Goal: Task Accomplishment & Management: Manage account settings

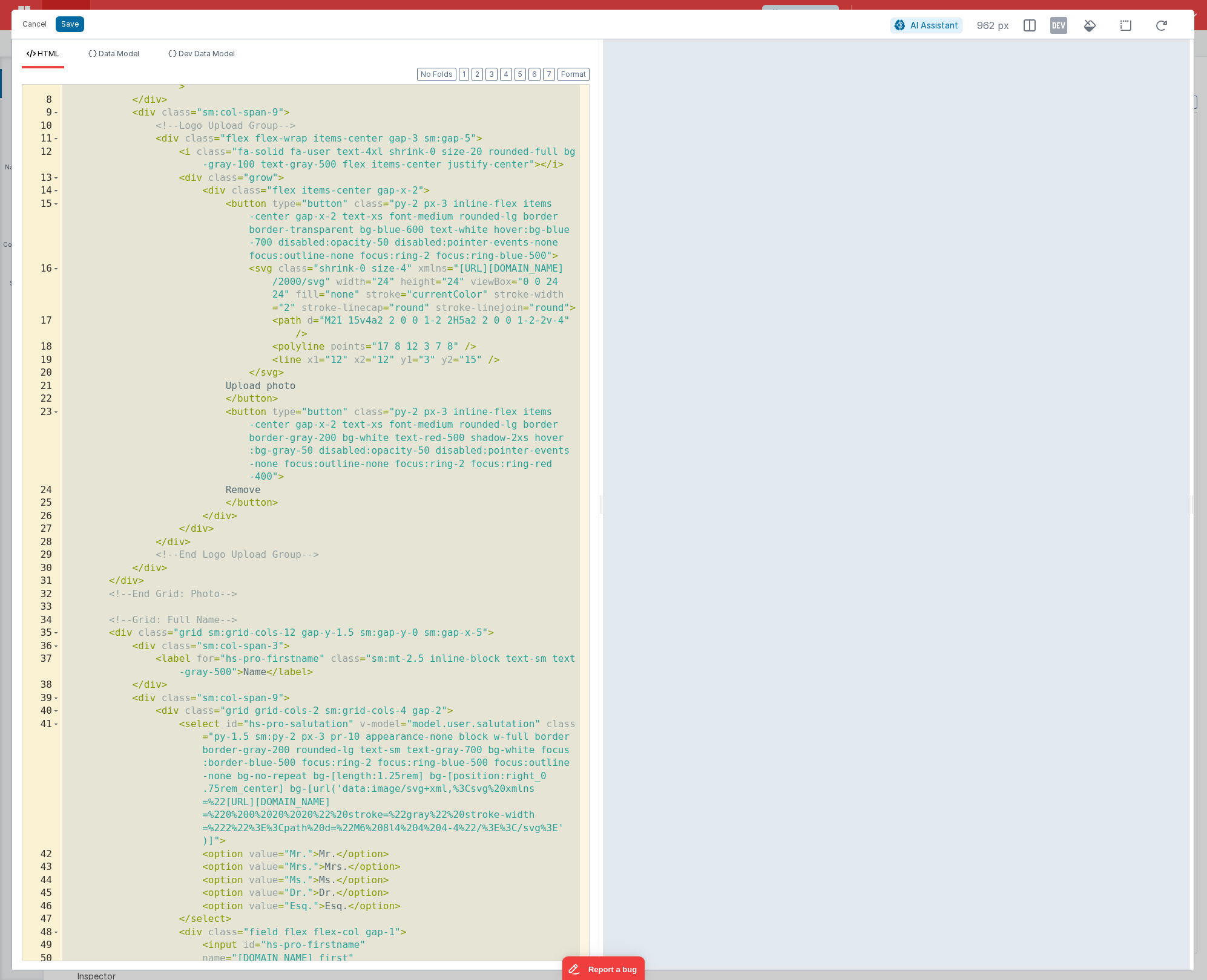
click at [355, 285] on div "< label class = "sm:mt-2.5 inline-block text-sm text-gray-500" > Photo </ label…" at bounding box center [320, 525] width 520 height 915
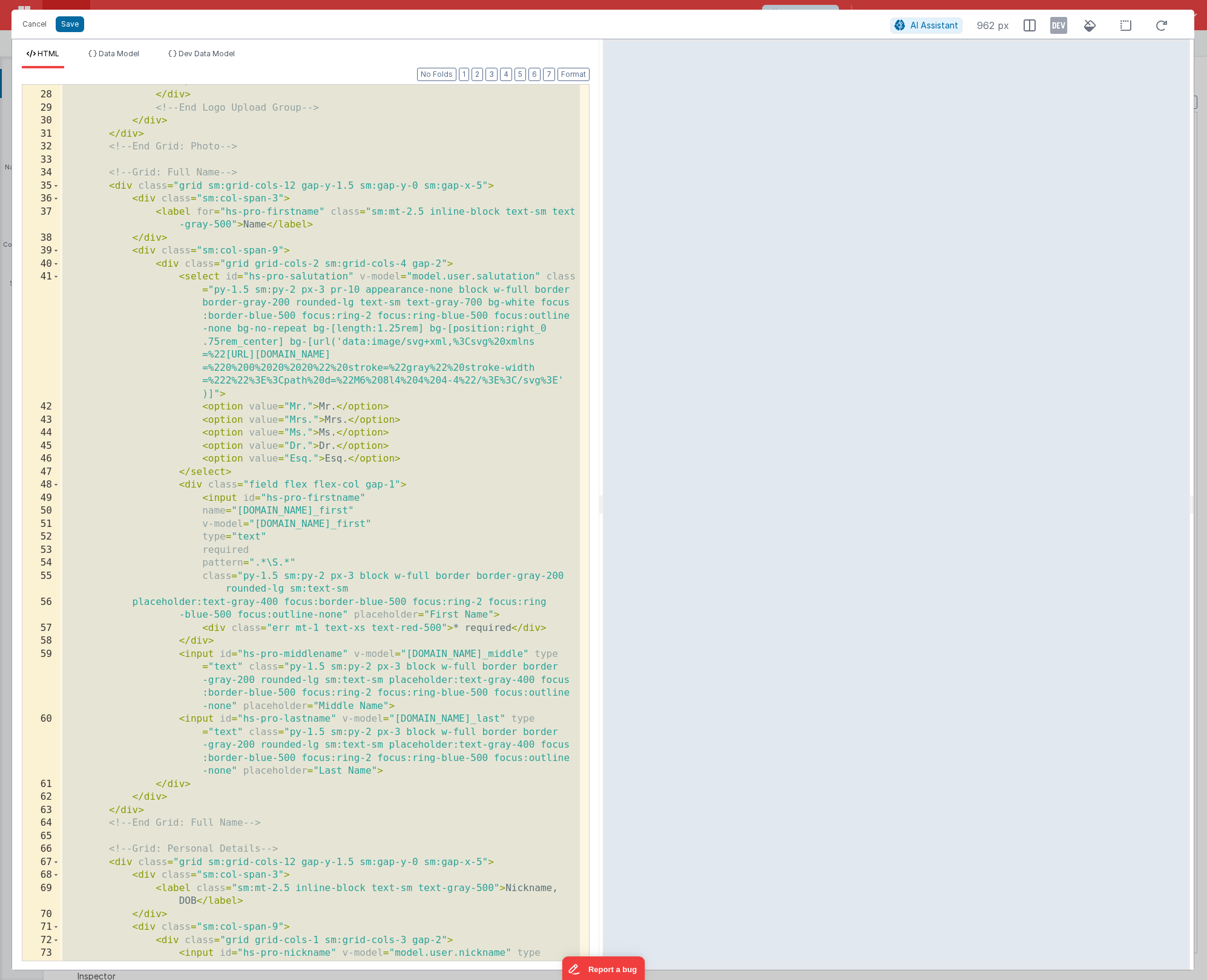
scroll to position [555, 0]
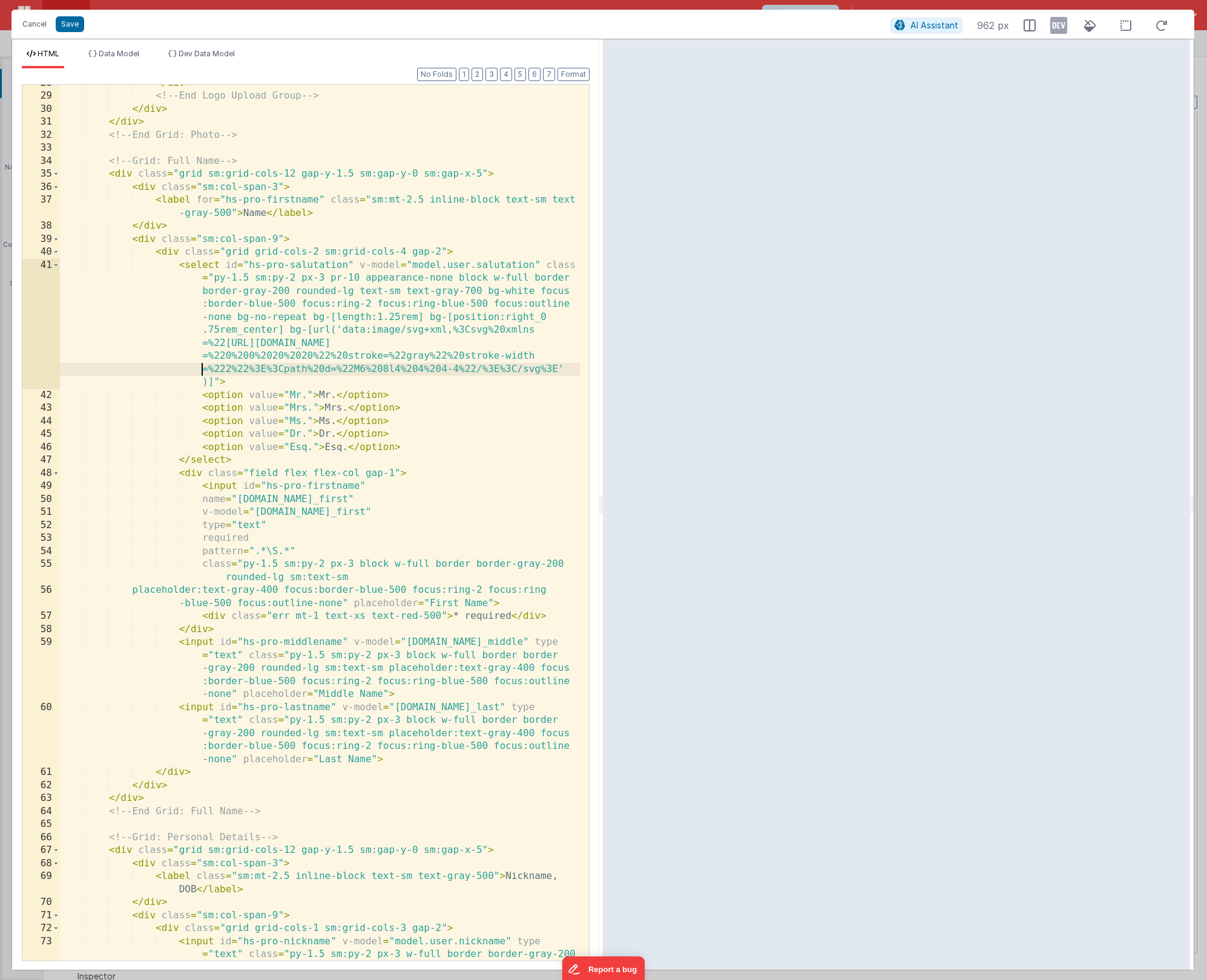
click at [127, 239] on div "</ div > <!-- End Logo Upload Group --> </ div > </ div > <!-- End Grid: Photo …" at bounding box center [320, 554] width 520 height 954
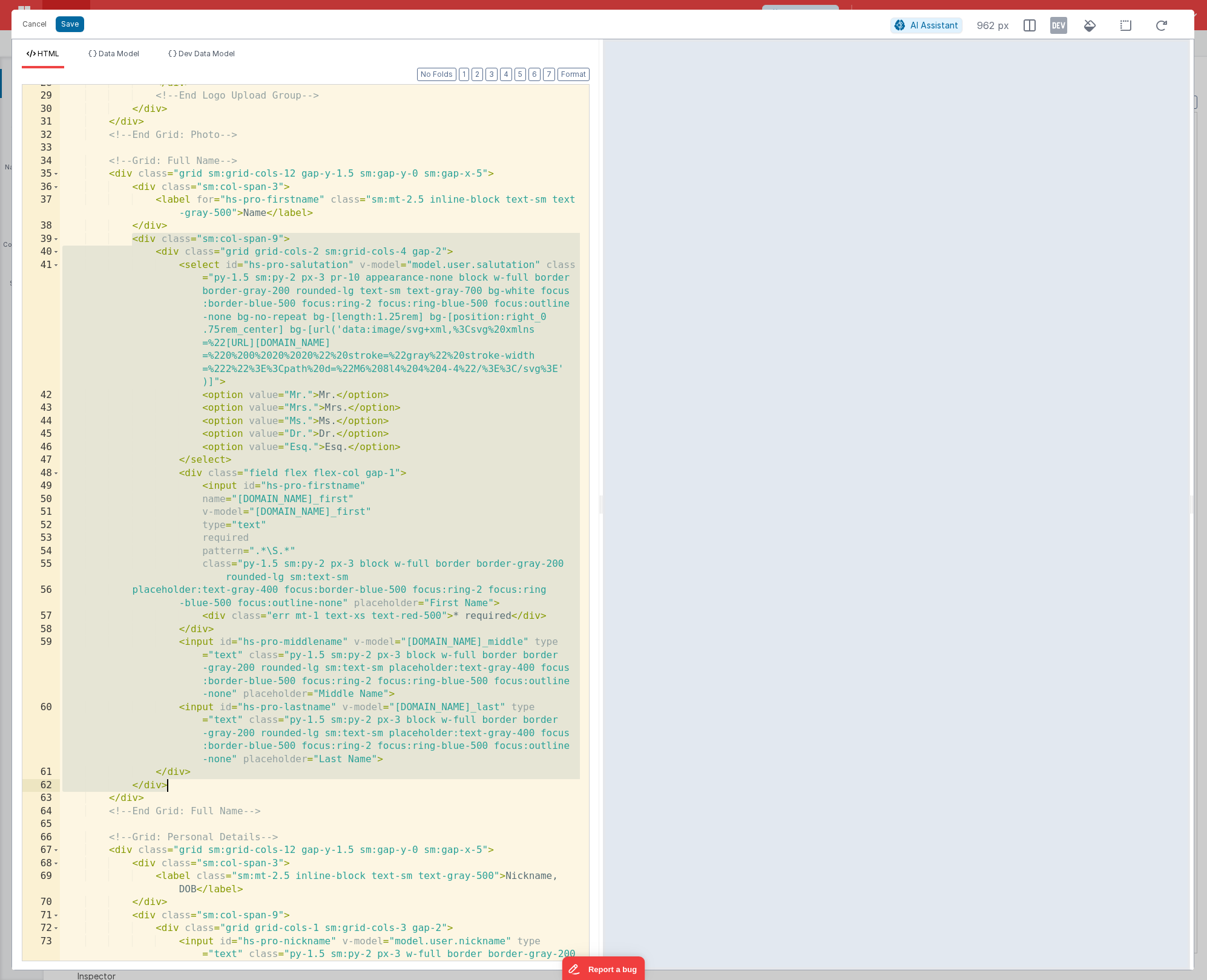
drag, startPoint x: 130, startPoint y: 240, endPoint x: 210, endPoint y: 789, distance: 554.8
click at [210, 789] on div "</ div > <!-- End Logo Upload Group --> </ div > </ div > <!-- End Grid: Photo …" at bounding box center [320, 554] width 520 height 954
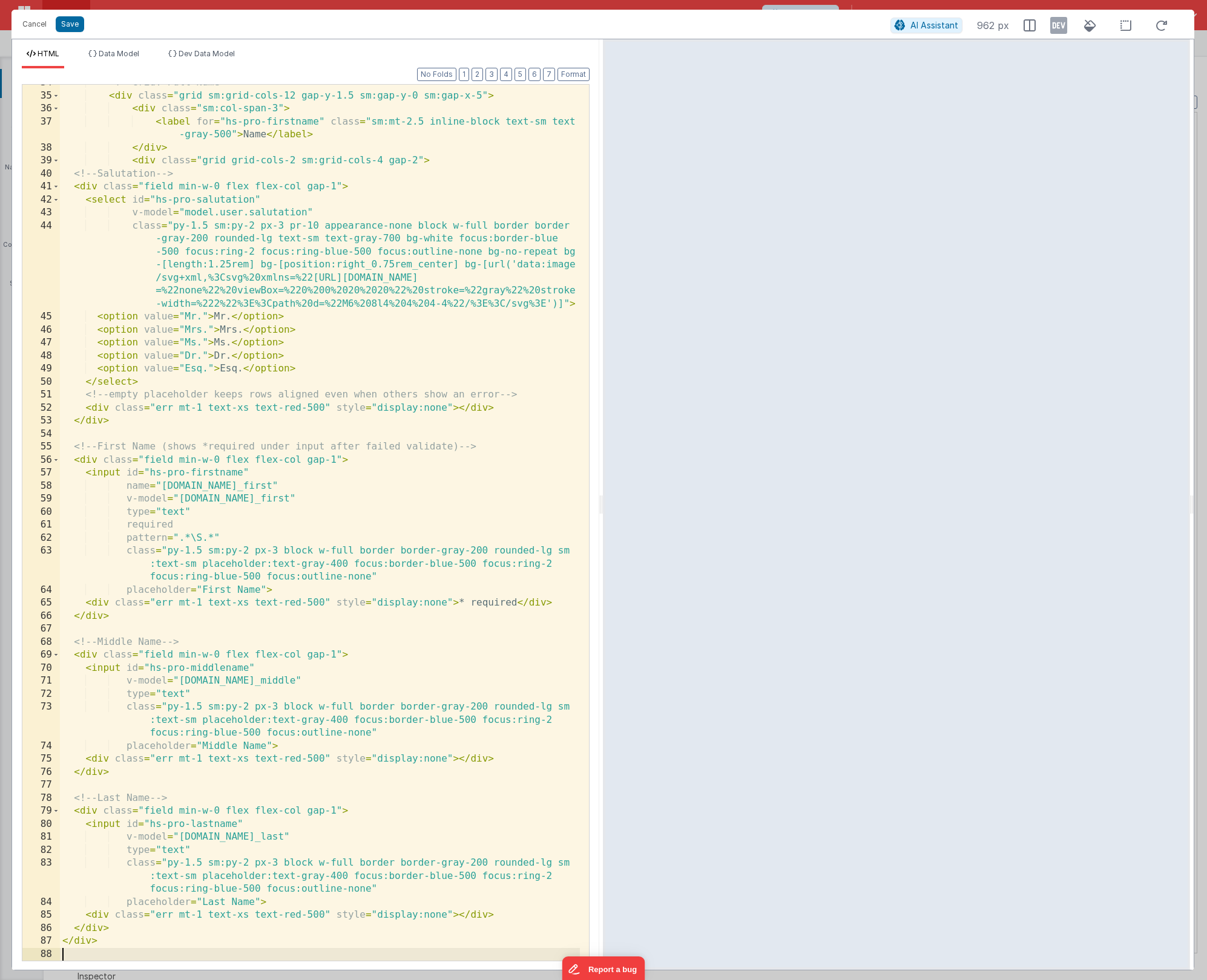
scroll to position [633, 0]
click at [573, 75] on button "Format" at bounding box center [573, 74] width 32 height 13
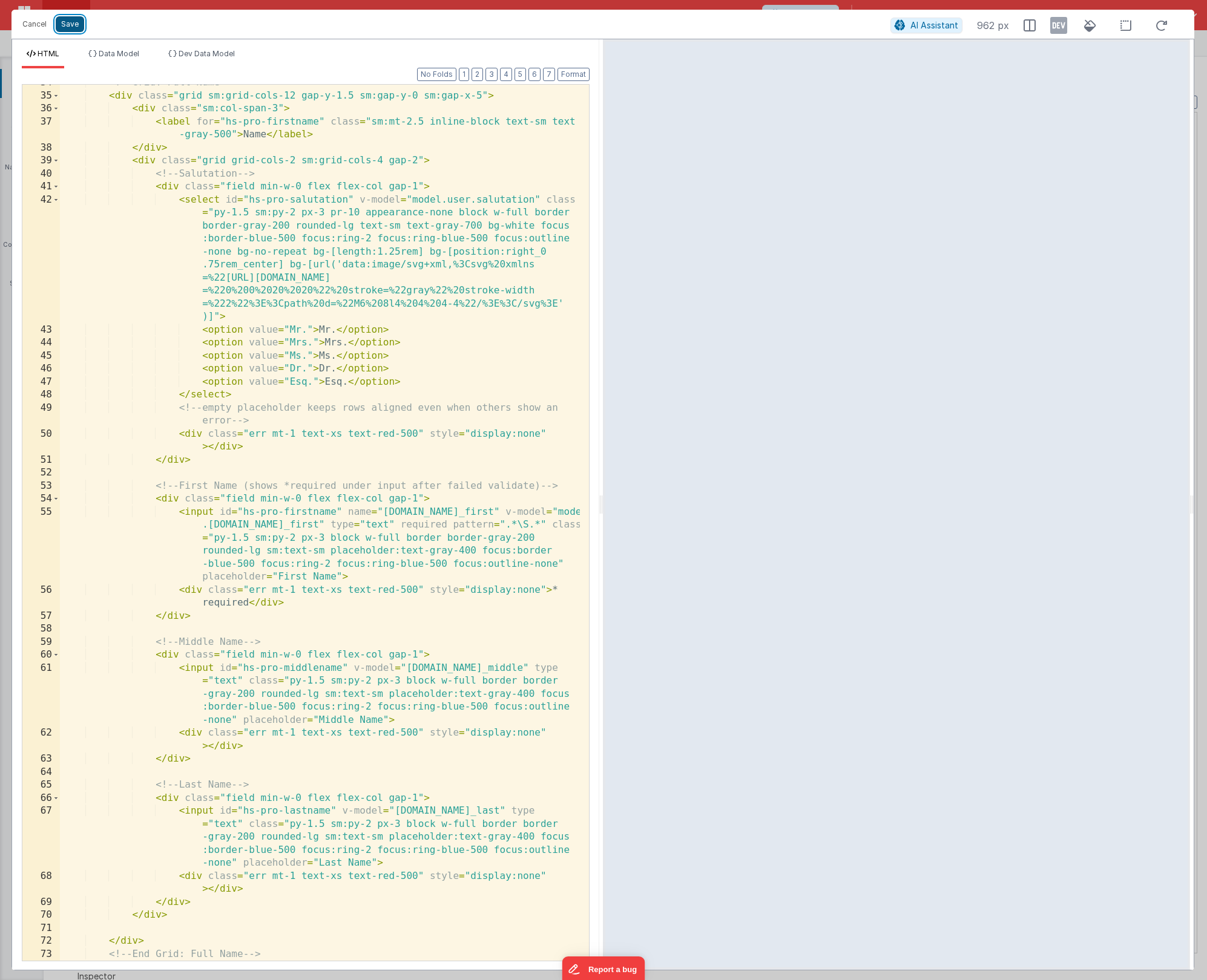
click at [74, 28] on button "Save" at bounding box center [70, 24] width 28 height 16
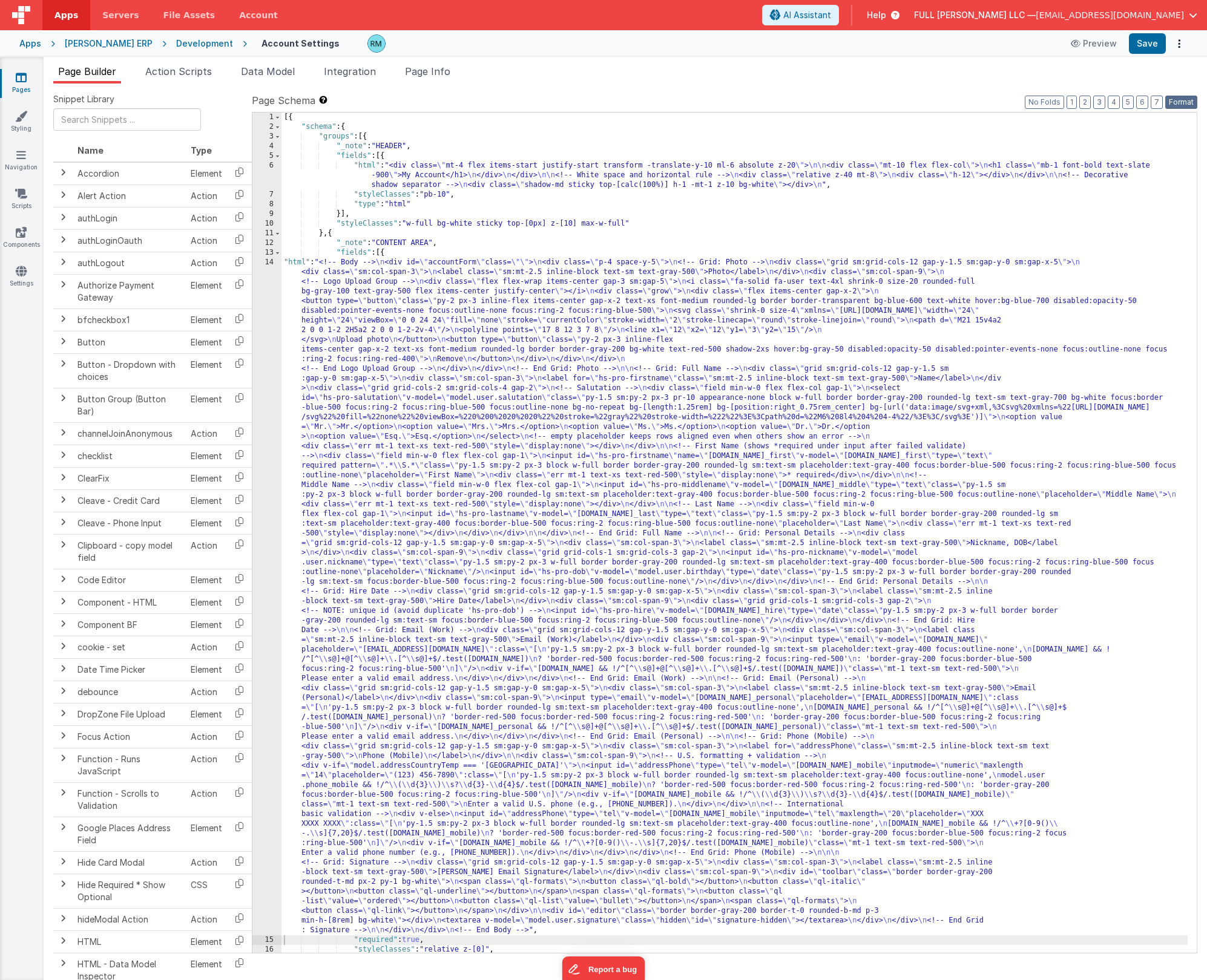
click at [1178, 101] on button "Format" at bounding box center [1181, 102] width 32 height 13
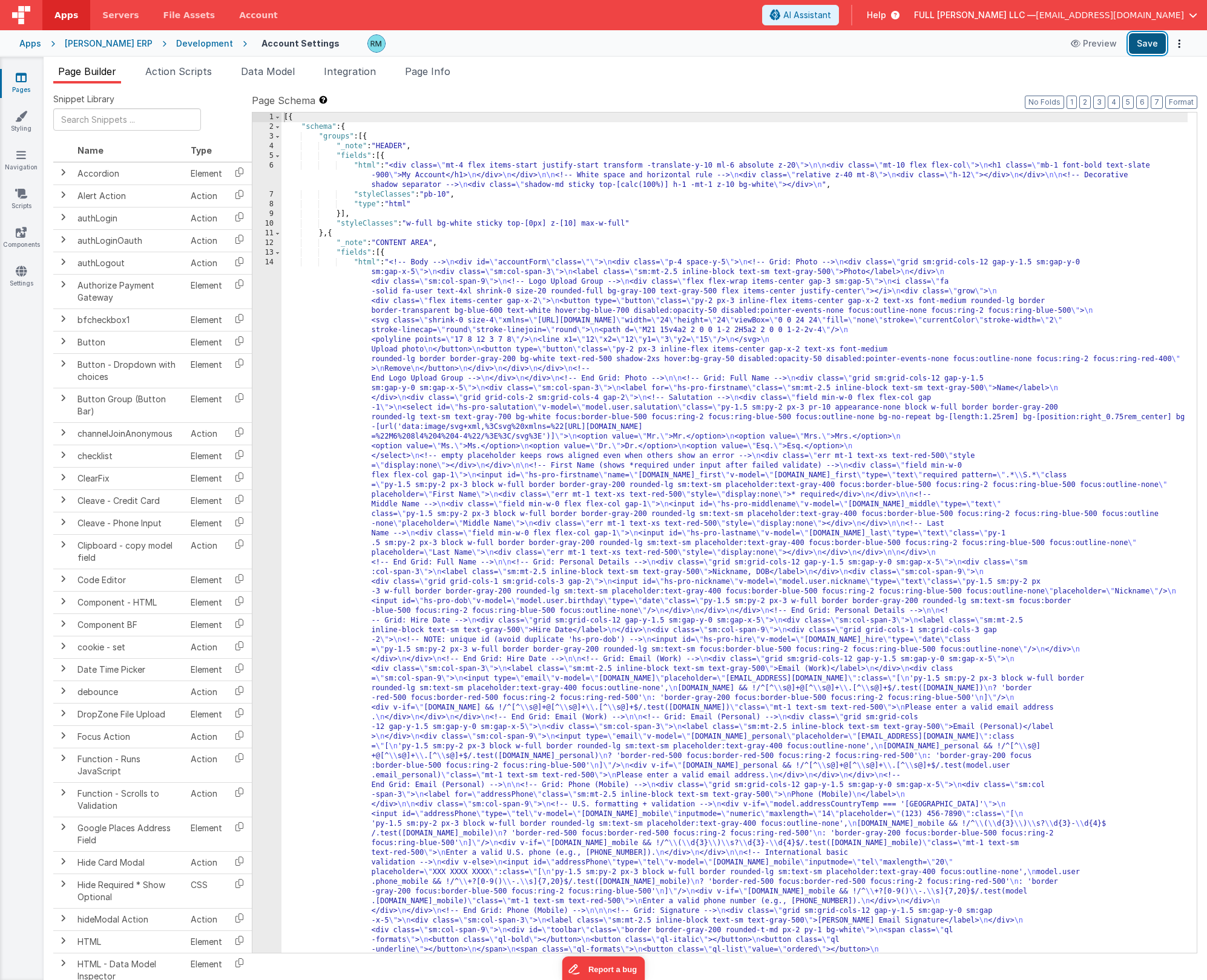
click at [1150, 48] on button "Save" at bounding box center [1147, 43] width 37 height 21
click at [365, 261] on div "[{ "schema" : { "groups" : [{ "_note" : "HEADER" , "fields" : [{ "html" : "<div…" at bounding box center [734, 905] width 906 height 1586
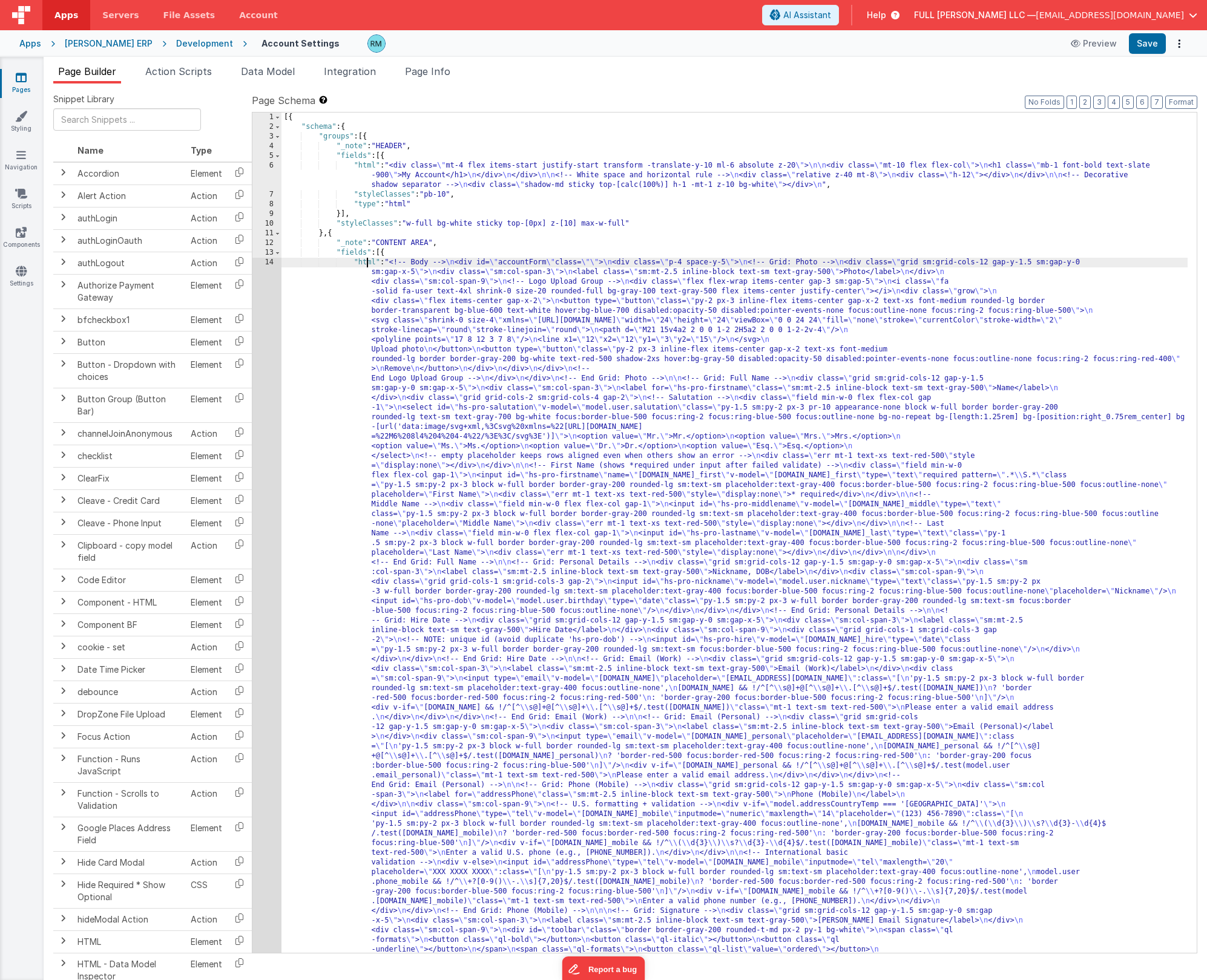
click at [274, 264] on div "14" at bounding box center [267, 625] width 29 height 736
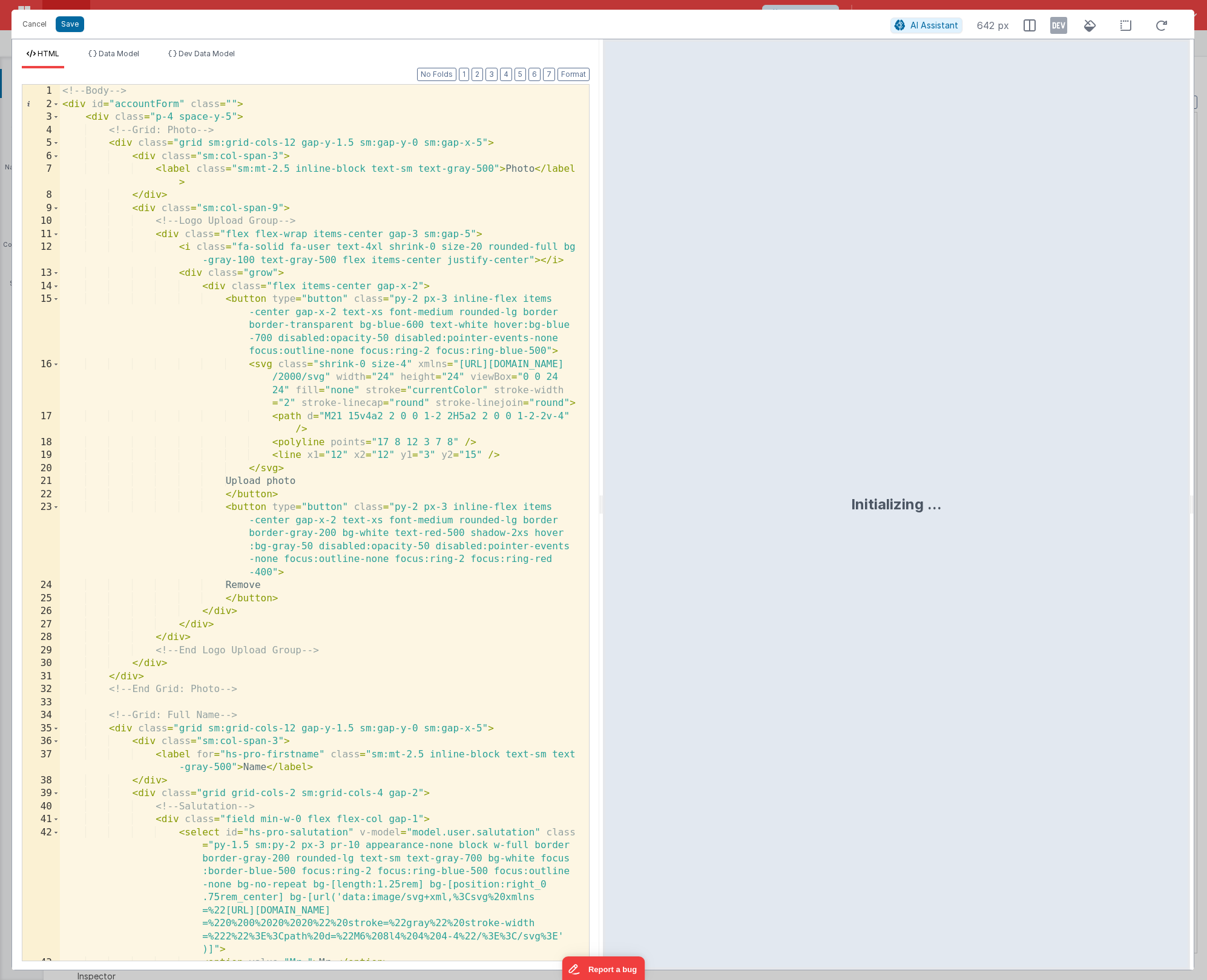
click at [366, 489] on div "<!-- Body --> < div id = "accountForm" class = "" > < div class = "p-4 space-y-…" at bounding box center [320, 536] width 520 height 902
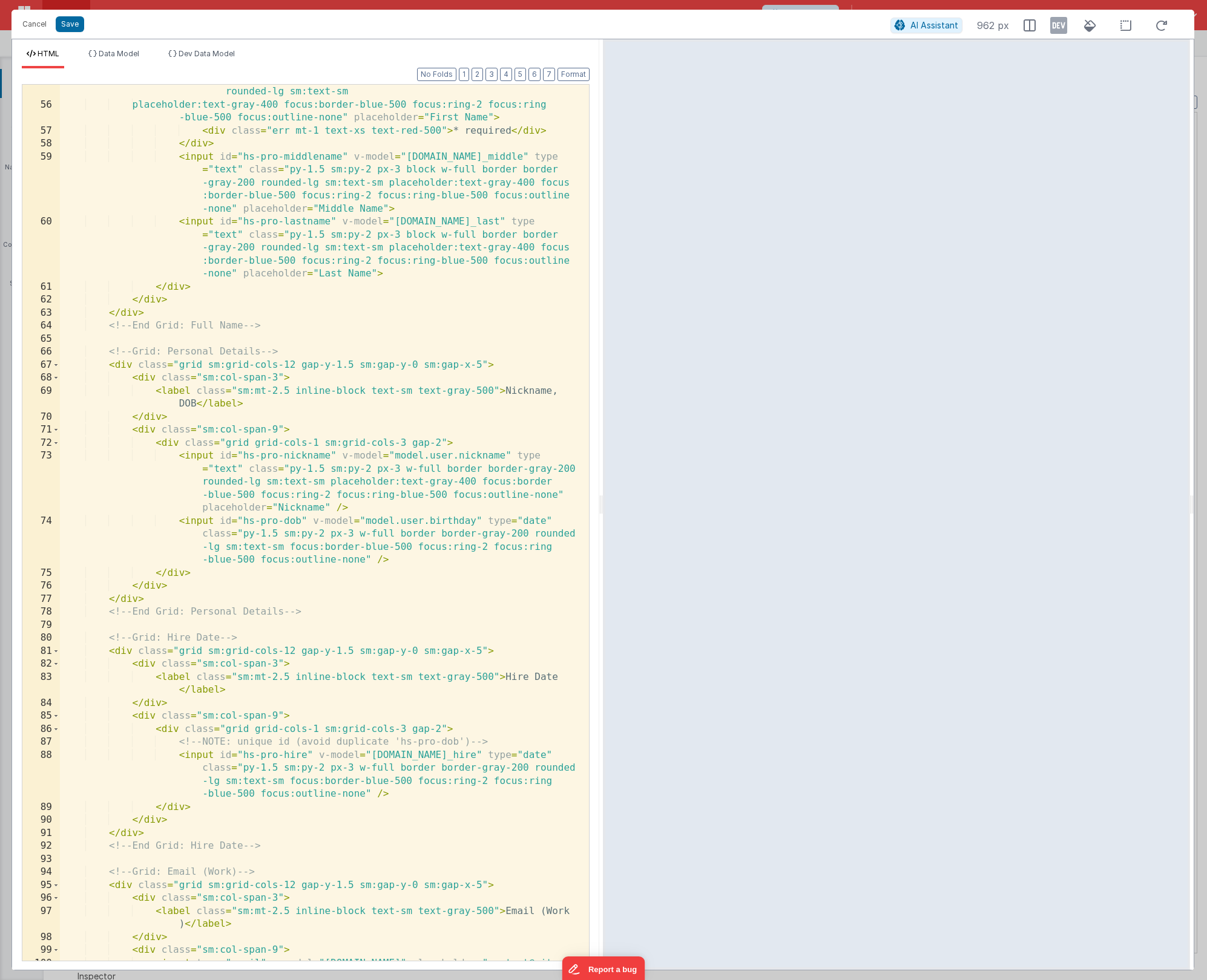
scroll to position [0, 0]
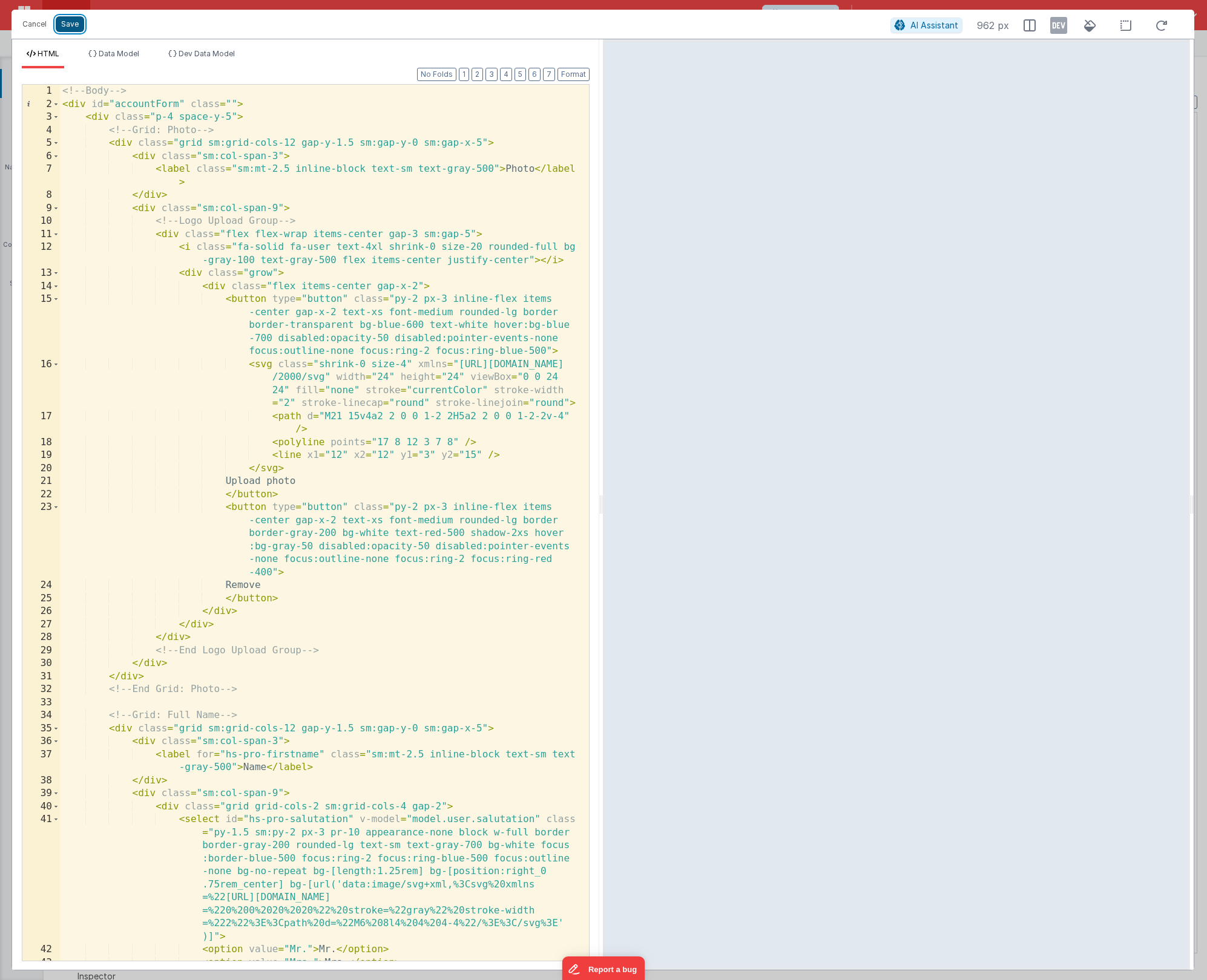
click at [71, 26] on button "Save" at bounding box center [70, 24] width 28 height 16
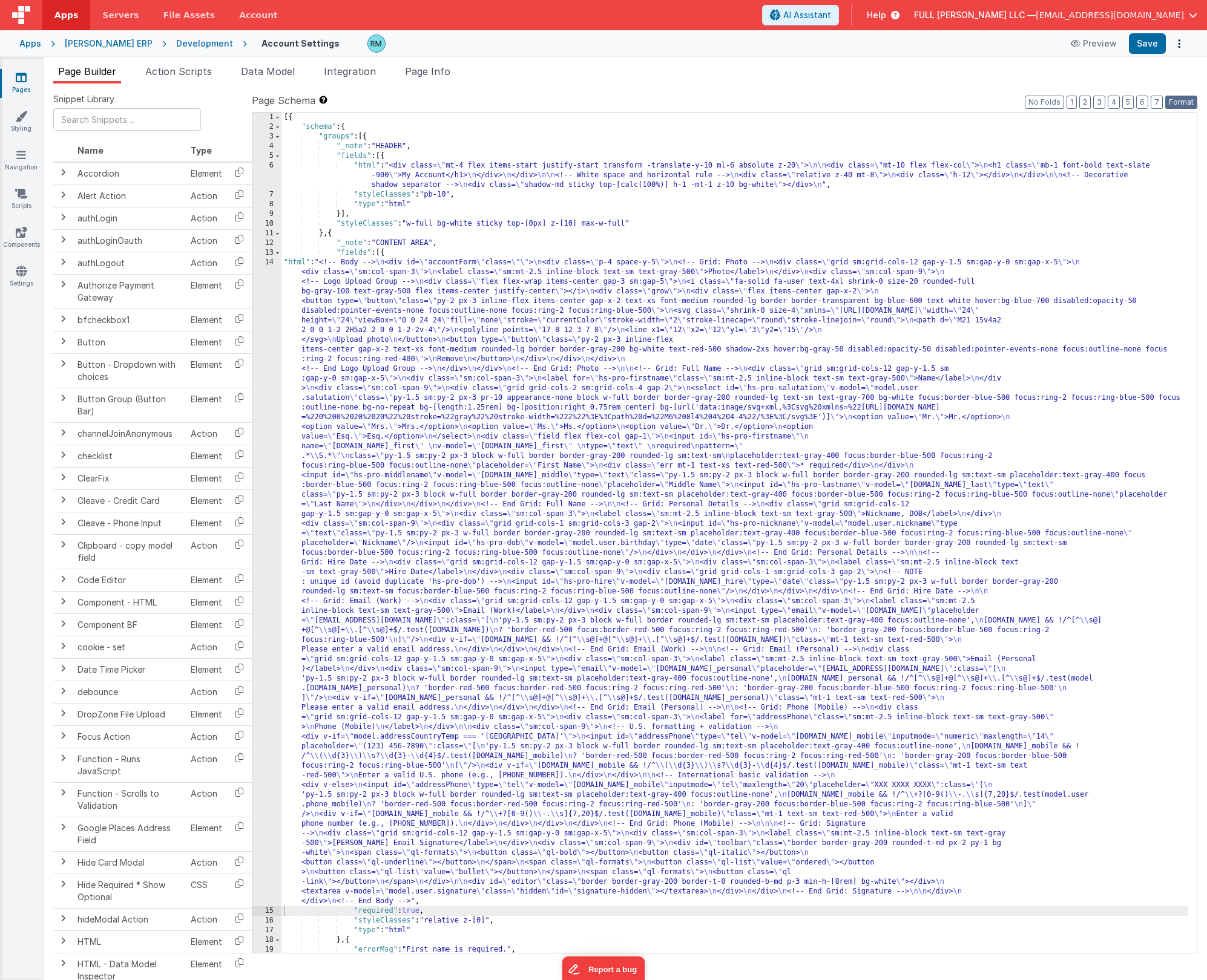
click at [1186, 105] on button "Format" at bounding box center [1181, 102] width 32 height 13
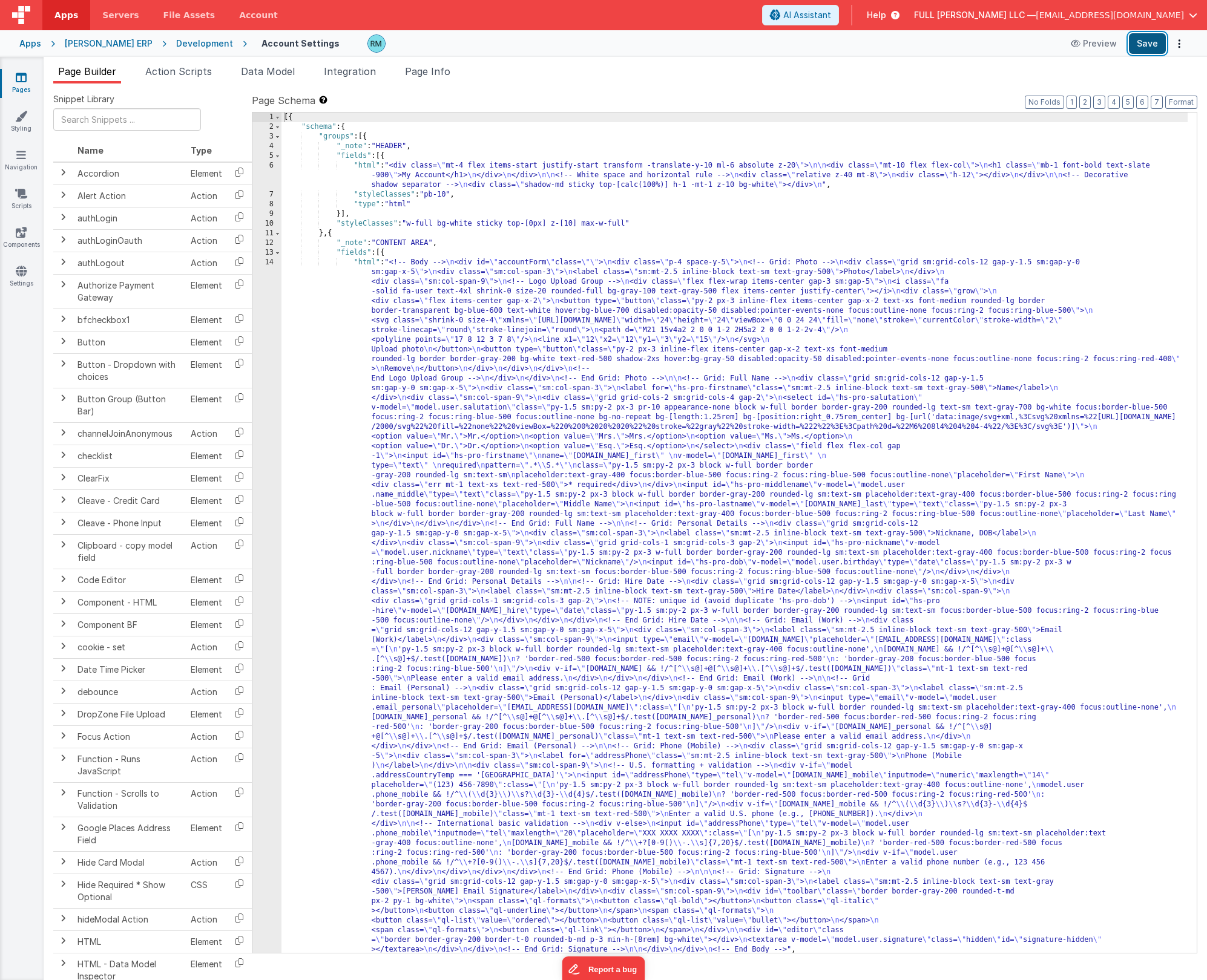
click at [1144, 51] on button "Save" at bounding box center [1147, 43] width 37 height 21
click at [369, 263] on div "[{ "schema" : { "groups" : [{ "_note" : "HEADER" , "fields" : [{ "html" : "<div…" at bounding box center [734, 543] width 906 height 860
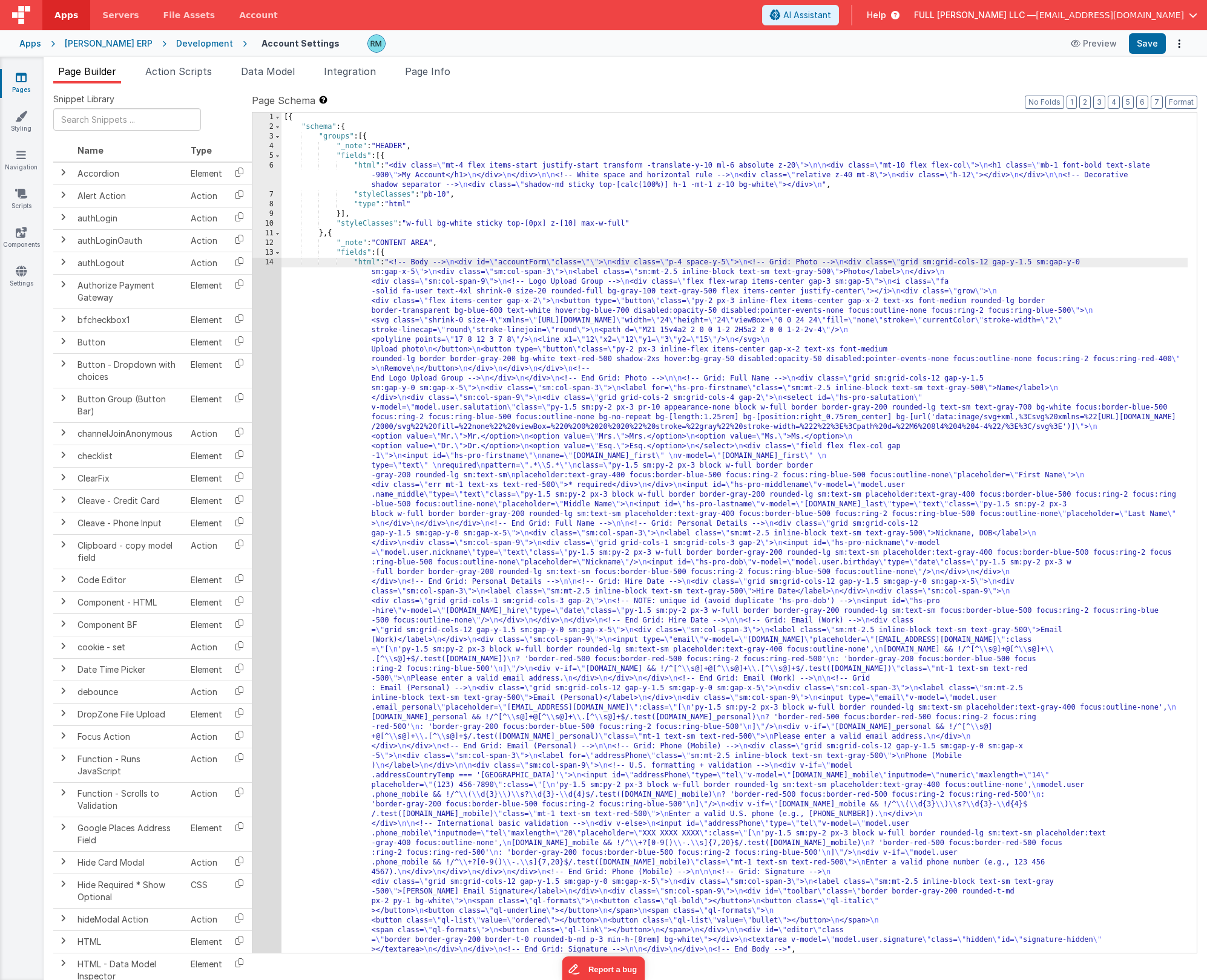
click at [273, 262] on div "14" at bounding box center [267, 606] width 29 height 697
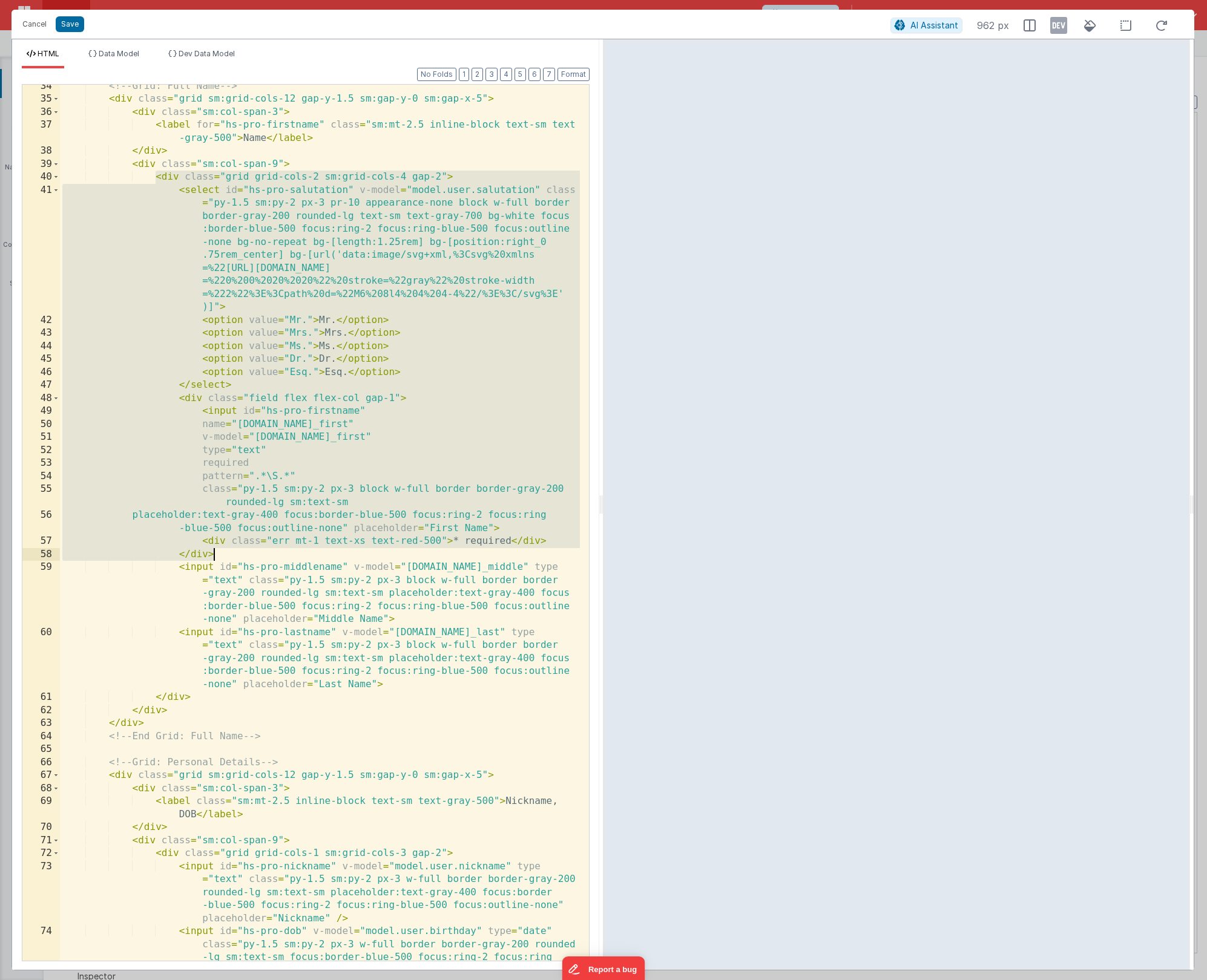
scroll to position [629, 0]
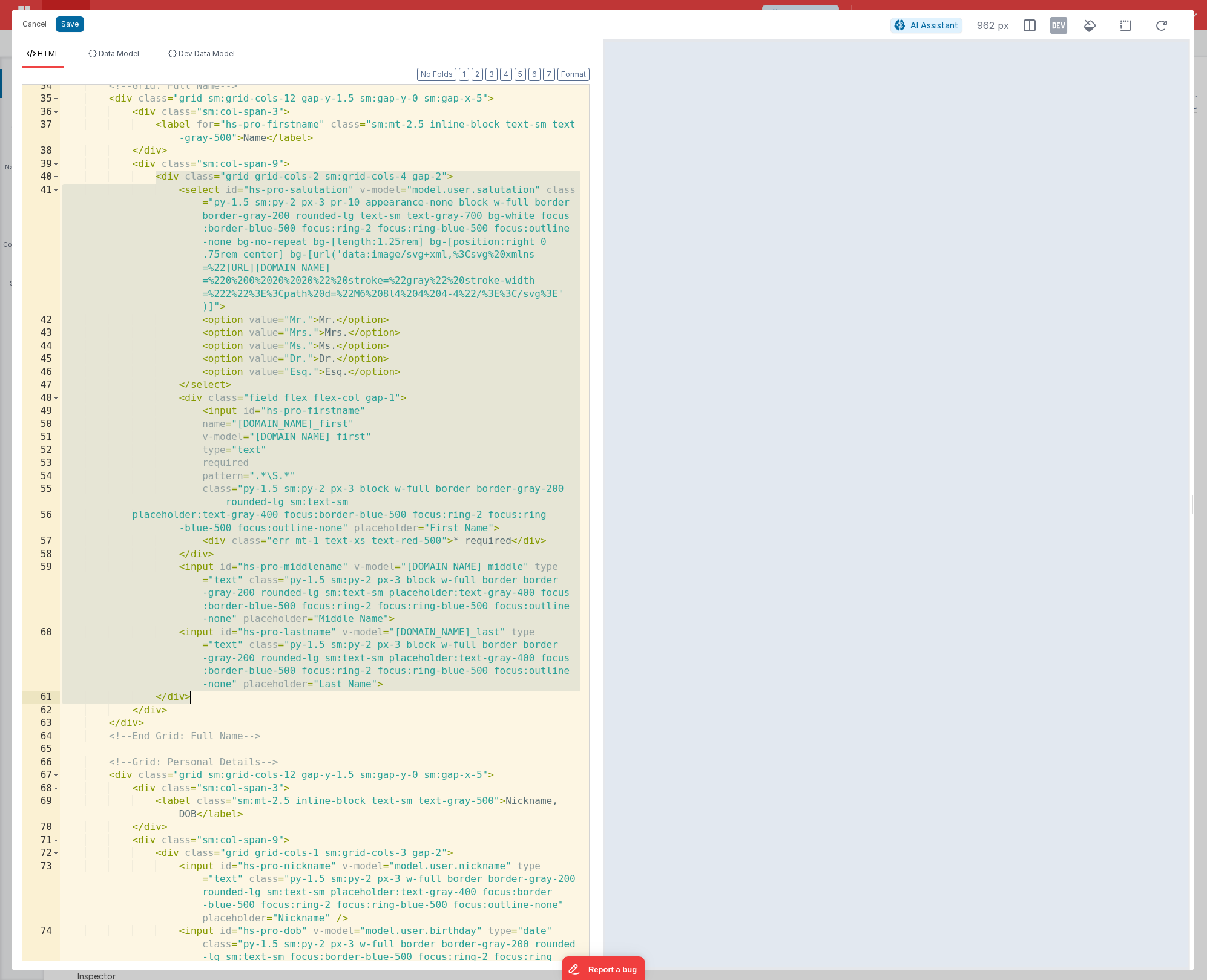
drag, startPoint x: 154, startPoint y: 298, endPoint x: 261, endPoint y: 698, distance: 414.1
click at [261, 698] on div "<!-- Grid: Full Name --> < div class = "grid sm:grid-cols-12 gap-y-1.5 sm:gap-y…" at bounding box center [320, 550] width 520 height 942
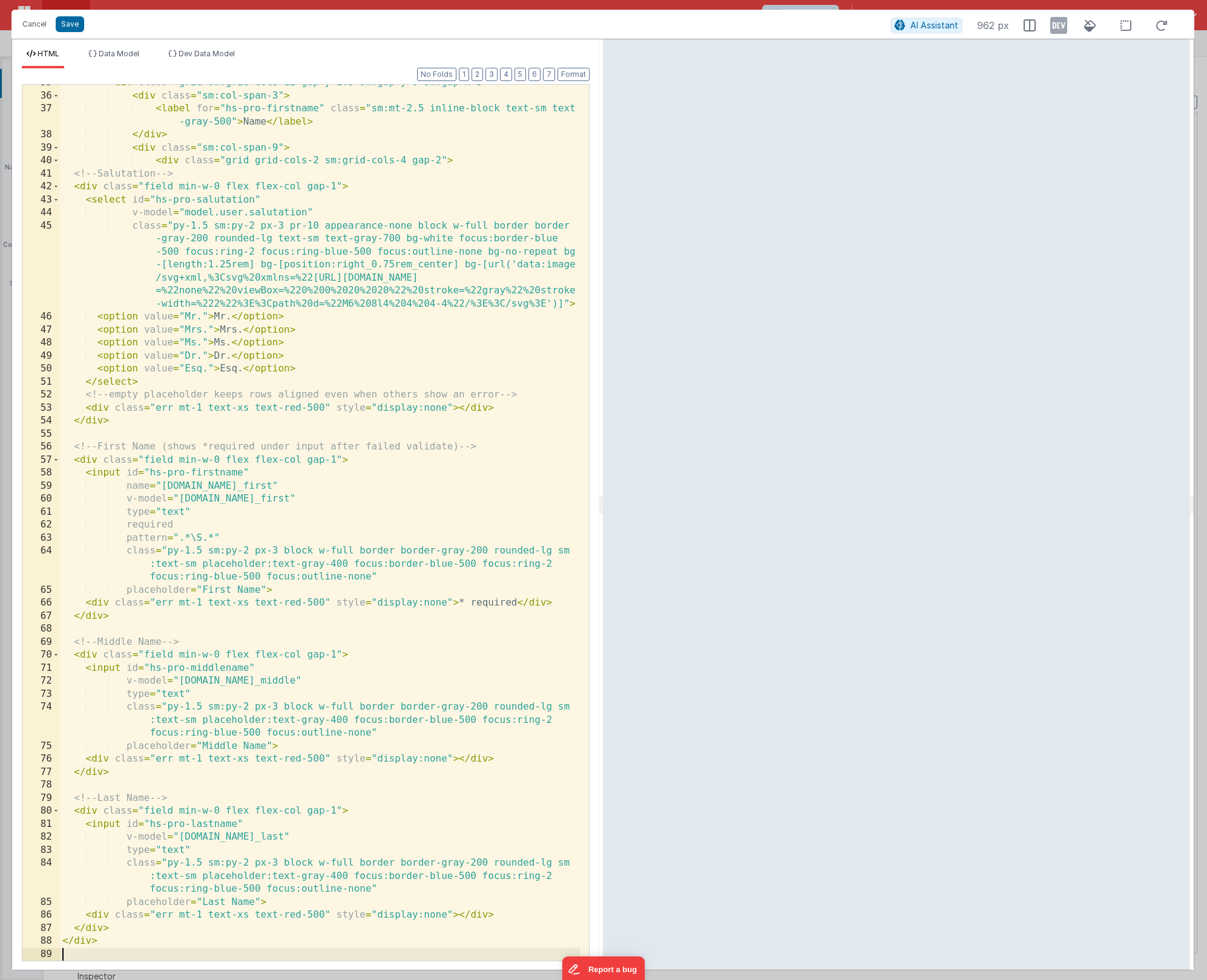
scroll to position [645, 0]
click at [583, 74] on button "Format" at bounding box center [573, 74] width 32 height 13
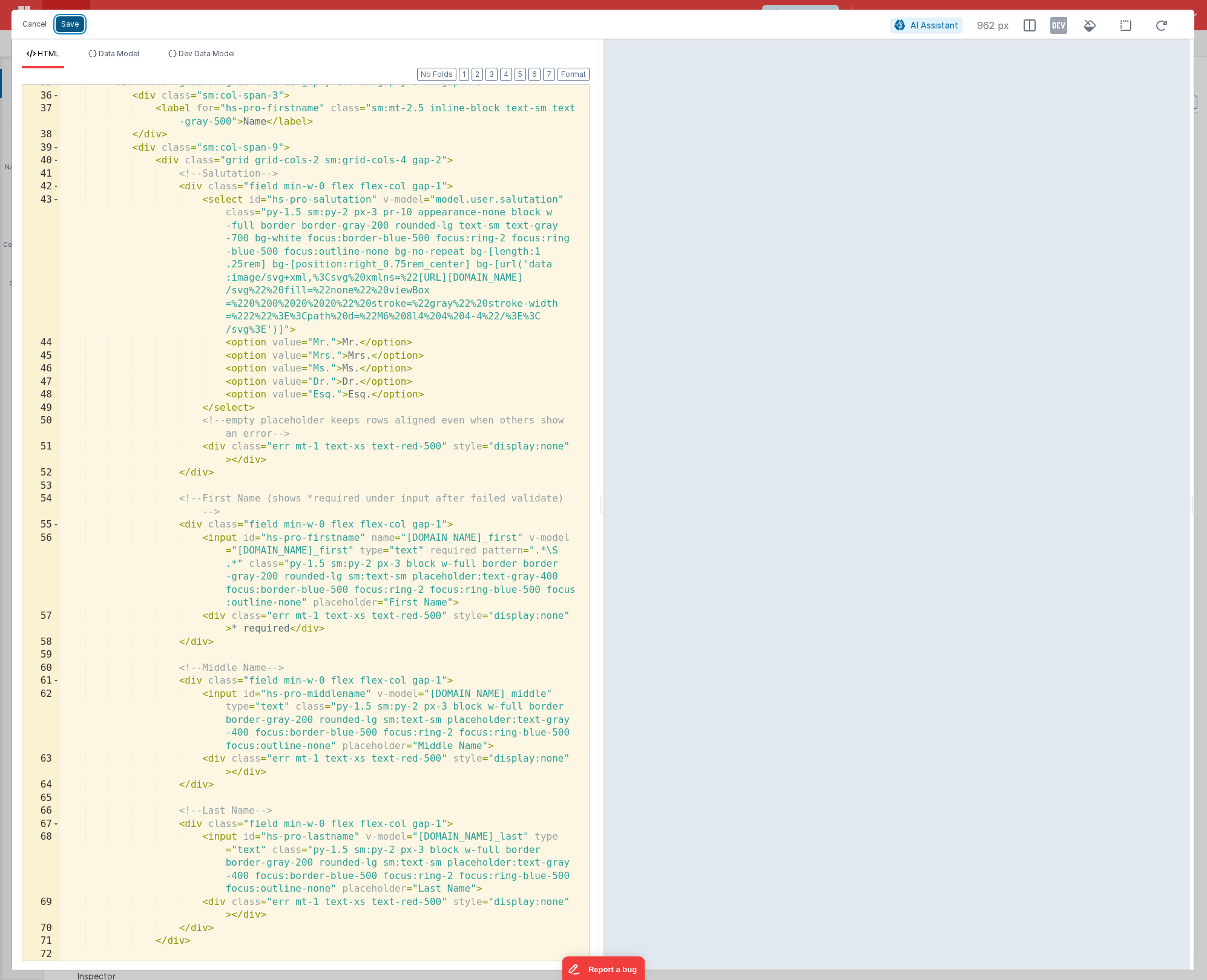
click at [76, 27] on button "Save" at bounding box center [70, 24] width 28 height 16
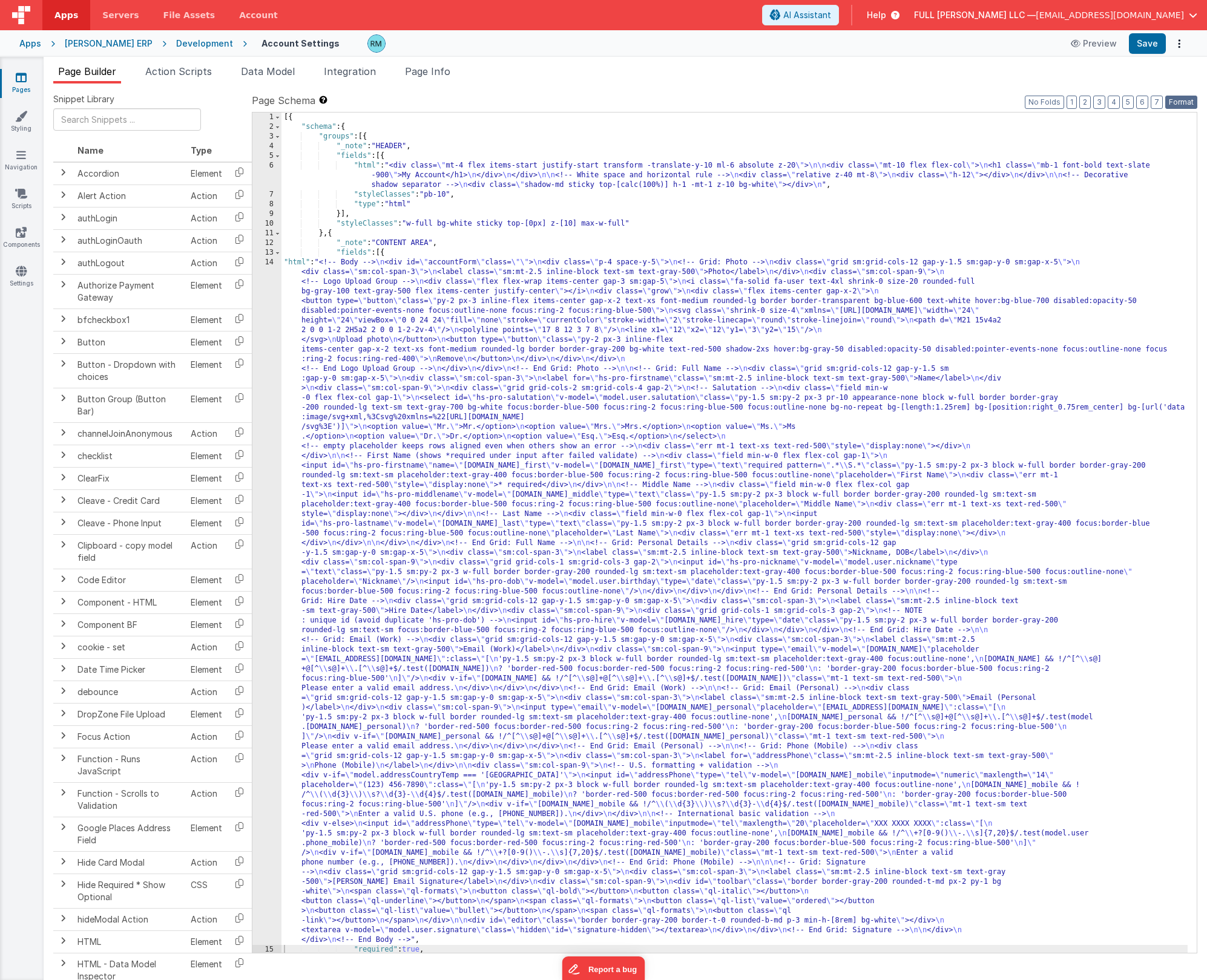
click at [1188, 100] on button "Format" at bounding box center [1181, 102] width 32 height 13
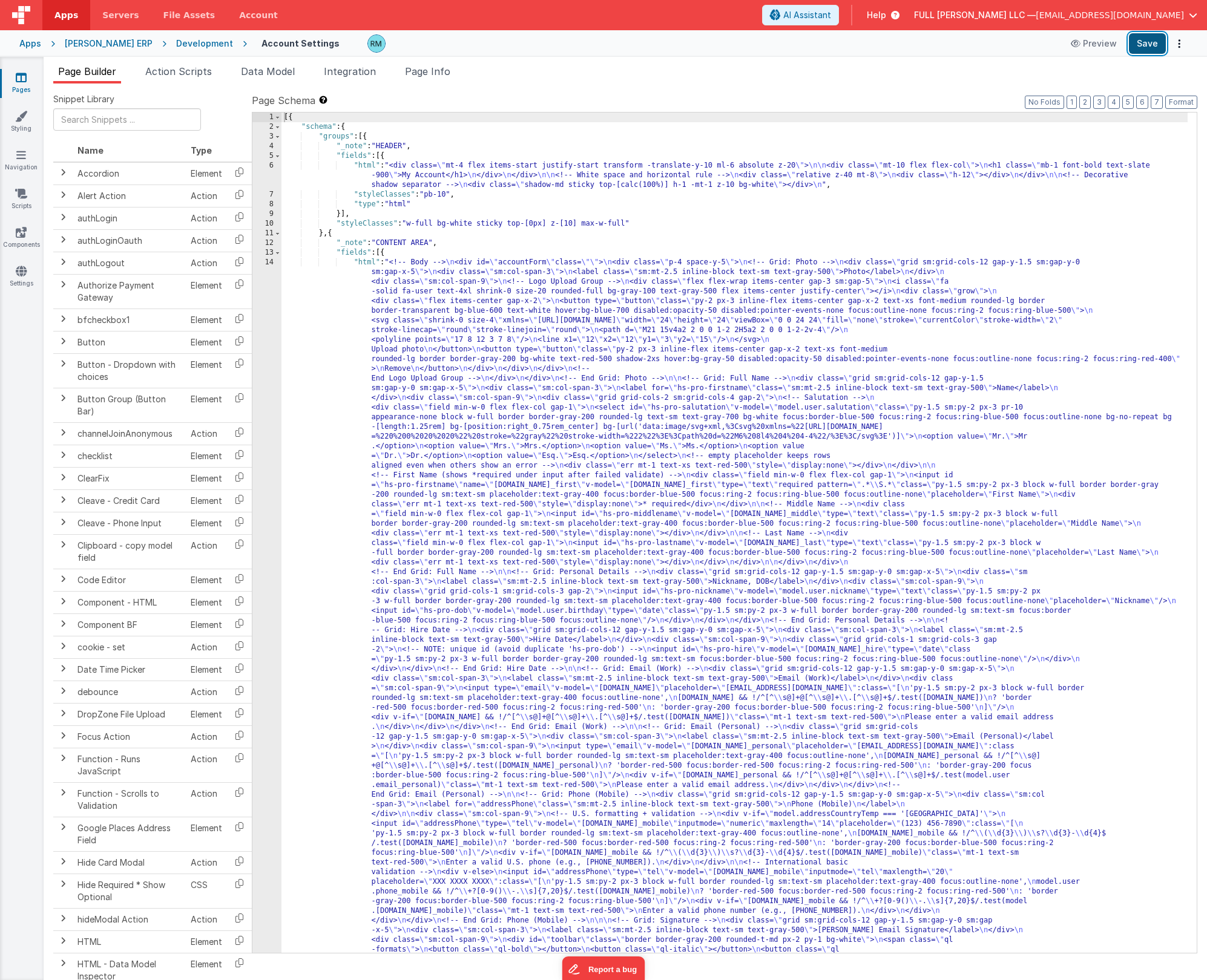
click at [1151, 45] on button "Save" at bounding box center [1147, 43] width 37 height 21
click at [367, 258] on div "[{ "schema" : { "groups" : [{ "_note" : "HEADER" , "fields" : [{ "html" : "<div…" at bounding box center [734, 910] width 906 height 1596
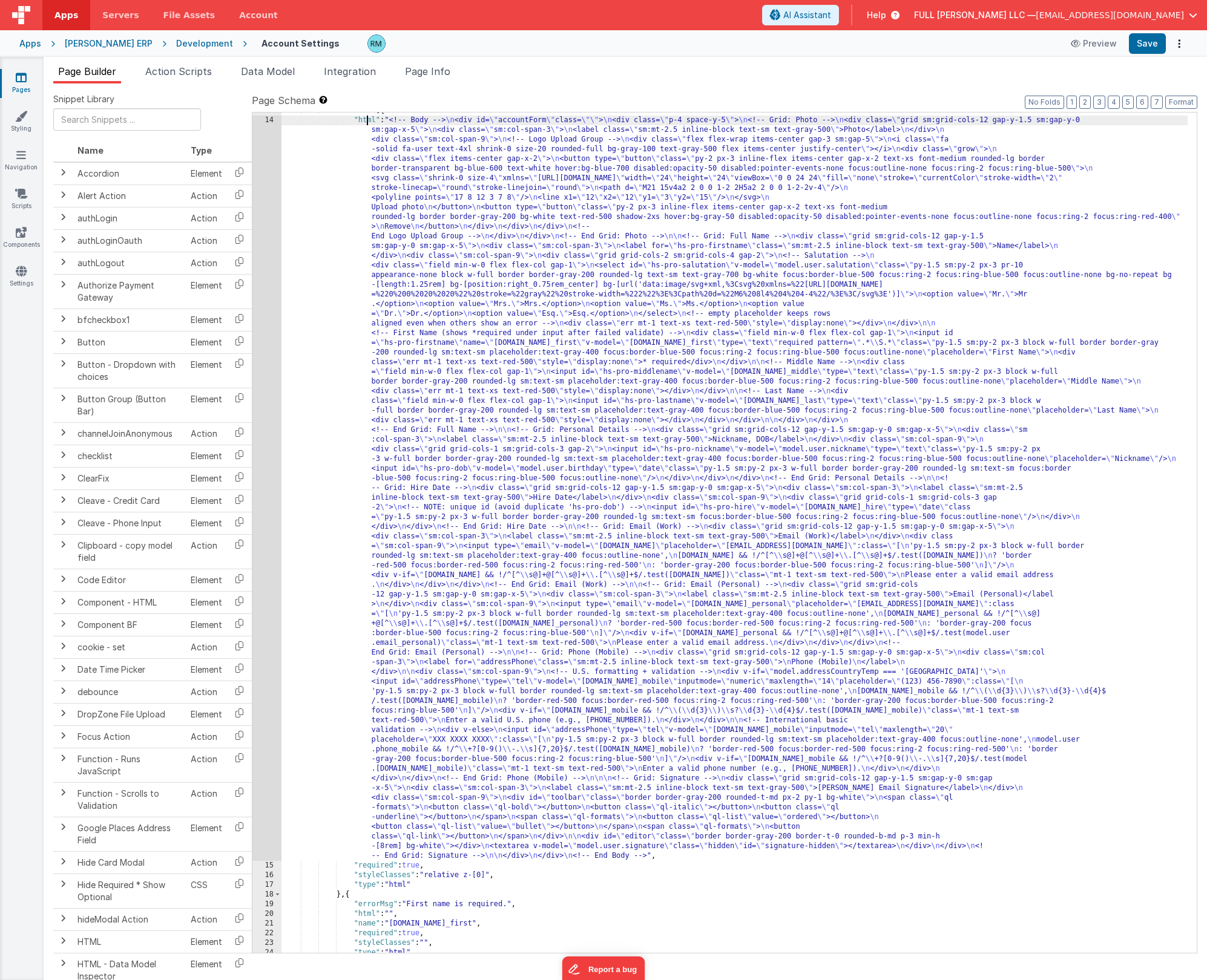
scroll to position [118, 0]
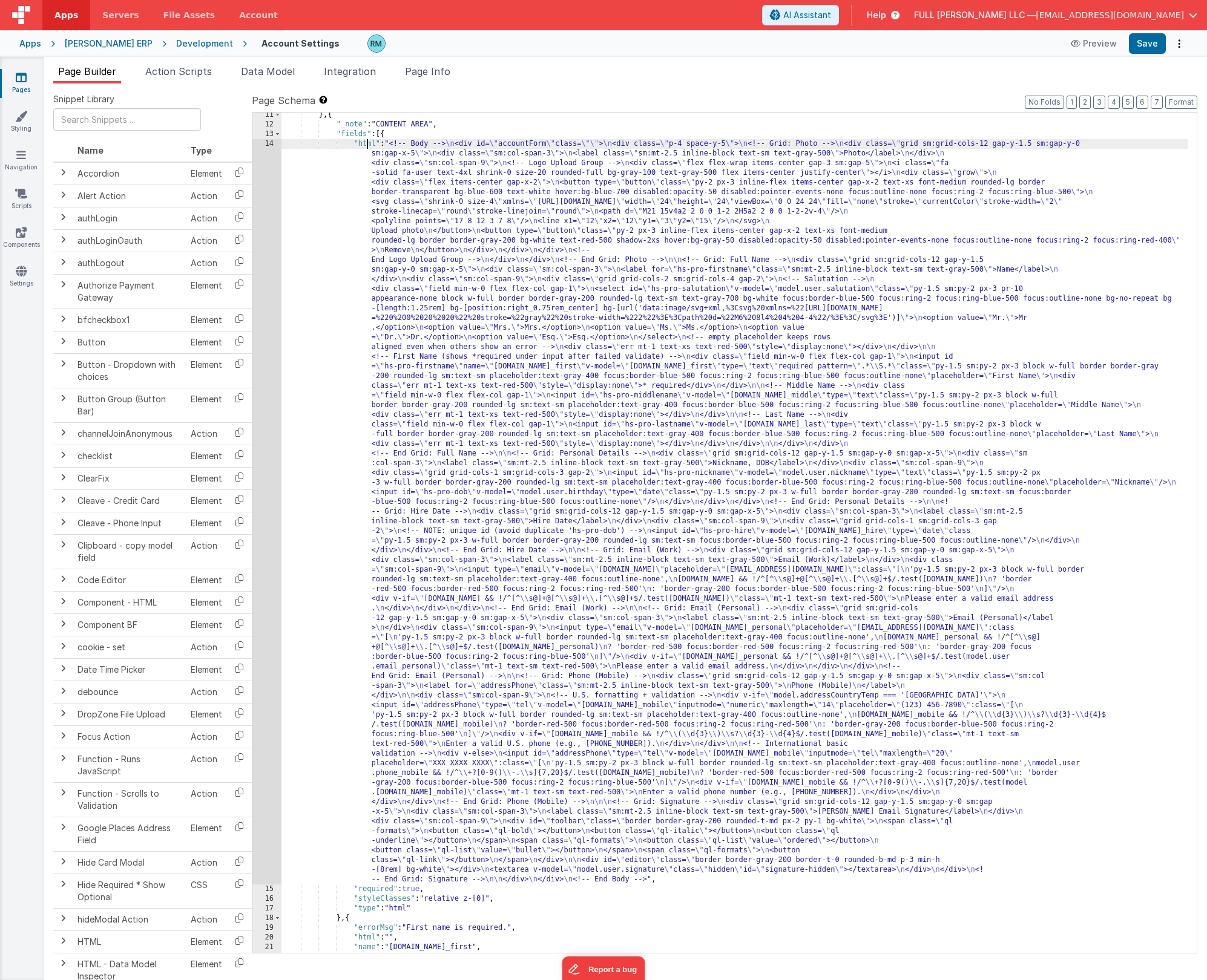
click at [369, 142] on div "} , { "_note" : "CONTENT AREA" , "fields" : [{ "html" : "<!-- Body --> \n <div …" at bounding box center [734, 540] width 906 height 860
click at [271, 144] on div "14" at bounding box center [267, 512] width 29 height 746
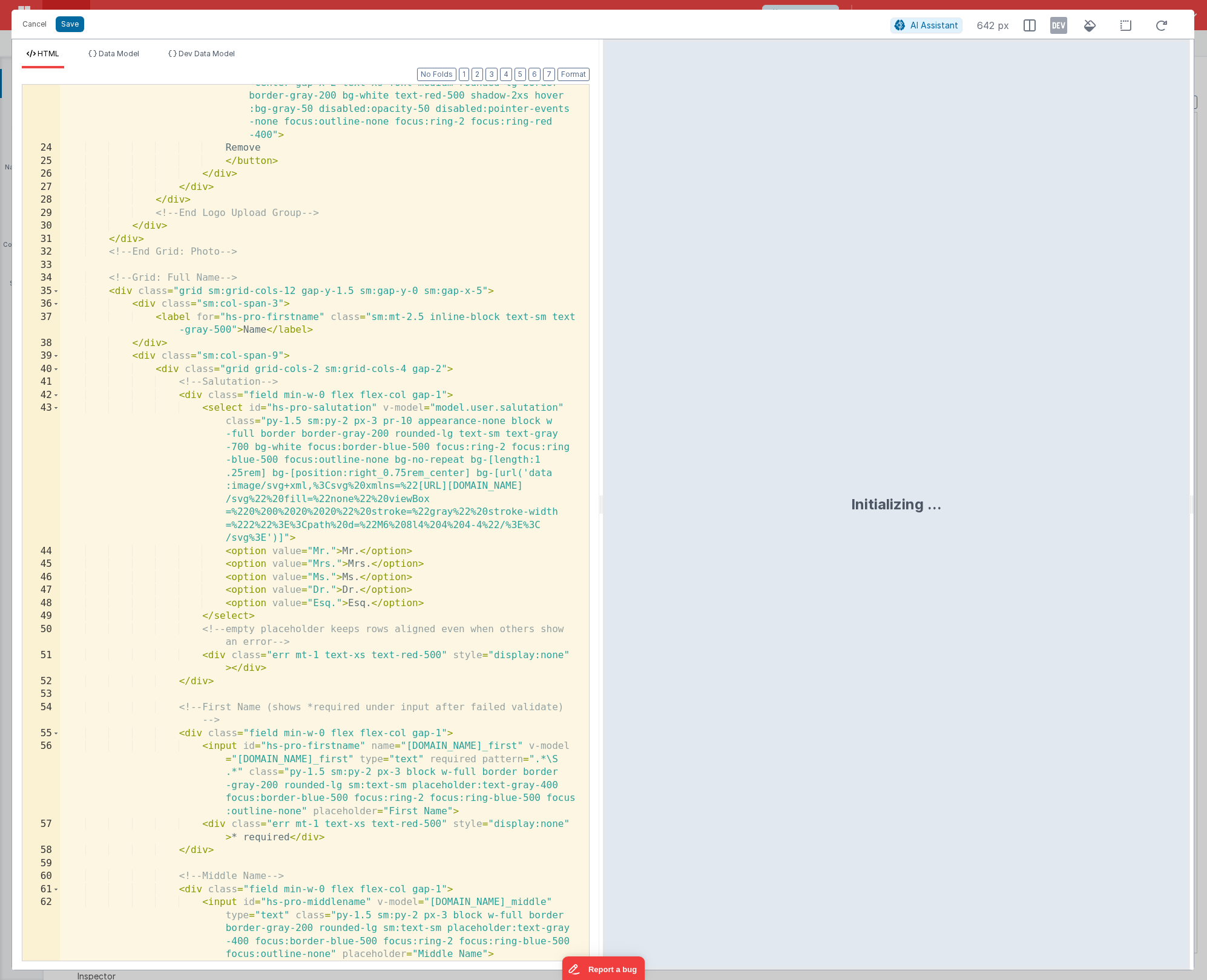
scroll to position [547, 0]
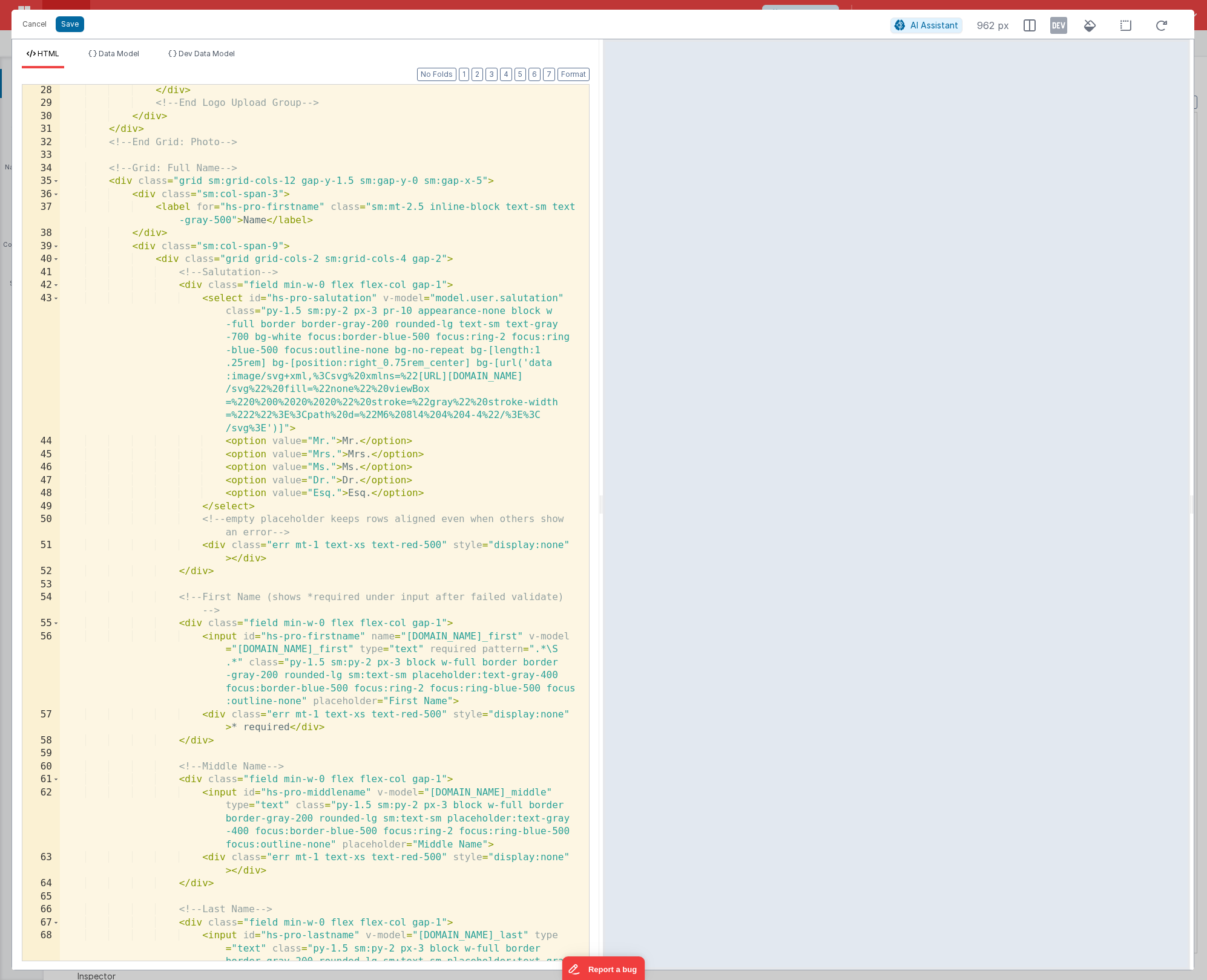
click at [276, 244] on div "</ div > <!-- End Logo Upload Group --> </ div > </ div > <!-- End Grid: Photo …" at bounding box center [320, 561] width 520 height 954
click at [71, 28] on button "Save" at bounding box center [70, 24] width 28 height 16
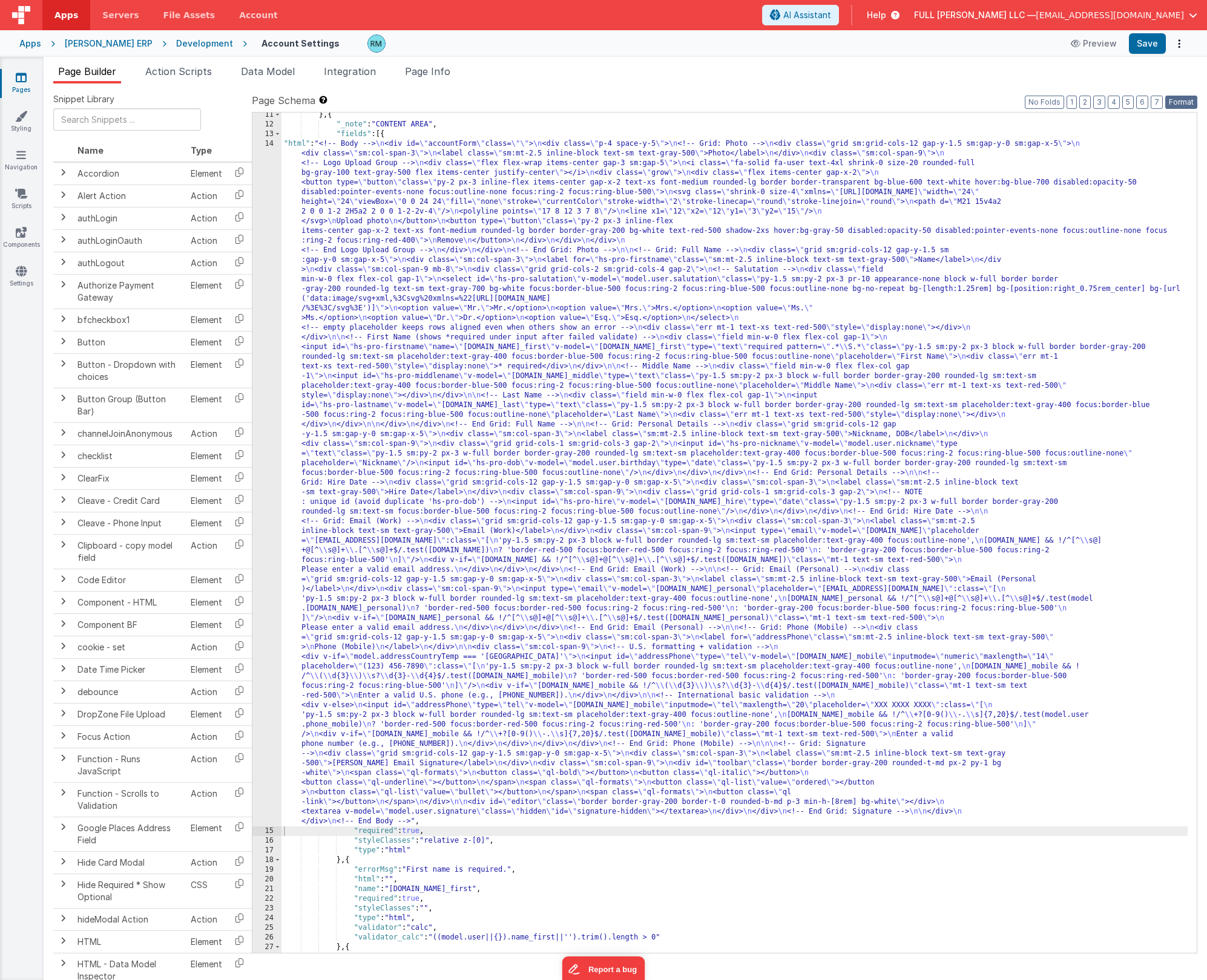
click at [1174, 103] on button "Format" at bounding box center [1181, 102] width 32 height 13
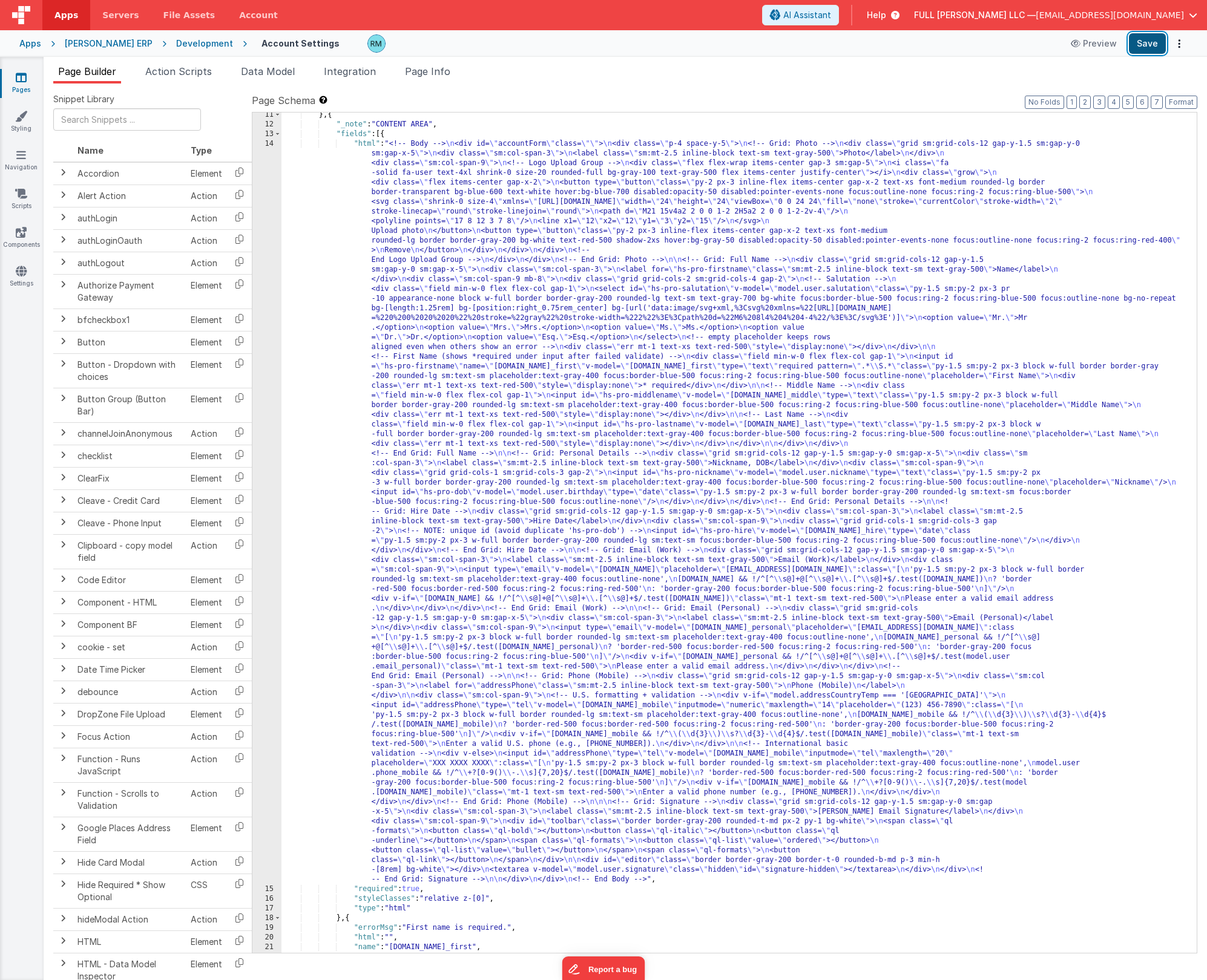
click at [1147, 48] on button "Save" at bounding box center [1147, 43] width 37 height 21
click at [371, 144] on div "} , { "_note" : "CONTENT AREA" , "fields" : [{ "html" : "<!-- Body --> \n <div …" at bounding box center [734, 540] width 906 height 860
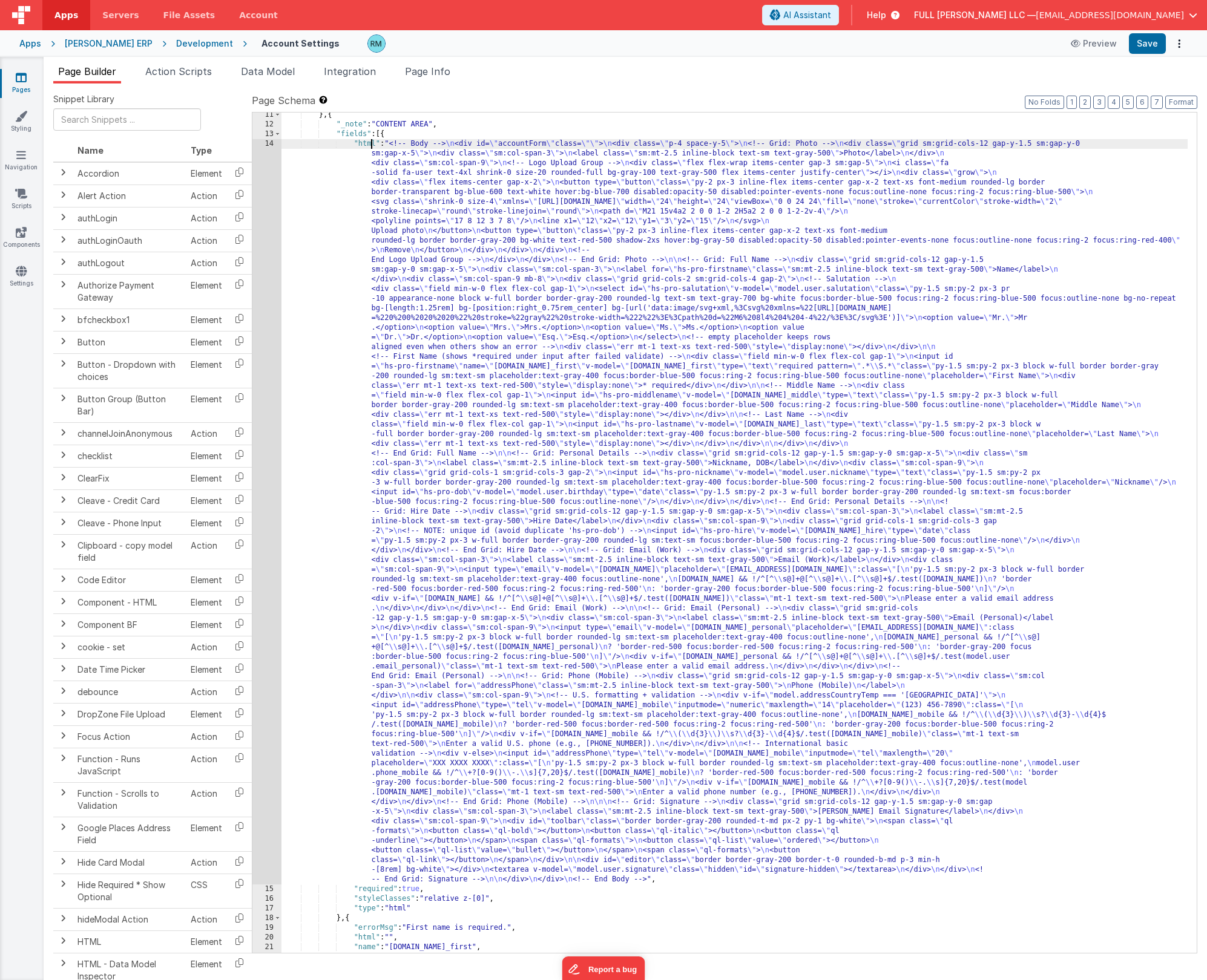
click at [271, 143] on div "14" at bounding box center [267, 512] width 29 height 746
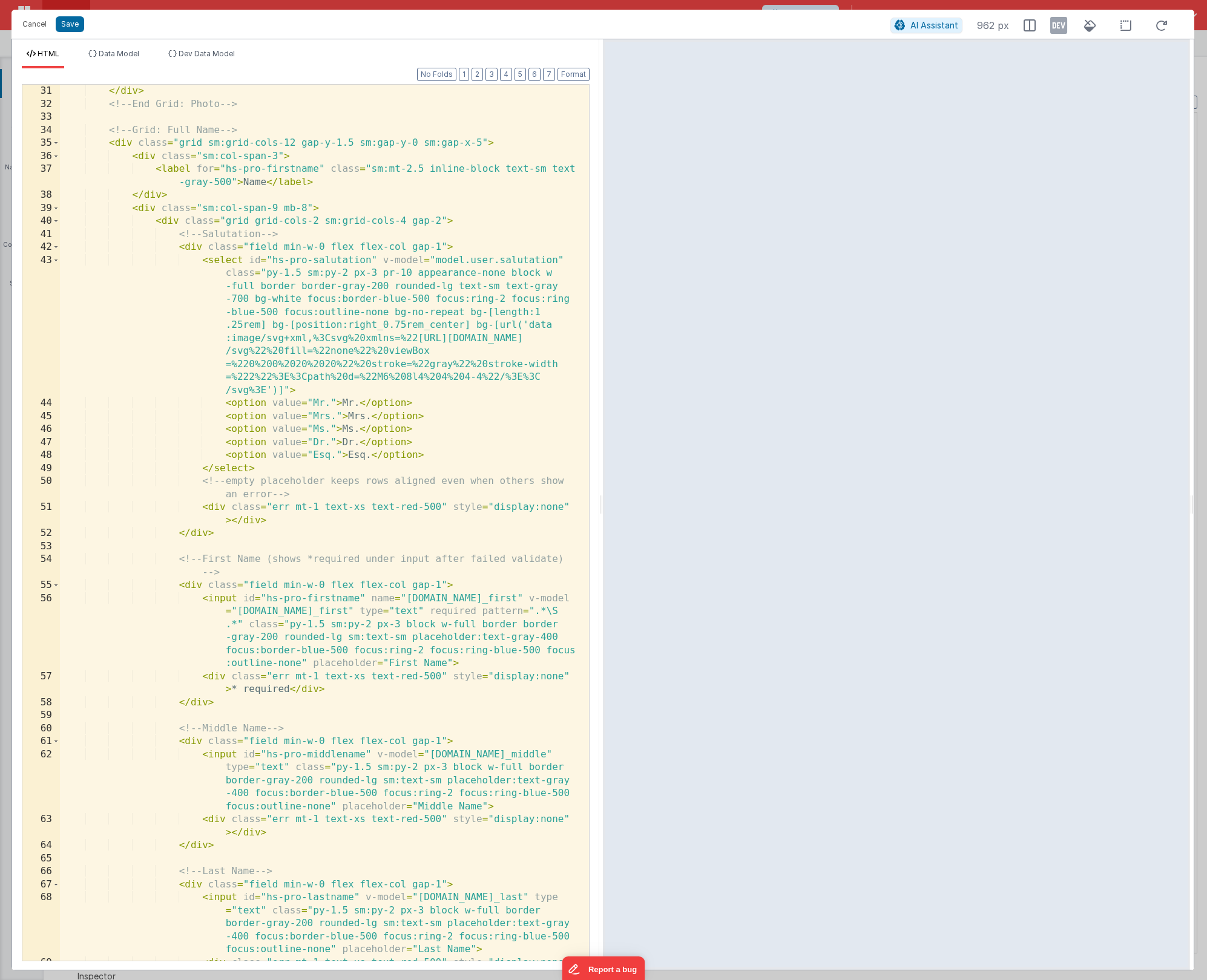
scroll to position [585, 0]
click at [289, 208] on div "</ div > <!-- End Grid: Photo --> <!-- Grid: Full Name --> < div class = "grid …" at bounding box center [320, 542] width 520 height 915
click at [70, 30] on button "Save" at bounding box center [70, 24] width 28 height 16
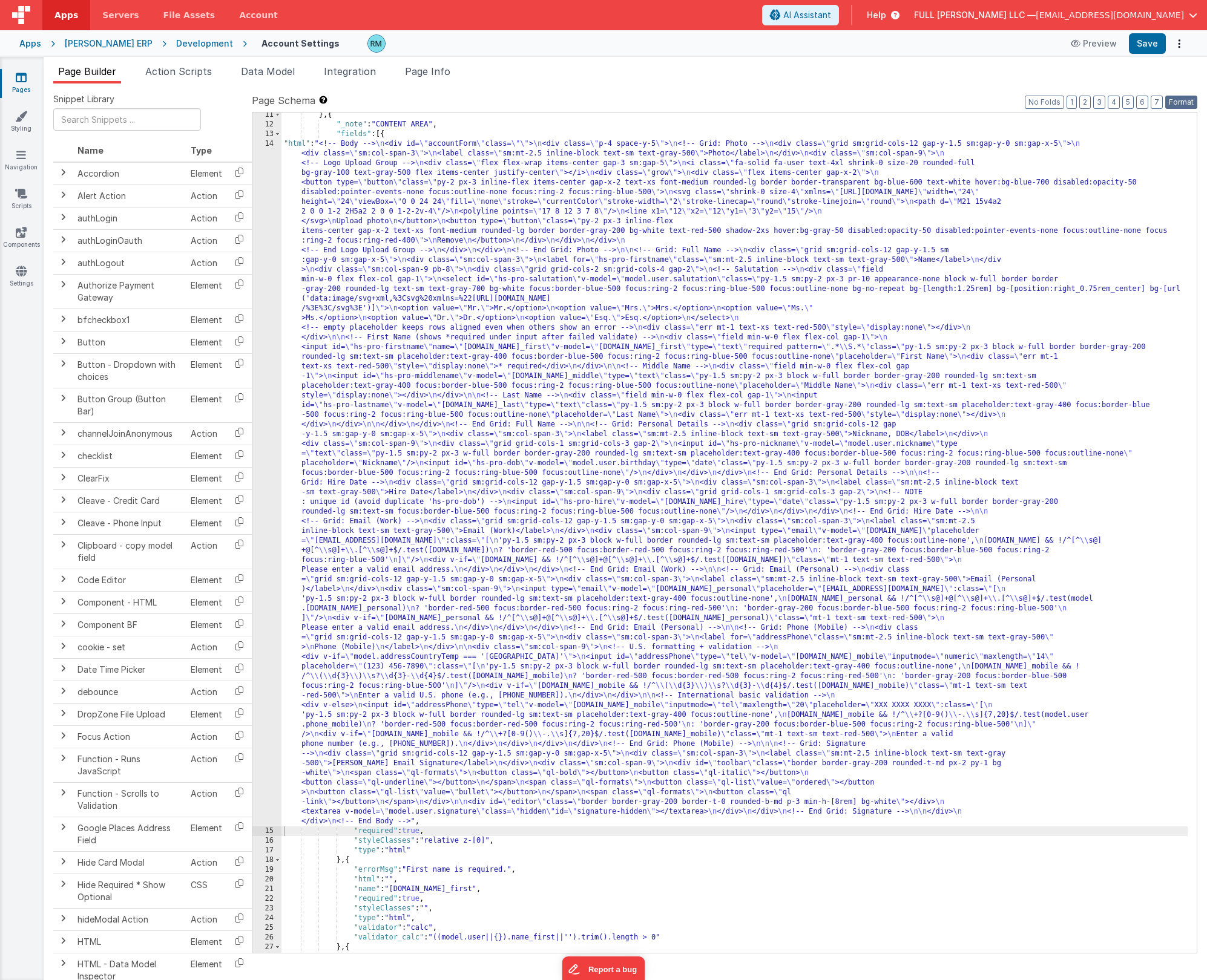
click at [1174, 105] on button "Format" at bounding box center [1181, 102] width 32 height 13
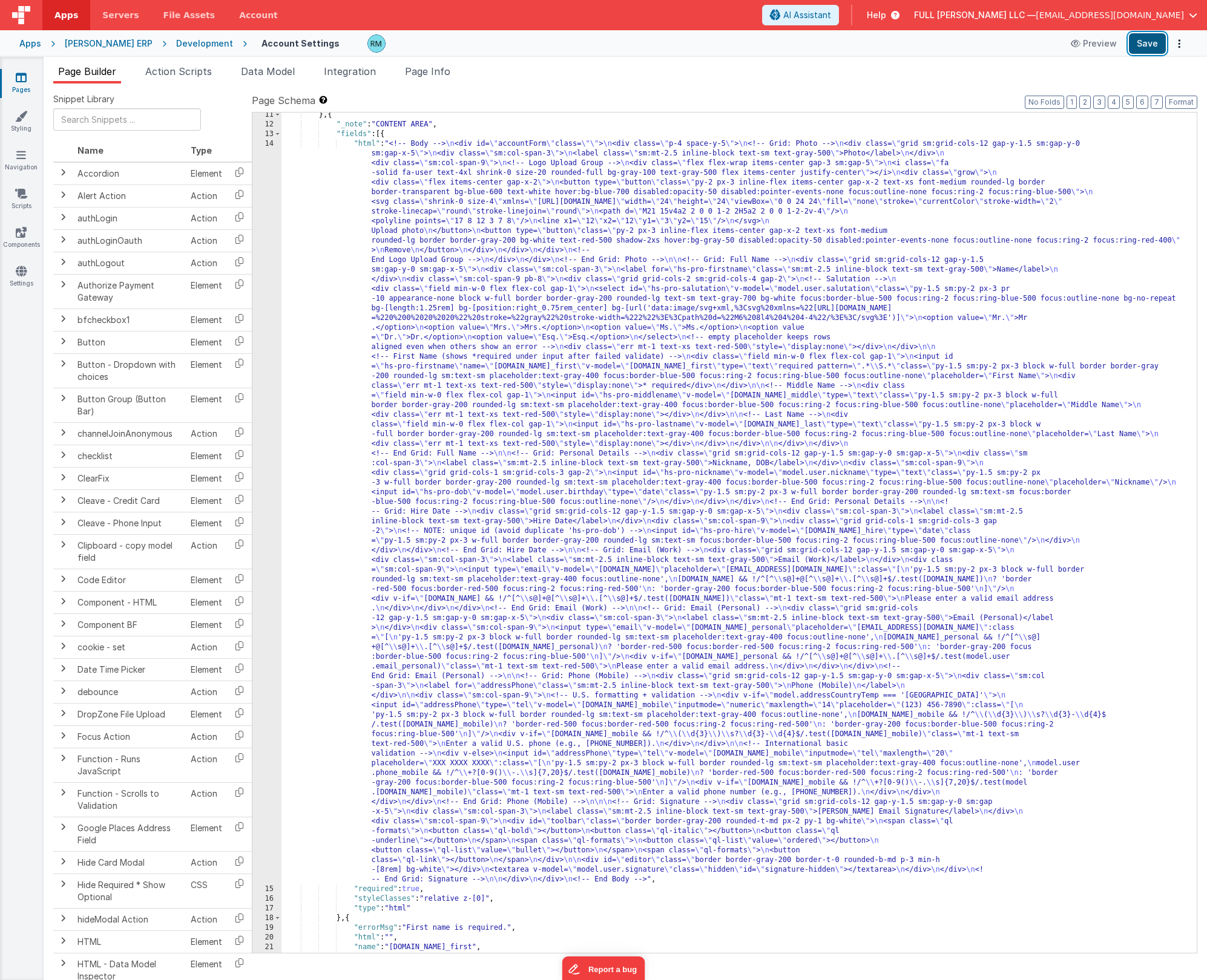
click at [1135, 45] on button "Save" at bounding box center [1147, 43] width 37 height 21
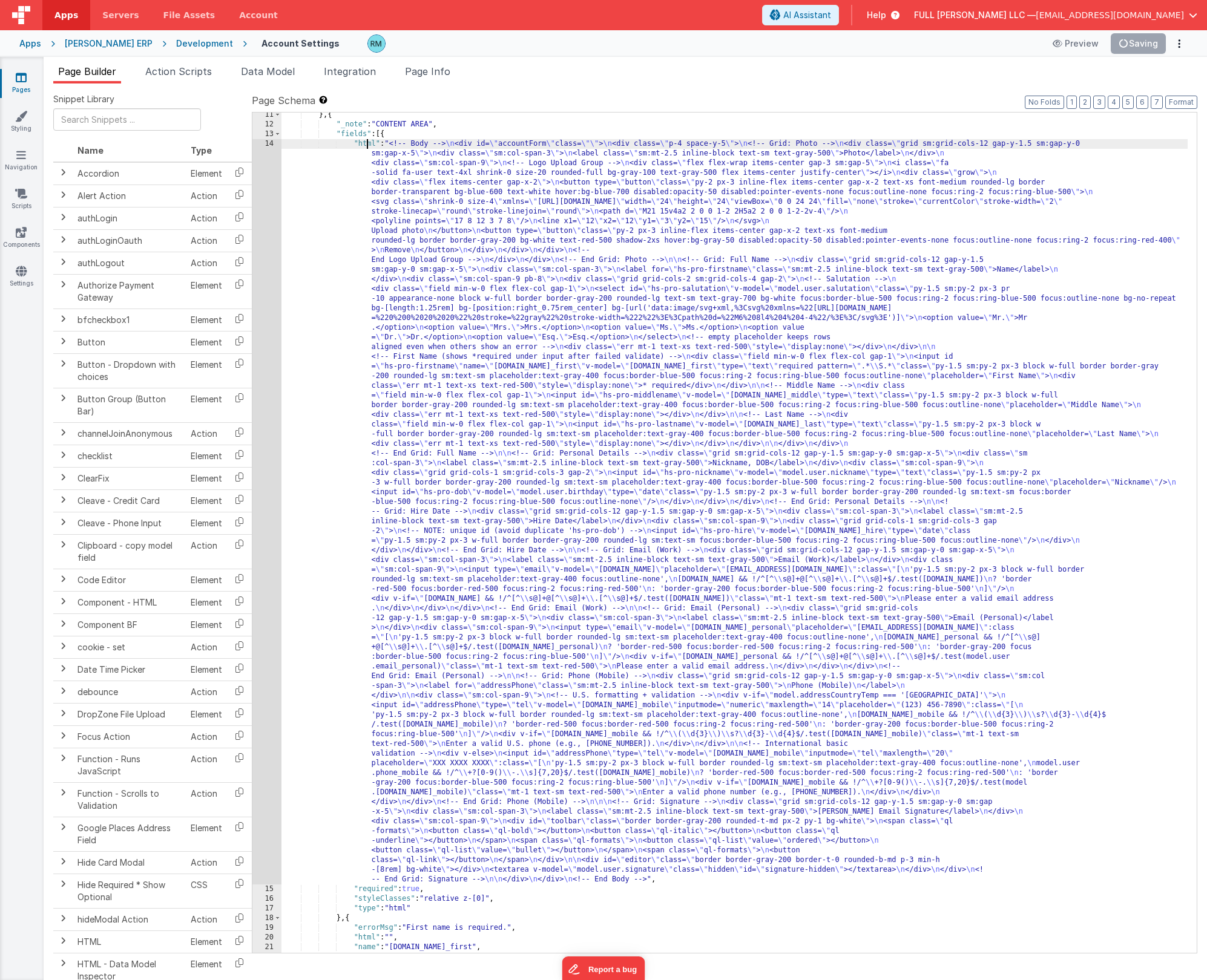
click at [366, 142] on div "} , { "_note" : "CONTENT AREA" , "fields" : [{ "html" : "<!-- Body --> \n <div …" at bounding box center [734, 540] width 906 height 860
click at [274, 144] on div "14" at bounding box center [267, 512] width 29 height 746
click at [269, 145] on div "14" at bounding box center [267, 512] width 29 height 746
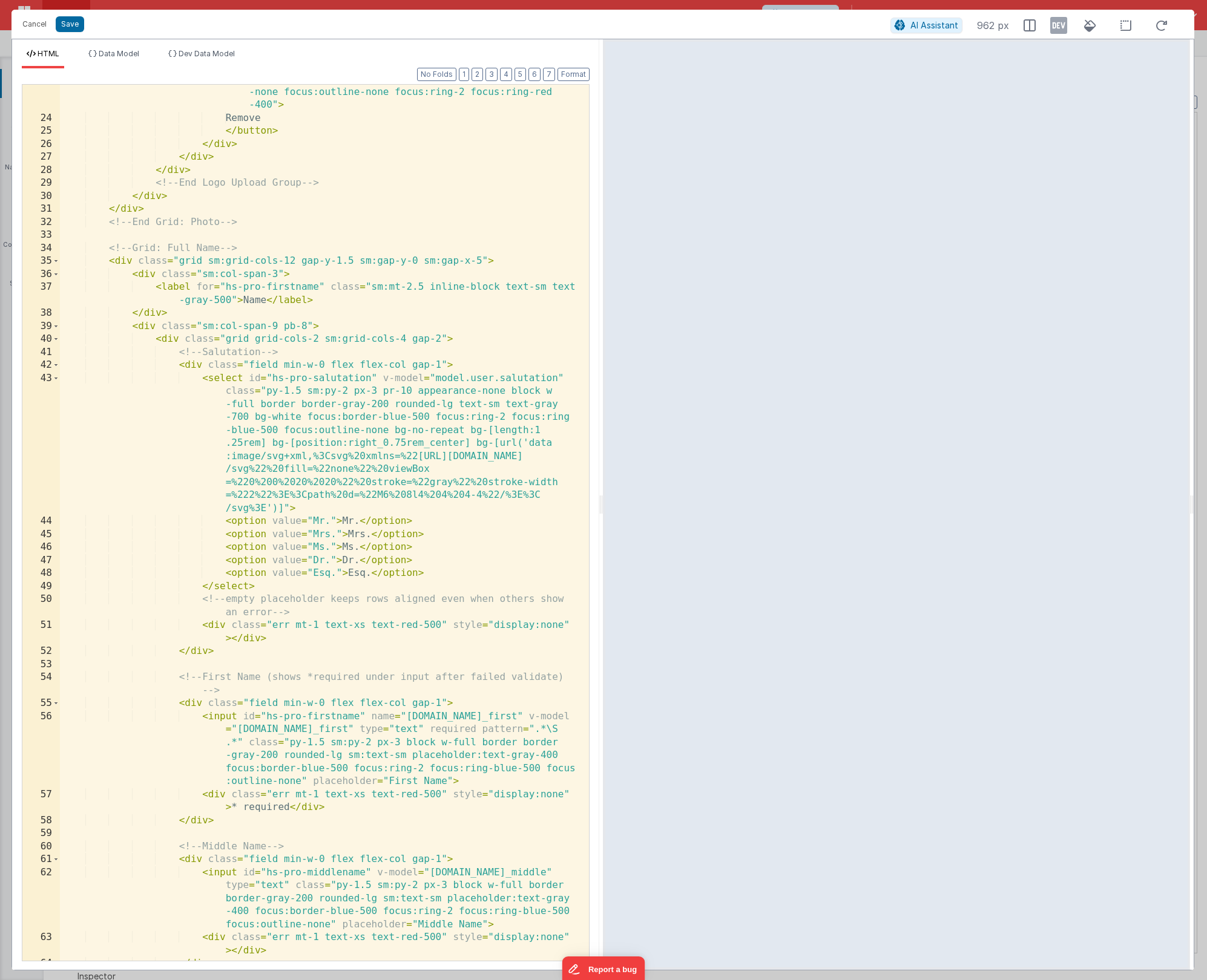
scroll to position [481, 0]
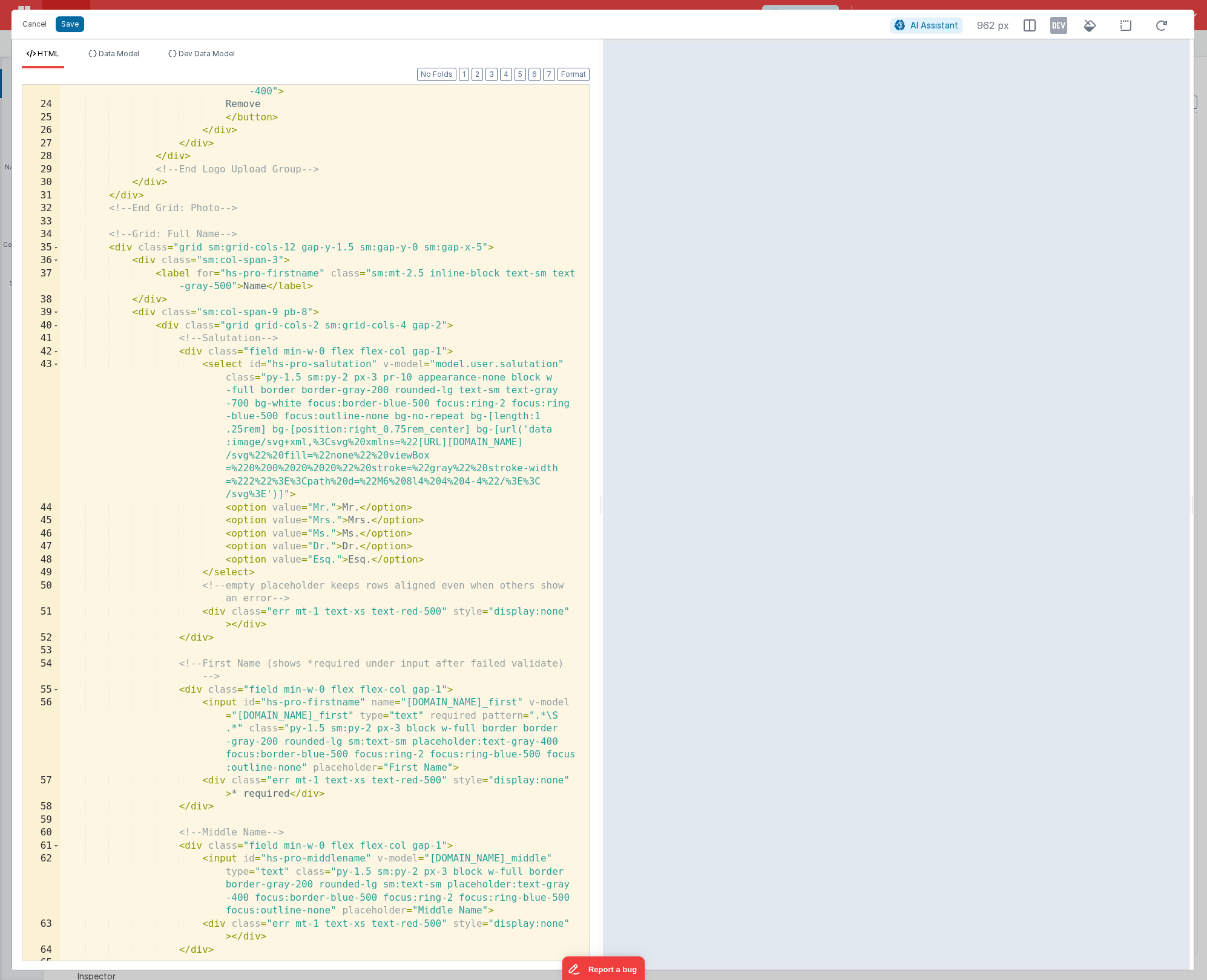
click at [176, 362] on div "< button type = "button" class = "py-2 px-3 inline-flex items -center gap-x-2 t…" at bounding box center [320, 504] width 520 height 967
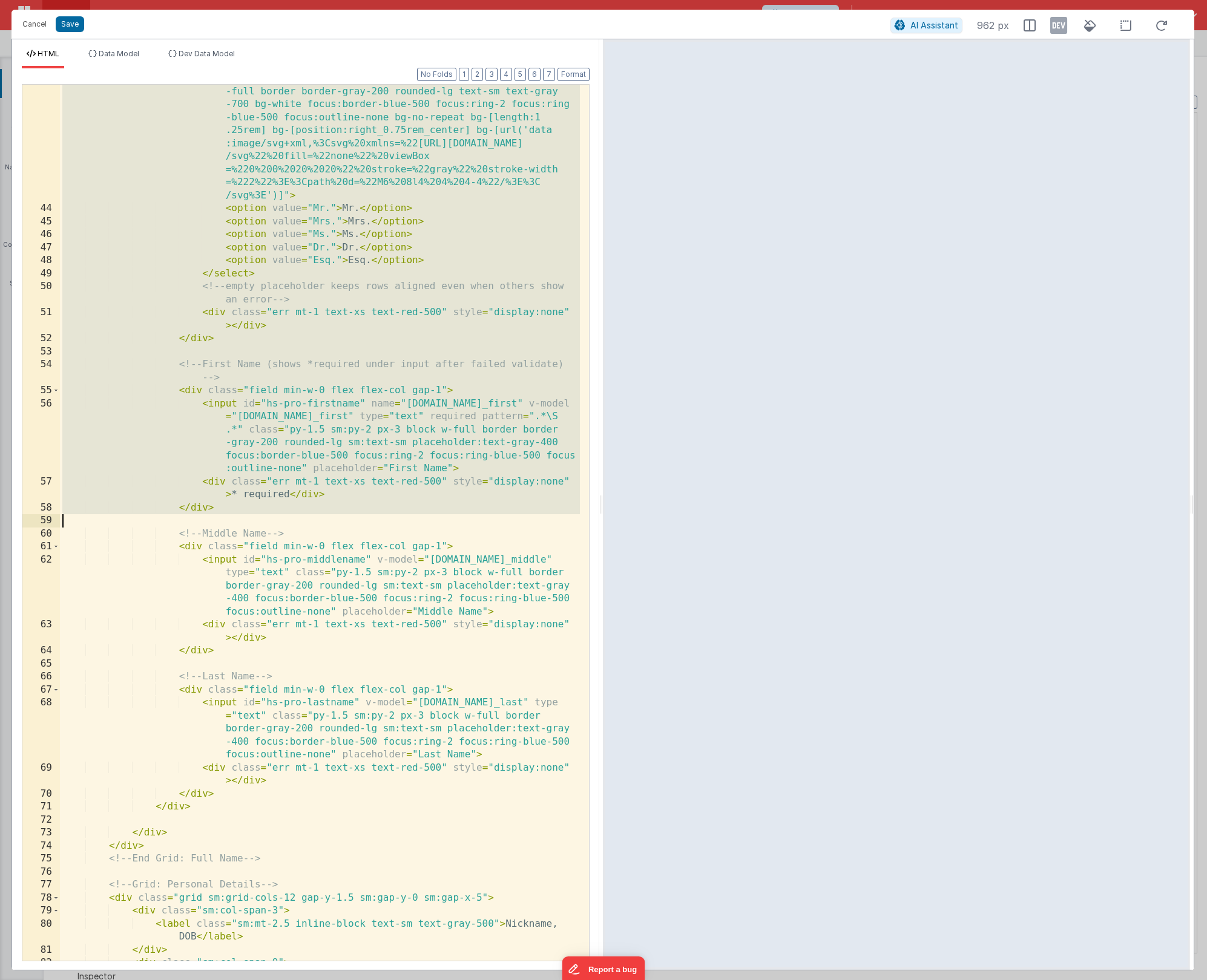
scroll to position [780, 0]
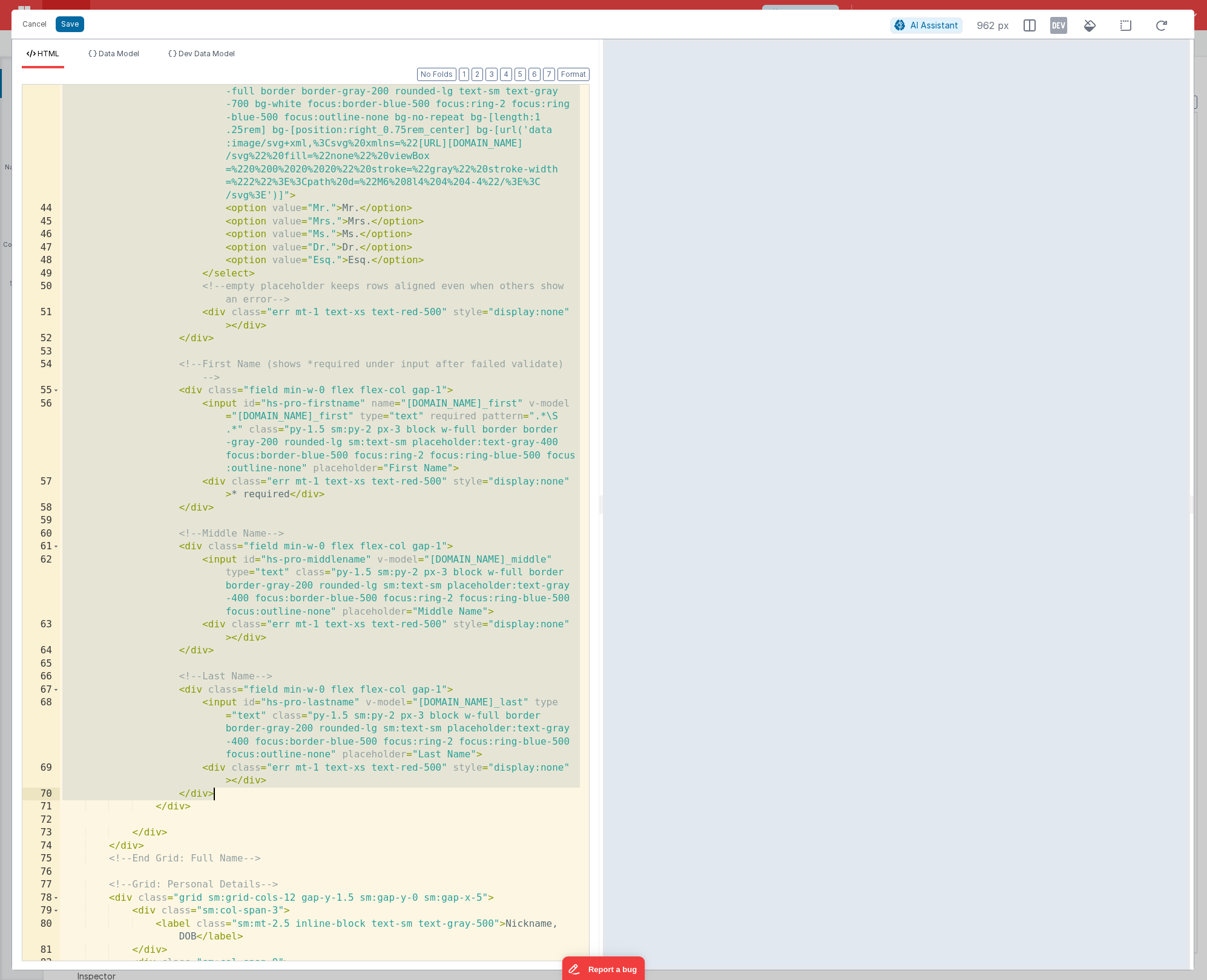
drag, startPoint x: 158, startPoint y: 326, endPoint x: 258, endPoint y: 796, distance: 480.5
click at [258, 796] on div "< select id = "hs-pro-salutation" v-model = "model.user.salutation" class = "py…" at bounding box center [320, 576] width 520 height 1033
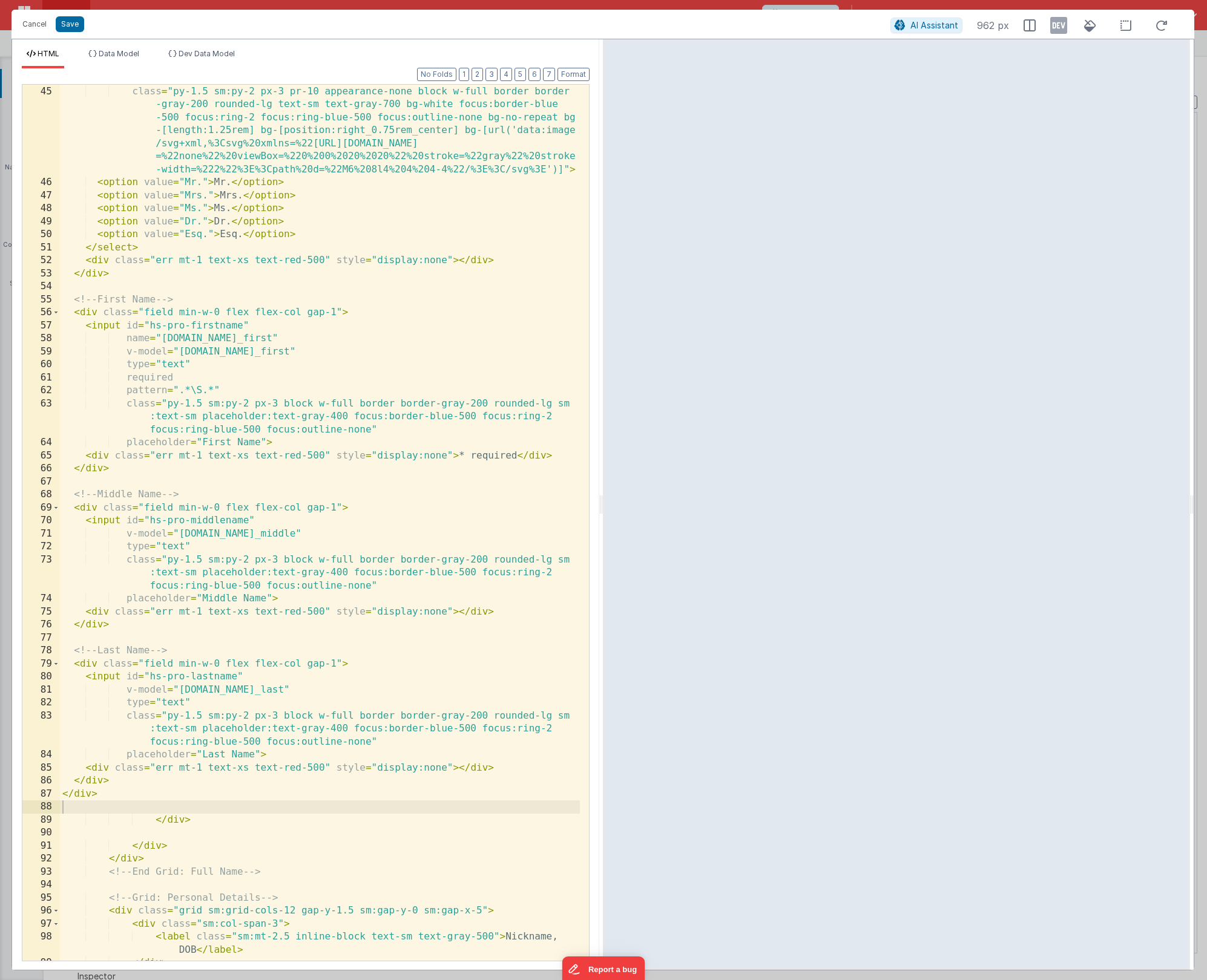
click at [563, 81] on div "Format 7 6 5 4 3 2 1 No Folds 44 45 46 47 48 49 50 51 52 53 54 55 56 57 58 59 6…" at bounding box center [306, 514] width 568 height 892
click at [565, 79] on button "Format" at bounding box center [573, 74] width 32 height 13
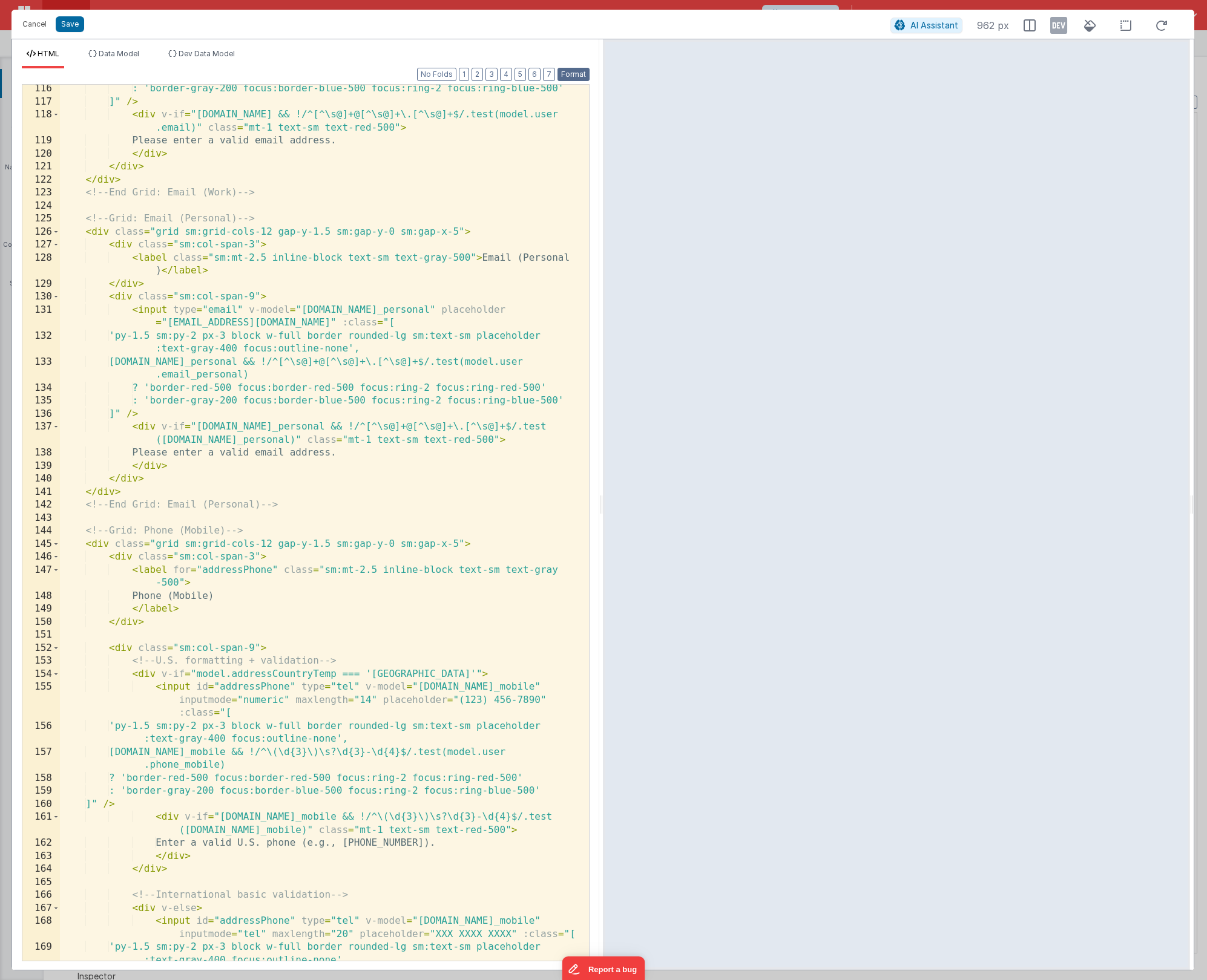
scroll to position [2897, 0]
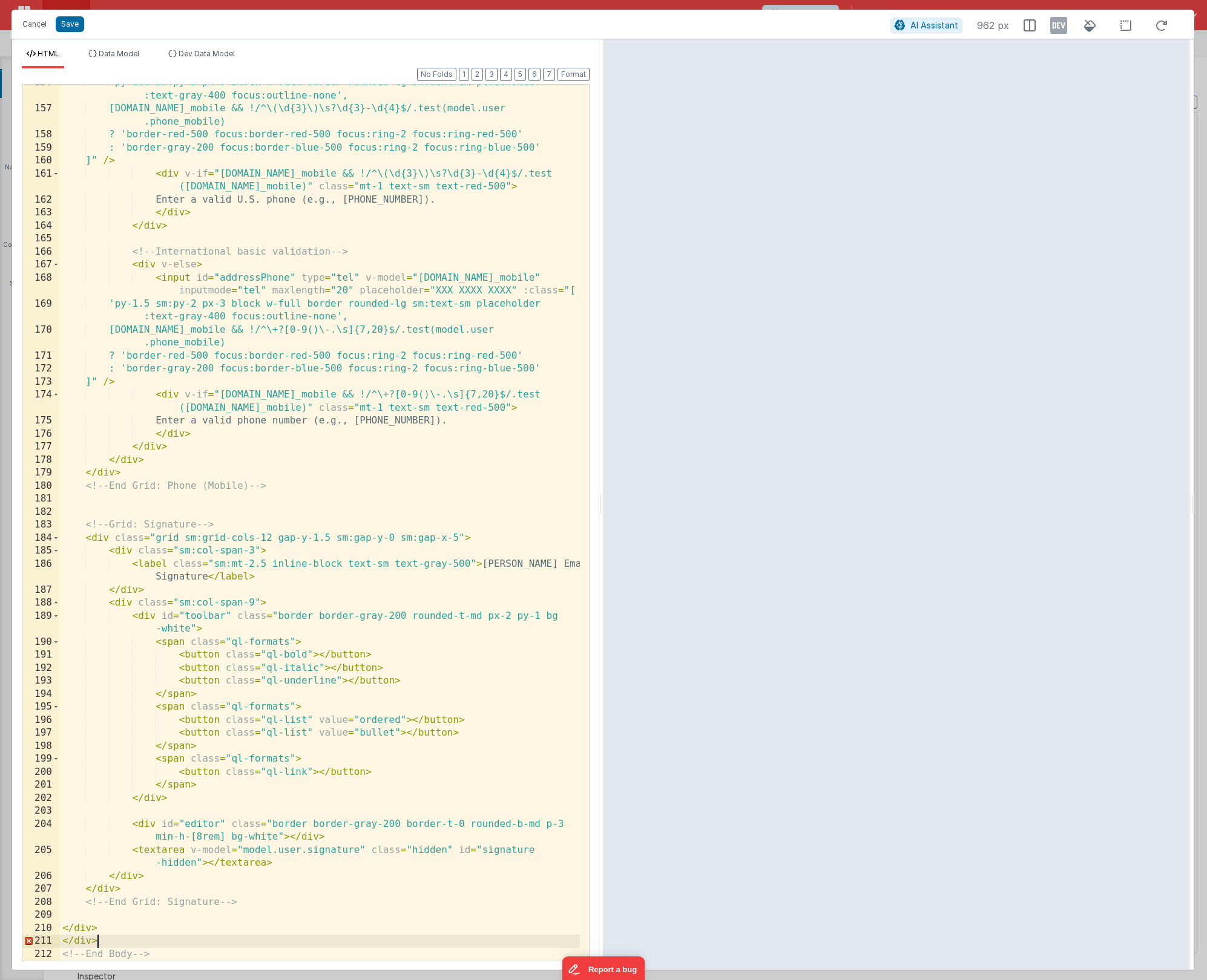
click at [100, 939] on div "'py-1.5 sm:py-2 px-3 block w-full border rounded-lg sm:text-sm placeholder :tex…" at bounding box center [320, 534] width 520 height 915
drag, startPoint x: 103, startPoint y: 939, endPoint x: 43, endPoint y: 939, distance: 60.0
click at [44, 940] on div "156 157 158 159 160 161 162 163 164 165 166 167 168 169 170 171 172 173 174 175…" at bounding box center [306, 523] width 568 height 877
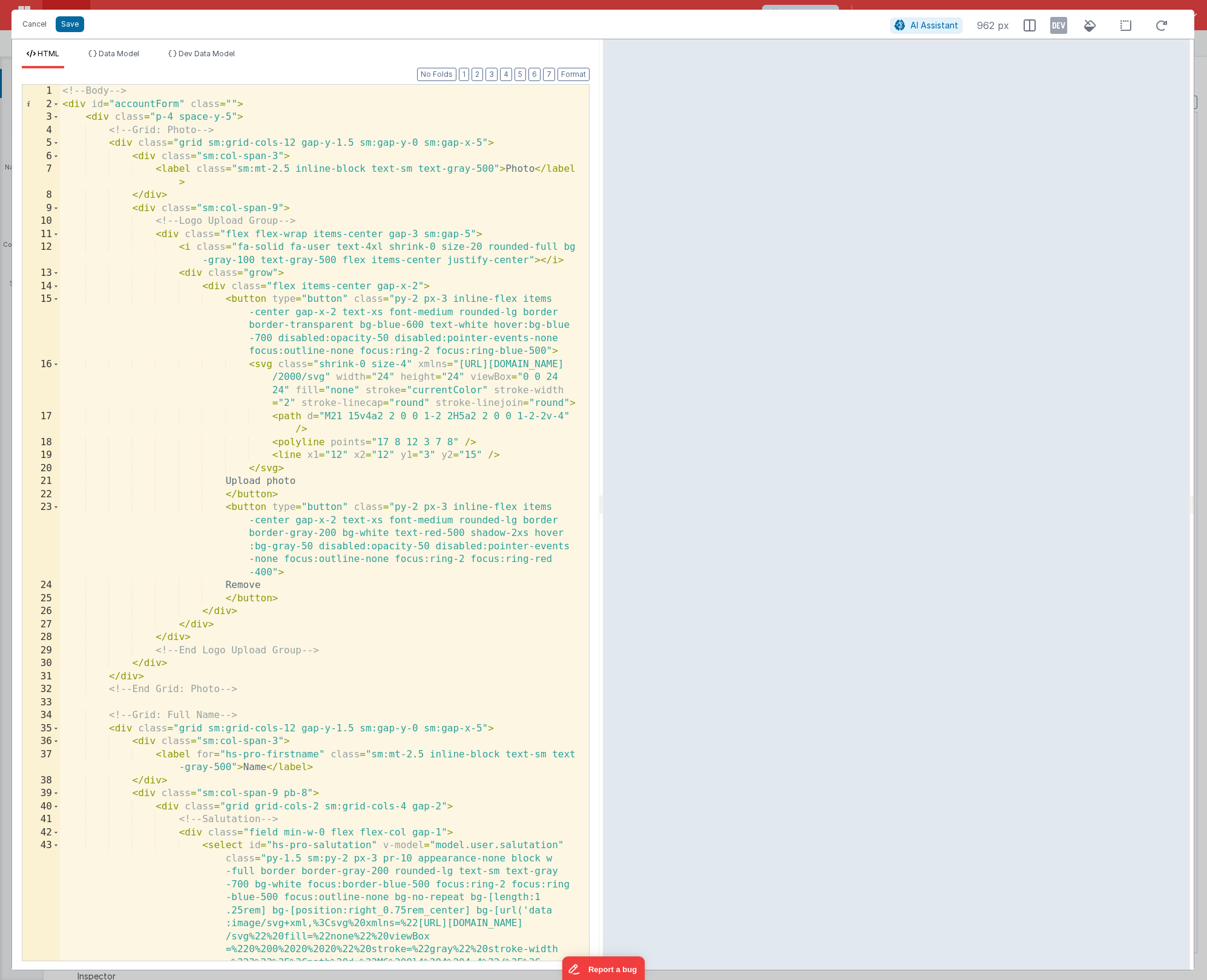
scroll to position [0, 0]
click at [73, 31] on button "Save" at bounding box center [70, 24] width 28 height 16
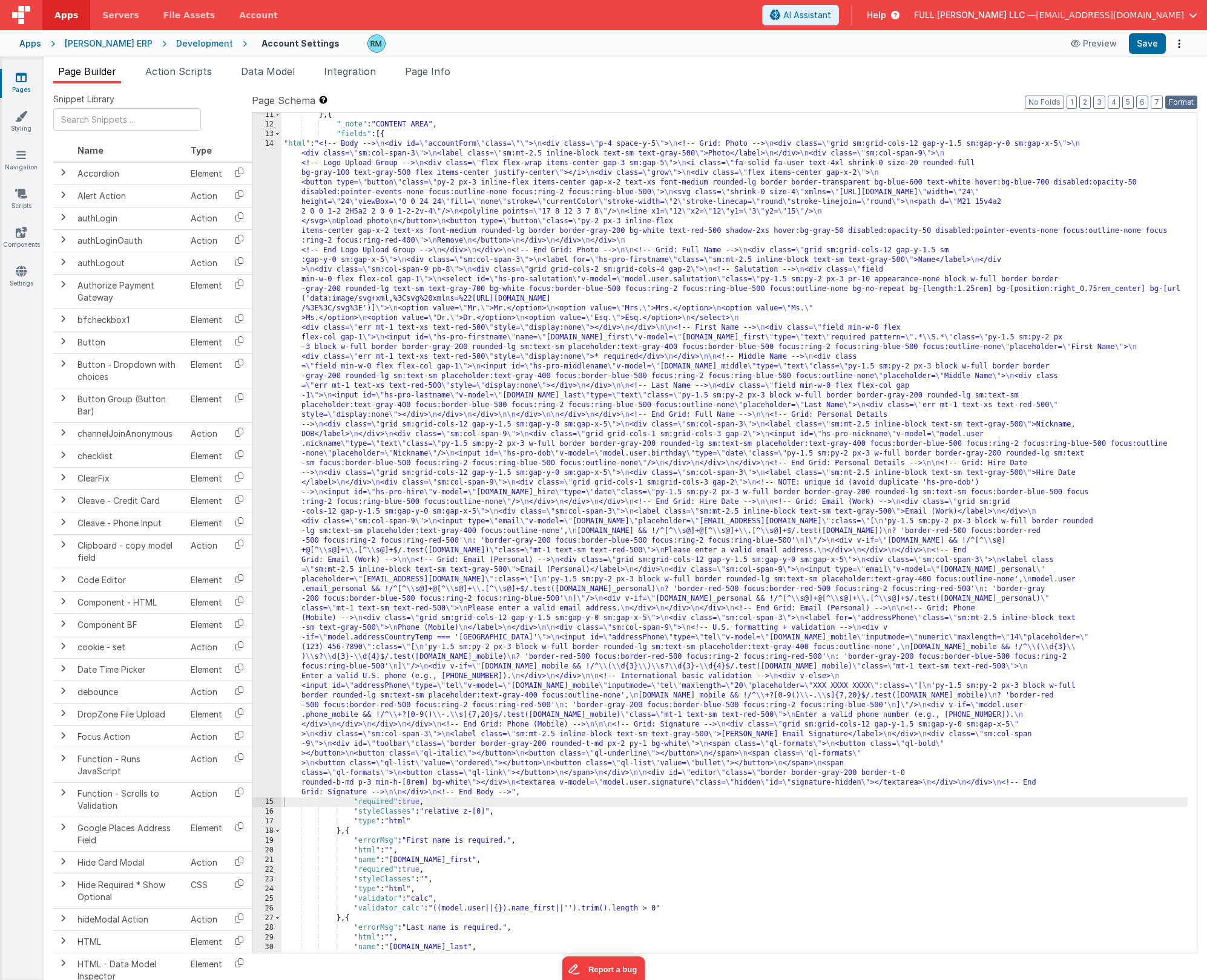
click at [1189, 103] on button "Format" at bounding box center [1181, 102] width 32 height 13
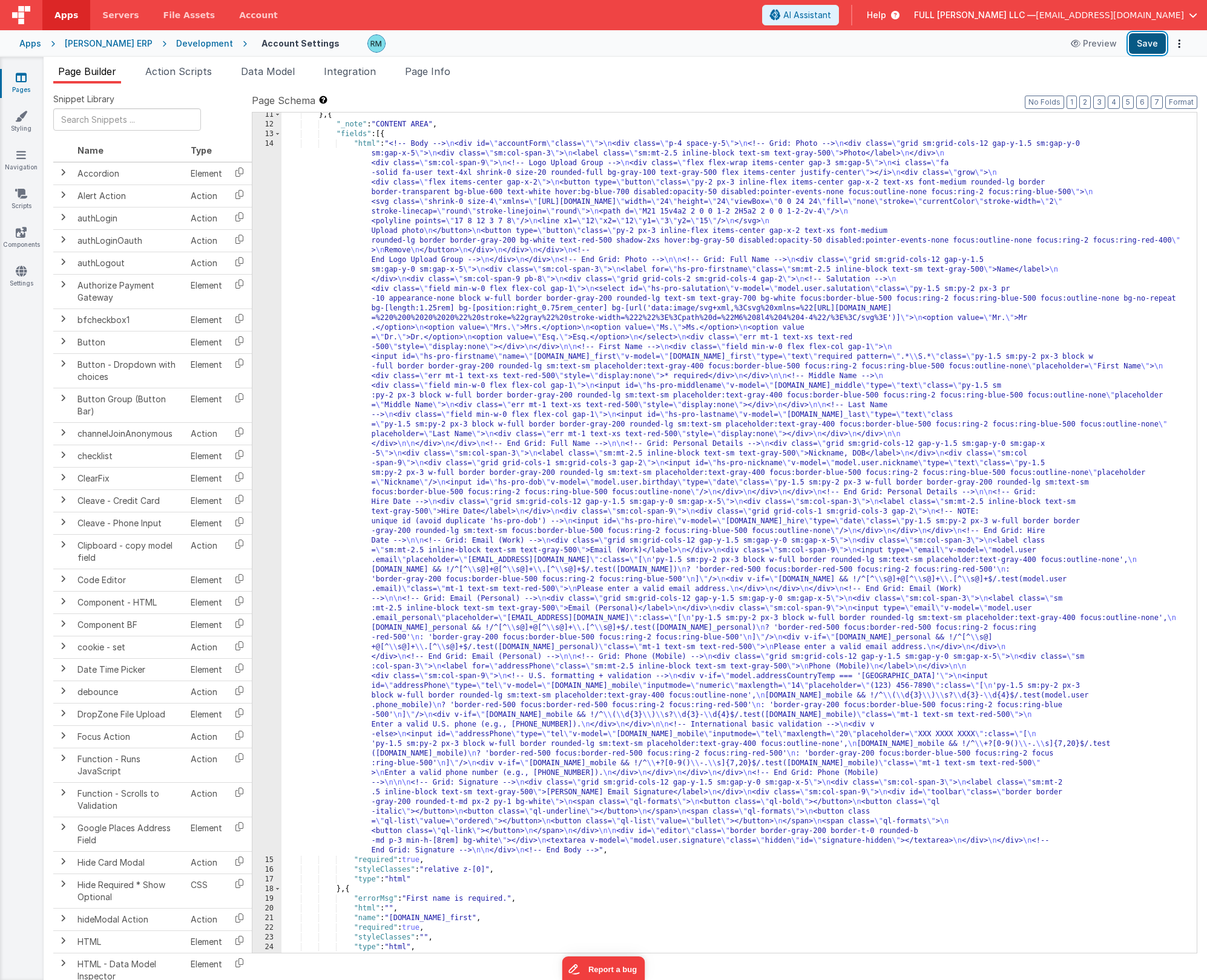
click at [1147, 43] on button "Save" at bounding box center [1147, 43] width 37 height 21
click at [364, 145] on div "} , { "_note" : "CONTENT AREA" , "fields" : [{ "html" : "<!-- Body --> \n <div …" at bounding box center [734, 540] width 906 height 860
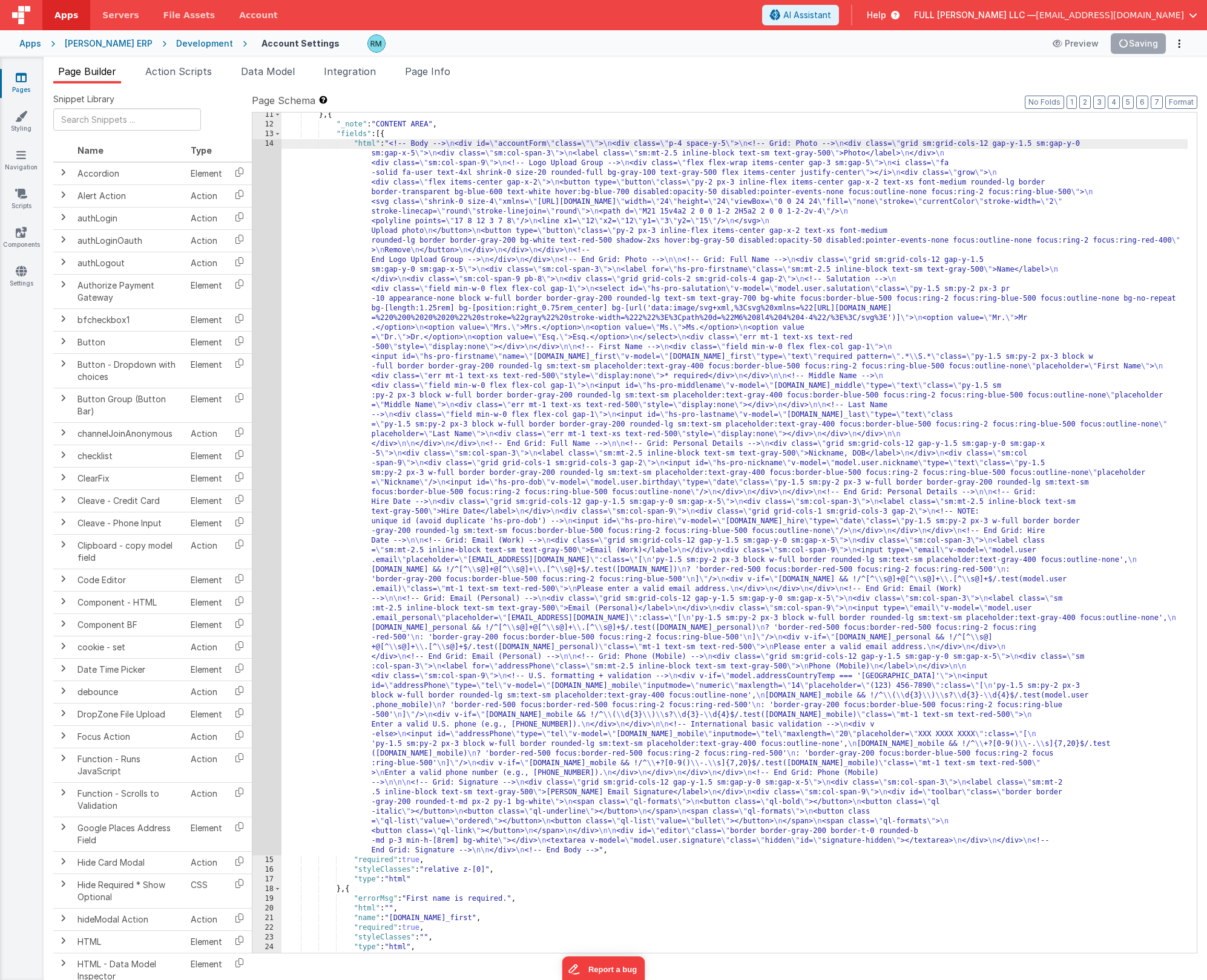
click at [271, 147] on div "14" at bounding box center [267, 497] width 29 height 716
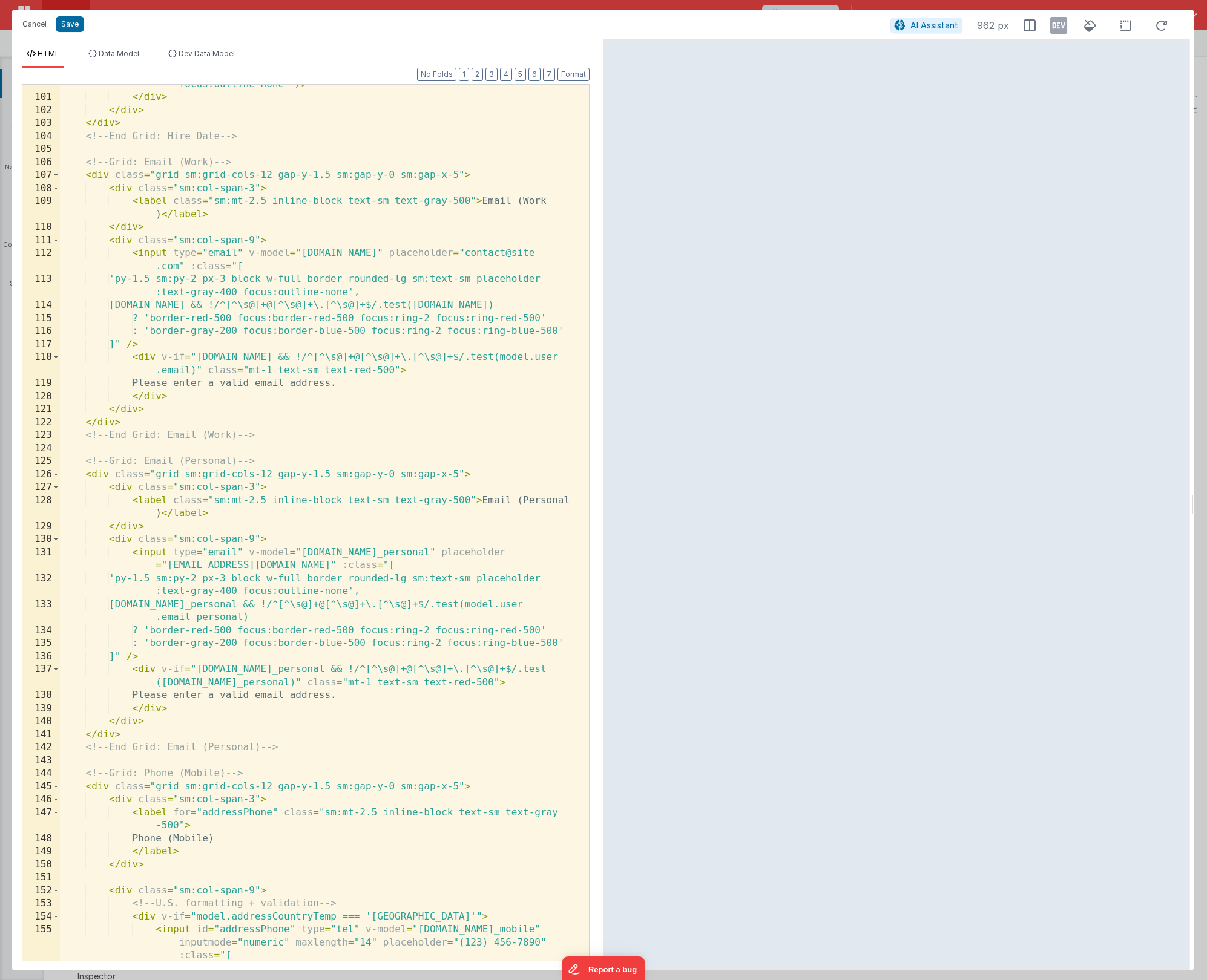
scroll to position [2884, 0]
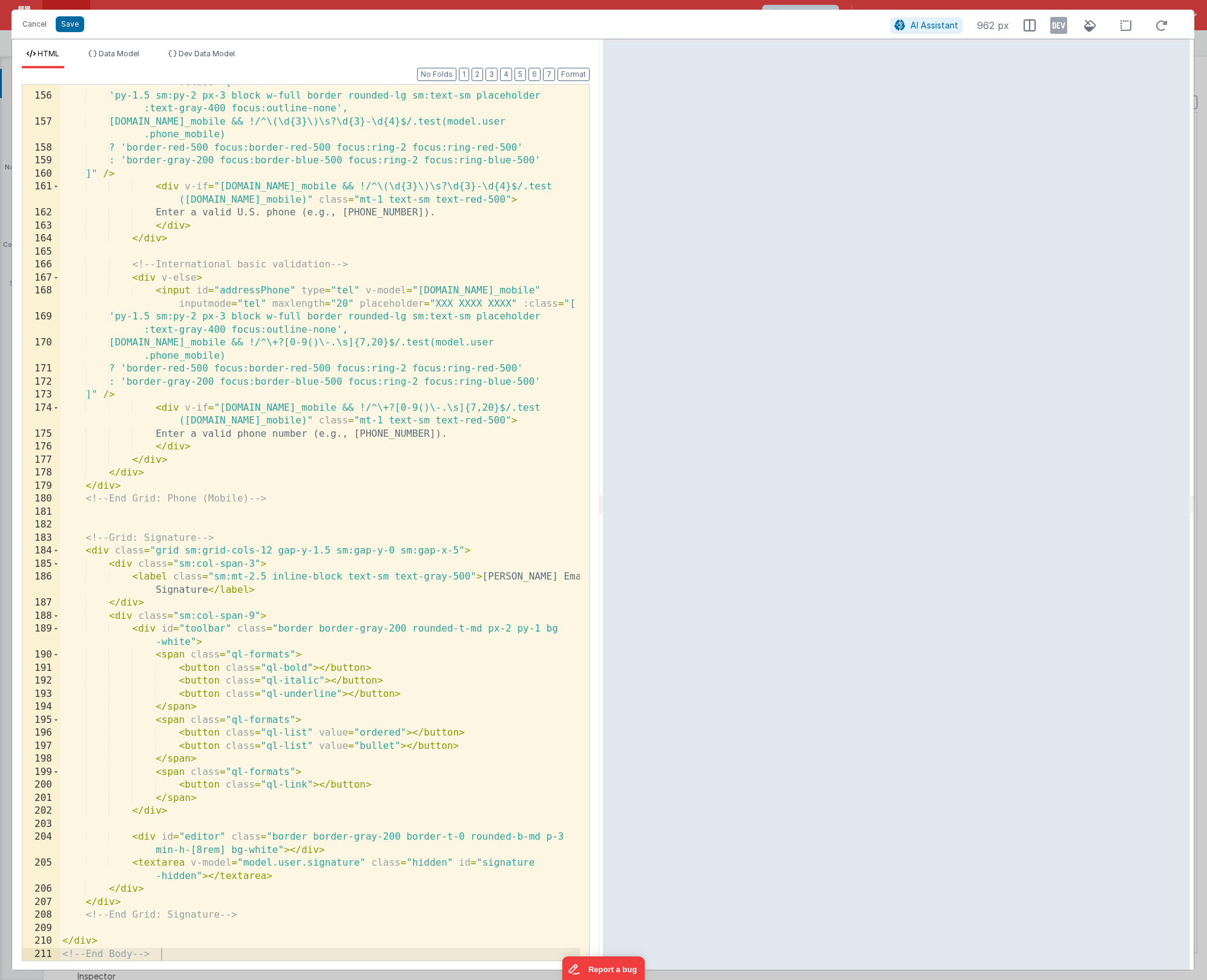
click at [29, 34] on div "Cancel Save AI Assistant 962 px" at bounding box center [602, 24] width 1183 height 29
click at [31, 29] on button "Cancel" at bounding box center [34, 24] width 36 height 17
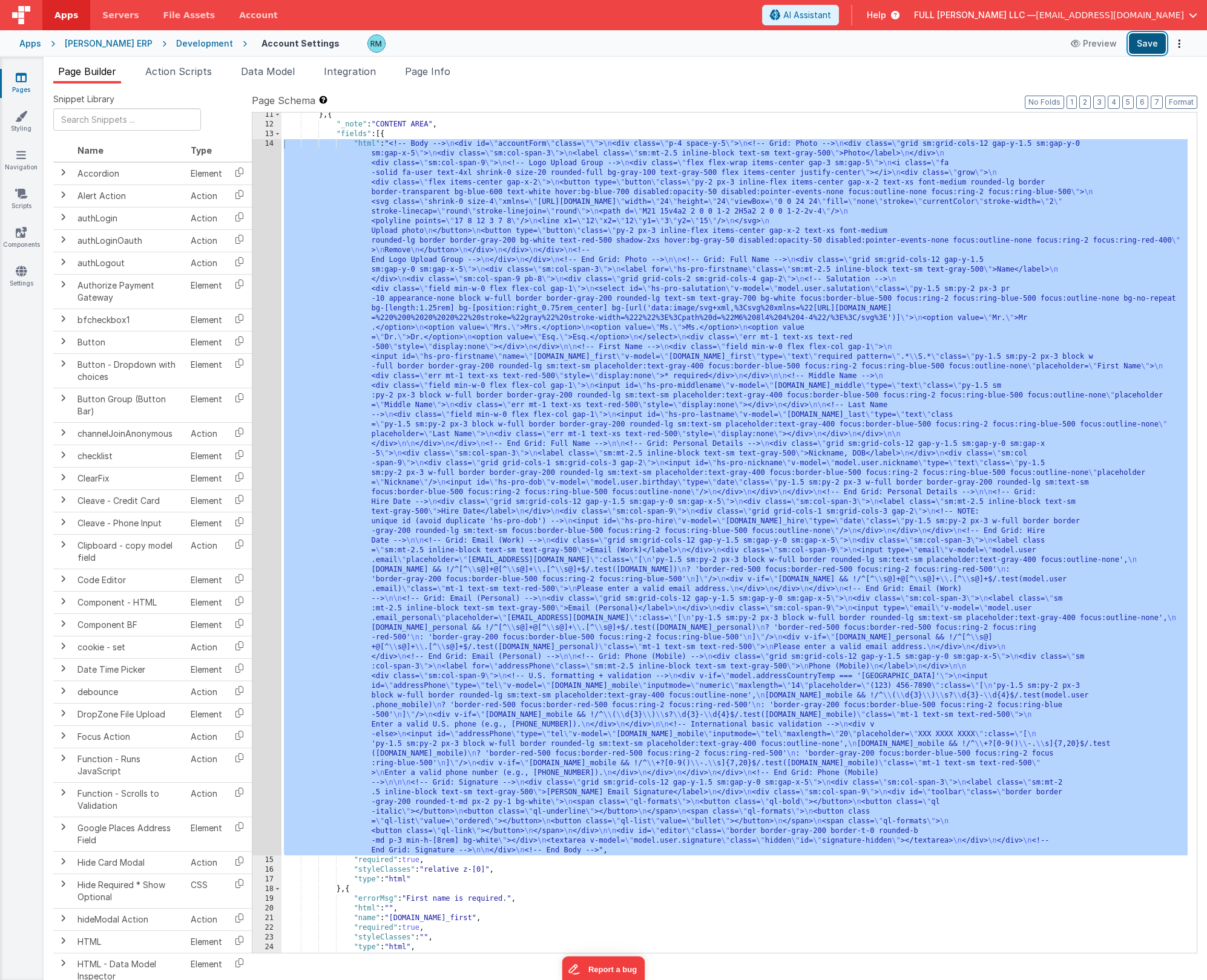
click at [1139, 45] on button "Save" at bounding box center [1147, 43] width 37 height 21
click at [367, 145] on div "} , { "_note" : "CONTENT AREA" , "fields" : [{ "html" : "<!-- Body --> \n <div …" at bounding box center [734, 540] width 906 height 860
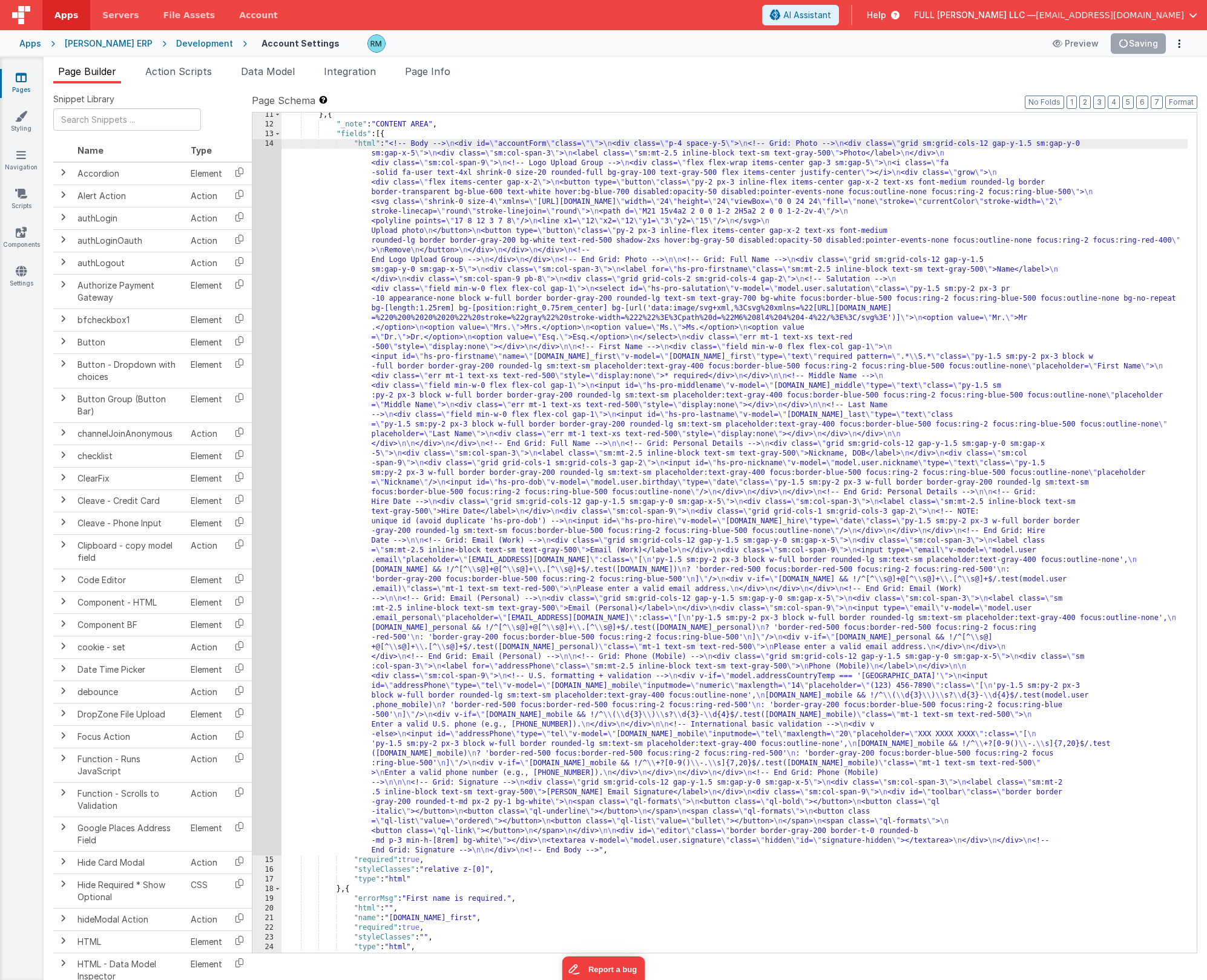
click at [274, 145] on div "14" at bounding box center [267, 497] width 29 height 716
click at [271, 144] on div "14" at bounding box center [267, 497] width 29 height 716
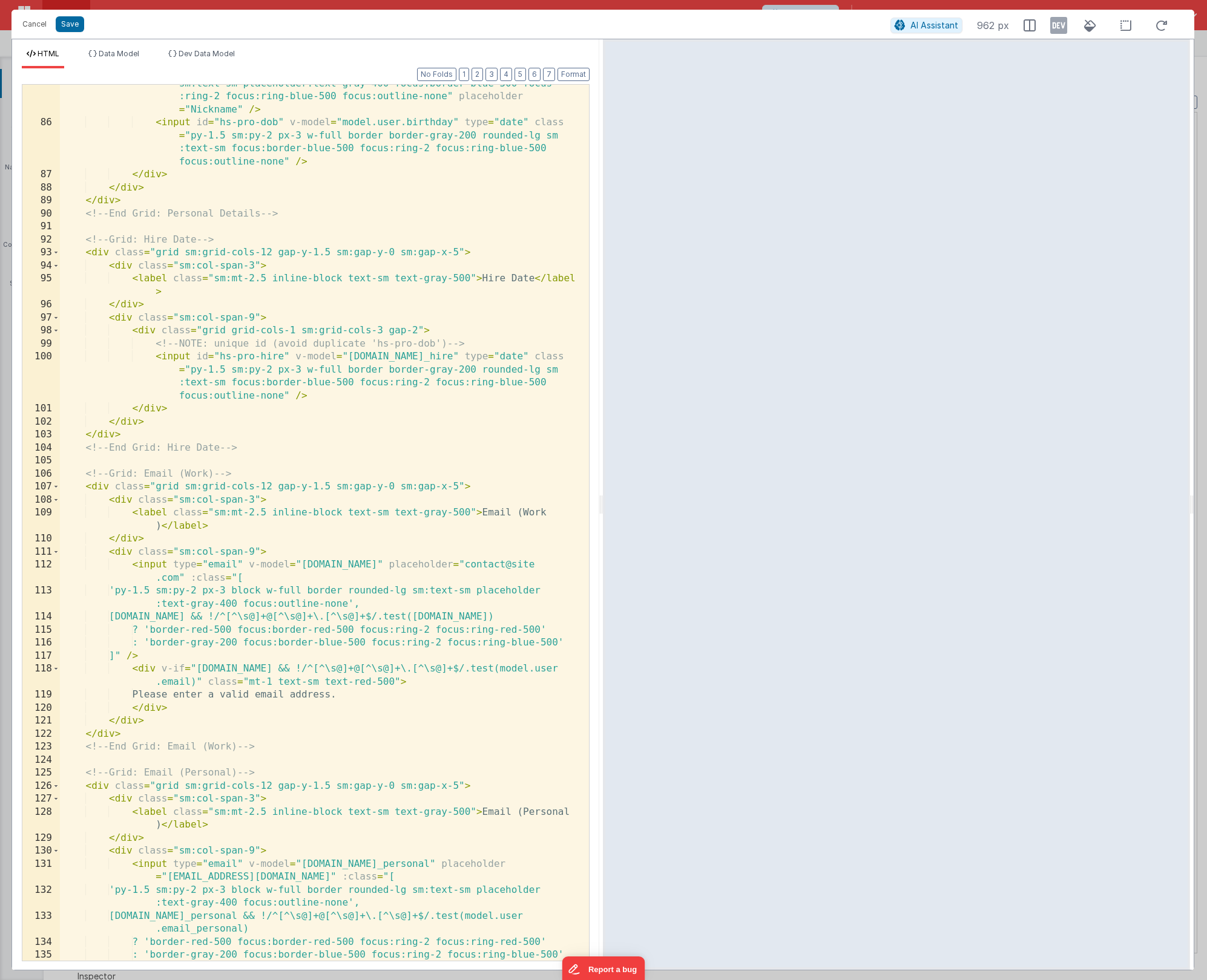
scroll to position [1913, 0]
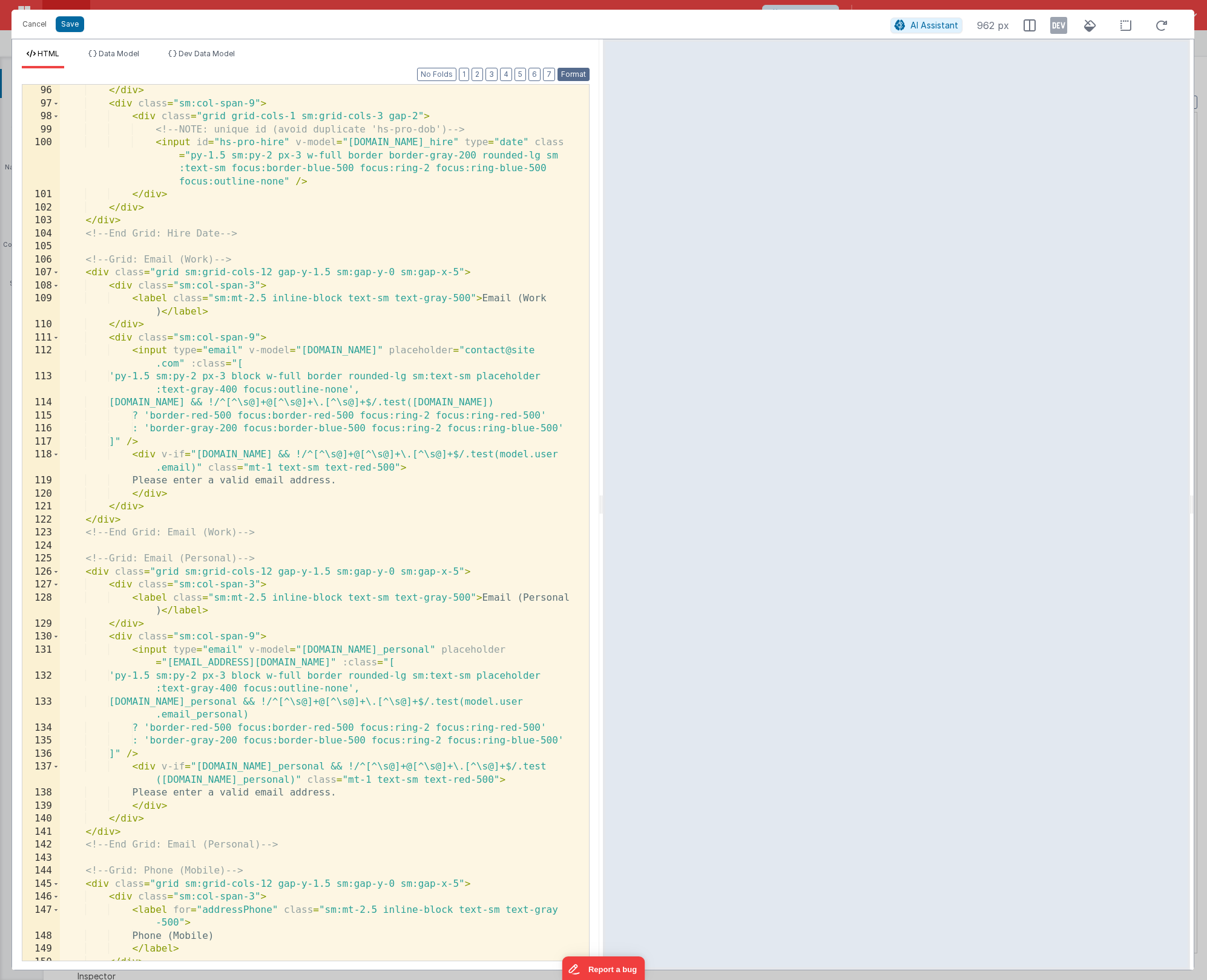
click at [573, 73] on button "Format" at bounding box center [573, 74] width 32 height 13
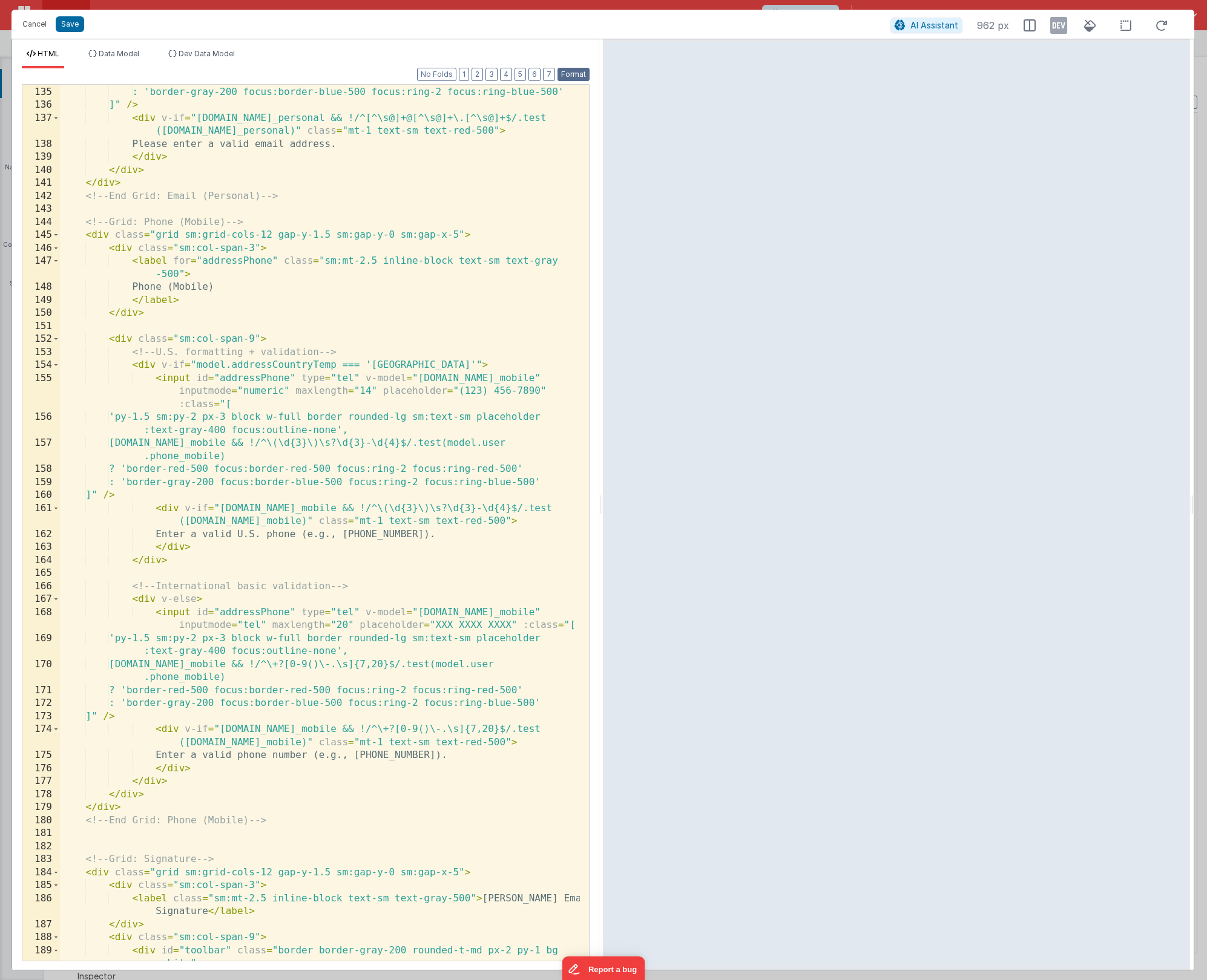
scroll to position [2884, 0]
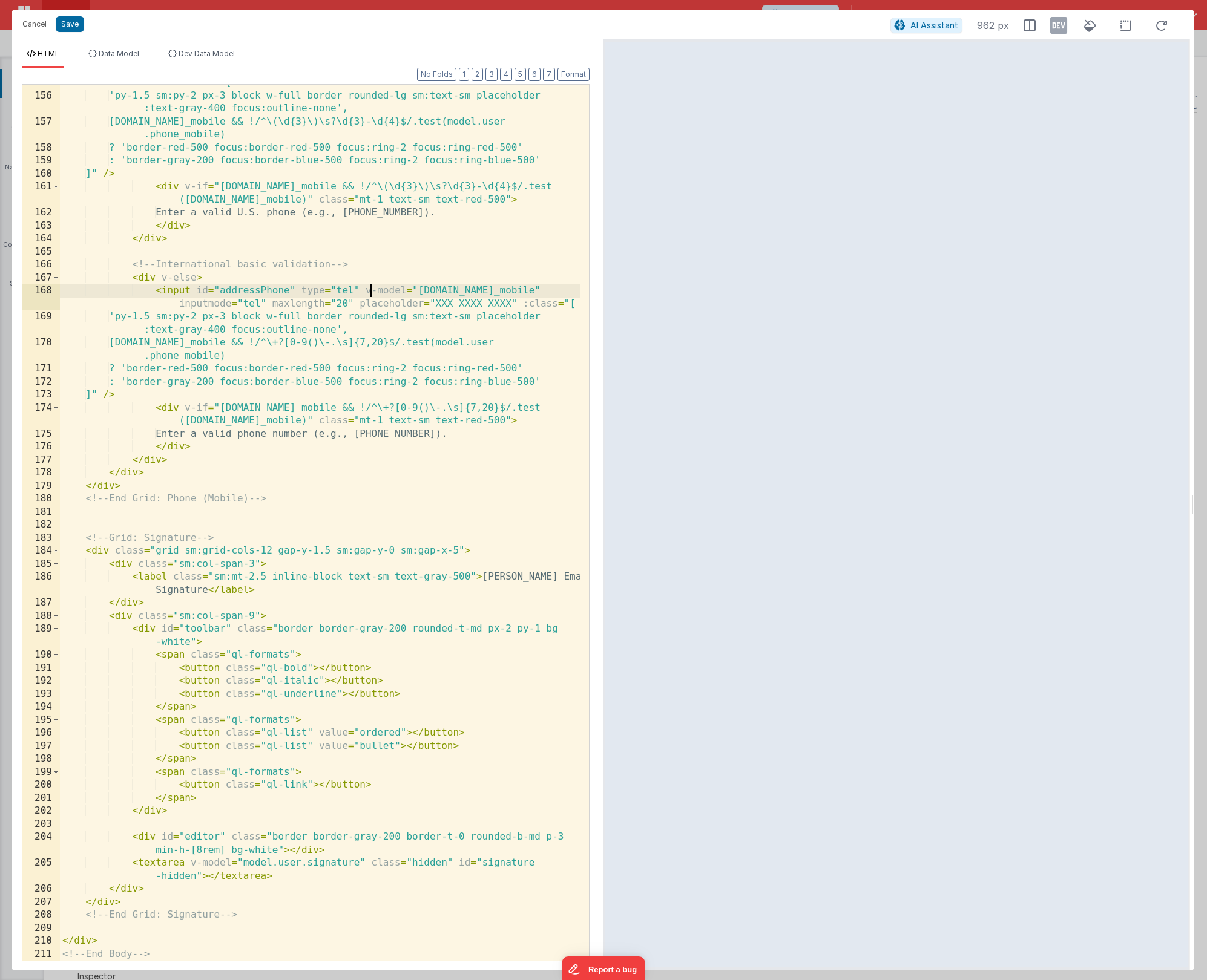
click at [370, 293] on div "< input id = "addressPhone" type = "tel" v-model = "[DOMAIN_NAME]_mobile" input…" at bounding box center [320, 514] width 520 height 928
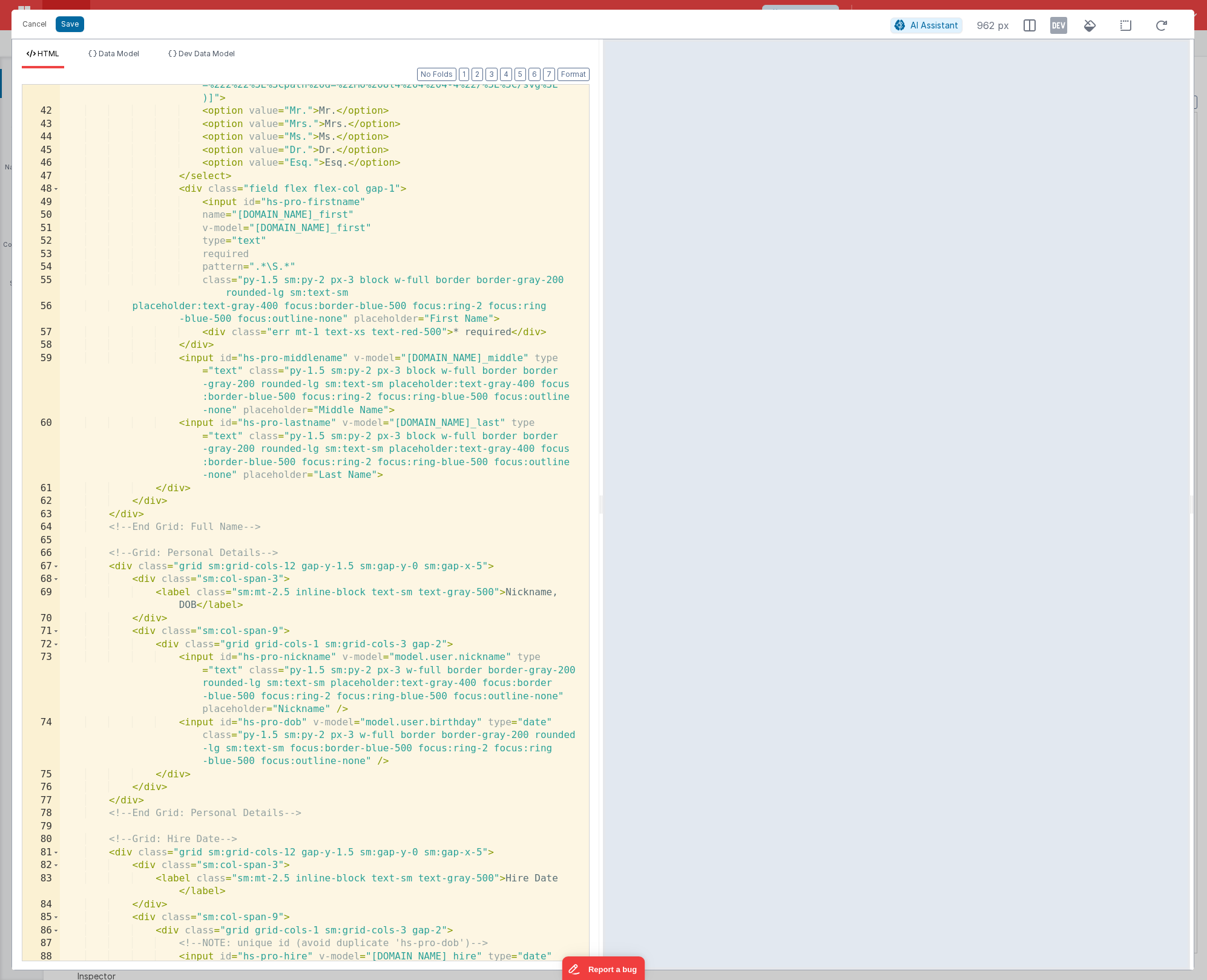
scroll to position [692, 0]
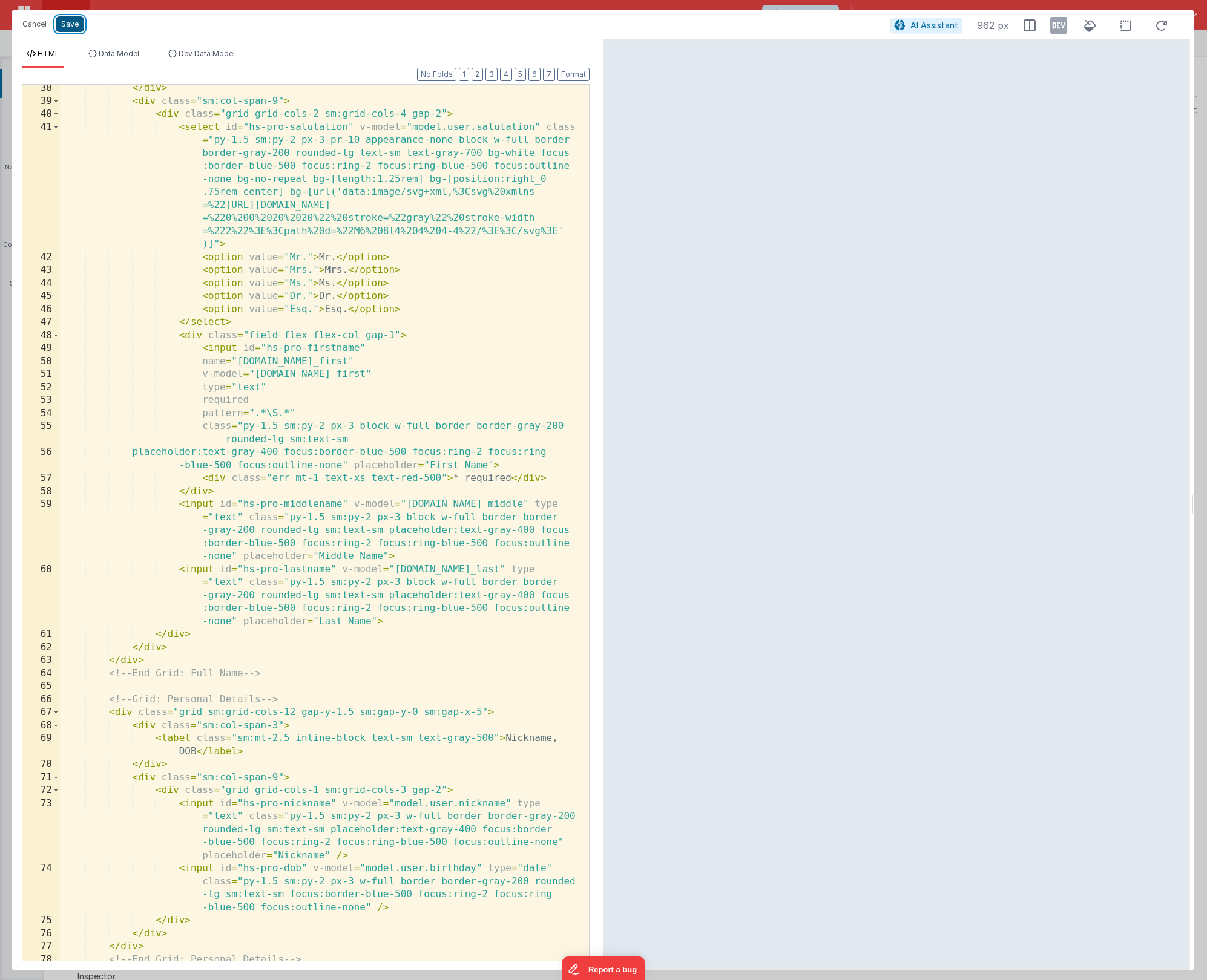
click at [78, 27] on button "Save" at bounding box center [70, 24] width 28 height 16
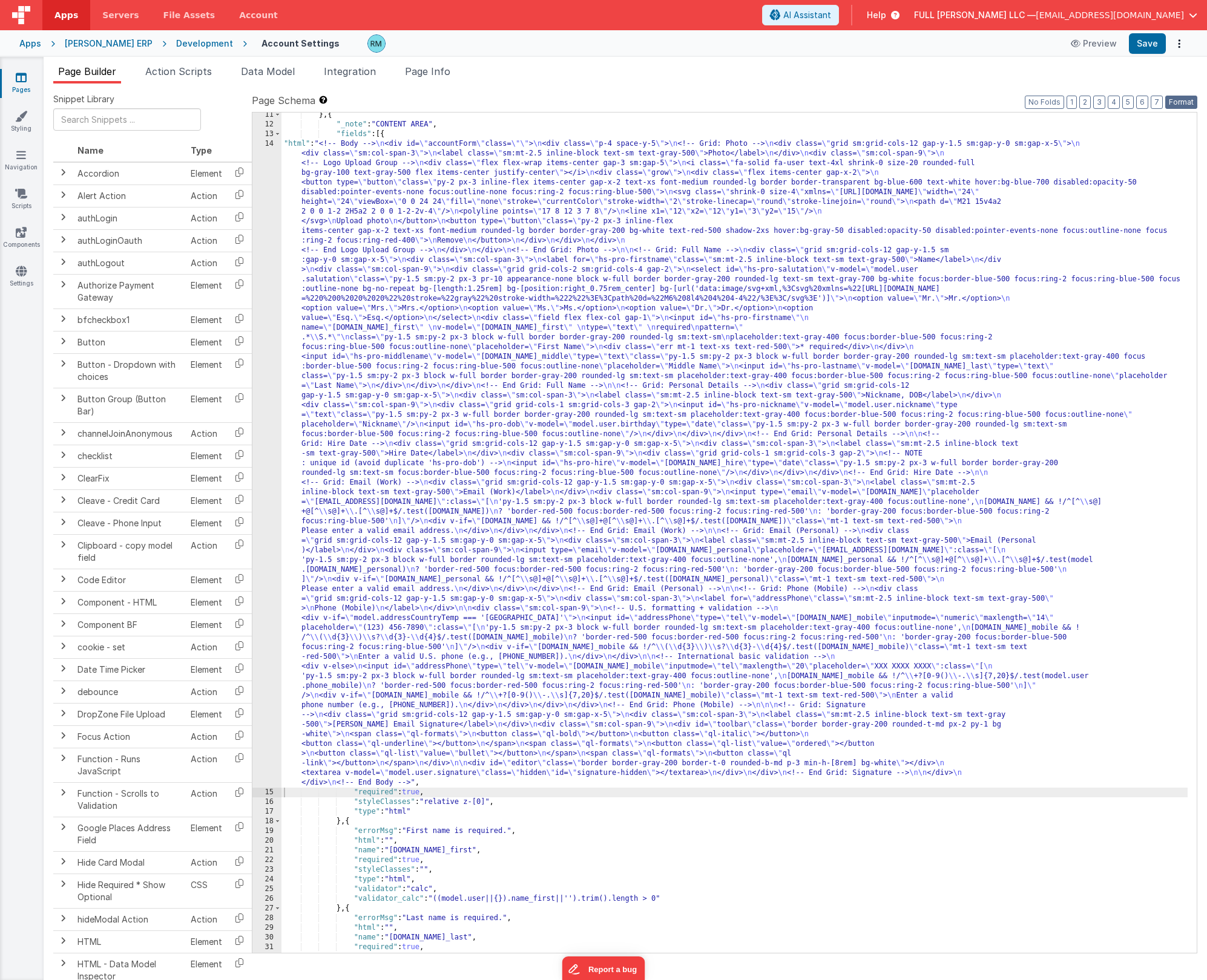
click at [1182, 104] on button "Format" at bounding box center [1181, 102] width 32 height 13
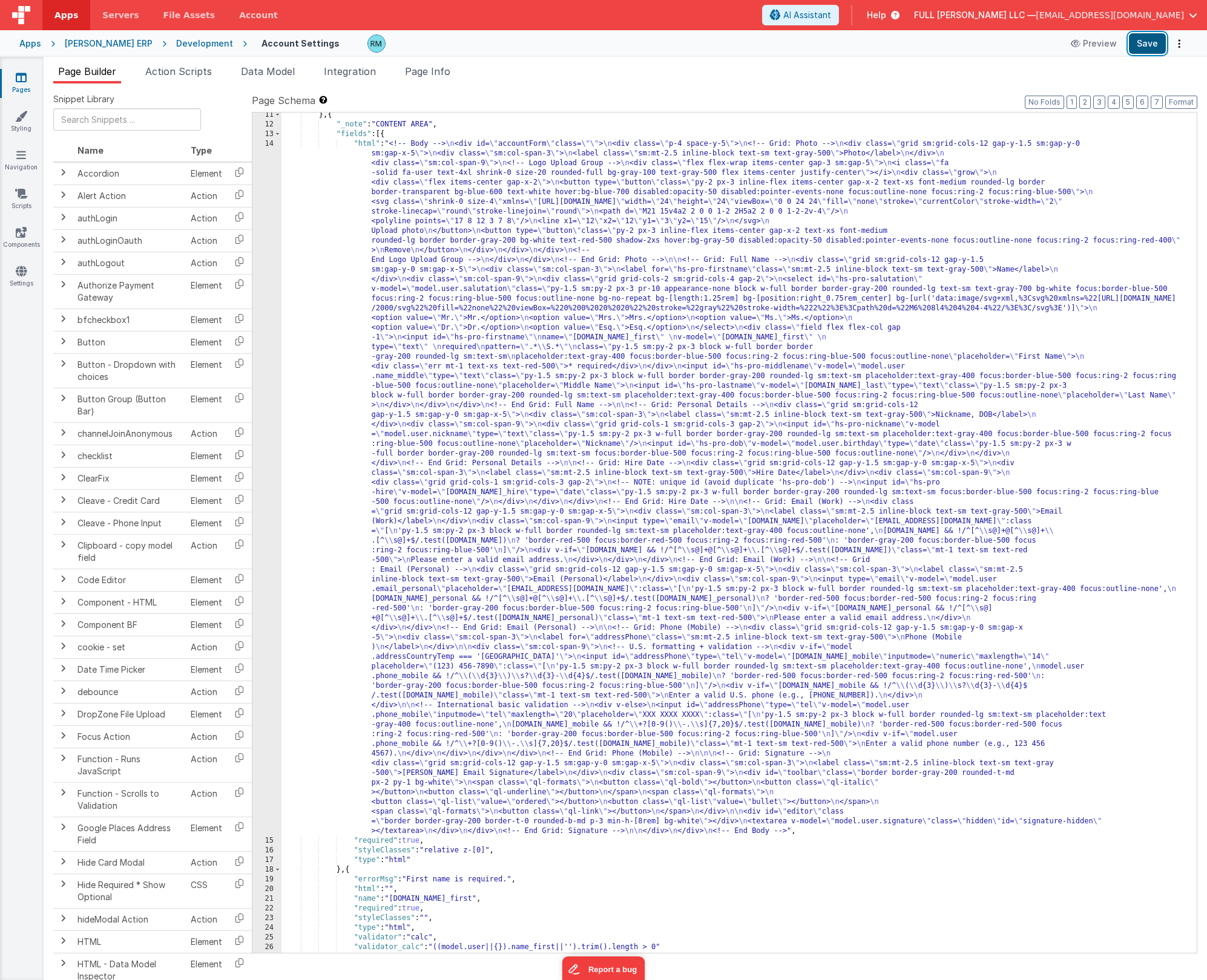
click at [1145, 45] on button "Save" at bounding box center [1147, 43] width 37 height 21
click at [362, 143] on div "} , { "_note" : "CONTENT AREA" , "fields" : [{ "html" : "<!-- Body --> \n <div …" at bounding box center [734, 540] width 906 height 860
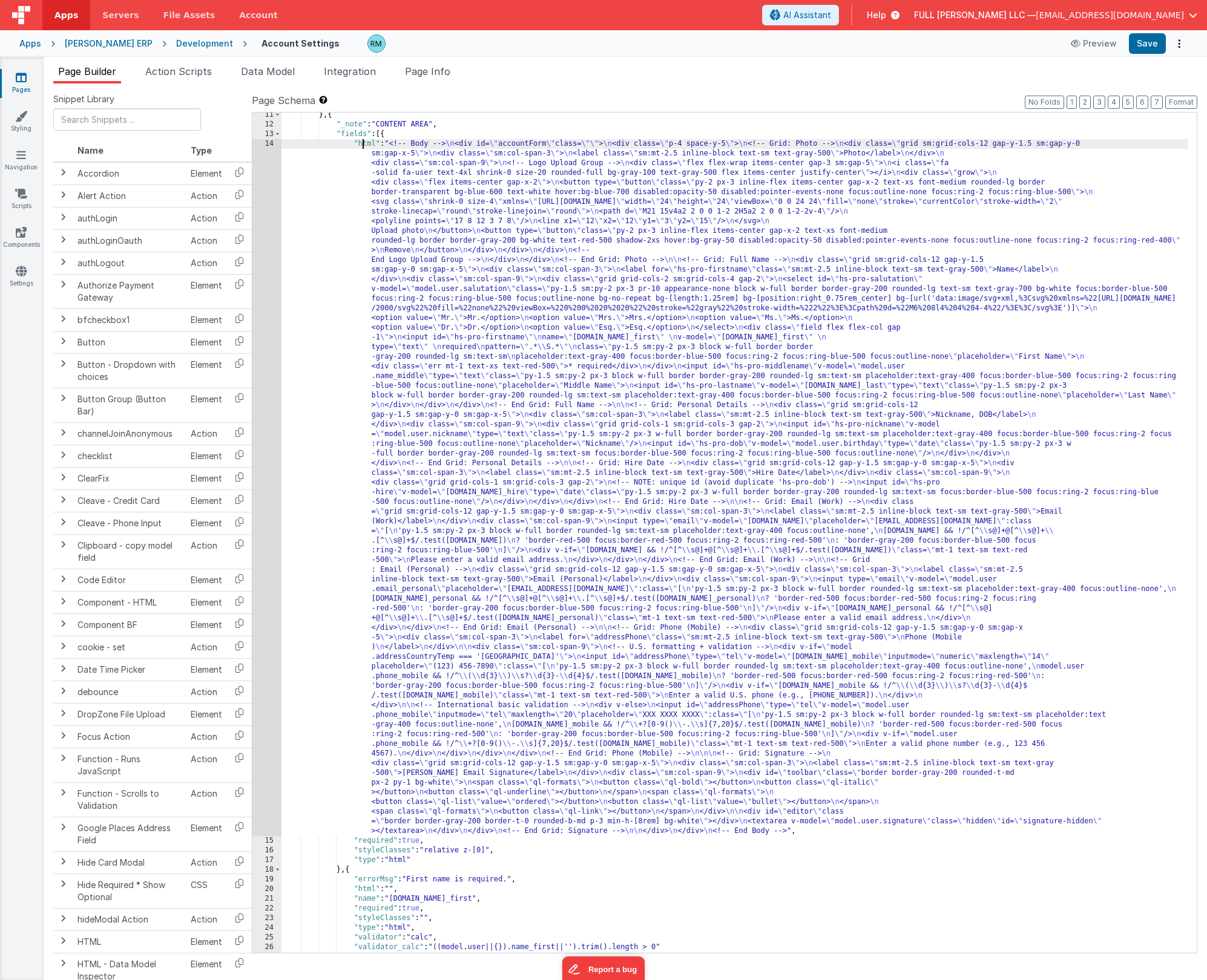
click at [268, 143] on div "14" at bounding box center [267, 487] width 29 height 697
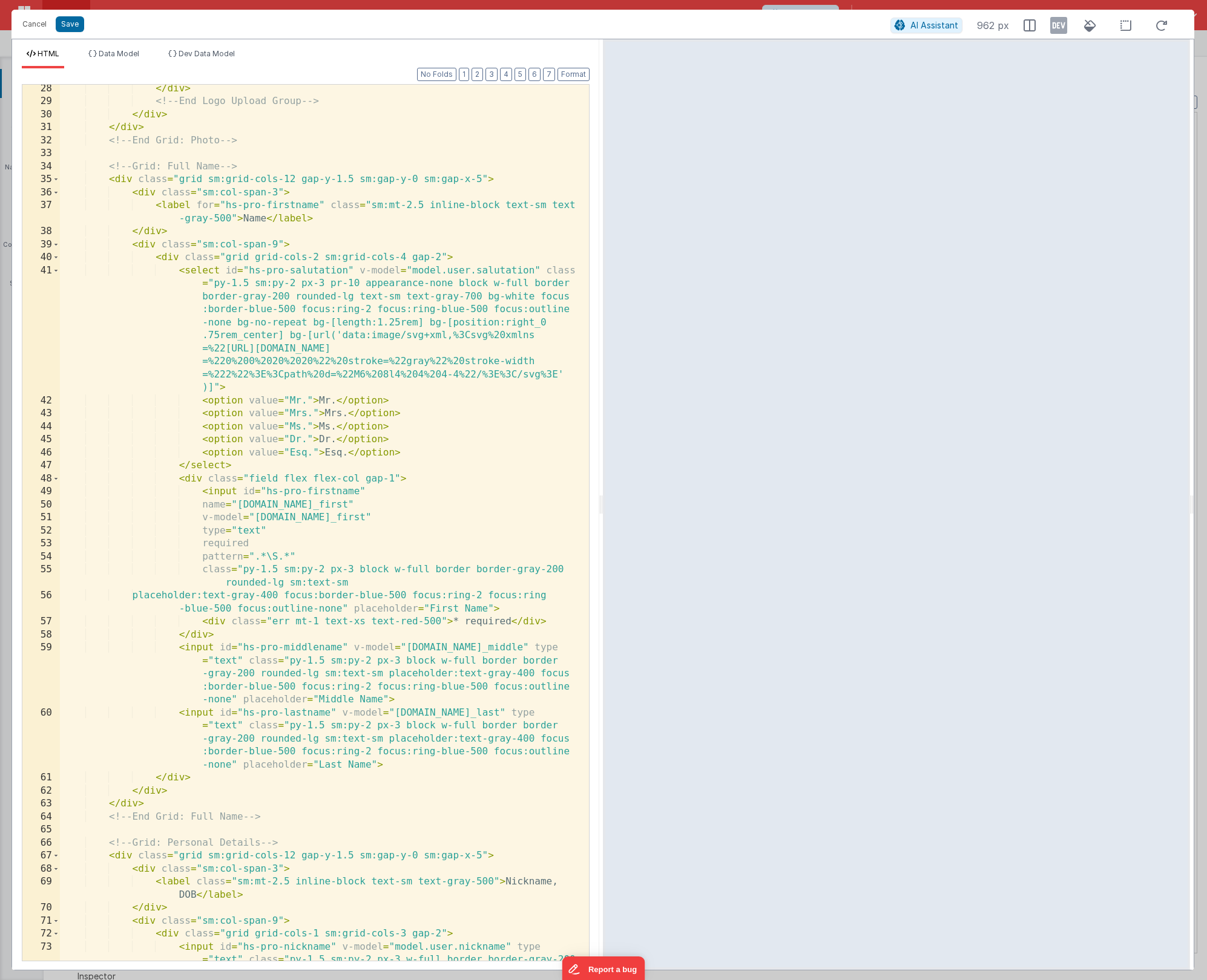
scroll to position [0, 0]
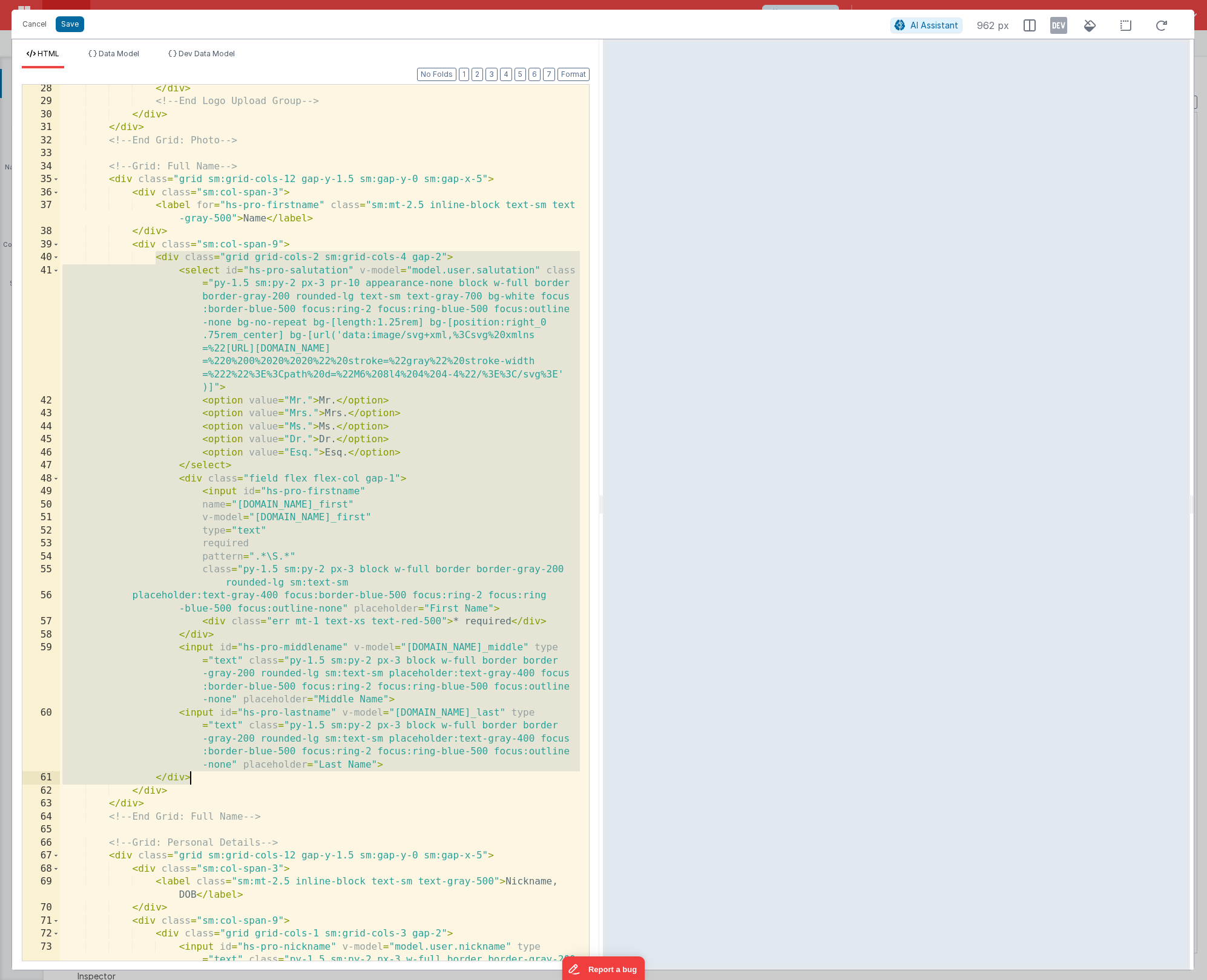
drag, startPoint x: 154, startPoint y: 258, endPoint x: 216, endPoint y: 772, distance: 517.7
click at [218, 776] on div "</ div > <!-- End Logo Upload Group --> </ div > </ div > <!-- End Grid: Photo …" at bounding box center [320, 559] width 520 height 954
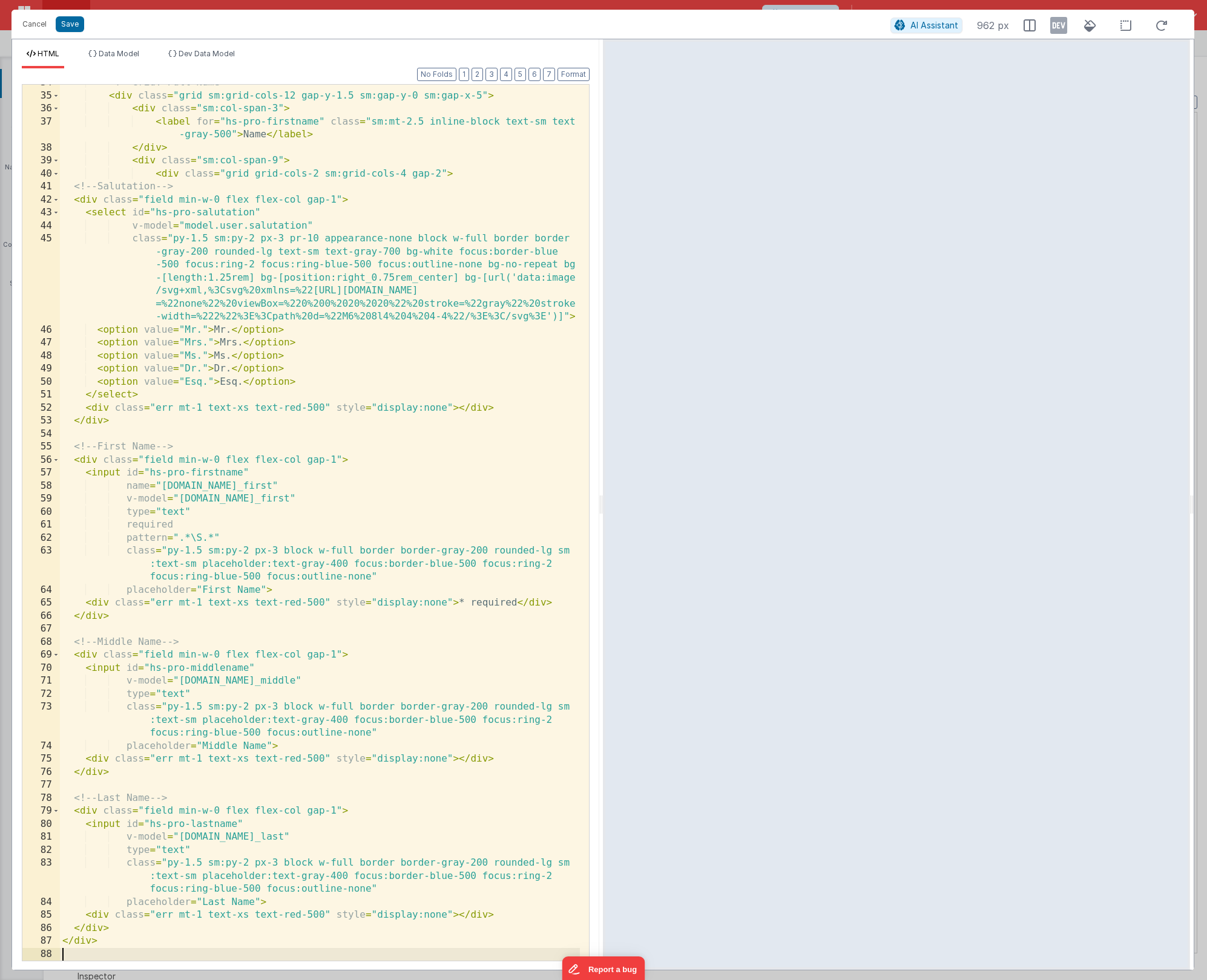
scroll to position [633, 0]
click at [562, 76] on button "Format" at bounding box center [573, 74] width 32 height 13
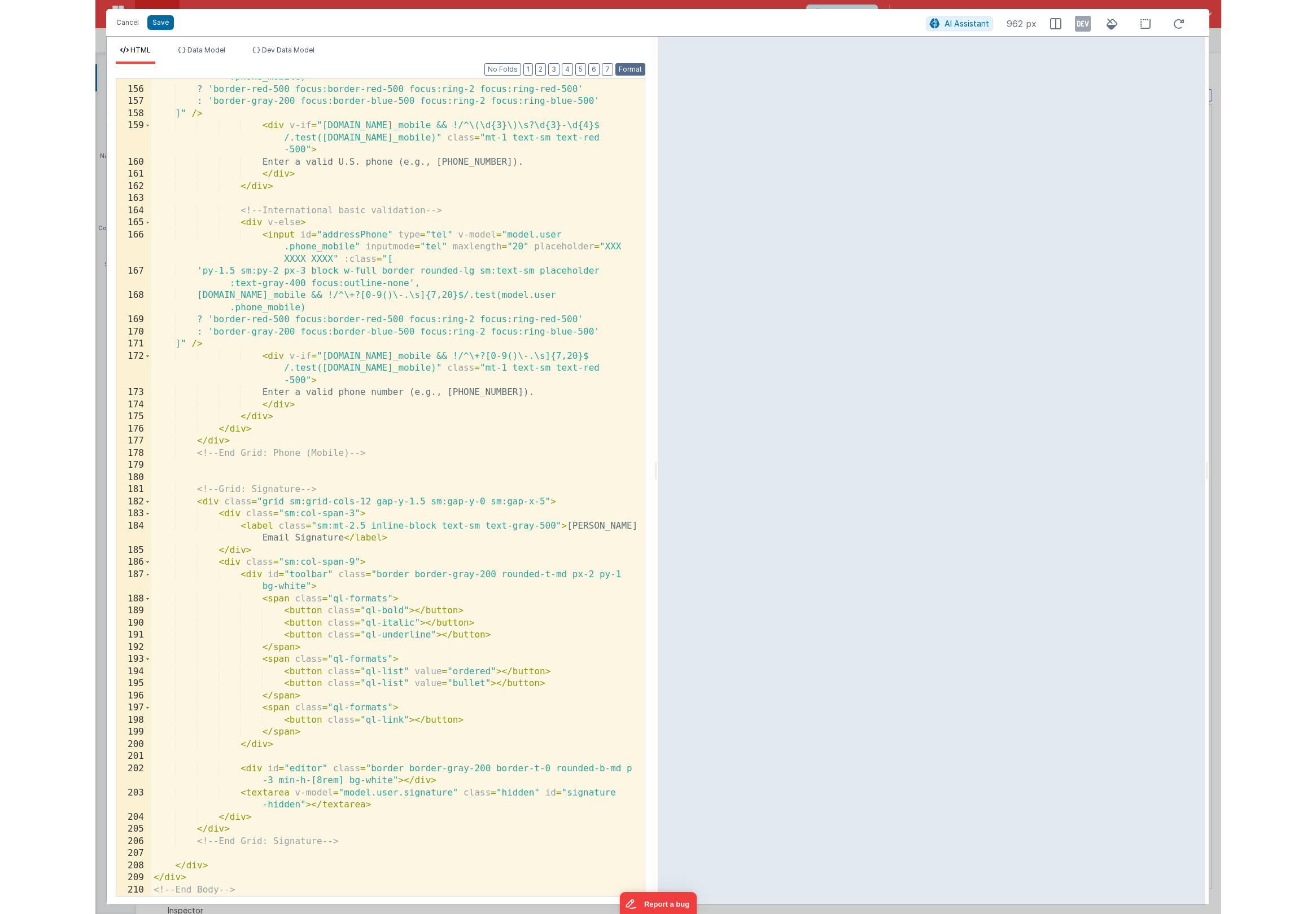
scroll to position [2726, 0]
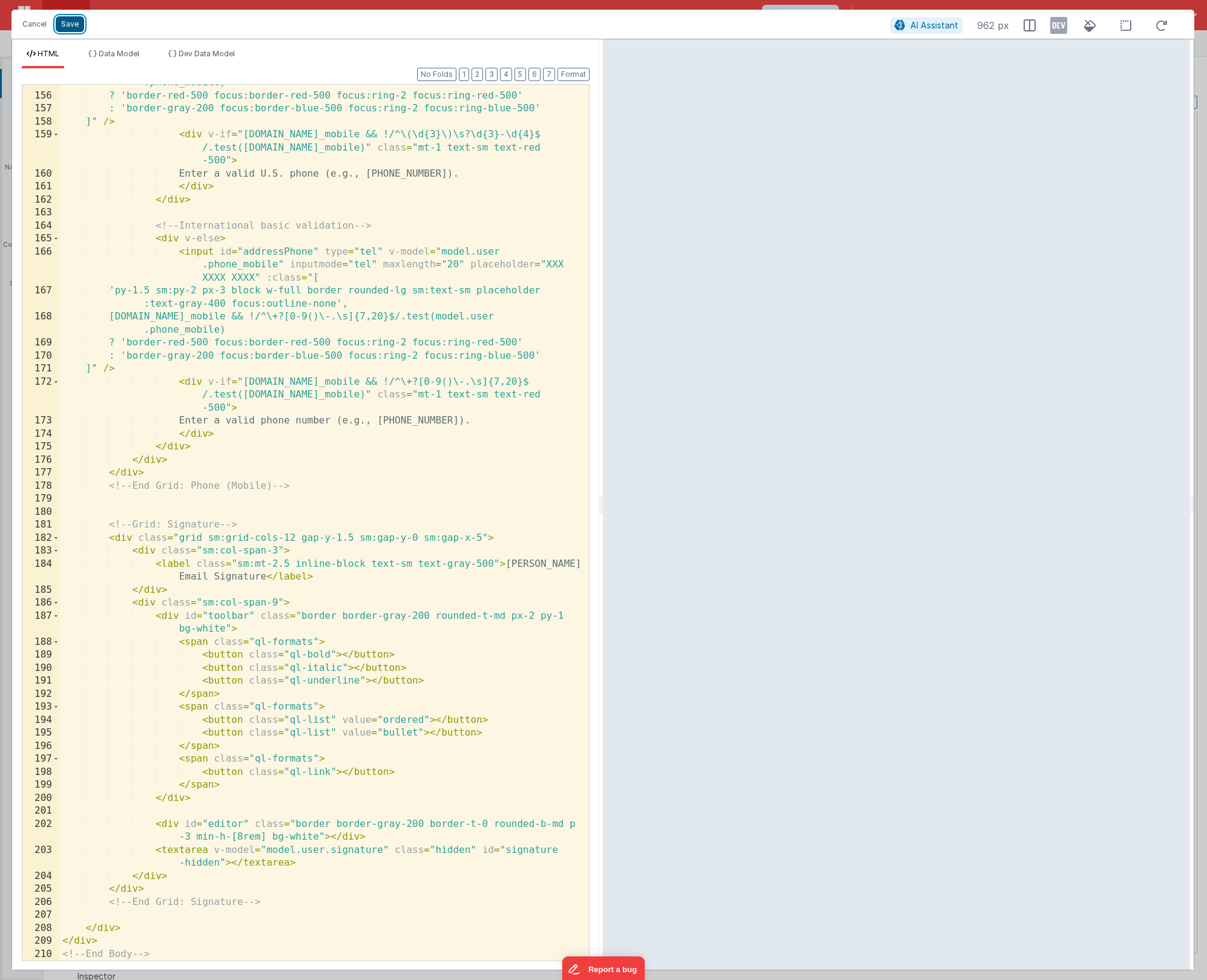
click at [62, 26] on button "Save" at bounding box center [70, 24] width 28 height 16
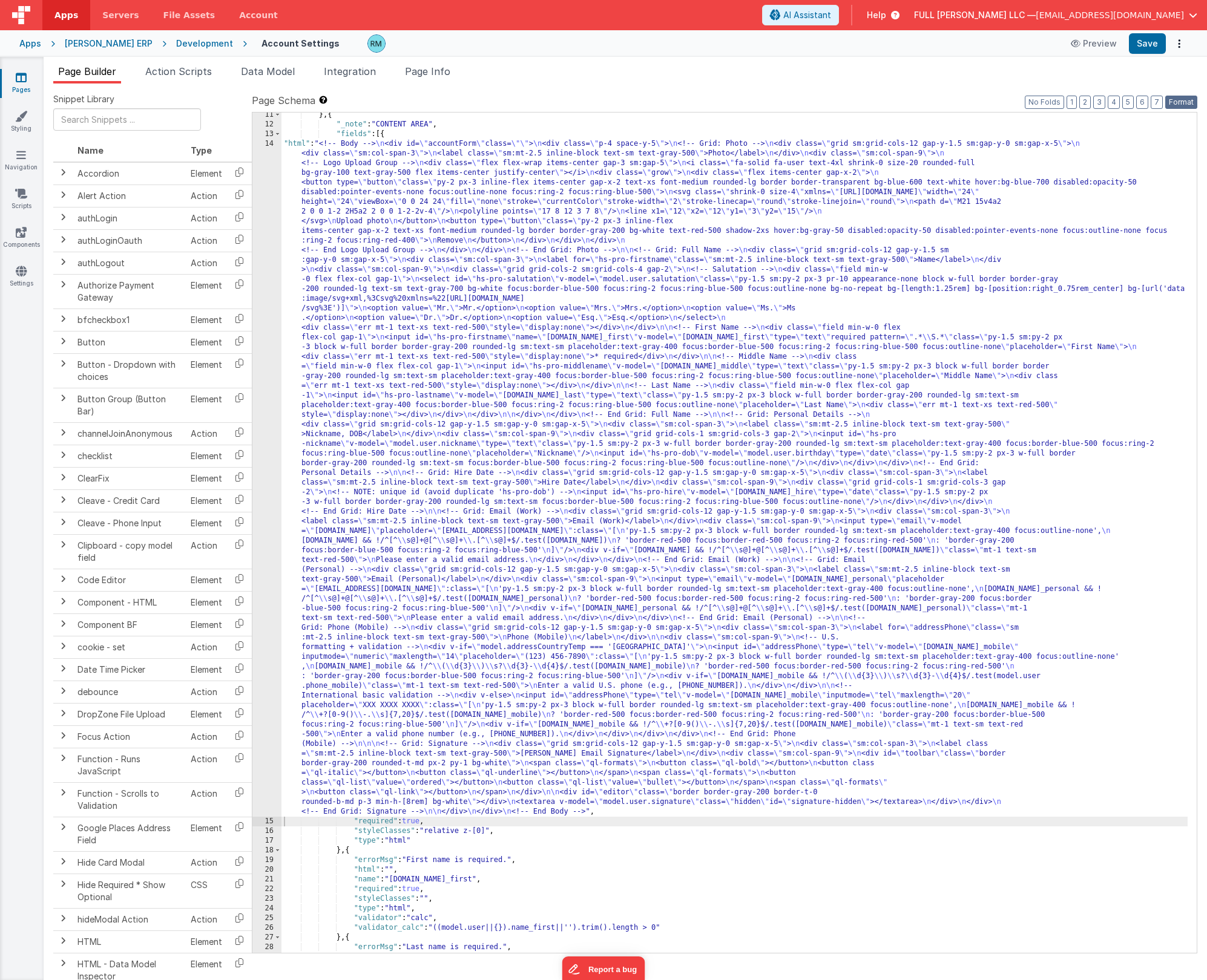
click at [1174, 102] on button "Format" at bounding box center [1181, 102] width 32 height 13
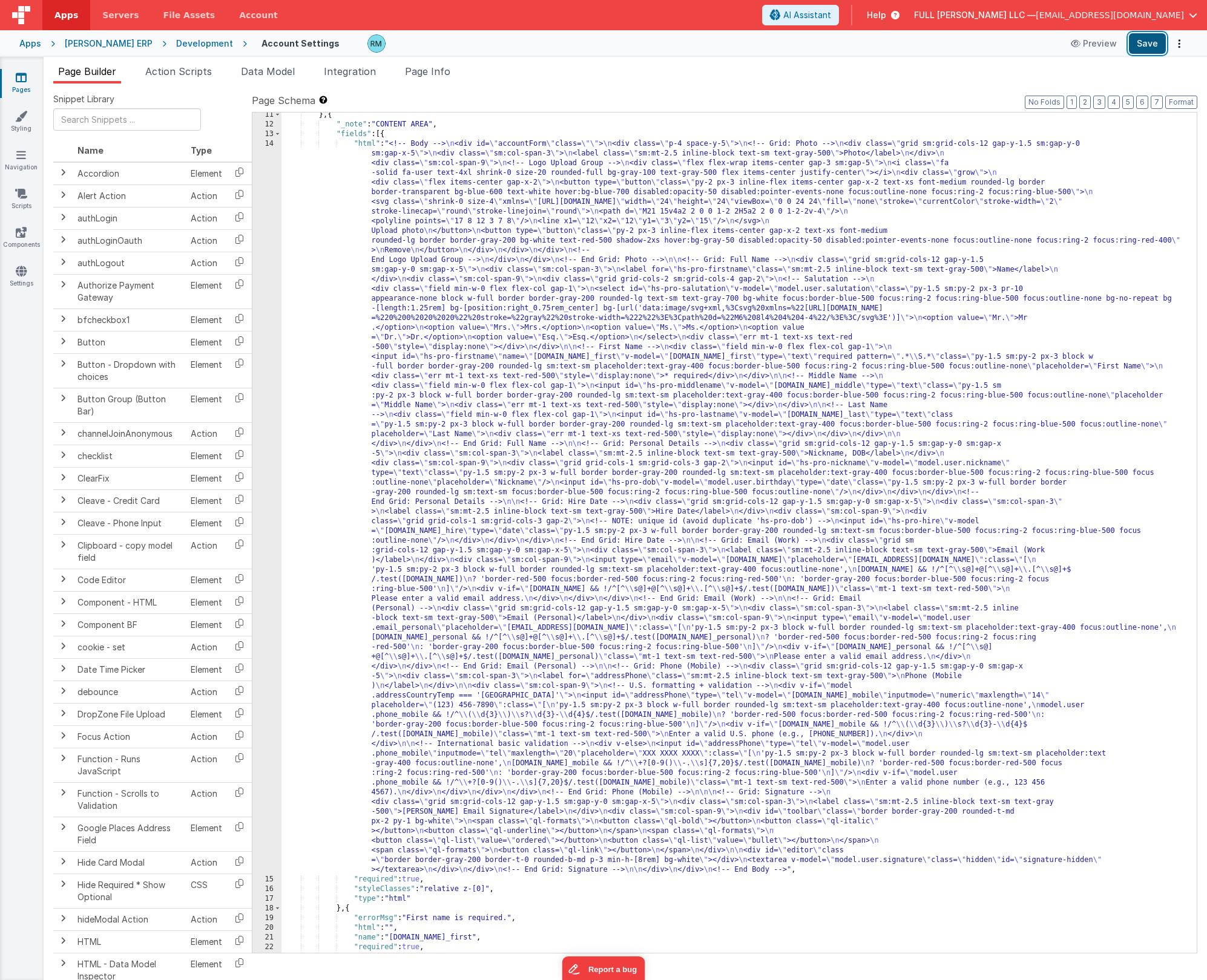
click at [1149, 47] on button "Save" at bounding box center [1147, 43] width 37 height 21
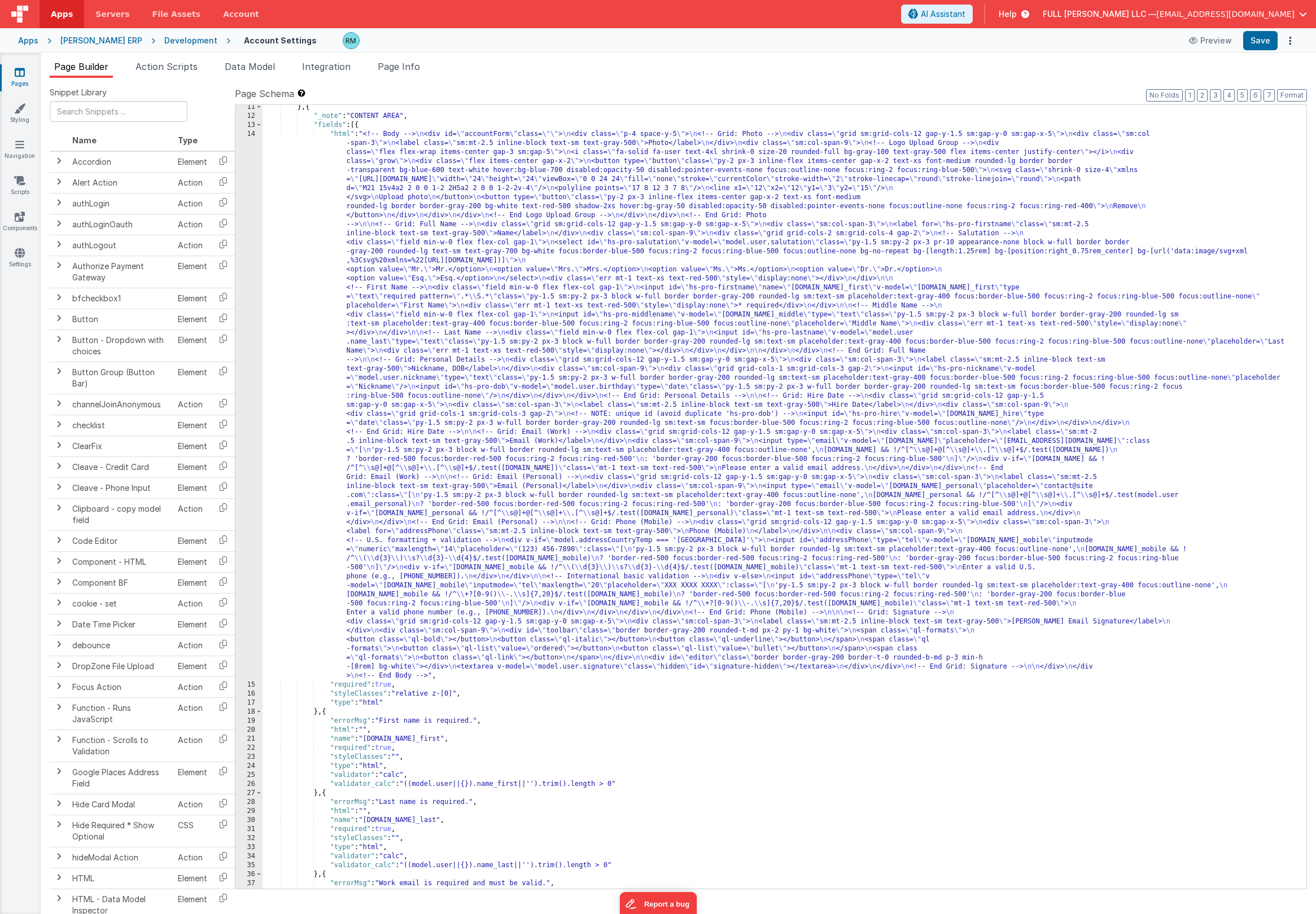
click at [342, 135] on div "} , { "_note" : "CONTENT AREA" , "fields" : [{ "html" : "<!-- Body --> \n <div …" at bounding box center [780, 504] width 1035 height 802
click at [251, 133] on div "14" at bounding box center [249, 405] width 27 height 551
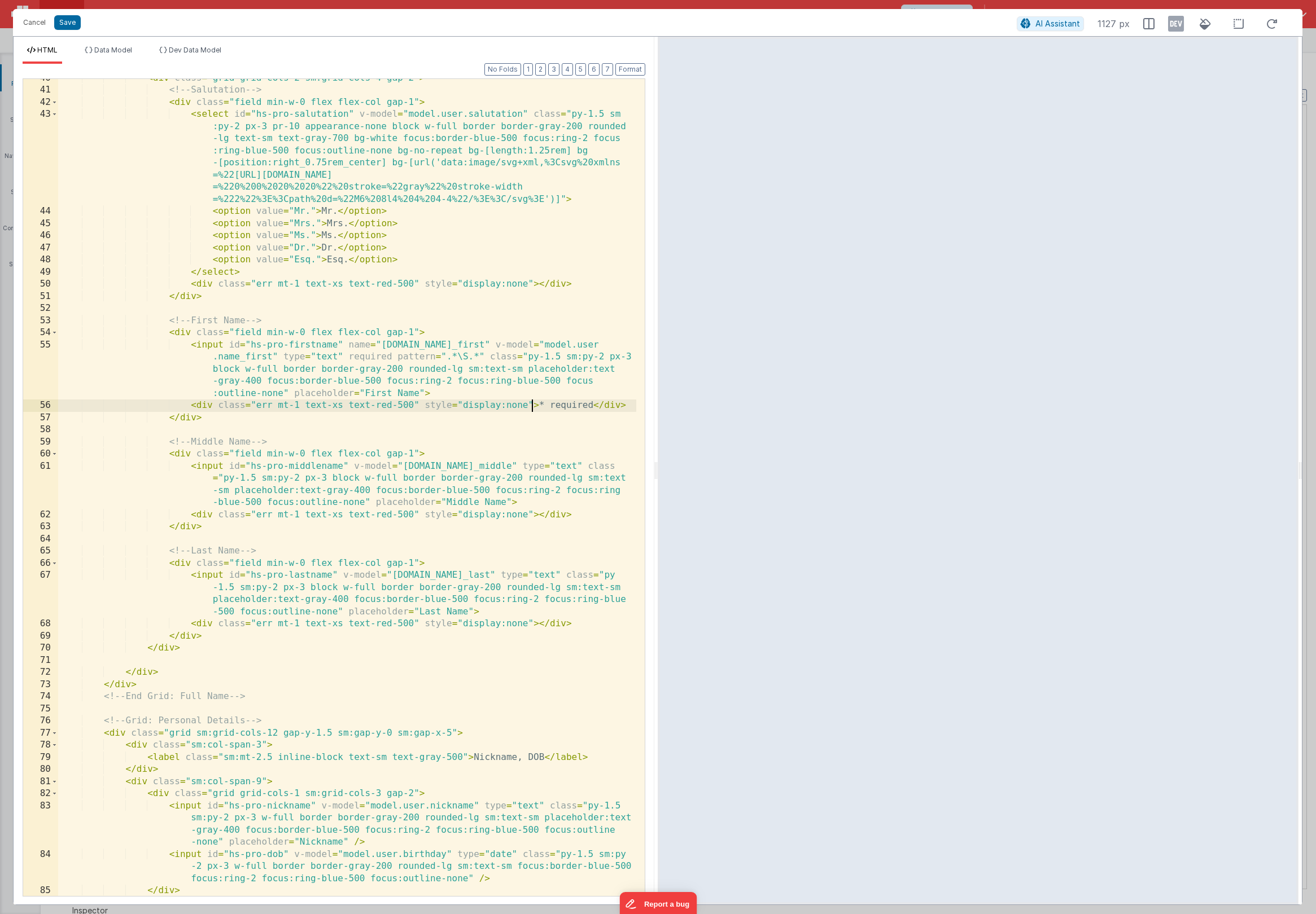
scroll to position [0, 0]
drag, startPoint x: 532, startPoint y: 406, endPoint x: 461, endPoint y: 405, distance: 71.0
click at [461, 405] on div "< div class = "grid grid-cols-2 sm:grid-cols-4 gap-2" > <!-- Salutation --> < d…" at bounding box center [347, 493] width 578 height 842
click at [485, 427] on div "< div class = "grid grid-cols-2 sm:grid-cols-4 gap-2" > <!-- Salutation --> < d…" at bounding box center [347, 493] width 578 height 842
drag, startPoint x: 526, startPoint y: 407, endPoint x: 460, endPoint y: 404, distance: 66.1
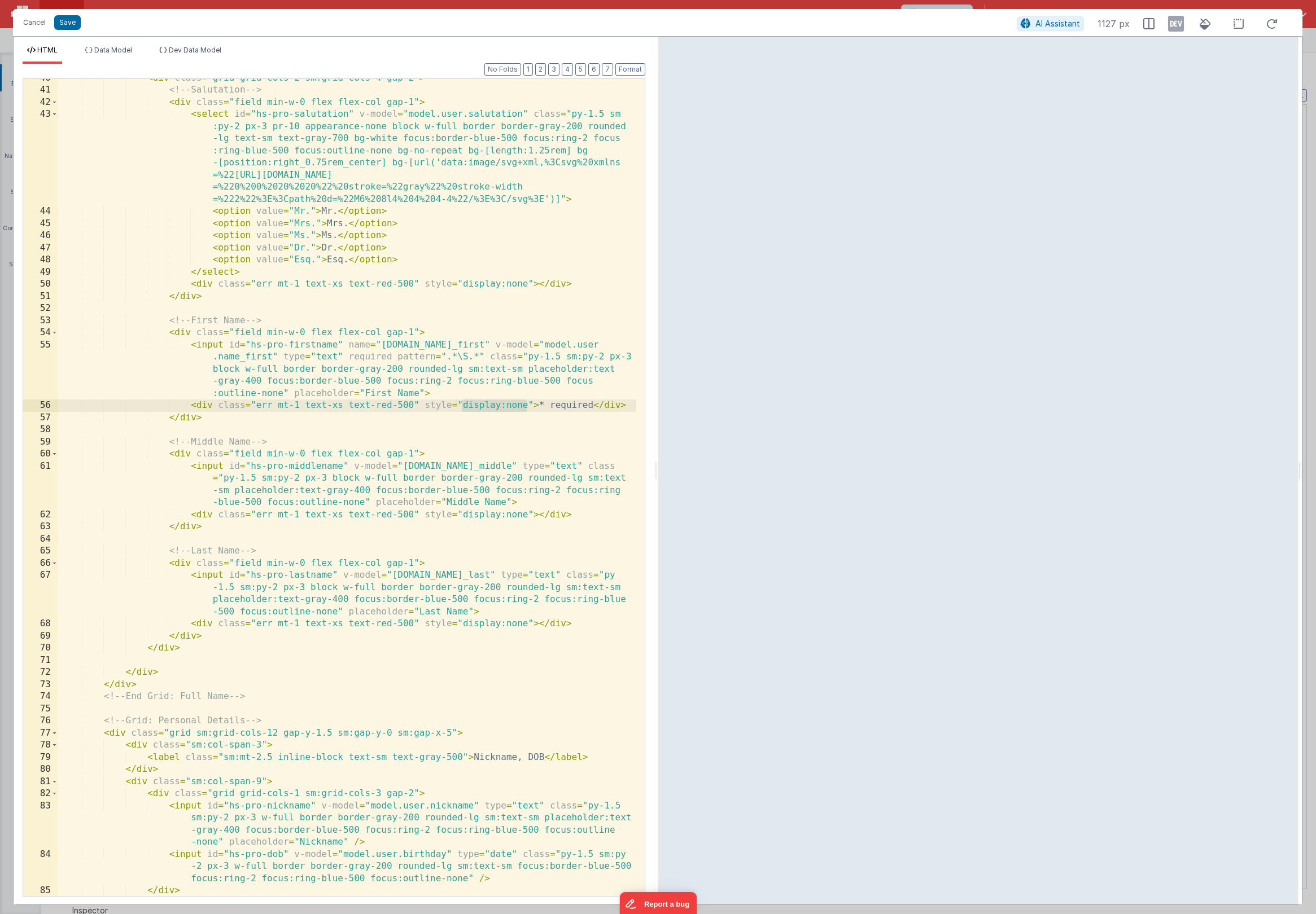
click at [460, 404] on div "< div class = "grid grid-cols-2 sm:grid-cols-4 gap-2" > <!-- Salutation --> < d…" at bounding box center [347, 493] width 578 height 842
click at [36, 26] on button "Cancel" at bounding box center [34, 22] width 34 height 16
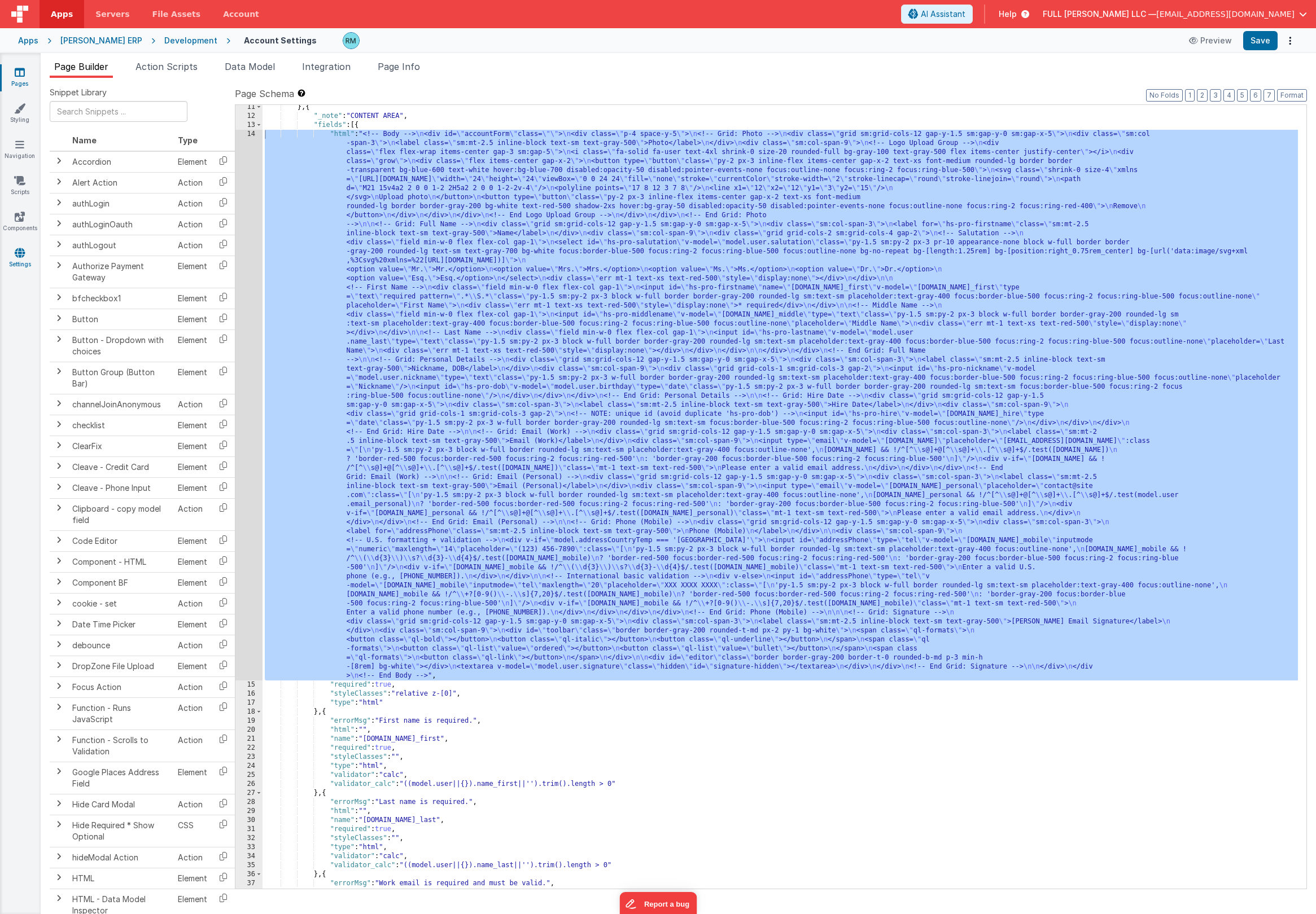
click at [27, 258] on link "Settings" at bounding box center [20, 258] width 41 height 23
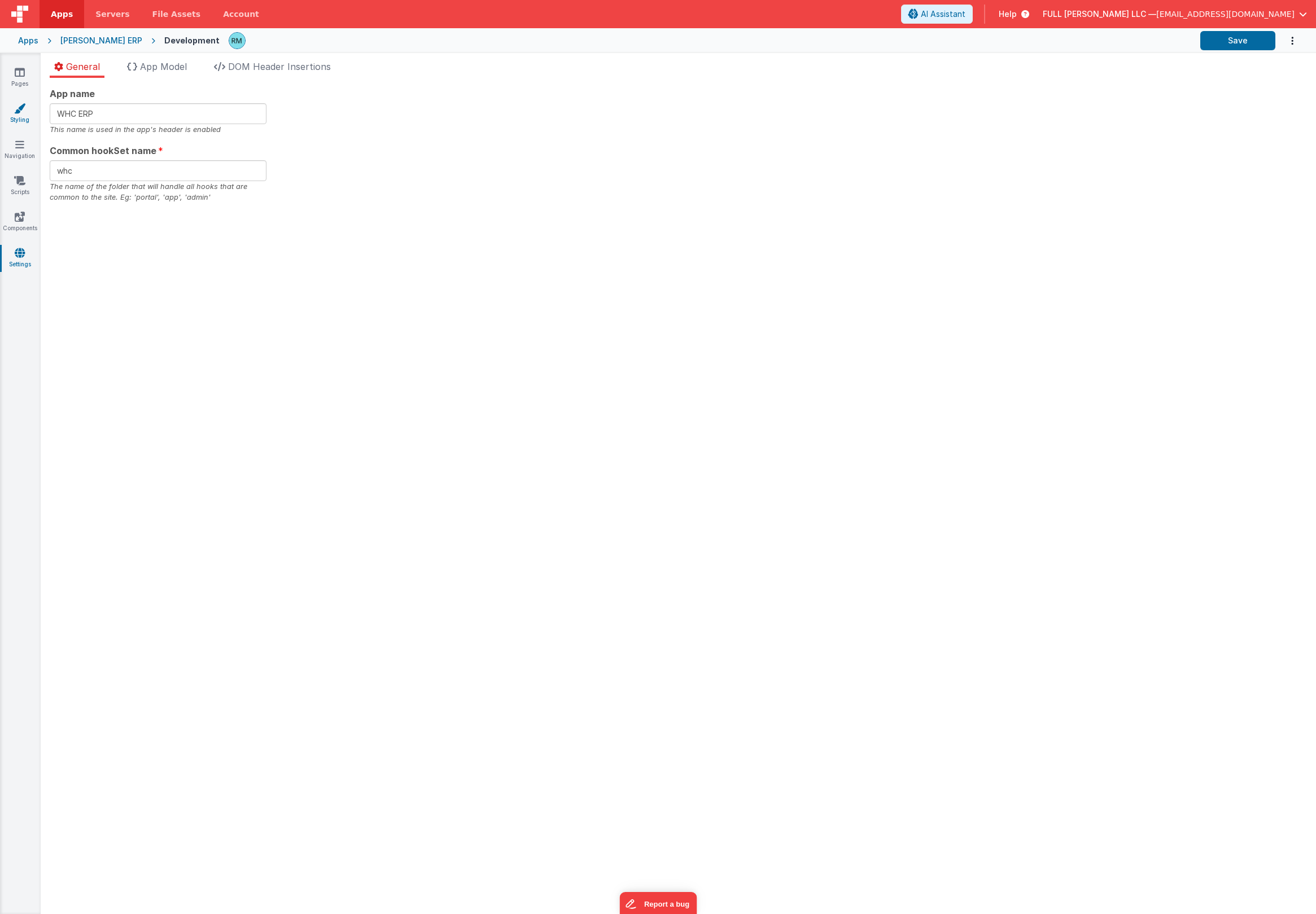
click at [23, 110] on icon at bounding box center [19, 108] width 11 height 11
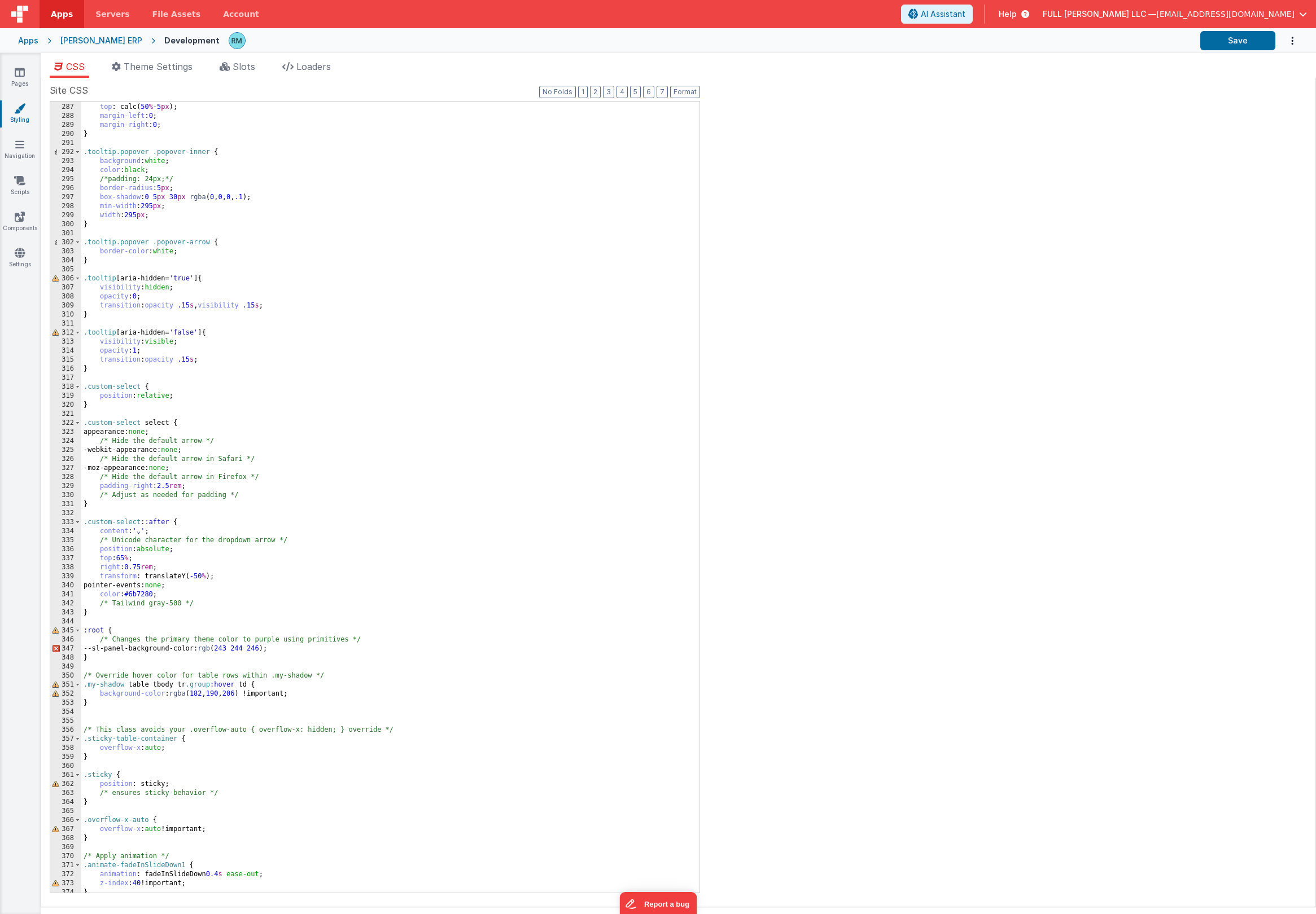
scroll to position [2956, 0]
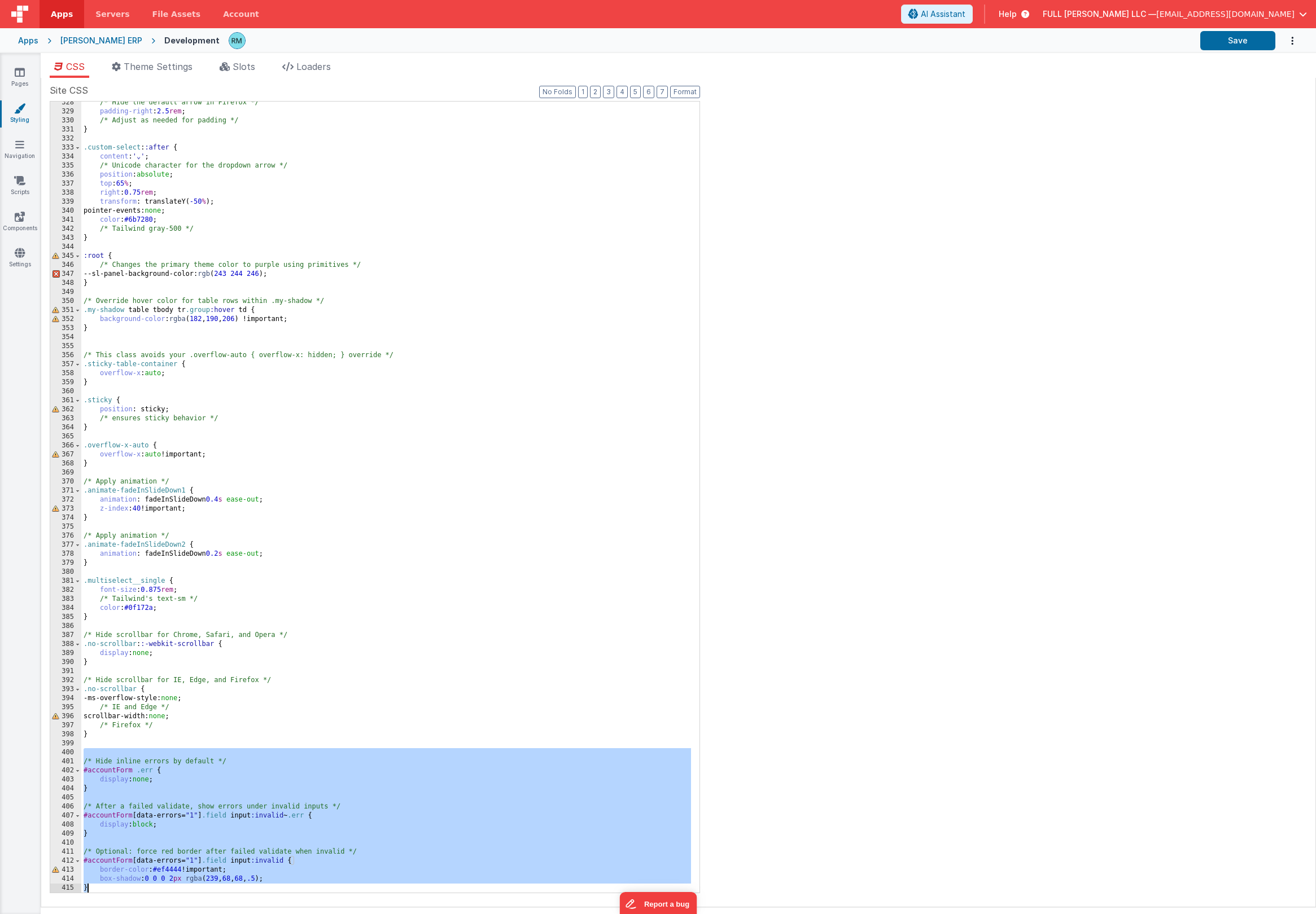
drag, startPoint x: 84, startPoint y: 756, endPoint x: 298, endPoint y: 888, distance: 251.4
click at [298, 888] on div "/* Hide the default arrow in Firefox */ padding-right : 2.5 rem ; /* Adjust as …" at bounding box center [386, 503] width 610 height 809
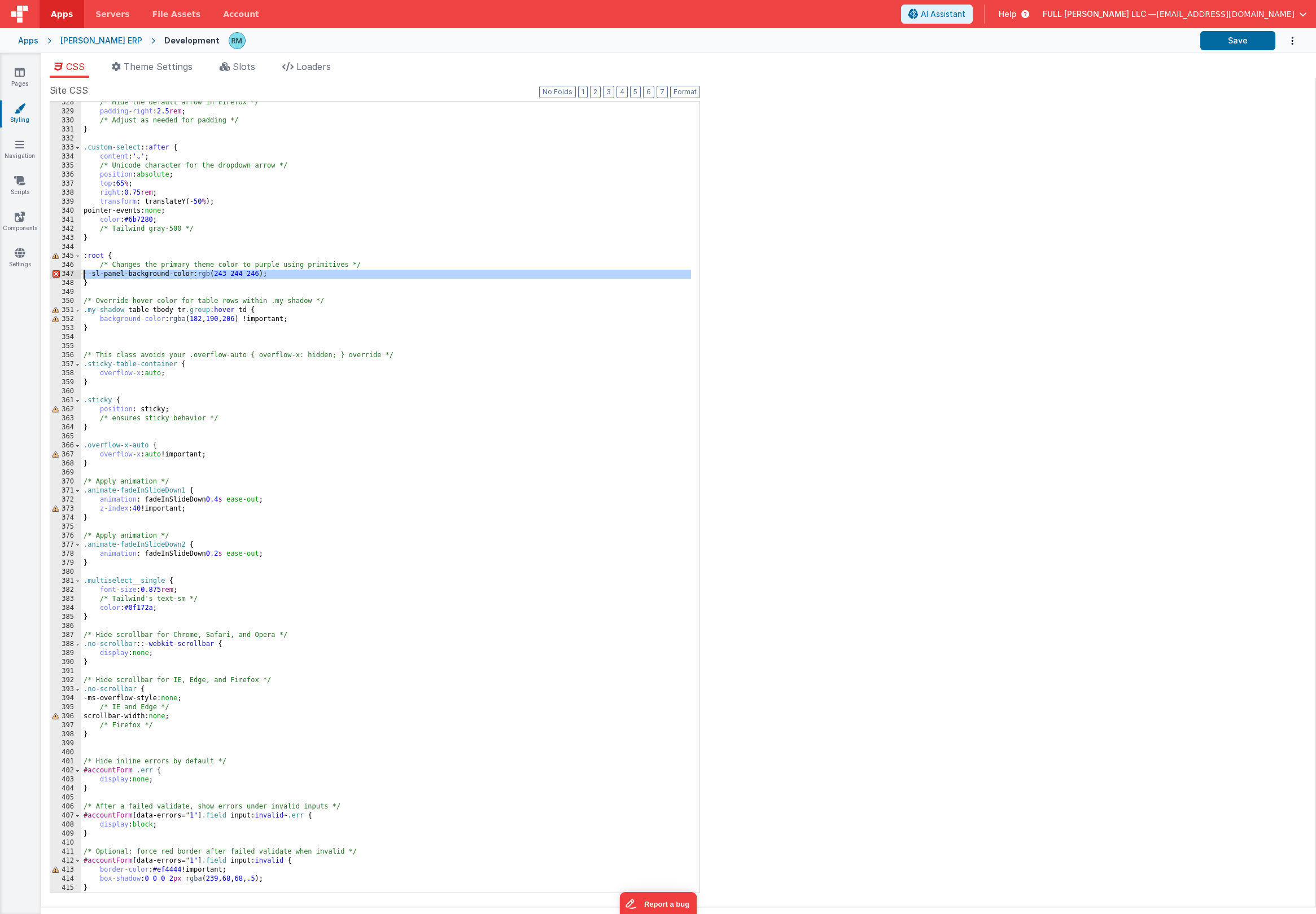
click at [57, 273] on div "347" at bounding box center [65, 274] width 31 height 9
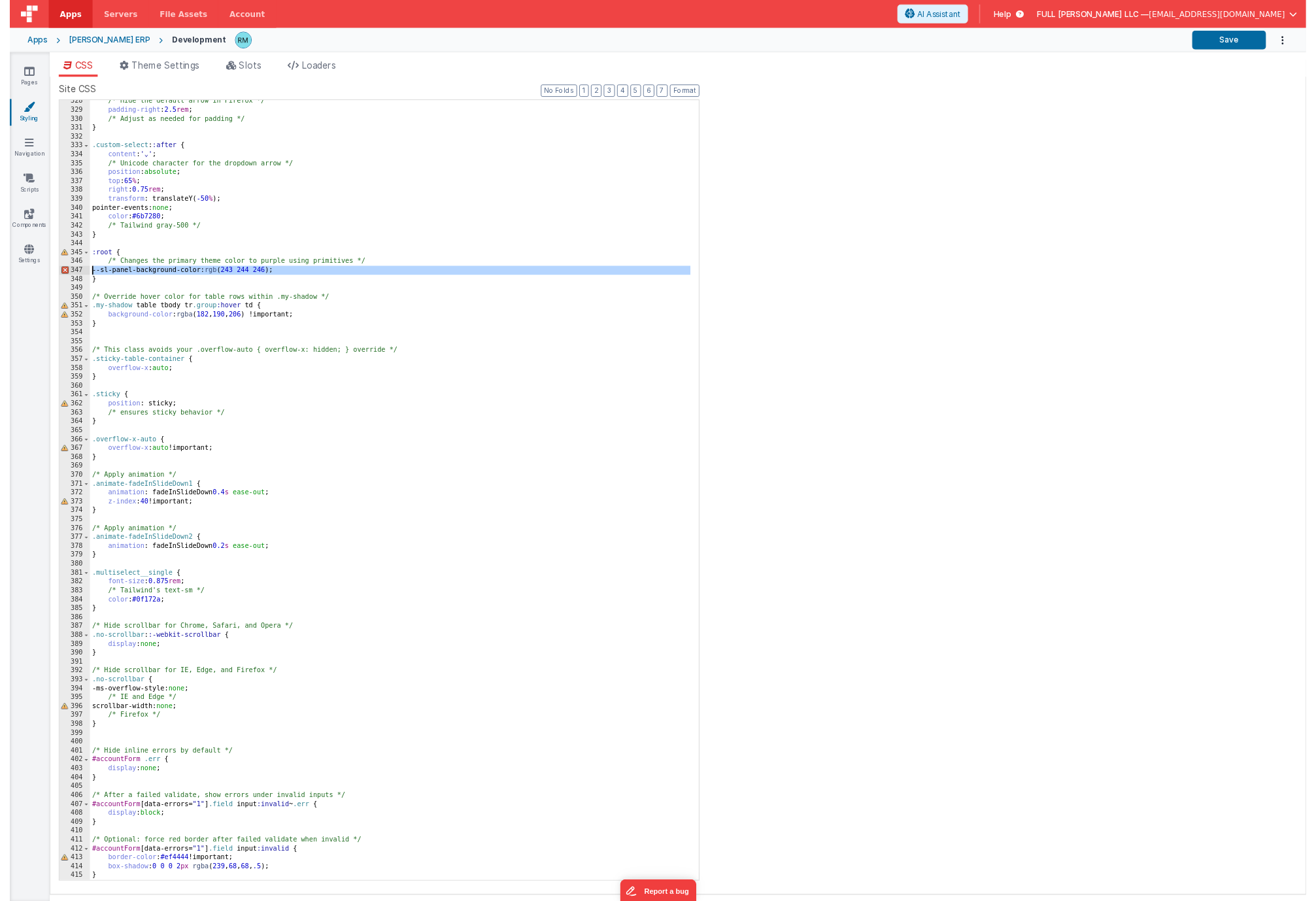
scroll to position [3009, 0]
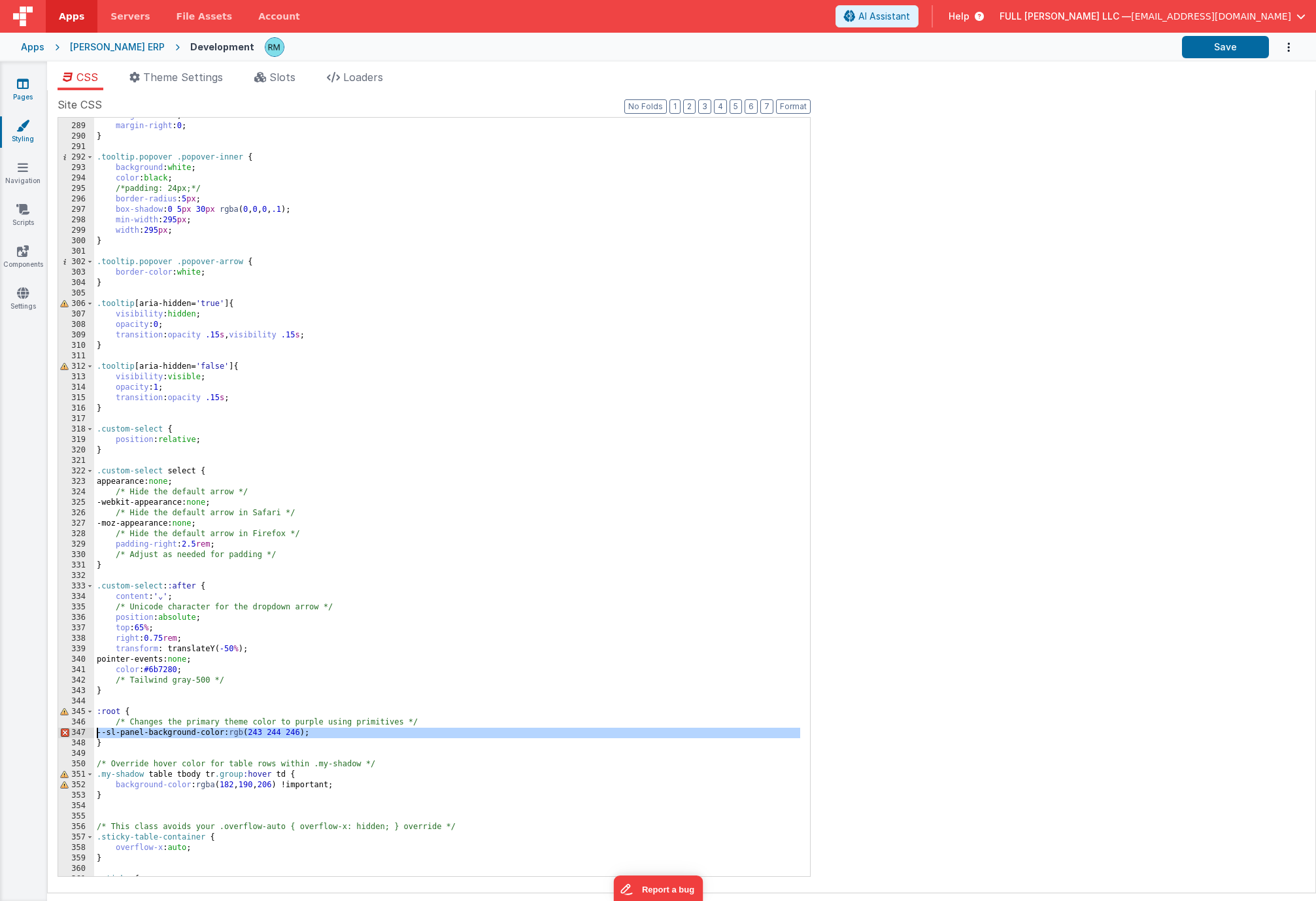
click at [26, 93] on link "Pages" at bounding box center [23, 90] width 47 height 26
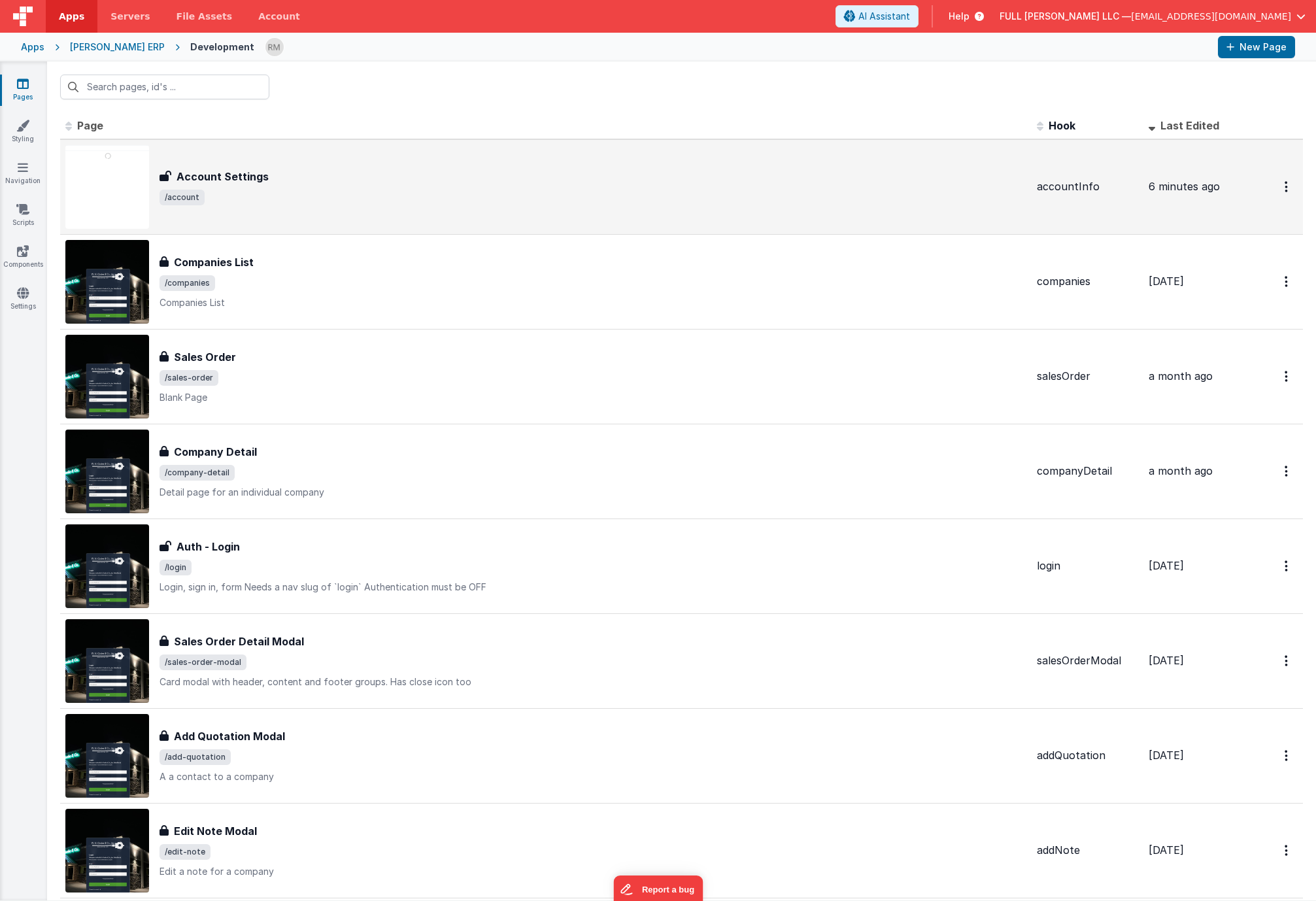
click at [259, 180] on h3 "Account Settings" at bounding box center [223, 176] width 92 height 16
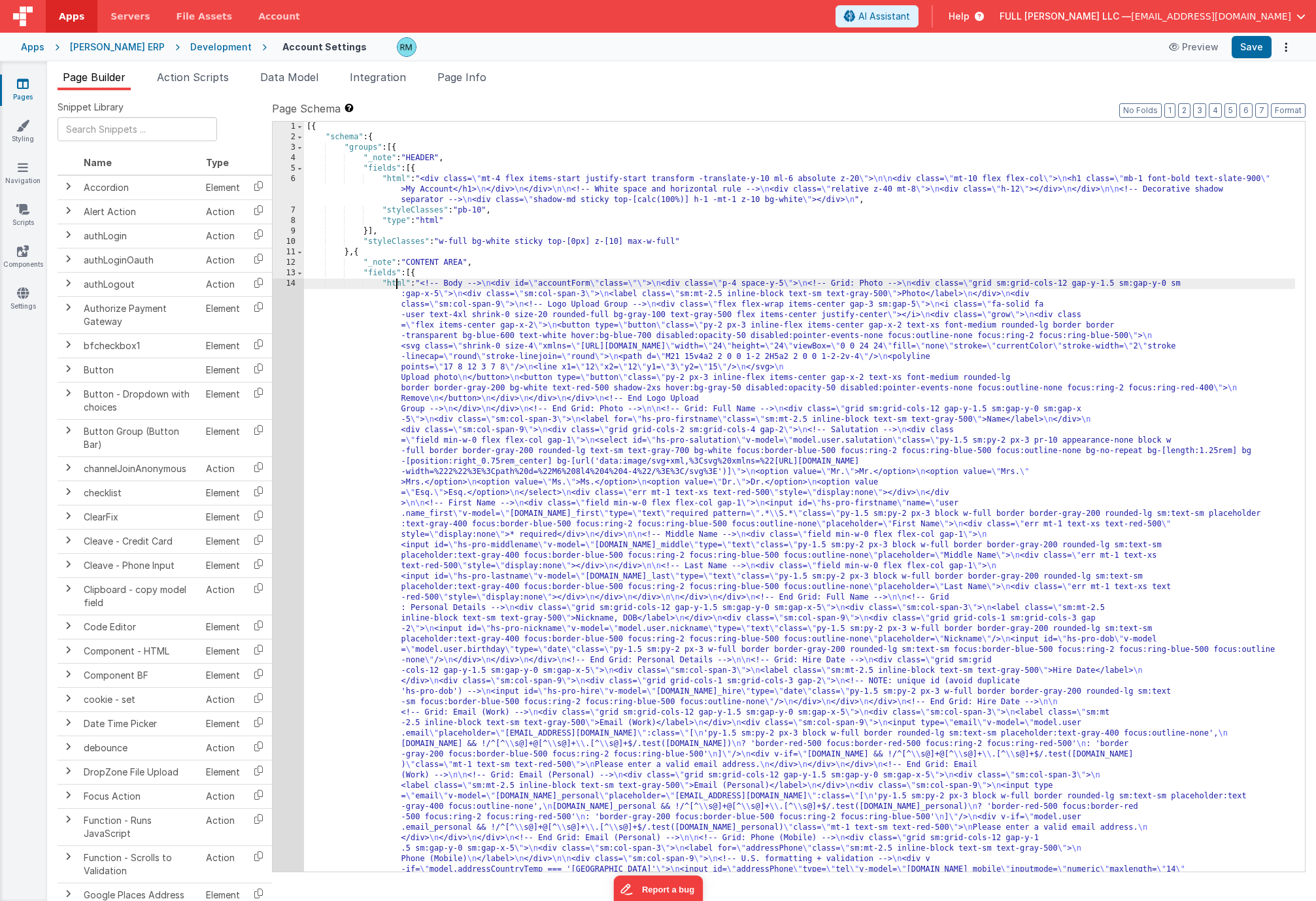
click at [397, 284] on div "[{ "schema" : { "groups" : [{ "_note" : "HEADER" , "fields" : [{ "html" : "<div…" at bounding box center [799, 894] width 991 height 1545
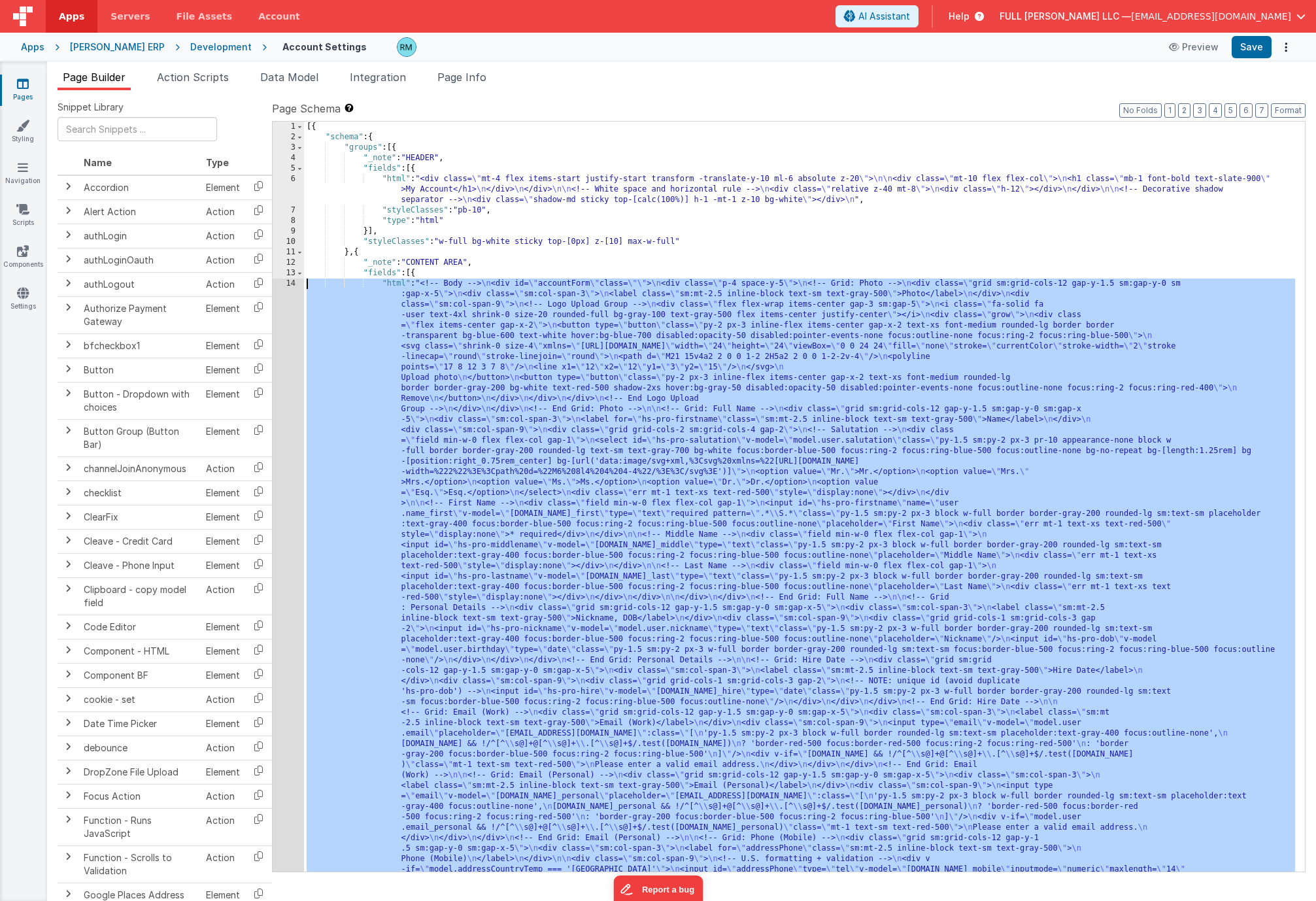
click at [294, 284] on div "14" at bounding box center [288, 670] width 31 height 785
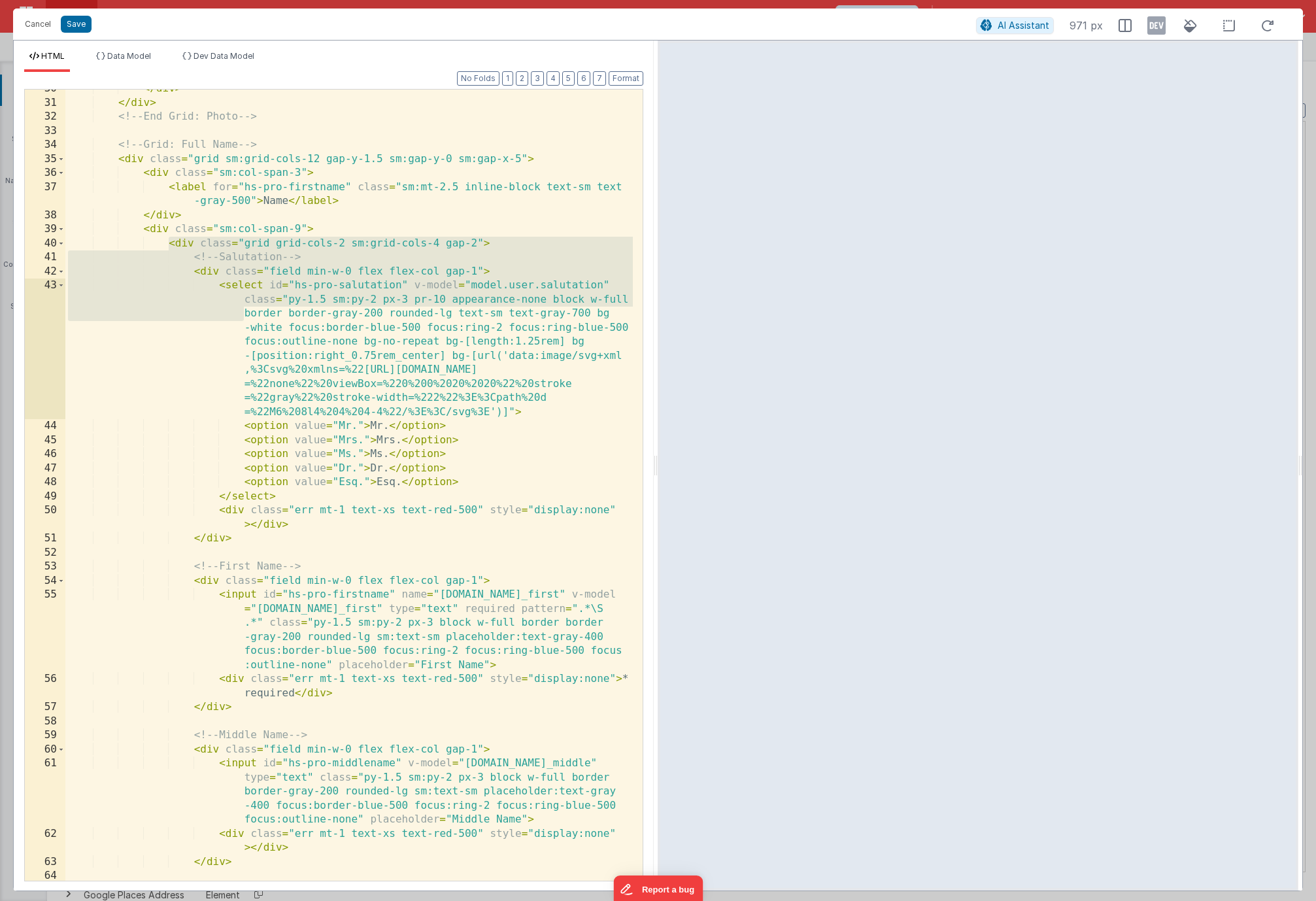
drag, startPoint x: 169, startPoint y: 242, endPoint x: 222, endPoint y: 312, distance: 87.8
click at [222, 312] on div "</ div > </ div > <!-- End Grid: Photo --> <!-- Grid: Full Name --> < div class…" at bounding box center [349, 491] width 567 height 819
click at [196, 328] on div "</ div > </ div > <!-- End Grid: Photo --> <!-- Grid: Full Name --> < div class…" at bounding box center [349, 491] width 567 height 819
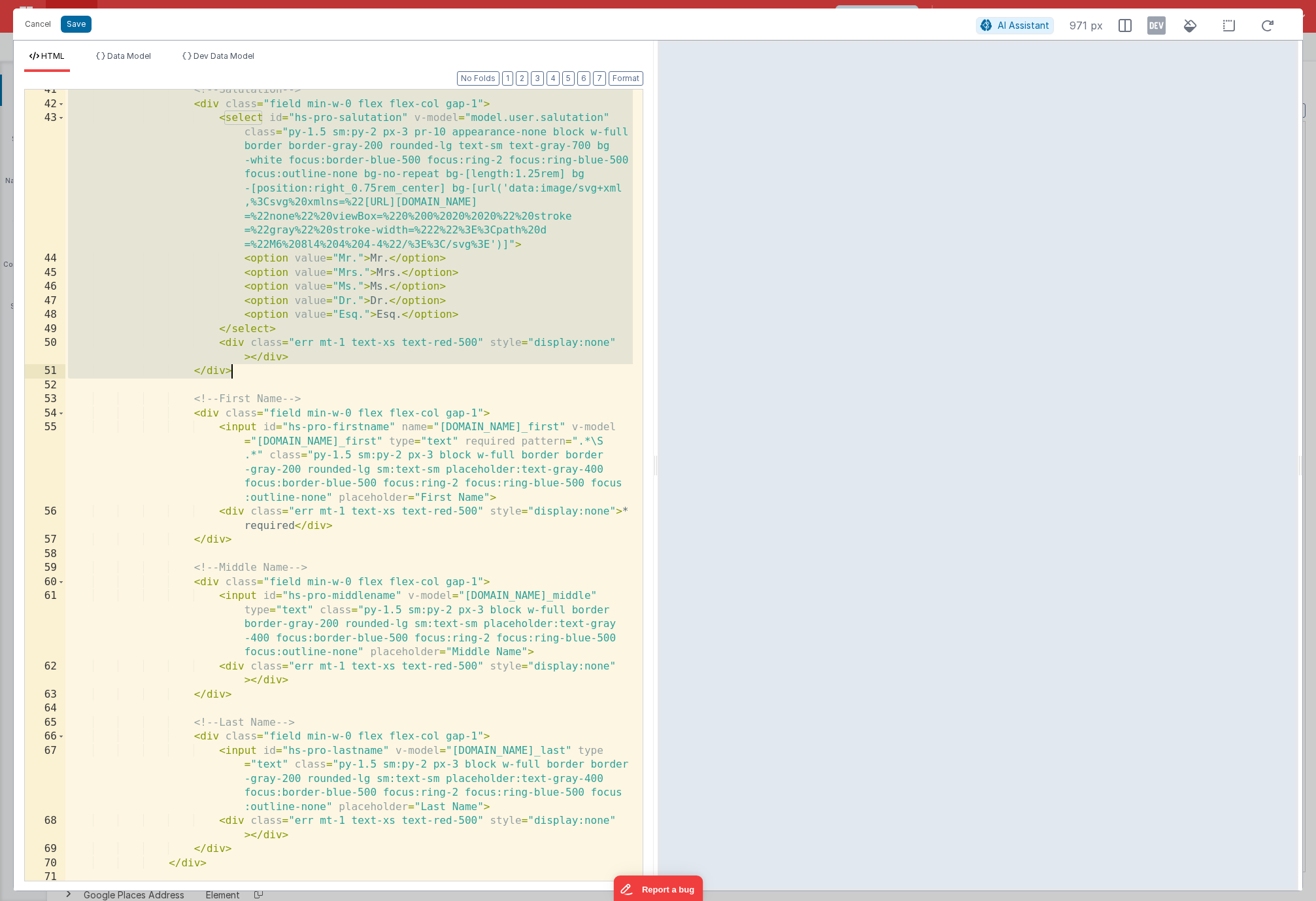
scroll to position [866, 0]
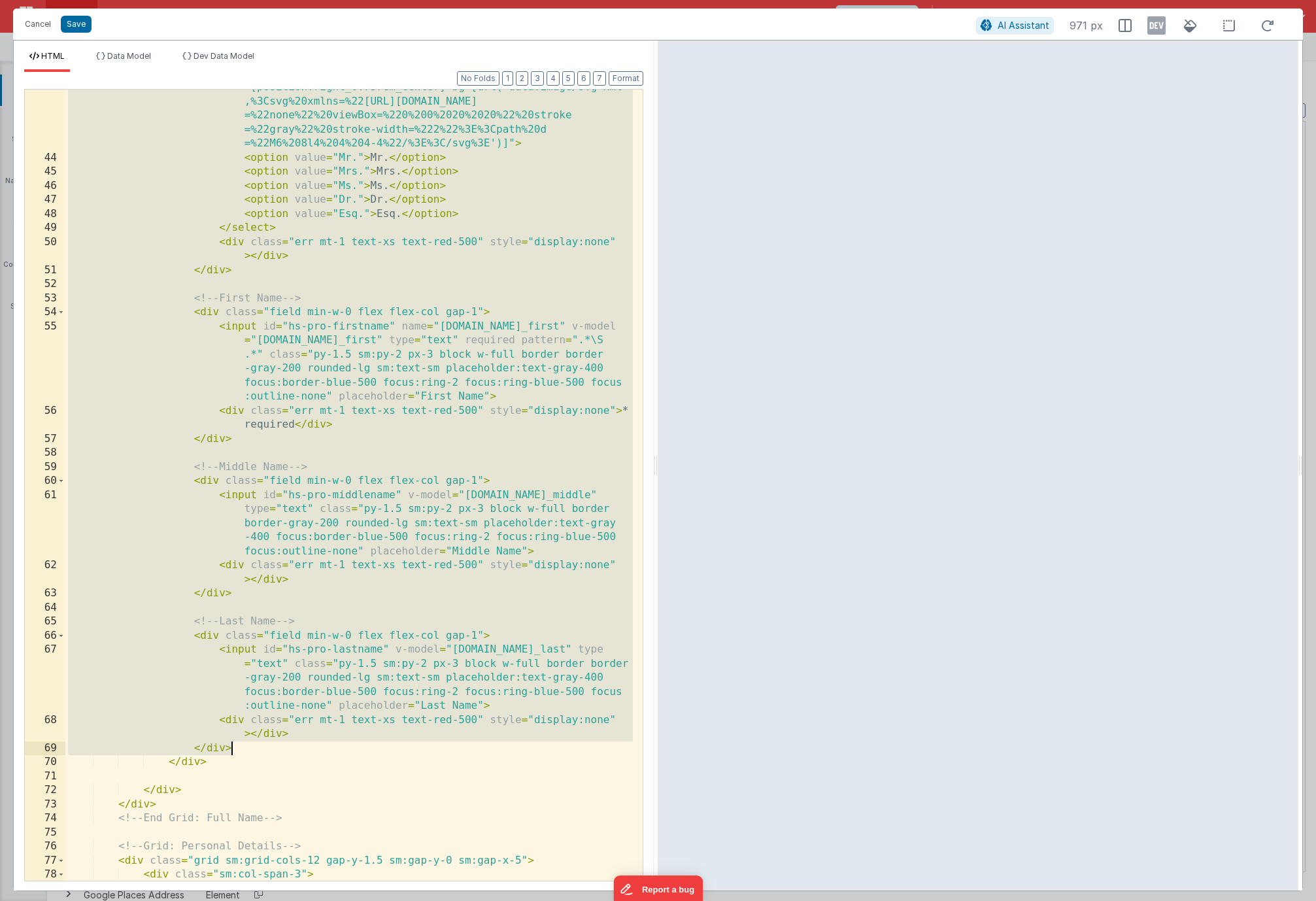
drag, startPoint x: 166, startPoint y: 240, endPoint x: 294, endPoint y: 741, distance: 517.1
click at [297, 745] on div "< select id = "hs-pro-salutation" v-model = "model.user.salutation" class = "py…" at bounding box center [349, 490] width 567 height 960
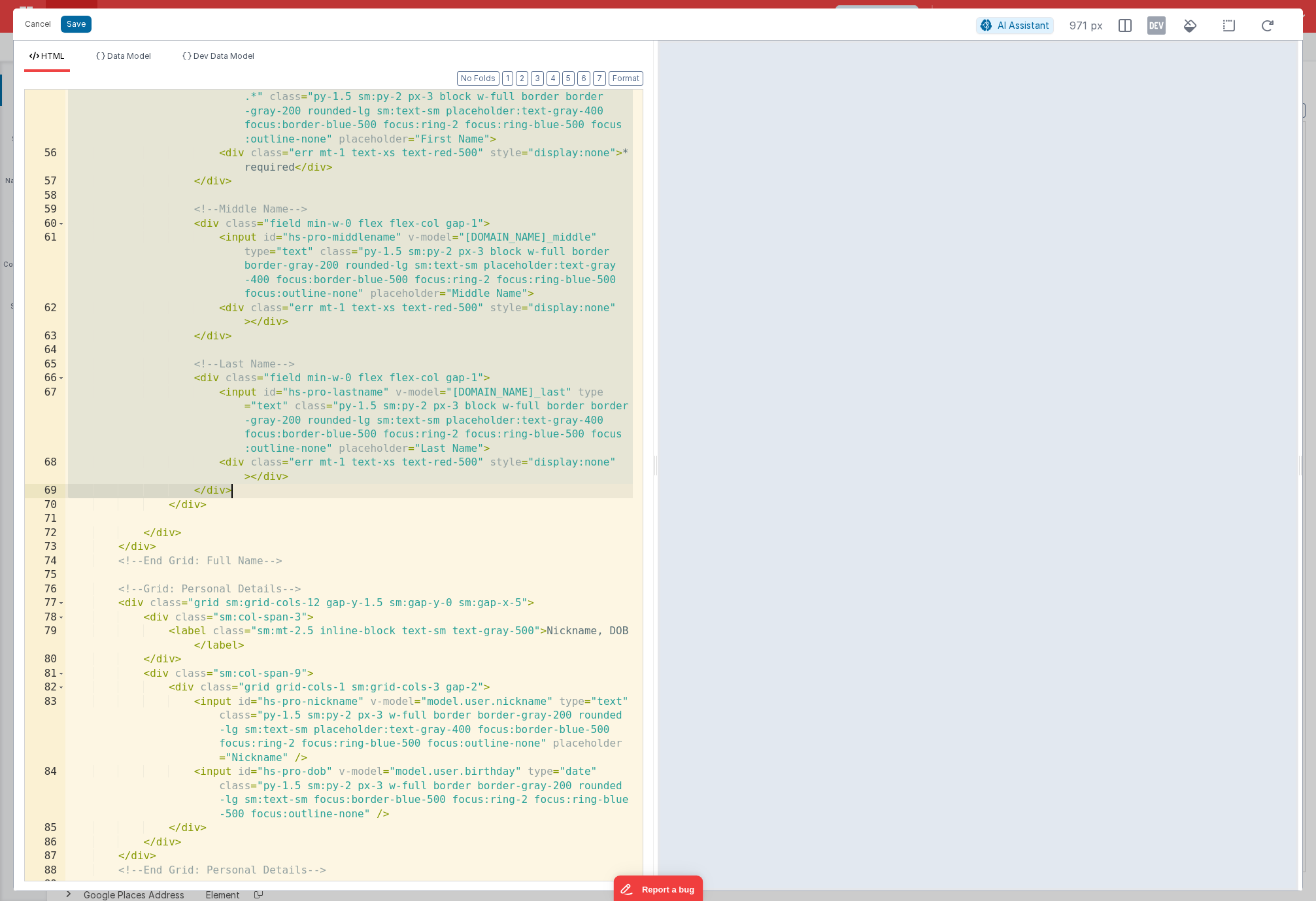
scroll to position [1124, 0]
click at [214, 508] on div "< input id = "hs-pro-firstname" name = "[DOMAIN_NAME]_first" v-model = "[DOMAIN…" at bounding box center [349, 507] width 567 height 889
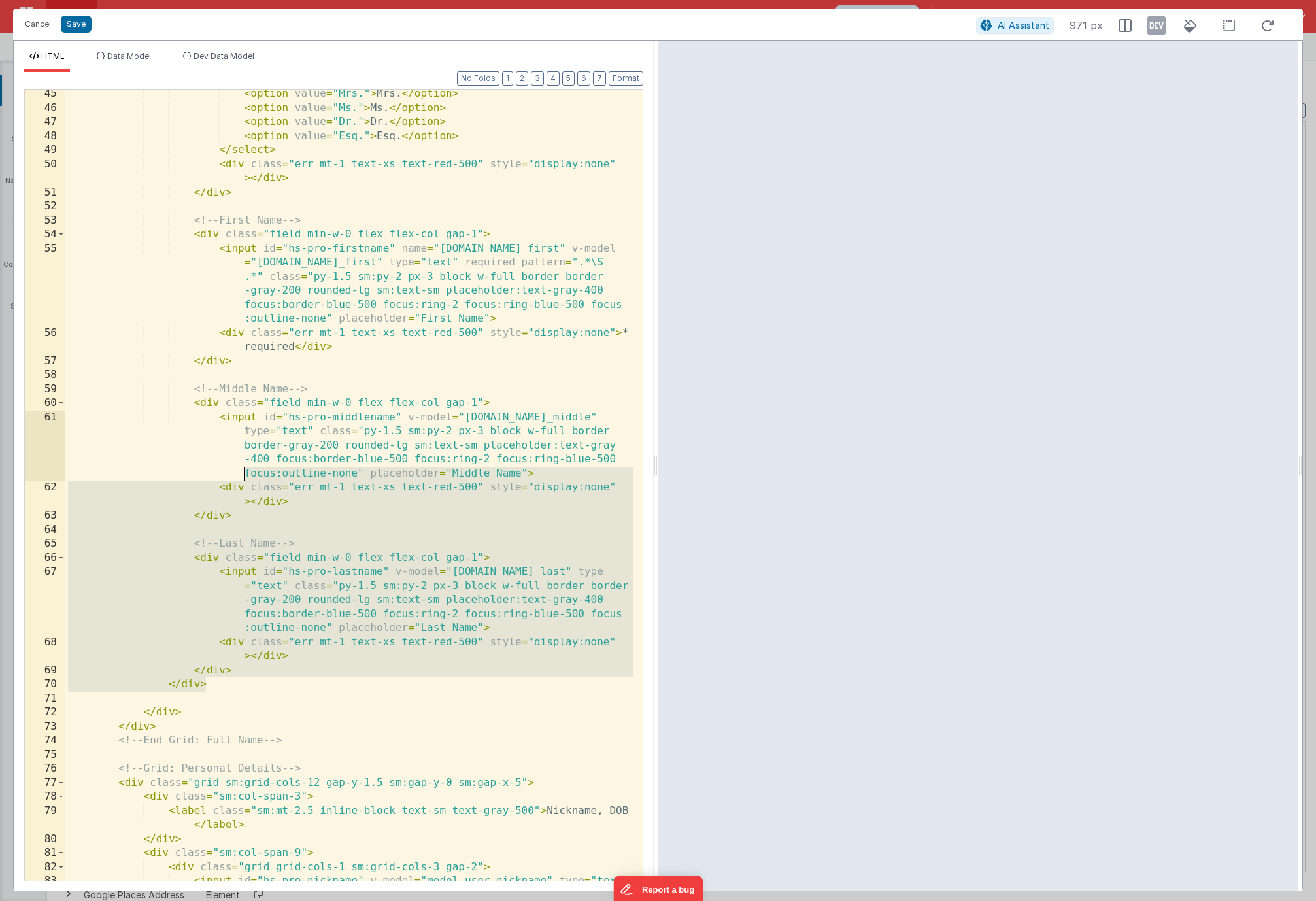
scroll to position [944, 0]
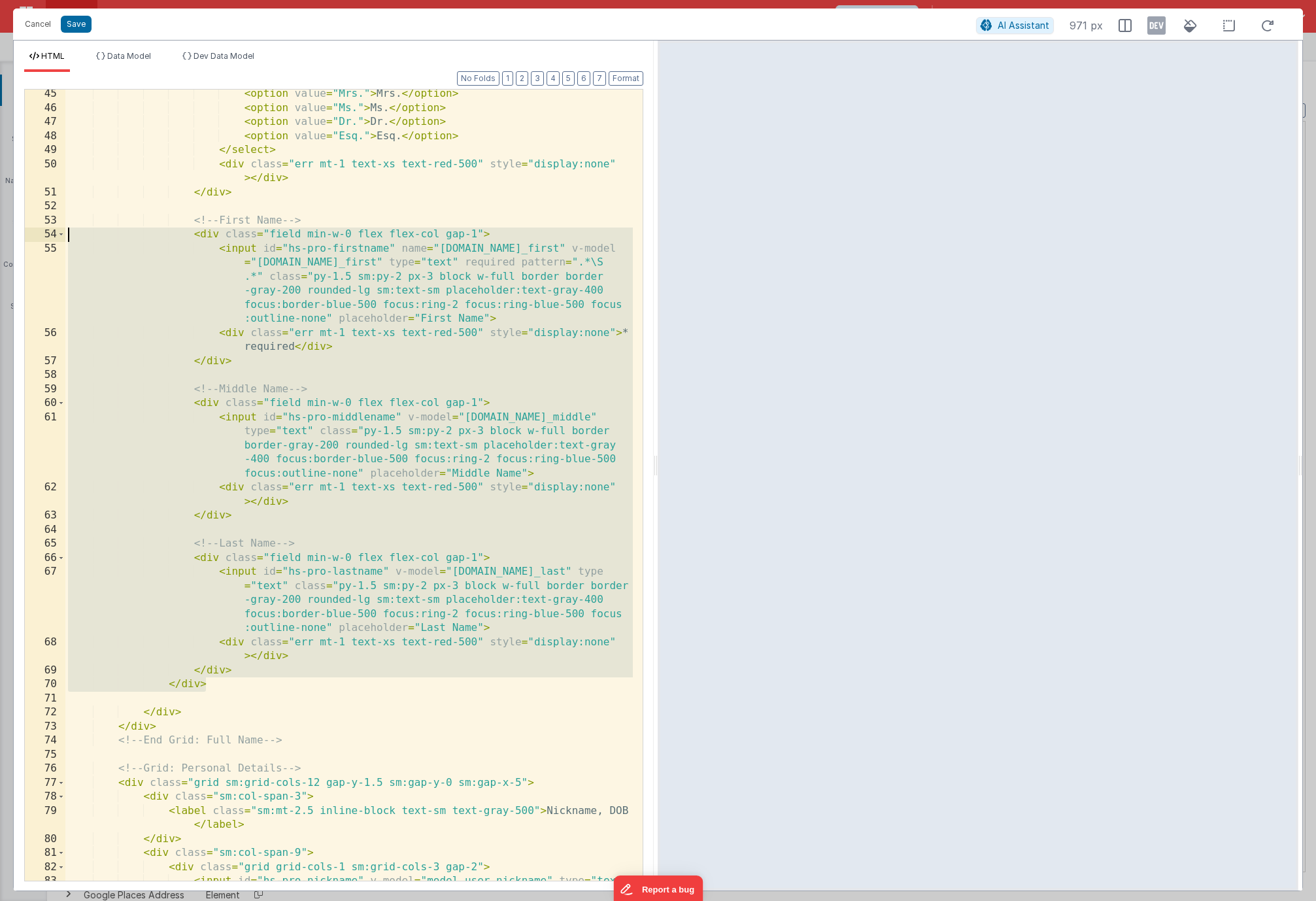
drag, startPoint x: 213, startPoint y: 504, endPoint x: 4, endPoint y: 238, distance: 338.3
click at [4, 238] on div "Cancel Save AI Assistant 971 px HTML Data Model Dev Data Model Format 7 6 5 4 3…" at bounding box center [658, 450] width 1316 height 901
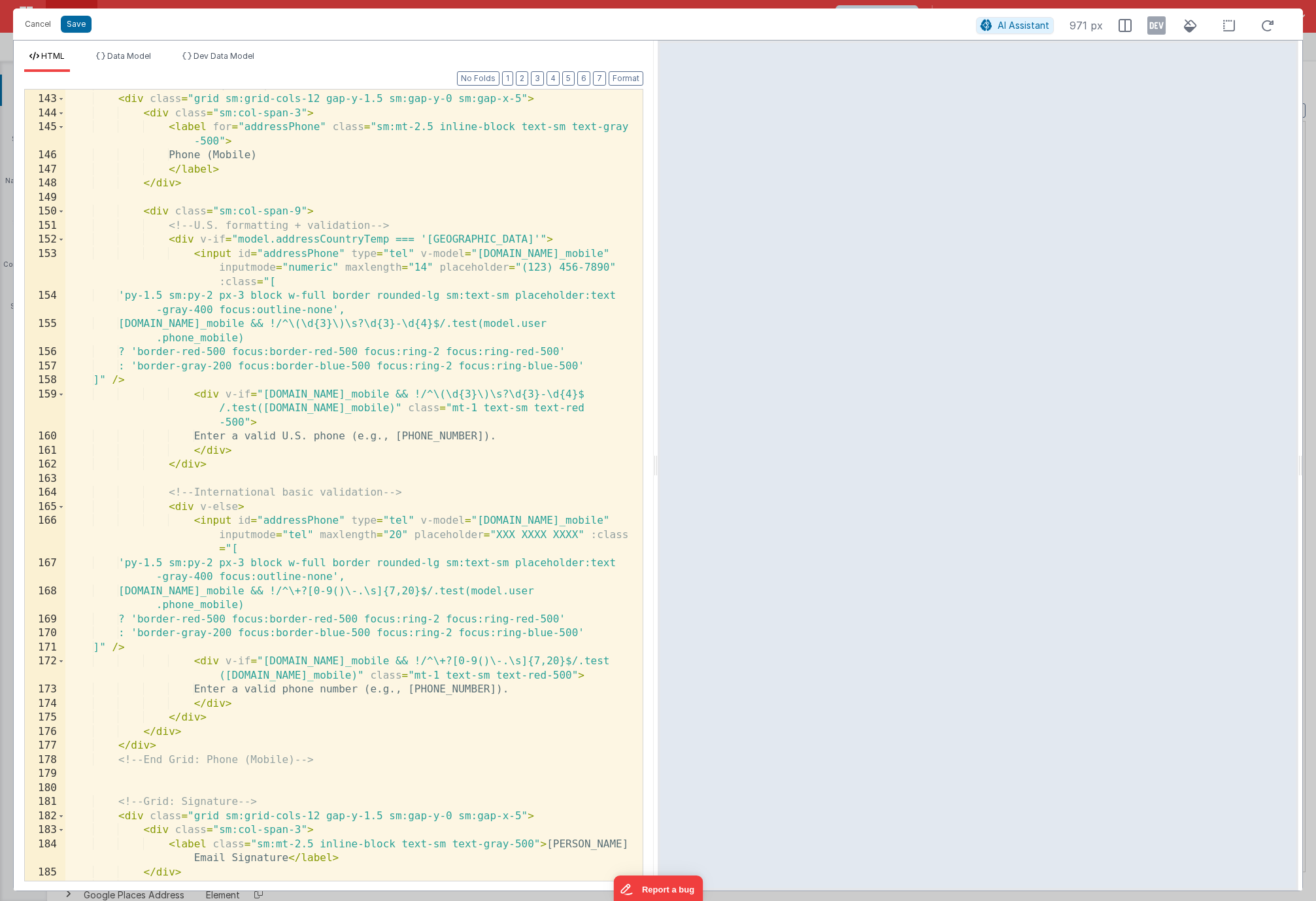
scroll to position [2851, 0]
click at [623, 83] on button "Format" at bounding box center [626, 78] width 35 height 14
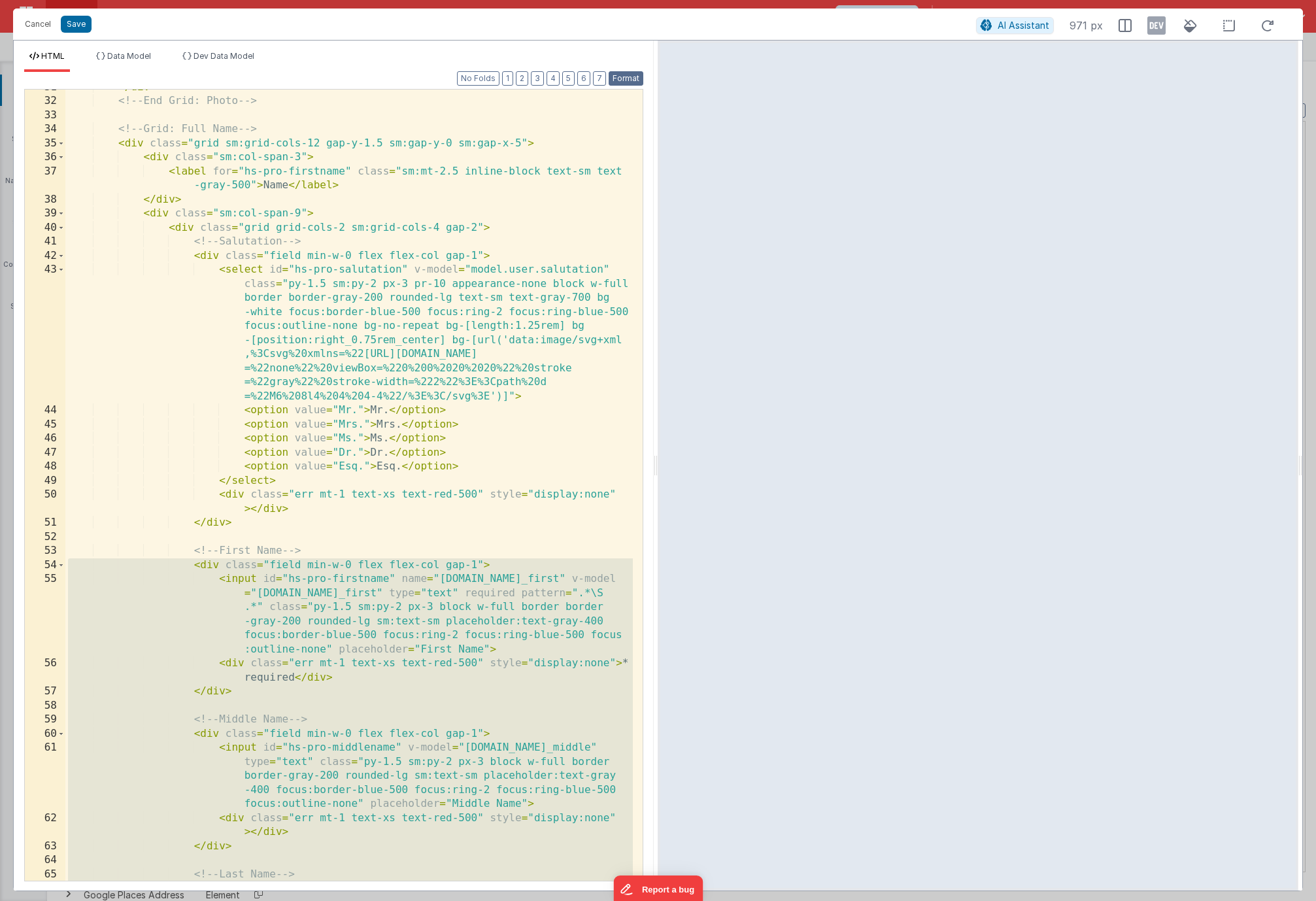
scroll to position [652, 0]
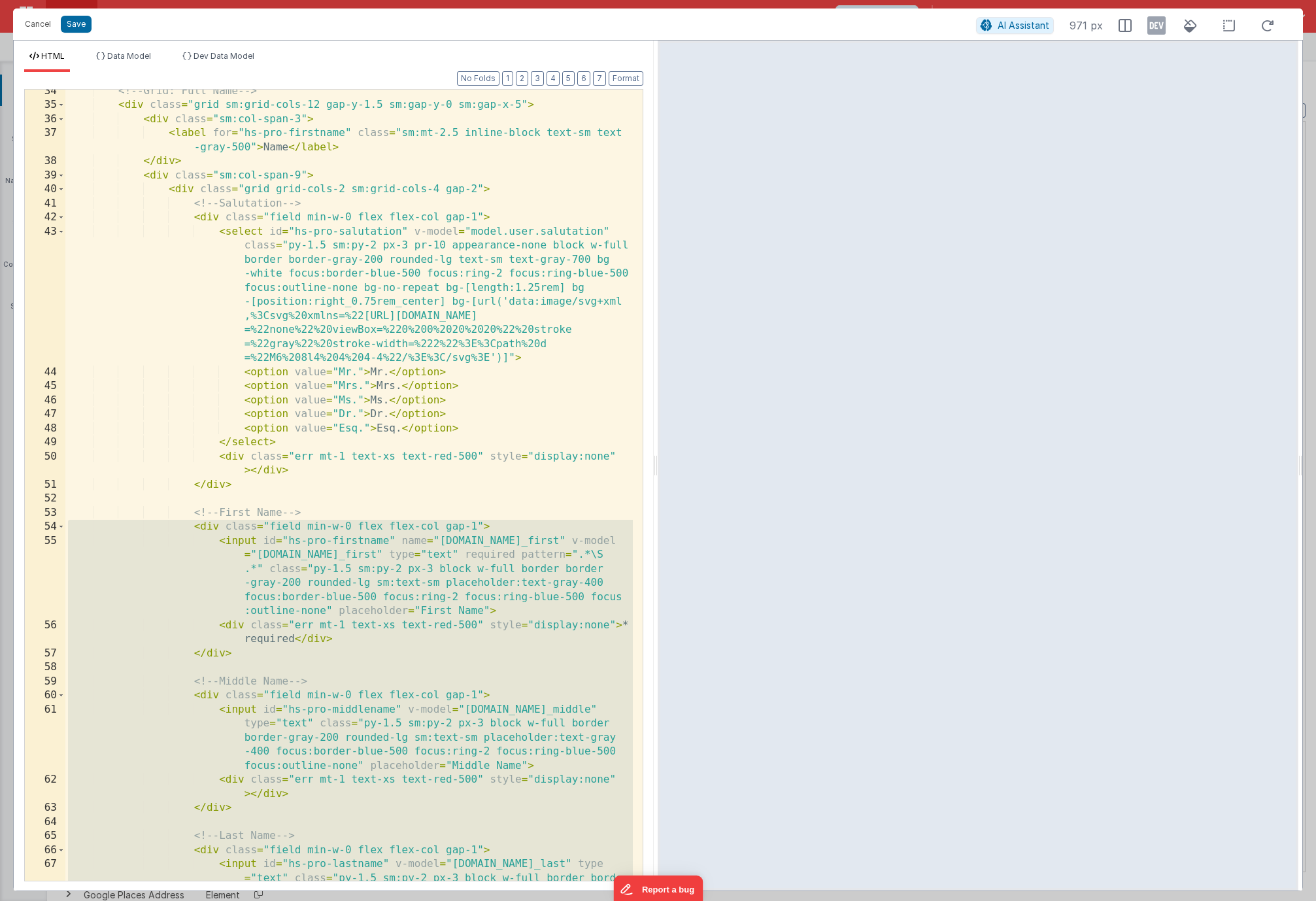
click at [169, 194] on div "<!-- Grid: Full Name --> < div class = "grid sm:grid-cols-12 gap-y-1.5 sm:gap-y…" at bounding box center [349, 522] width 567 height 875
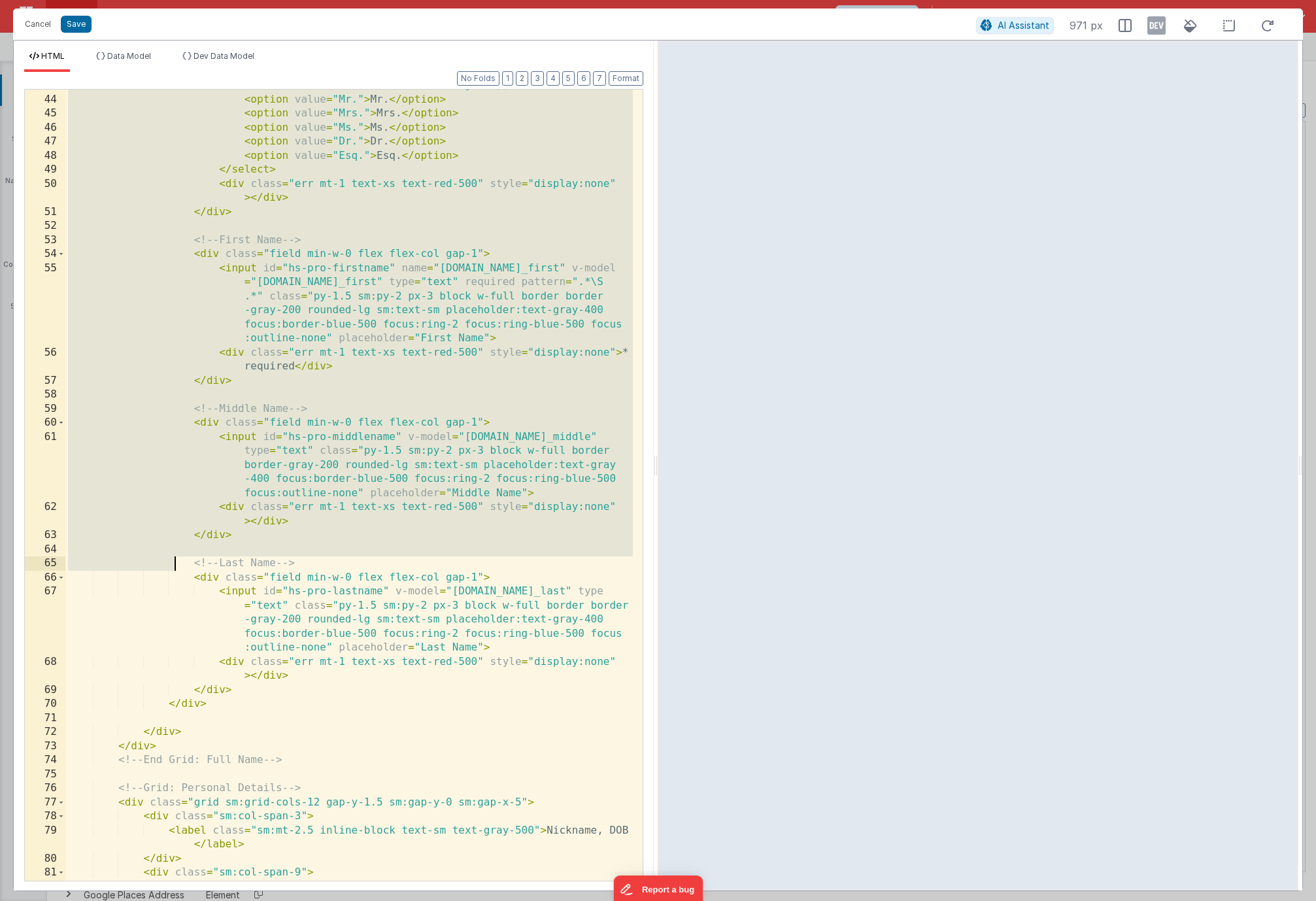
scroll to position [925, 0]
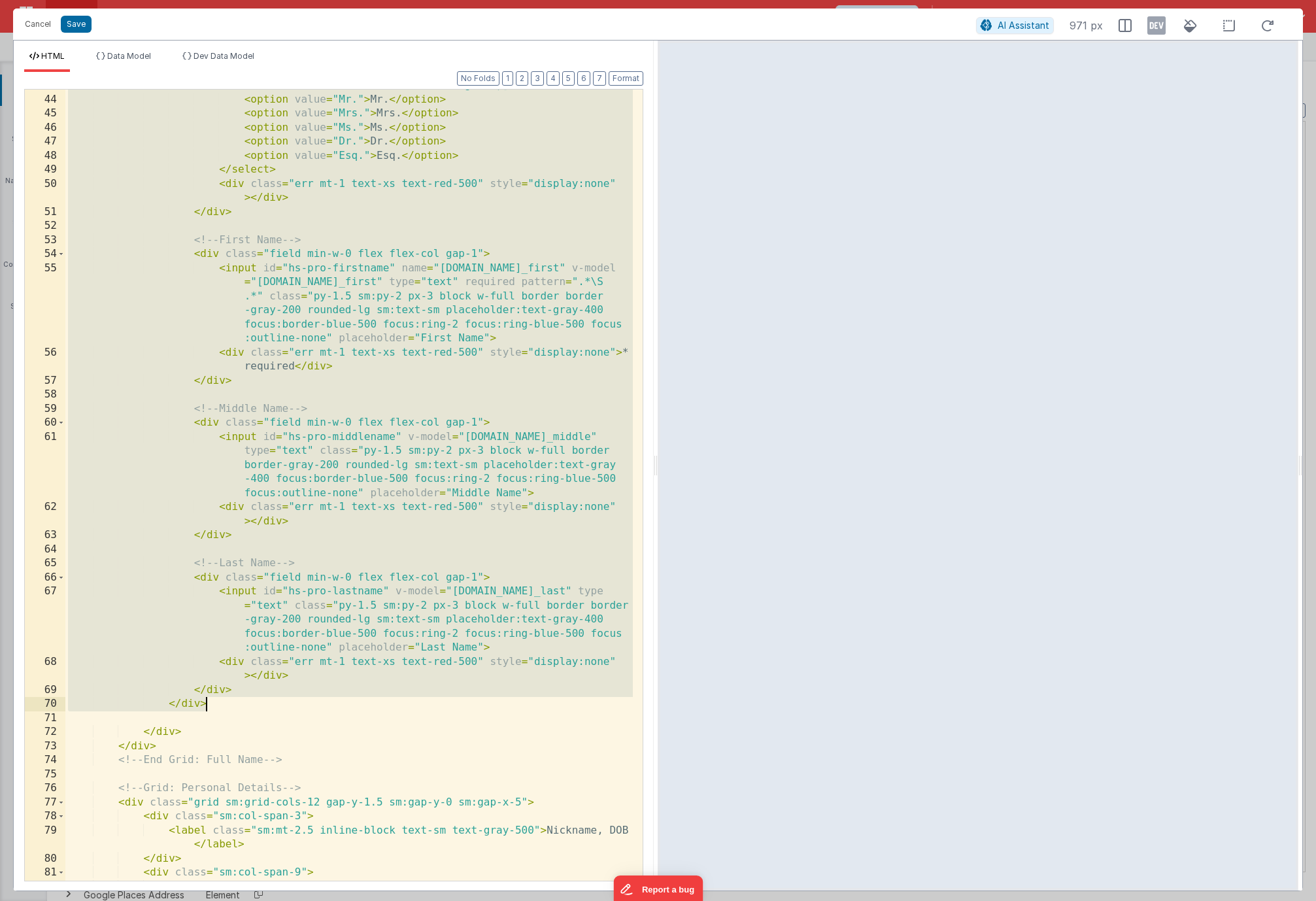
drag, startPoint x: 168, startPoint y: 191, endPoint x: 213, endPoint y: 705, distance: 516.0
click at [213, 706] on div "< select id = "hs-pro-salutation" v-model = "model.user.salutation" class = "py…" at bounding box center [349, 425] width 567 height 946
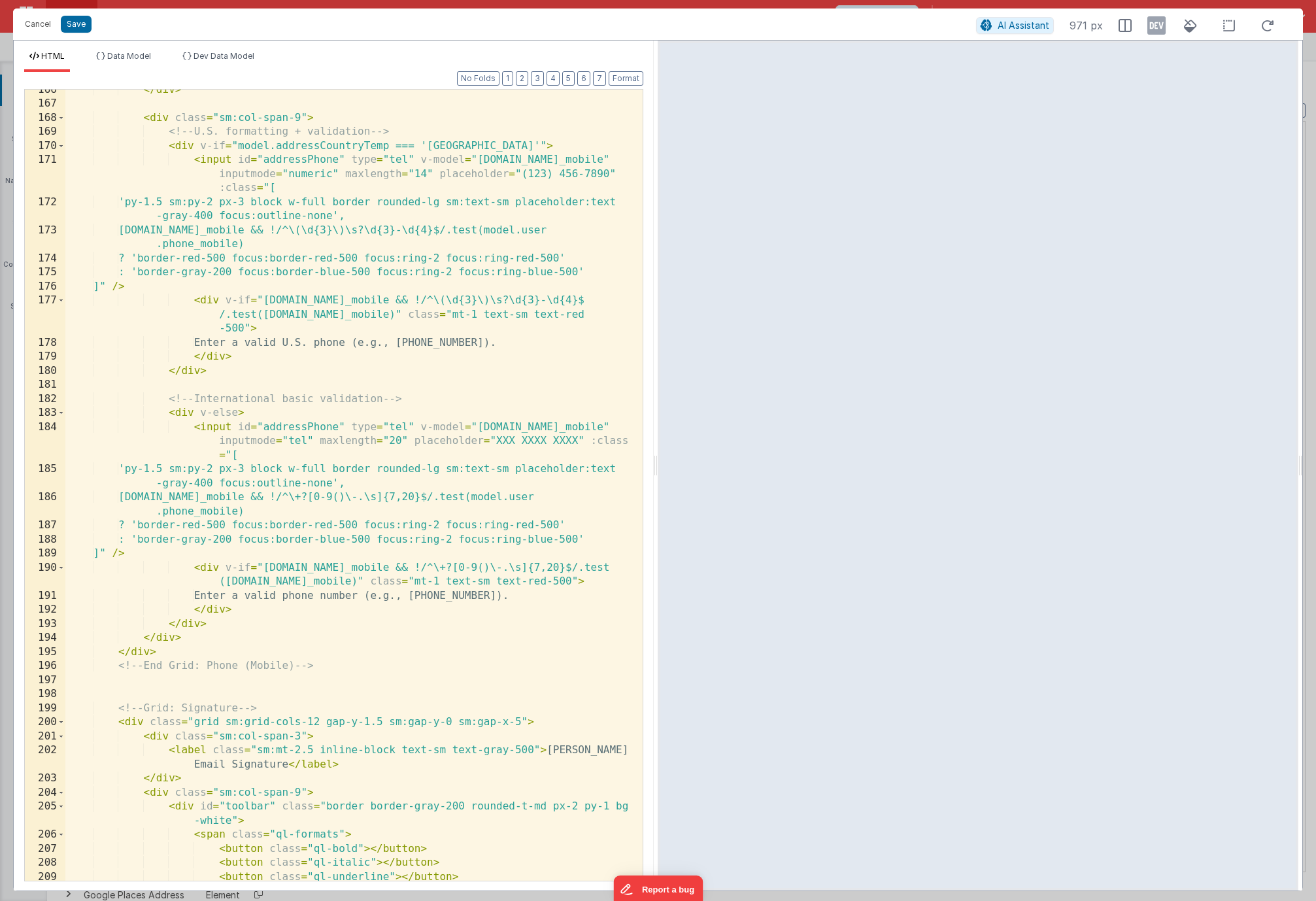
scroll to position [3299, 0]
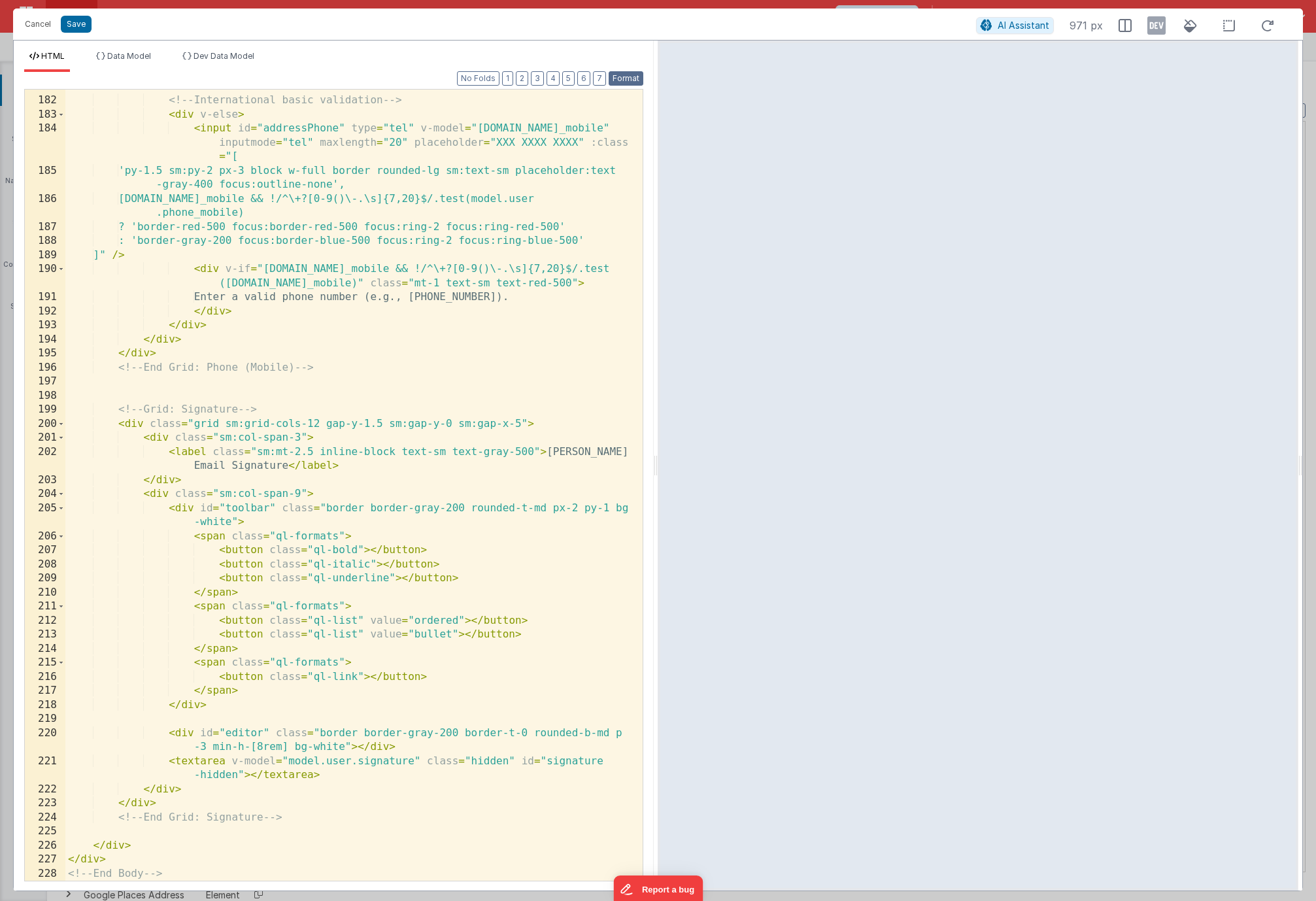
click at [618, 82] on button "Format" at bounding box center [626, 78] width 35 height 14
click at [77, 28] on button "Save" at bounding box center [76, 24] width 30 height 17
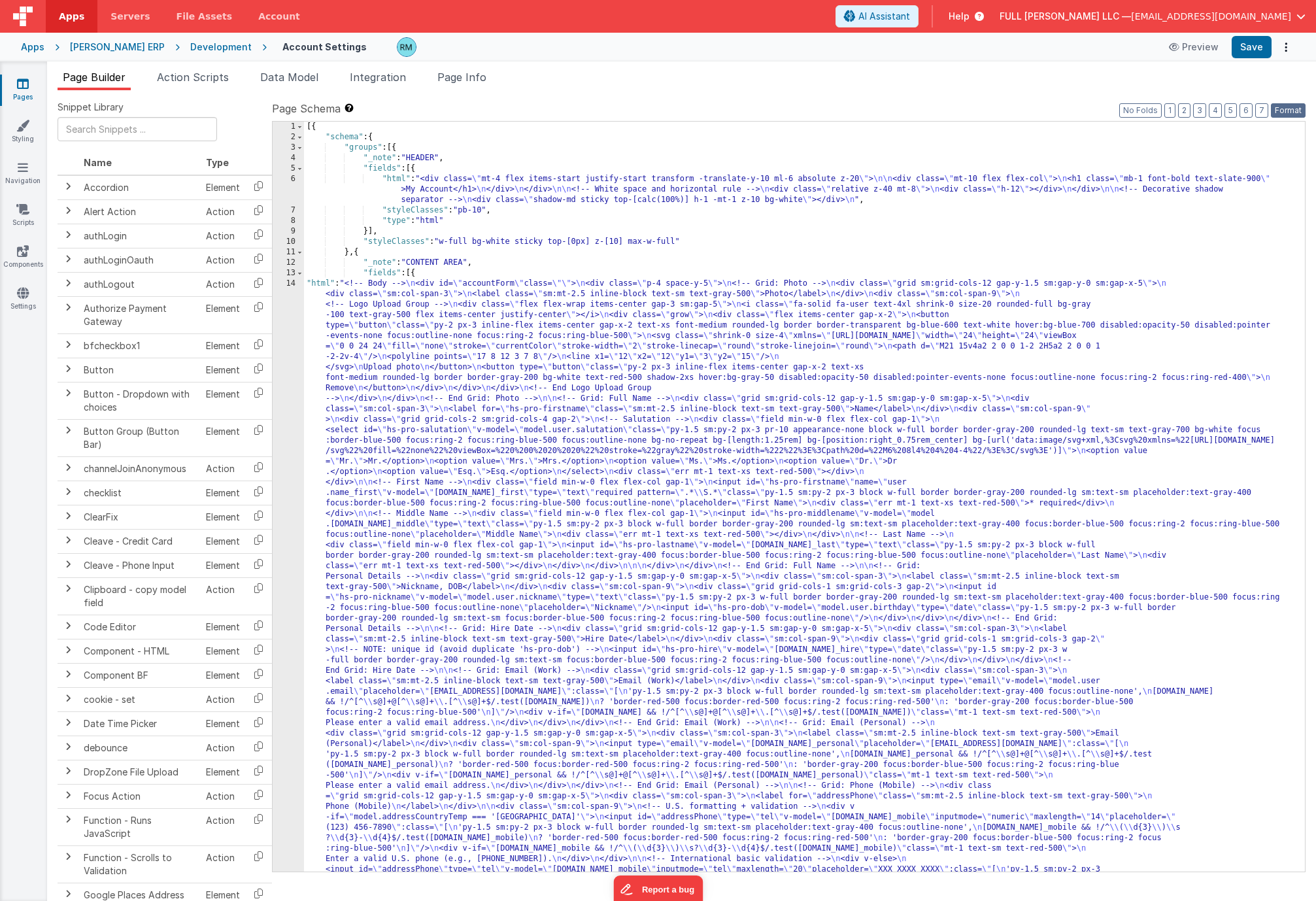
click at [1286, 109] on button "Format" at bounding box center [1288, 110] width 35 height 14
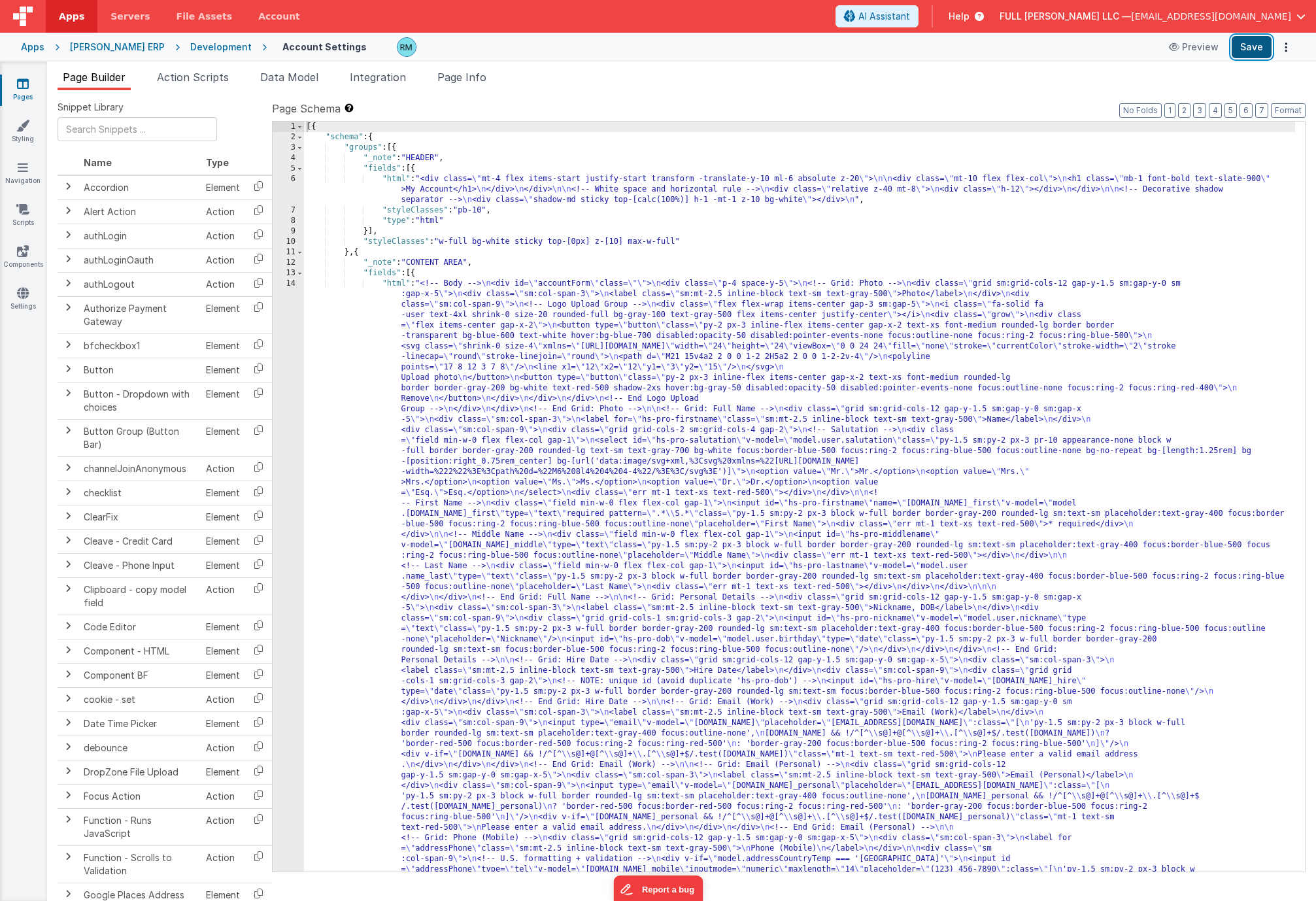
click at [1240, 51] on button "Save" at bounding box center [1251, 47] width 40 height 22
click at [393, 281] on div "[{ "schema" : { "groups" : [{ "_note" : "HEADER" , "fields" : [{ "html" : "<div…" at bounding box center [799, 889] width 991 height 1535
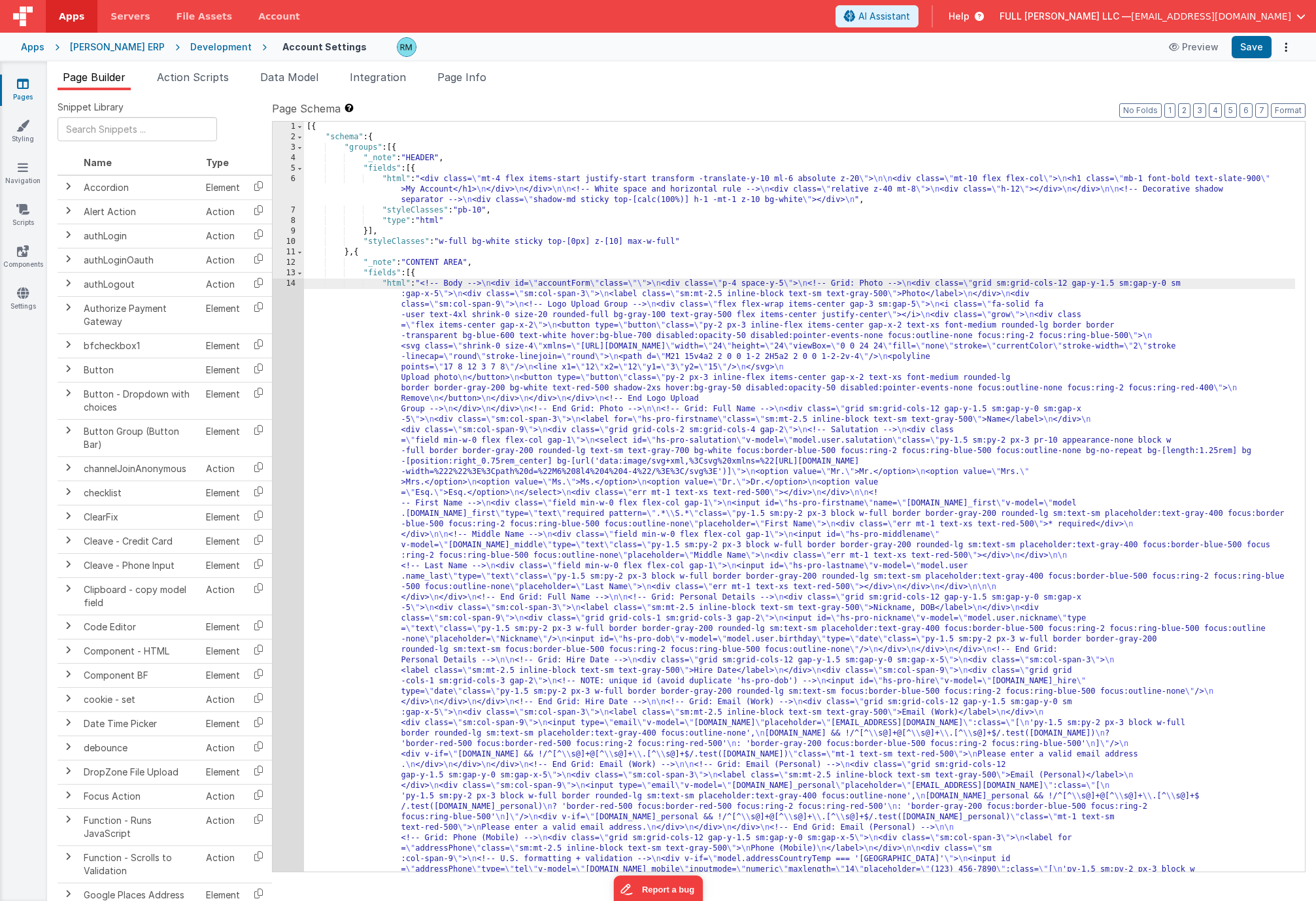
click at [293, 283] on div "14" at bounding box center [288, 665] width 31 height 774
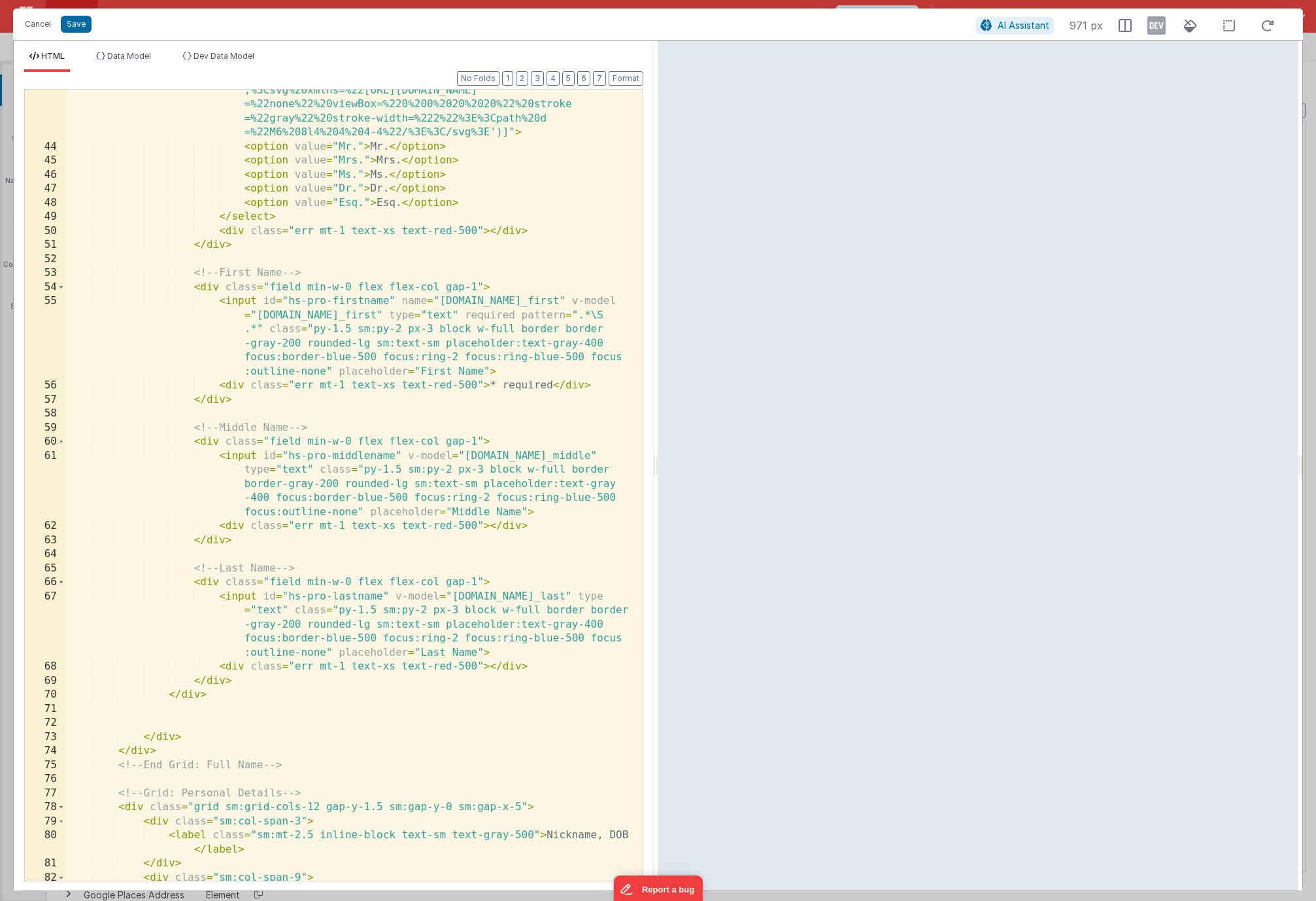
scroll to position [877, 0]
click at [551, 384] on div "< select id = "hs-pro-salutation" v-model = "model.user.salutation" class = "py…" at bounding box center [349, 472] width 567 height 946
click at [76, 26] on button "Save" at bounding box center [76, 24] width 30 height 17
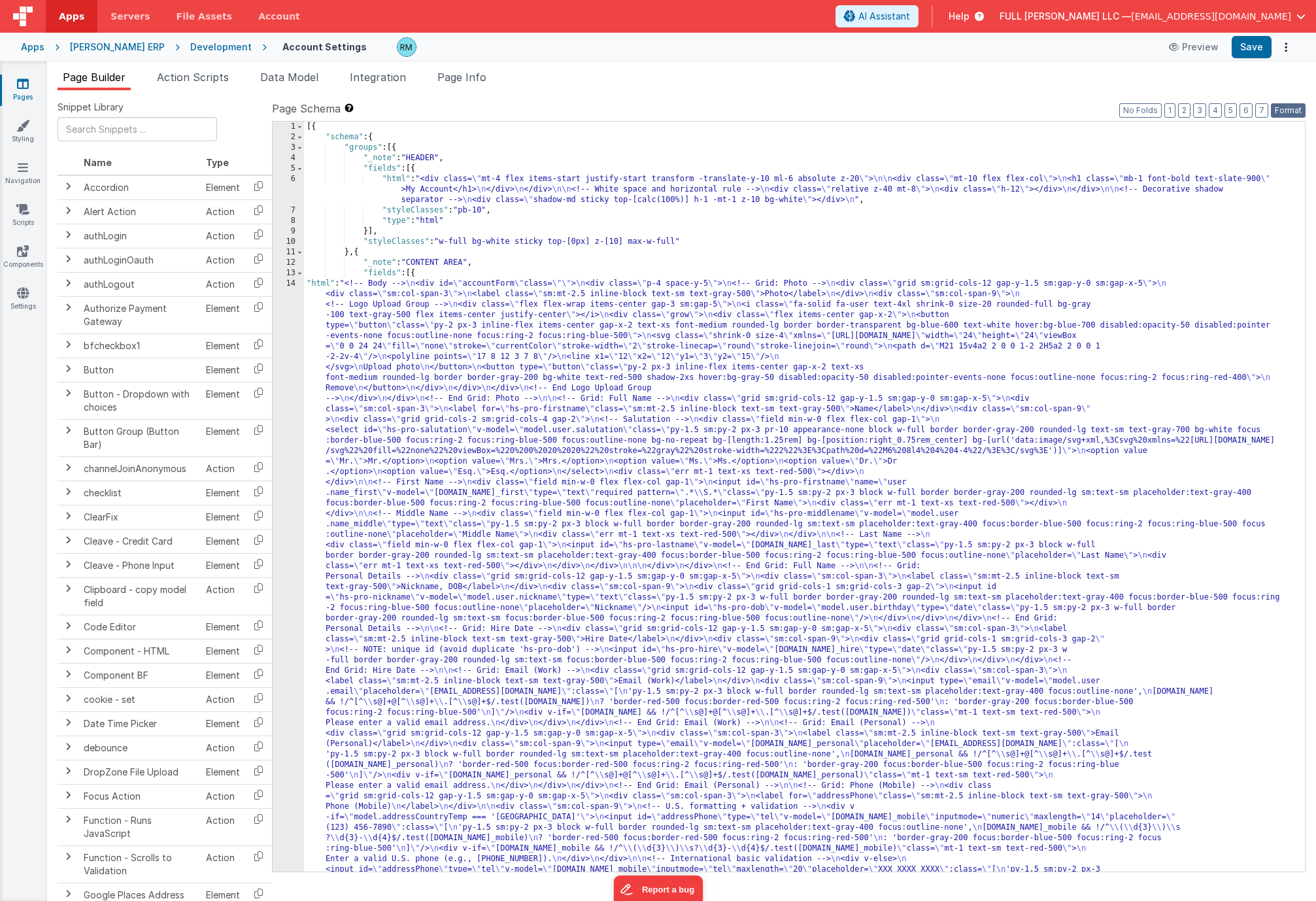
click at [1286, 113] on button "Format" at bounding box center [1288, 110] width 35 height 14
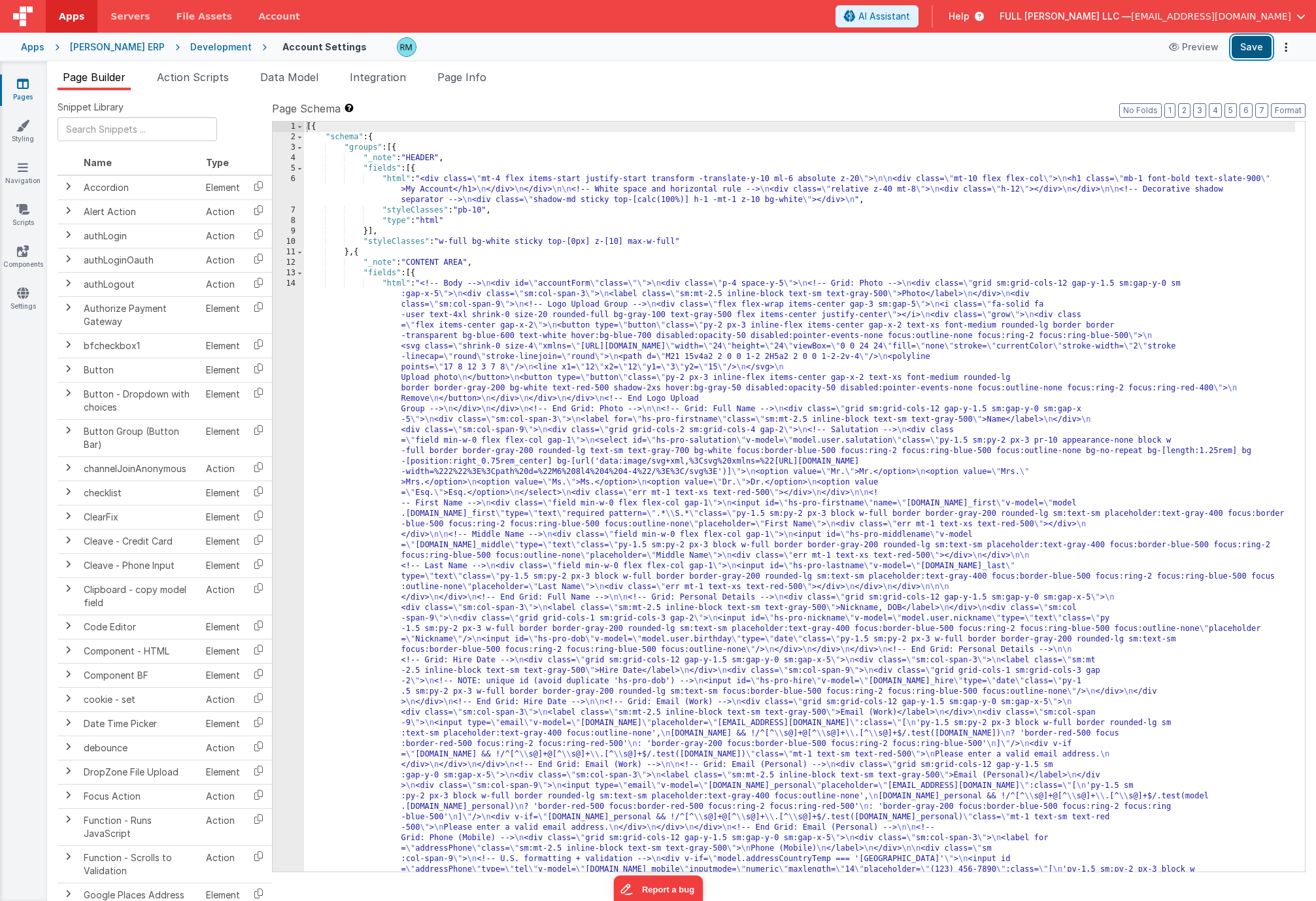
click at [1250, 52] on button "Save" at bounding box center [1251, 47] width 40 height 22
click at [28, 143] on link "Styling" at bounding box center [23, 132] width 47 height 26
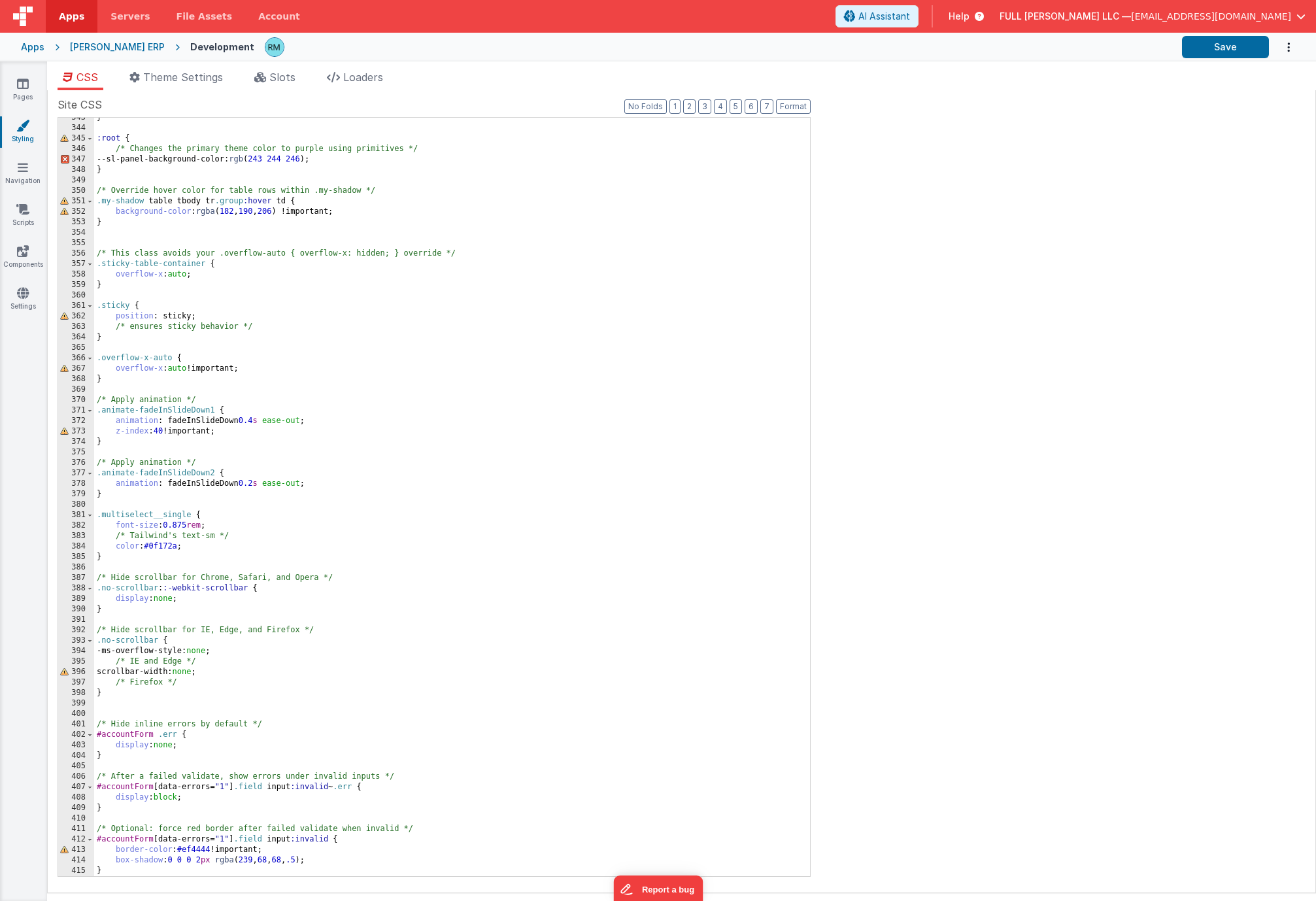
scroll to position [3582, 0]
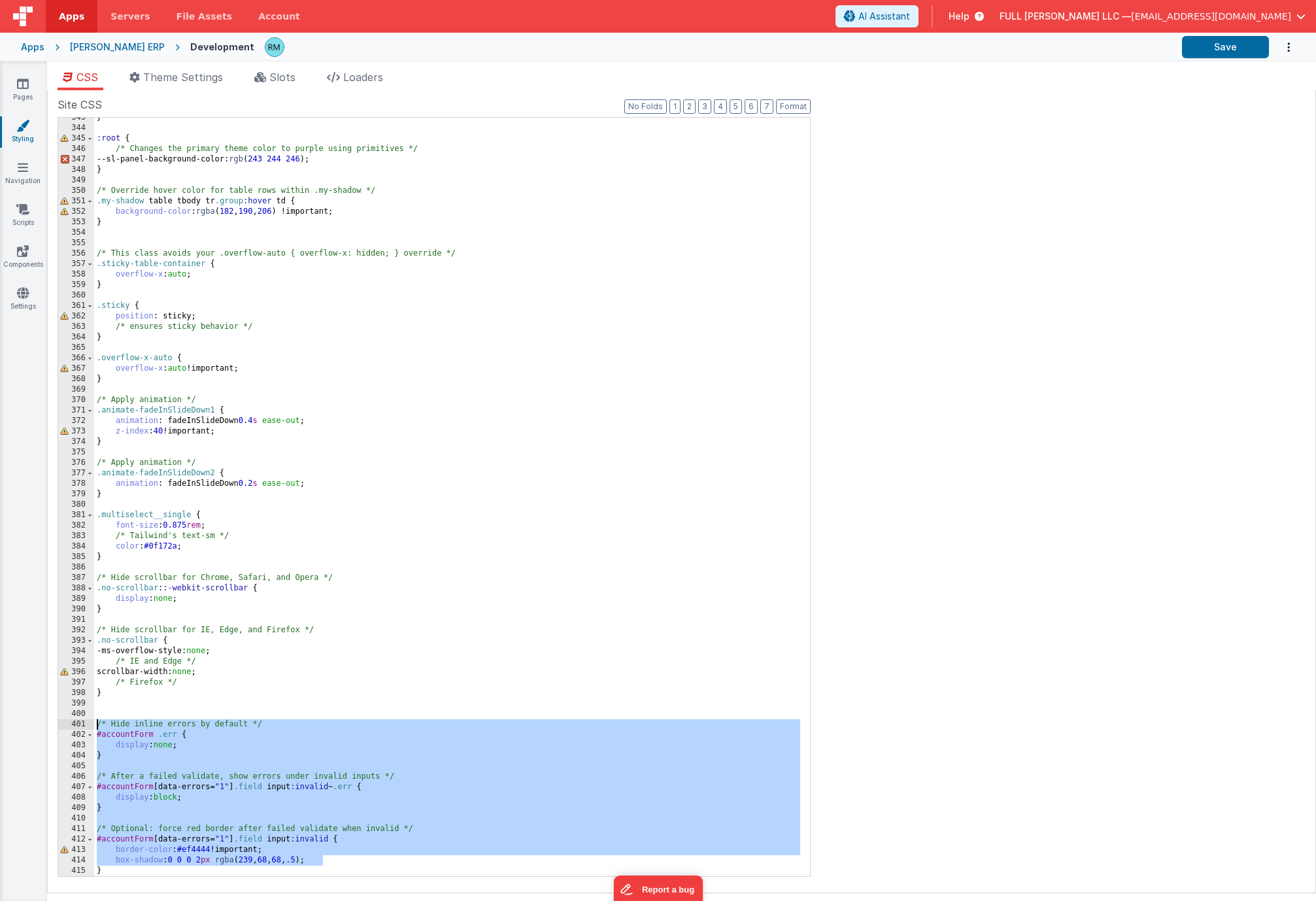
drag, startPoint x: 349, startPoint y: 858, endPoint x: 47, endPoint y: 727, distance: 329.2
click at [47, 727] on div "Site CSS Format 7 6 5 4 3 2 1 No Folds 343 344 345 346 347 348 349 350 351 352 …" at bounding box center [682, 491] width 1269 height 803
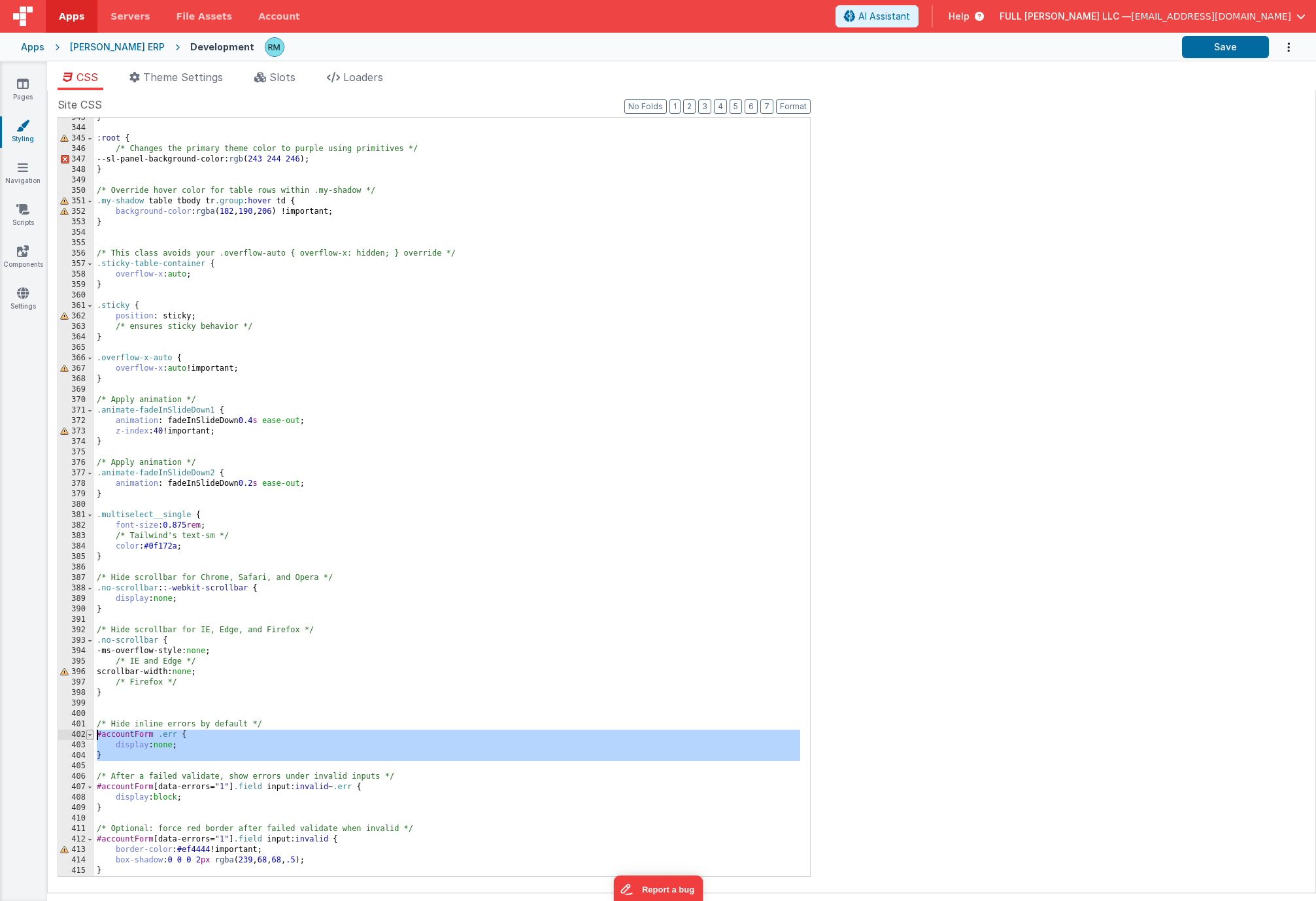
drag, startPoint x: 120, startPoint y: 762, endPoint x: 87, endPoint y: 737, distance: 41.4
click at [87, 737] on div "343 344 345 346 347 348 349 350 351 352 353 354 355 356 357 358 359 360 361 362…" at bounding box center [434, 497] width 753 height 760
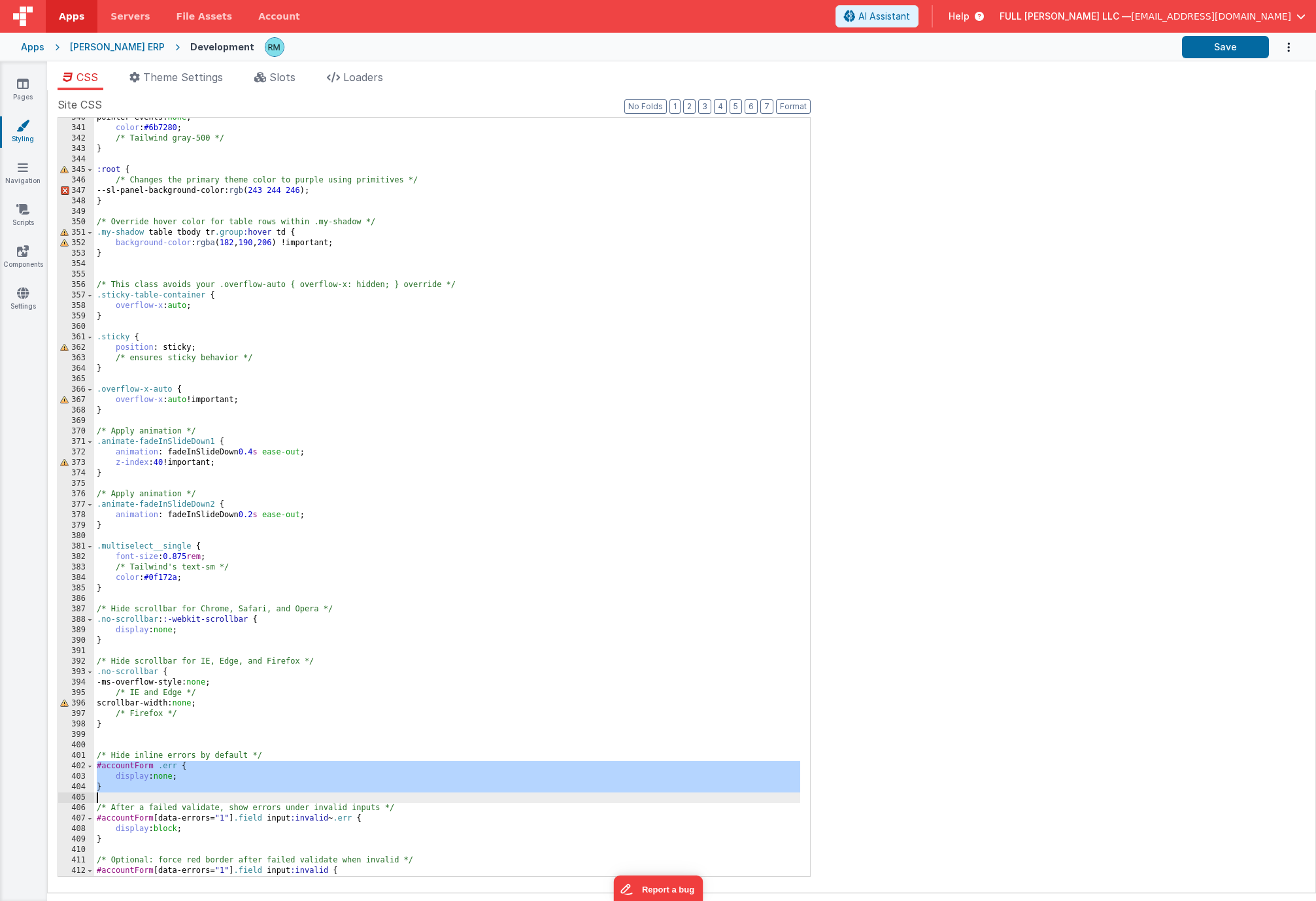
paste textarea
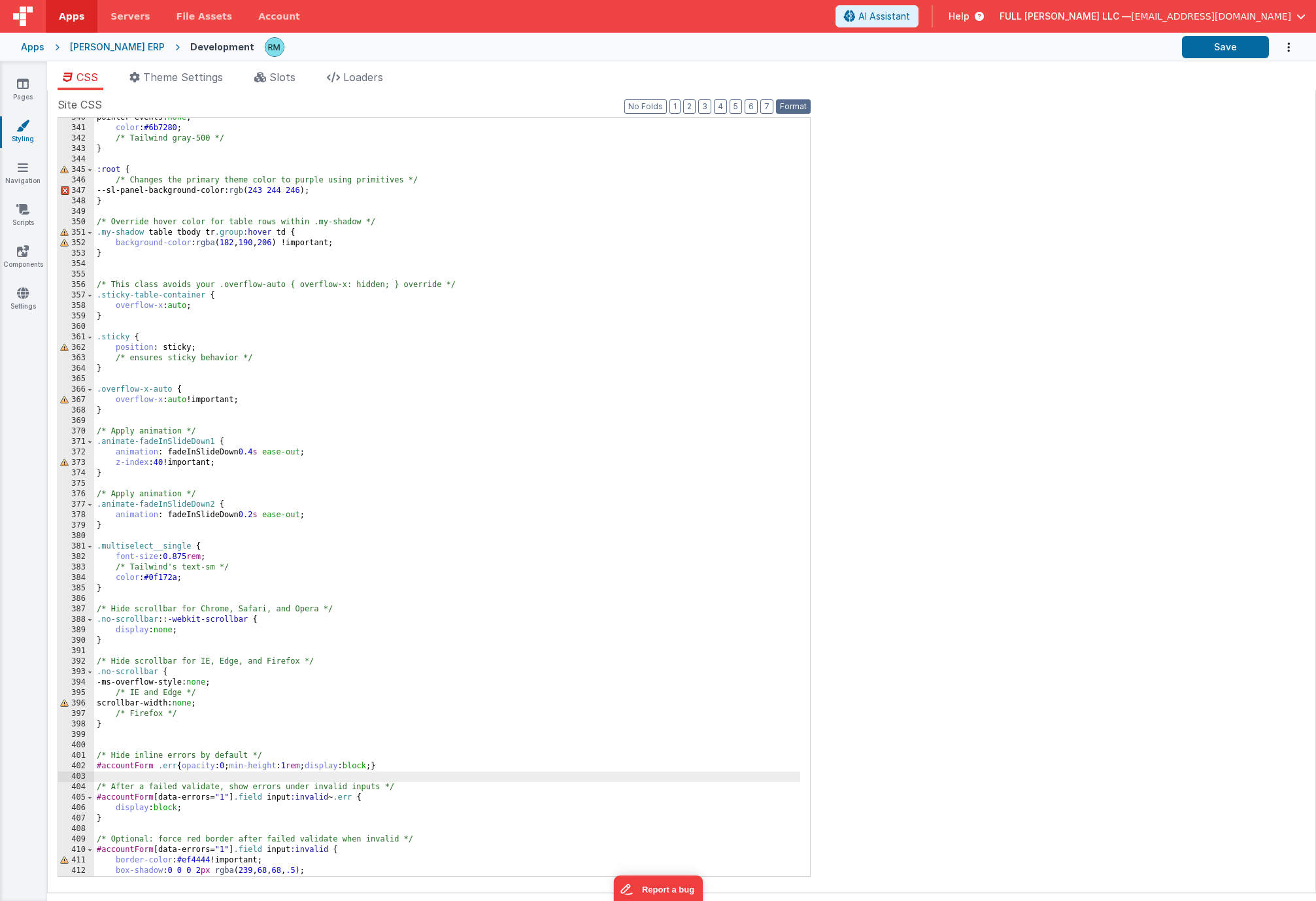
click at [804, 108] on button "Format" at bounding box center [793, 106] width 35 height 14
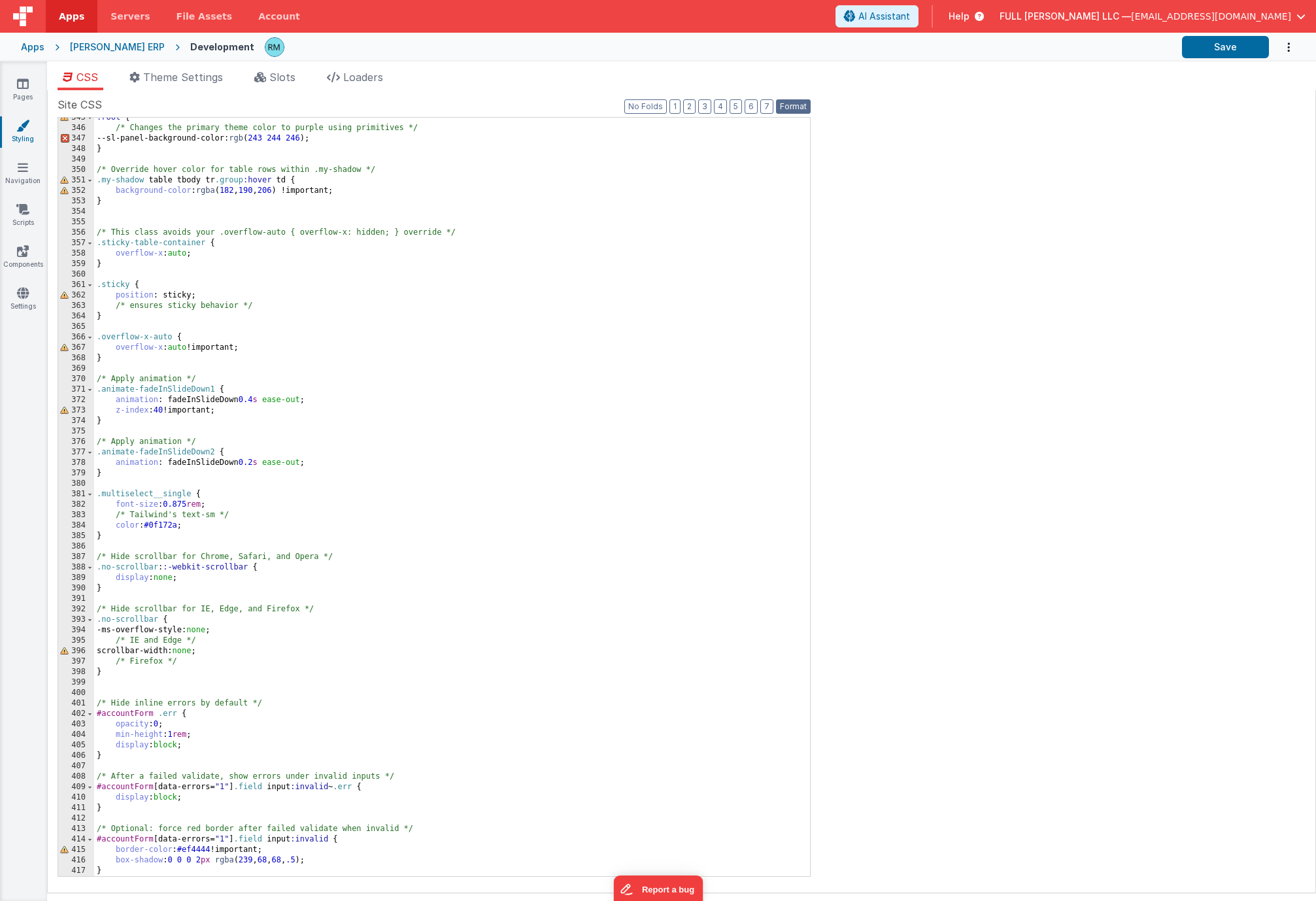
scroll to position [3603, 0]
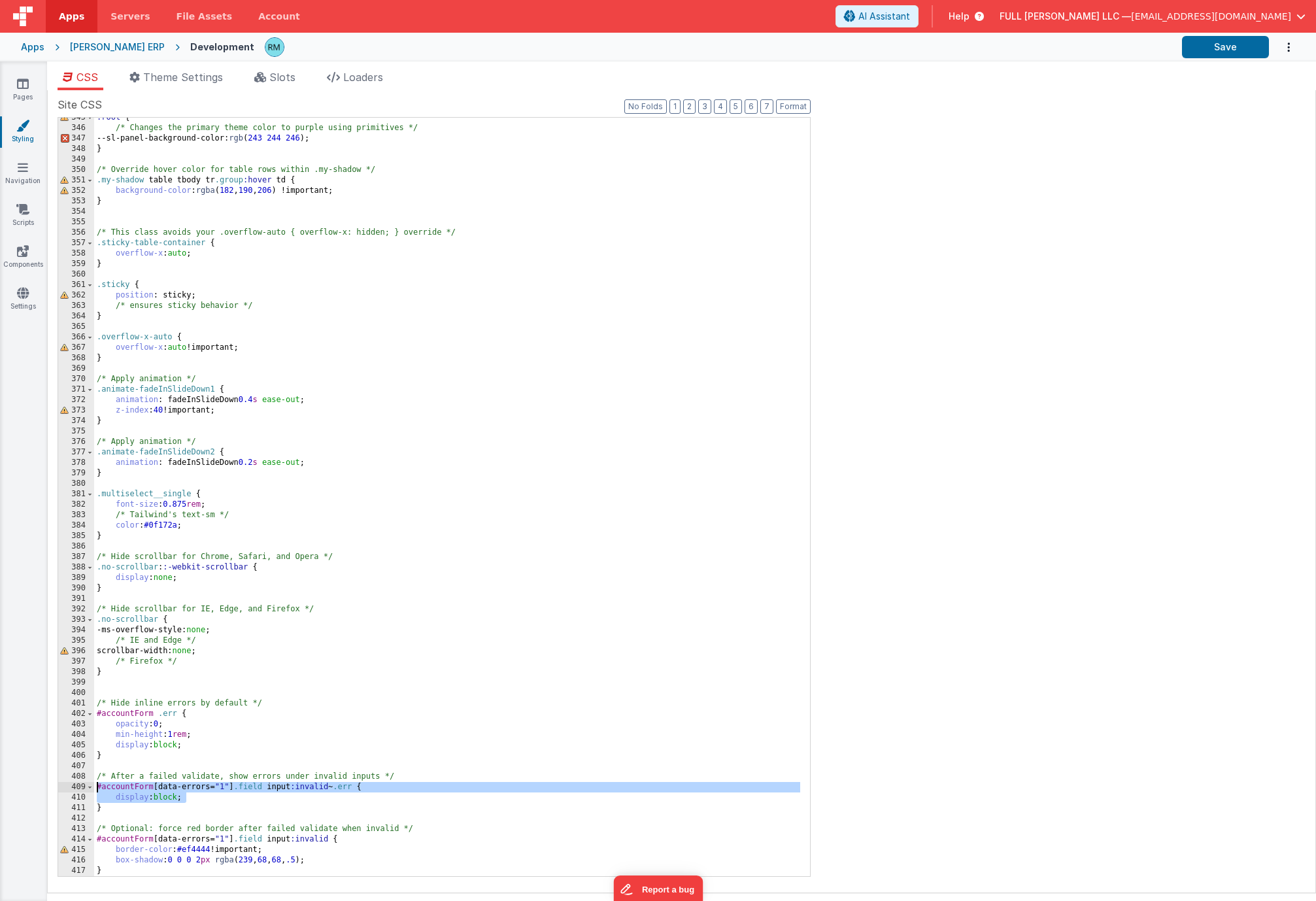
drag, startPoint x: 208, startPoint y: 799, endPoint x: 83, endPoint y: 790, distance: 125.3
click at [83, 790] on div "345 346 347 348 349 350 351 352 353 354 355 356 357 358 359 360 361 362 363 364…" at bounding box center [434, 497] width 753 height 760
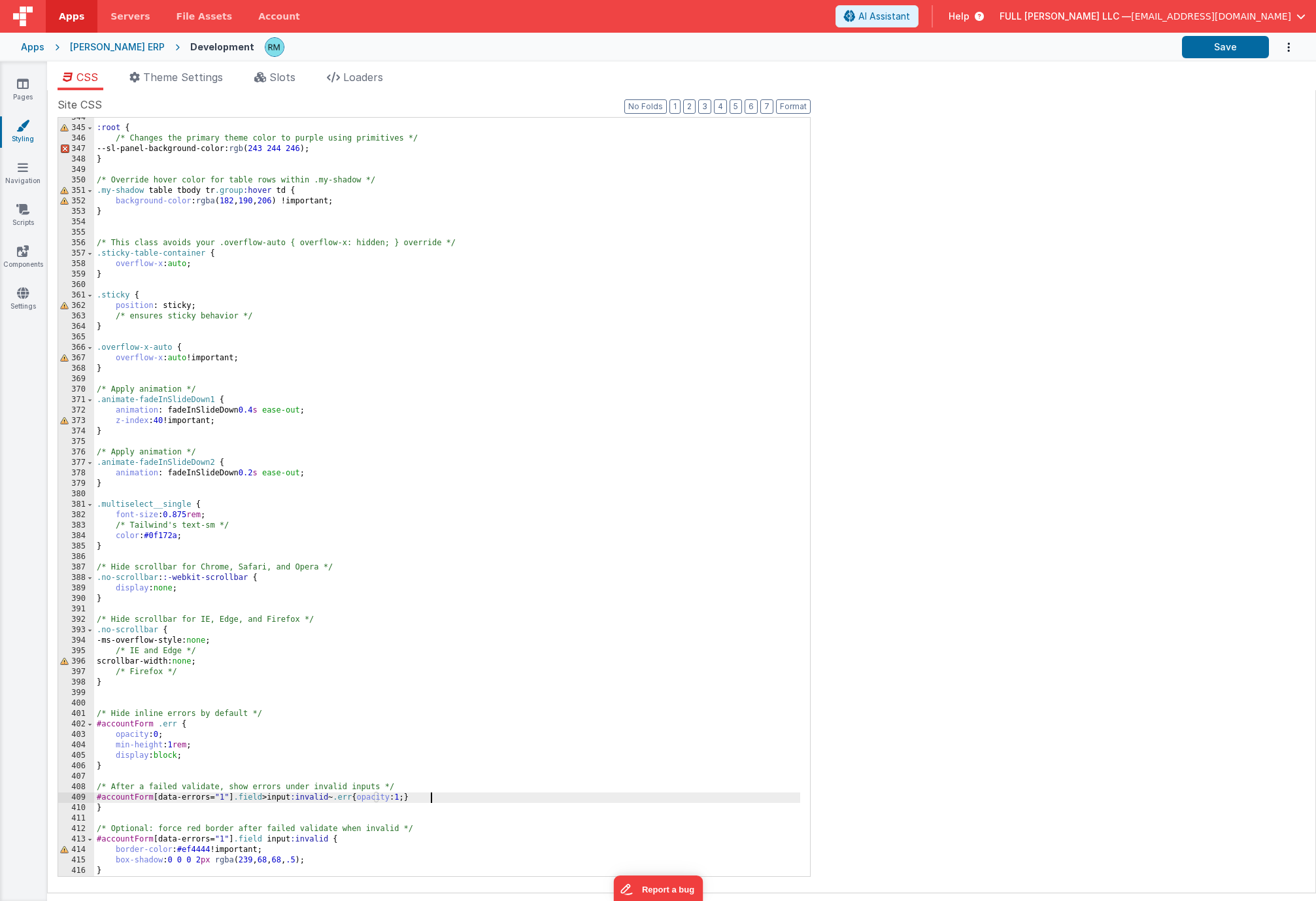
scroll to position [3593, 0]
click at [791, 113] on button "Format" at bounding box center [793, 106] width 35 height 14
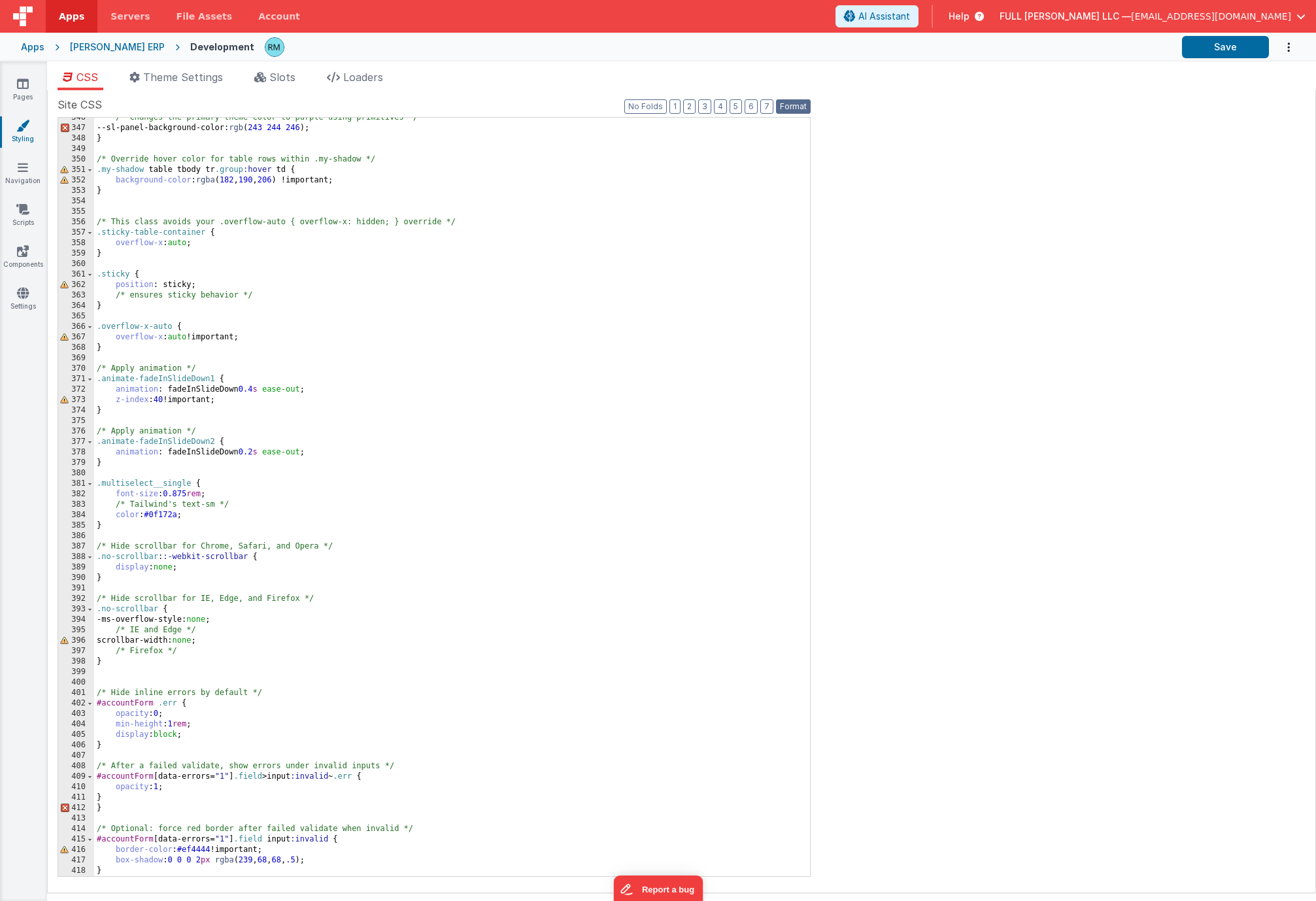
scroll to position [3613, 0]
click at [284, 743] on div "/* Changes the primary theme color to purple using primitives */ --sl-panel-bac…" at bounding box center [447, 502] width 706 height 779
click at [229, 789] on div "/* Changes the primary theme color to purple using primitives */ --sl-panel-bac…" at bounding box center [447, 502] width 706 height 779
click at [136, 810] on div "/* Changes the primary theme color to purple using primitives */ --sl-panel-bac…" at bounding box center [447, 502] width 706 height 779
click at [25, 95] on link "Pages" at bounding box center [23, 90] width 47 height 26
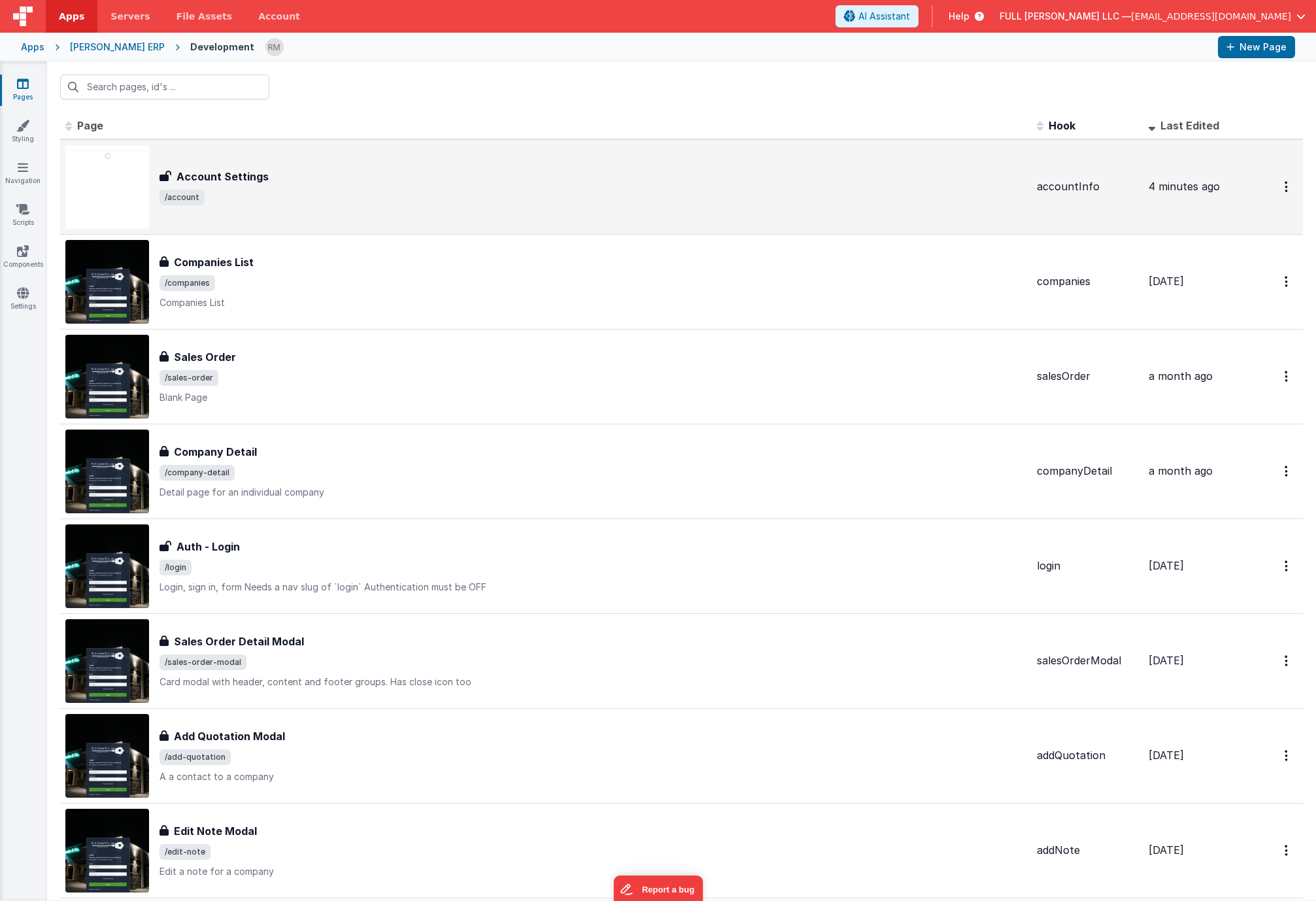
click at [200, 185] on div "Account Settings Account Settings /account" at bounding box center [593, 187] width 867 height 37
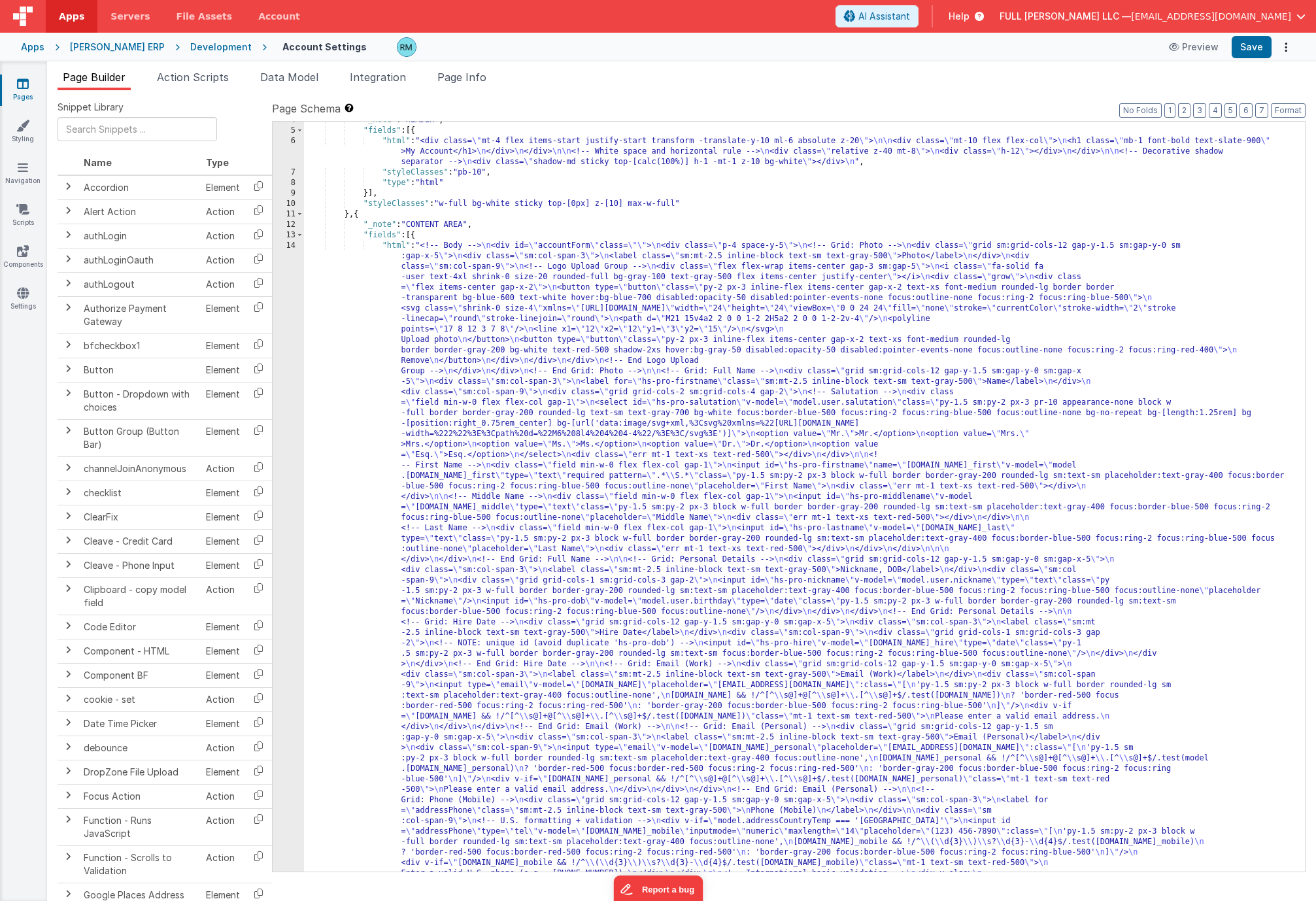
scroll to position [38, 0]
click at [394, 246] on div ""_note" : "HEADER" , "fields" : [{ "html" : "<div class= \" mt-4 flex items-sta…" at bounding box center [799, 882] width 991 height 1535
click at [291, 246] on div "14" at bounding box center [288, 627] width 31 height 774
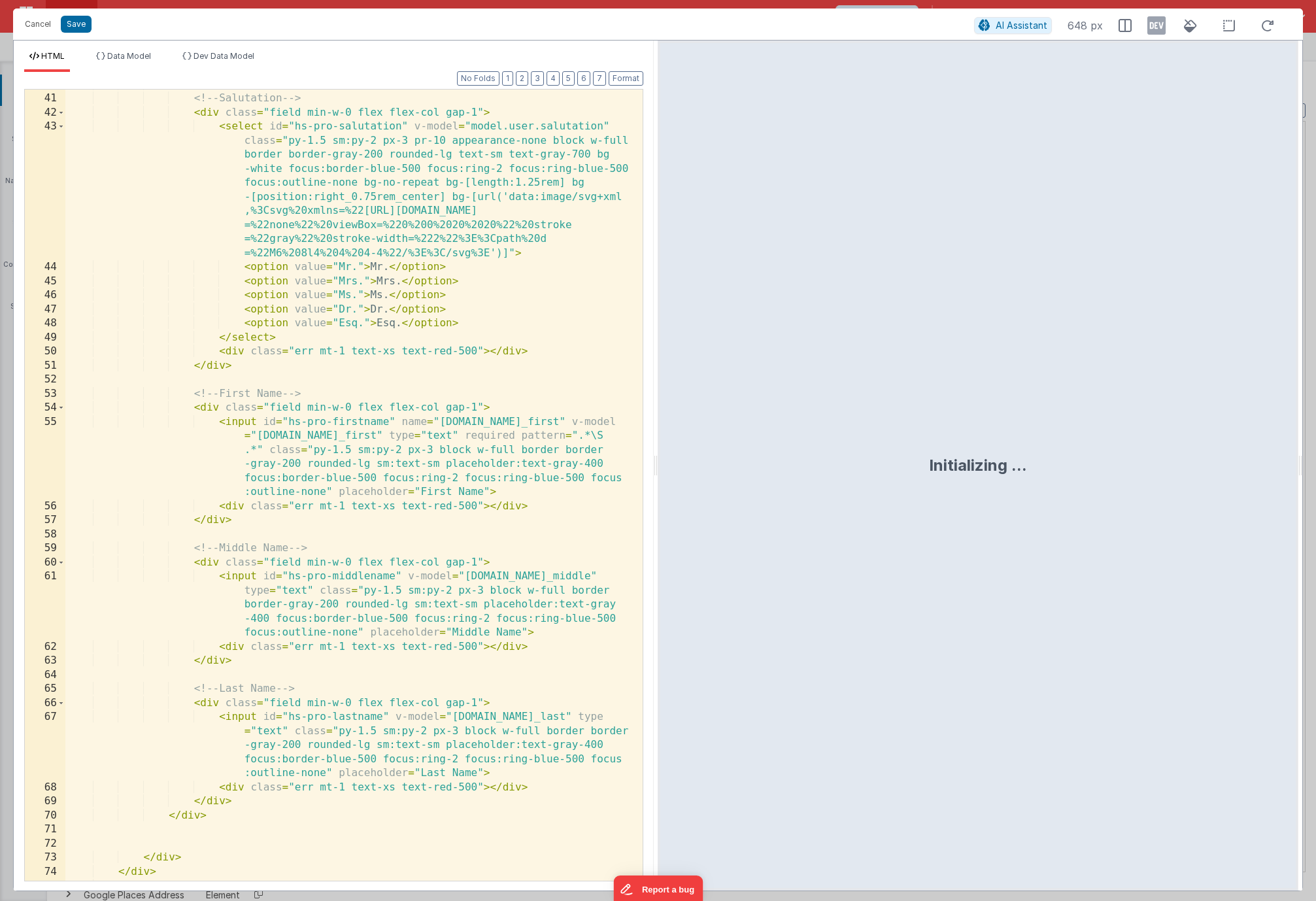
scroll to position [757, 0]
click at [489, 507] on div "< div class = "grid grid-cols-2 sm:grid-cols-4 gap-2" > <!-- Salutation --> < d…" at bounding box center [349, 487] width 567 height 819
click at [76, 24] on button "Save" at bounding box center [76, 24] width 30 height 17
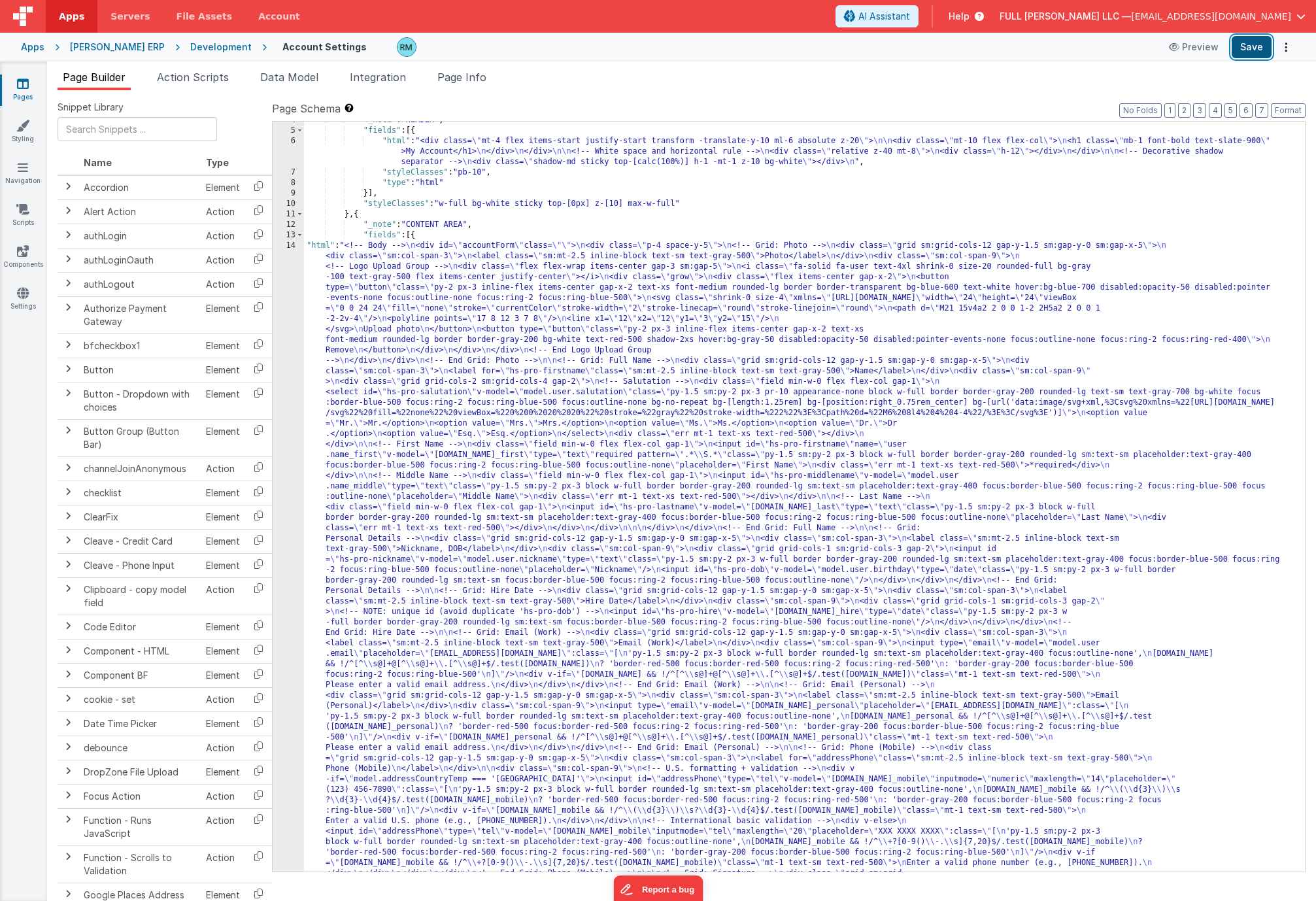
click at [1242, 53] on button "Save" at bounding box center [1251, 47] width 40 height 22
click at [1296, 110] on button "Format" at bounding box center [1288, 110] width 35 height 14
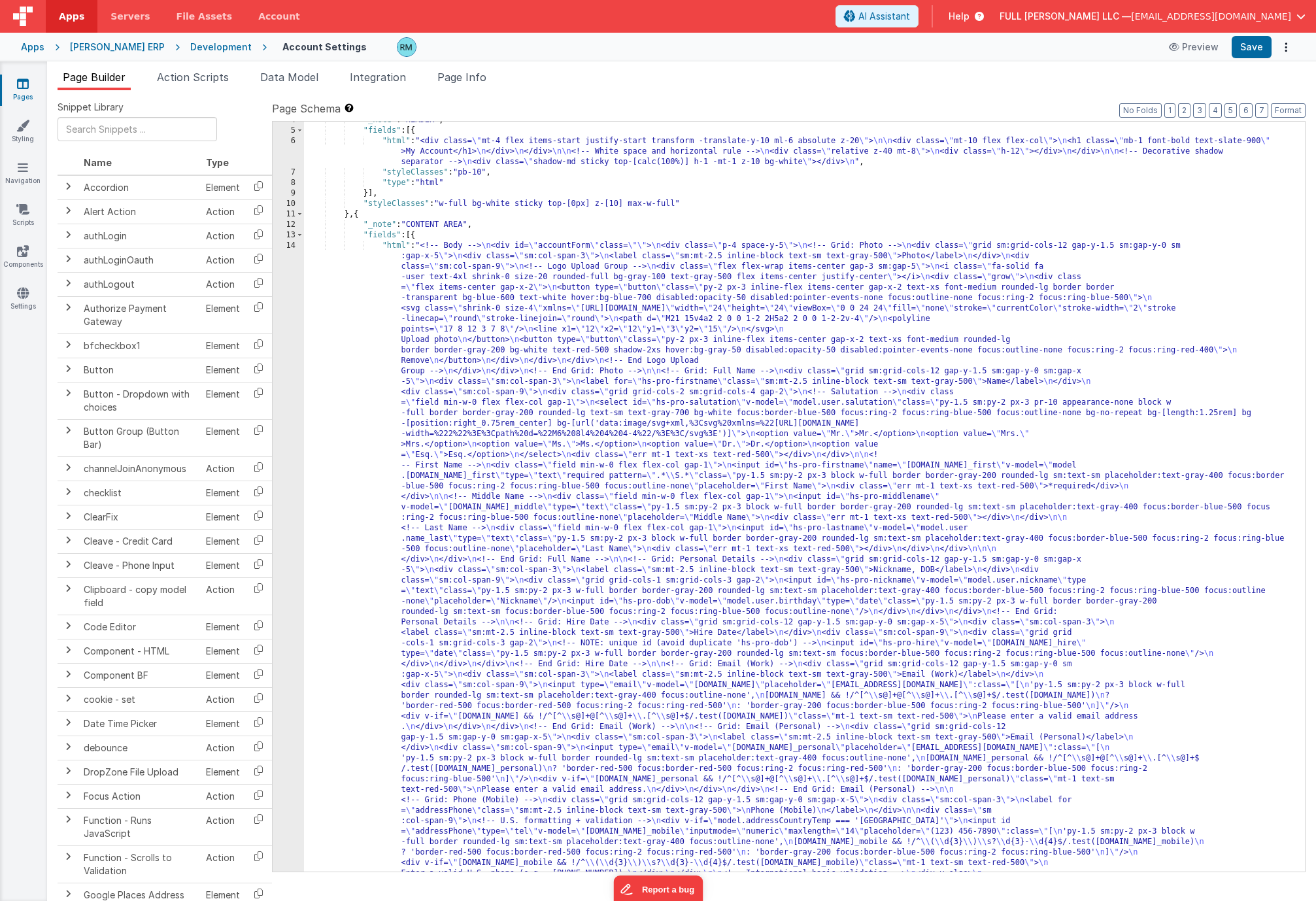
click at [397, 242] on div ""_note" : "HEADER" , "fields" : [{ "html" : "<div class= \" mt-4 flex items-sta…" at bounding box center [799, 882] width 991 height 1535
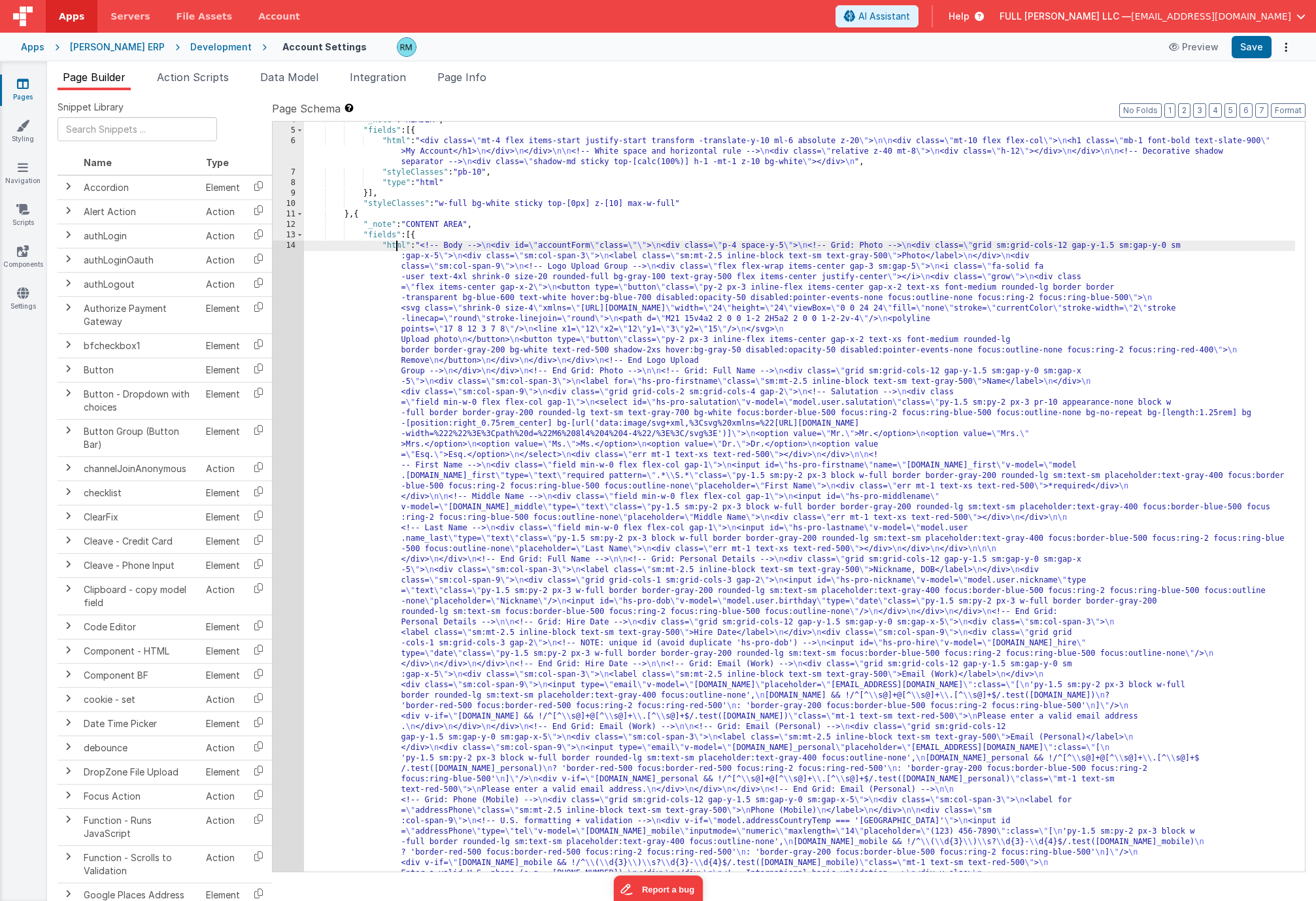
click at [290, 245] on div "14" at bounding box center [288, 627] width 31 height 774
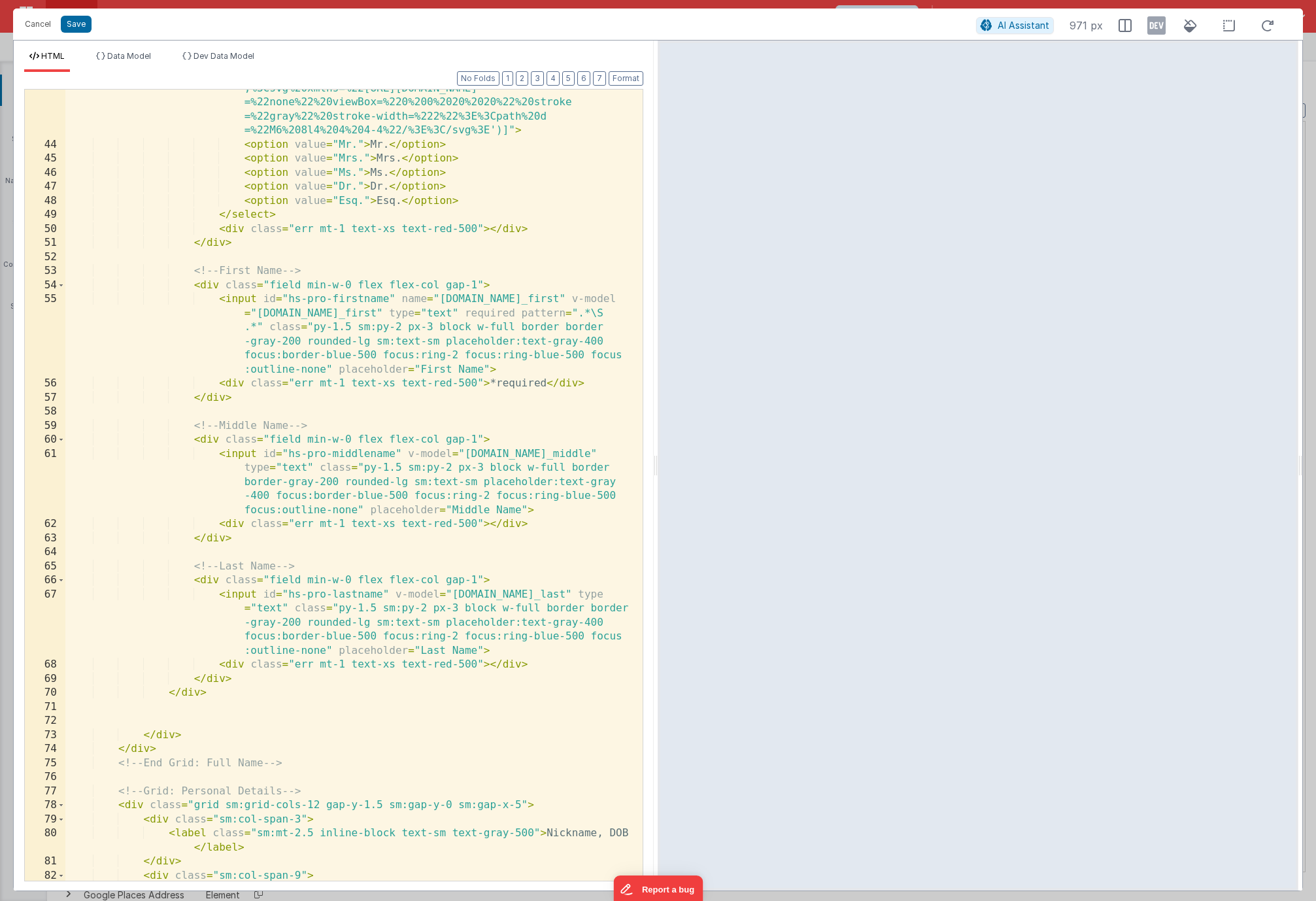
scroll to position [879, 0]
click at [399, 303] on div "< select id = "hs-pro-salutation" v-model = "model.user.salutation" class = "py…" at bounding box center [349, 470] width 567 height 946
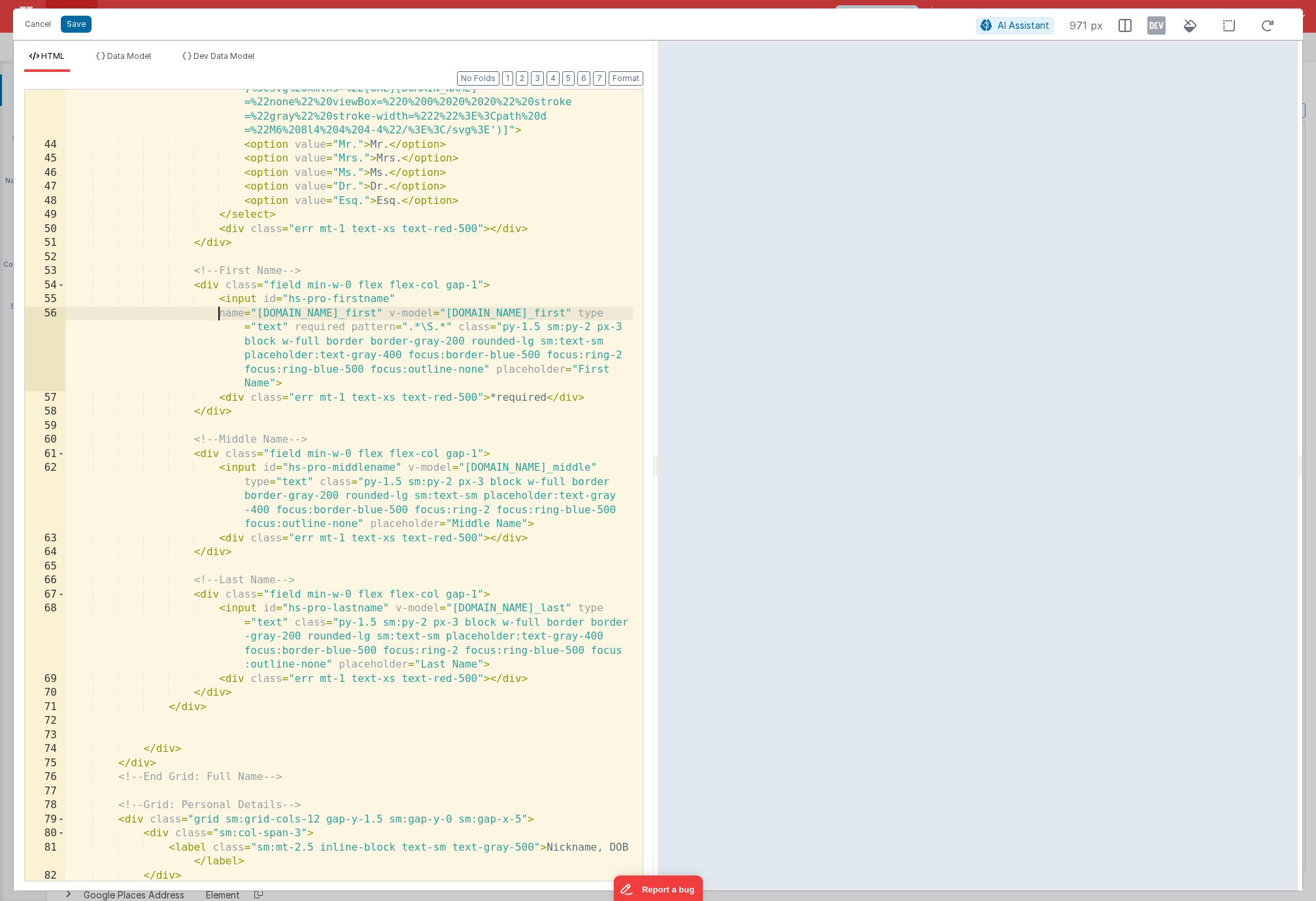
click at [361, 315] on div "< select id = "hs-pro-salutation" v-model = "model.user.salutation" class = "py…" at bounding box center [349, 470] width 567 height 946
click at [494, 330] on div "< select id = "hs-pro-salutation" v-model = "model.user.salutation" class = "py…" at bounding box center [349, 470] width 567 height 946
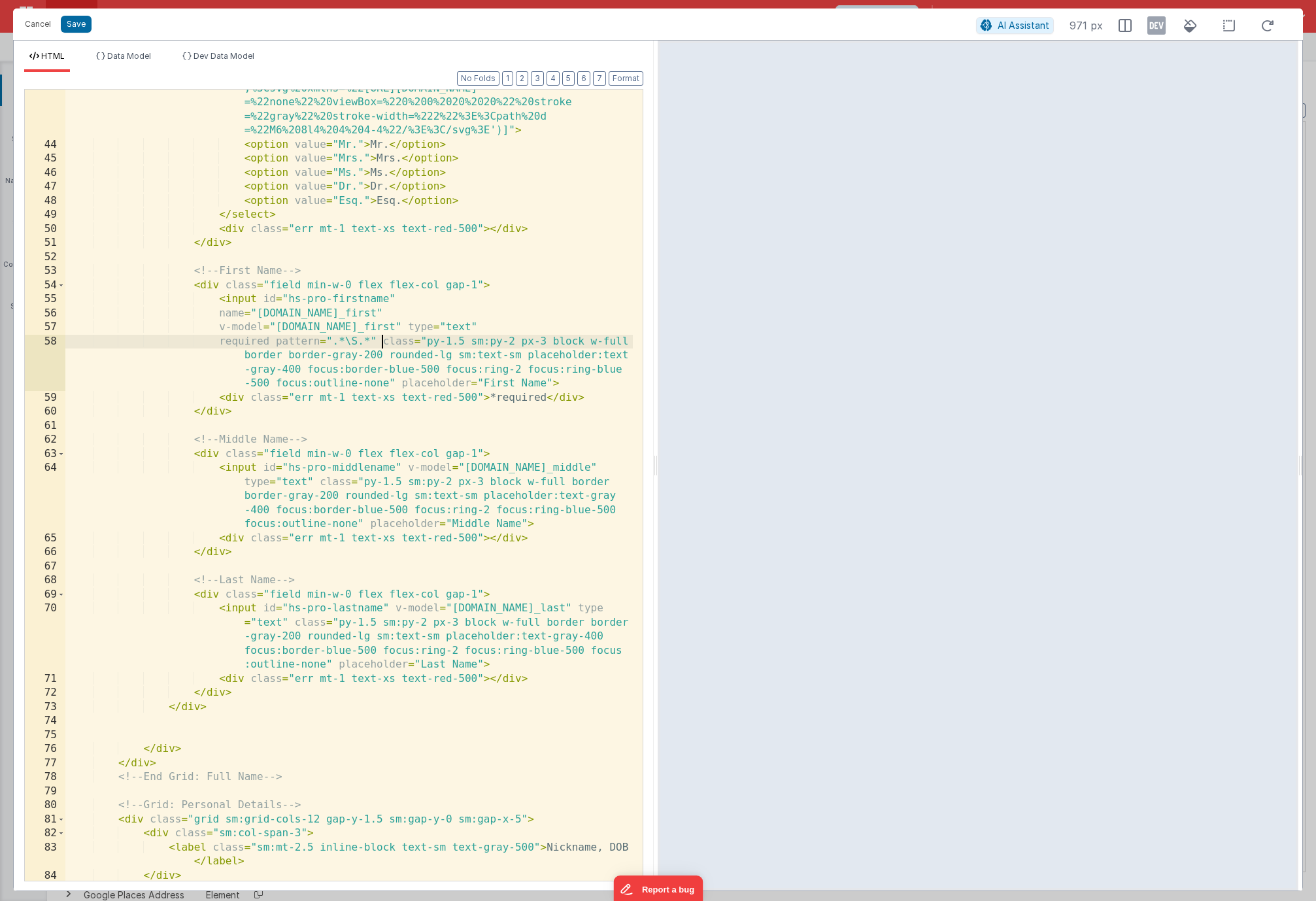
click at [381, 343] on div "< select id = "hs-pro-salutation" v-model = "model.user.salutation" class = "py…" at bounding box center [349, 470] width 567 height 946
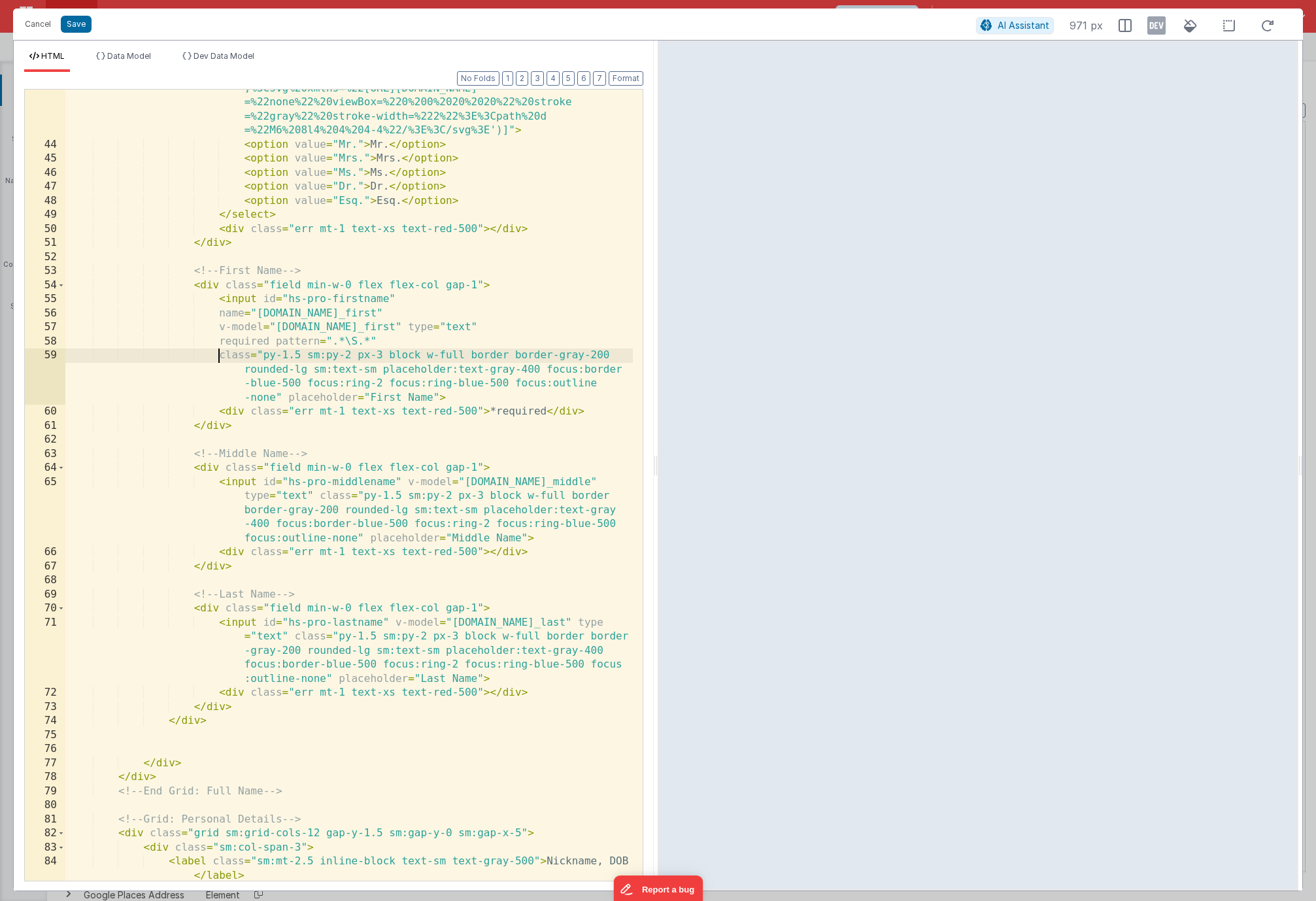
click at [405, 484] on div "< select id = "hs-pro-salutation" v-model = "model.user.salutation" class = "py…" at bounding box center [349, 470] width 567 height 946
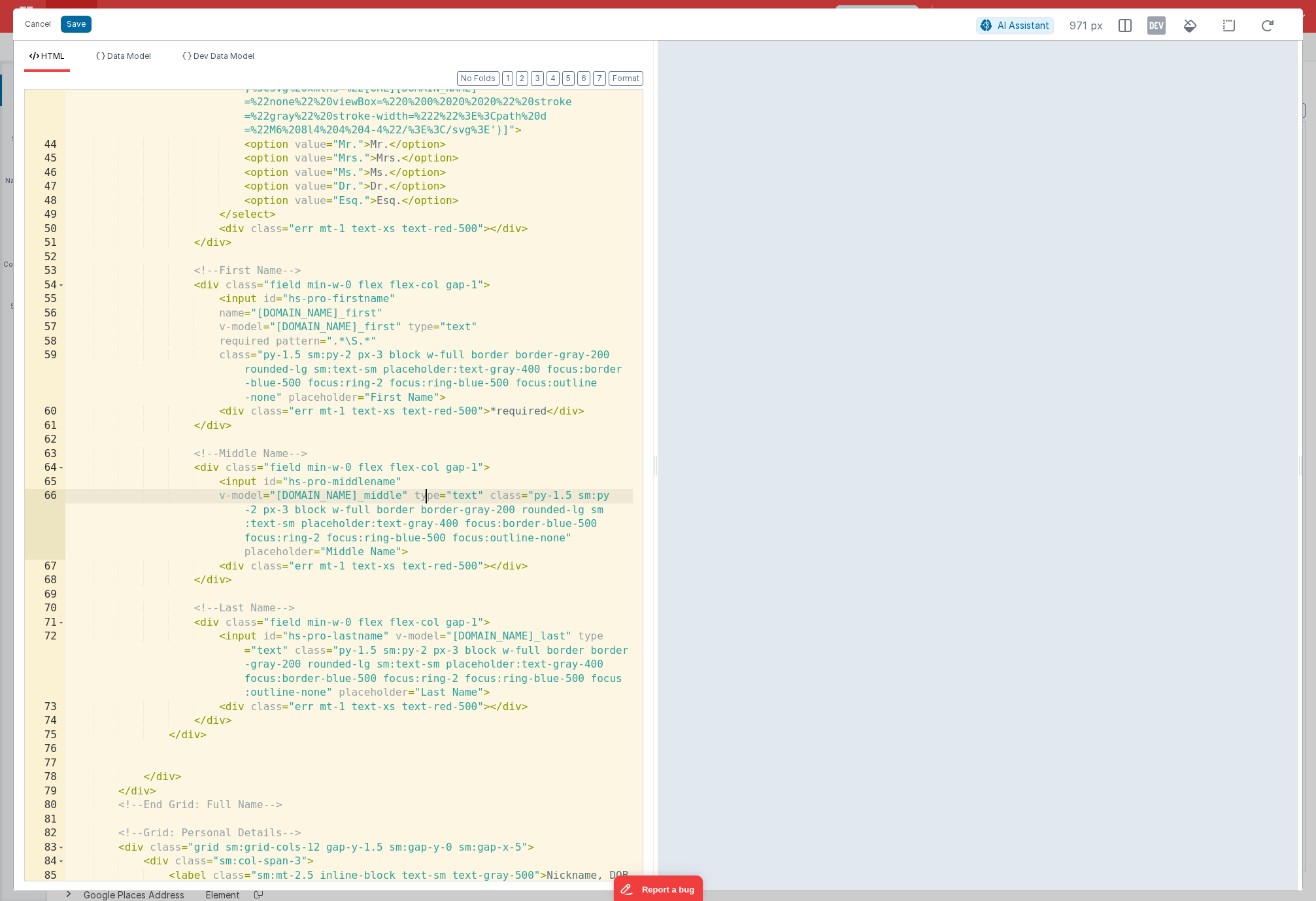
click at [425, 498] on div "< select id = "hs-pro-salutation" v-model = "model.user.salutation" class = "py…" at bounding box center [349, 477] width 567 height 960
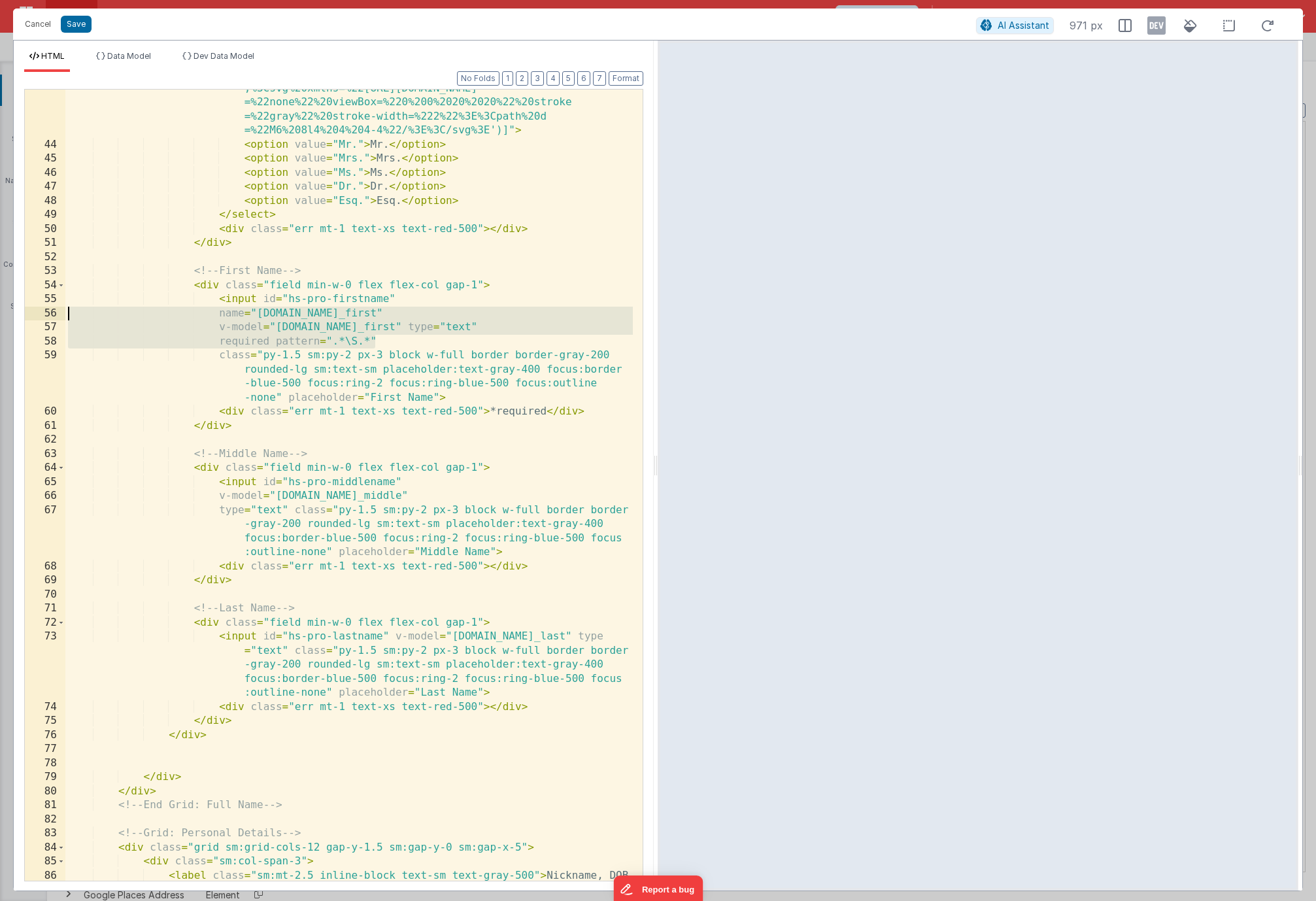
drag, startPoint x: 378, startPoint y: 342, endPoint x: 66, endPoint y: 313, distance: 313.3
click at [66, 313] on div "< select id = "hs-pro-salutation" v-model = "model.user.salutation" class = "py…" at bounding box center [349, 477] width 567 height 960
click at [326, 320] on div "< select id = "hs-pro-salutation" v-model = "model.user.salutation" class = "py…" at bounding box center [349, 477] width 567 height 960
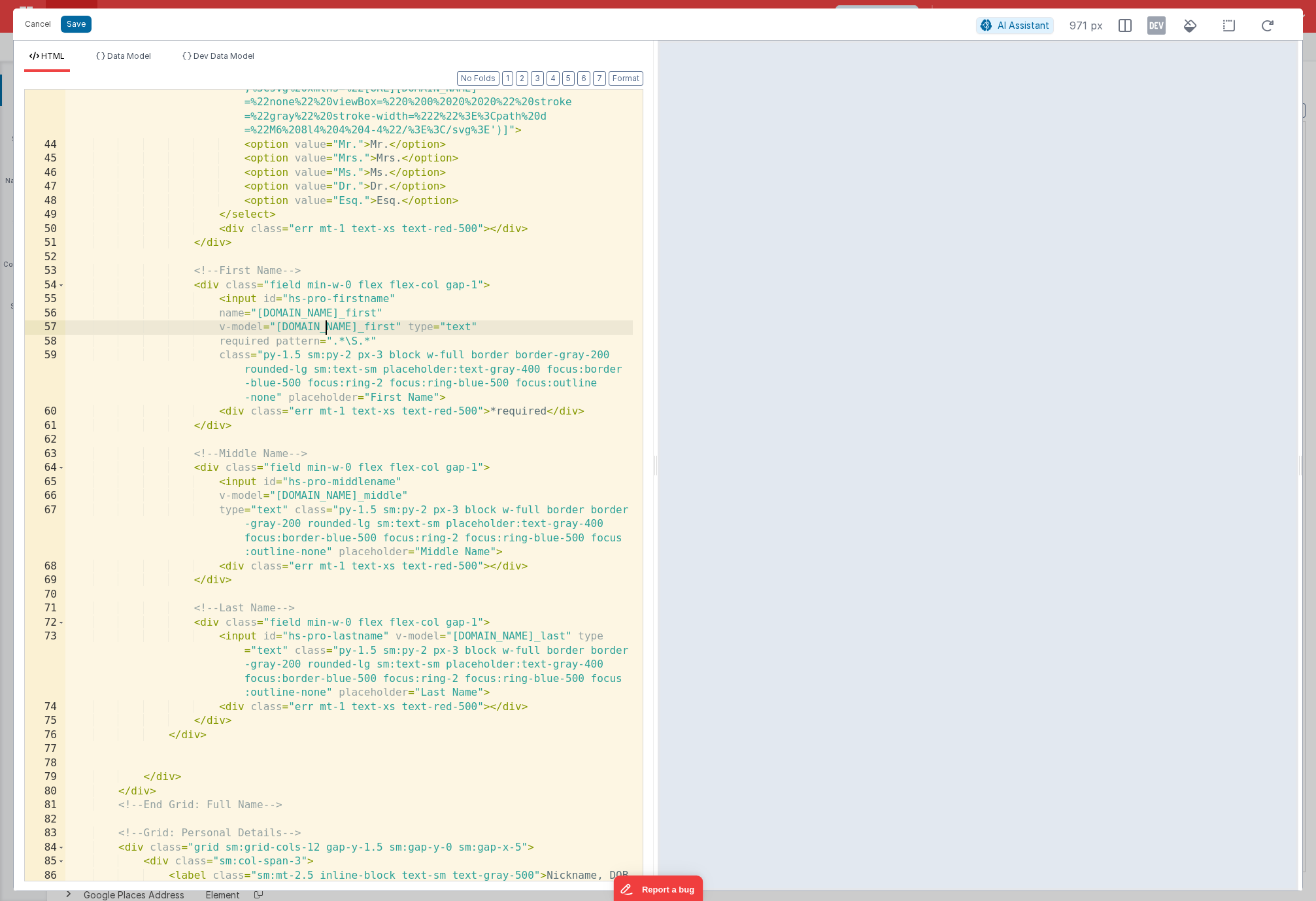
click at [368, 313] on div "< select id = "hs-pro-salutation" v-model = "model.user.salutation" class = "py…" at bounding box center [349, 477] width 567 height 960
drag, startPoint x: 370, startPoint y: 310, endPoint x: 322, endPoint y: 313, distance: 48.1
click at [322, 313] on div "< select id = "hs-pro-salutation" v-model = "model.user.salutation" class = "py…" at bounding box center [349, 477] width 567 height 960
drag, startPoint x: 403, startPoint y: 319, endPoint x: 76, endPoint y: 309, distance: 327.2
click at [76, 310] on div "< select id = "hs-pro-salutation" v-model = "model.user.salutation" class = "py…" at bounding box center [349, 477] width 567 height 960
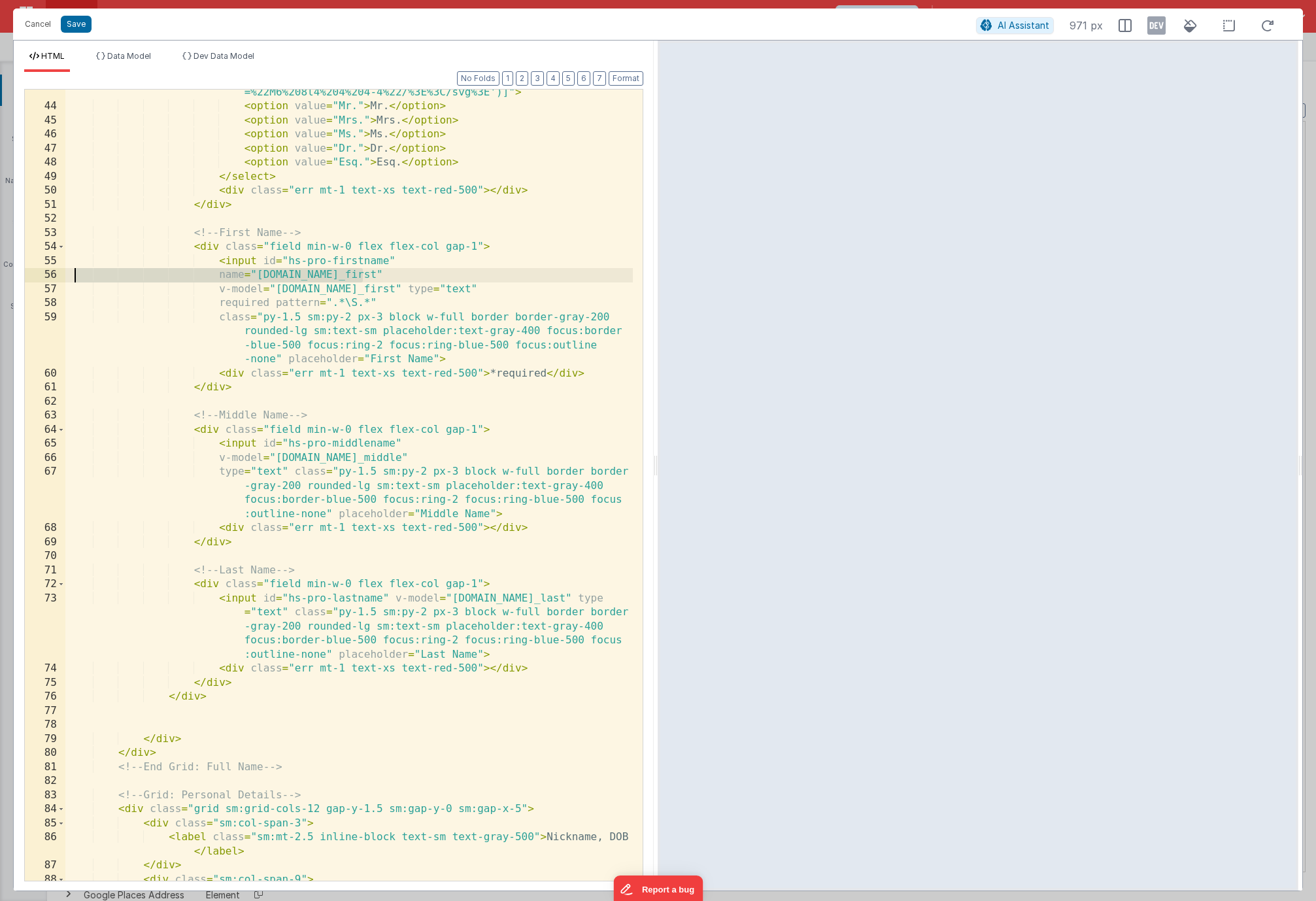
scroll to position [1083, 0]
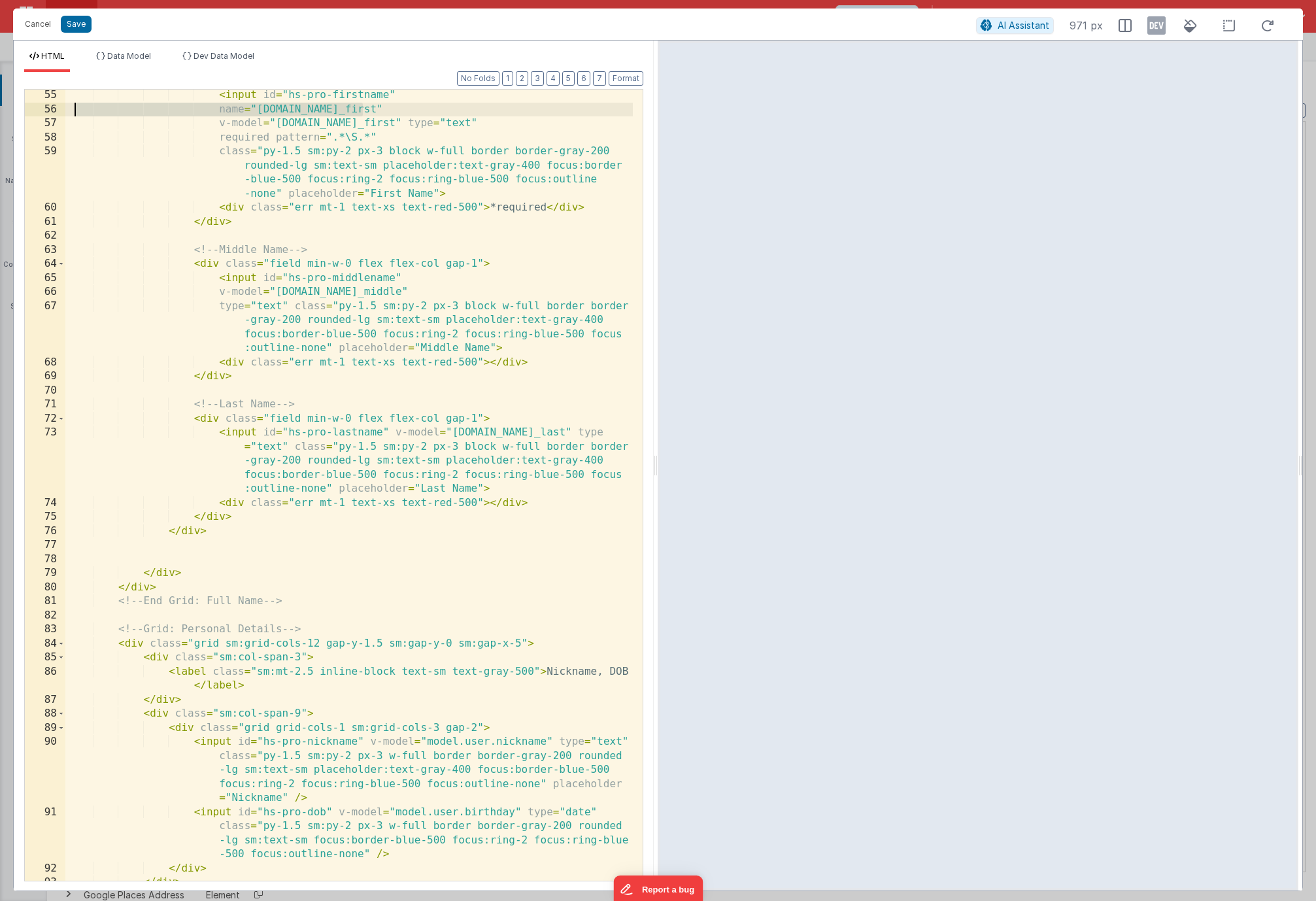
click at [391, 434] on div "< input id = "hs-pro-firstname" name = "[DOMAIN_NAME]_first" v-model = "[DOMAIN…" at bounding box center [349, 498] width 567 height 819
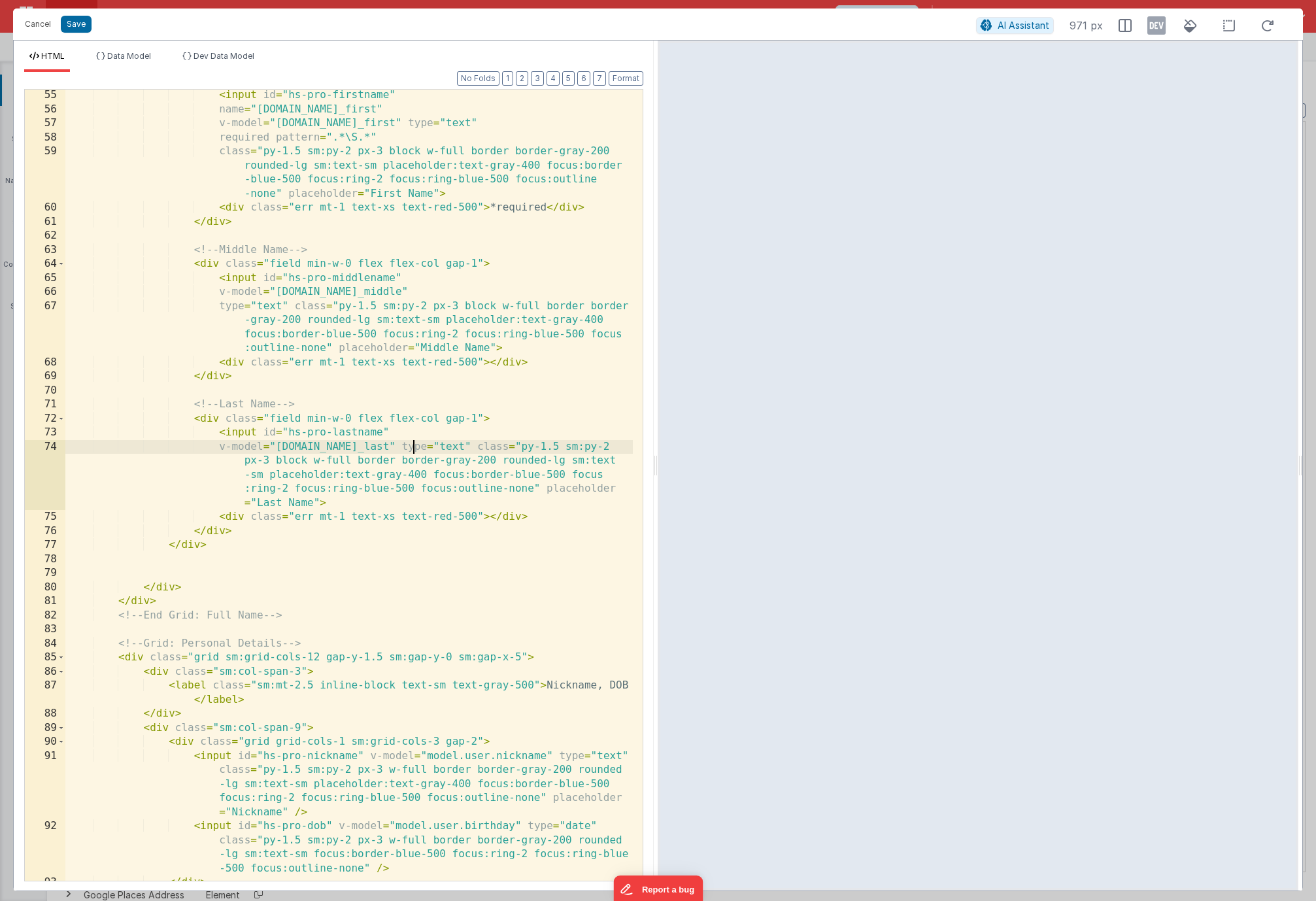
click at [410, 449] on div "< input id = "hs-pro-firstname" name = "[DOMAIN_NAME]_first" v-model = "[DOMAIN…" at bounding box center [349, 498] width 567 height 819
click at [405, 433] on div "< input id = "hs-pro-firstname" name = "[DOMAIN_NAME]_first" v-model = "[DOMAIN…" at bounding box center [349, 498] width 567 height 819
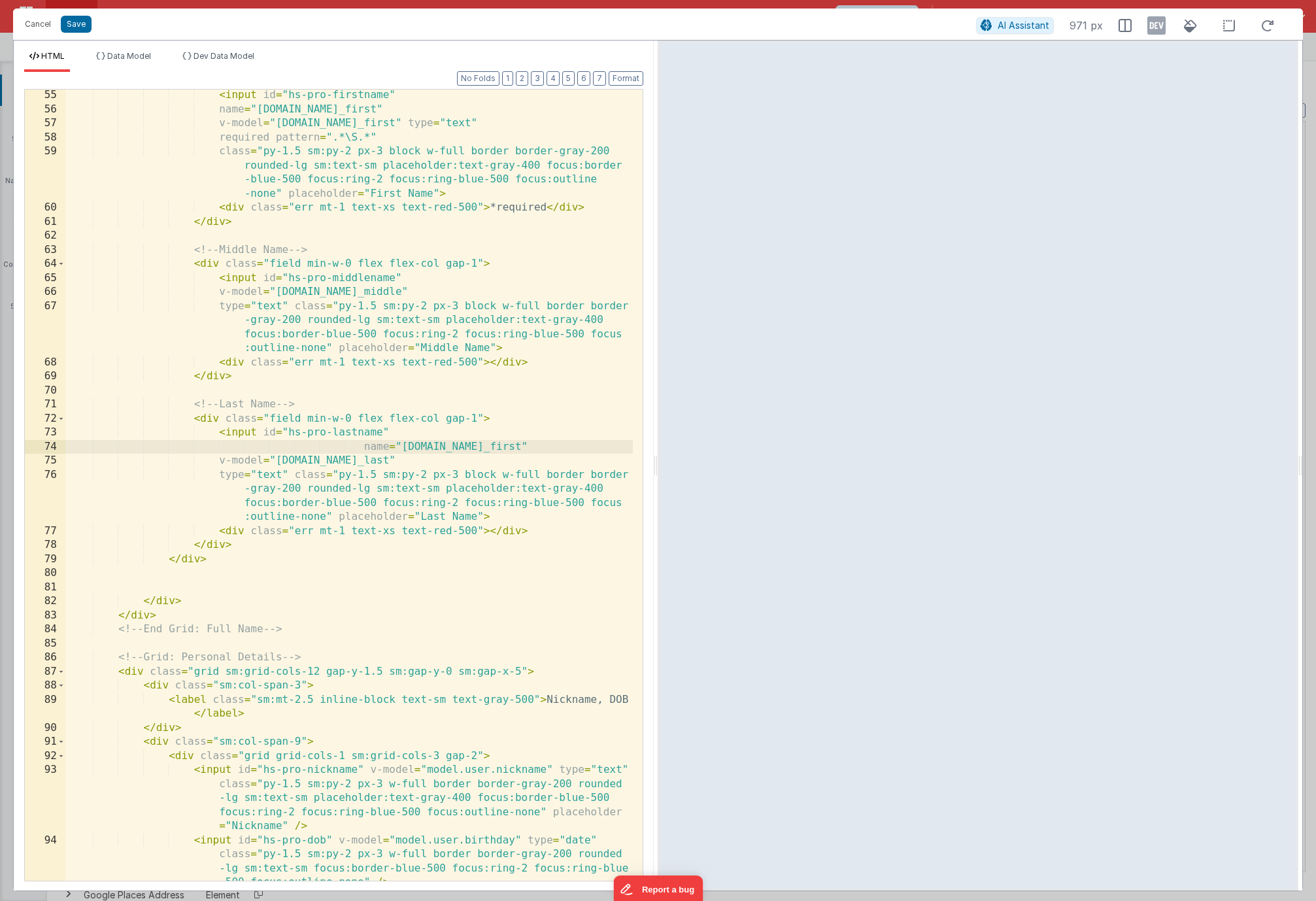
click at [368, 448] on div "< input id = "hs-pro-firstname" name = "[DOMAIN_NAME]_first" v-model = "[DOMAIN…" at bounding box center [349, 498] width 567 height 819
click at [351, 448] on div "< input id = "hs-pro-firstname" name = "[DOMAIN_NAME]_first" v-model = "[DOMAIN…" at bounding box center [349, 498] width 567 height 819
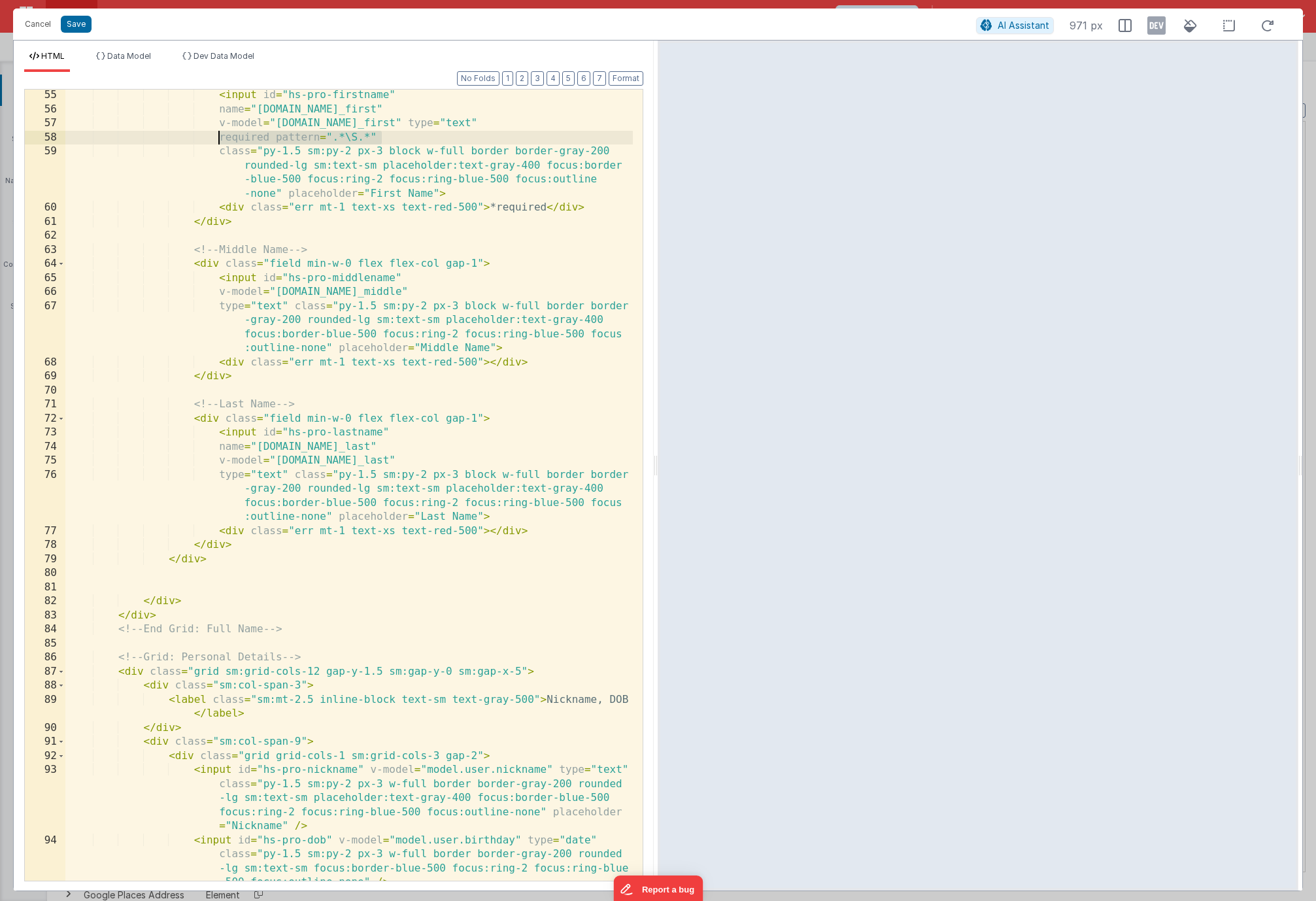
drag, startPoint x: 387, startPoint y: 139, endPoint x: 217, endPoint y: 137, distance: 170.0
click at [217, 137] on div "< input id = "hs-pro-firstname" name = "[DOMAIN_NAME]_first" v-model = "[DOMAIN…" at bounding box center [349, 498] width 567 height 819
click at [408, 460] on div "< input id = "hs-pro-firstname" name = "[DOMAIN_NAME]_first" v-model = "[DOMAIN…" at bounding box center [349, 498] width 567 height 819
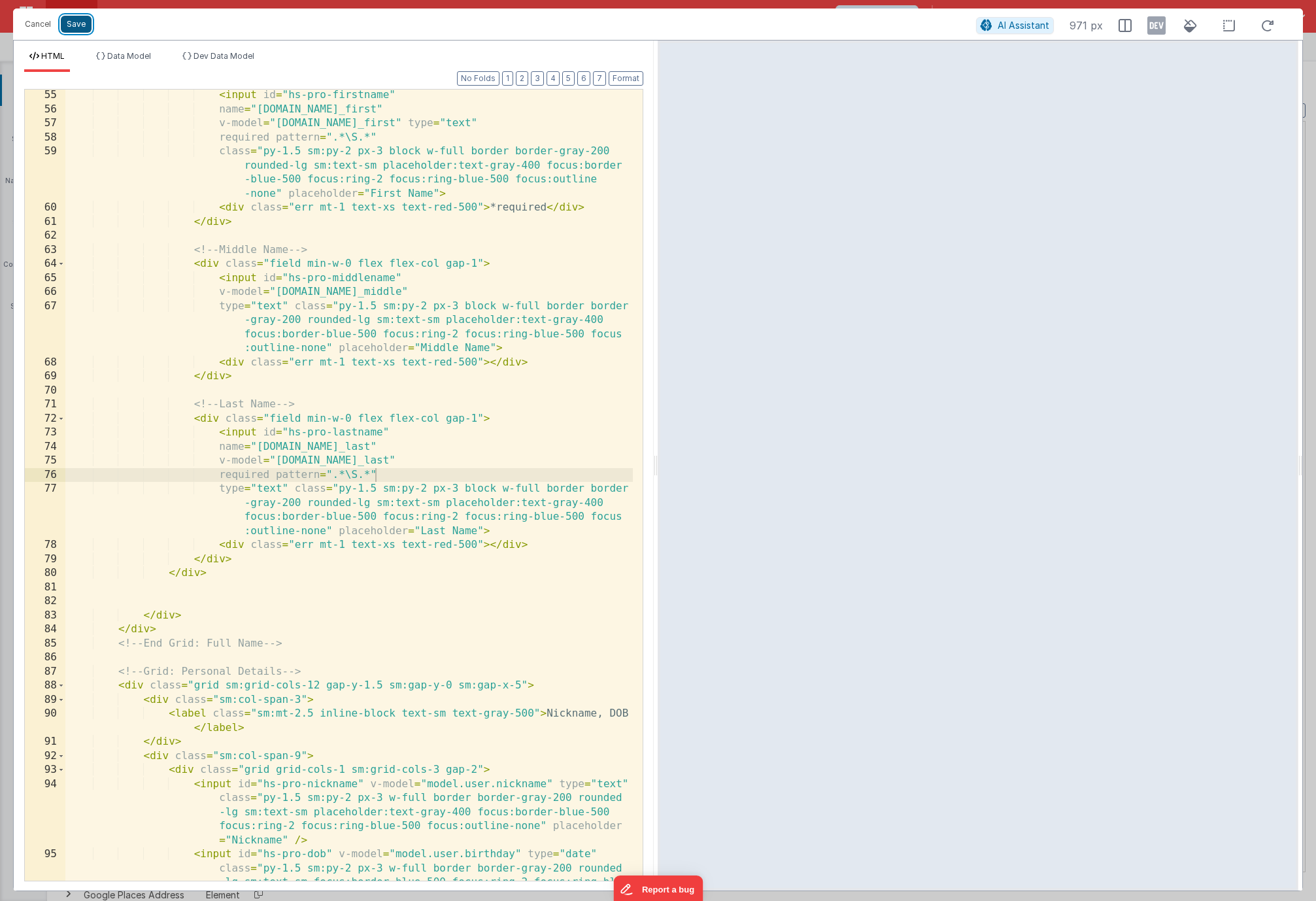
click at [71, 23] on button "Save" at bounding box center [76, 24] width 30 height 17
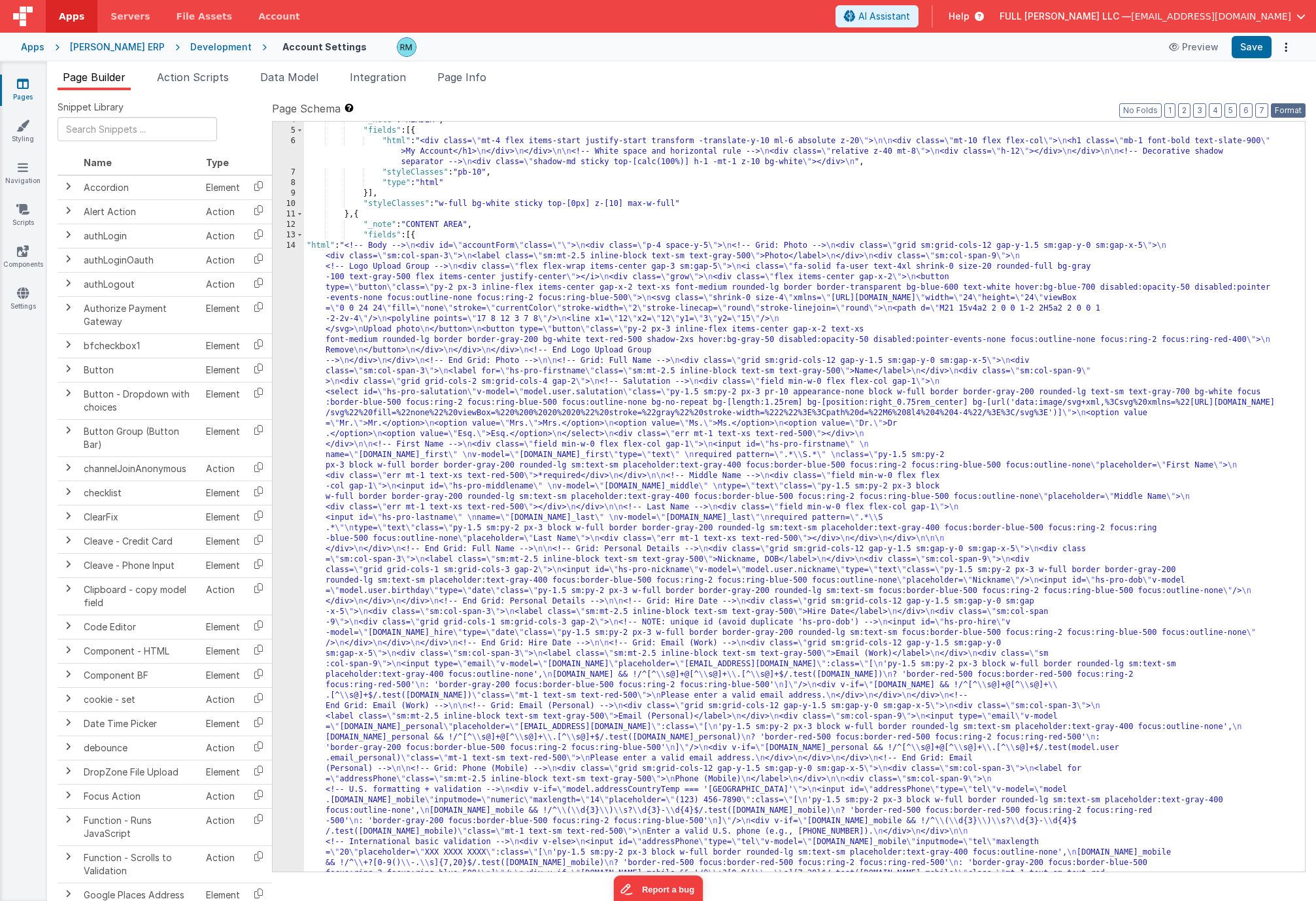
click at [1280, 110] on button "Format" at bounding box center [1288, 110] width 35 height 14
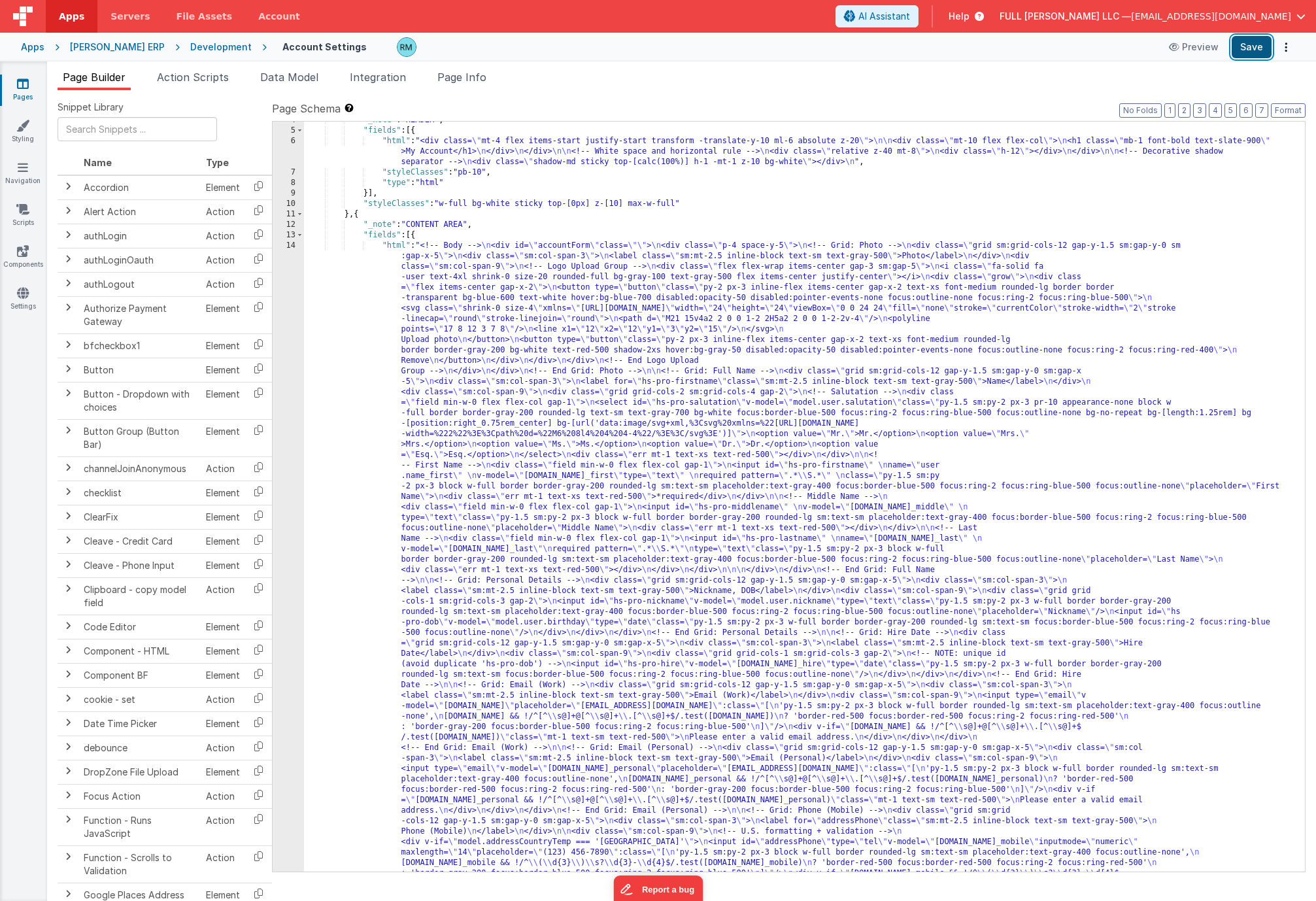
click at [1246, 49] on button "Save" at bounding box center [1251, 47] width 40 height 22
click at [395, 248] on div ""_note" : "HEADER" , "fields" : [{ "html" : "<div class= \" mt-4 flex items-sta…" at bounding box center [799, 892] width 991 height 1555
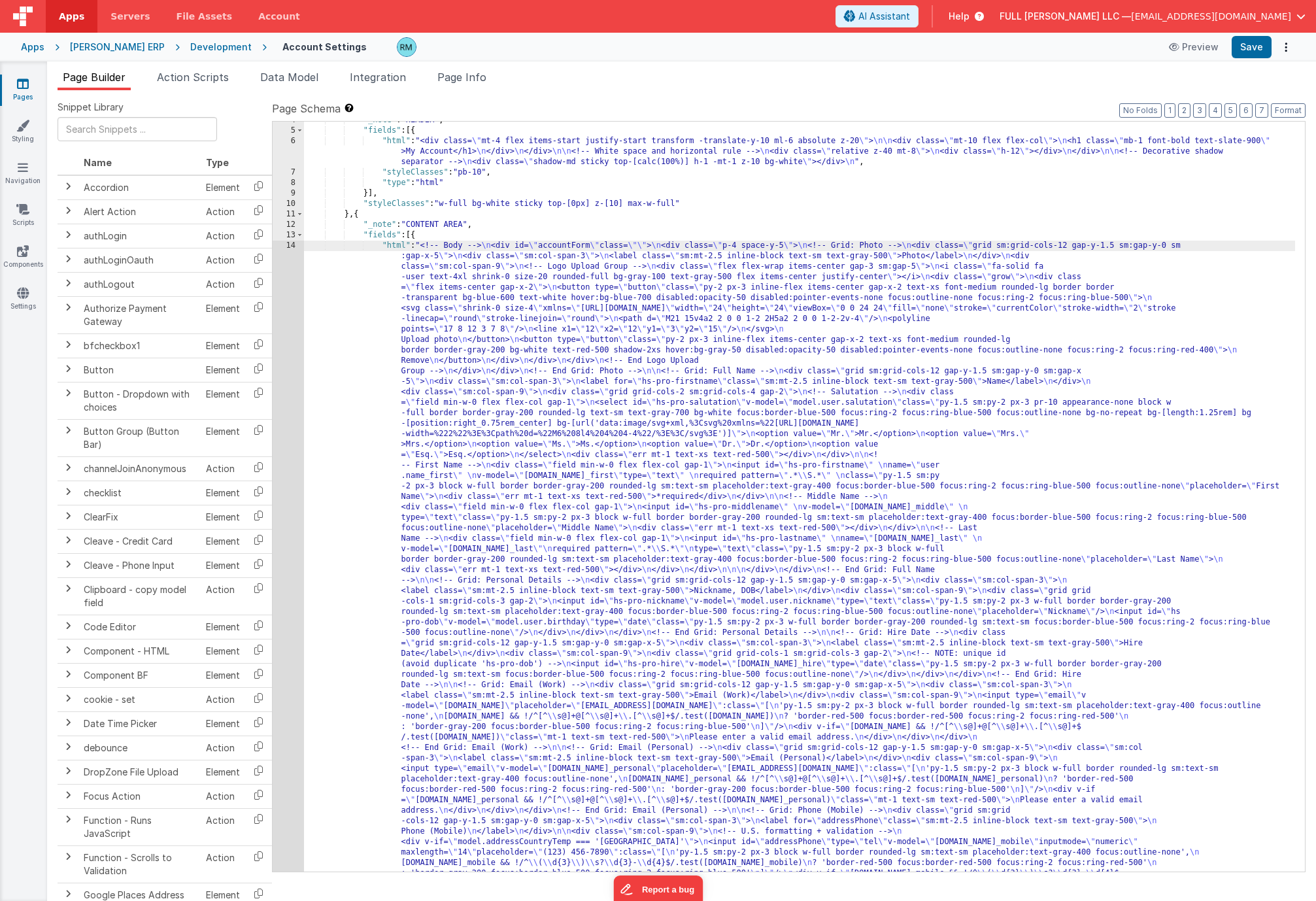
click at [291, 244] on div "14" at bounding box center [288, 638] width 31 height 795
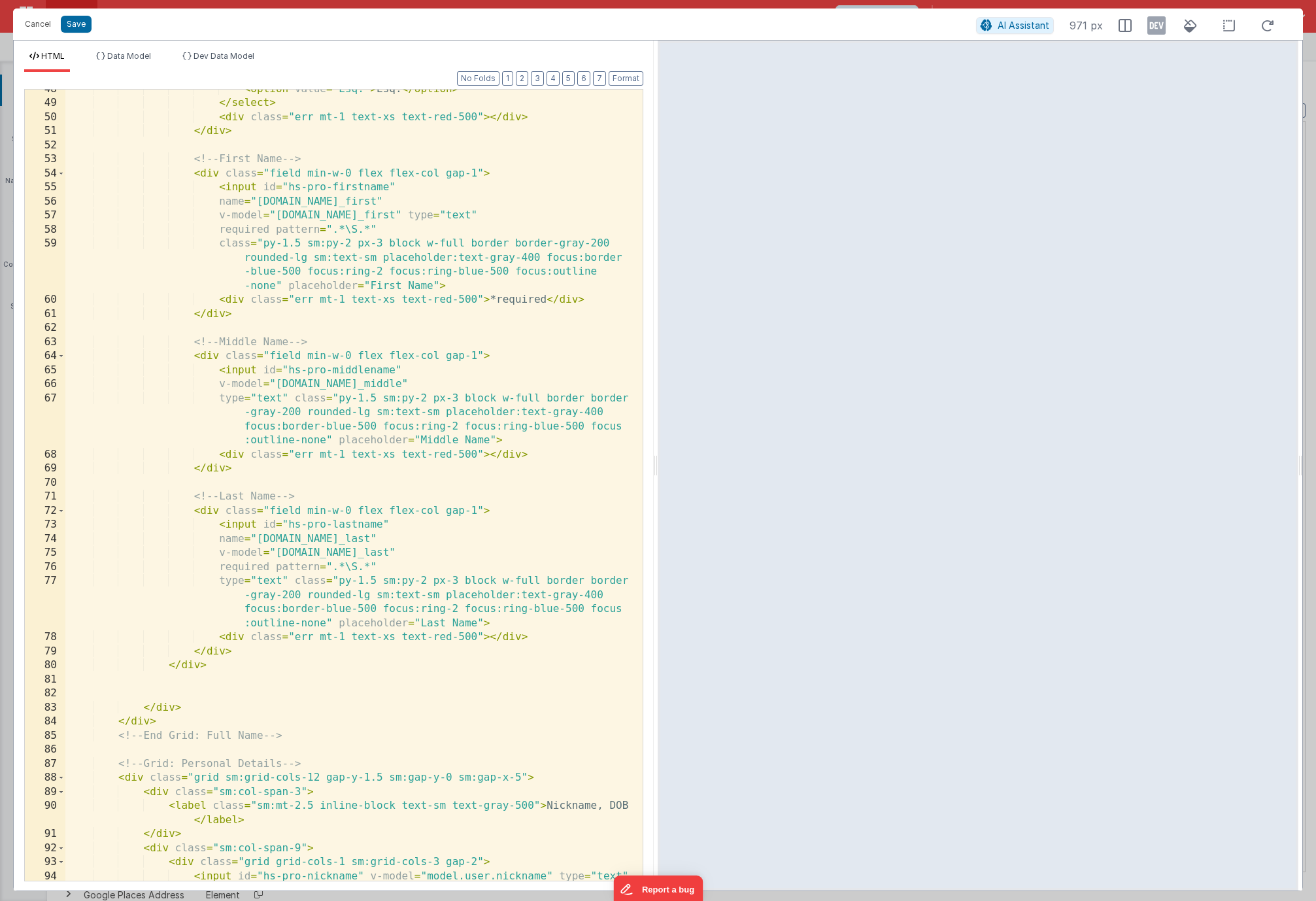
scroll to position [991, 0]
click at [487, 640] on div "< option value = "Esq." > Esq. </ option > </ select > < div class = "err mt-1 …" at bounding box center [349, 520] width 567 height 875
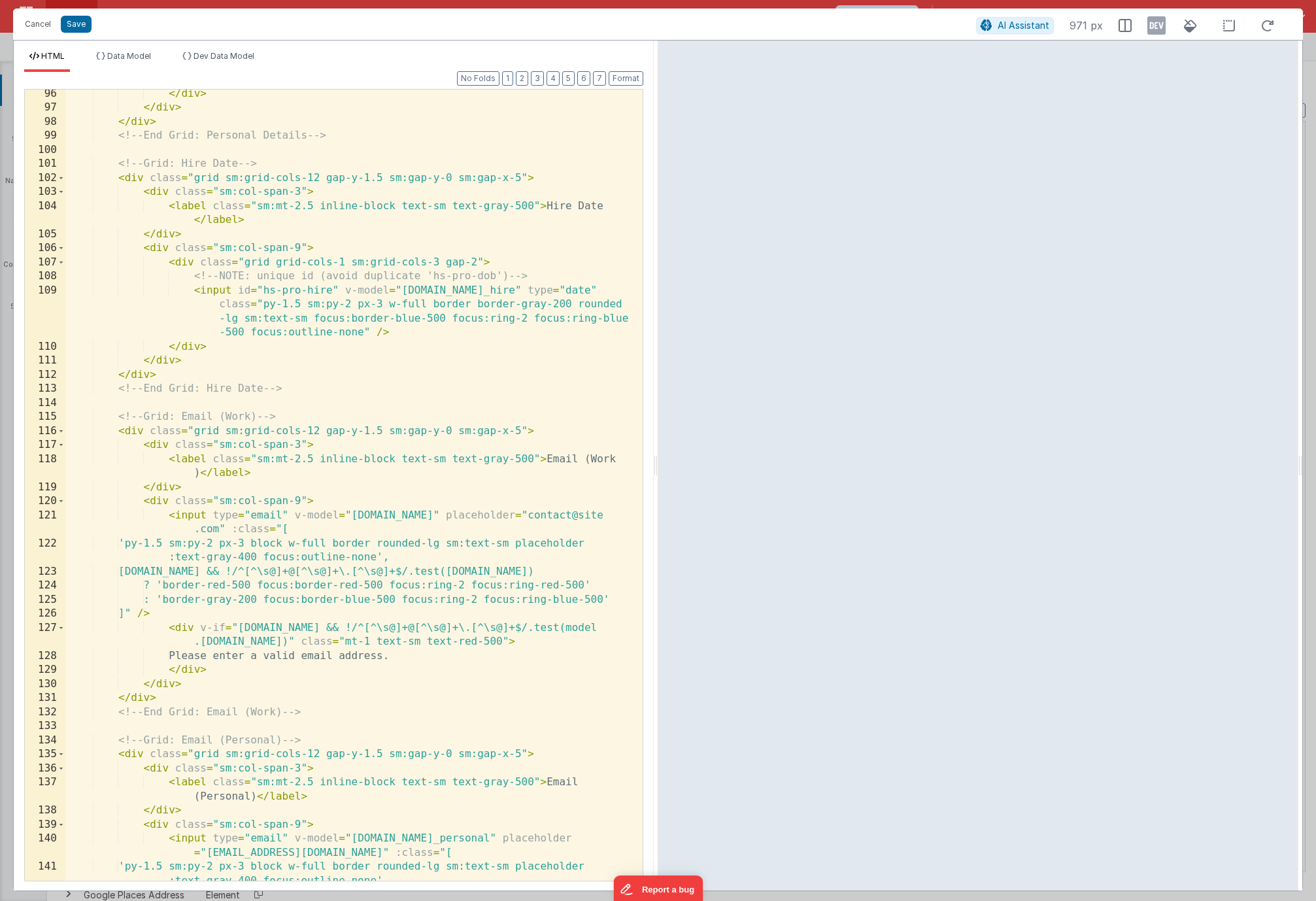
scroll to position [2000, 0]
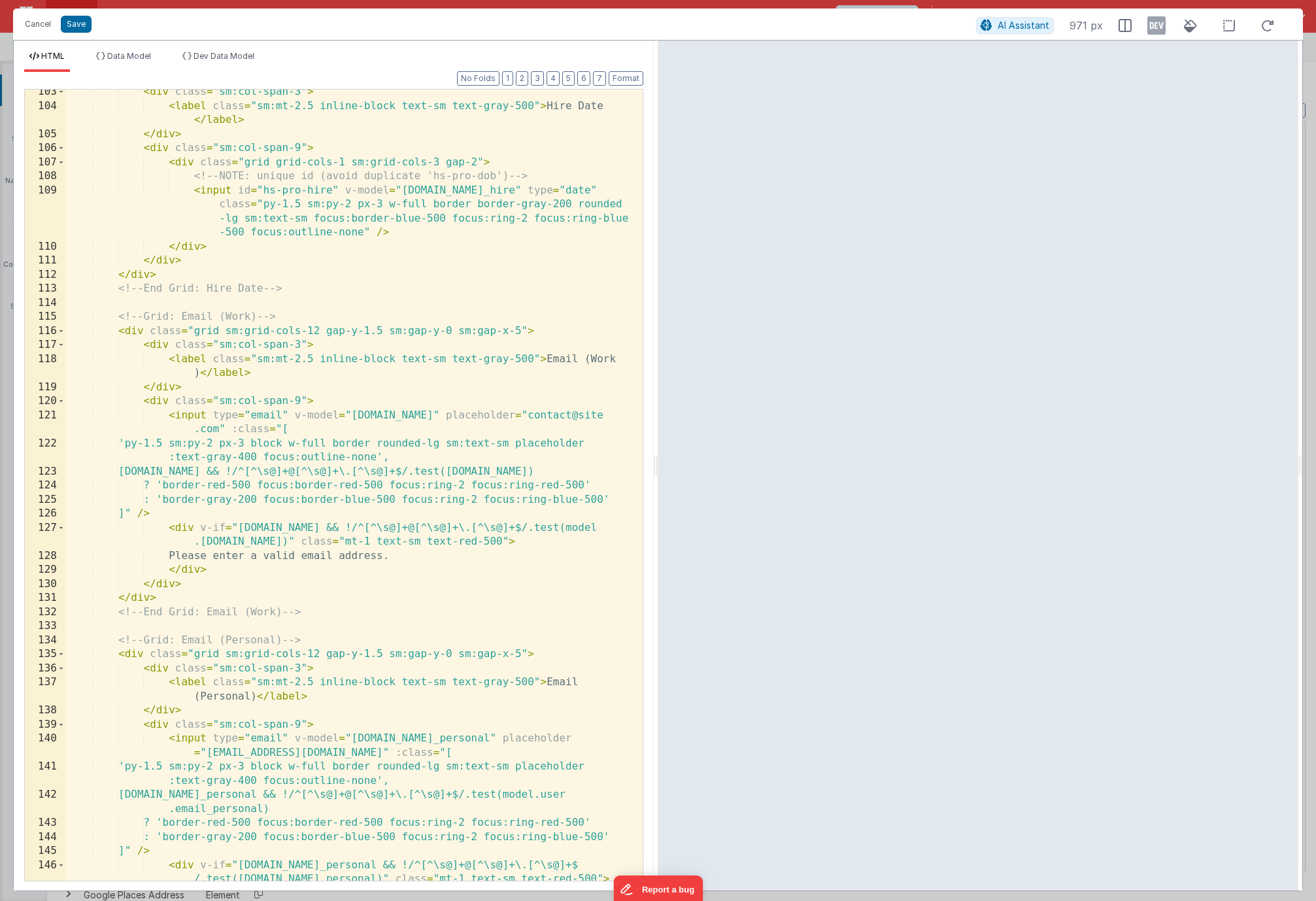
click at [292, 416] on div "< div class = "sm:col-span-3" > < label class = "sm:mt-2.5 inline-block text-sm…" at bounding box center [349, 495] width 567 height 819
click at [338, 429] on div "< div class = "sm:col-span-3" > < label class = "sm:mt-2.5 inline-block text-sm…" at bounding box center [349, 495] width 567 height 819
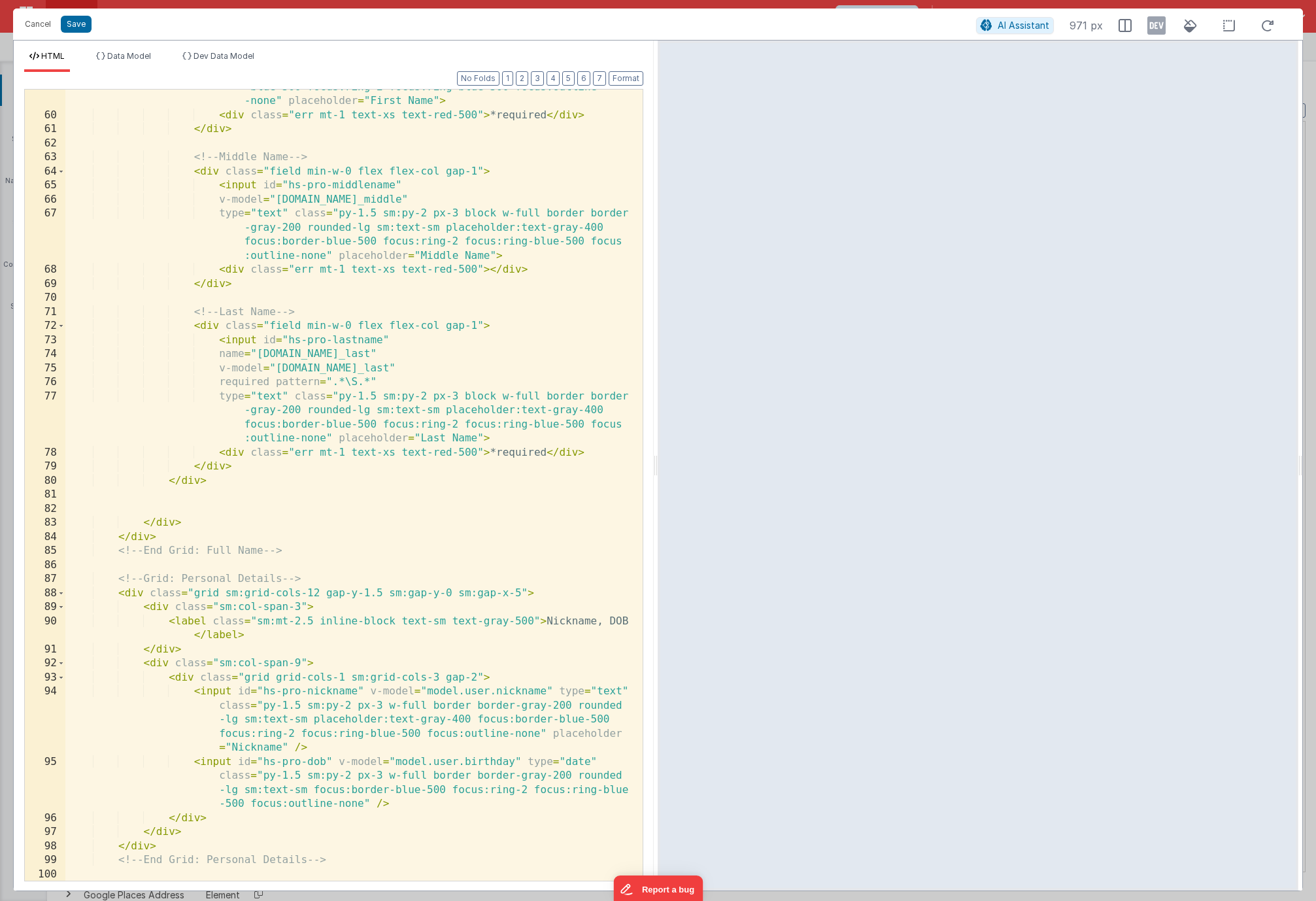
scroll to position [1075, 0]
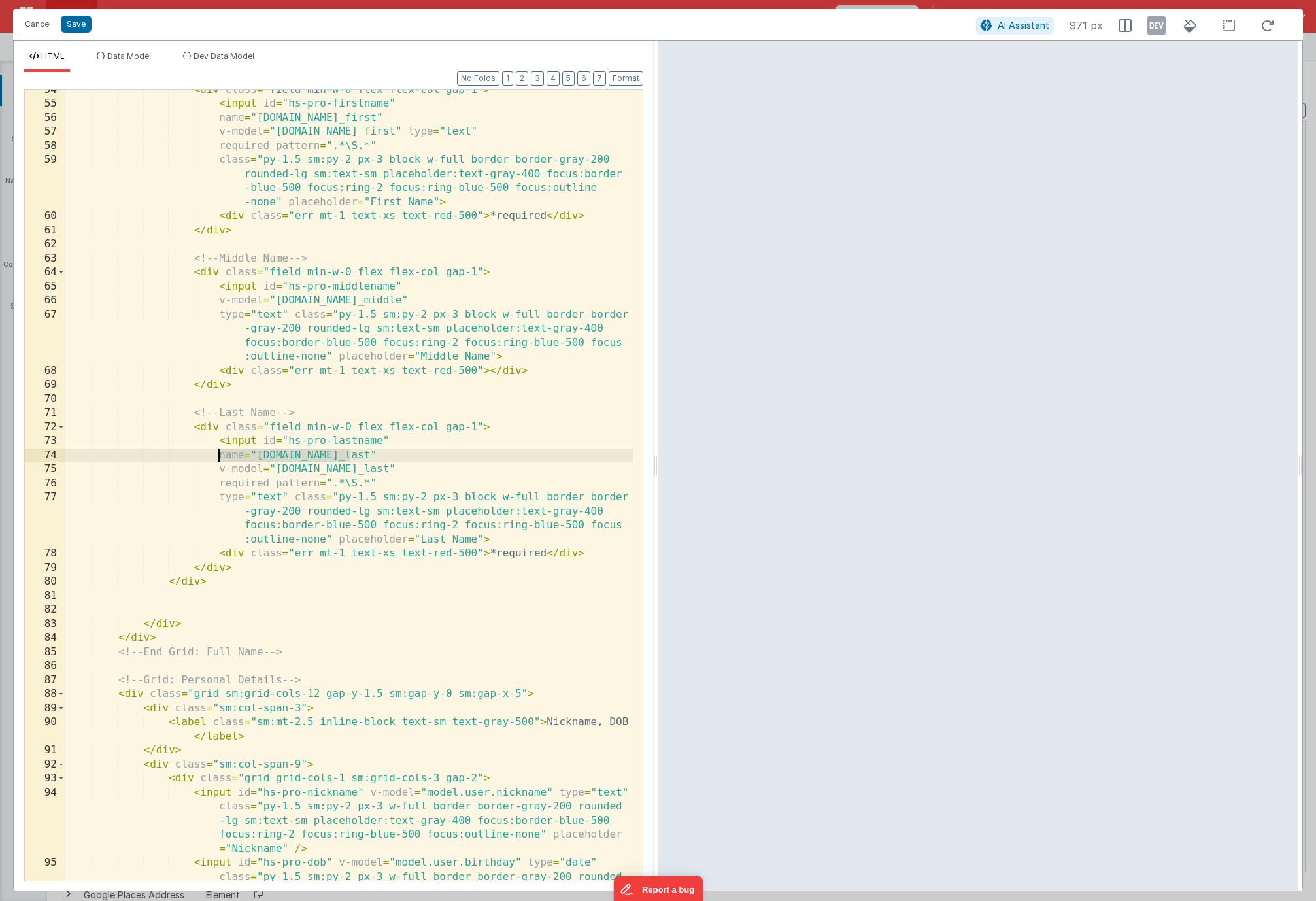
drag, startPoint x: 351, startPoint y: 454, endPoint x: 219, endPoint y: 454, distance: 132.0
click at [219, 454] on div "< div class = "field min-w-0 flex flex-col gap-1" > < input id = "hs-pro-firstn…" at bounding box center [349, 514] width 567 height 862
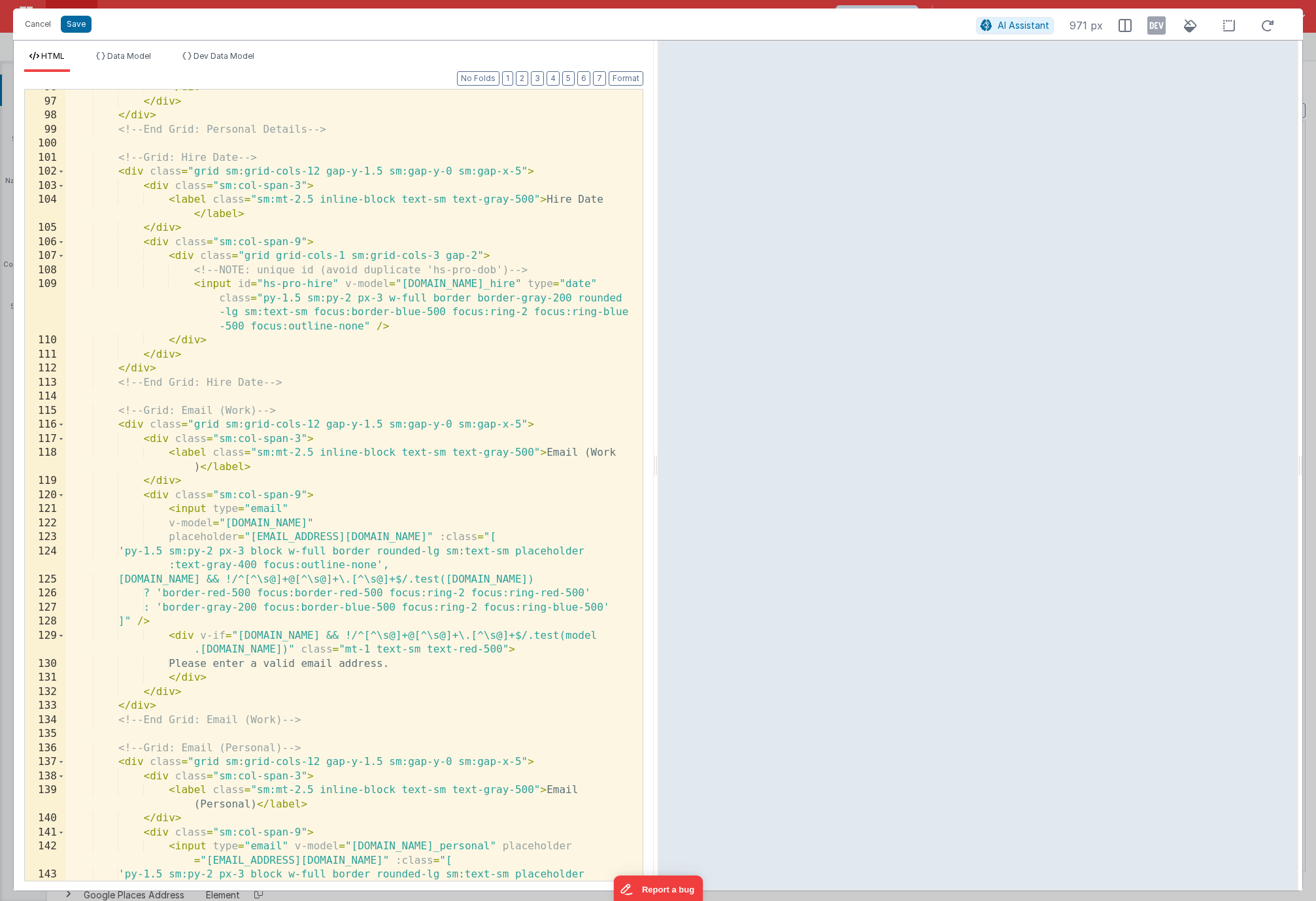
scroll to position [1906, 0]
click at [345, 523] on div "</ div > </ div > </ div > <!-- End Grid: Personal Details --> <!-- Grid: Hire …" at bounding box center [349, 497] width 567 height 833
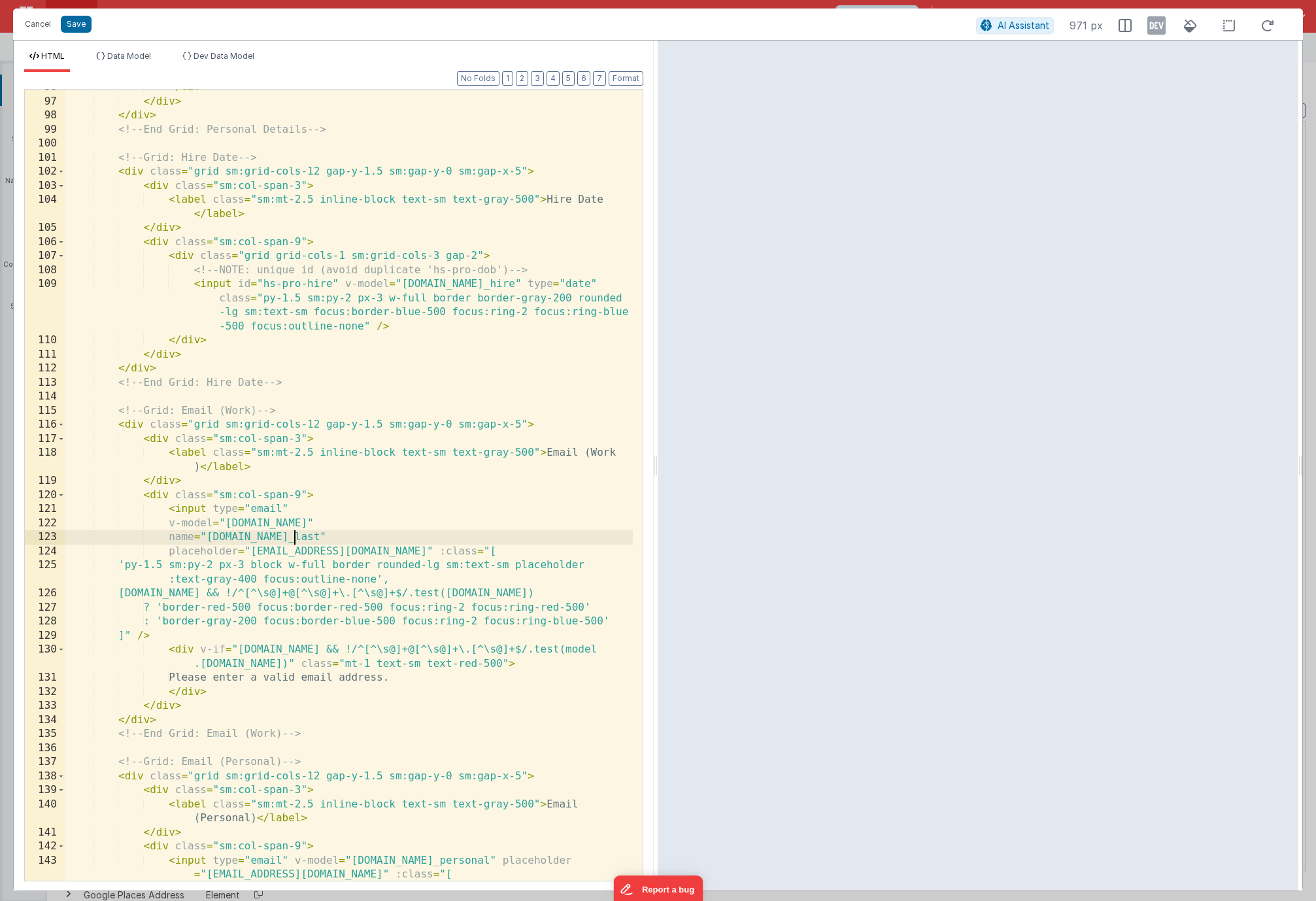
click at [293, 538] on div "</ div > </ div > </ div > <!-- End Grid: Personal Details --> <!-- Grid: Hire …" at bounding box center [349, 497] width 567 height 833
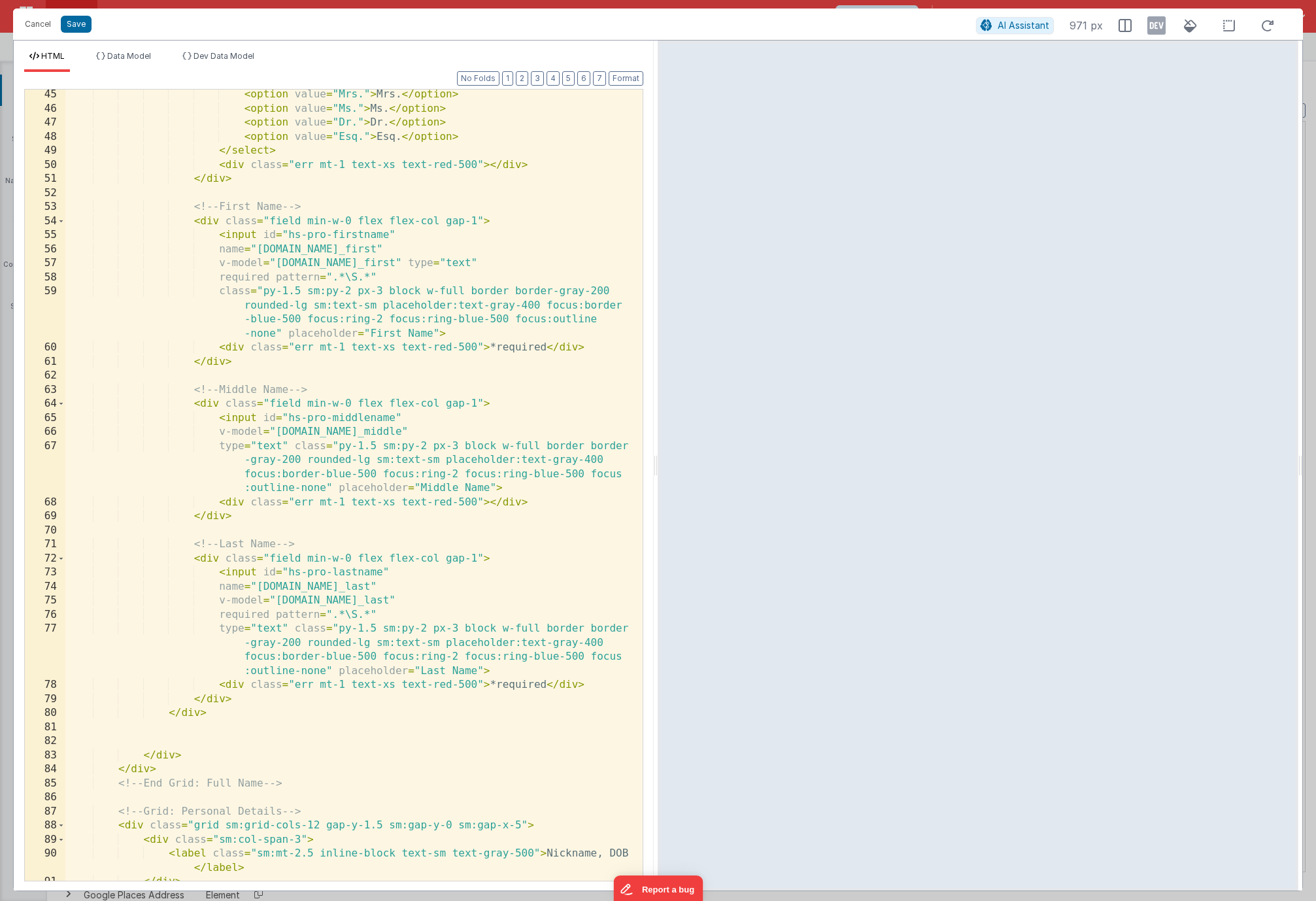
scroll to position [705, 0]
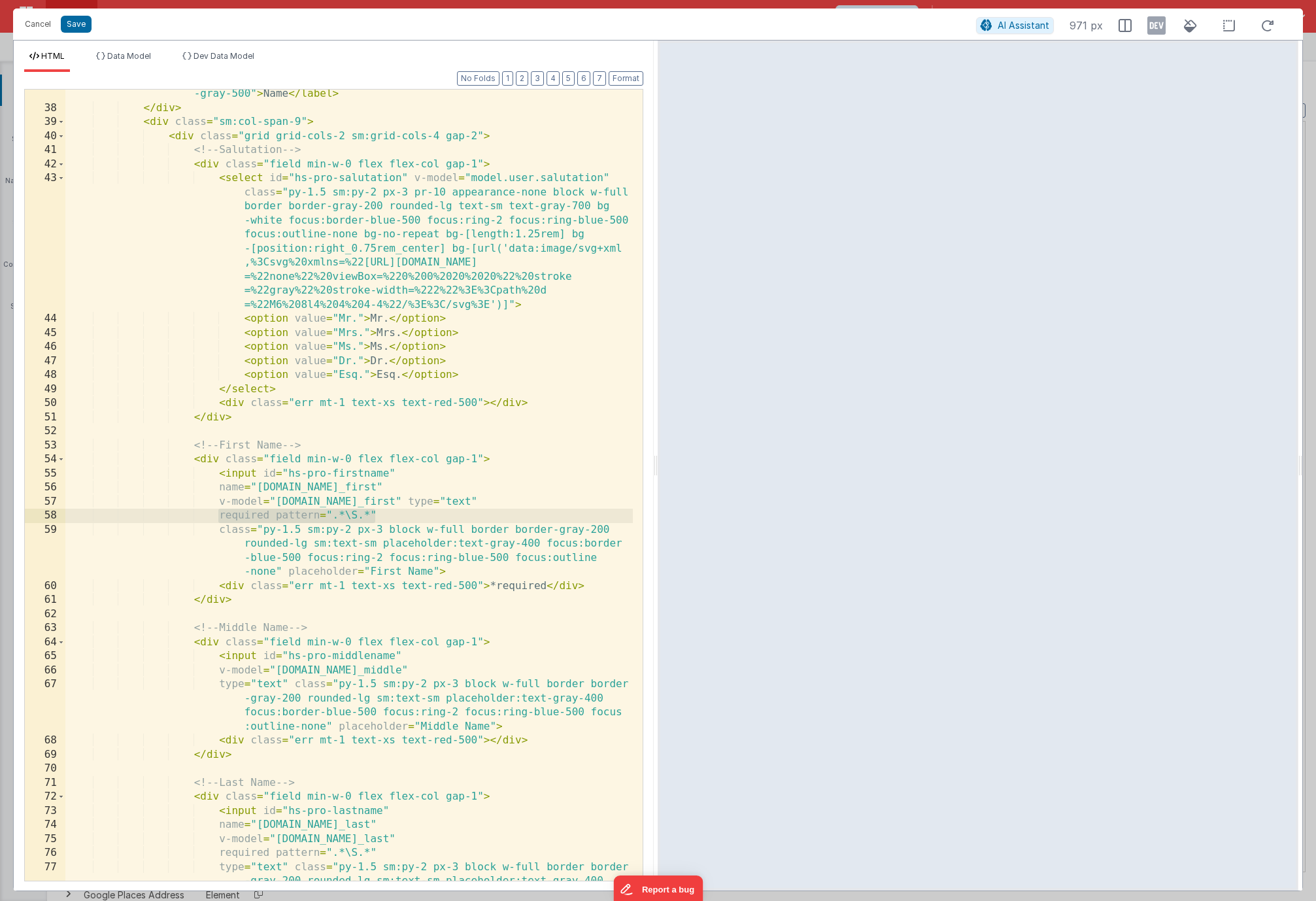
drag, startPoint x: 378, startPoint y: 515, endPoint x: 221, endPoint y: 515, distance: 157.0
click at [221, 515] on div "< label for = "hs-pro-firstname" class = "sm:mt-2.5 inline-block text-sm text -…" at bounding box center [349, 510] width 567 height 875
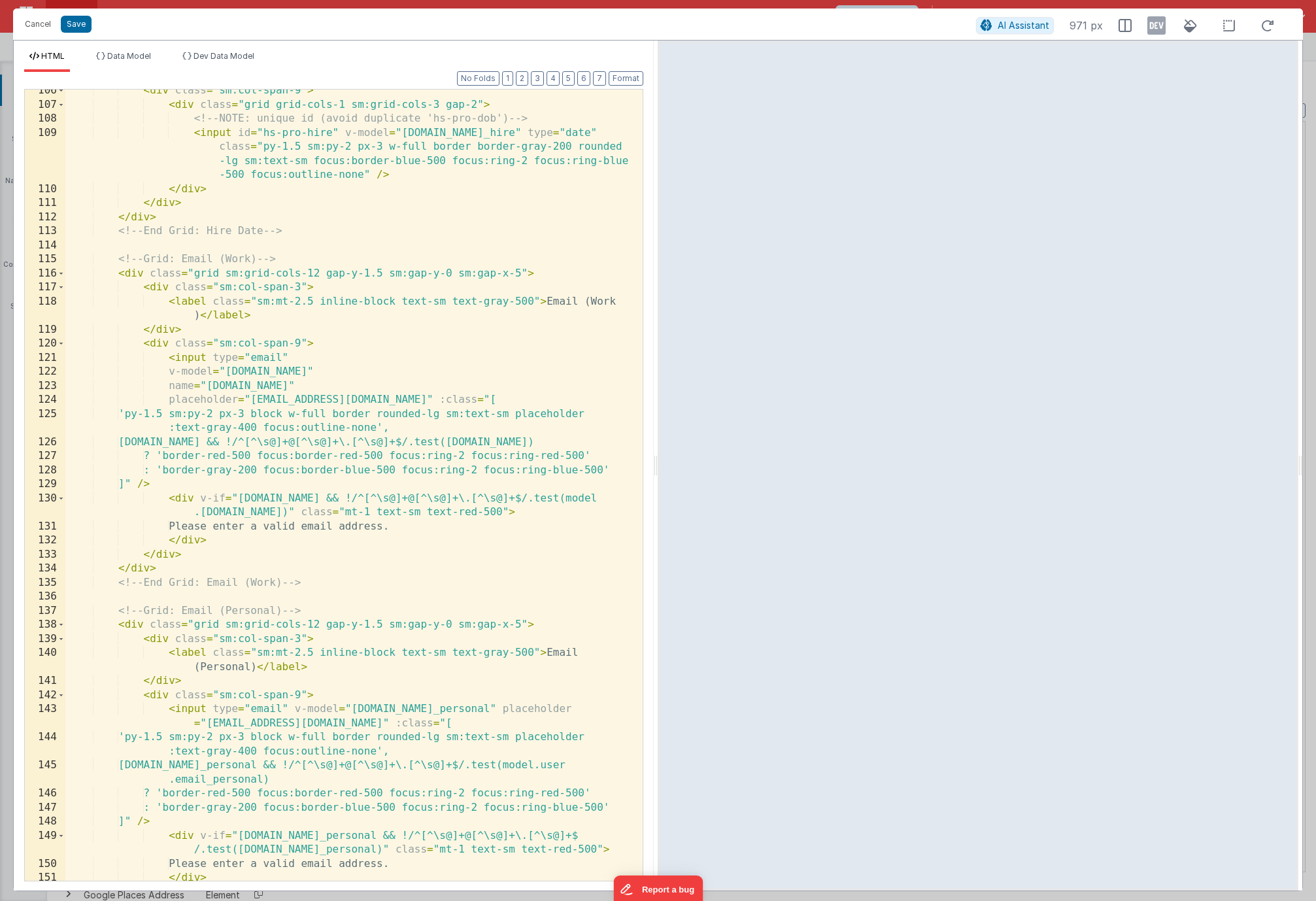
scroll to position [2058, 0]
click at [309, 386] on div "< div class = "sm:col-span-9" > < div class = "grid grid-cols-1 sm:grid-cols-3 …" at bounding box center [349, 493] width 567 height 819
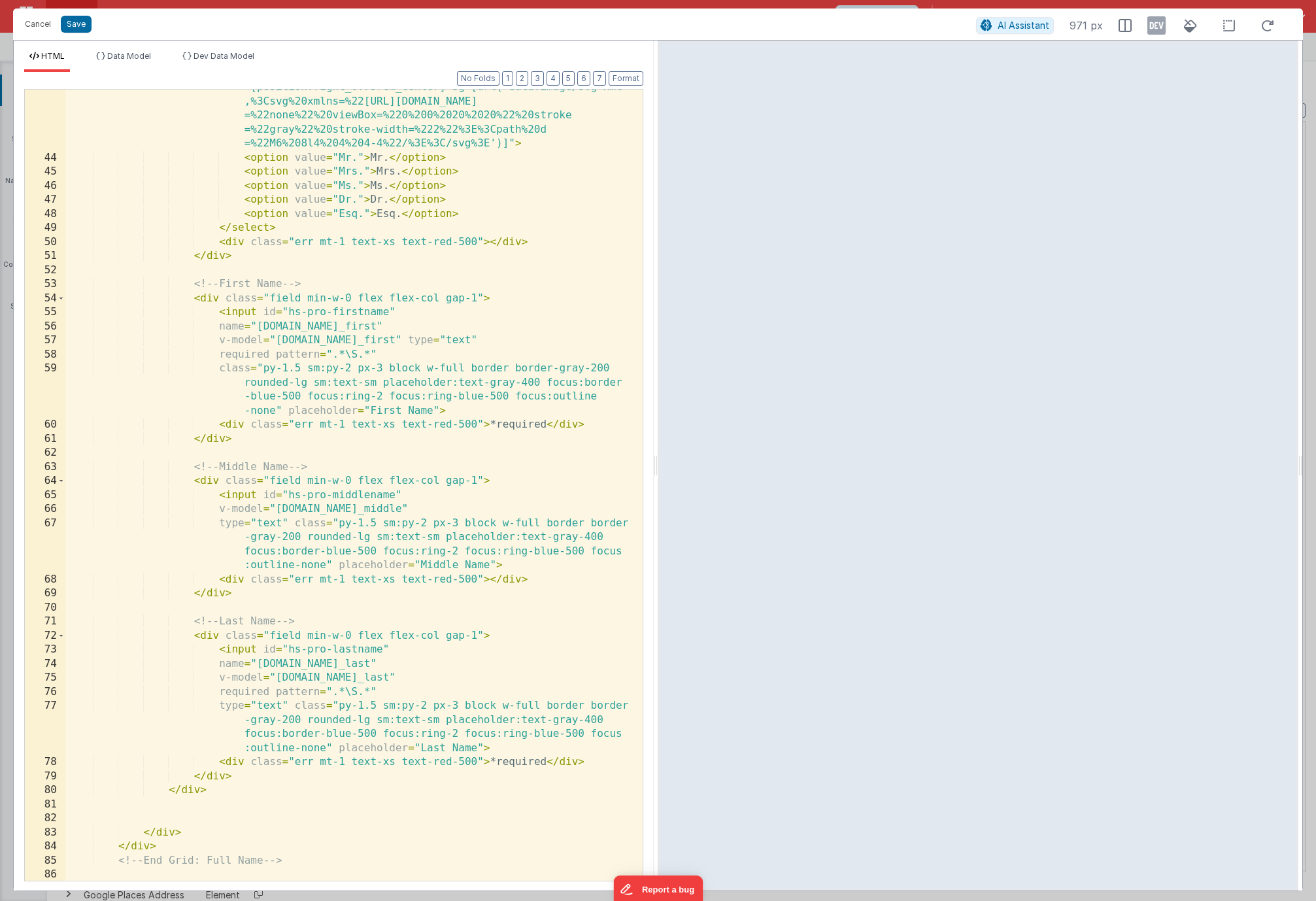
scroll to position [833, 0]
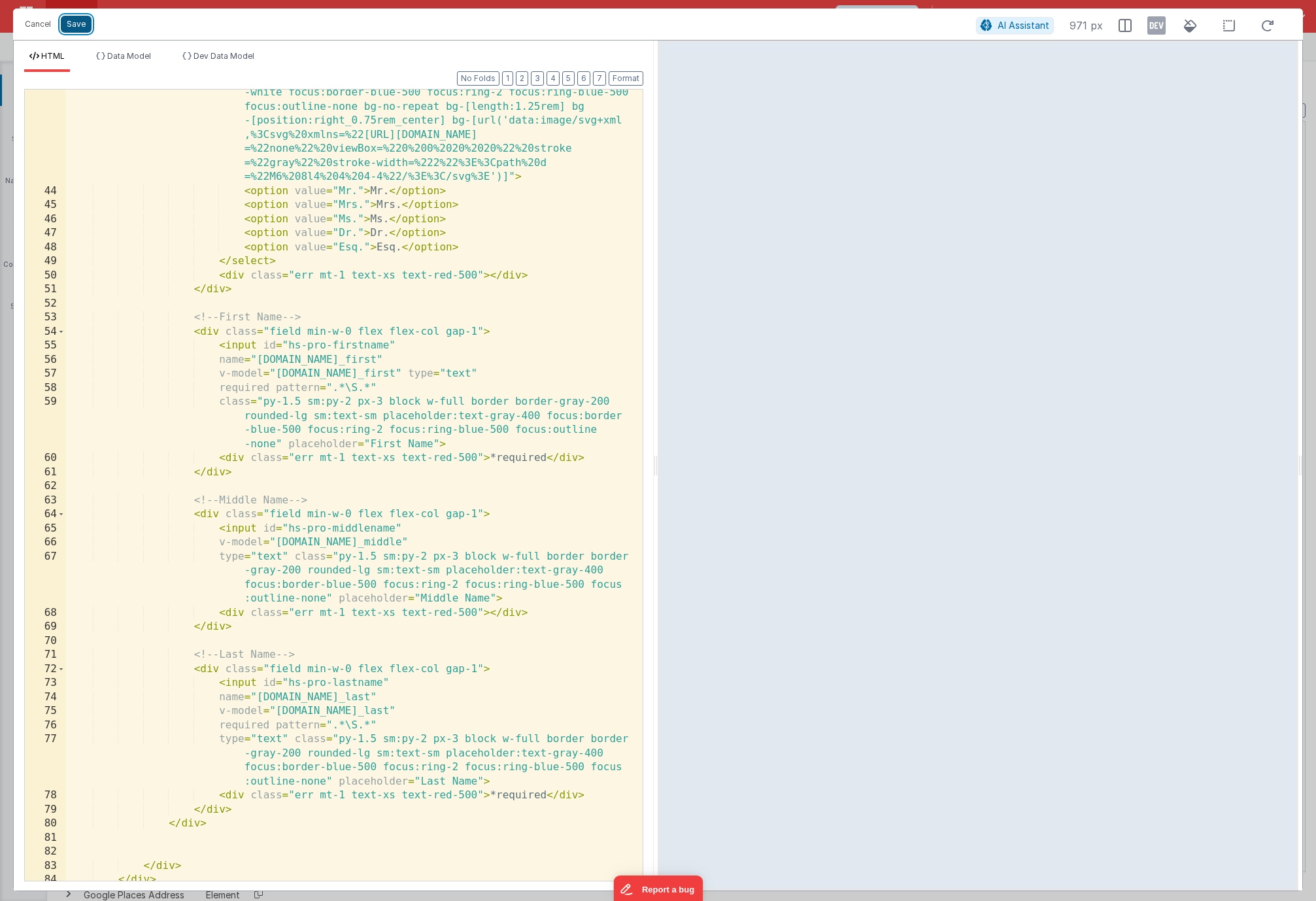
click at [86, 19] on button "Save" at bounding box center [76, 24] width 30 height 17
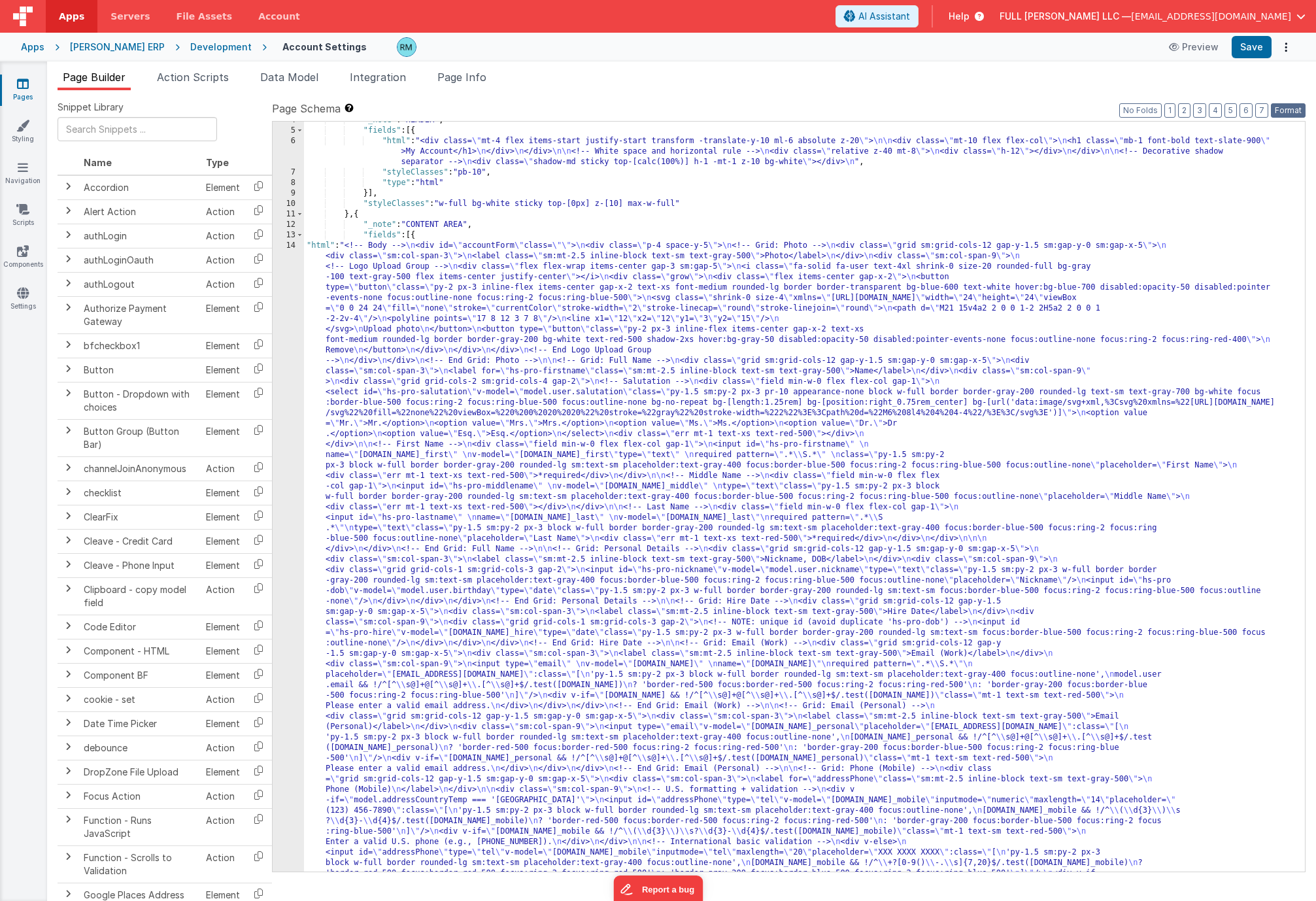
click at [1279, 114] on button "Format" at bounding box center [1288, 110] width 35 height 14
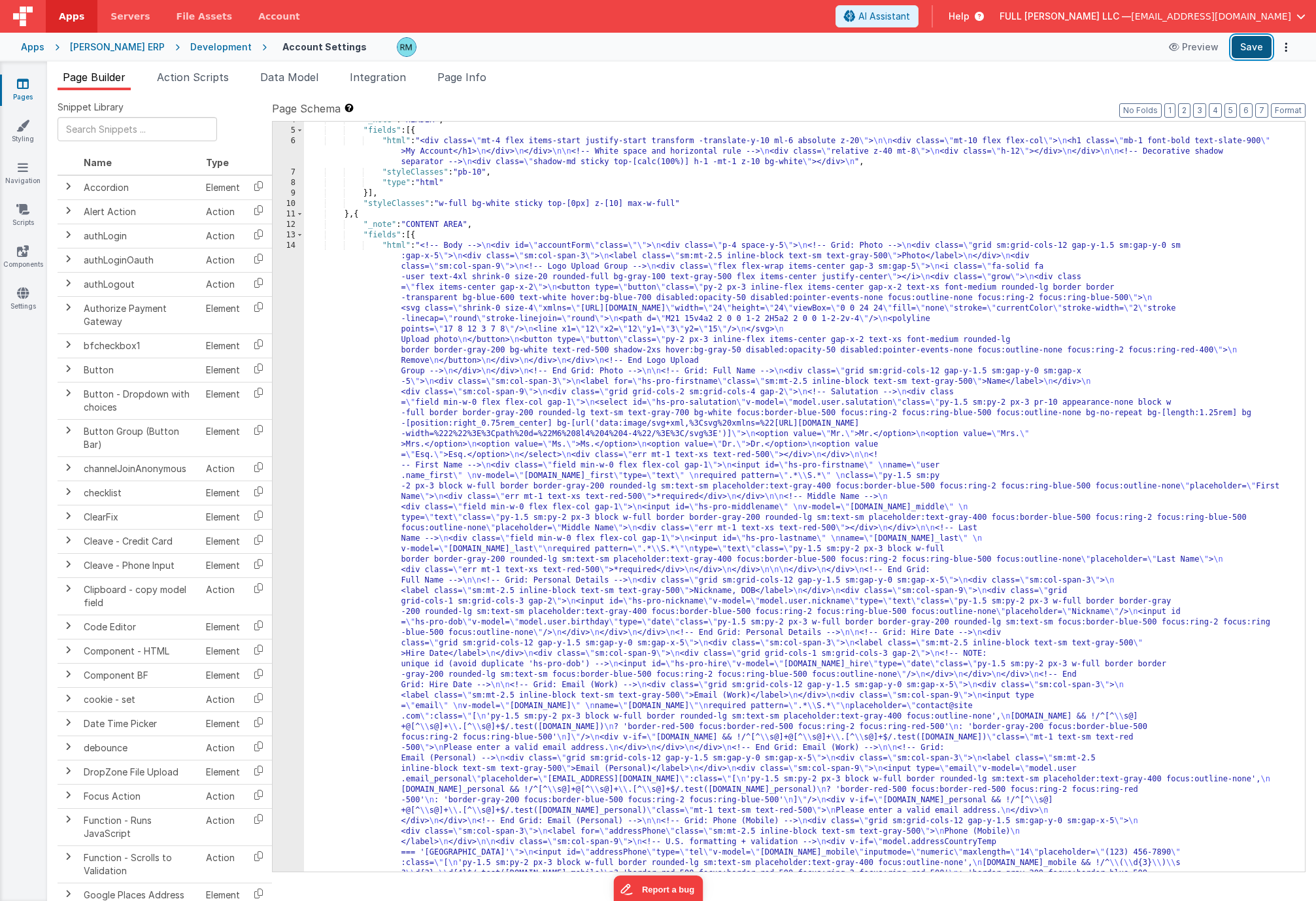
click at [1242, 52] on button "Save" at bounding box center [1251, 47] width 40 height 22
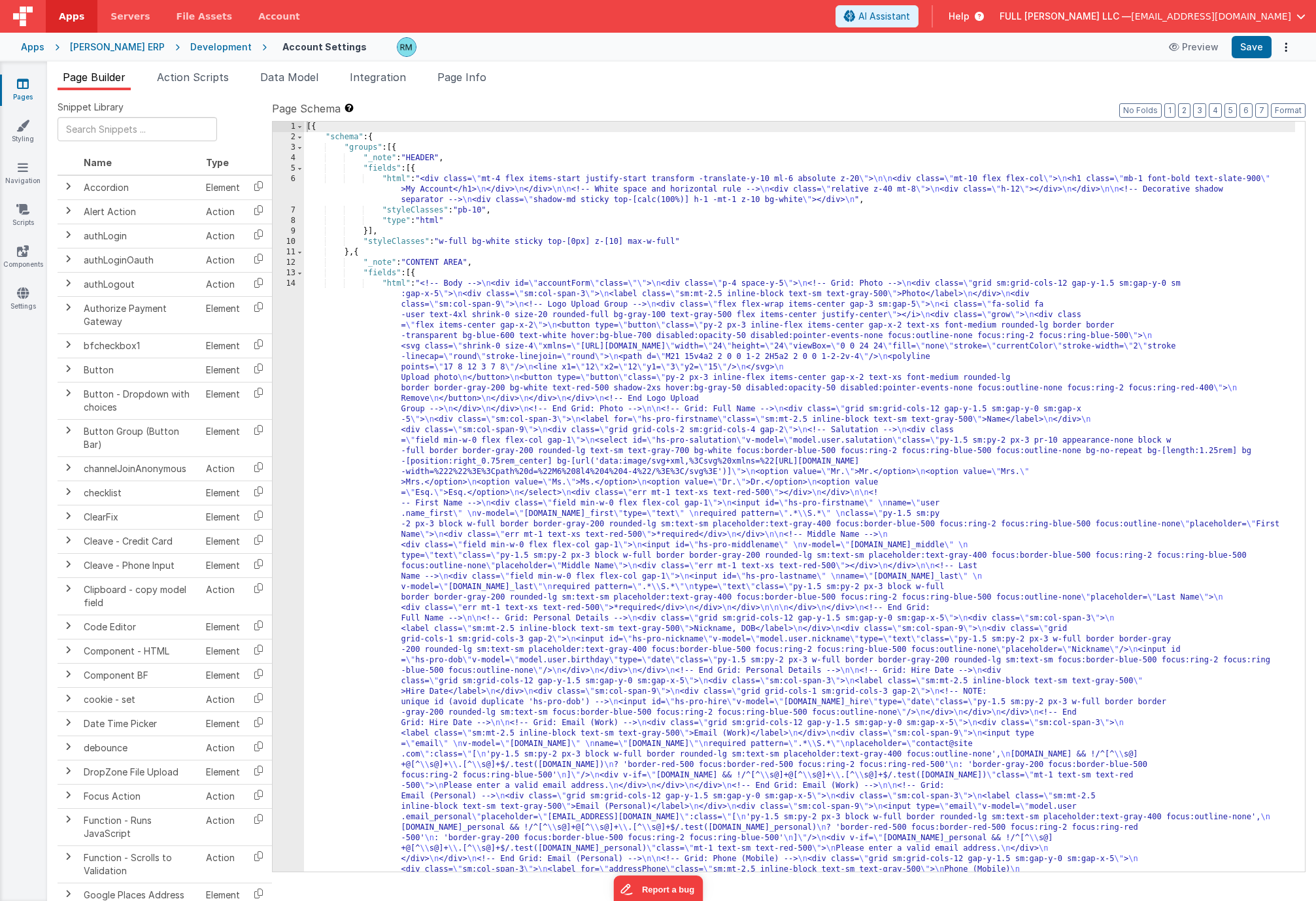
scroll to position [0, 0]
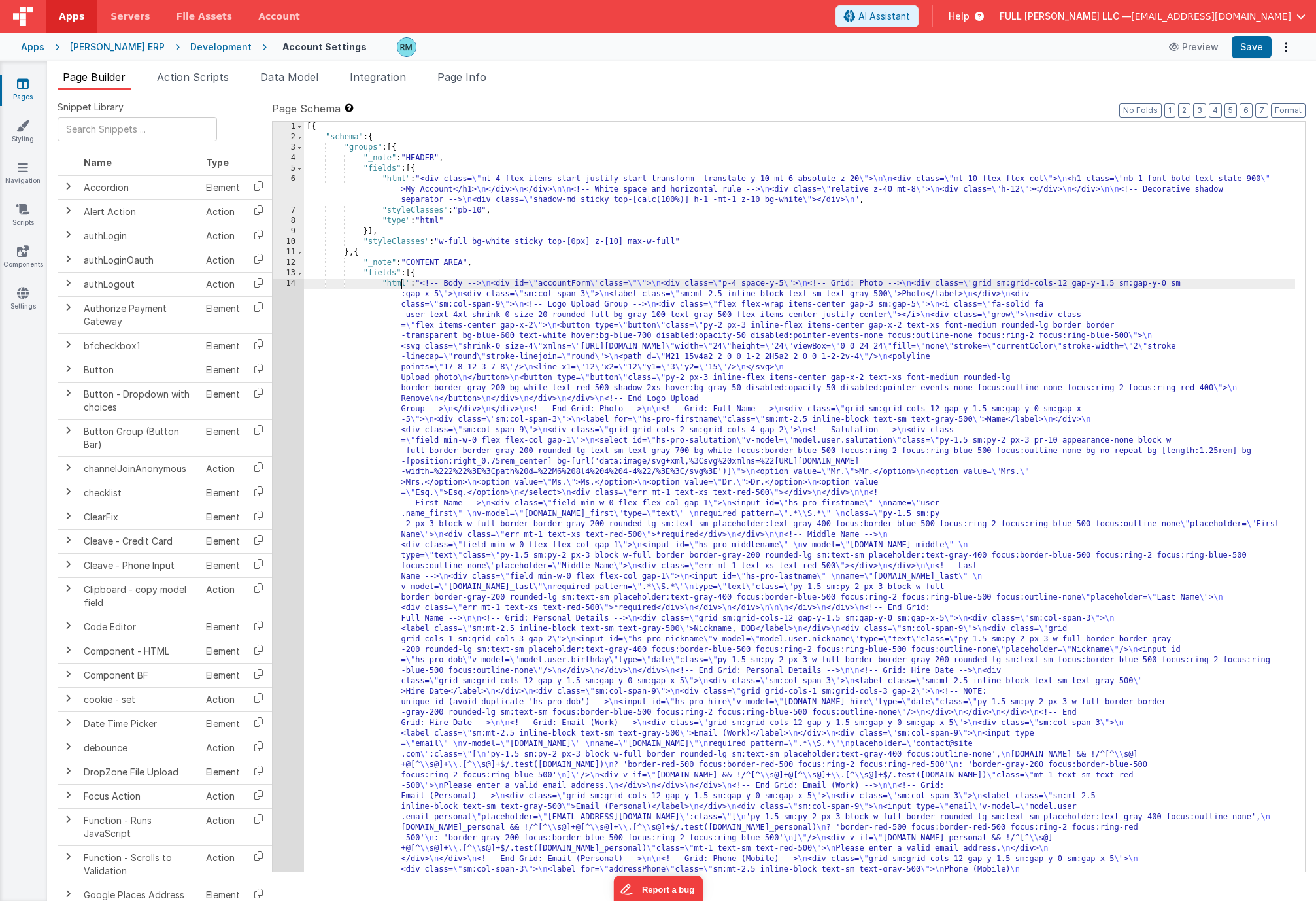
click at [399, 284] on div "[{ "schema" : { "groups" : [{ "_note" : "HEADER" , "fields" : [{ "html" : "<div…" at bounding box center [799, 904] width 991 height 1566
click at [291, 283] on div "14" at bounding box center [288, 681] width 31 height 806
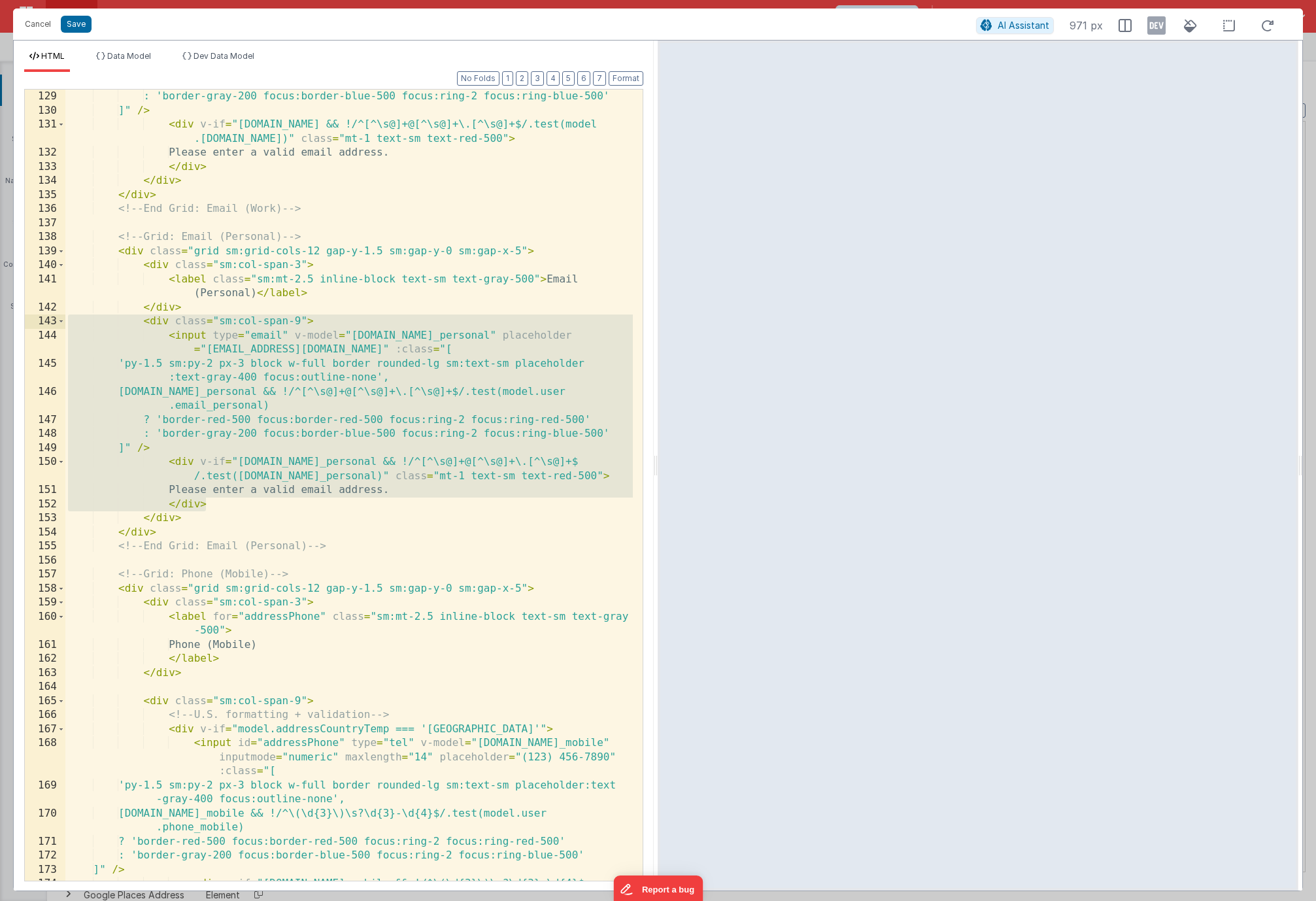
drag, startPoint x: 235, startPoint y: 505, endPoint x: 26, endPoint y: 328, distance: 273.9
click at [26, 328] on div "129 130 131 132 133 134 135 136 137 138 139 140 141 142 143 144 145 146 147 148…" at bounding box center [334, 485] width 619 height 792
click at [206, 502] on div ": 'border-gray-200 focus:border-blue-500 focus:ring-2 focus:ring-blue-500' ]" /…" at bounding box center [349, 513] width 567 height 848
drag, startPoint x: 227, startPoint y: 505, endPoint x: 41, endPoint y: 320, distance: 262.3
click at [41, 320] on div "129 130 131 132 133 134 135 136 137 138 139 140 141 142 143 144 145 146 147 148…" at bounding box center [334, 485] width 619 height 792
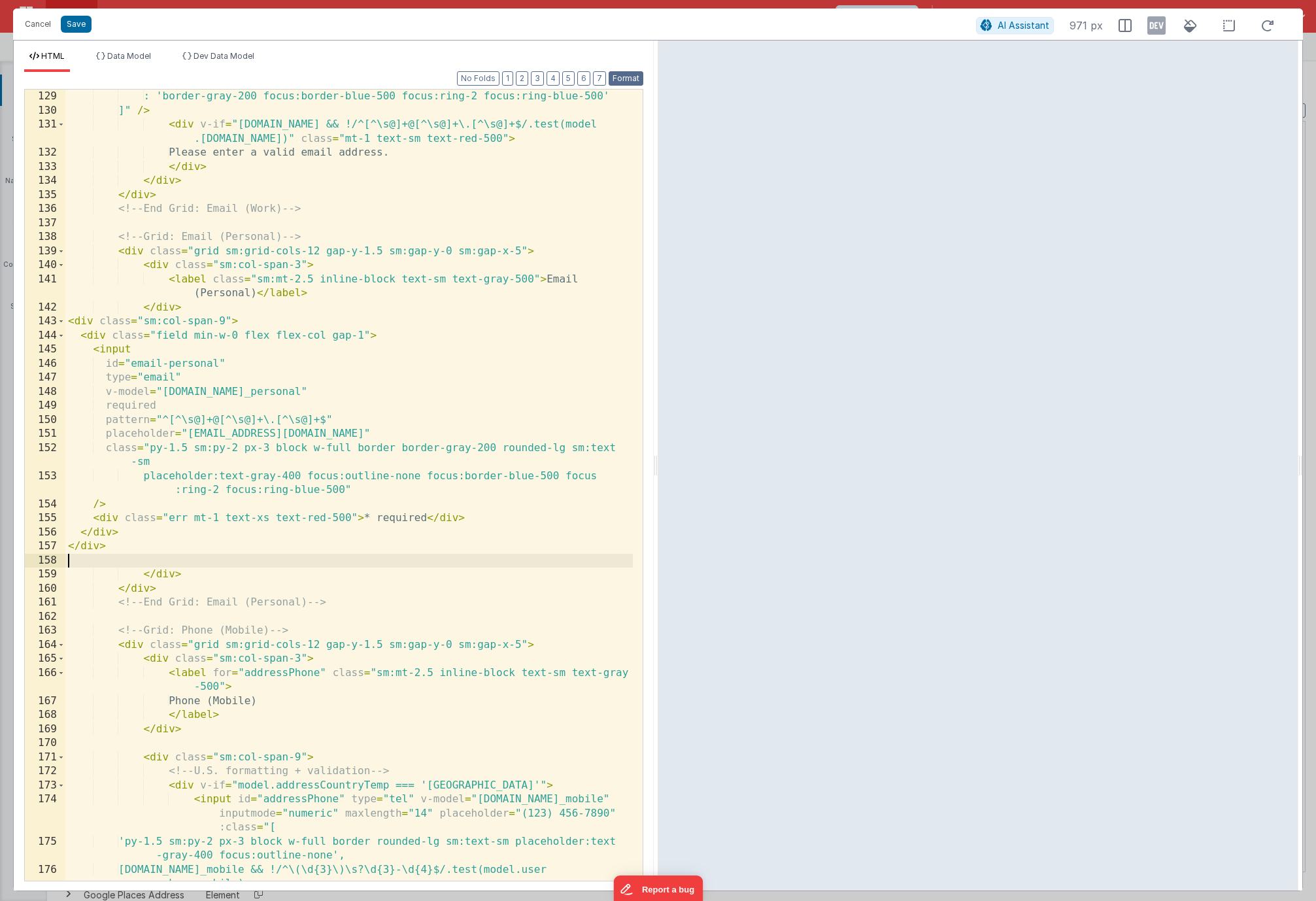
click at [632, 82] on button "Format" at bounding box center [626, 78] width 35 height 14
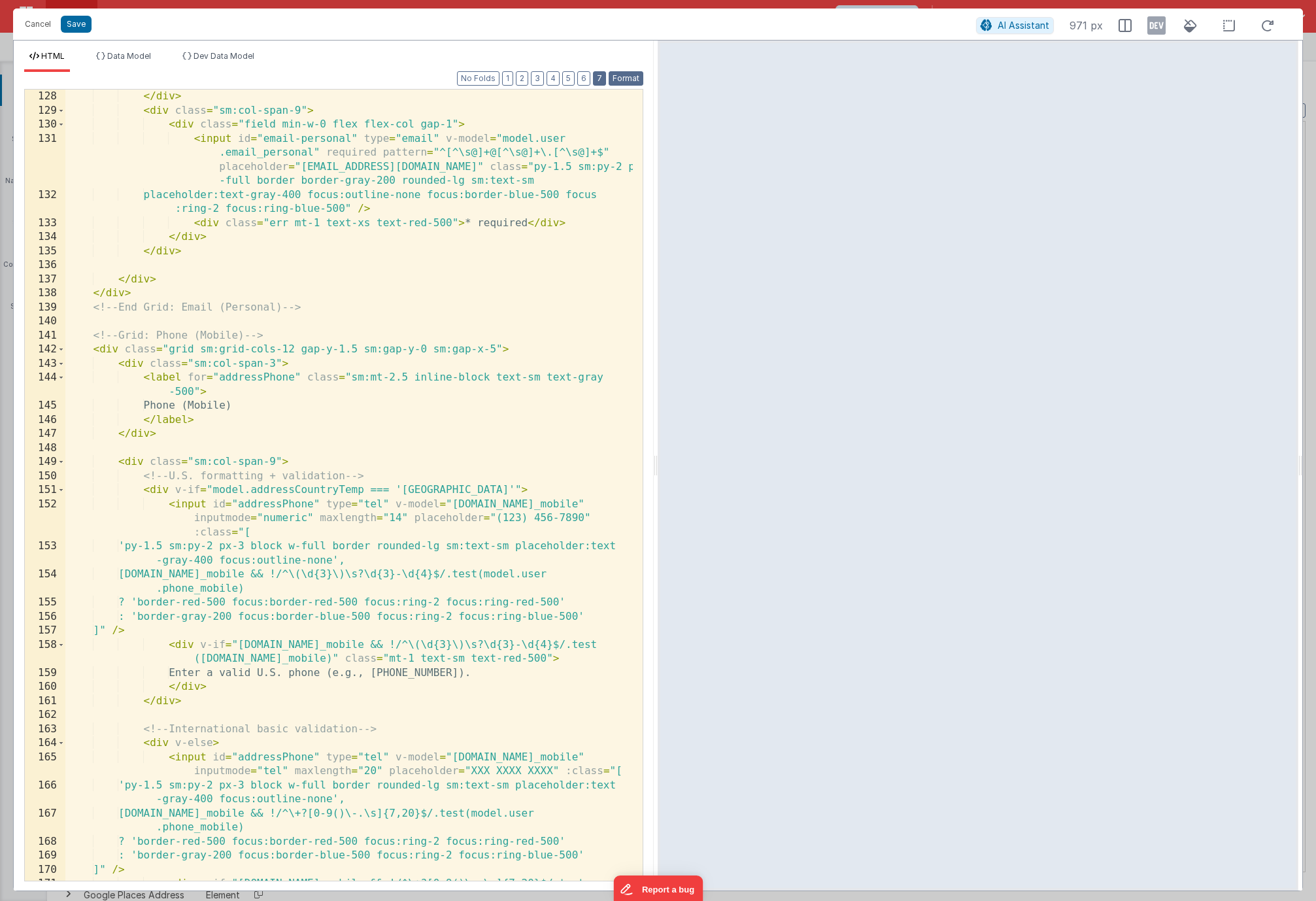
scroll to position [2544, 0]
click at [72, 24] on button "Save" at bounding box center [76, 24] width 30 height 17
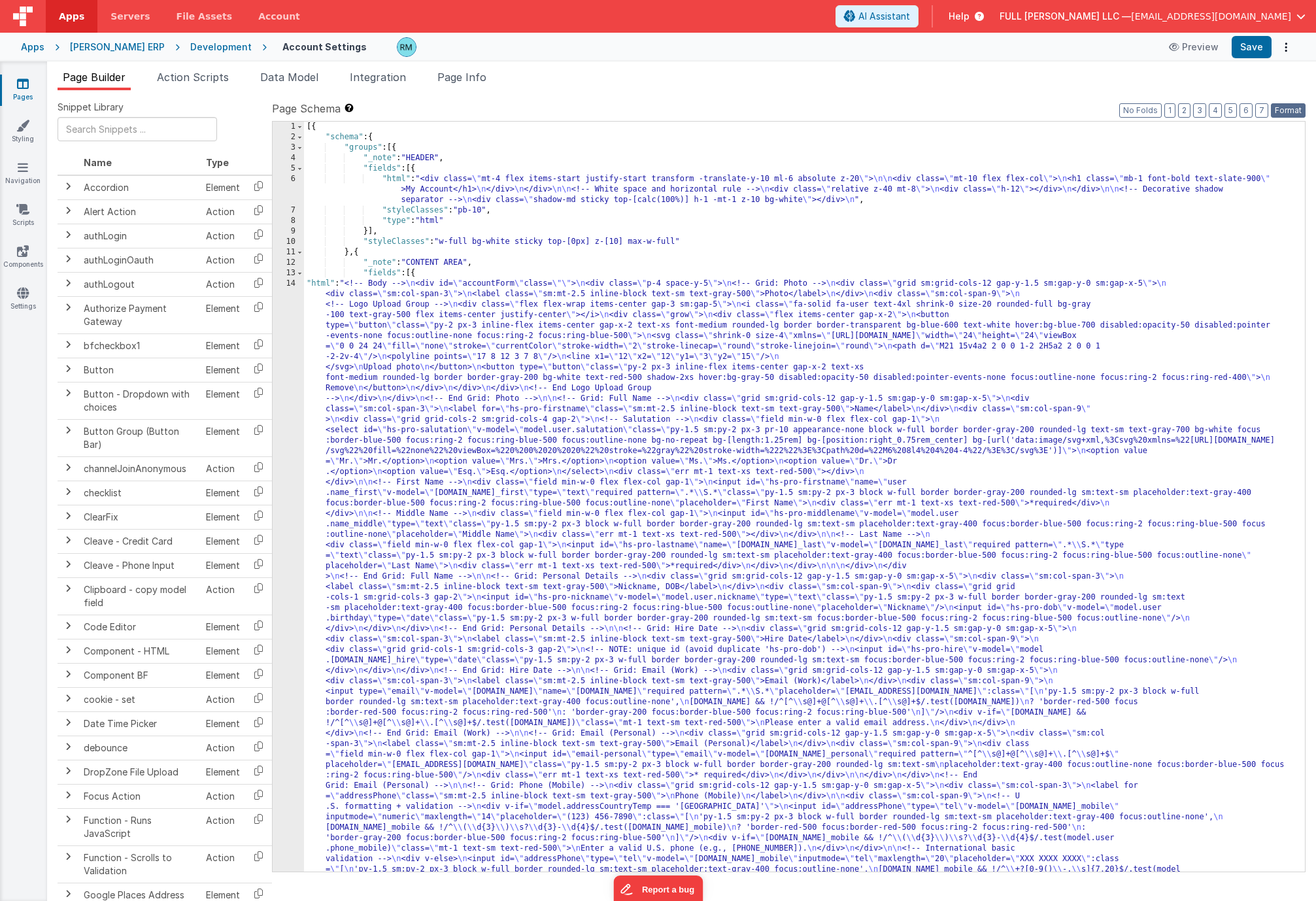
click at [1288, 110] on button "Format" at bounding box center [1288, 110] width 35 height 14
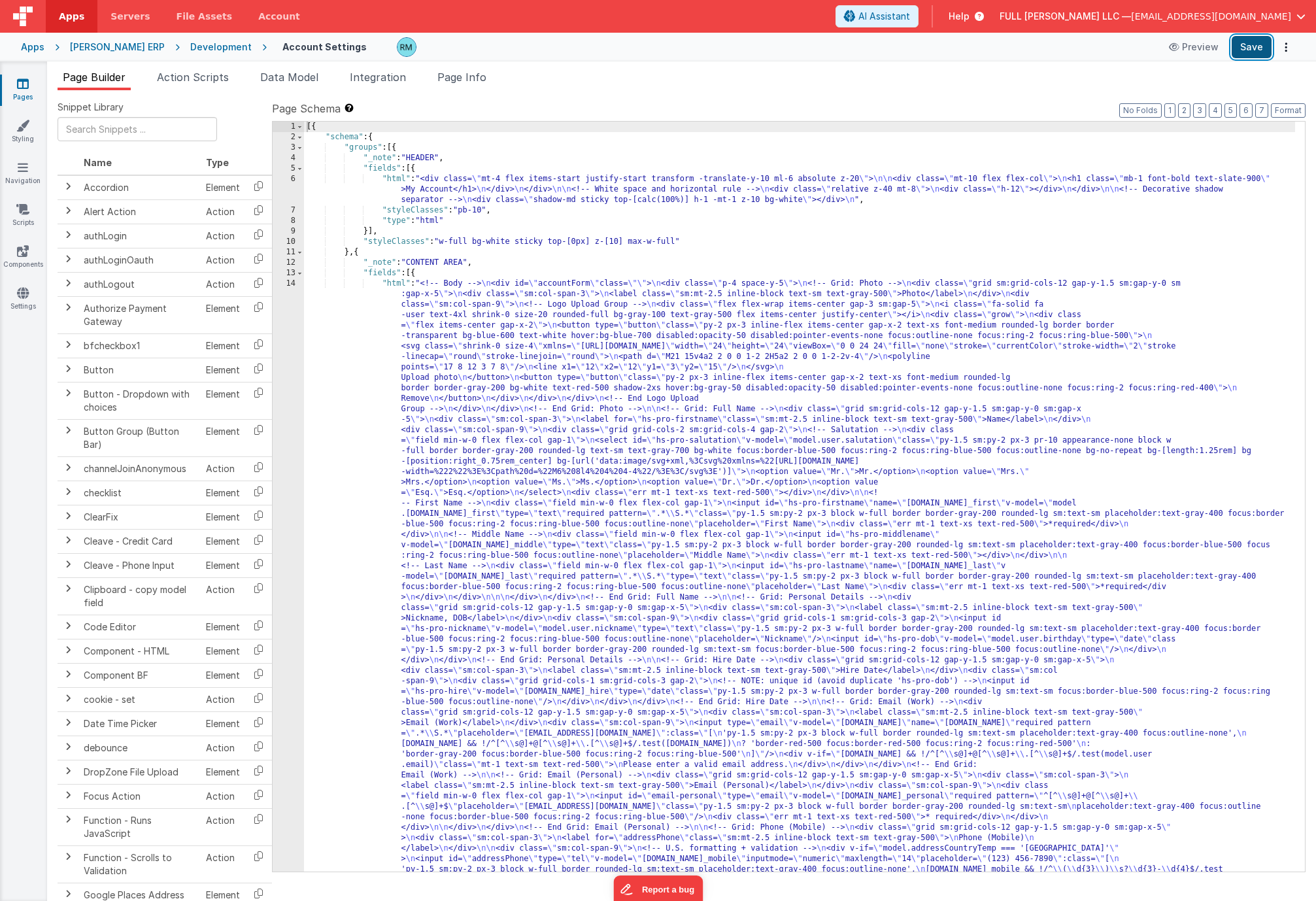
click at [1244, 49] on button "Save" at bounding box center [1251, 47] width 40 height 22
click at [399, 284] on div "[{ "schema" : { "groups" : [{ "_note" : "HEADER" , "fields" : [{ "html" : "<div…" at bounding box center [799, 883] width 991 height 1524
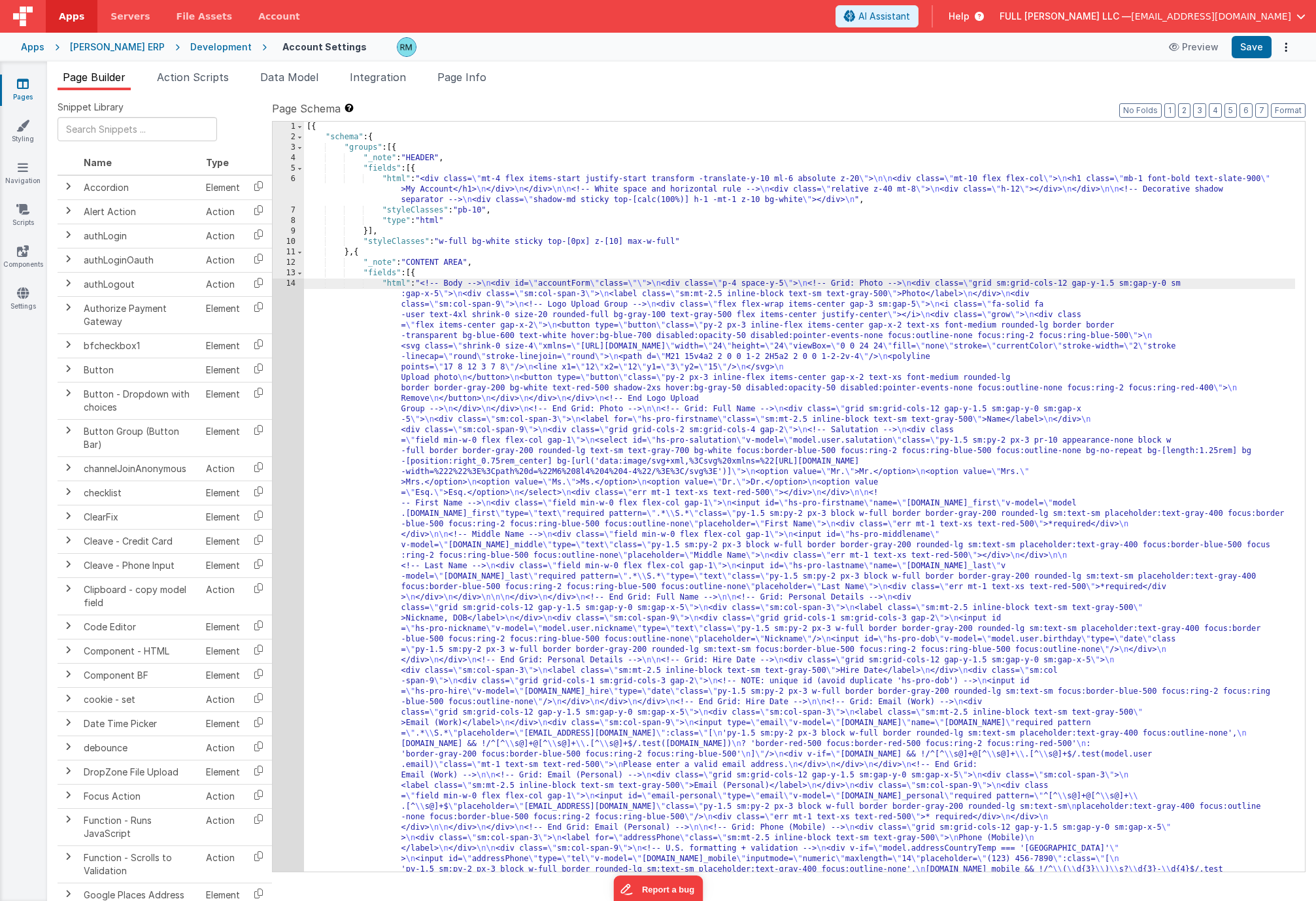
click at [290, 282] on div "14" at bounding box center [288, 660] width 31 height 764
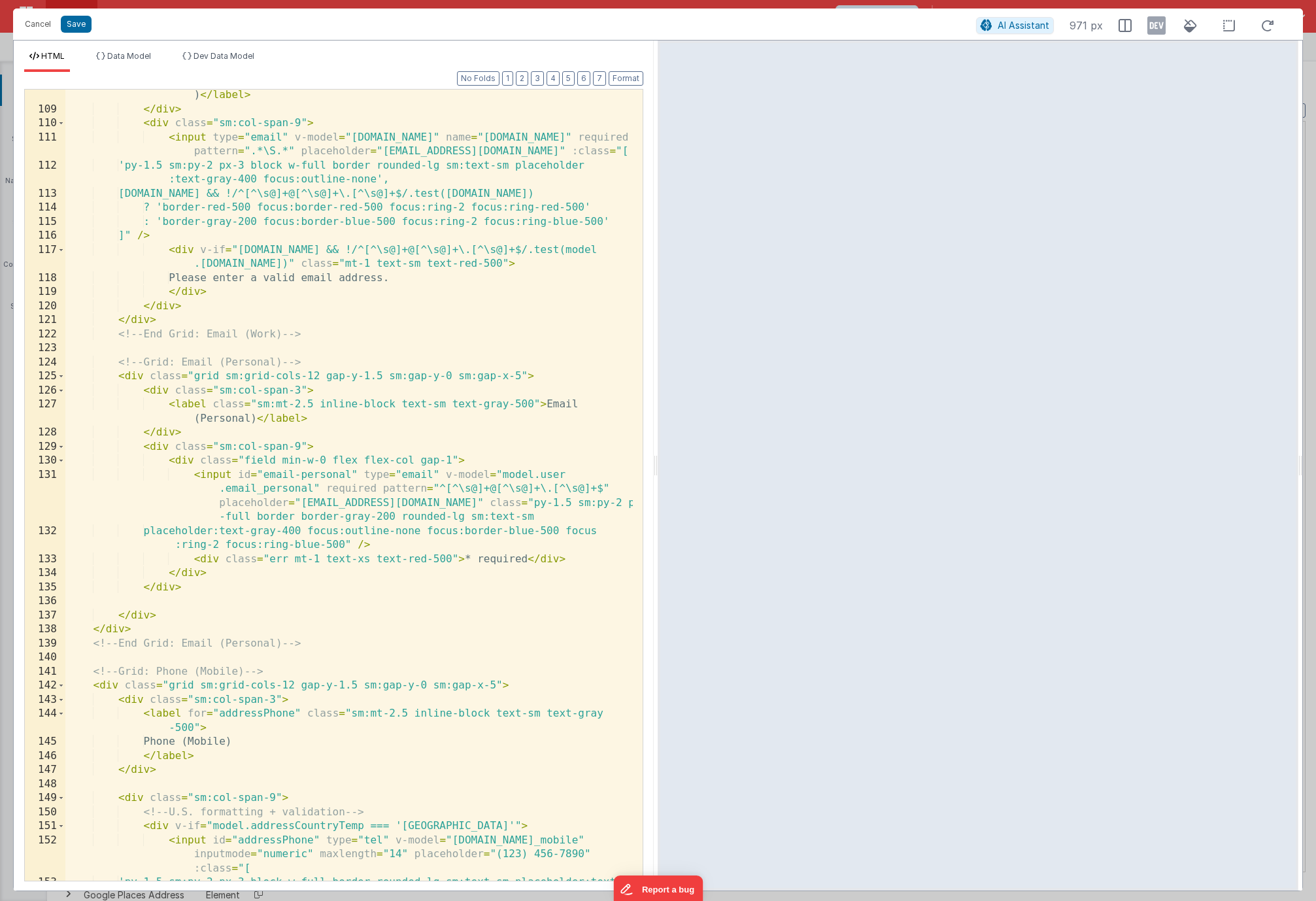
scroll to position [0, 0]
drag, startPoint x: 376, startPoint y: 488, endPoint x: 323, endPoint y: 487, distance: 53.0
click at [323, 487] on div "< label class = "sm:mt-2.5 inline-block text-sm text-gray-500" > Email (Work ) …" at bounding box center [349, 498] width 567 height 848
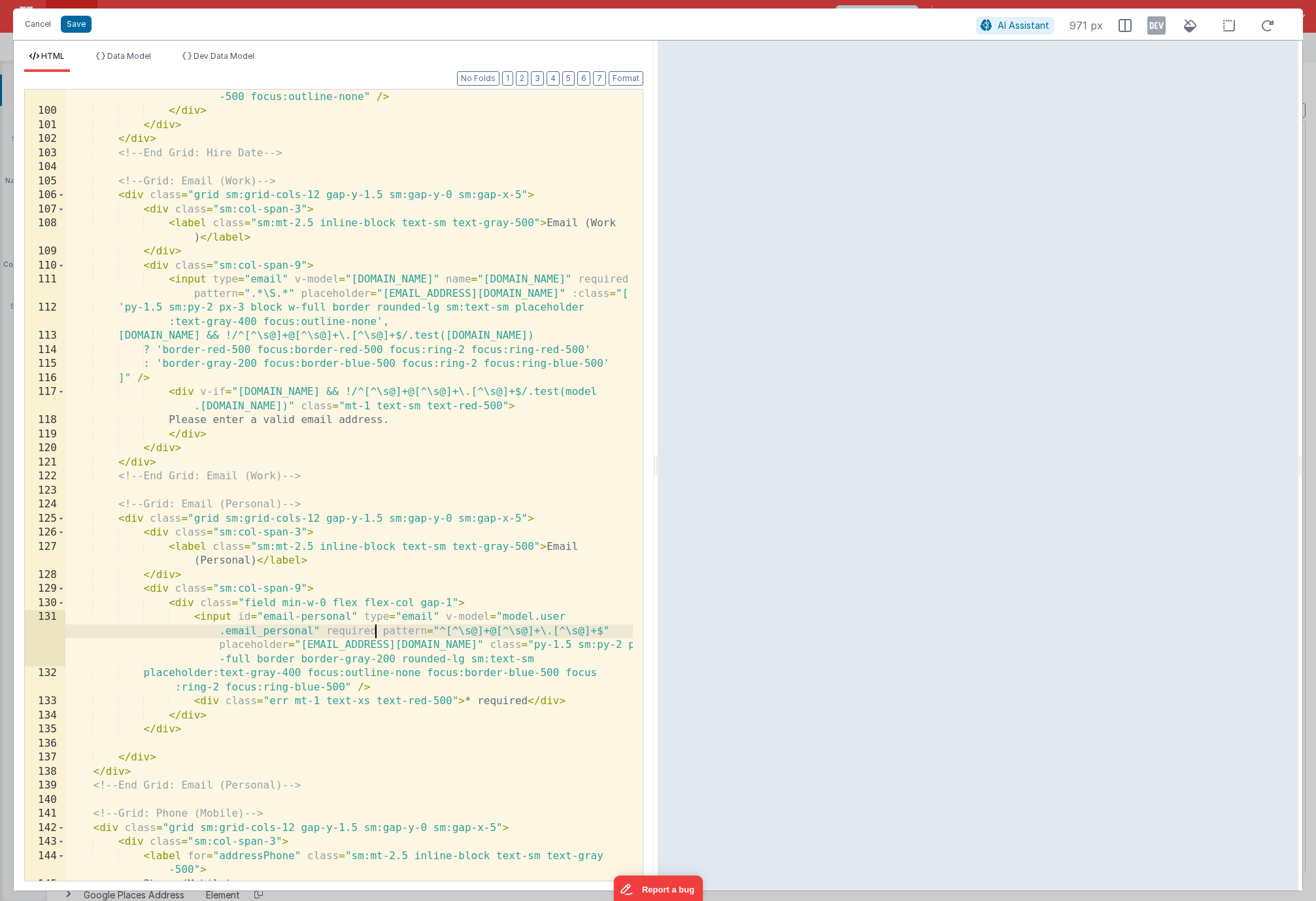
scroll to position [2066, 0]
click at [357, 616] on div "< input id = "hs-pro-hire" v-model = "[DOMAIN_NAME]_hire" type = "date" class =…" at bounding box center [349, 478] width 567 height 862
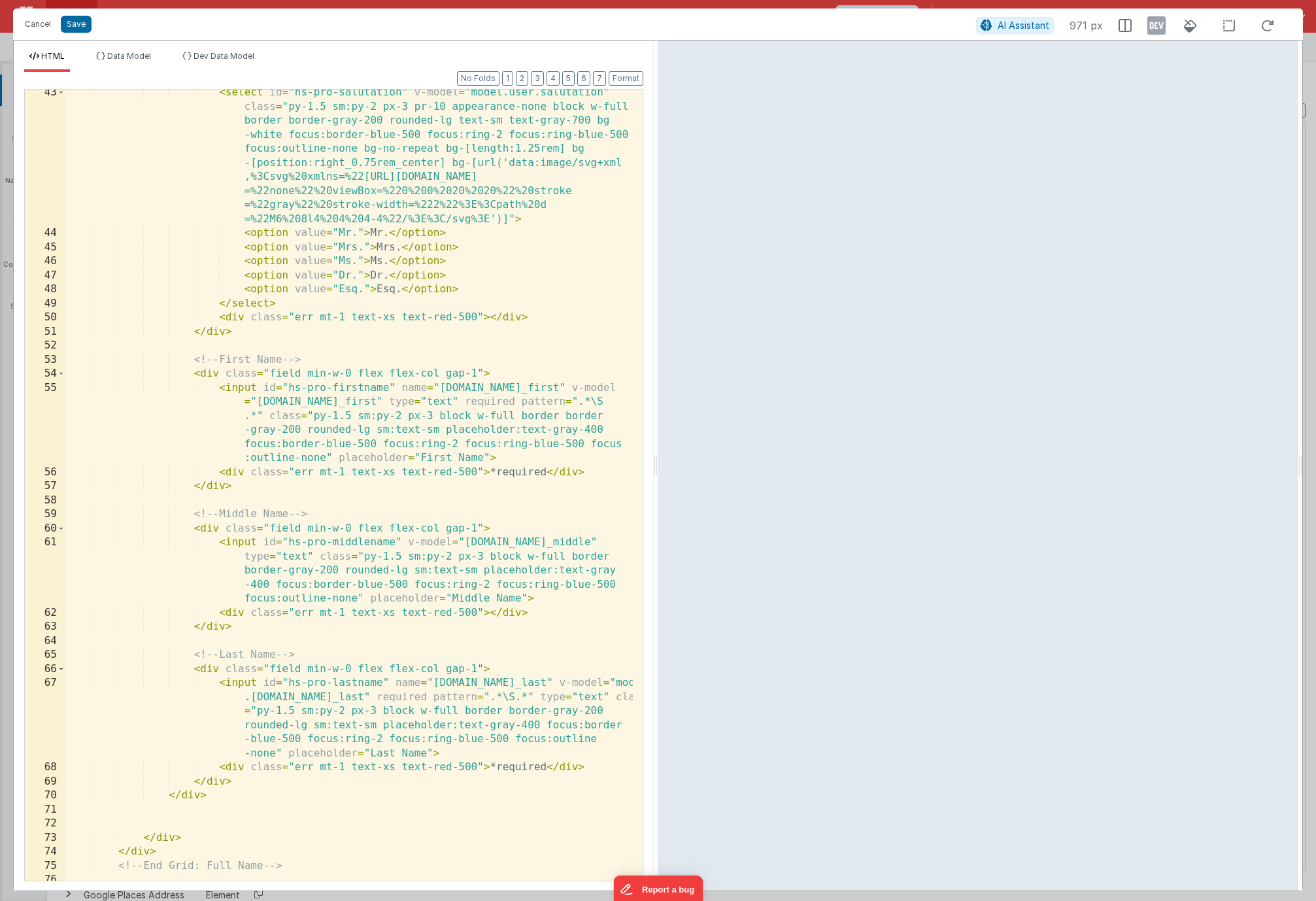
scroll to position [791, 0]
drag, startPoint x: 539, startPoint y: 386, endPoint x: 401, endPoint y: 386, distance: 138.0
click at [401, 386] on div "< select id = "hs-pro-salutation" v-model = "model.user.salutation" class = "py…" at bounding box center [349, 558] width 567 height 946
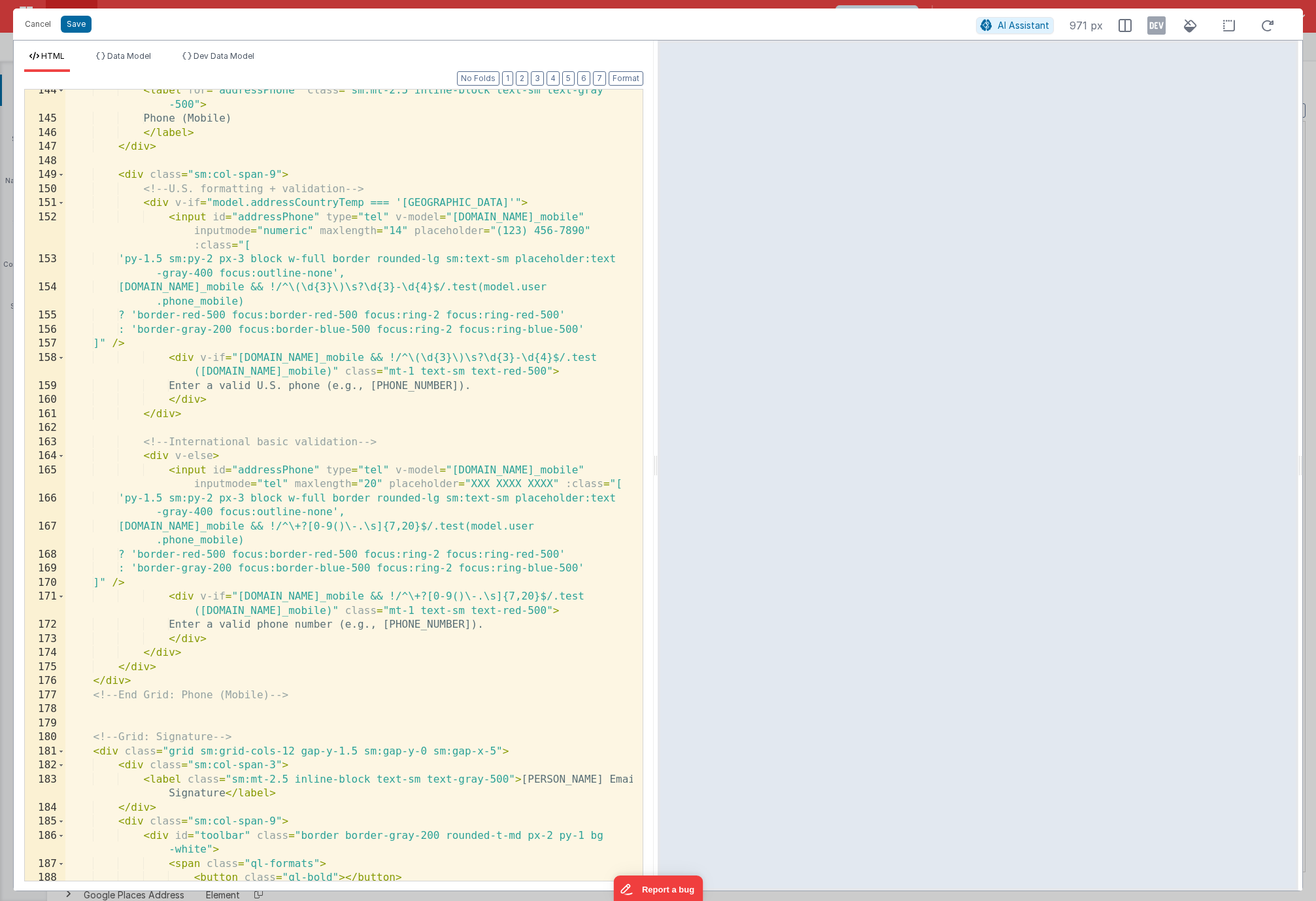
scroll to position [2803, 0]
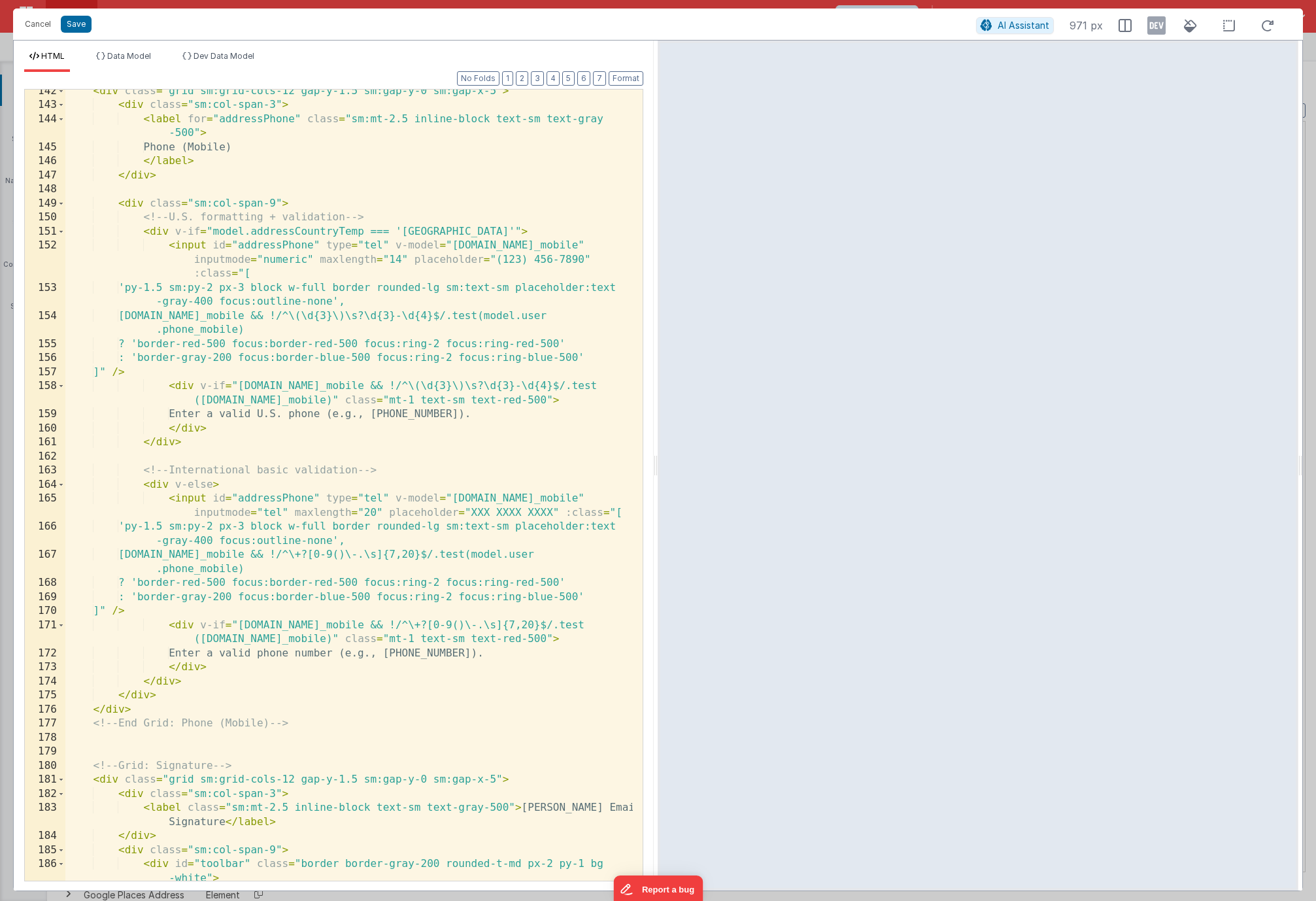
click at [387, 246] on div "< div class = "grid sm:grid-cols-12 gap-y-1.5 sm:gap-y-0 sm:gap-x-5" > < div cl…" at bounding box center [349, 494] width 567 height 819
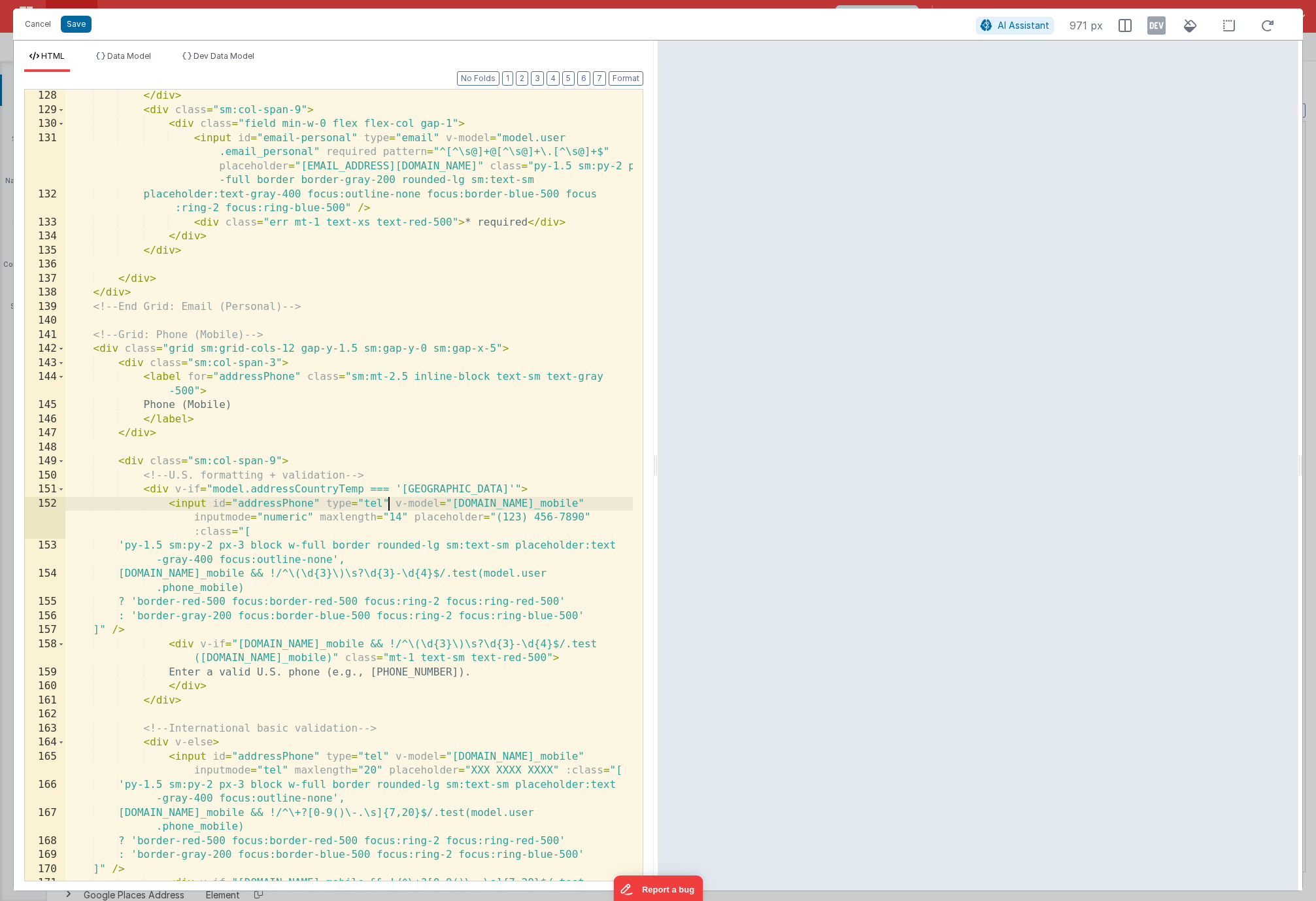
scroll to position [2545, 0]
click at [45, 28] on button "Cancel" at bounding box center [38, 24] width 39 height 18
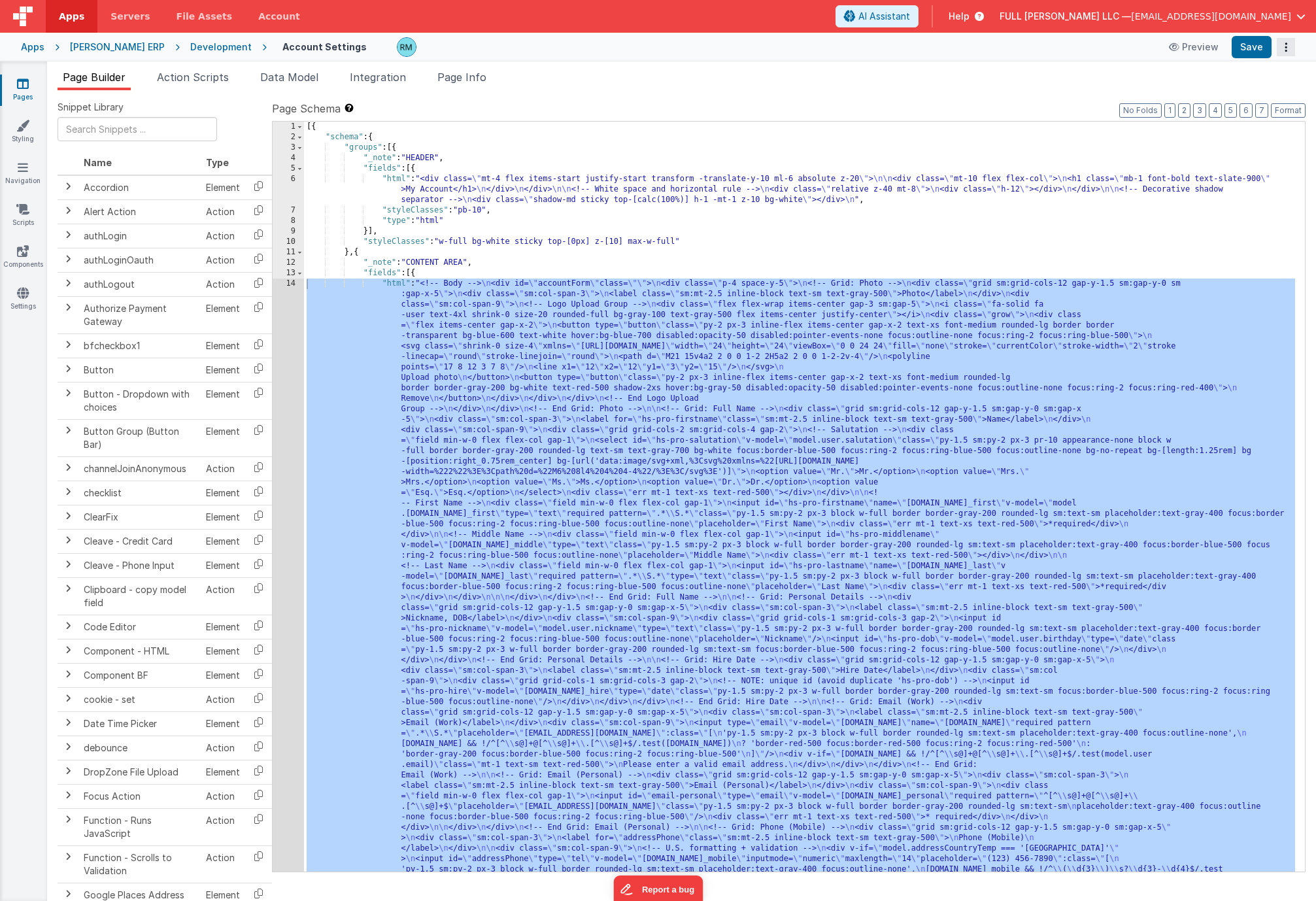
click at [1289, 49] on button "Options" at bounding box center [1286, 47] width 18 height 18
click at [1255, 91] on link "Rollback" at bounding box center [1237, 98] width 115 height 25
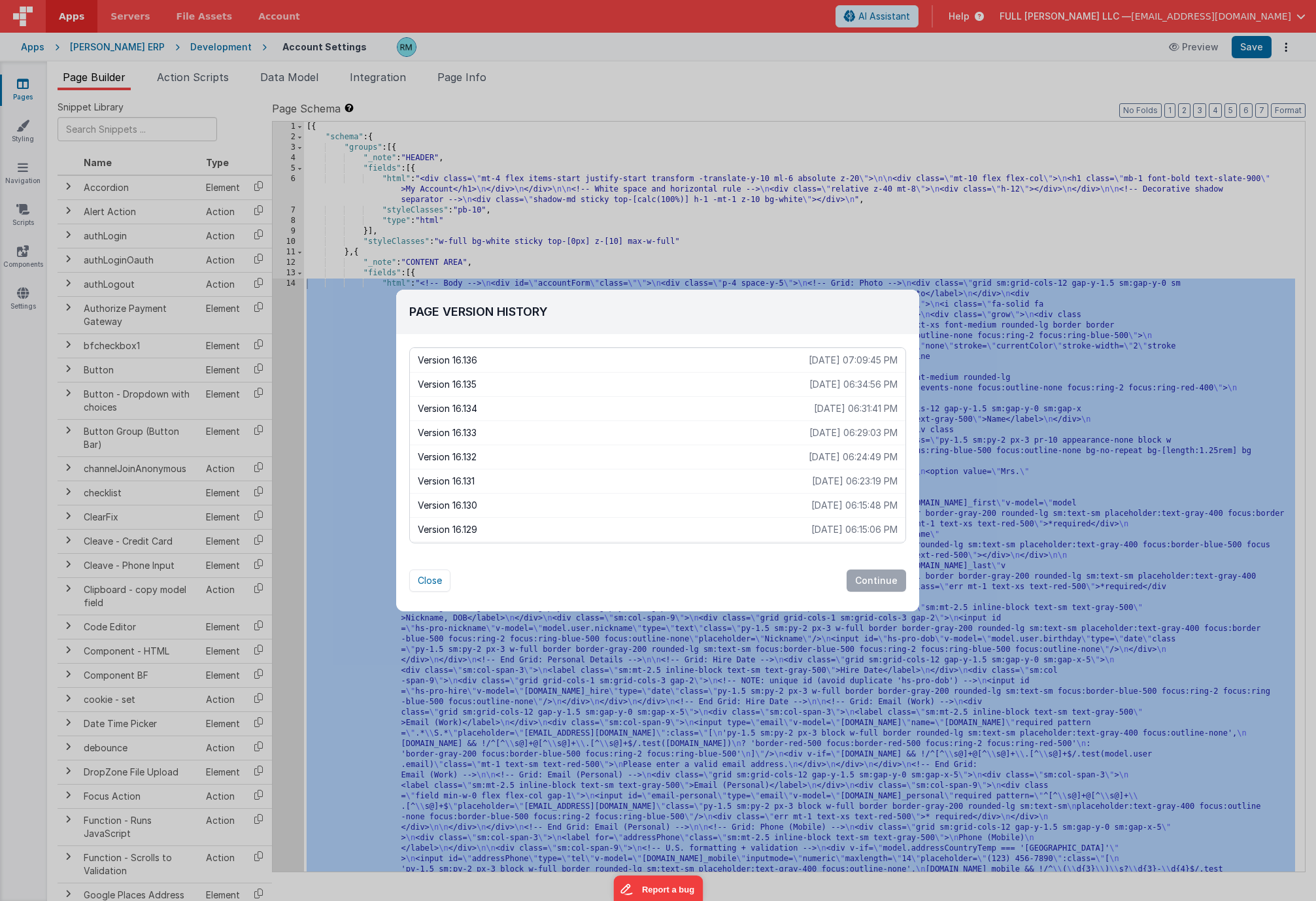
click at [810, 381] on p "[DATE] 06:34:56 PM" at bounding box center [854, 384] width 88 height 13
click at [869, 581] on button "Continue" at bounding box center [877, 580] width 60 height 22
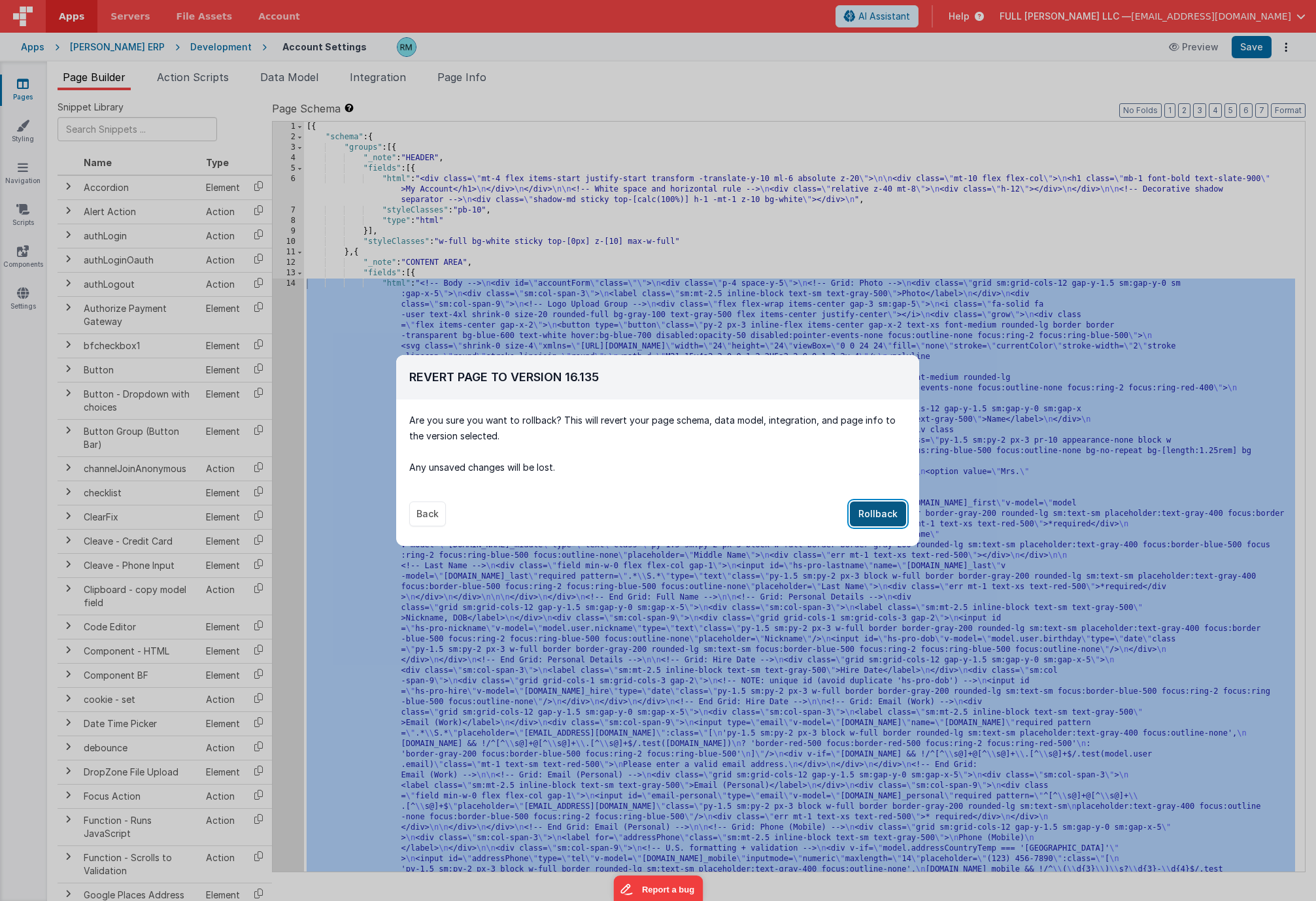
click at [877, 509] on button "Rollback" at bounding box center [877, 514] width 56 height 25
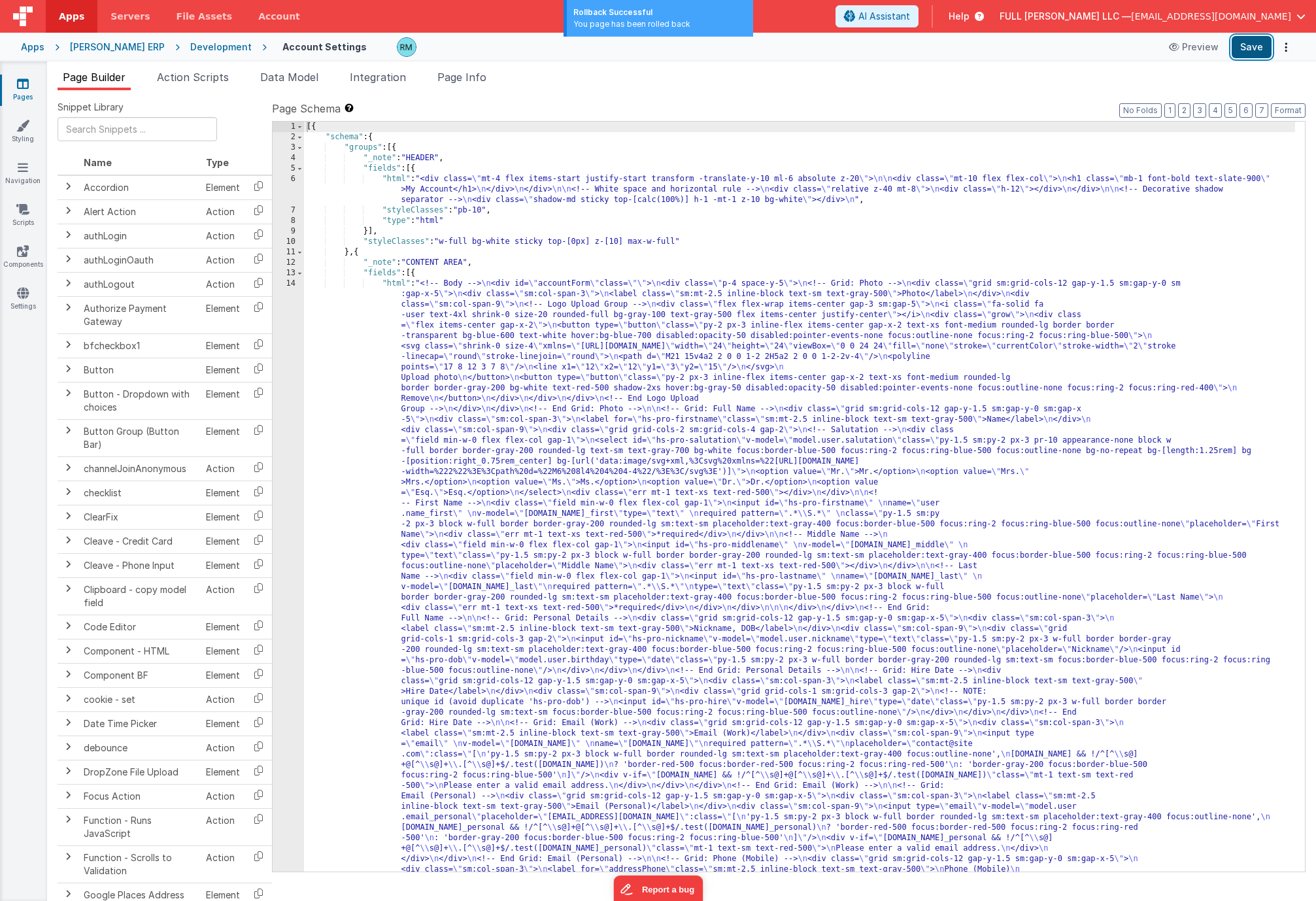
click at [1242, 50] on button "Save" at bounding box center [1251, 47] width 40 height 22
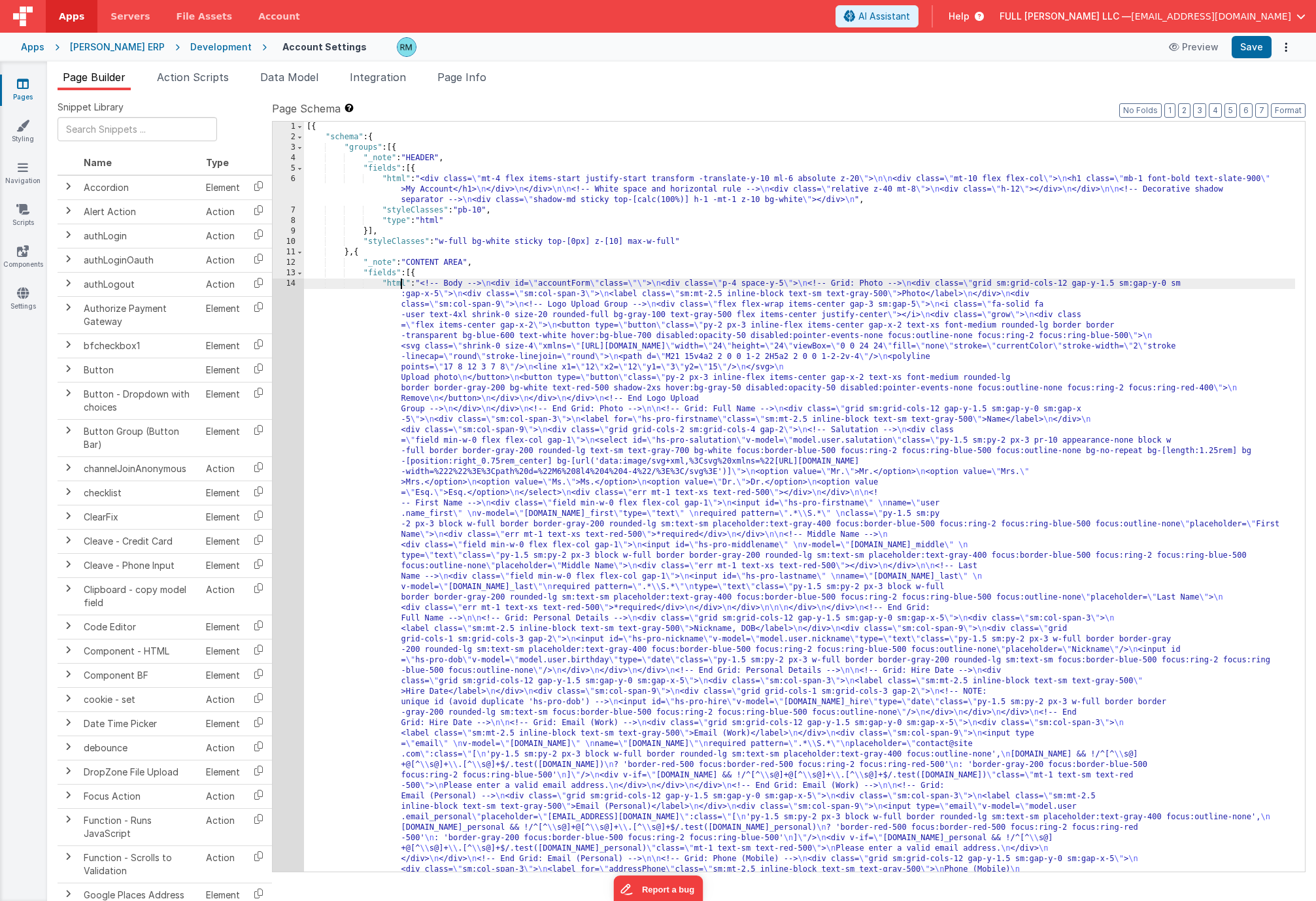
click at [399, 283] on div "[{ "schema" : { "groups" : [{ "_note" : "HEADER" , "fields" : [{ "html" : "<div…" at bounding box center [799, 904] width 991 height 1566
click at [288, 284] on div "14" at bounding box center [288, 681] width 31 height 806
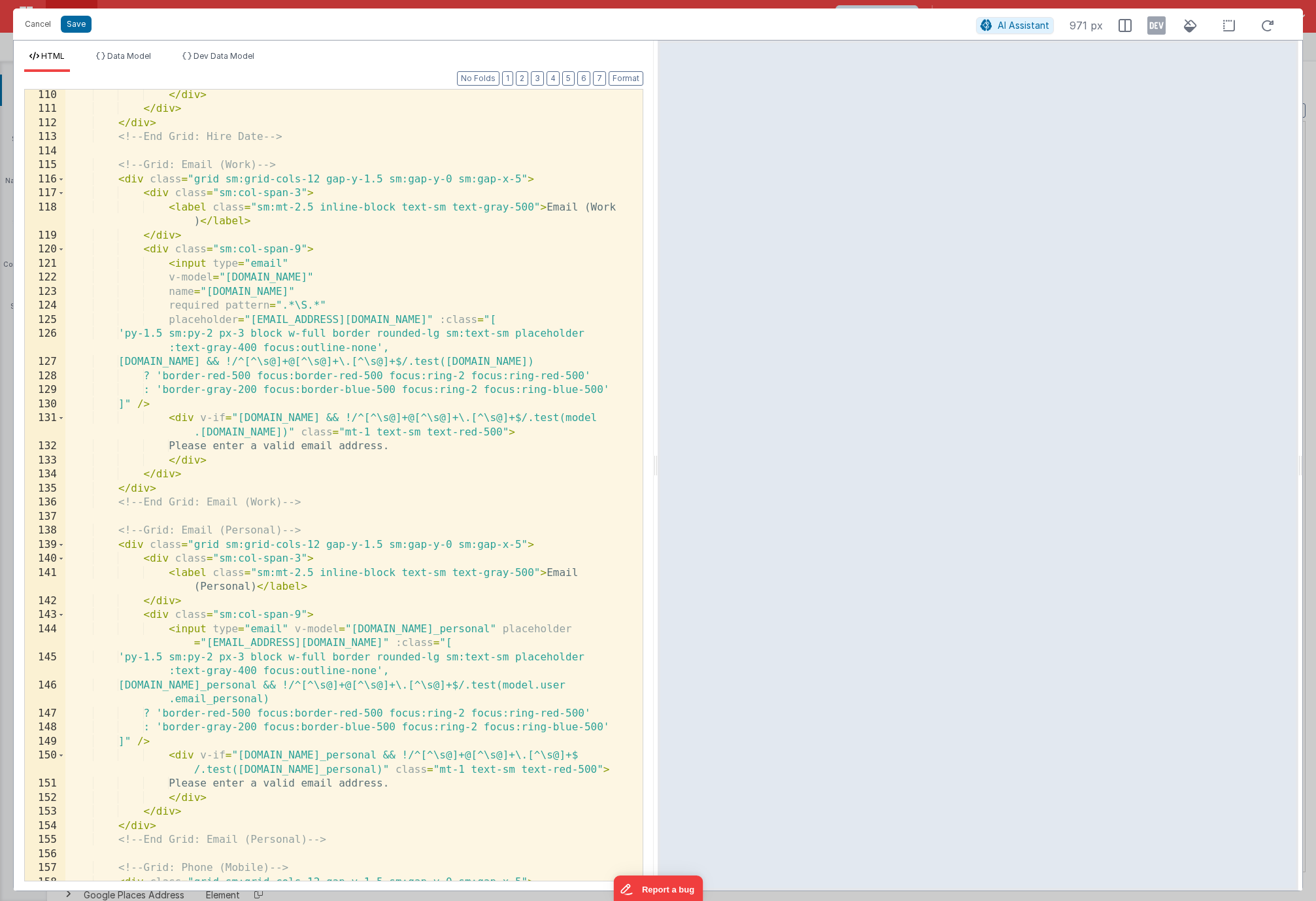
scroll to position [0, 0]
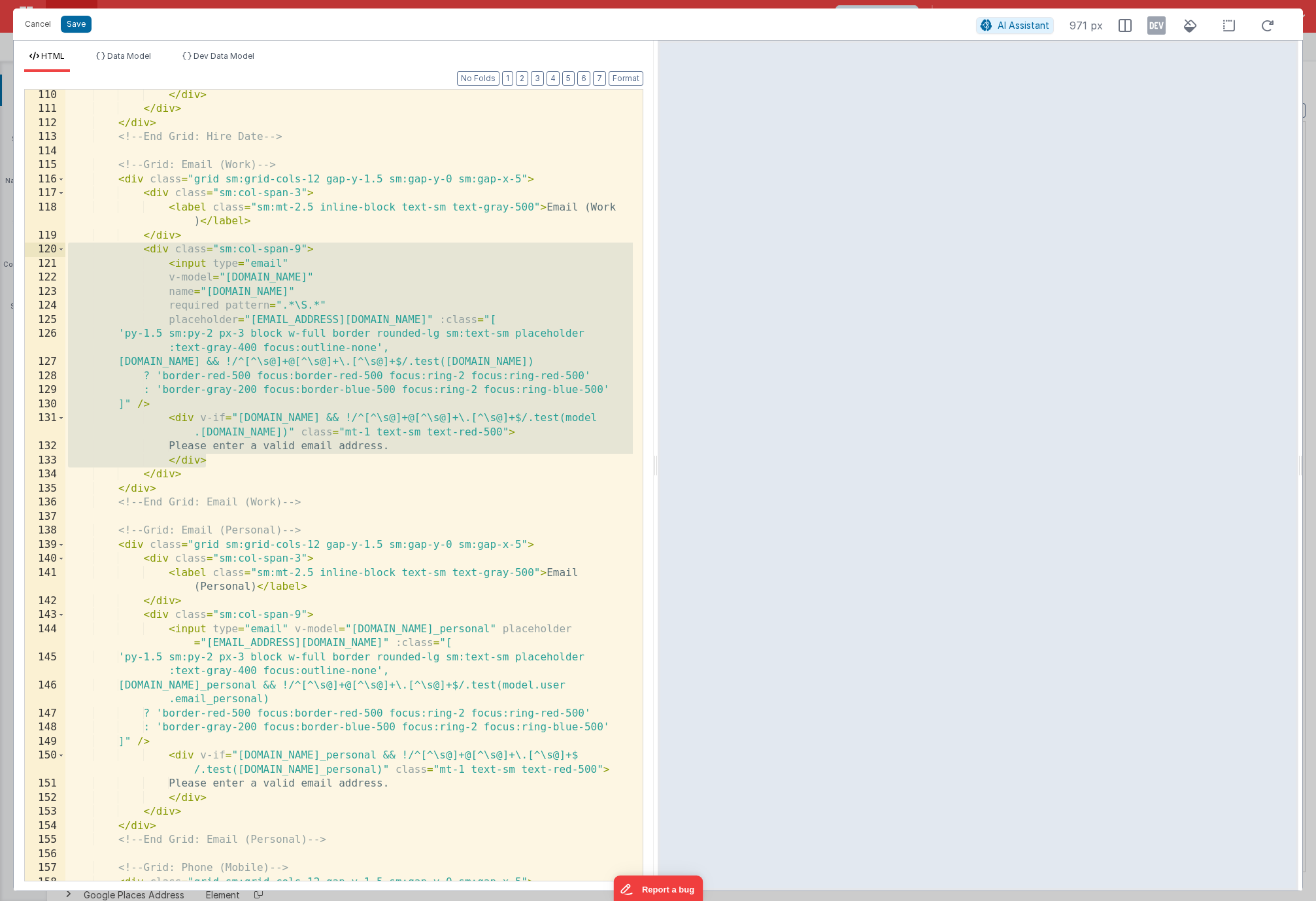
drag, startPoint x: 269, startPoint y: 458, endPoint x: 49, endPoint y: 254, distance: 300.0
click at [49, 254] on div "110 111 112 113 114 115 116 117 118 119 120 121 122 123 124 125 126 127 128 129…" at bounding box center [334, 485] width 619 height 792
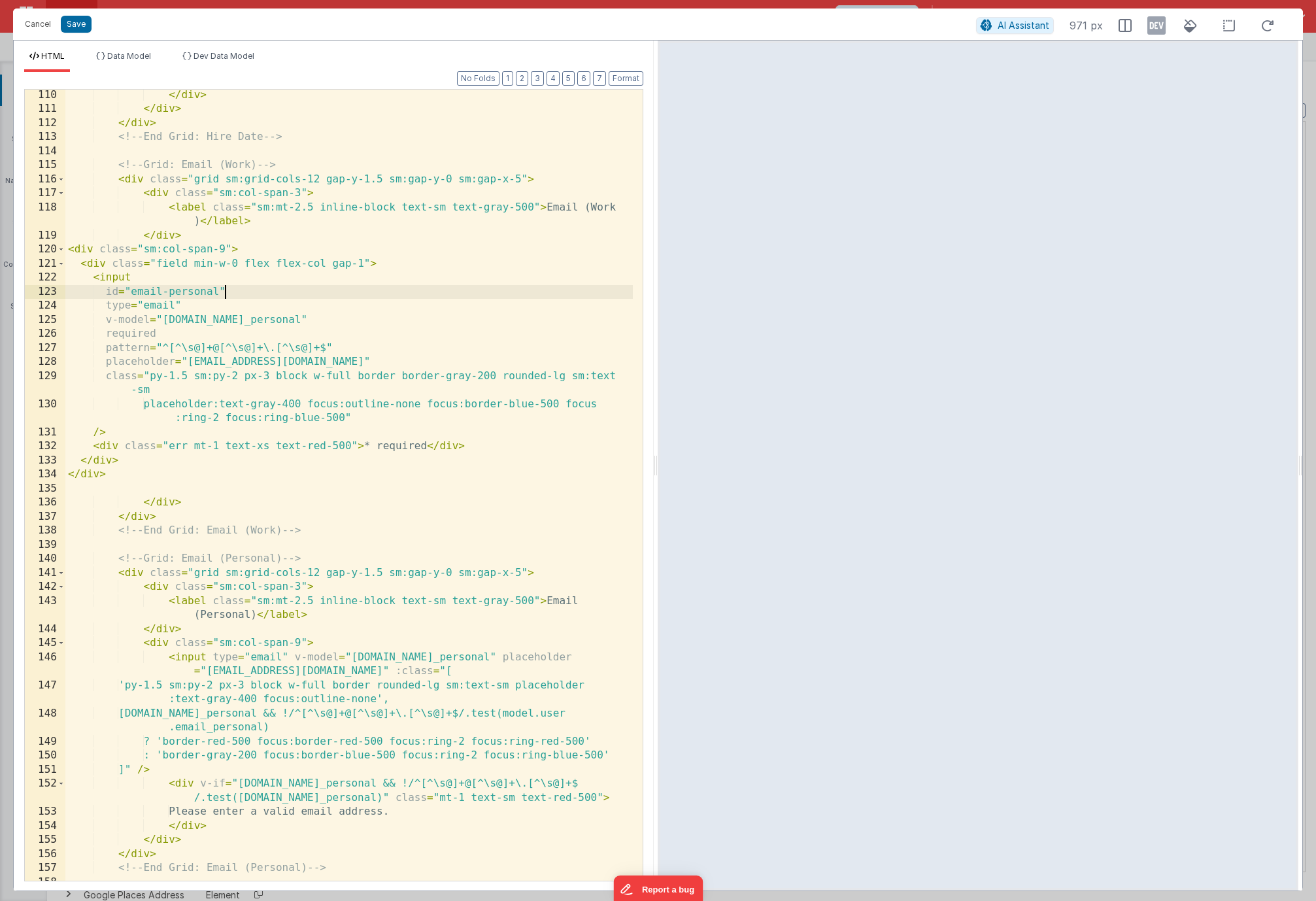
click at [231, 291] on div "</ div > </ div > </ div > <!-- End Grid: Hire Date --> <!-- Grid: Email (Work)…" at bounding box center [349, 498] width 567 height 819
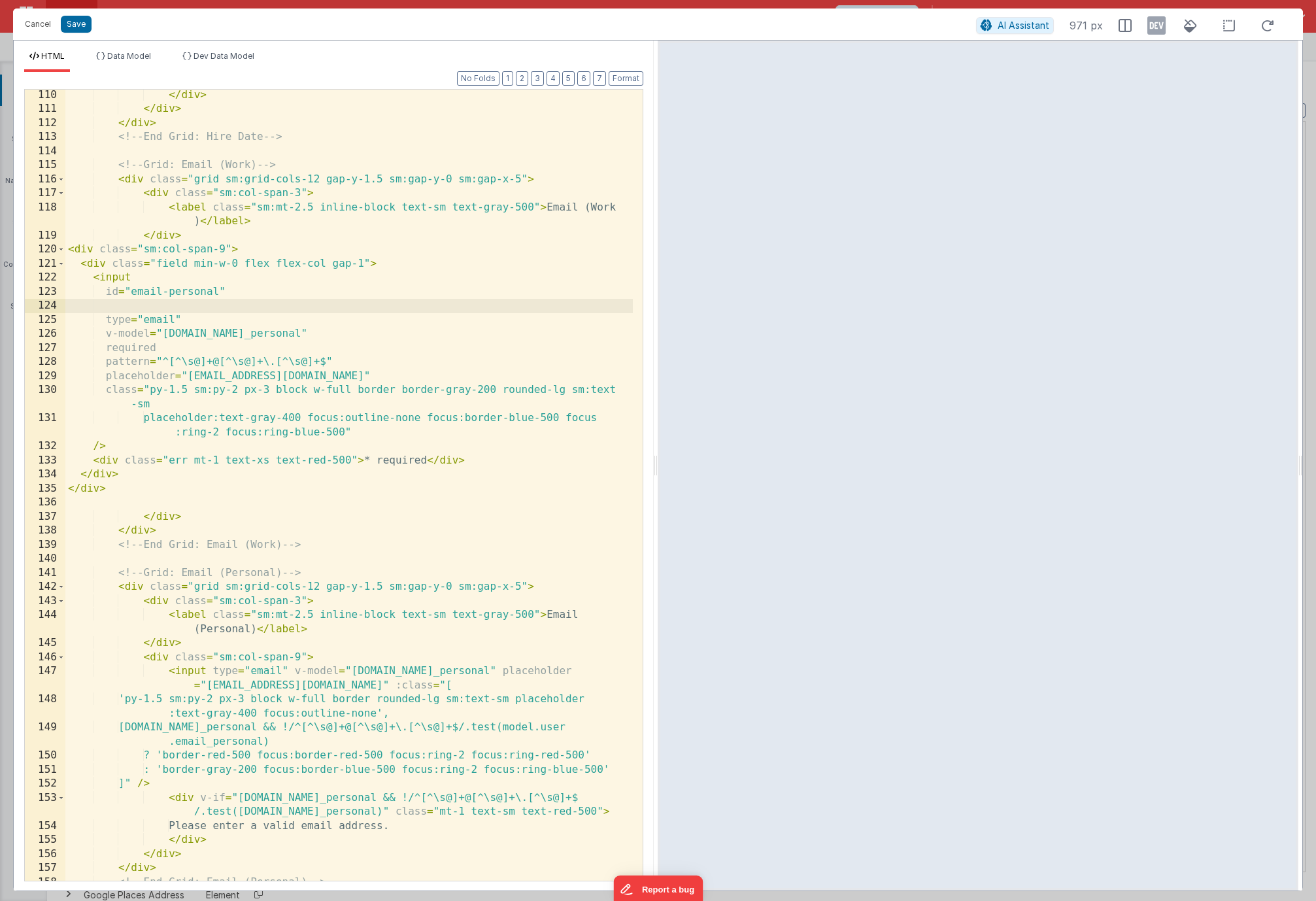
click at [79, 35] on div "Cancel Save AI Assistant 971 px" at bounding box center [657, 24] width 1290 height 31
click at [77, 29] on button "Save" at bounding box center [76, 24] width 30 height 17
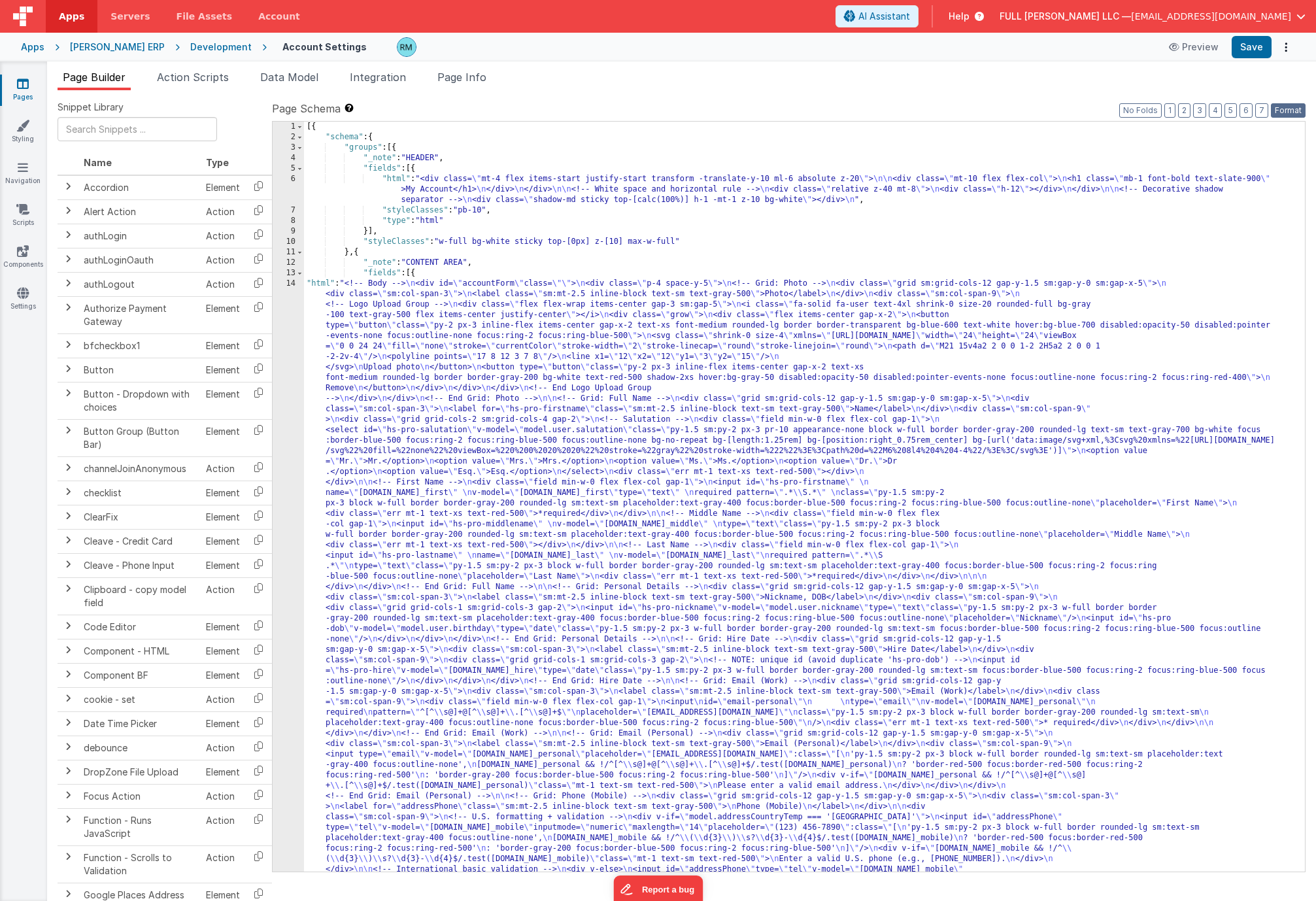
click at [1297, 104] on button "Format" at bounding box center [1288, 110] width 35 height 14
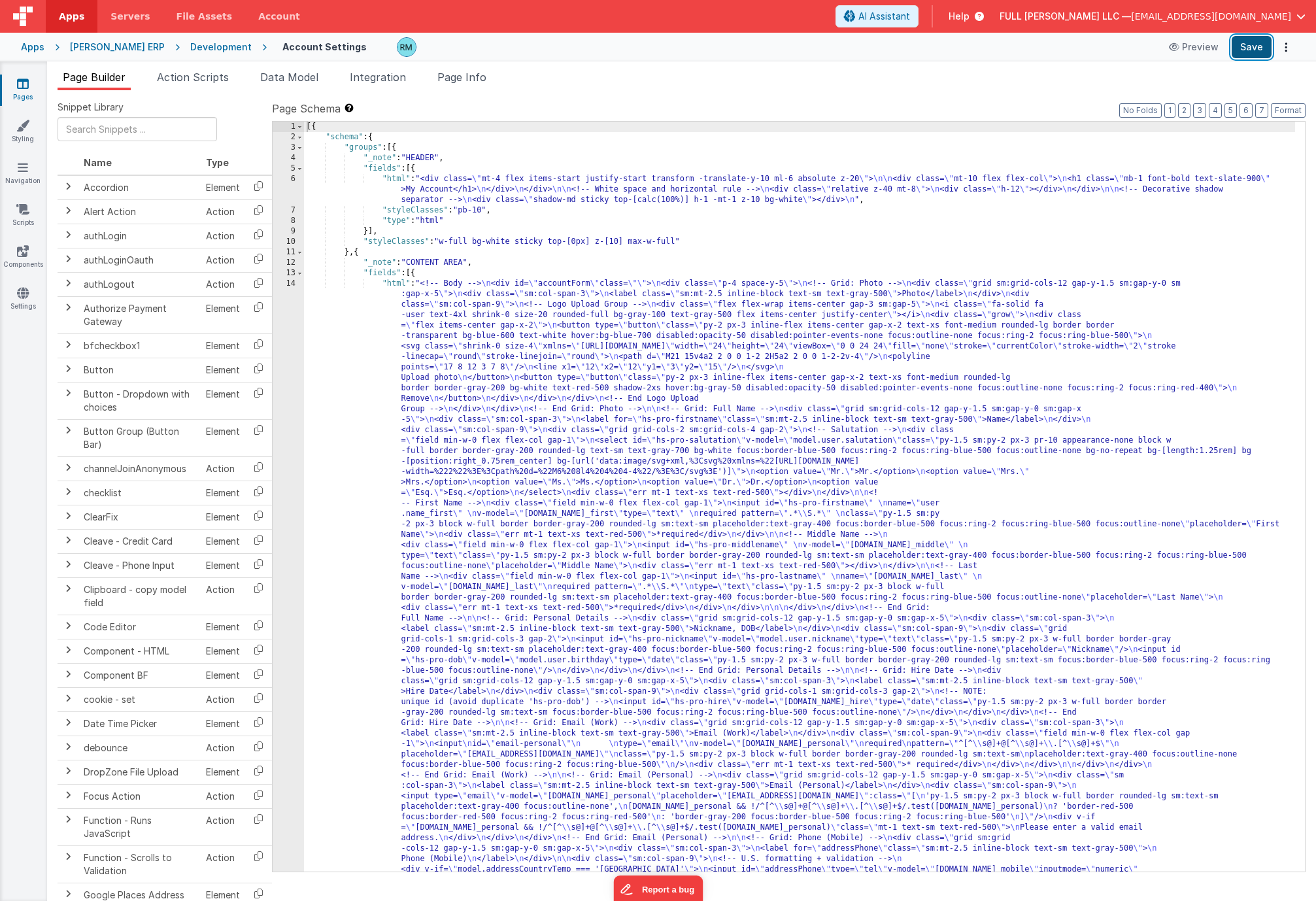
click at [1235, 51] on button "Save" at bounding box center [1251, 47] width 40 height 22
click at [400, 282] on div "[{ "schema" : { "groups" : [{ "_note" : "HEADER" , "fields" : [{ "html" : "<div…" at bounding box center [799, 894] width 991 height 1545
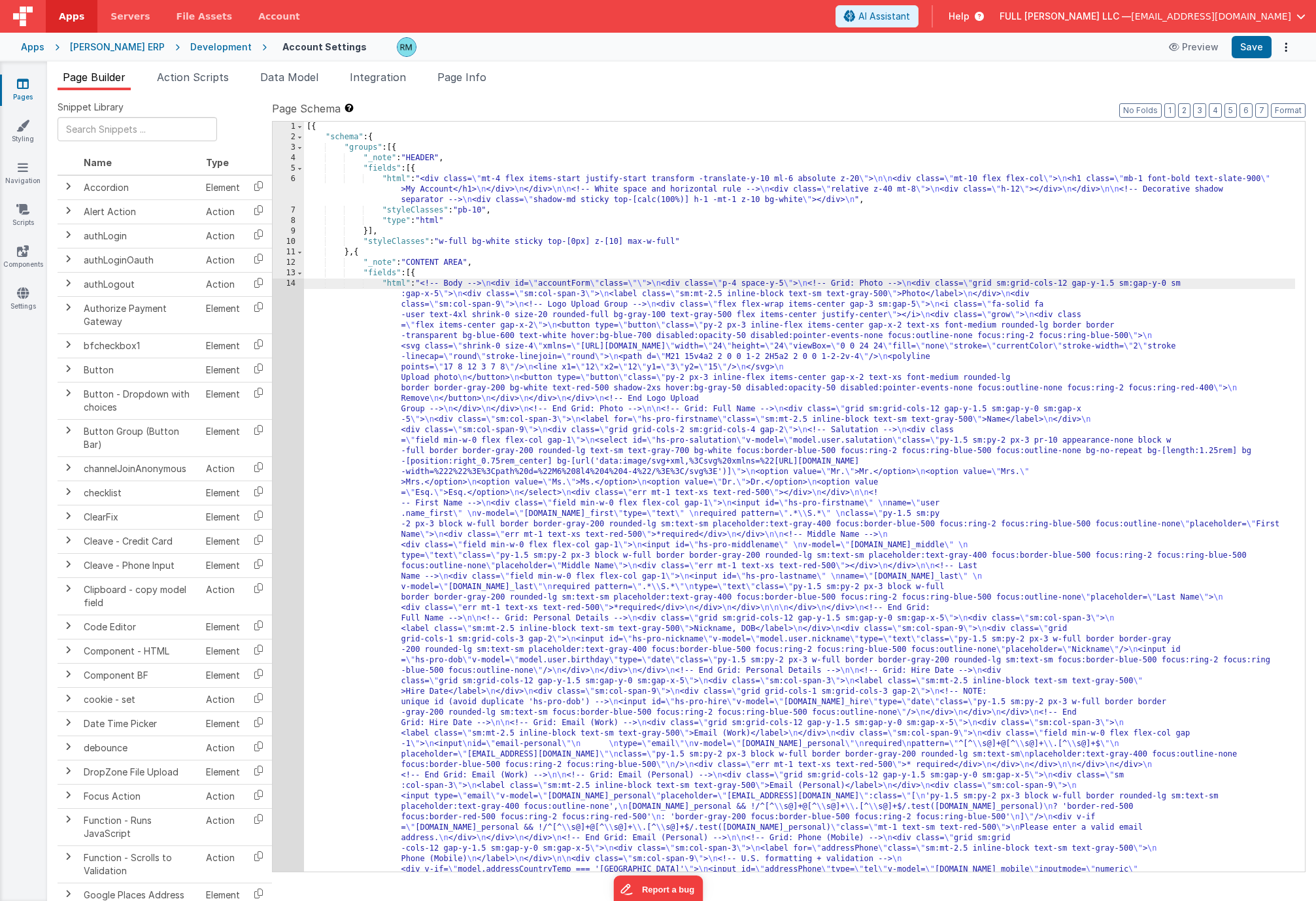
click at [294, 282] on div "14" at bounding box center [288, 670] width 31 height 785
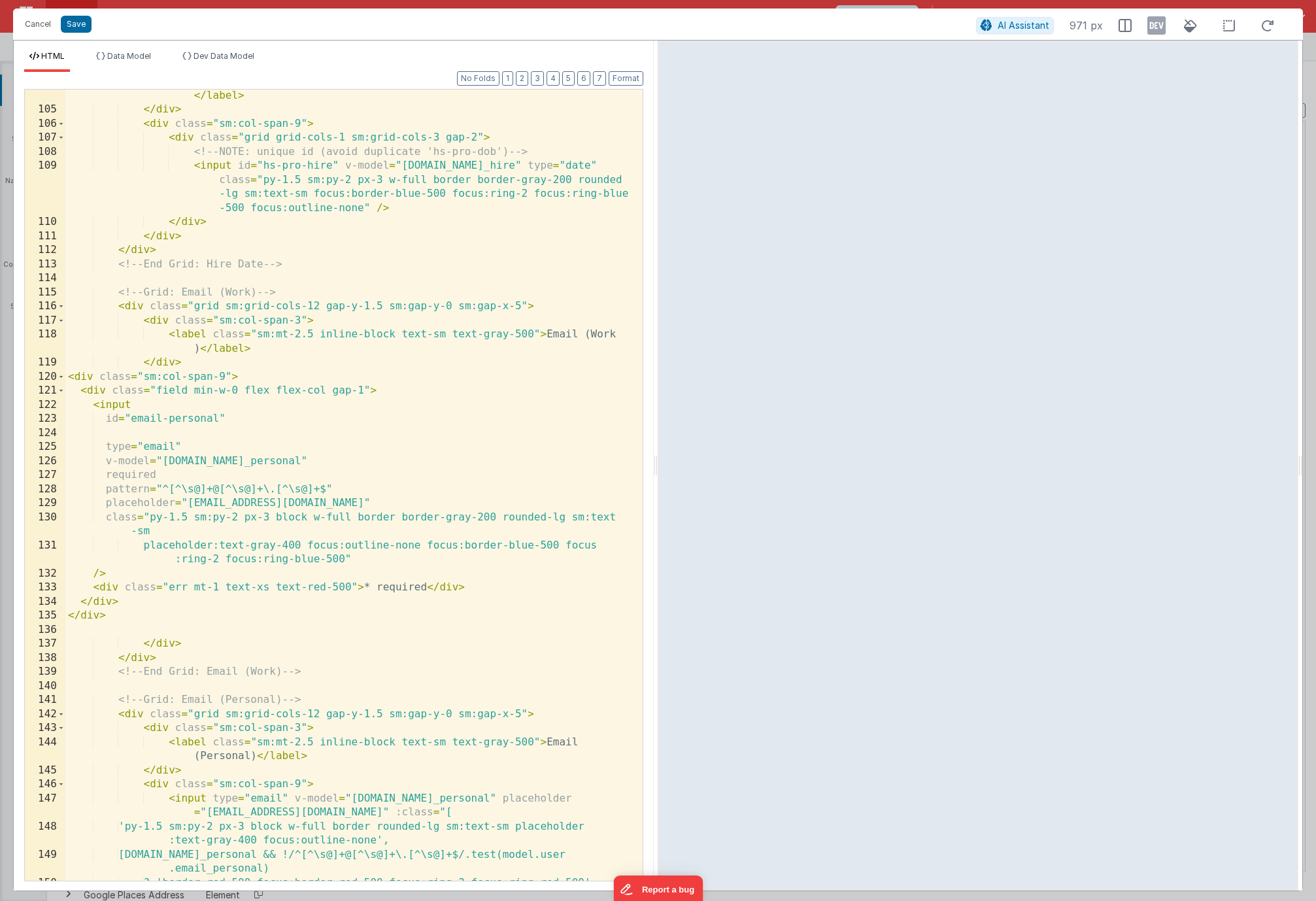
scroll to position [2025, 0]
click at [42, 27] on button "Cancel" at bounding box center [38, 24] width 39 height 18
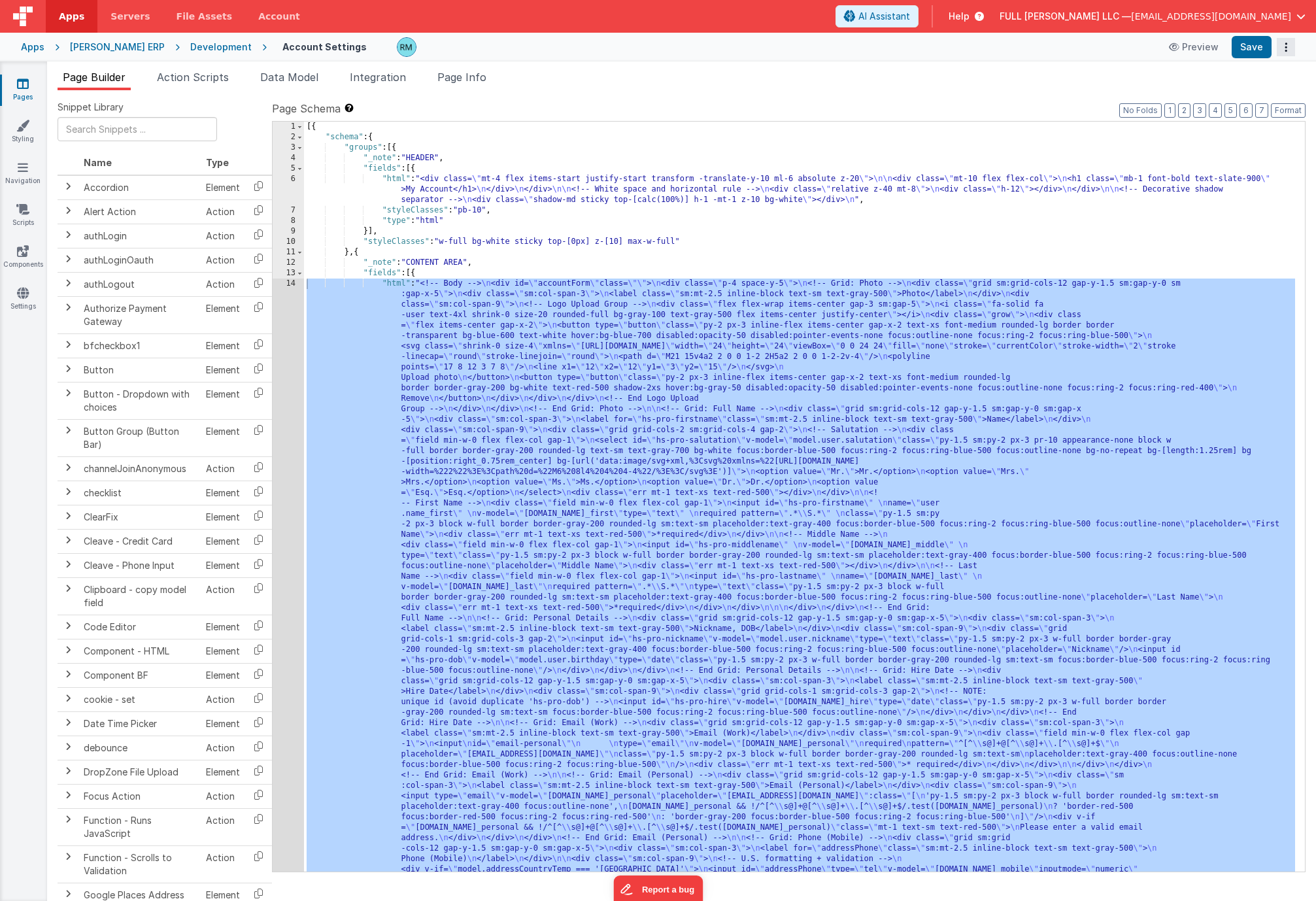
click at [1287, 53] on button "Options" at bounding box center [1286, 47] width 18 height 18
click at [1235, 92] on link "Rollback" at bounding box center [1237, 98] width 115 height 25
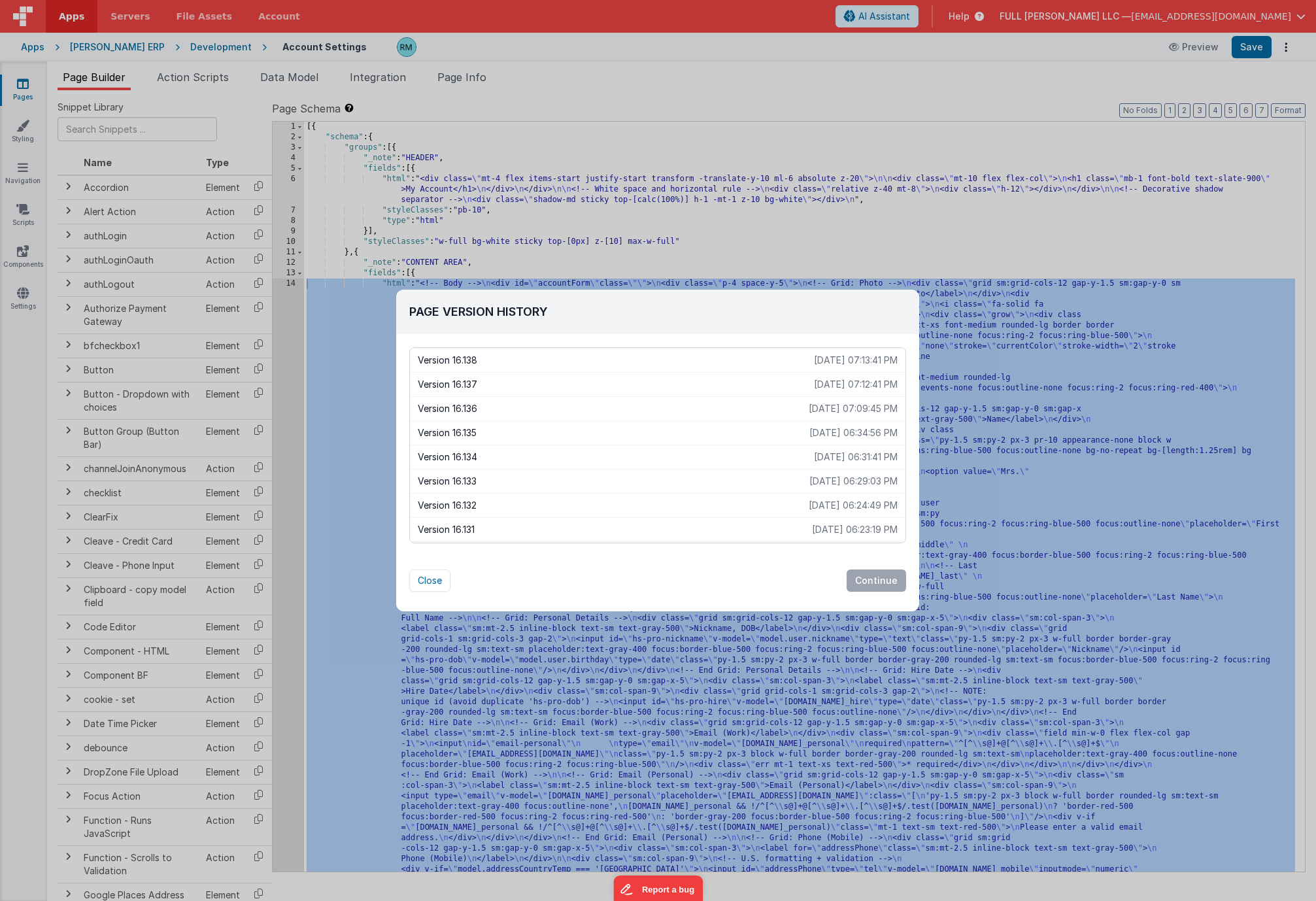
click at [670, 437] on p "Version 16.135" at bounding box center [613, 433] width 391 height 13
click at [868, 577] on button "Continue" at bounding box center [877, 580] width 60 height 22
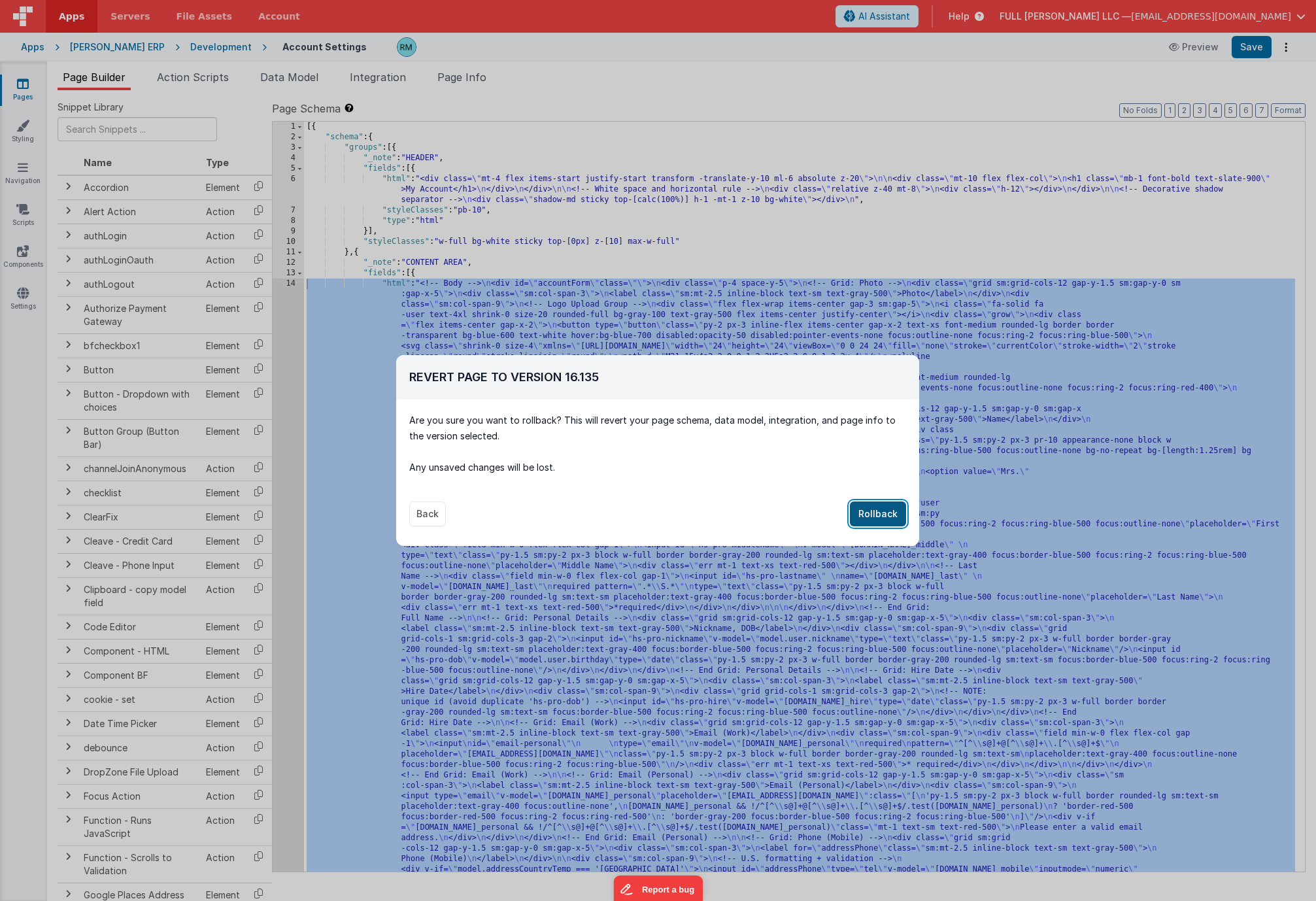
click at [873, 517] on button "Rollback" at bounding box center [877, 514] width 56 height 25
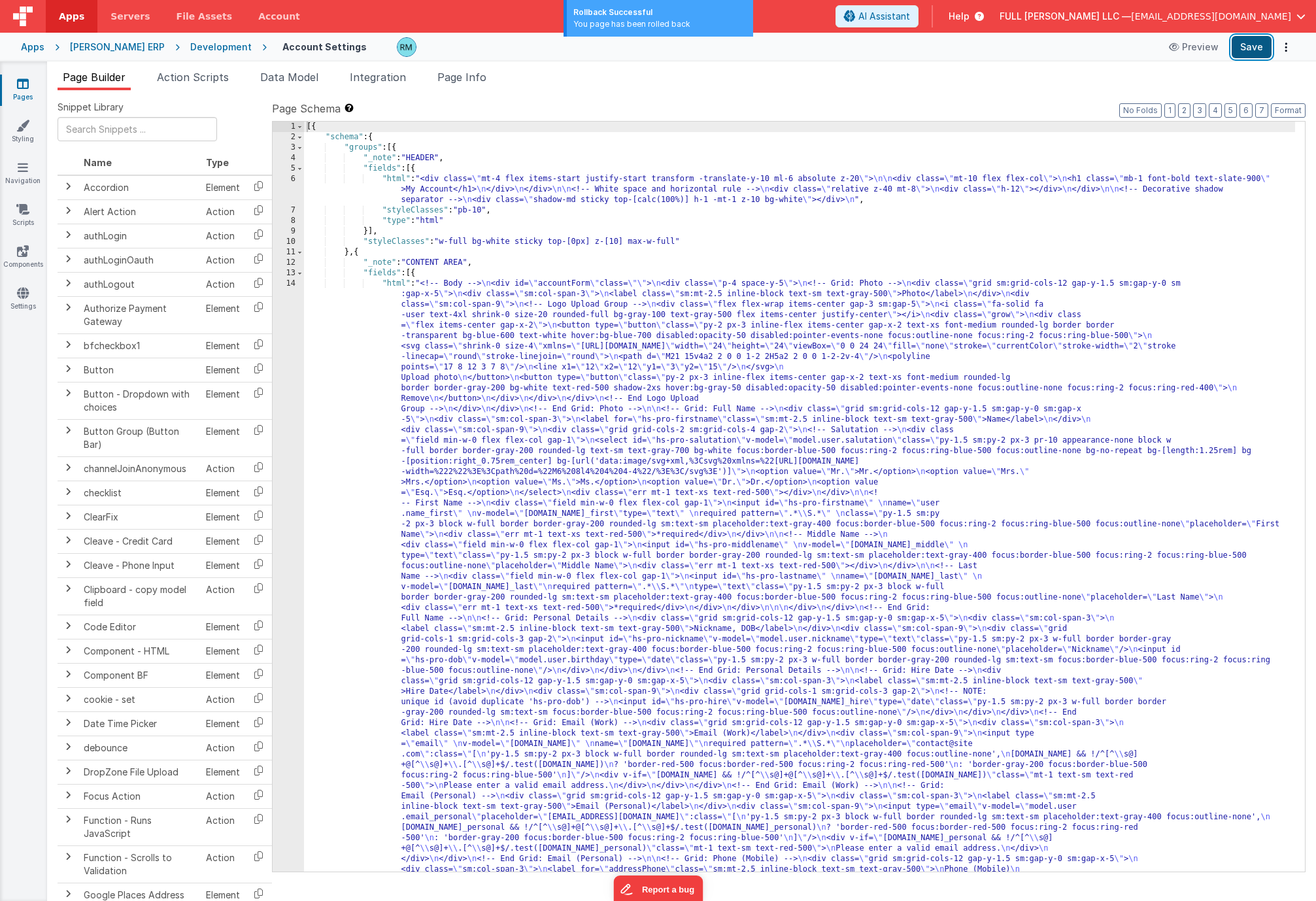
click at [1244, 49] on button "Save" at bounding box center [1251, 47] width 40 height 22
click at [400, 286] on div "[{ "schema" : { "groups" : [{ "_note" : "HEADER" , "fields" : [{ "html" : "<div…" at bounding box center [799, 904] width 991 height 1566
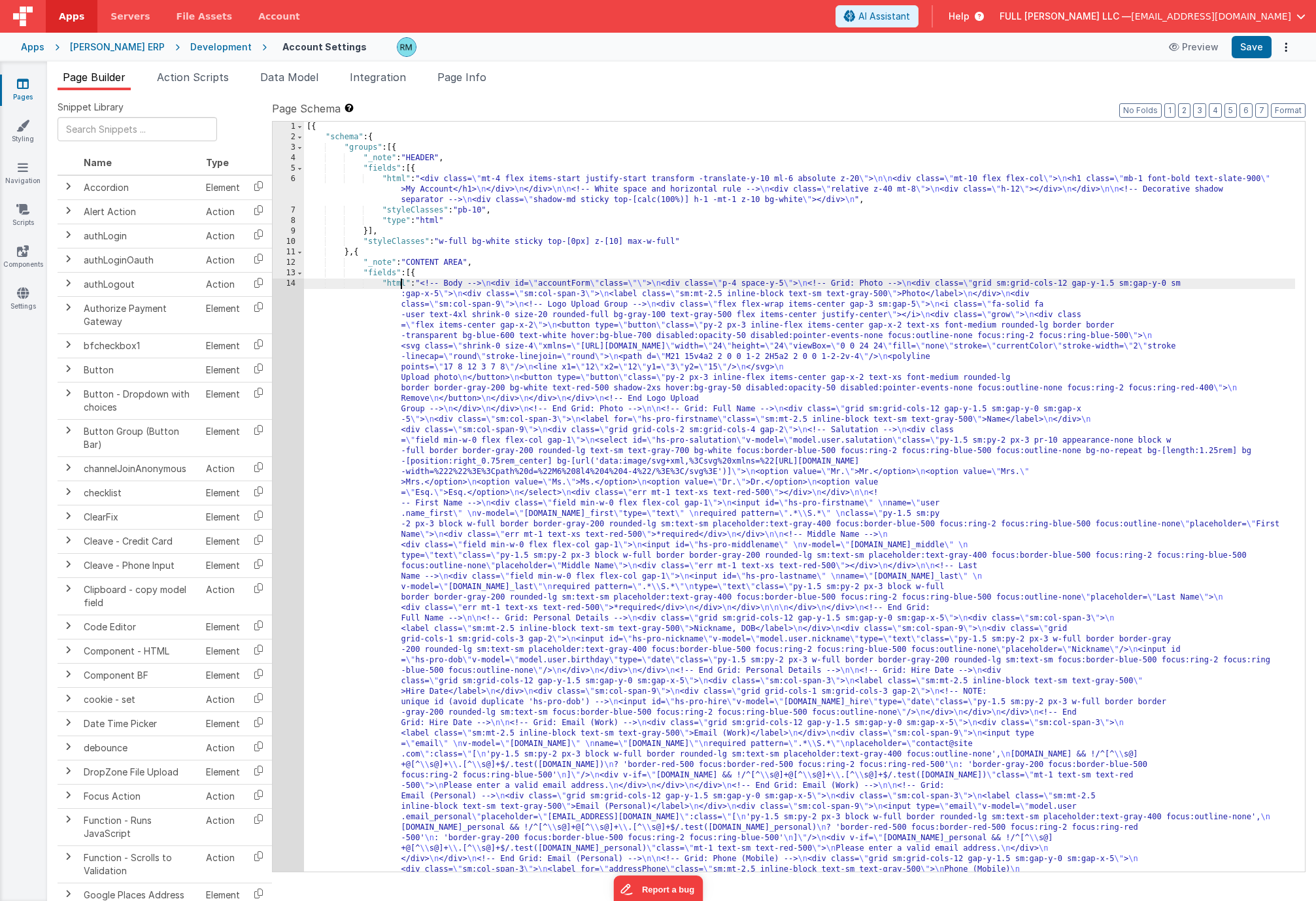
click at [294, 285] on div "14" at bounding box center [288, 681] width 31 height 806
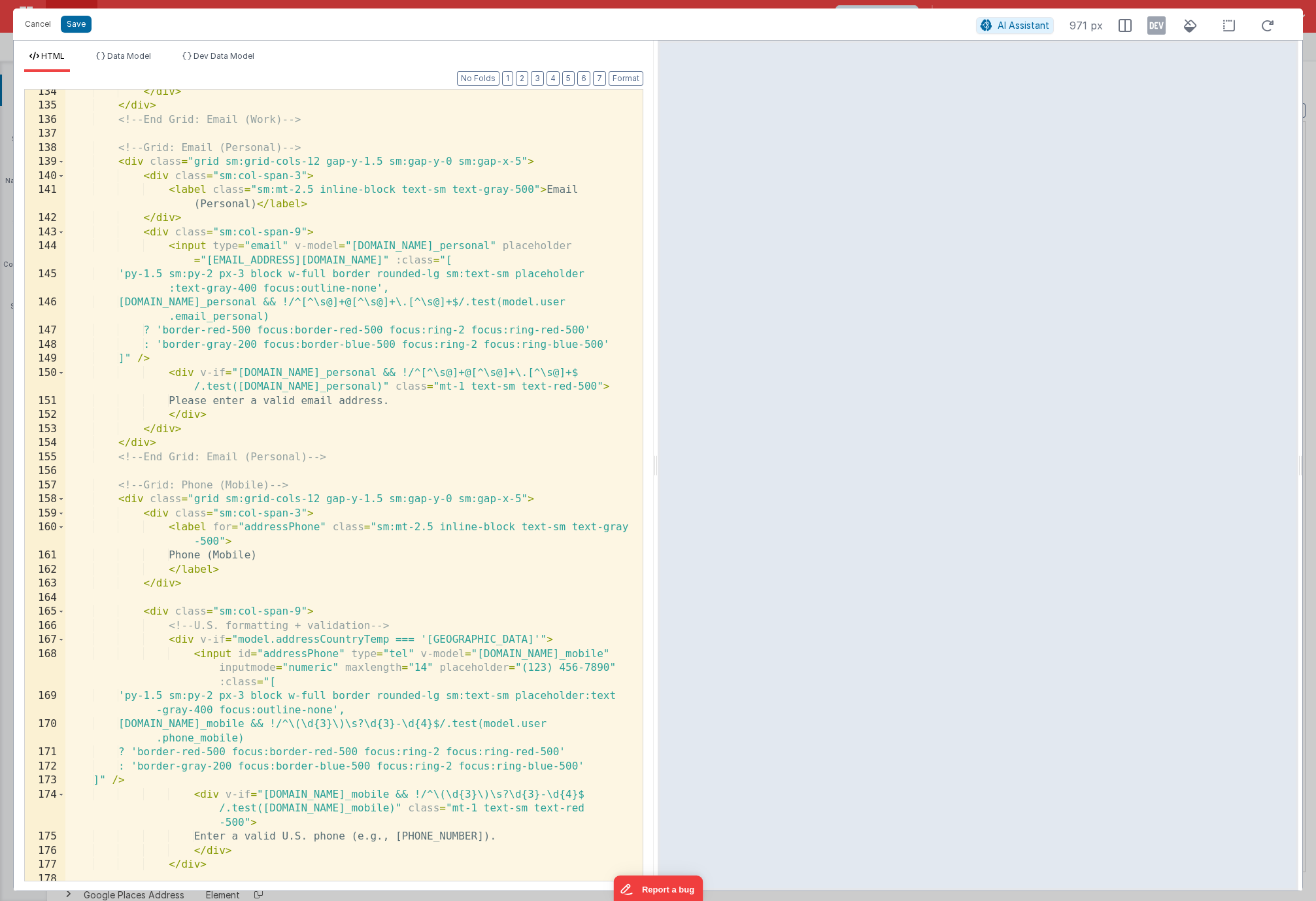
scroll to position [2469, 0]
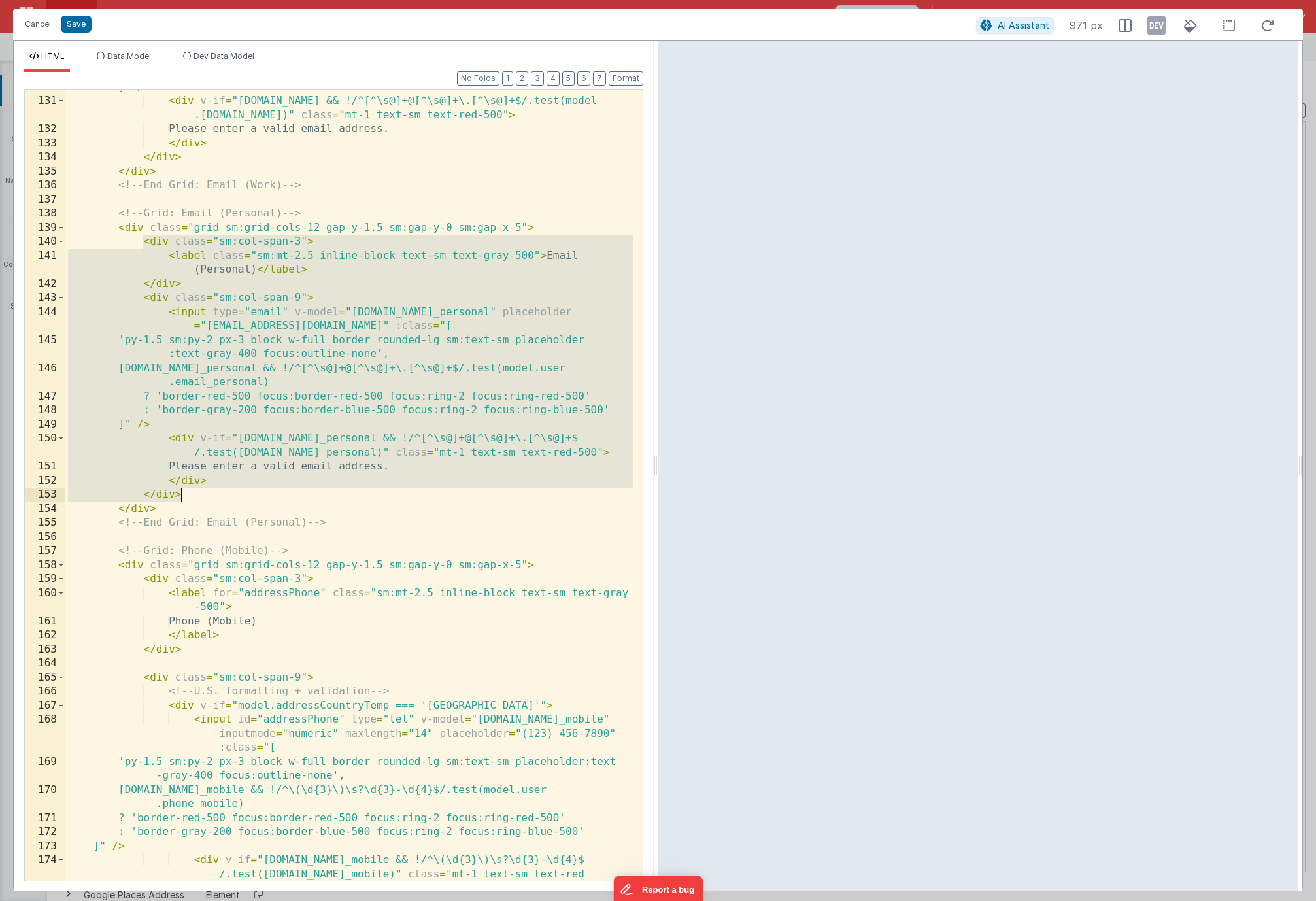
drag, startPoint x: 144, startPoint y: 241, endPoint x: 215, endPoint y: 489, distance: 258.0
click at [215, 489] on div "]" /> < div v-if = "[DOMAIN_NAME] && !/^[^\s@]+@[^\s@]+\.[^\s@]+$/.test(model .…" at bounding box center [349, 504] width 567 height 848
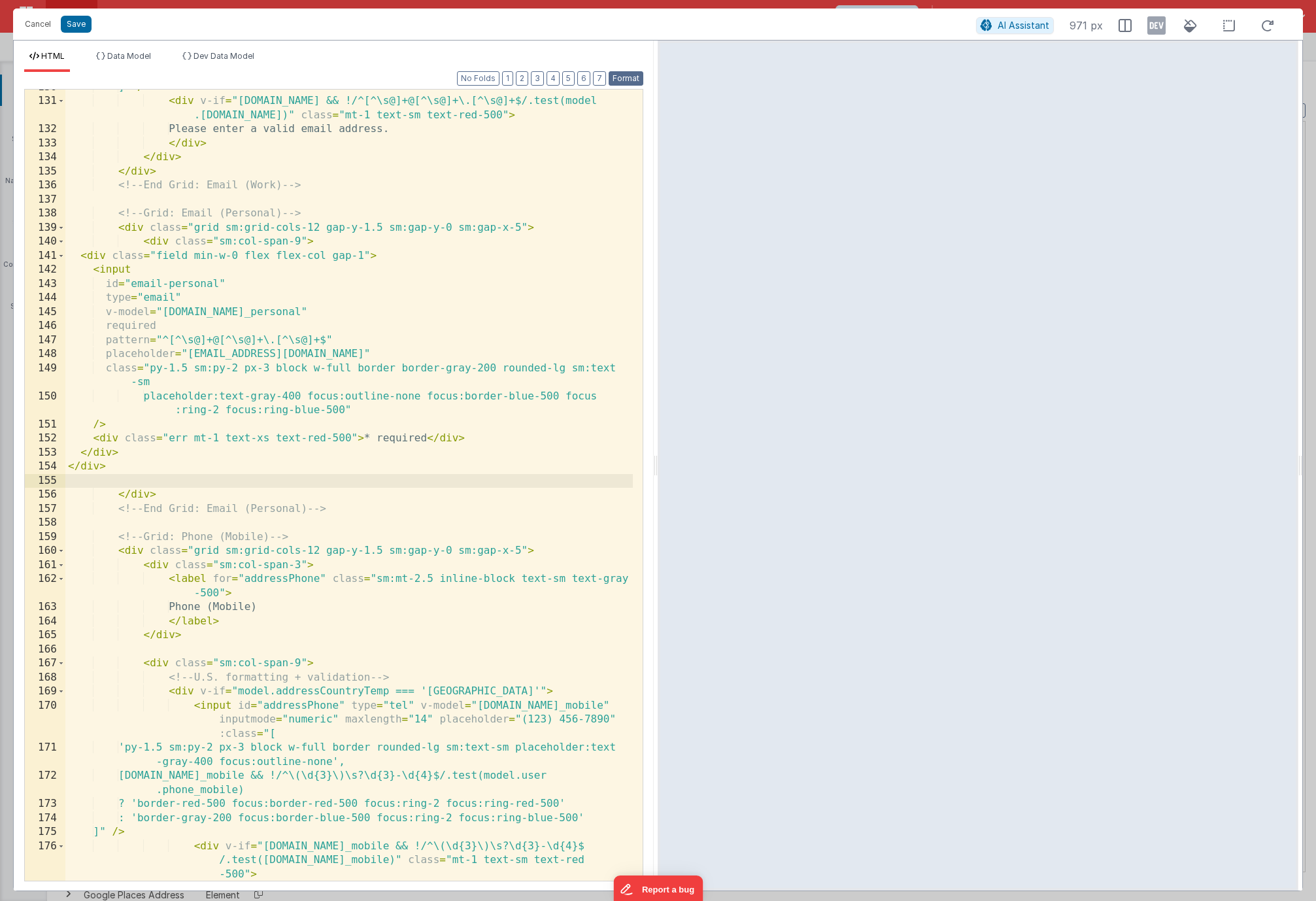
click at [623, 81] on button "Format" at bounding box center [626, 78] width 35 height 14
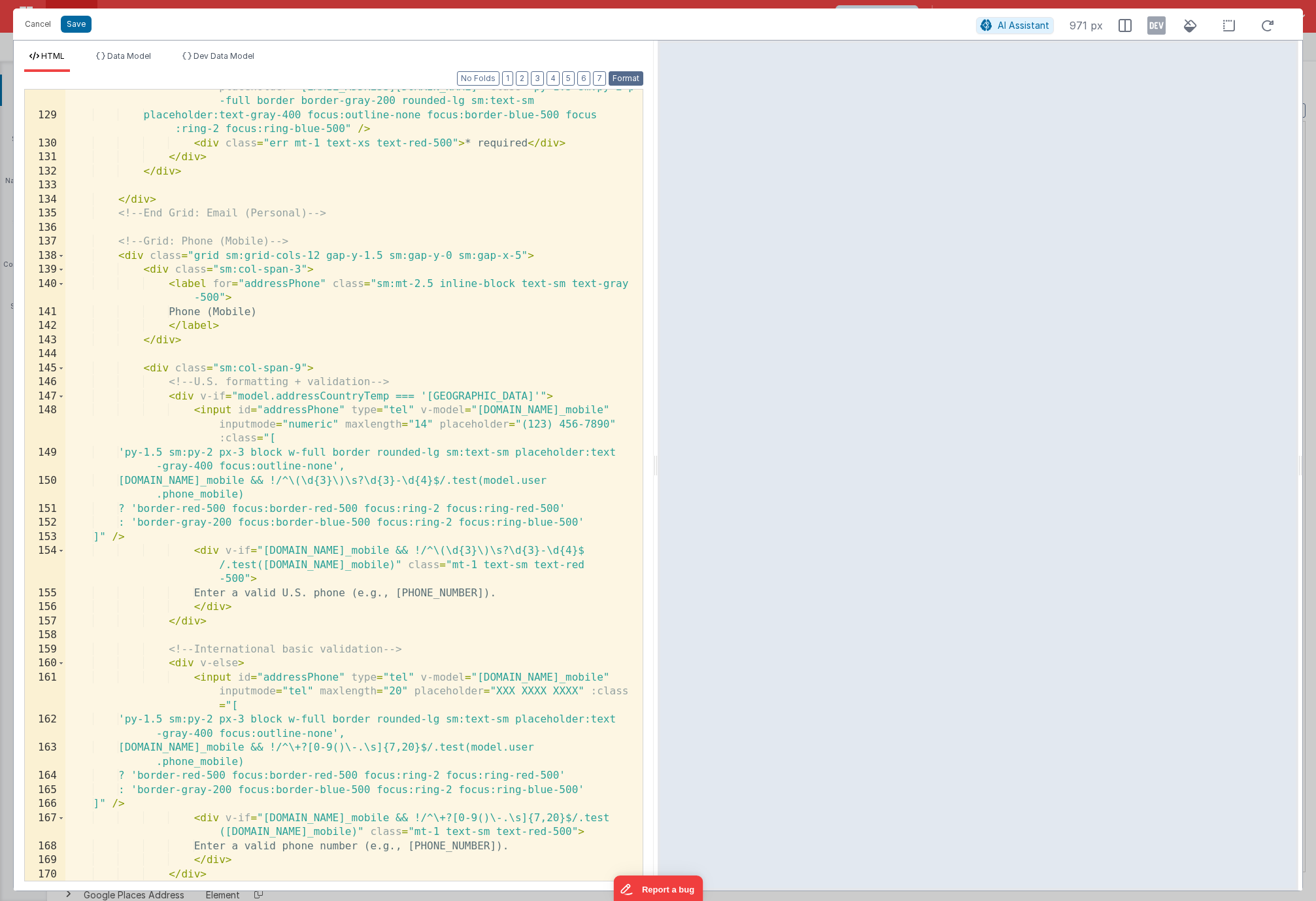
scroll to position [2567, 0]
click at [82, 29] on button "Save" at bounding box center [76, 24] width 30 height 17
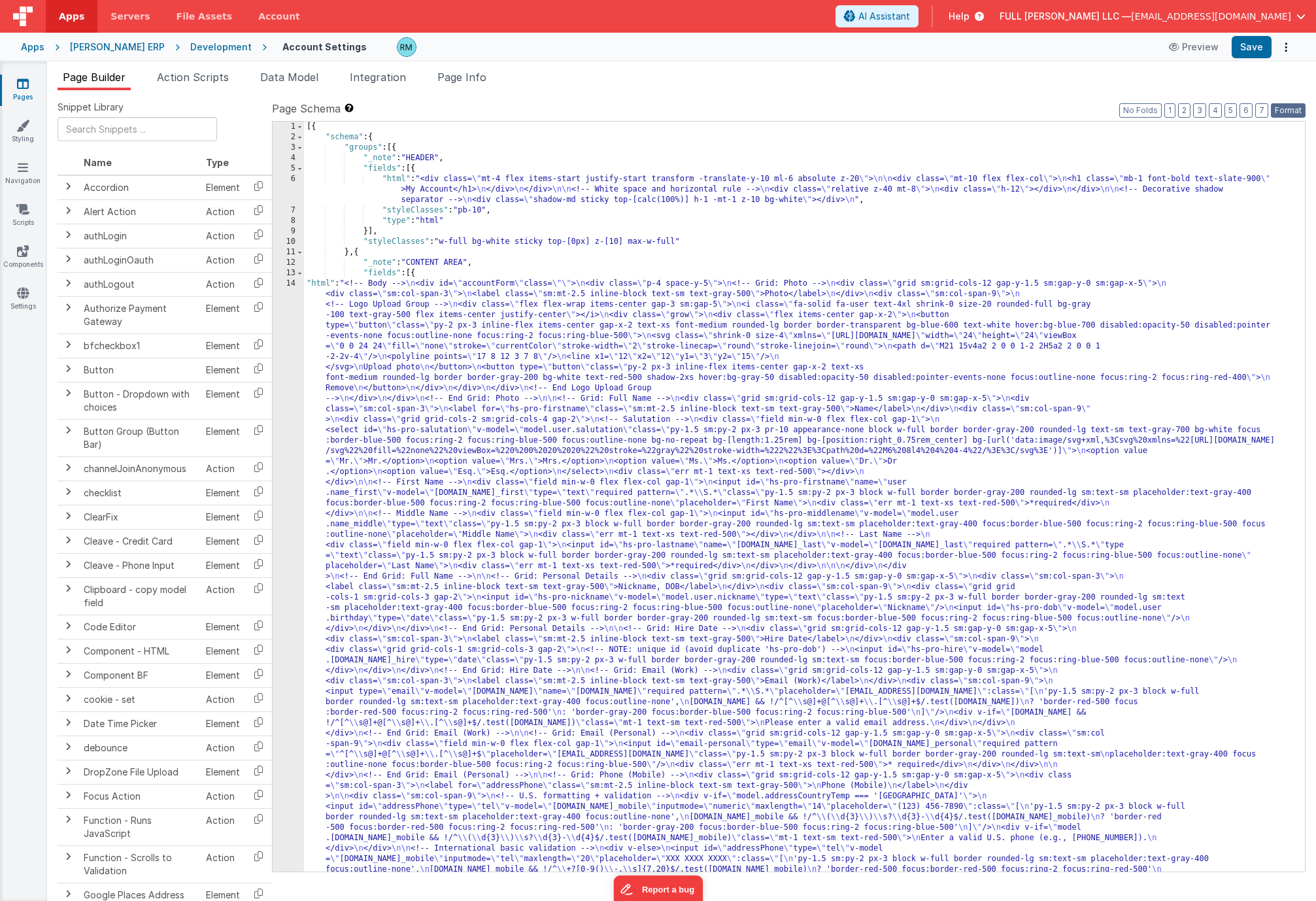
drag, startPoint x: 1278, startPoint y: 108, endPoint x: 1269, endPoint y: 99, distance: 12.7
click at [1278, 108] on button "Format" at bounding box center [1288, 110] width 35 height 14
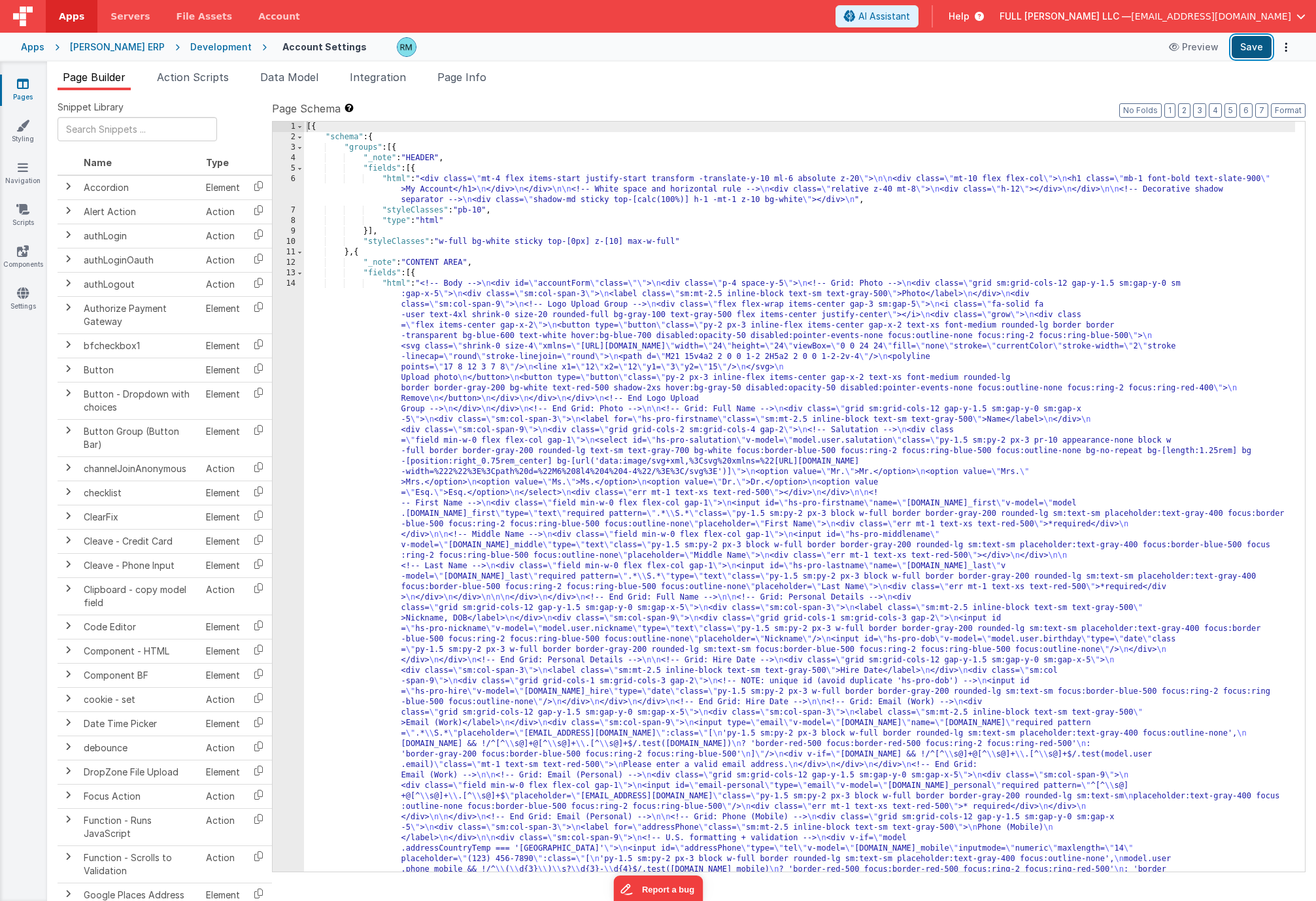
click at [1240, 53] on button "Save" at bounding box center [1251, 47] width 40 height 22
click at [1279, 49] on button "Options" at bounding box center [1286, 47] width 18 height 18
click at [1233, 96] on link "Rollback" at bounding box center [1237, 98] width 115 height 25
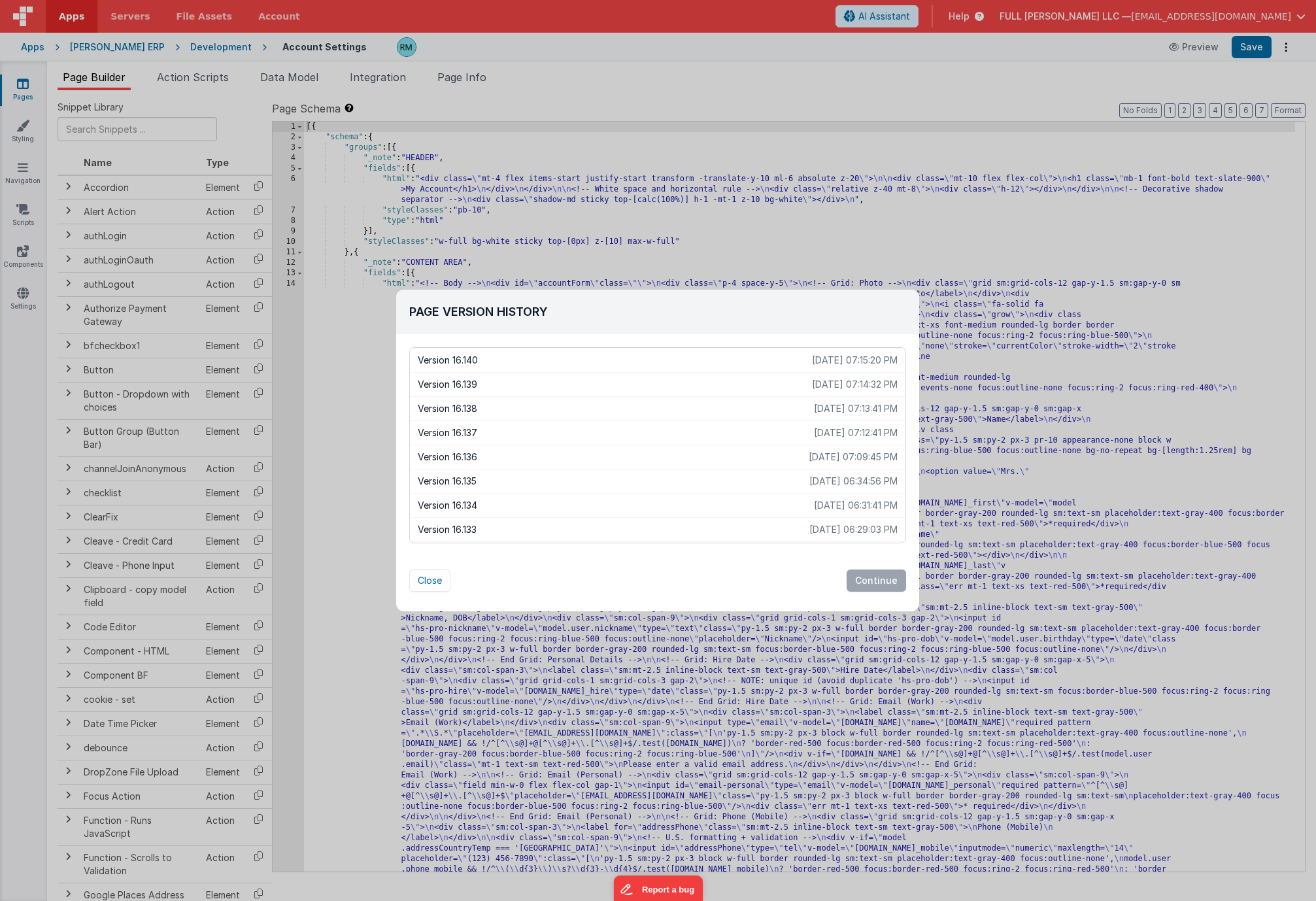
click at [686, 498] on div "Version 16.134 [DATE] 06:31:41 PM" at bounding box center [658, 505] width 496 height 24
click at [694, 481] on p "Version 16.135" at bounding box center [613, 481] width 391 height 13
click at [869, 581] on button "Continue" at bounding box center [877, 580] width 60 height 22
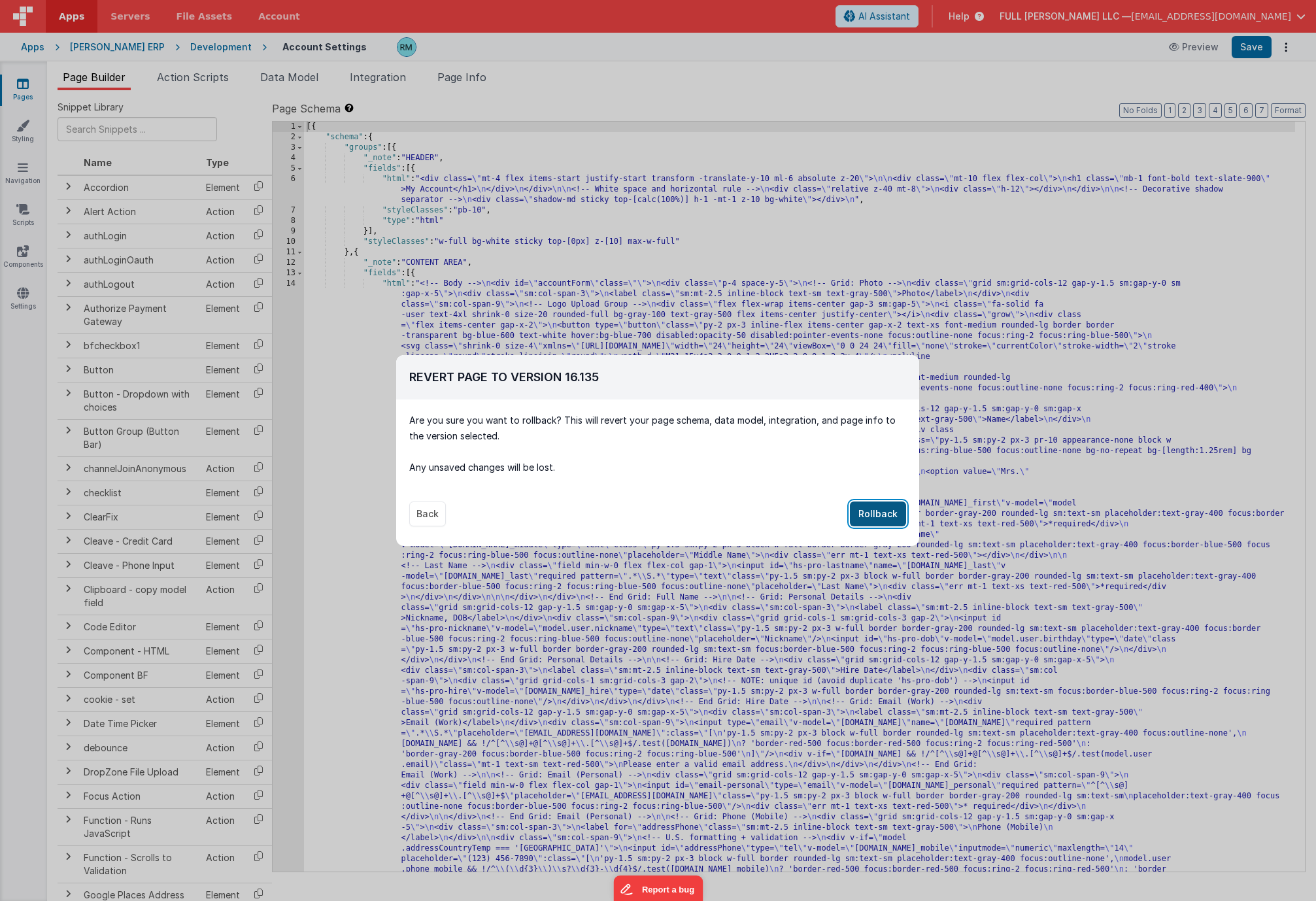
click at [871, 511] on button "Rollback" at bounding box center [877, 514] width 56 height 25
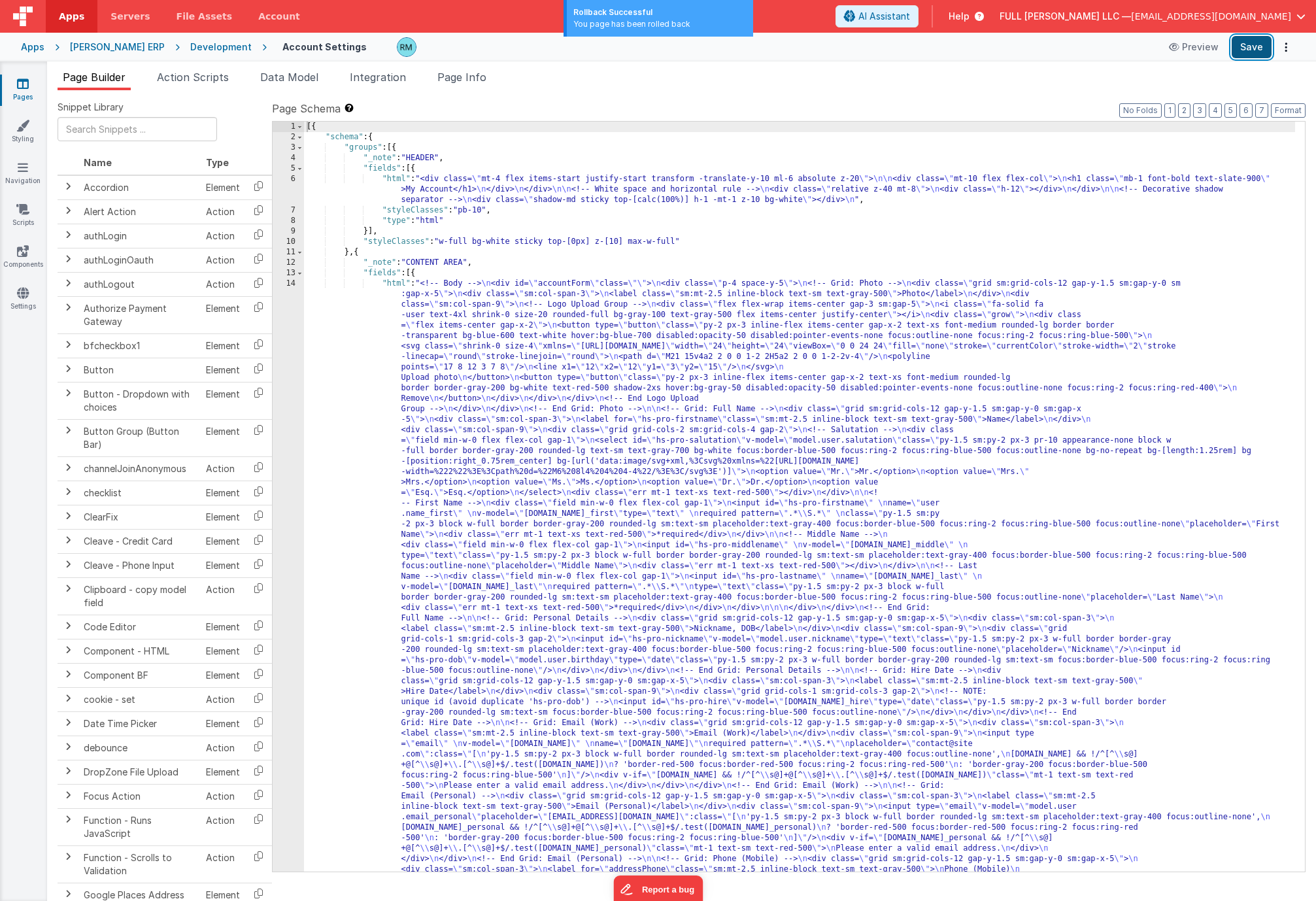
click at [1254, 48] on button "Save" at bounding box center [1251, 47] width 40 height 22
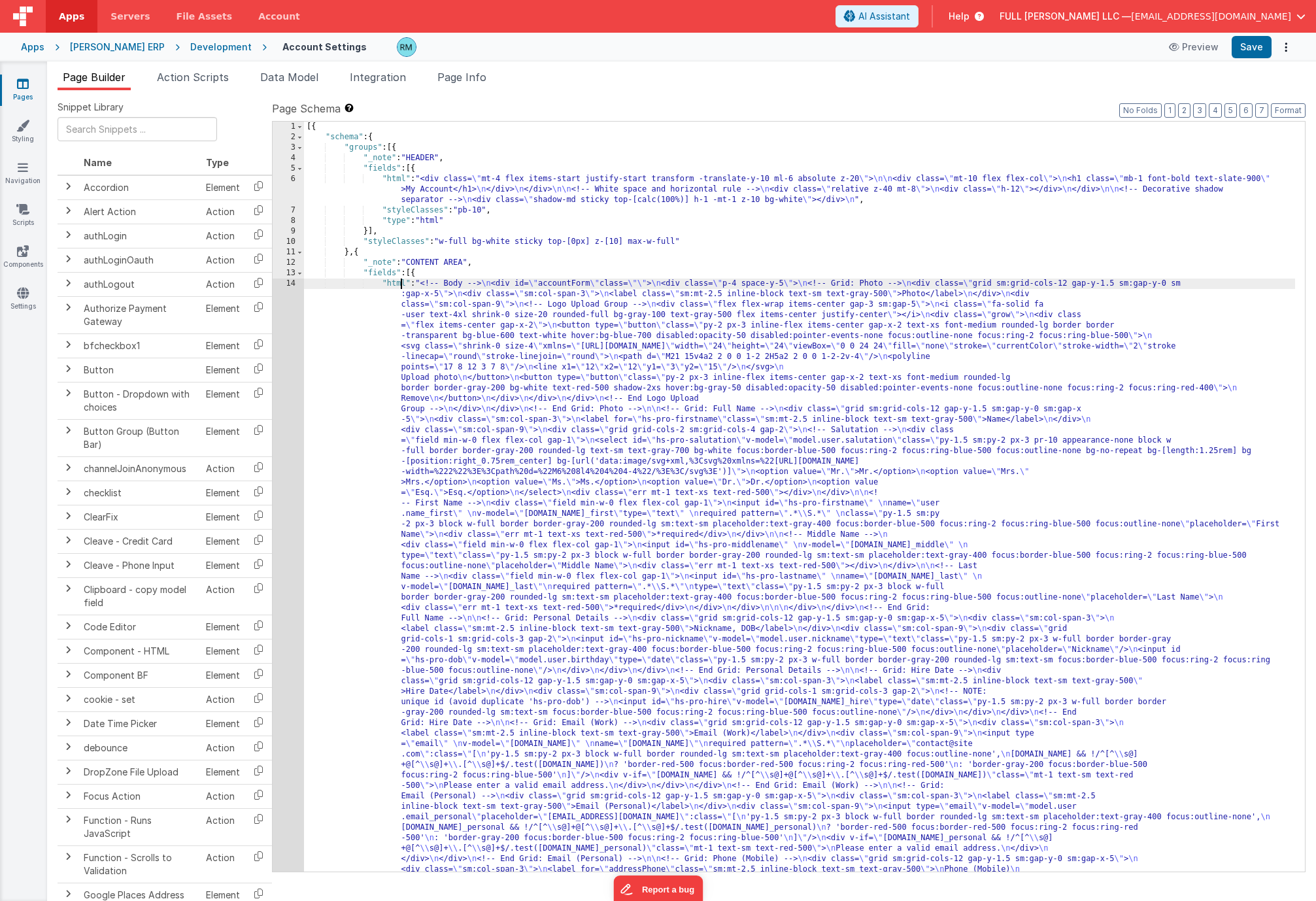
click at [401, 284] on div "[{ "schema" : { "groups" : [{ "_note" : "HEADER" , "fields" : [{ "html" : "<div…" at bounding box center [799, 904] width 991 height 1566
click at [292, 283] on div "14" at bounding box center [288, 681] width 31 height 806
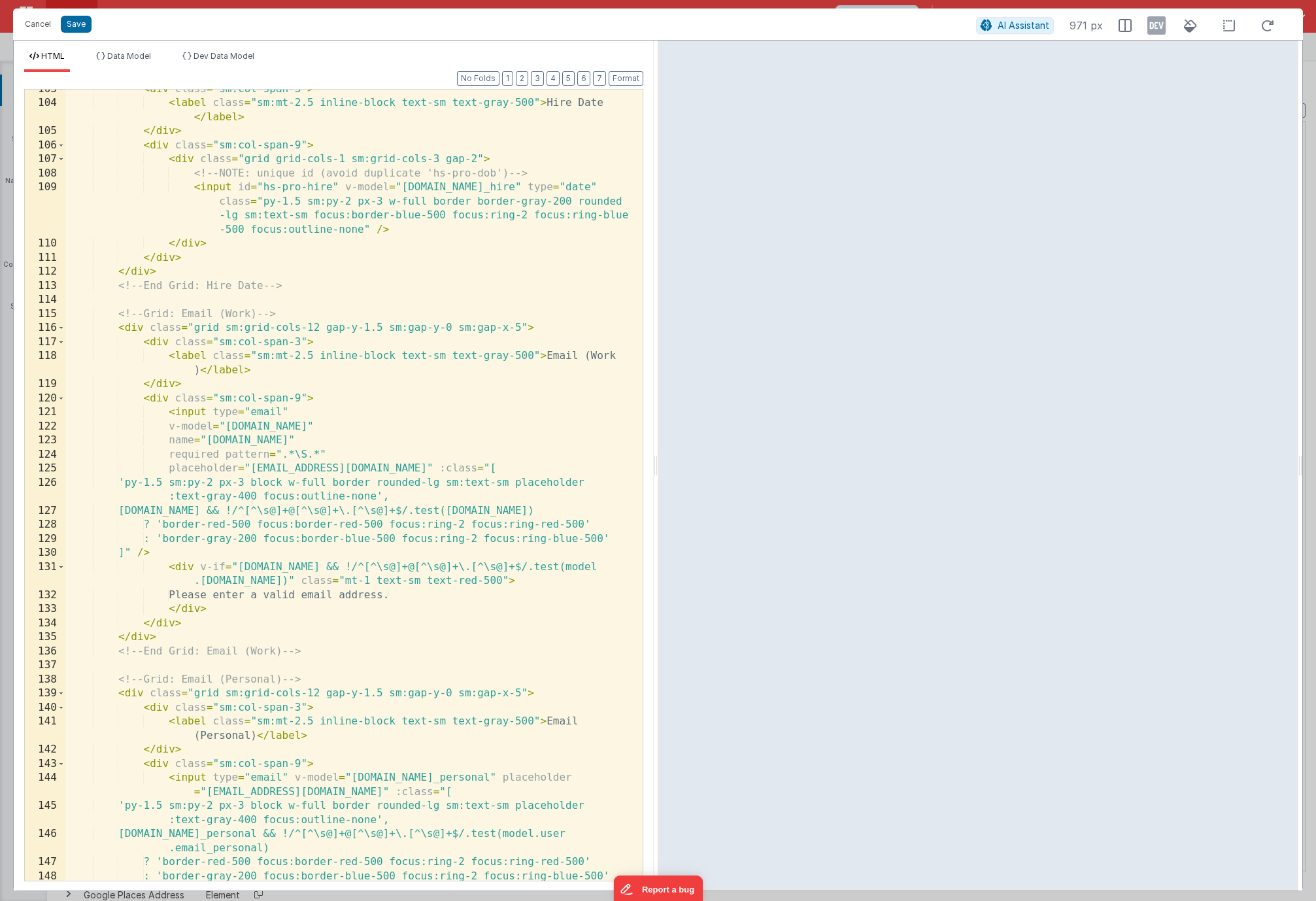
scroll to position [0, 0]
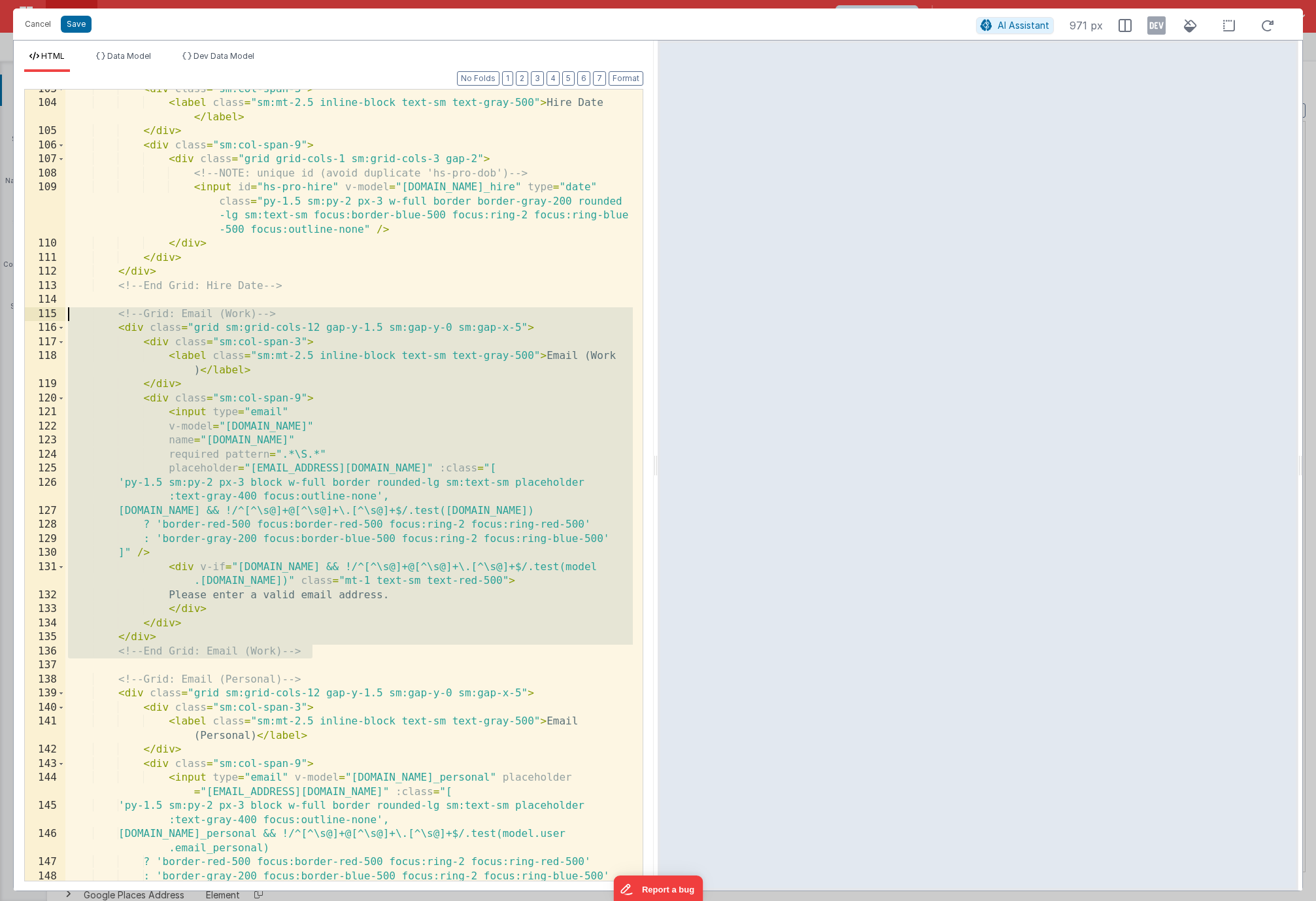
drag, startPoint x: 361, startPoint y: 653, endPoint x: 8, endPoint y: 312, distance: 490.8
click at [8, 312] on div "Cancel Save AI Assistant 971 px HTML Data Model Dev Data Model Format 7 6 5 4 3…" at bounding box center [658, 450] width 1316 height 901
drag, startPoint x: 366, startPoint y: 649, endPoint x: 72, endPoint y: 320, distance: 441.2
click at [72, 320] on div "< div class = "sm:col-span-3" > < label class = "sm:mt-2.5 inline-block text-sm…" at bounding box center [349, 492] width 567 height 819
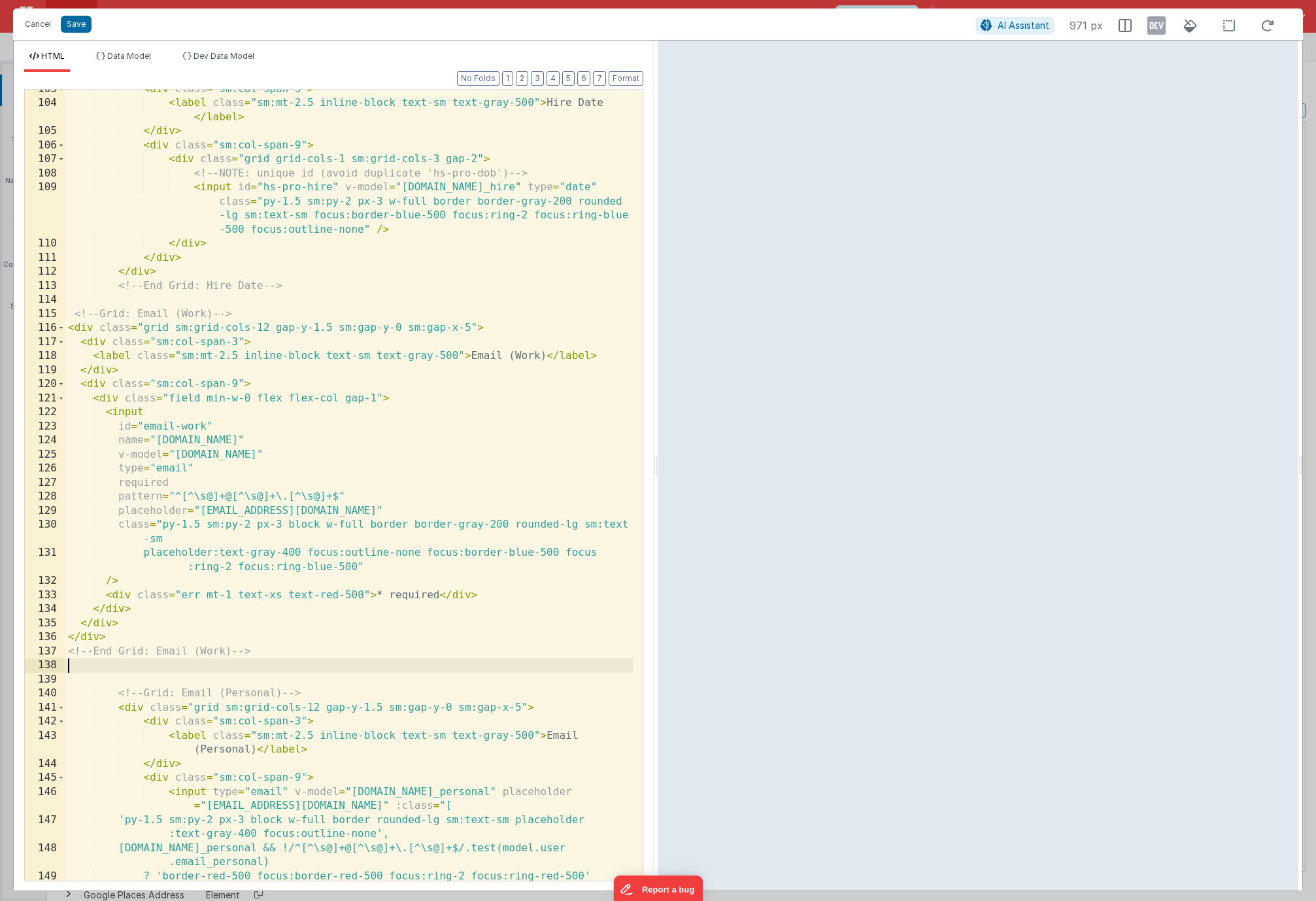
click at [626, 87] on div "Format 7 6 5 4 3 2 1 No Folds 103 104 105 106 107 108 109 110 111 112 113 114 1…" at bounding box center [334, 476] width 619 height 808
click at [626, 84] on button "Format" at bounding box center [626, 78] width 35 height 14
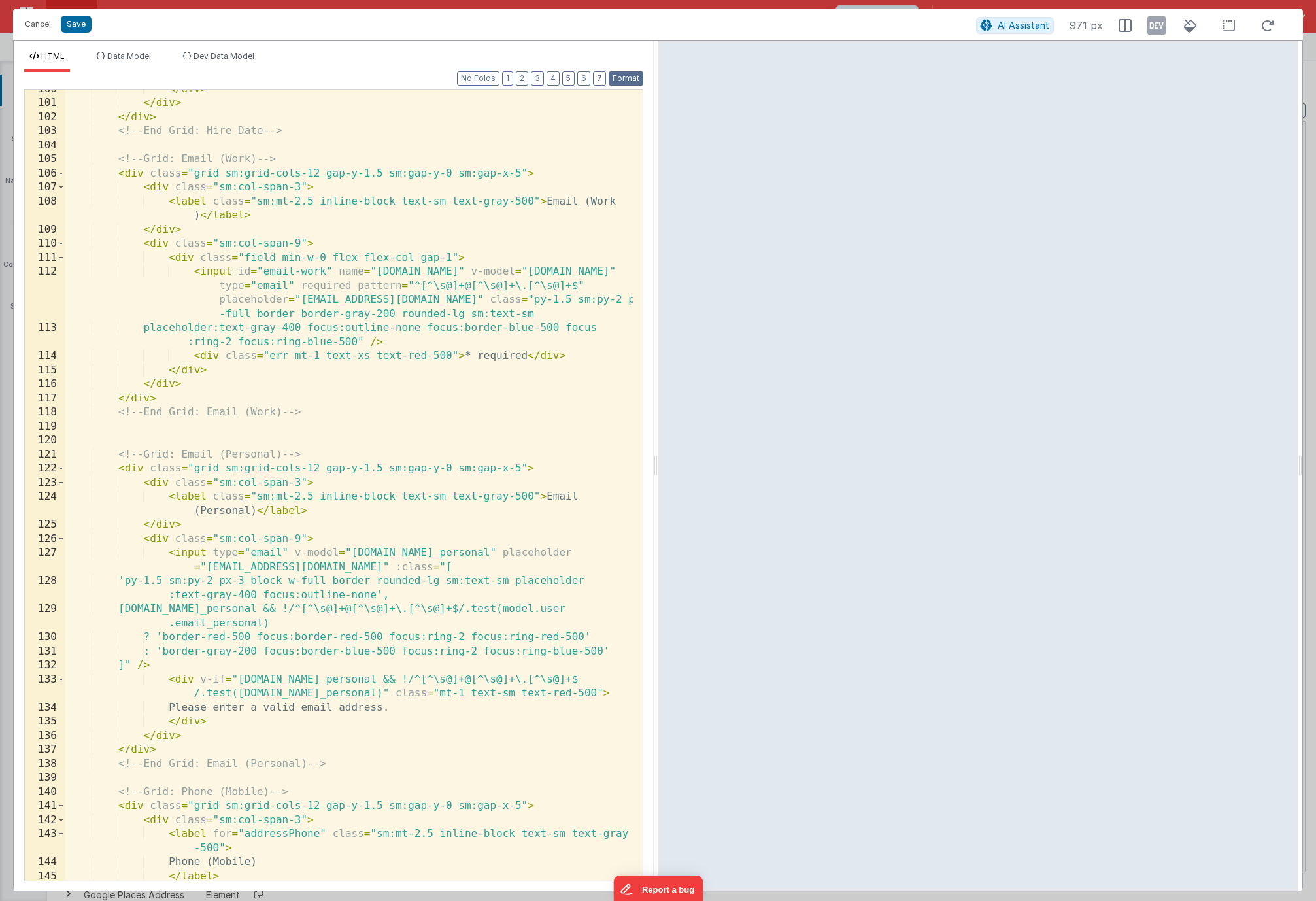
scroll to position [2088, 0]
click at [83, 26] on button "Save" at bounding box center [76, 24] width 30 height 17
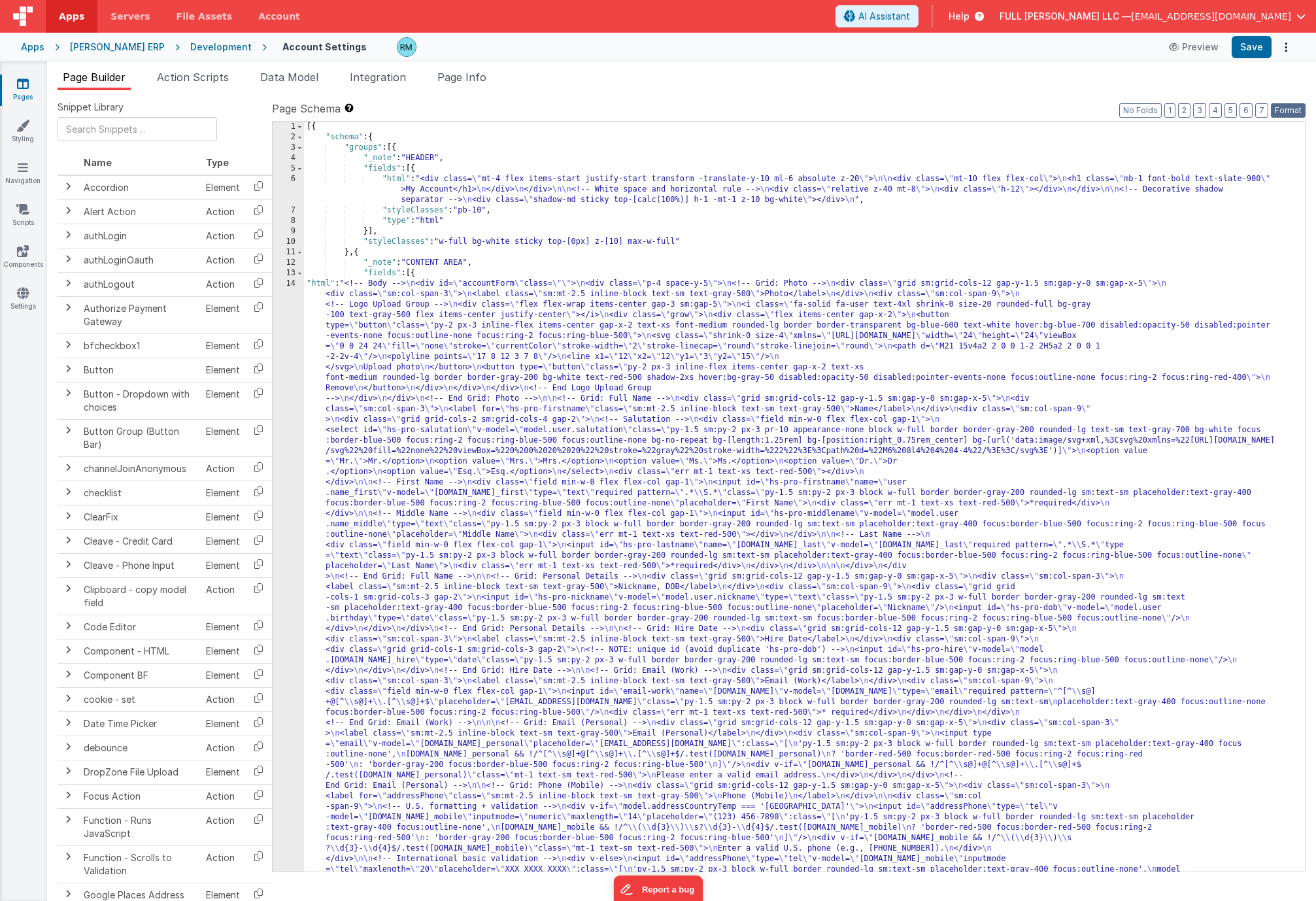
click at [1281, 110] on button "Format" at bounding box center [1288, 110] width 35 height 14
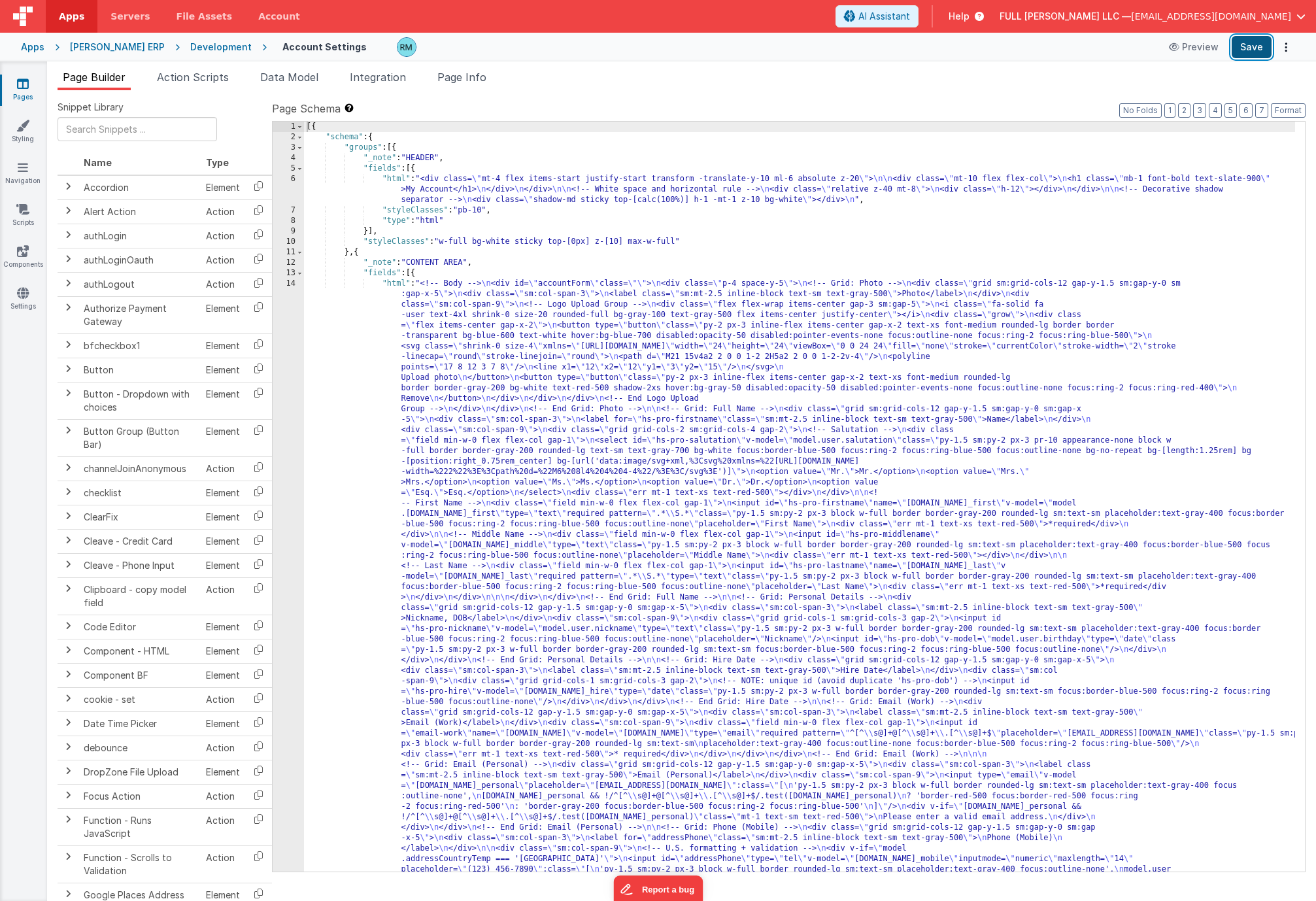
click at [1249, 39] on button "Save" at bounding box center [1251, 47] width 40 height 22
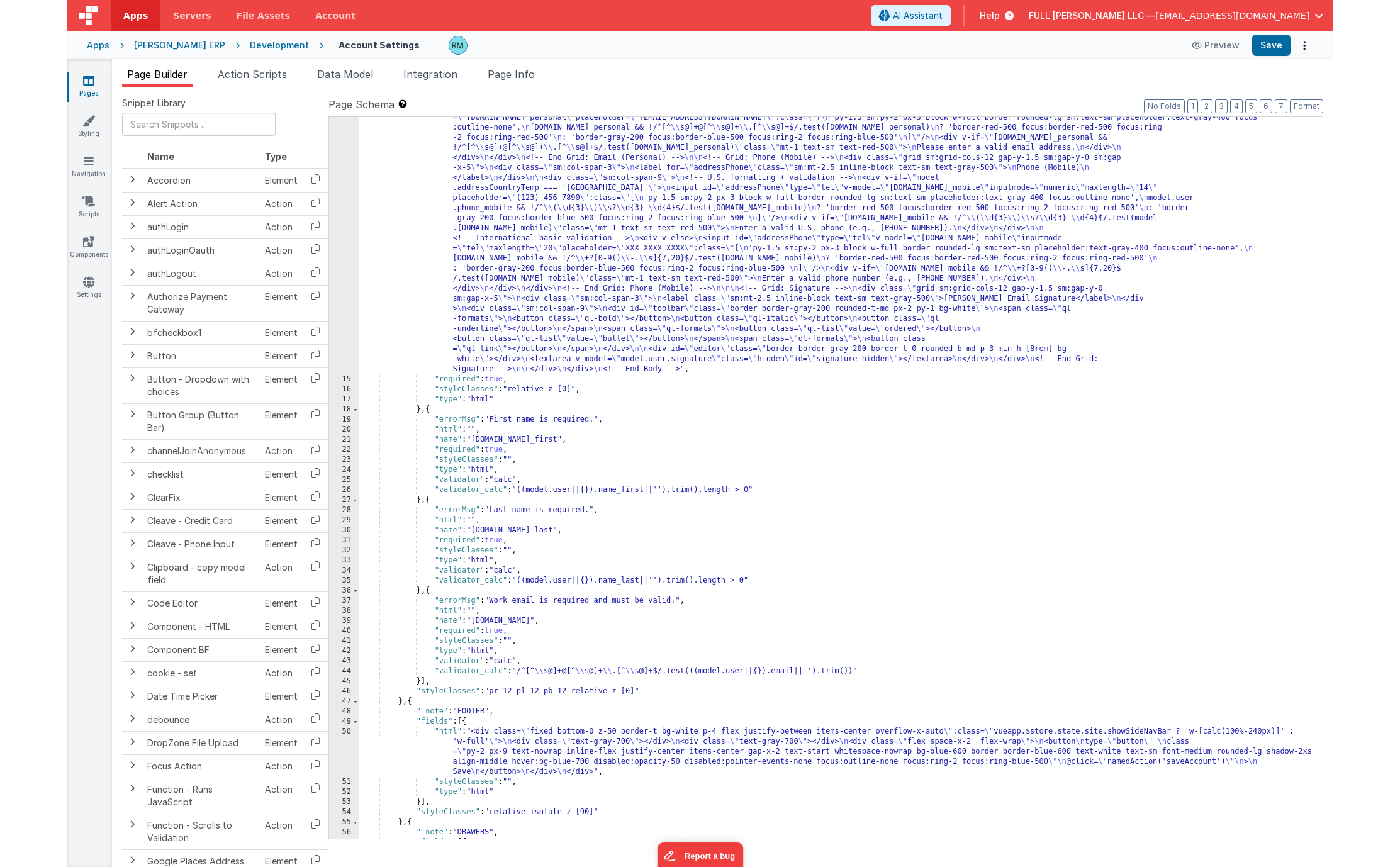
scroll to position [750, 0]
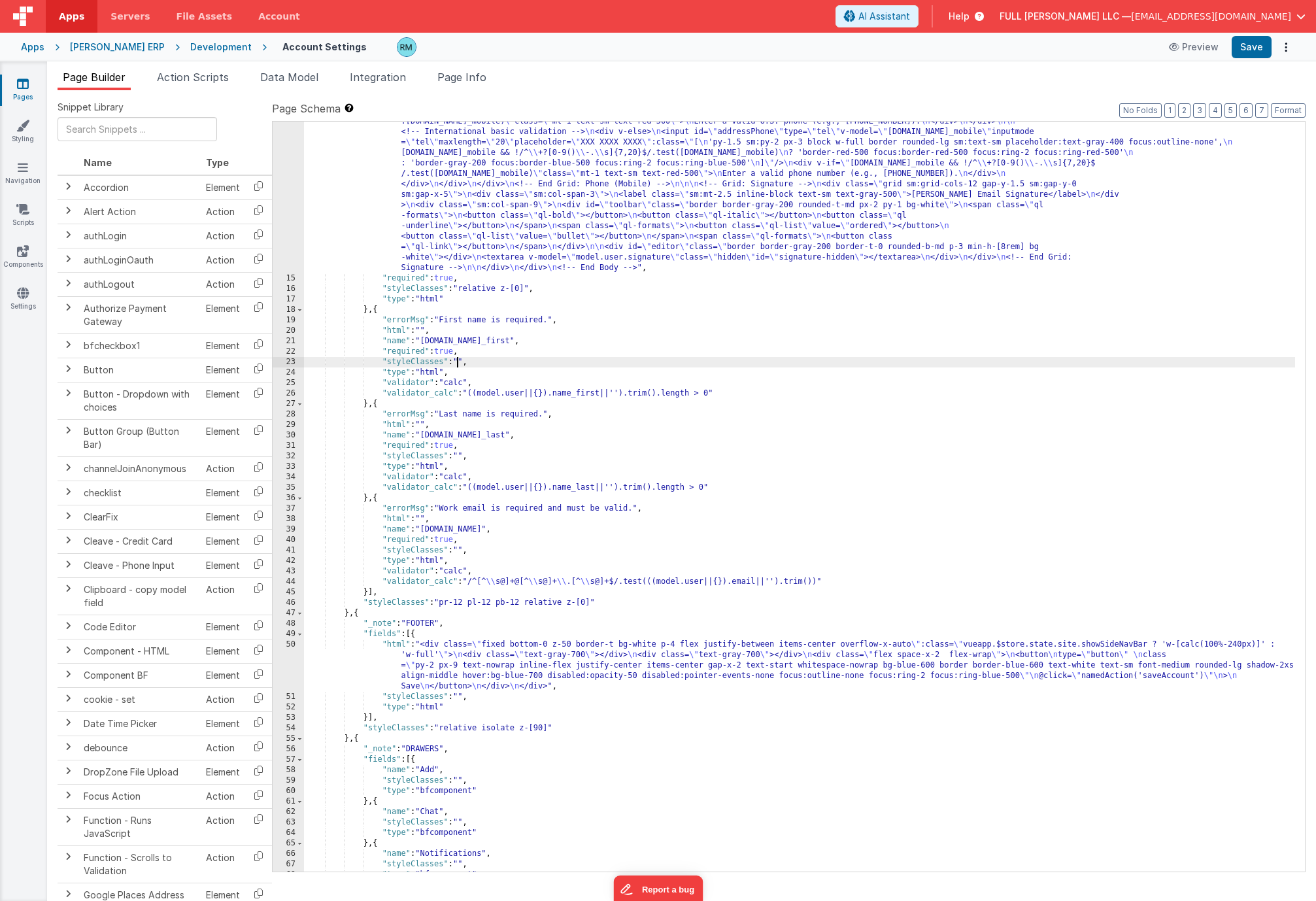
click at [460, 360] on div ""html" : "<!-- Body --> \n <div id= \" accountForm \" class= \"\" > \n <div cla…" at bounding box center [799, 266] width 991 height 1535
click at [462, 361] on div ""html" : "<!-- Body --> \n <div id= \" accountForm \" class= \"\" > \n <div cla…" at bounding box center [799, 266] width 991 height 1535
click at [461, 458] on div ""html" : "<!-- Body --> \n <div id= \" accountForm \" class= \"\" > \n <div cla…" at bounding box center [799, 266] width 991 height 1535
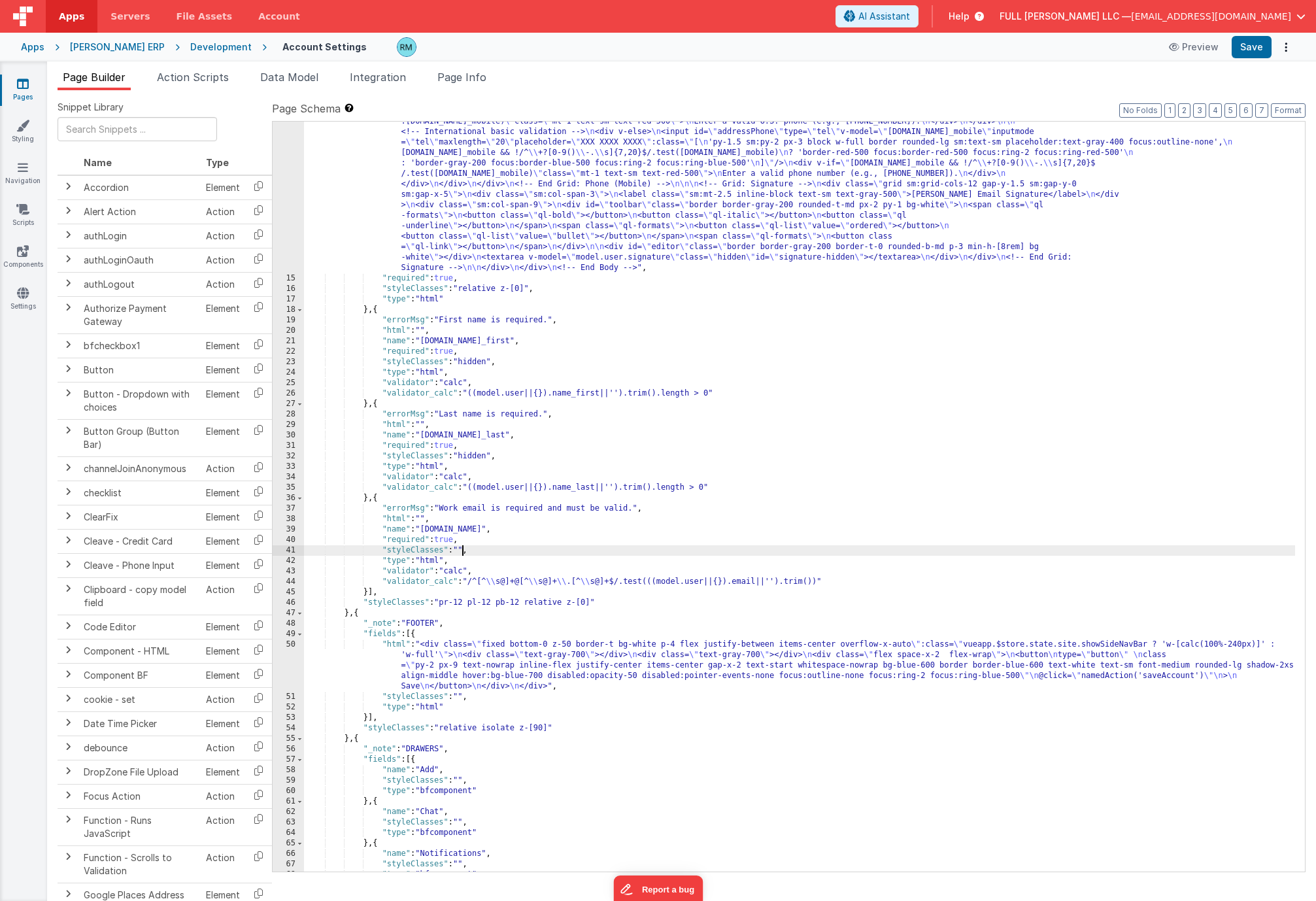
click at [463, 547] on div ""html" : "<!-- Body --> \n <div id= \" accountForm \" class= \"\" > \n <div cla…" at bounding box center [799, 266] width 991 height 1535
click at [1251, 46] on button "Save" at bounding box center [1251, 47] width 40 height 22
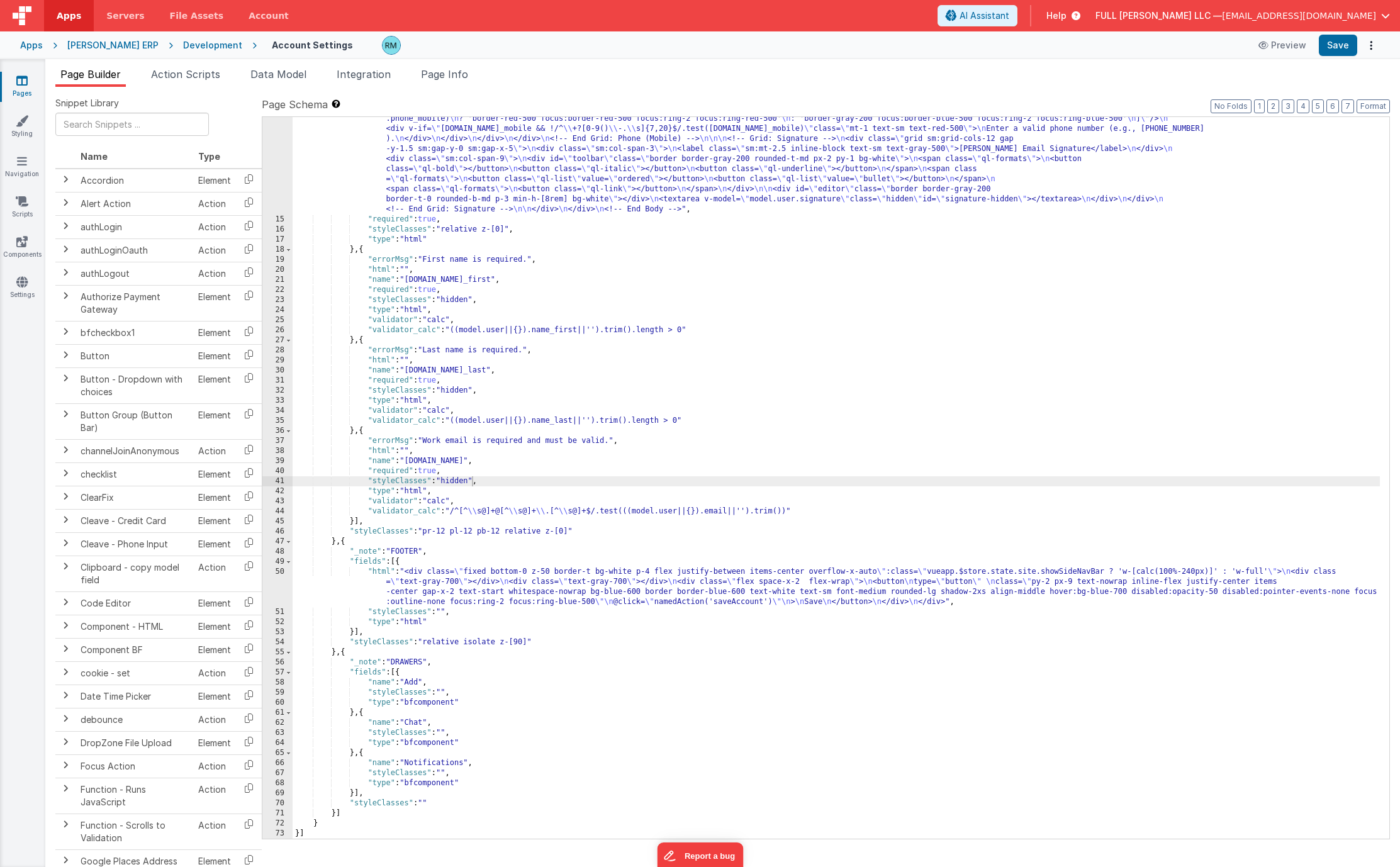
scroll to position [698, 0]
click at [1254, 46] on button "Save" at bounding box center [1337, 45] width 38 height 21
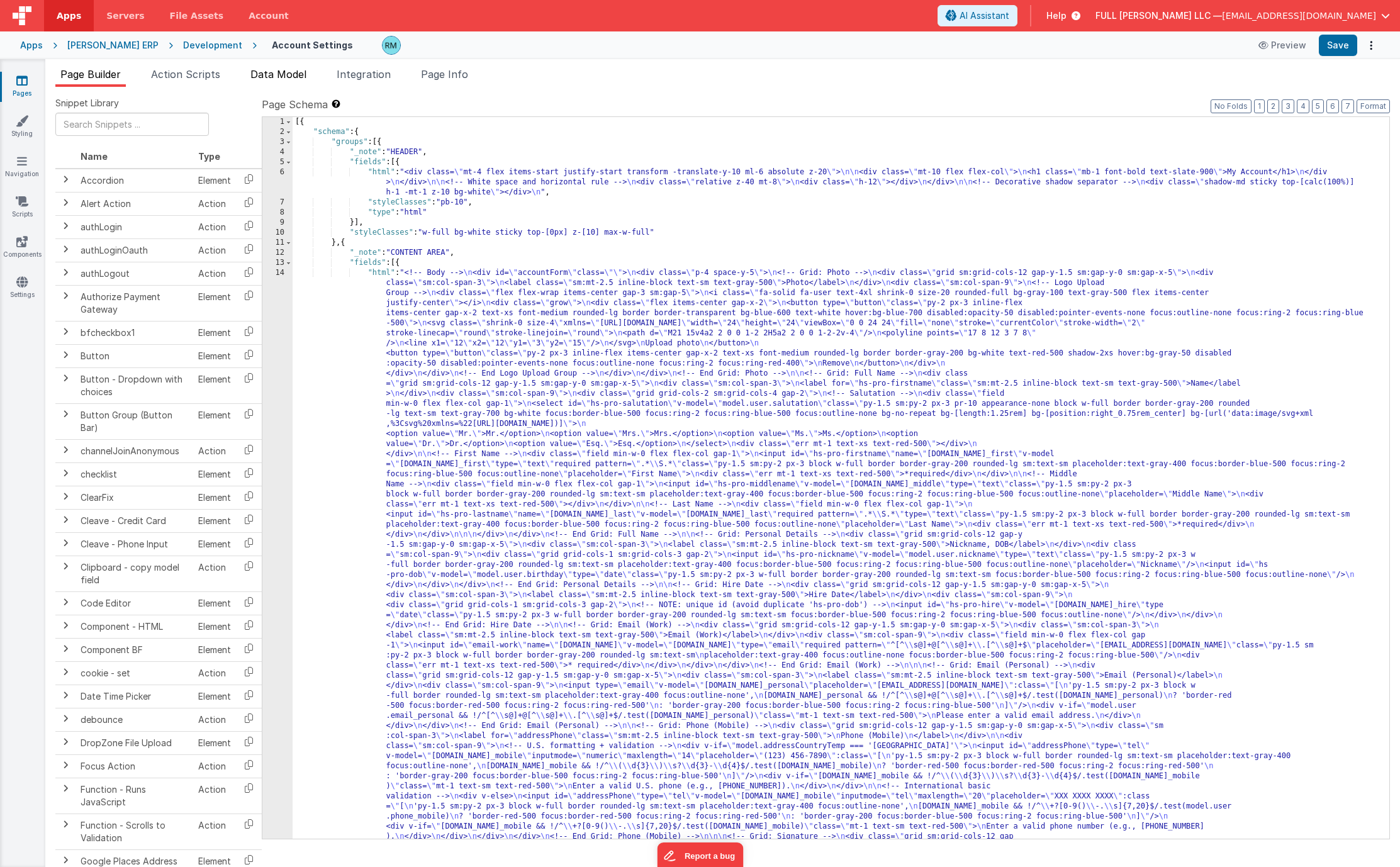
click at [266, 79] on span "Data Model" at bounding box center [278, 74] width 56 height 12
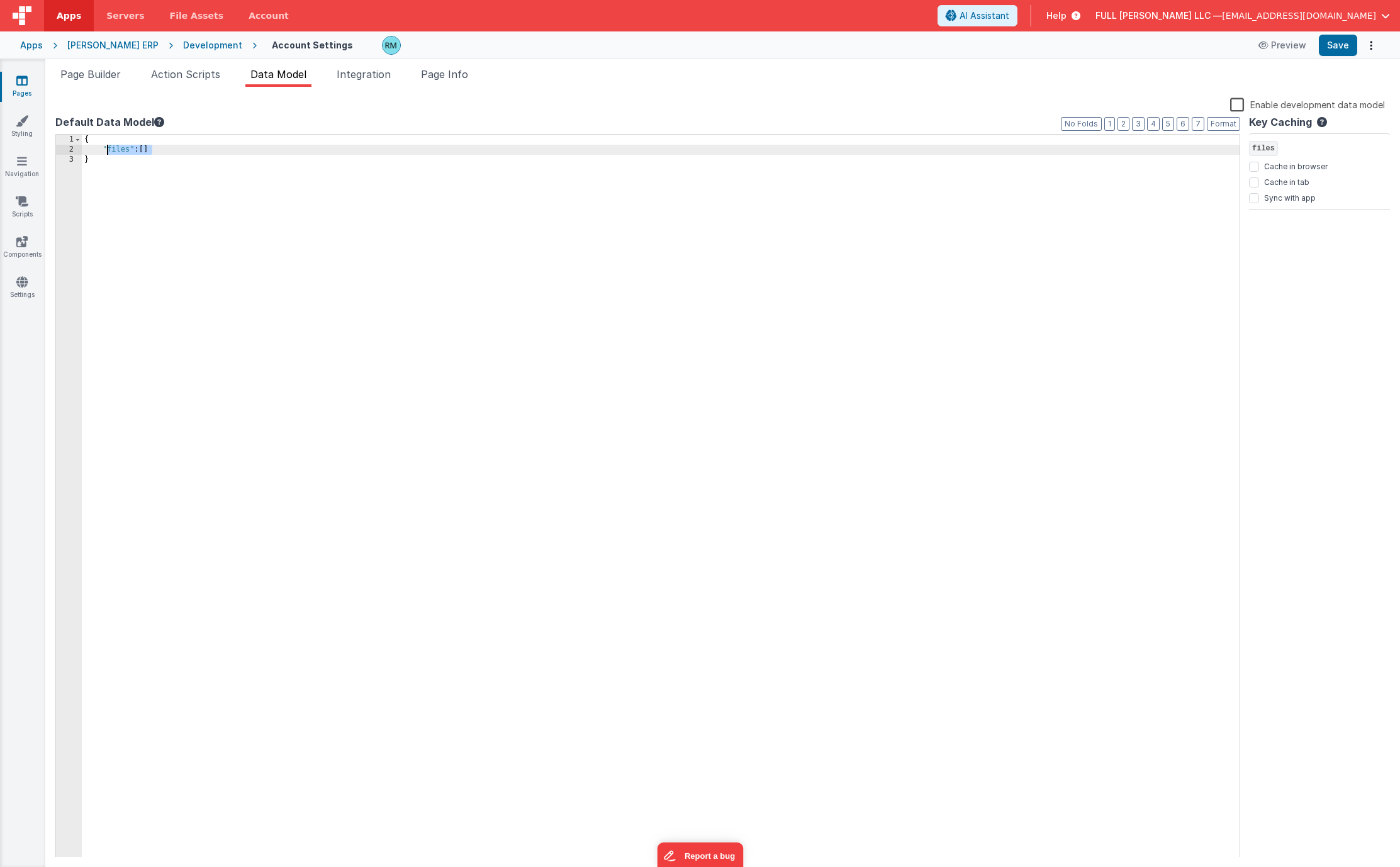
drag, startPoint x: 159, startPoint y: 150, endPoint x: 104, endPoint y: 151, distance: 55.0
click at [104, 151] on div "{ "files" : [ ] }" at bounding box center [661, 506] width 1158 height 743
click at [1254, 48] on button "Save" at bounding box center [1337, 45] width 38 height 21
click at [27, 291] on link "Settings" at bounding box center [22, 288] width 46 height 25
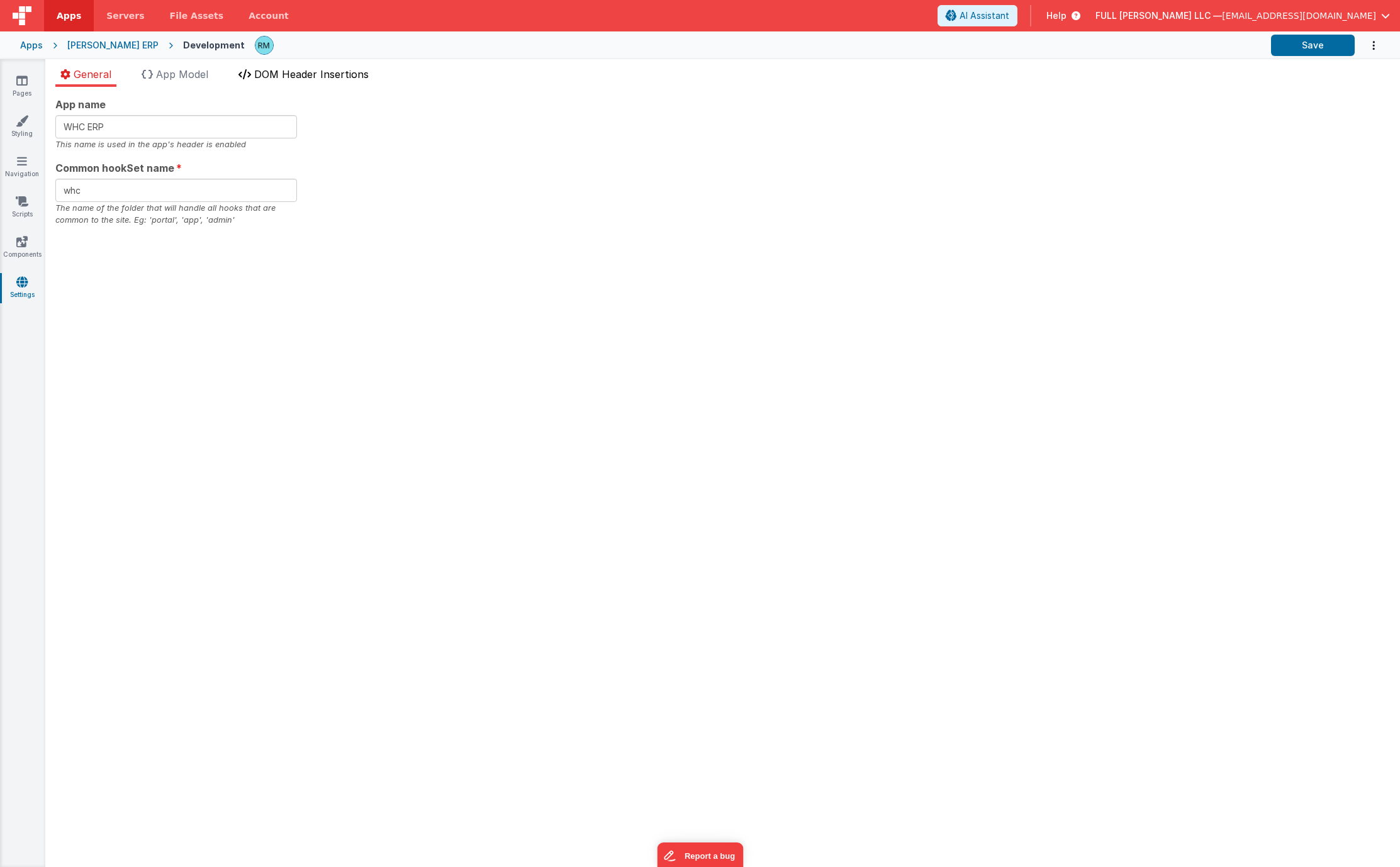
click at [272, 81] on li "DOM Header Insertions" at bounding box center [303, 76] width 140 height 20
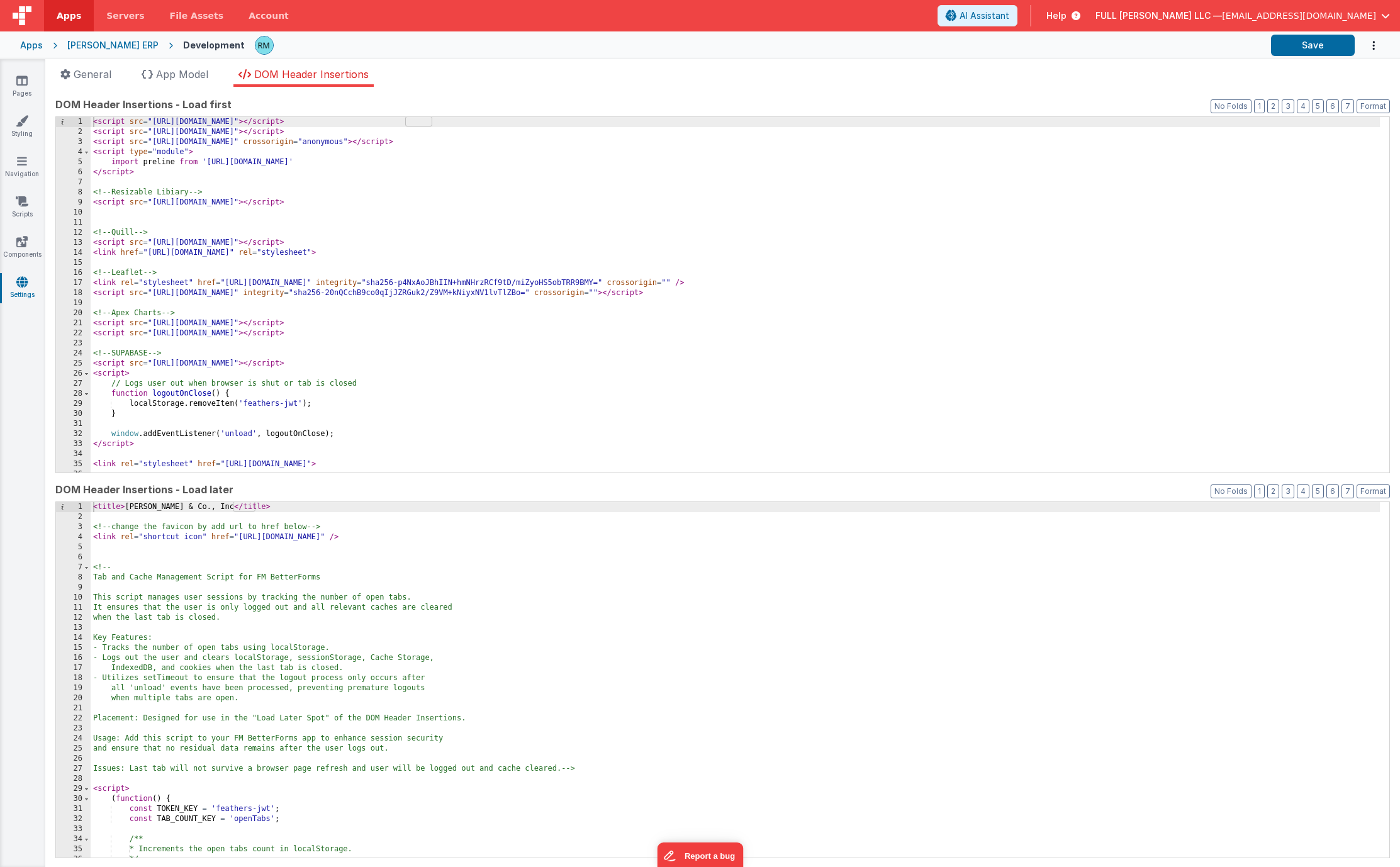
click at [559, 202] on div "< script src = "[URL][DOMAIN_NAME]" > </ script > < script src = "[URL][DOMAIN_…" at bounding box center [735, 305] width 1289 height 376
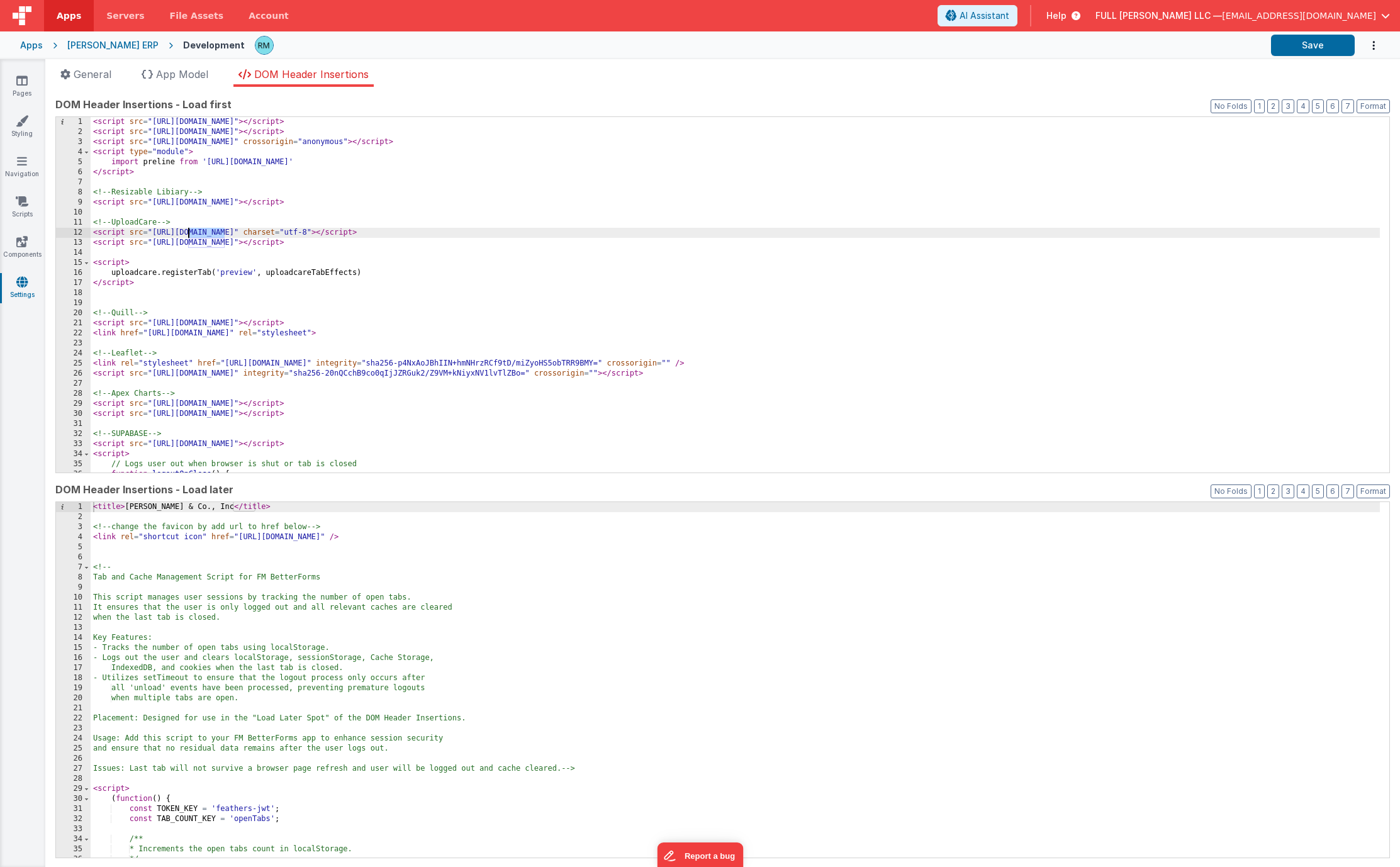
drag, startPoint x: 227, startPoint y: 233, endPoint x: 188, endPoint y: 233, distance: 39.0
click at [188, 233] on div "< script src = "[URL][DOMAIN_NAME]" > </ script > < script src = "[URL][DOMAIN_…" at bounding box center [735, 305] width 1289 height 376
click at [672, 173] on div "< script src = "[URL][DOMAIN_NAME]" > </ script > < script src = "[URL][DOMAIN_…" at bounding box center [735, 305] width 1289 height 376
type input "ucarecdn"
click at [1254, 132] on span at bounding box center [1334, 127] width 15 height 16
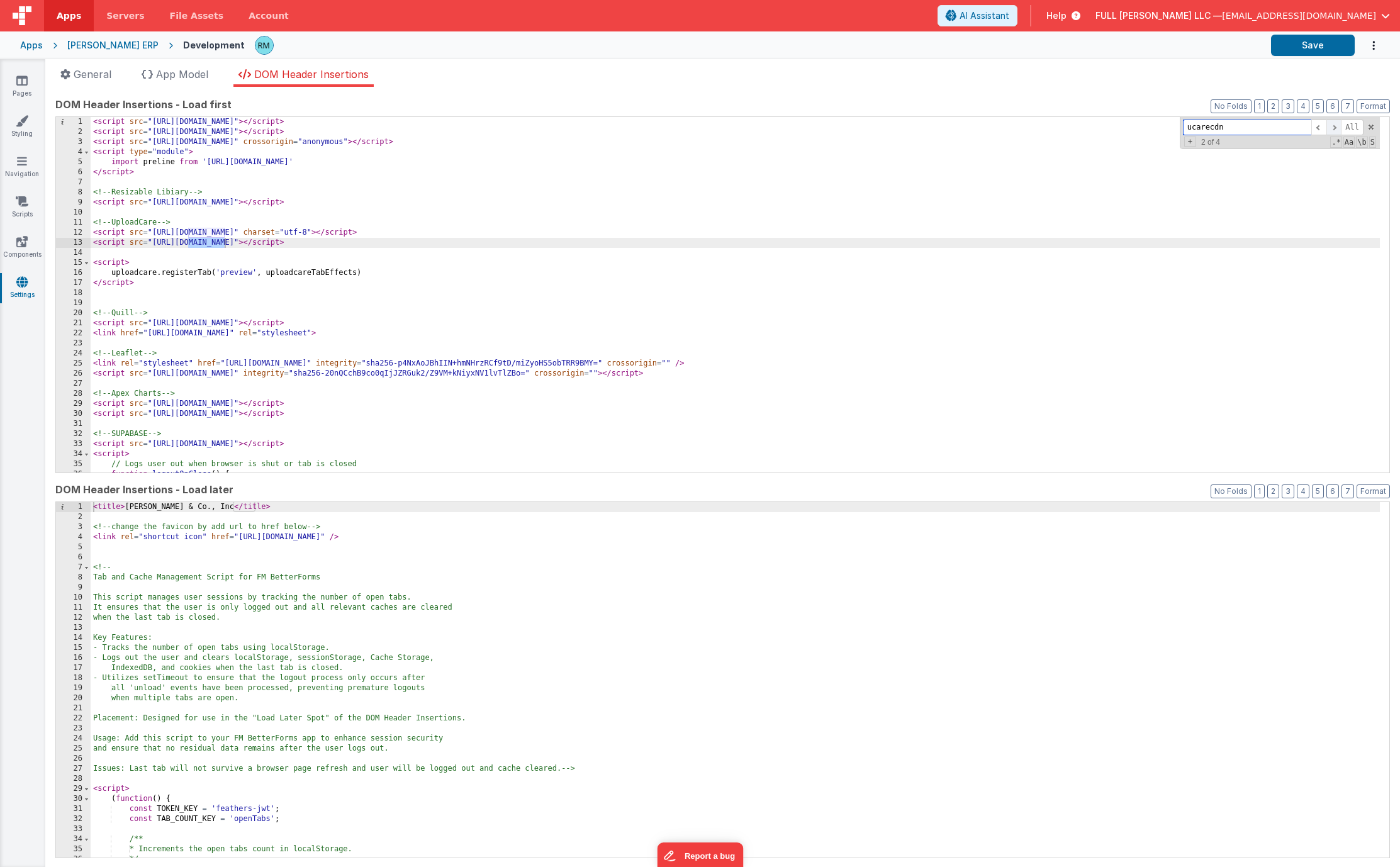
click at [1254, 132] on span at bounding box center [1334, 127] width 15 height 16
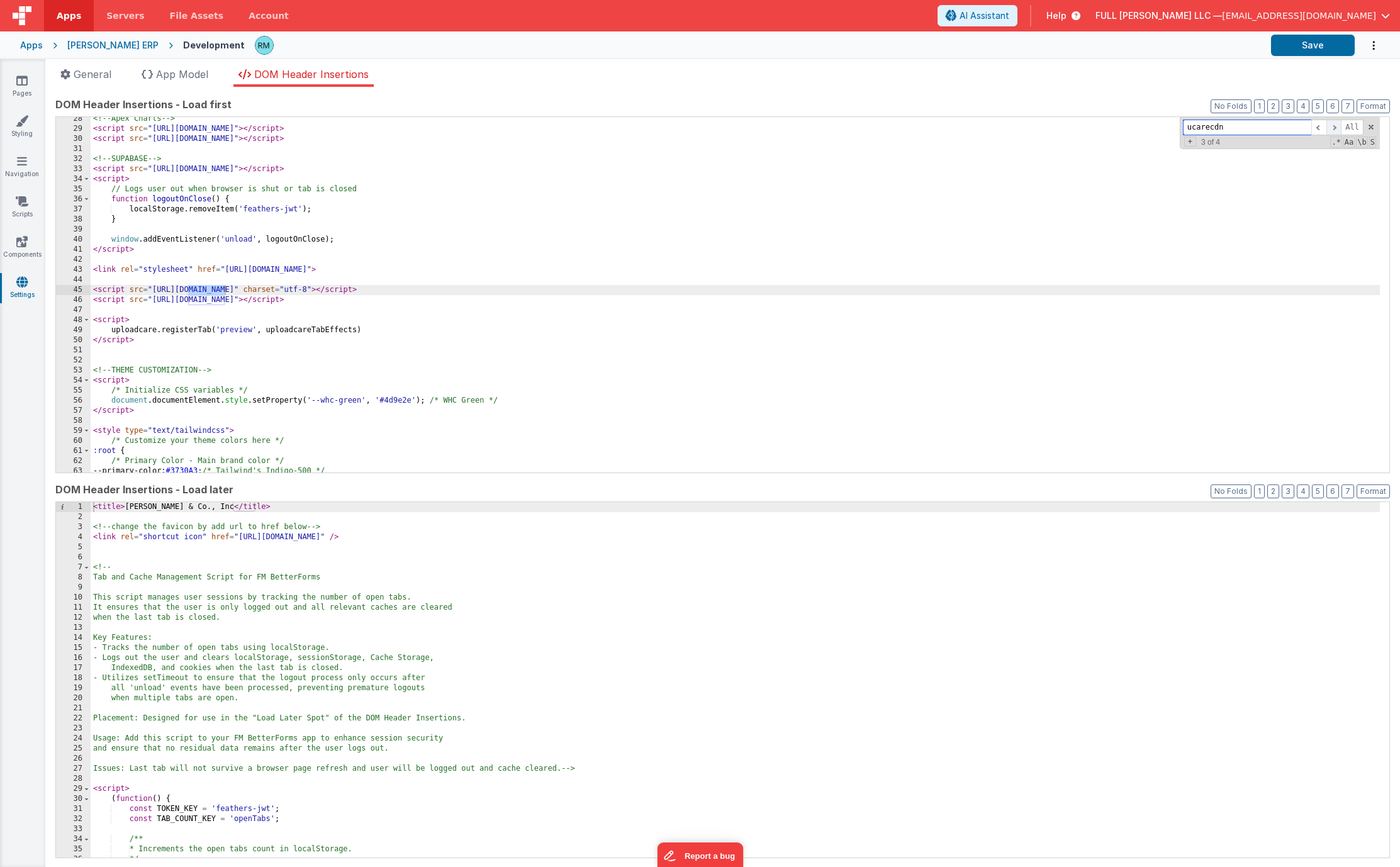
scroll to position [275, 0]
click at [1254, 132] on span at bounding box center [1334, 127] width 15 height 16
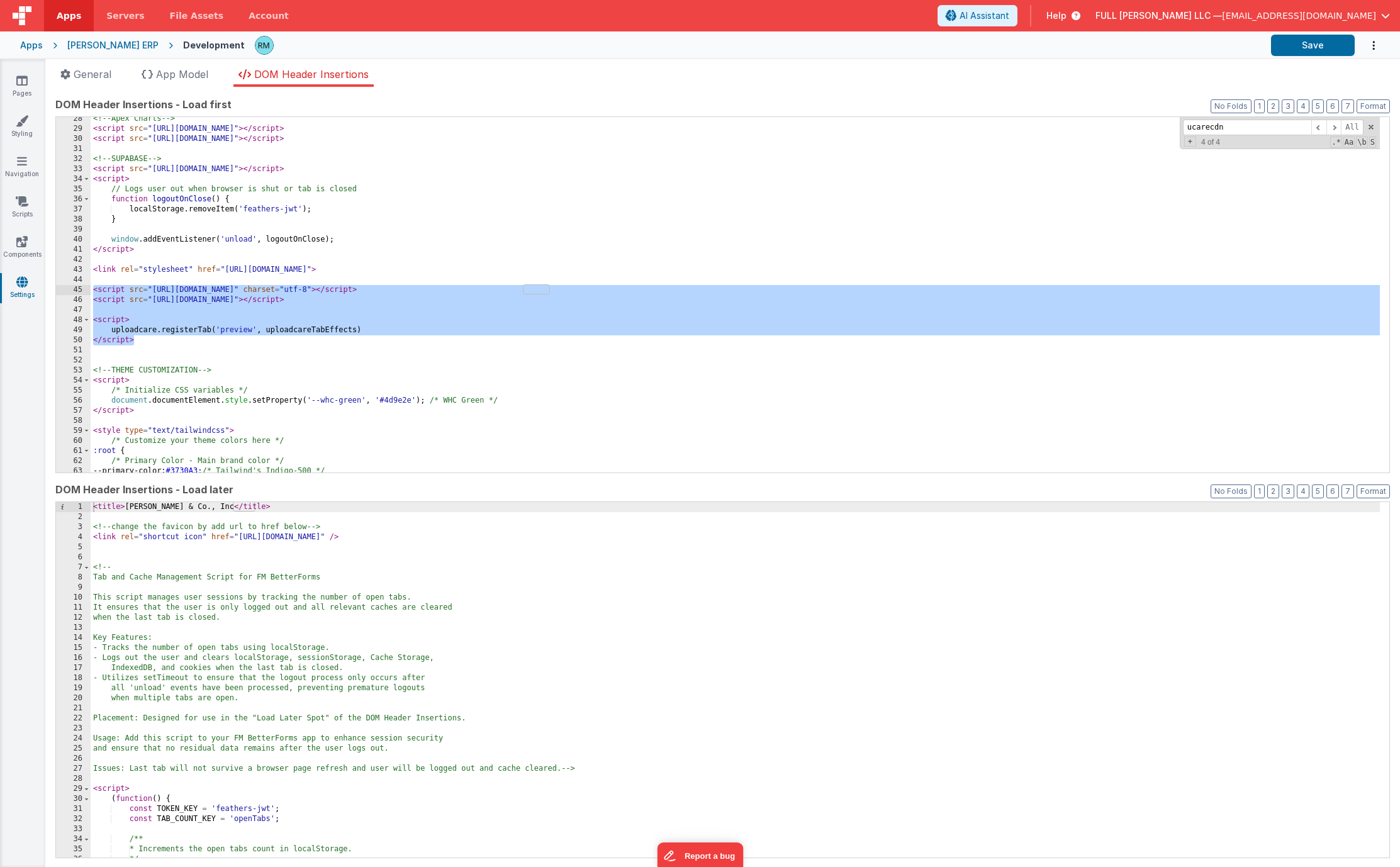
drag, startPoint x: 166, startPoint y: 341, endPoint x: 82, endPoint y: 288, distance: 99.3
click at [82, 288] on div "28 29 30 31 32 33 34 35 36 37 38 39 40 41 42 43 44 45 46 47 48 49 50 51 52 53 5…" at bounding box center [722, 295] width 1334 height 357
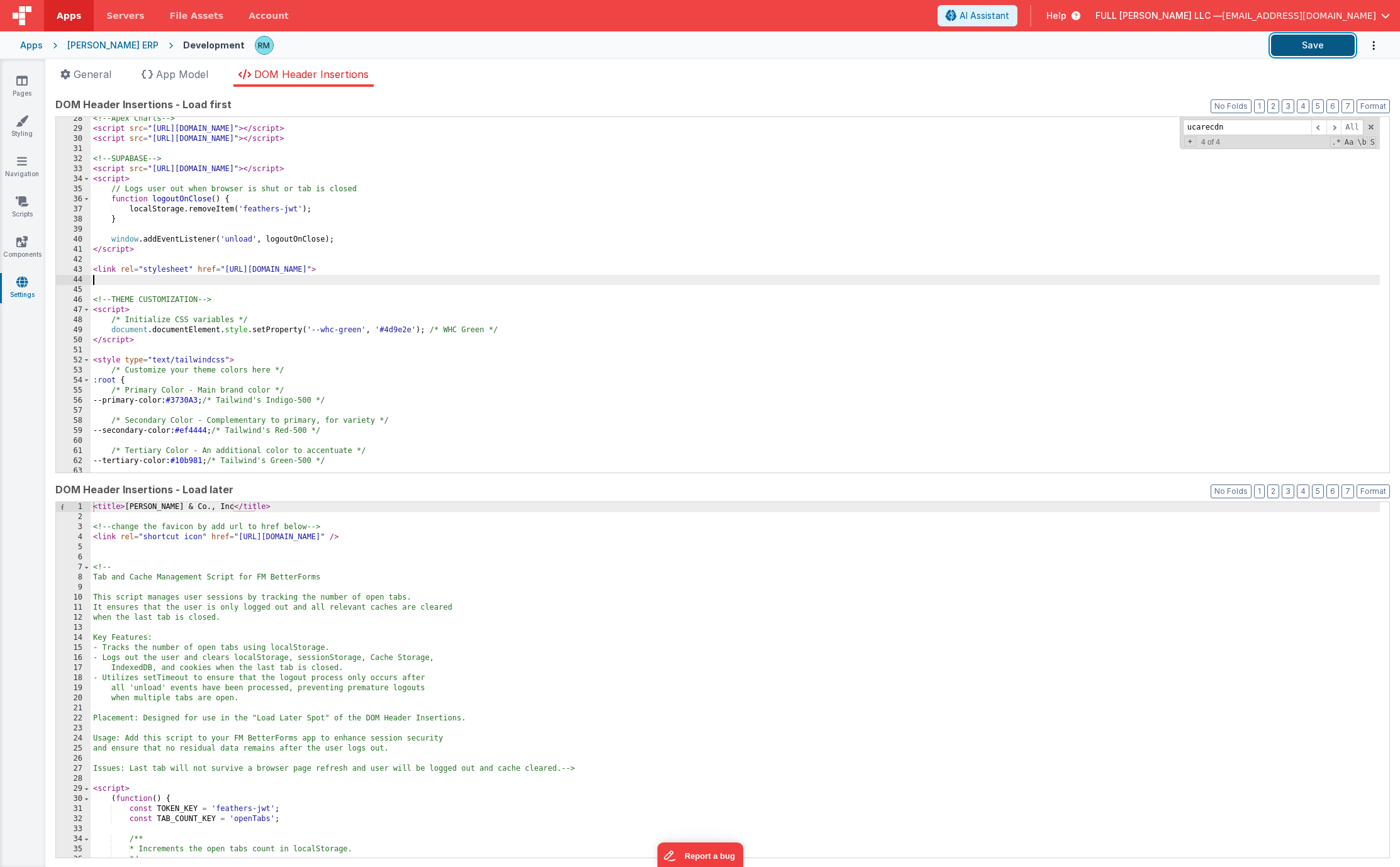
click at [1254, 46] on button "Save" at bounding box center [1313, 45] width 83 height 21
click at [27, 90] on link "Pages" at bounding box center [22, 87] width 46 height 25
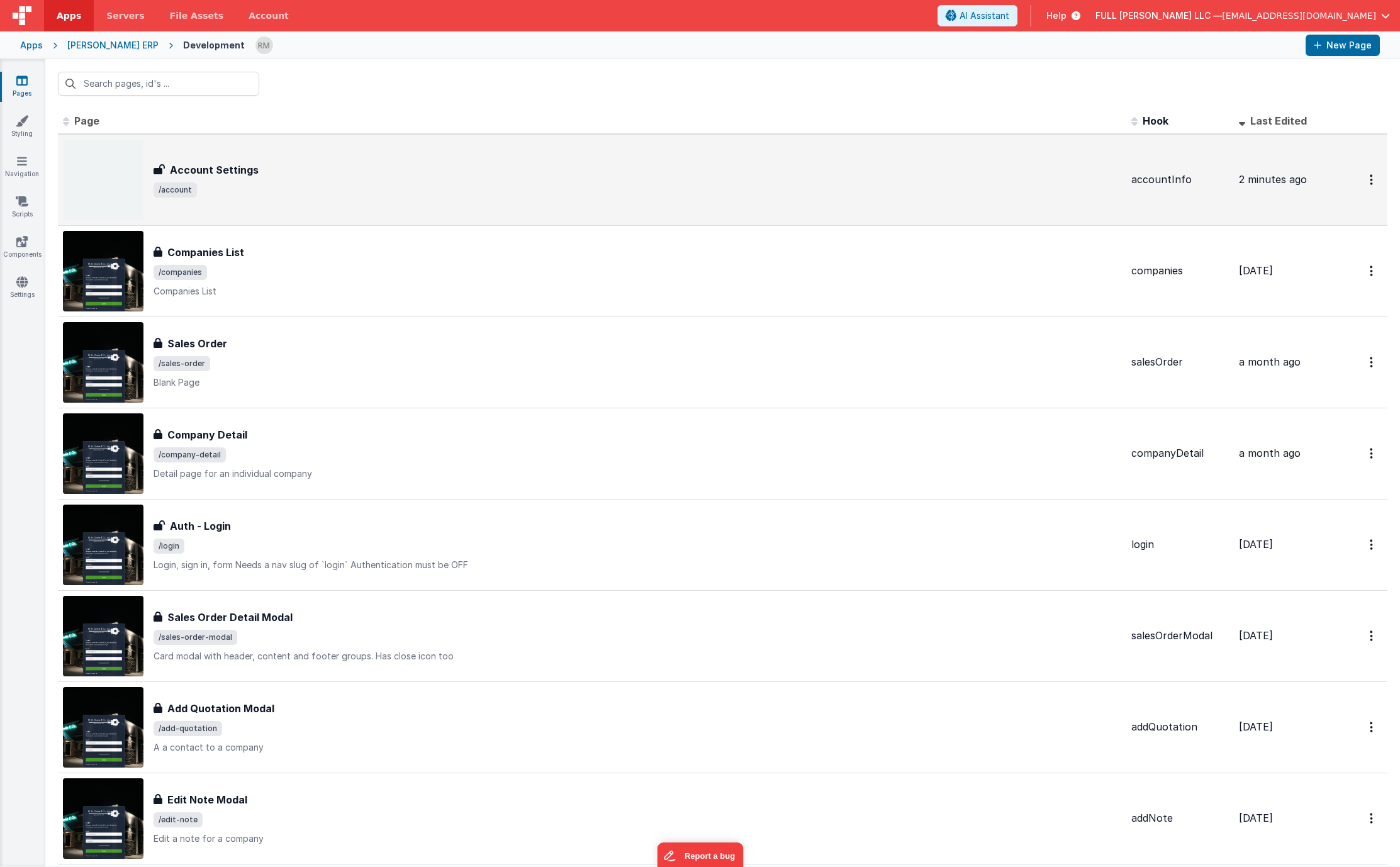
click at [268, 175] on div "Account Settings" at bounding box center [637, 169] width 967 height 15
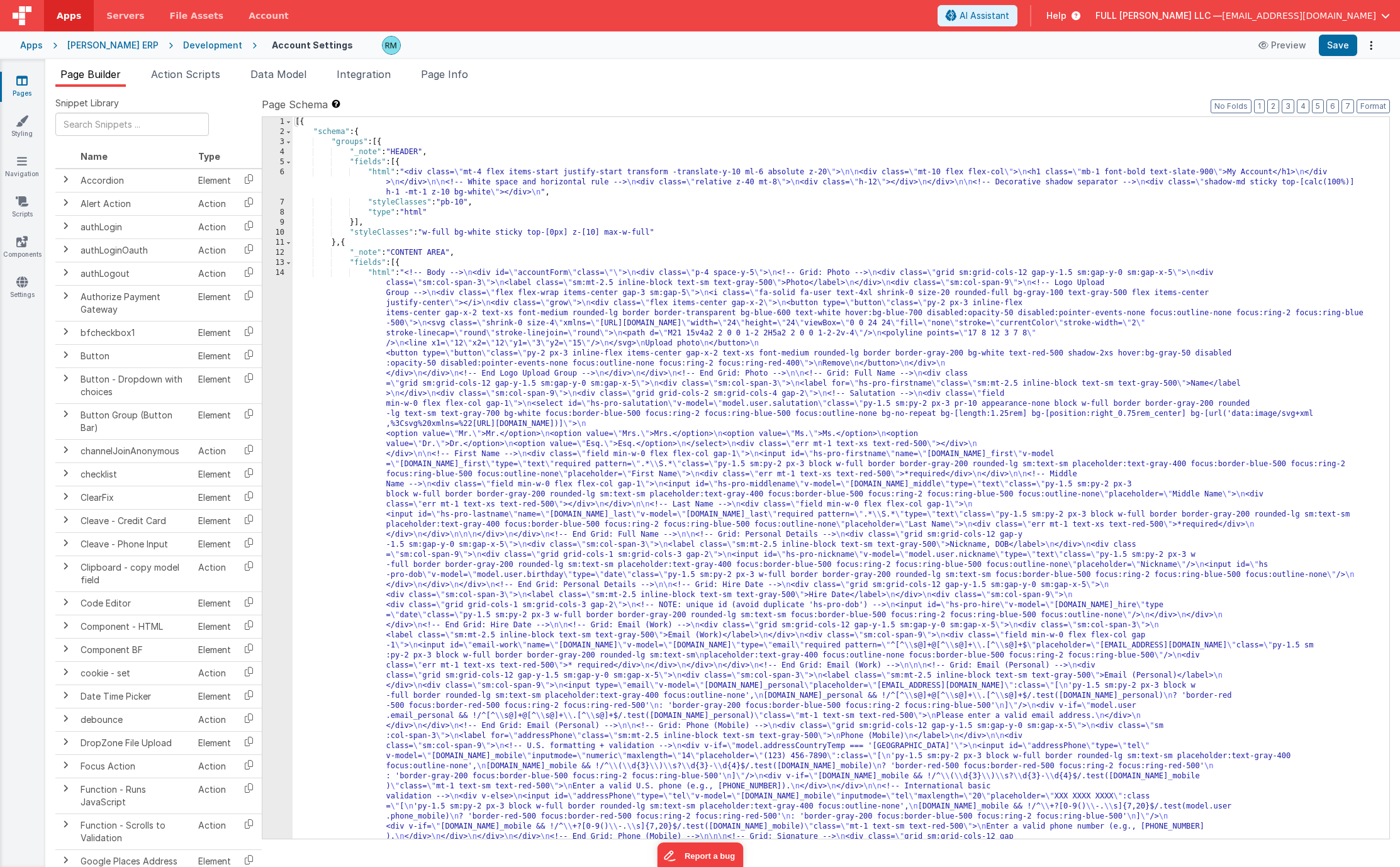
click at [380, 271] on div "[{ "schema" : { "groups" : [{ "_note" : "HEADER" , "fields" : [{ "html" : "<div…" at bounding box center [836, 805] width 1087 height 1376
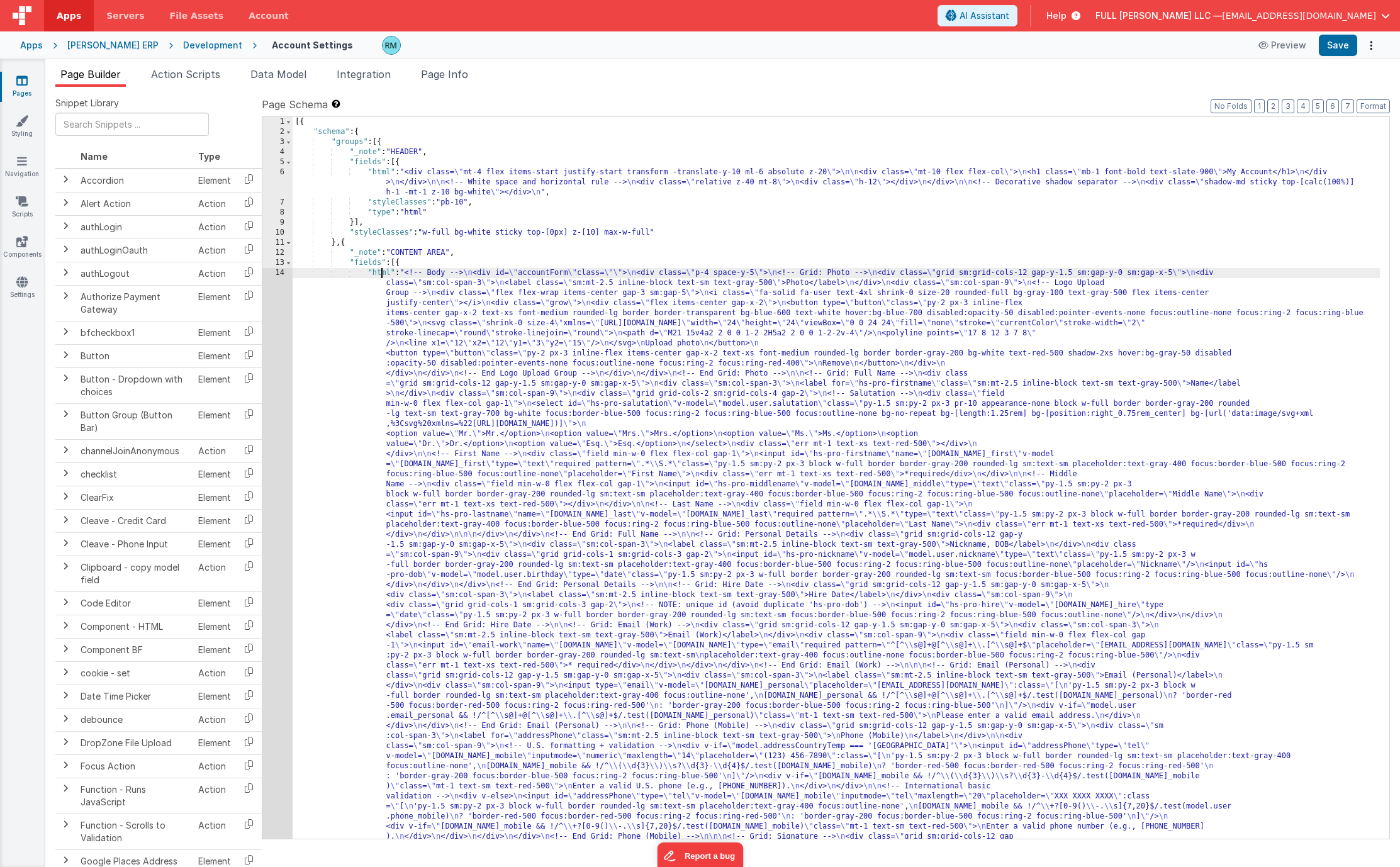
click at [283, 274] on div "14" at bounding box center [278, 590] width 30 height 644
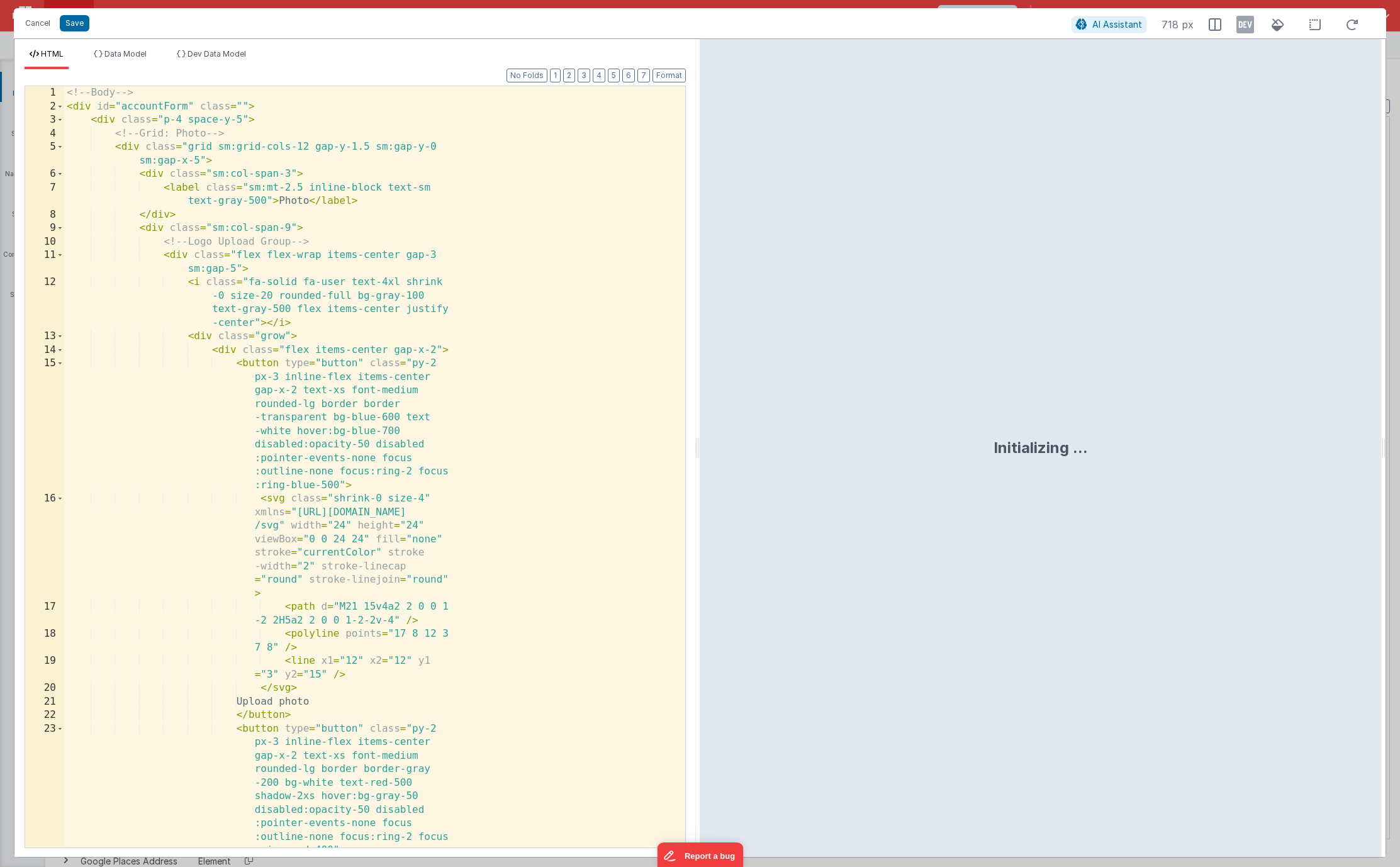
click at [448, 290] on div "<!-- Body --> < div id = "accountForm" class = "" > < div class = "p-4 space-y-…" at bounding box center [370, 480] width 612 height 788
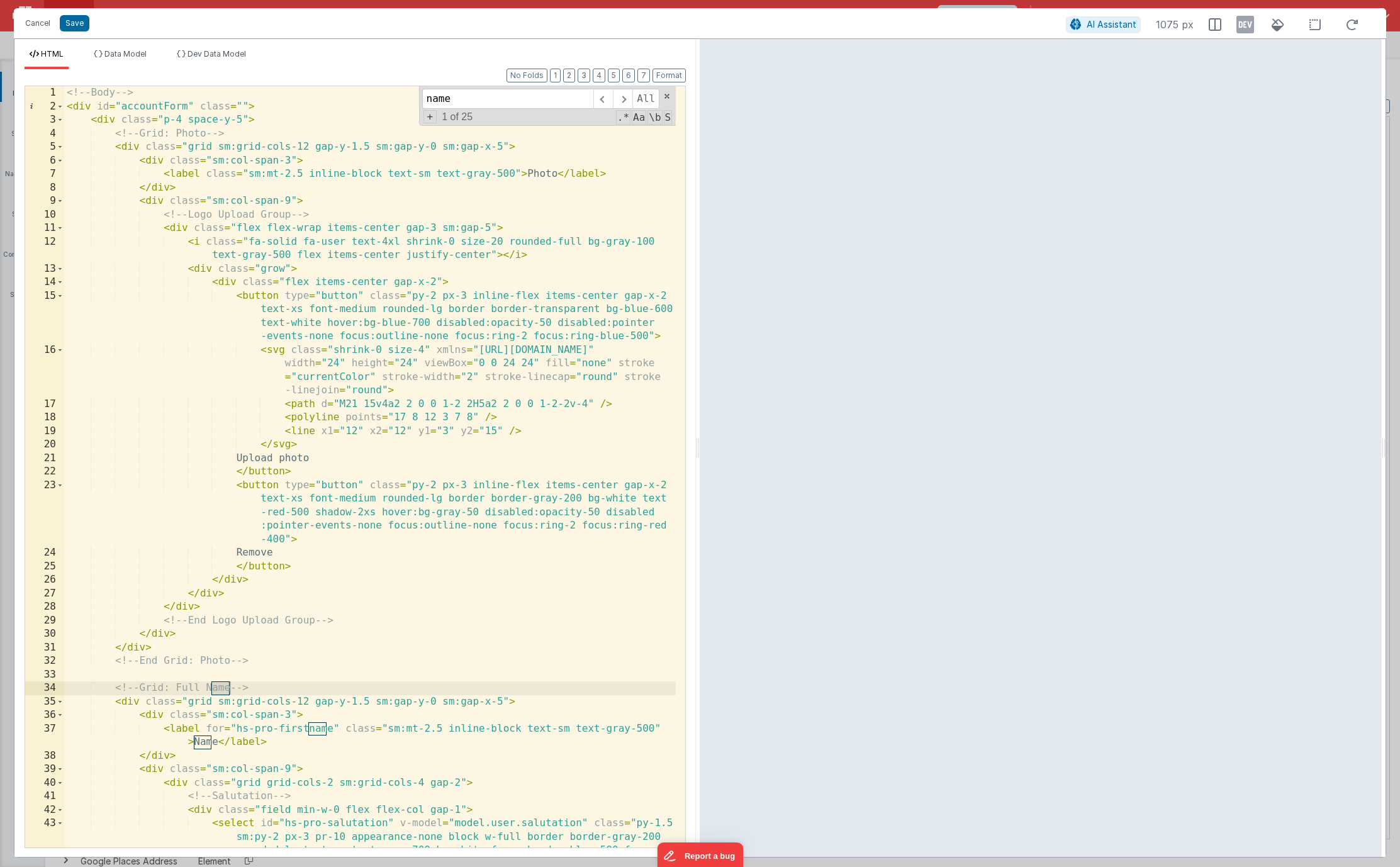
type input "named"
click at [40, 20] on button "Cancel" at bounding box center [38, 23] width 38 height 18
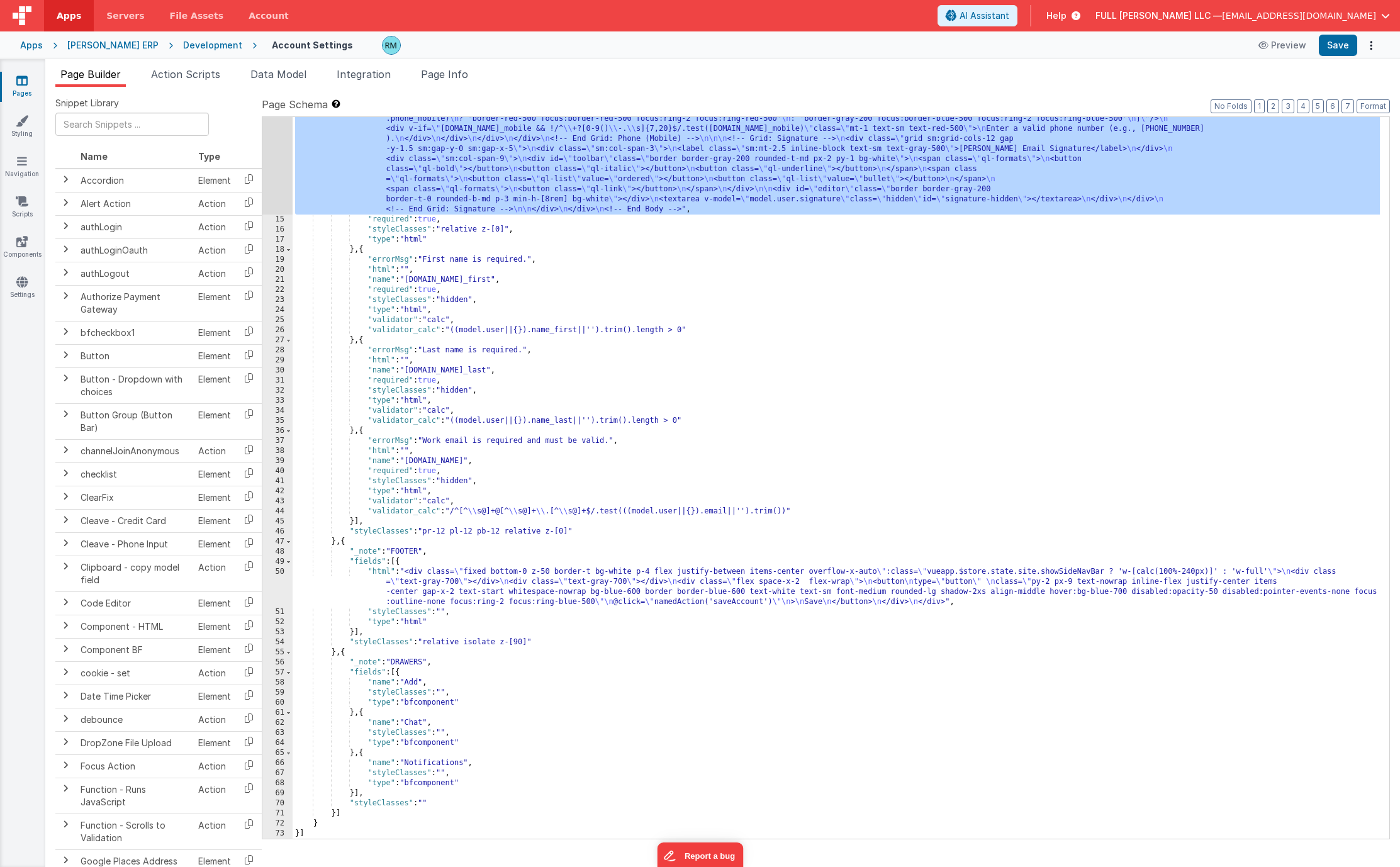
scroll to position [698, 0]
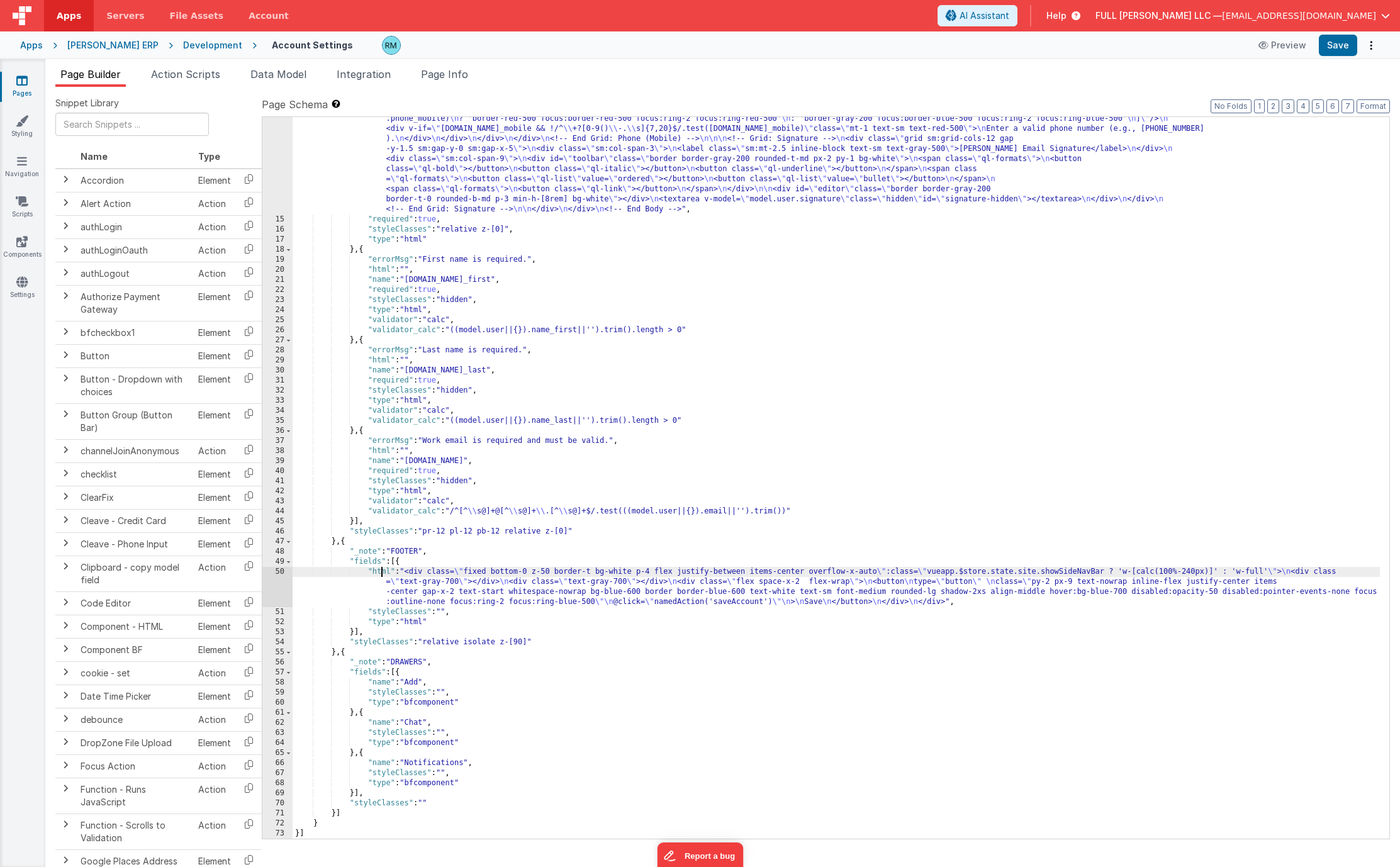
click at [380, 573] on div ""html" : "<!-- Body --> \n <div id= \" accountForm \" class= \"\" > \n <div cla…" at bounding box center [836, 258] width 1087 height 1376
click at [279, 572] on div "50" at bounding box center [278, 587] width 30 height 40
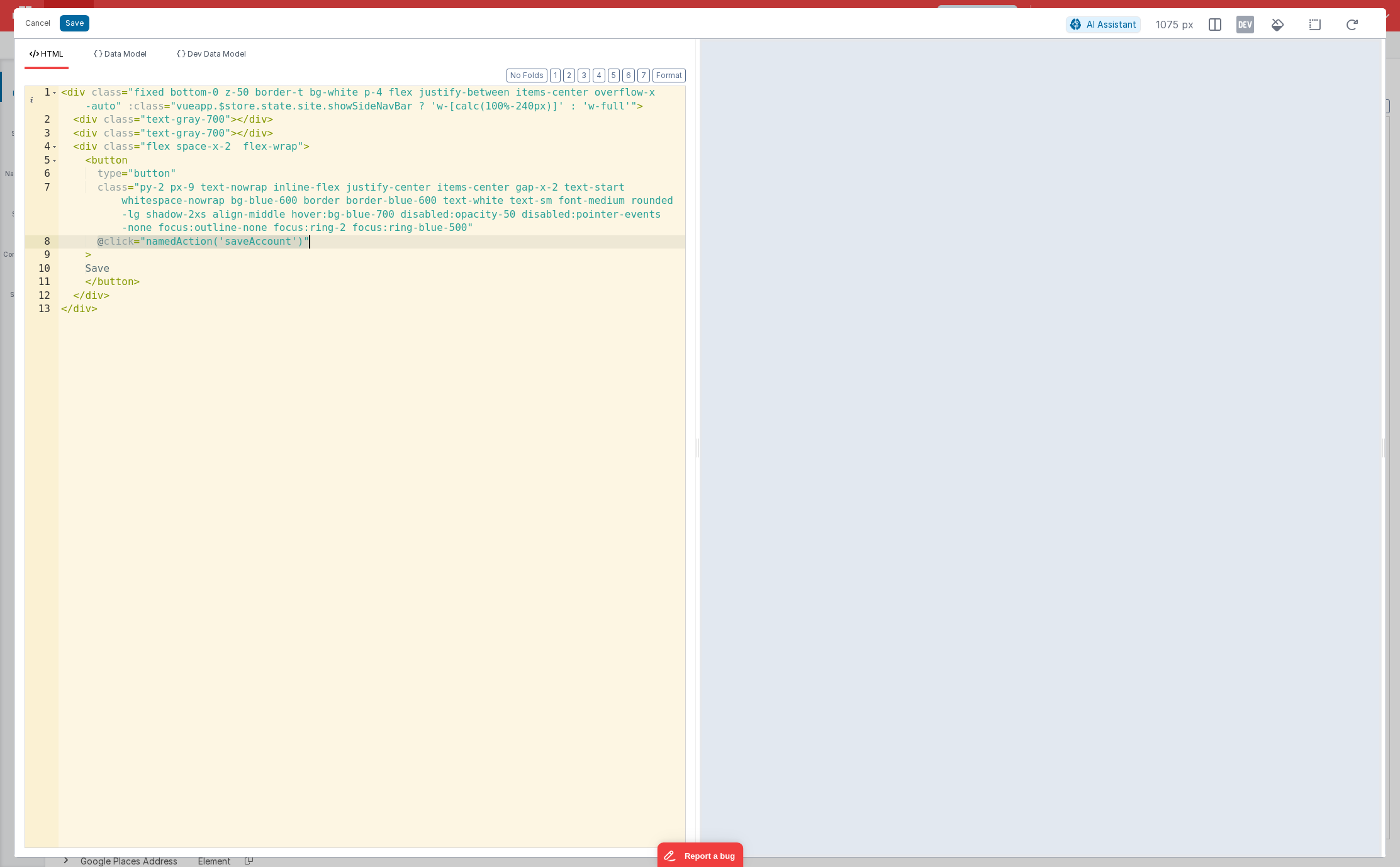
drag, startPoint x: 94, startPoint y: 240, endPoint x: 311, endPoint y: 245, distance: 217.1
click at [311, 245] on div "< div class = "fixed bottom-0 z-50 border-t bg-white p-4 flex justify-between i…" at bounding box center [372, 487] width 627 height 802
click at [46, 29] on button "Cancel" at bounding box center [38, 23] width 38 height 18
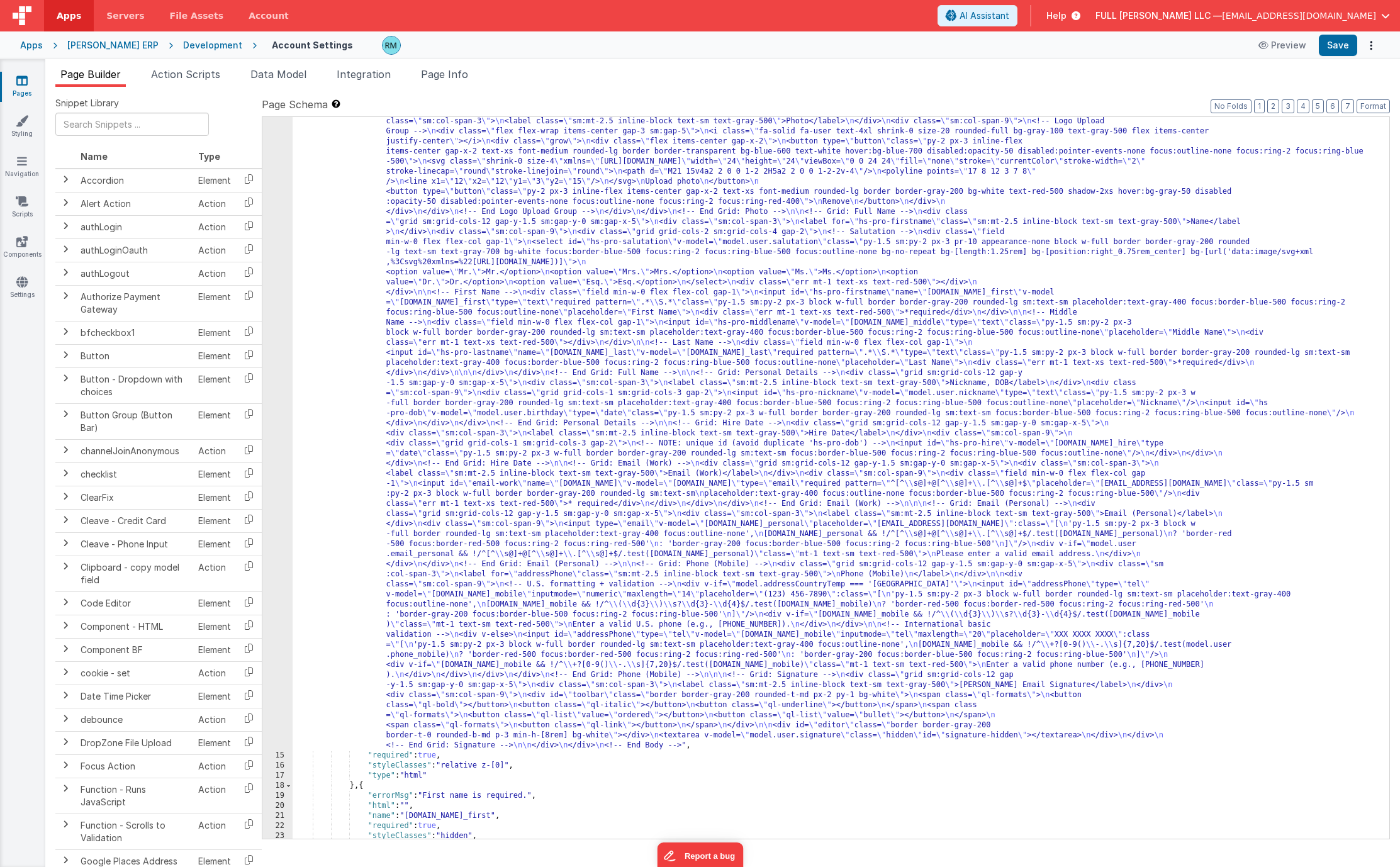
scroll to position [0, 0]
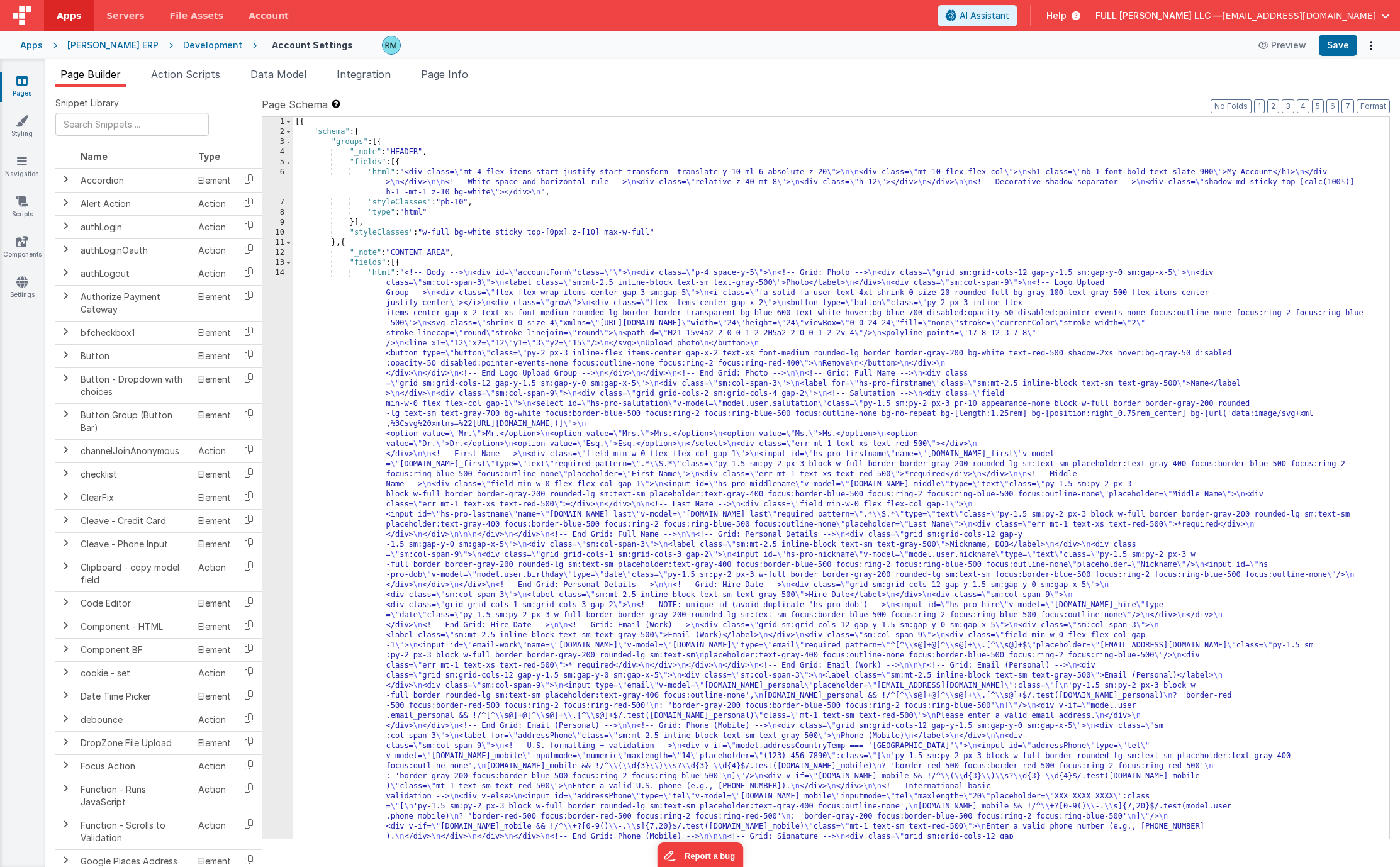
click at [379, 274] on div "[{ "schema" : { "groups" : [{ "_note" : "HEADER" , "fields" : [{ "html" : "<div…" at bounding box center [836, 805] width 1087 height 1376
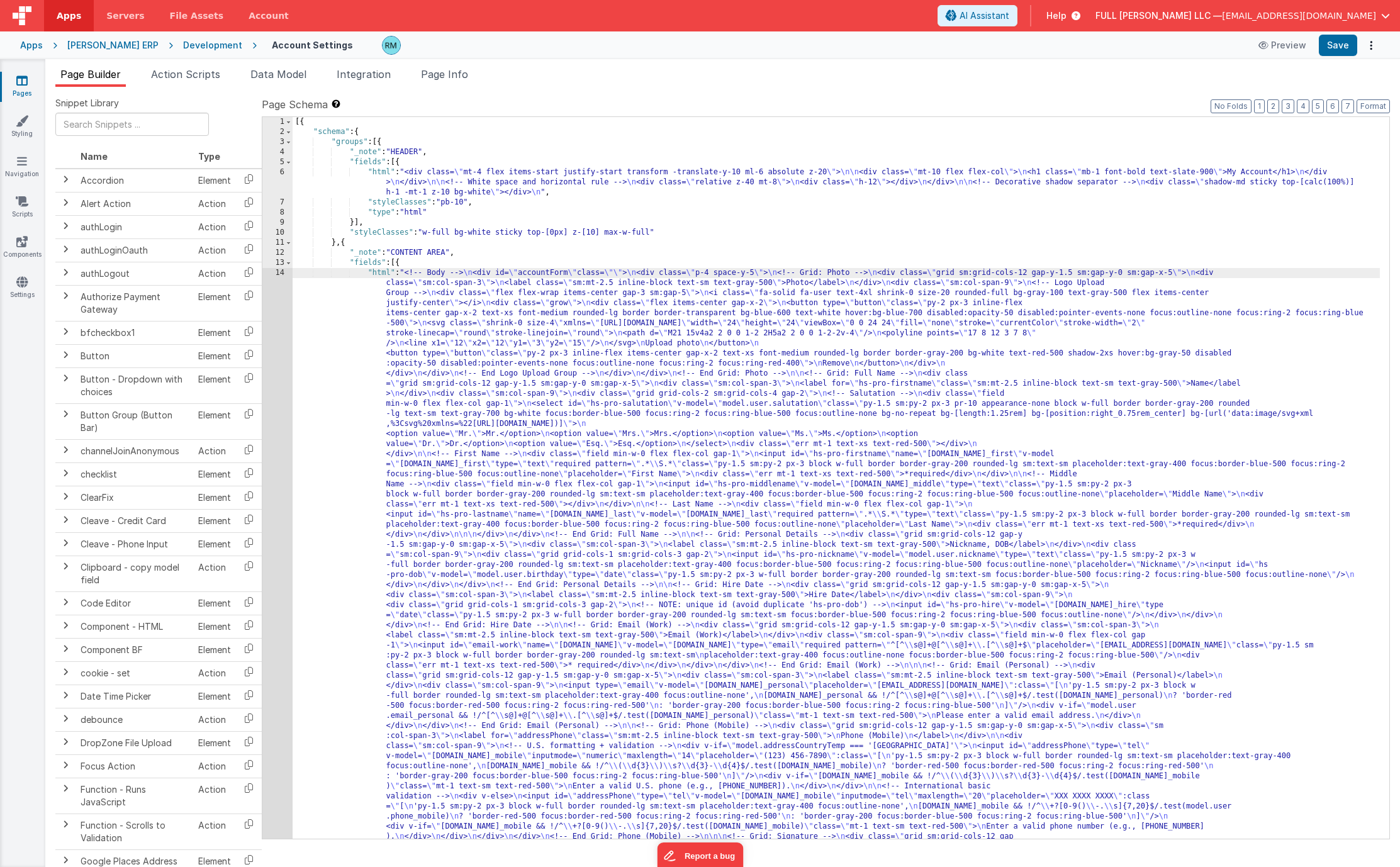
click at [279, 271] on div "14" at bounding box center [278, 590] width 30 height 644
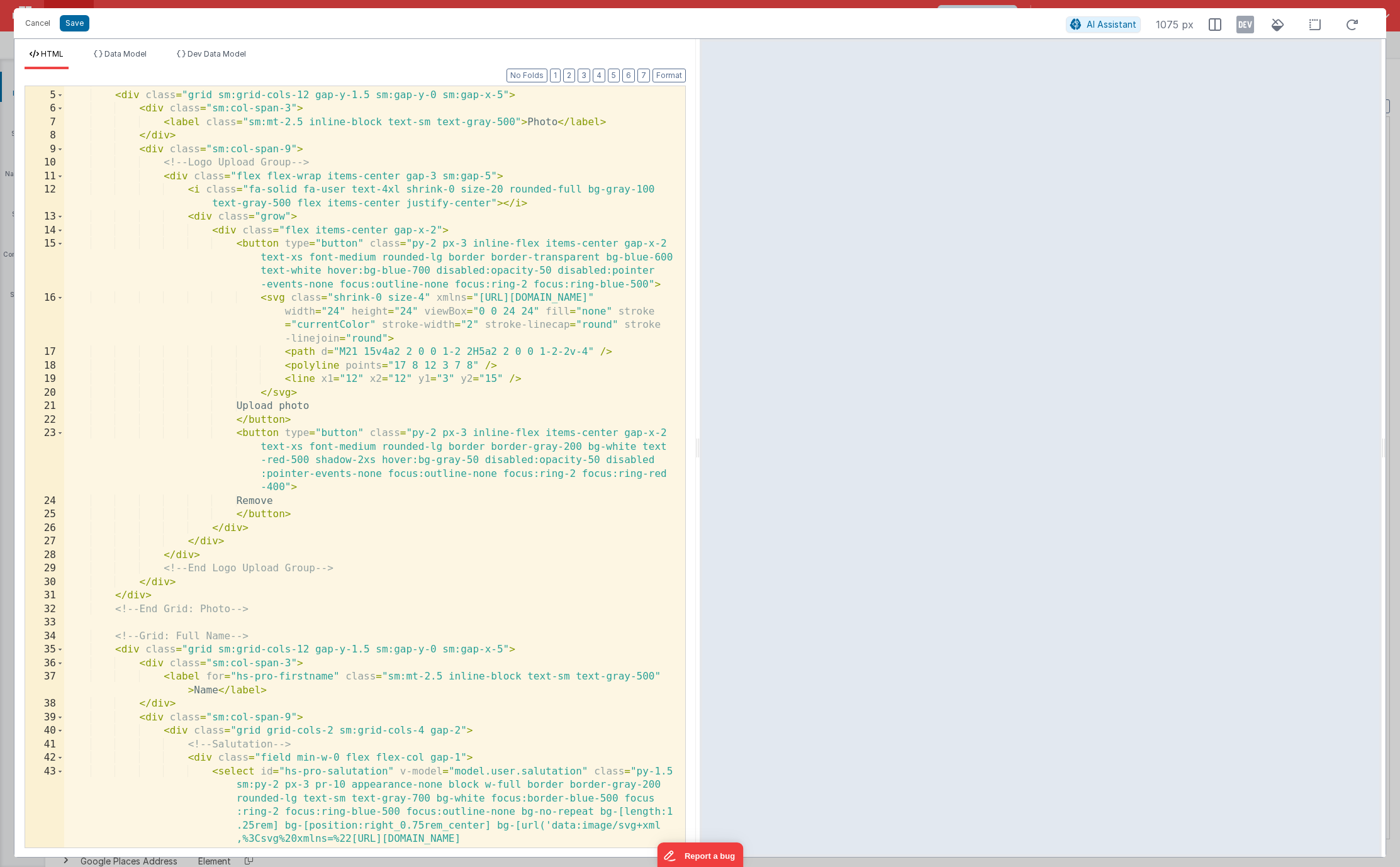
scroll to position [83, 0]
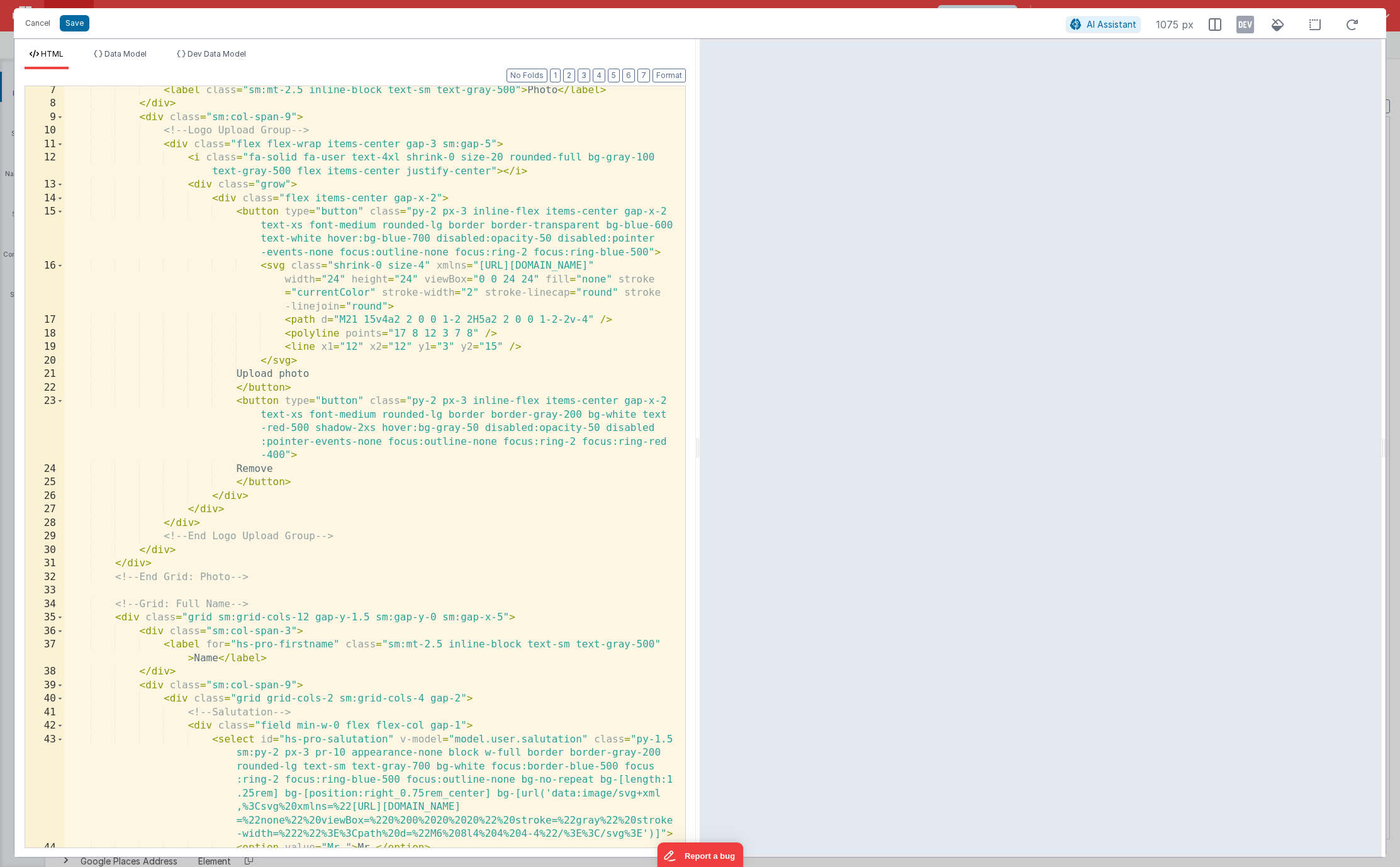
click at [362, 212] on div "< label class = "sm:mt-2.5 inline-block text-sm text-gray-500" > Photo </ label…" at bounding box center [370, 477] width 612 height 788
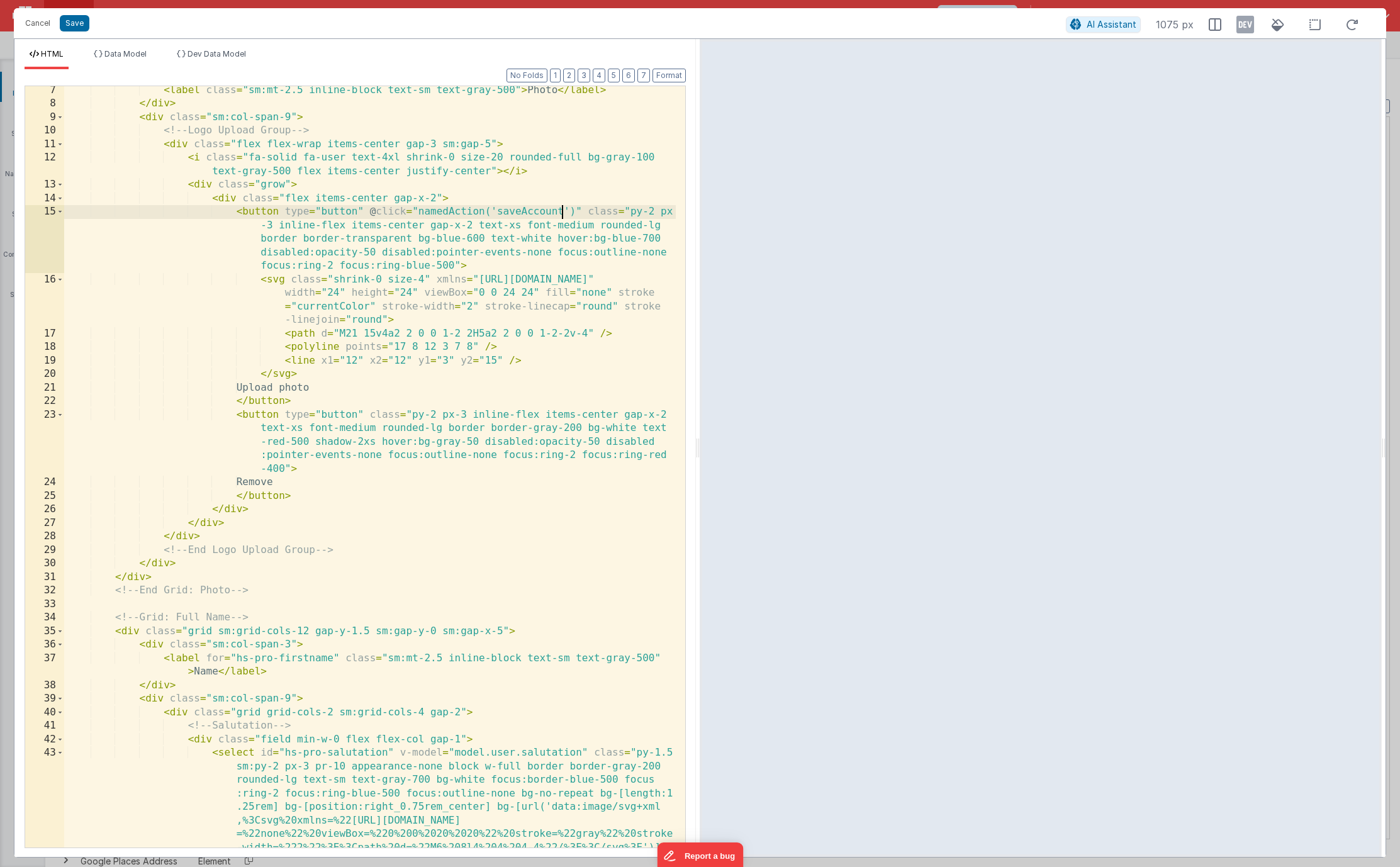
click at [561, 214] on div "< label class = "sm:mt-2.5 inline-block text-sm text-gray-500" > Photo </ label…" at bounding box center [370, 477] width 612 height 788
click at [70, 27] on button "Save" at bounding box center [74, 23] width 29 height 16
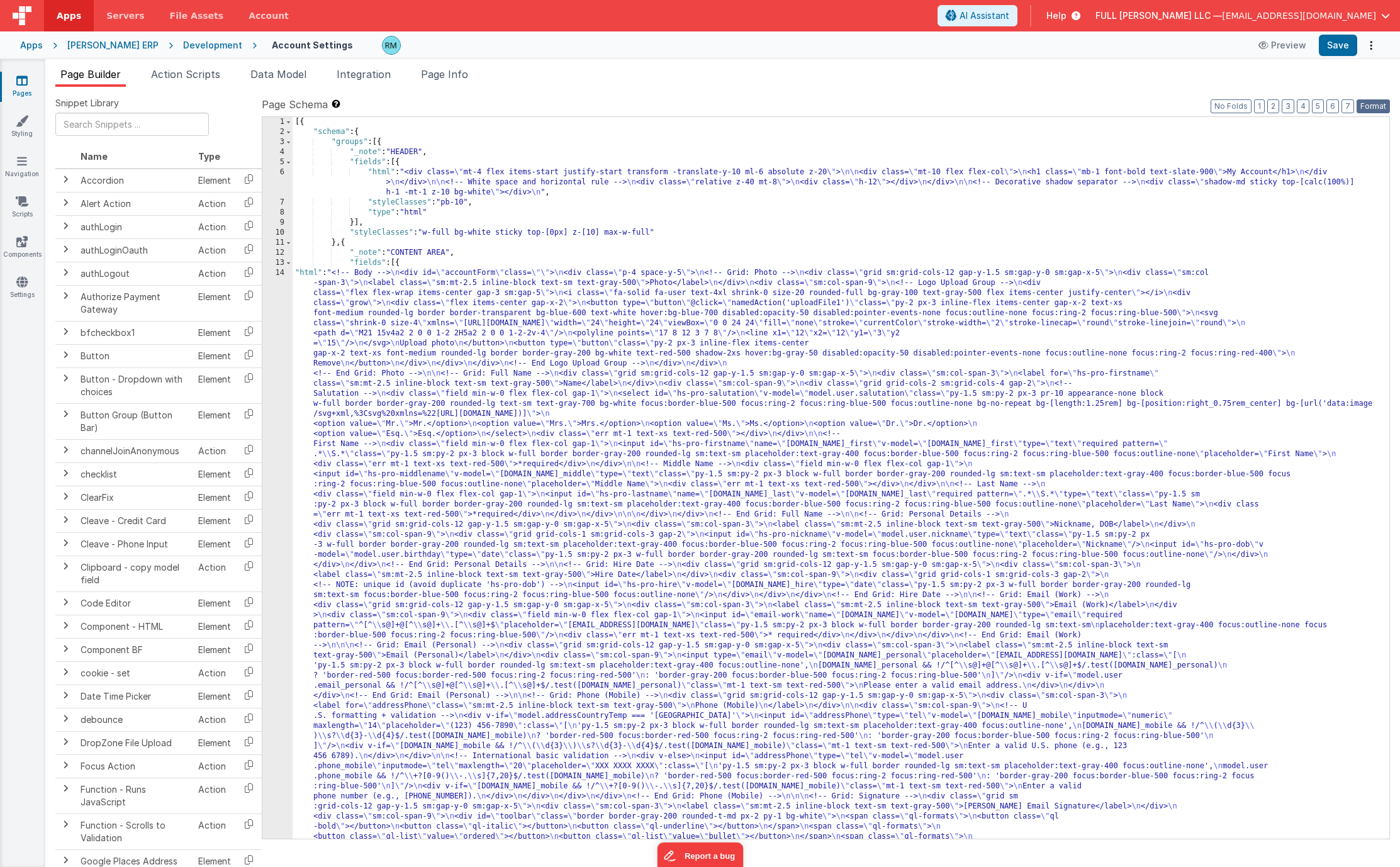
click at [1254, 106] on button "Format" at bounding box center [1373, 106] width 33 height 14
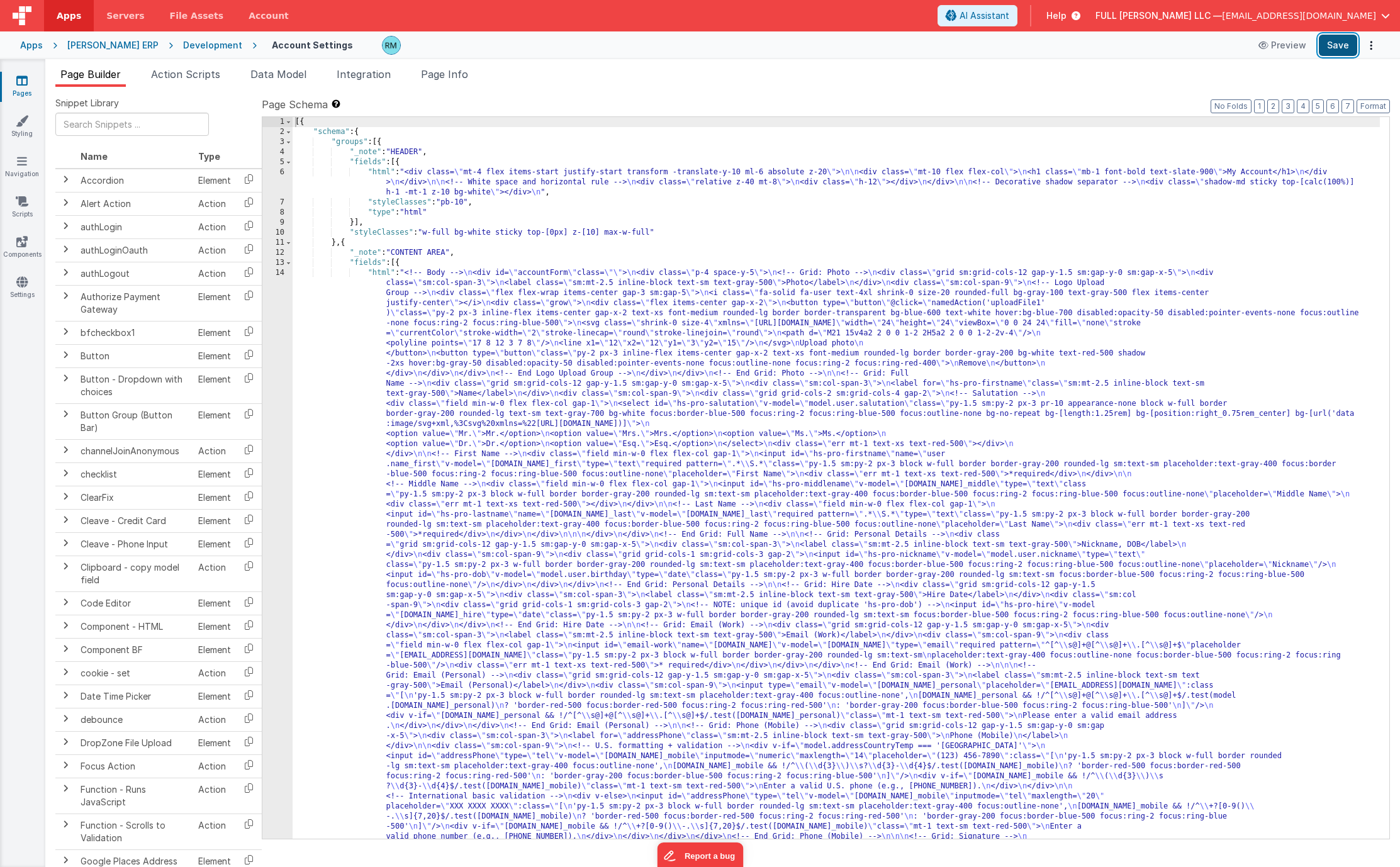
click at [1254, 51] on button "Save" at bounding box center [1337, 45] width 38 height 21
click at [25, 288] on link "Settings" at bounding box center [22, 288] width 46 height 25
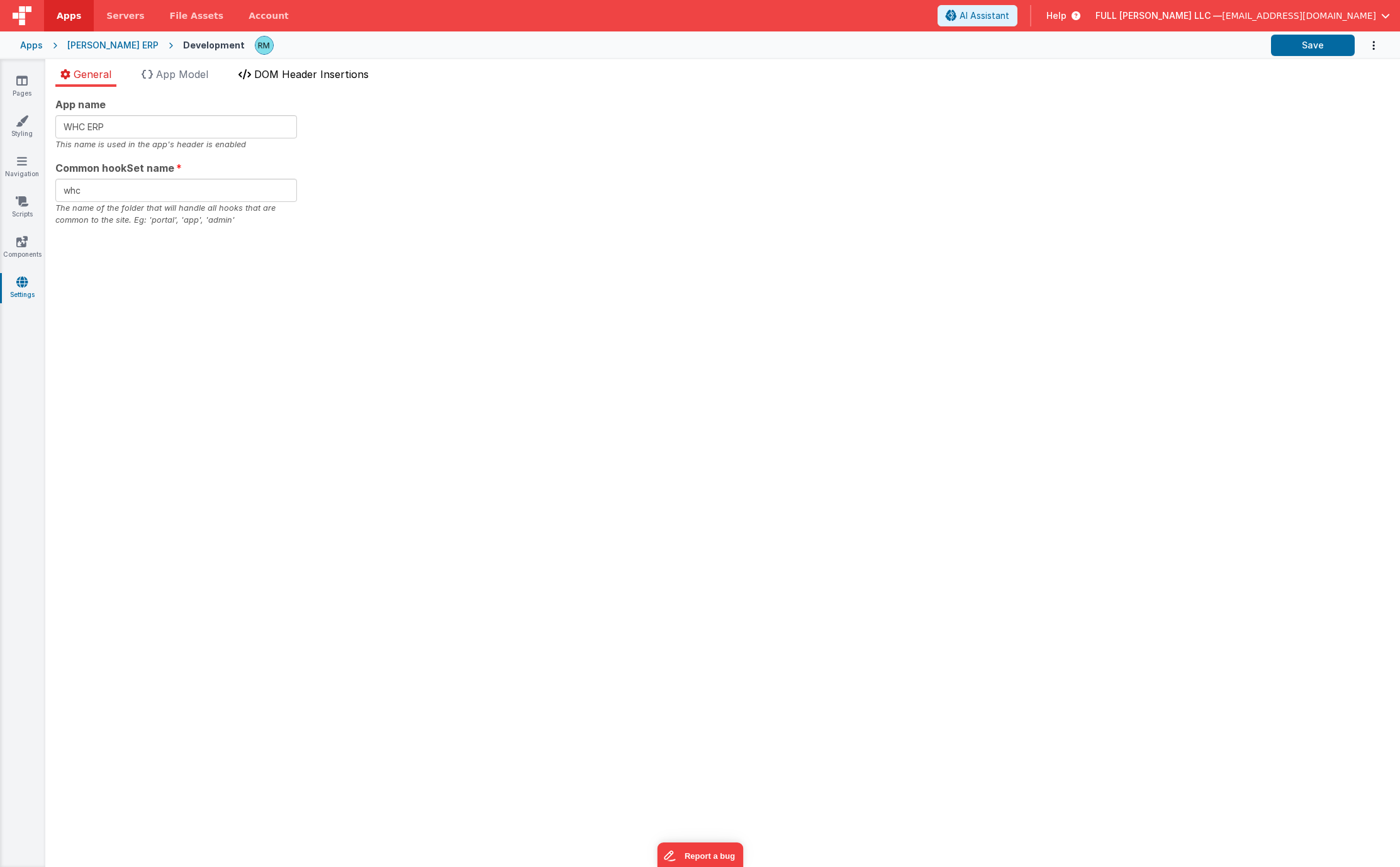
click at [319, 70] on span "DOM Header Insertions" at bounding box center [311, 74] width 115 height 12
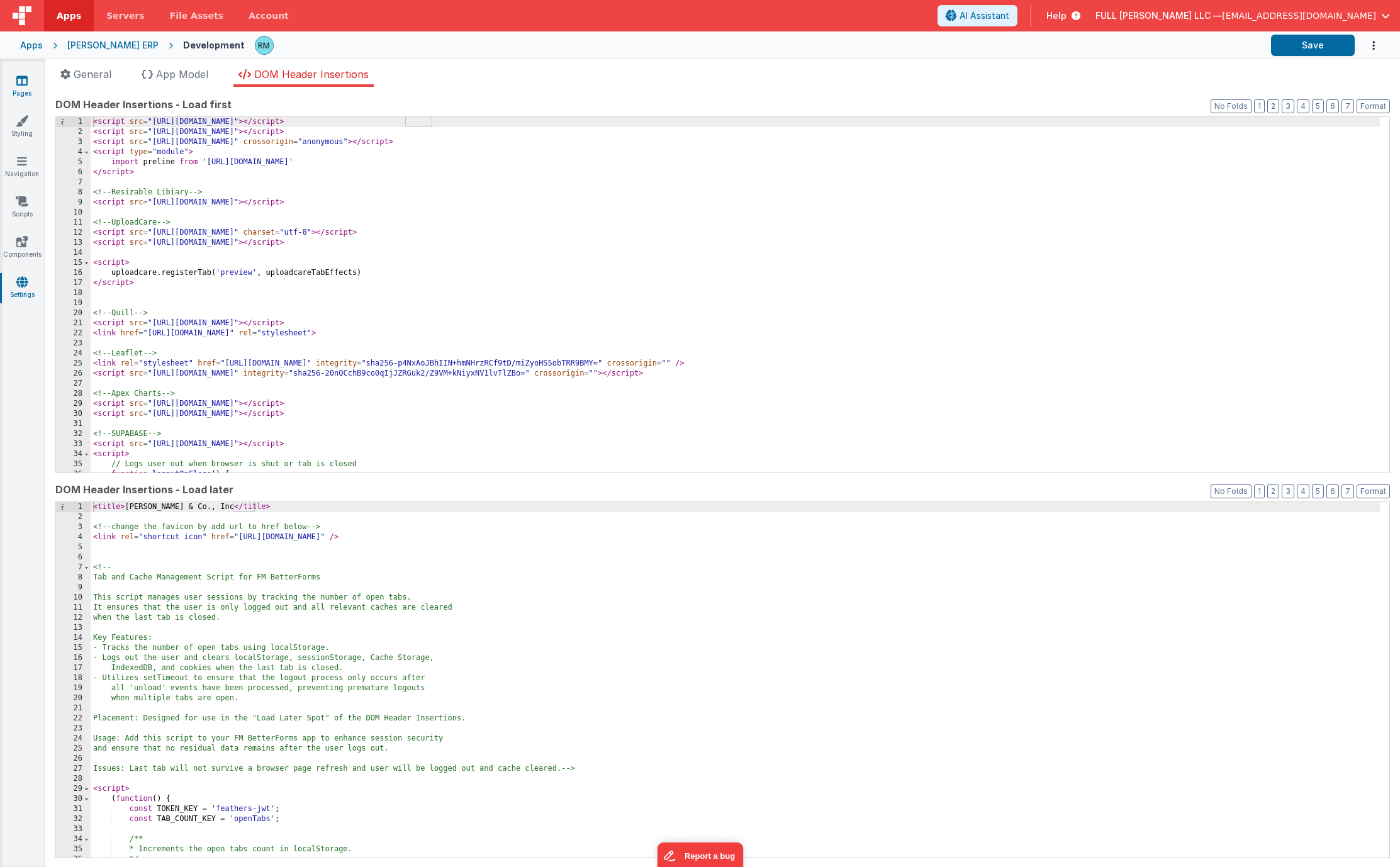
click at [21, 87] on link "Pages" at bounding box center [22, 87] width 46 height 25
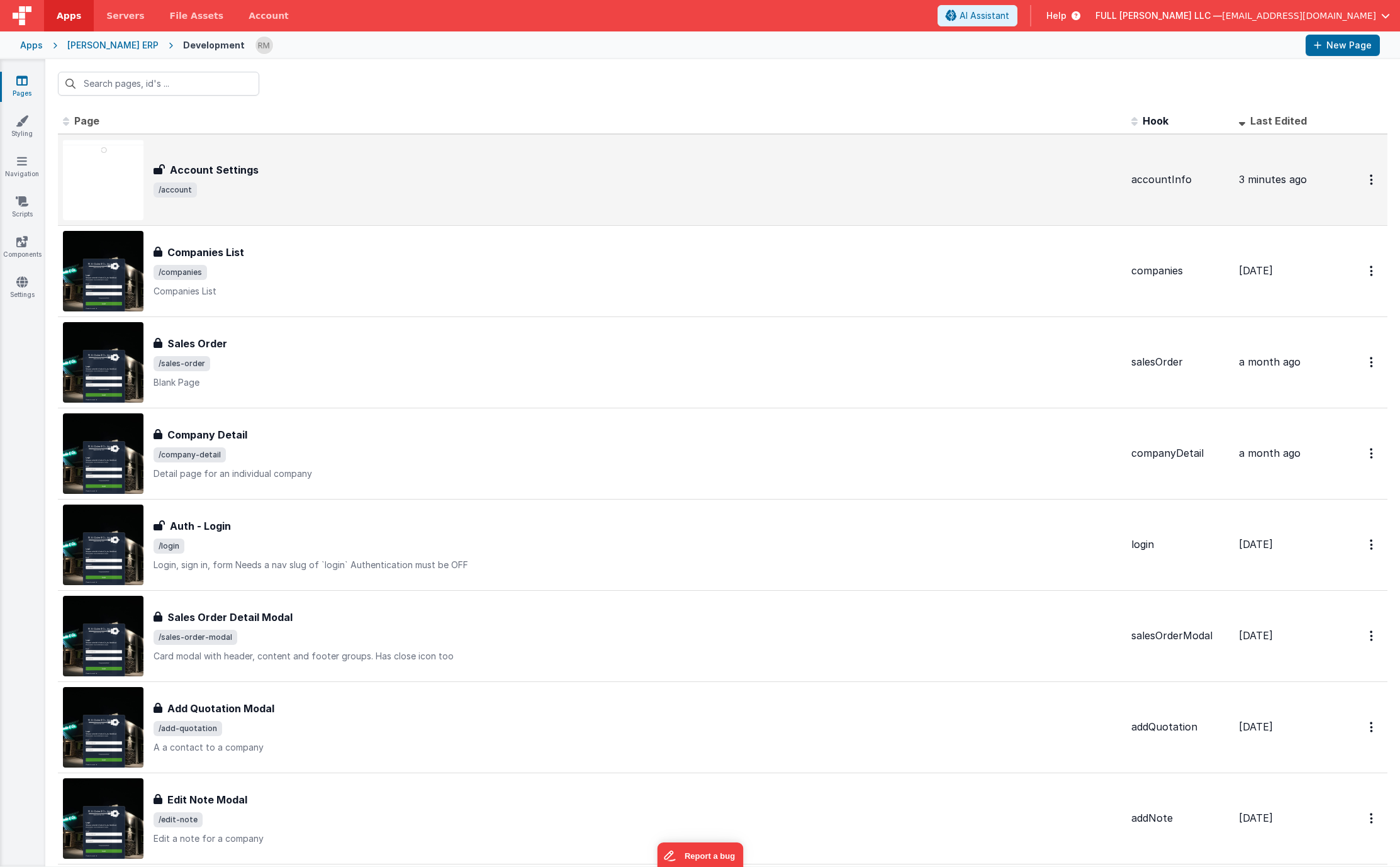
click at [202, 162] on h3 "Account Settings" at bounding box center [214, 169] width 89 height 15
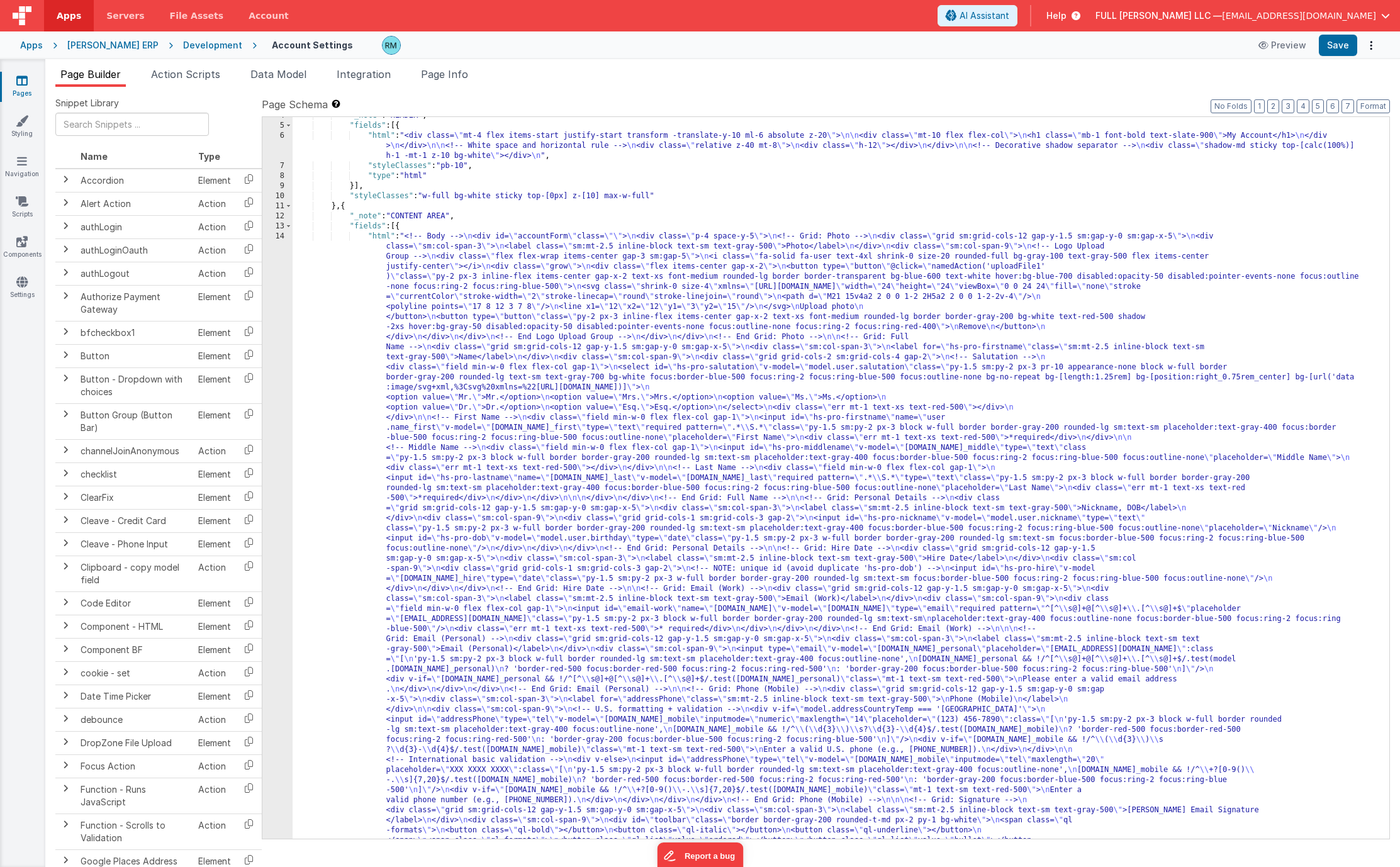
scroll to position [36, 0]
click at [380, 236] on div ""_note" : "HEADER" , "fields" : [{ "html" : "<div class= \" mt-4 flex items-sta…" at bounding box center [836, 799] width 1087 height 1376
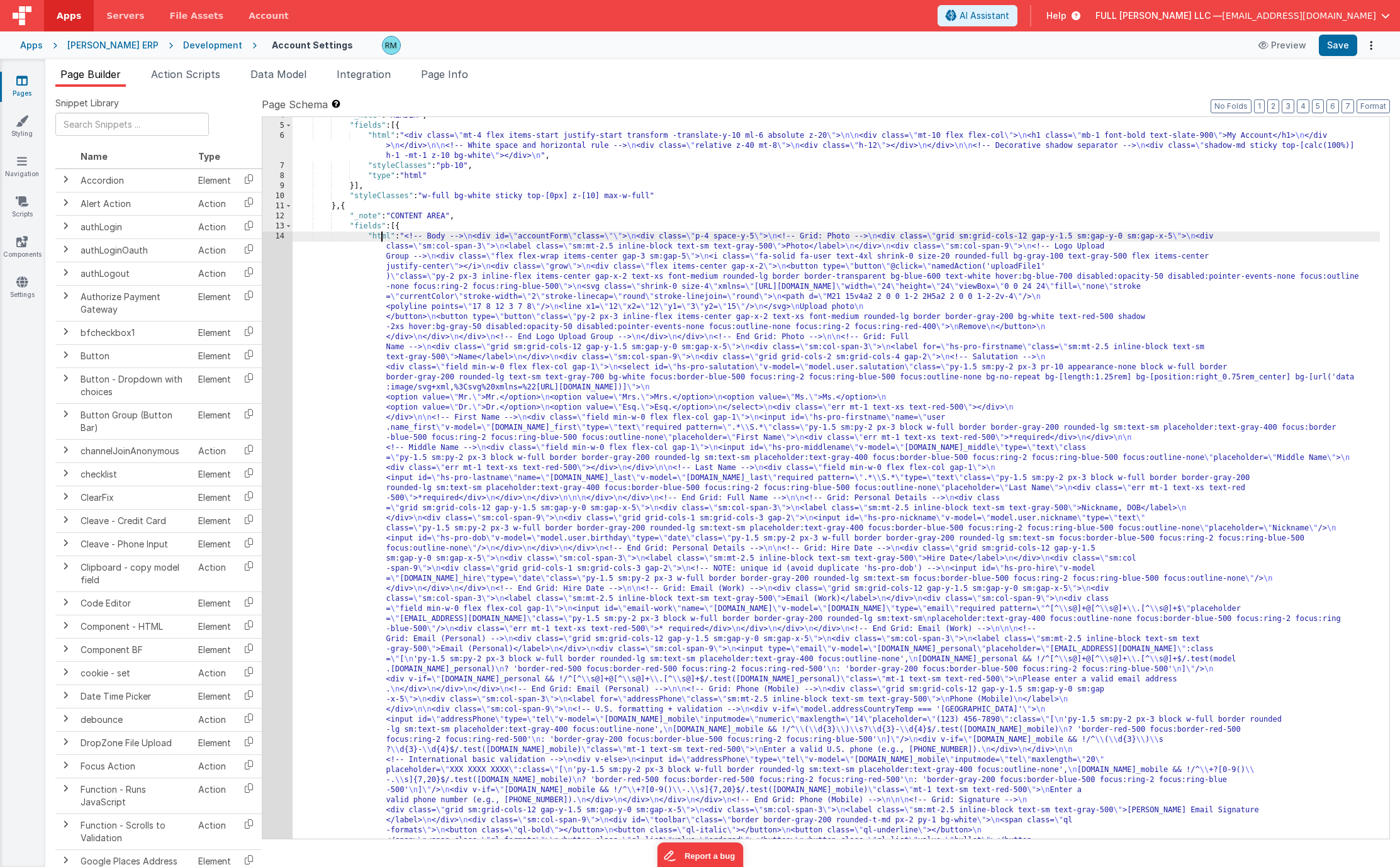
click at [274, 236] on div "14" at bounding box center [278, 553] width 30 height 644
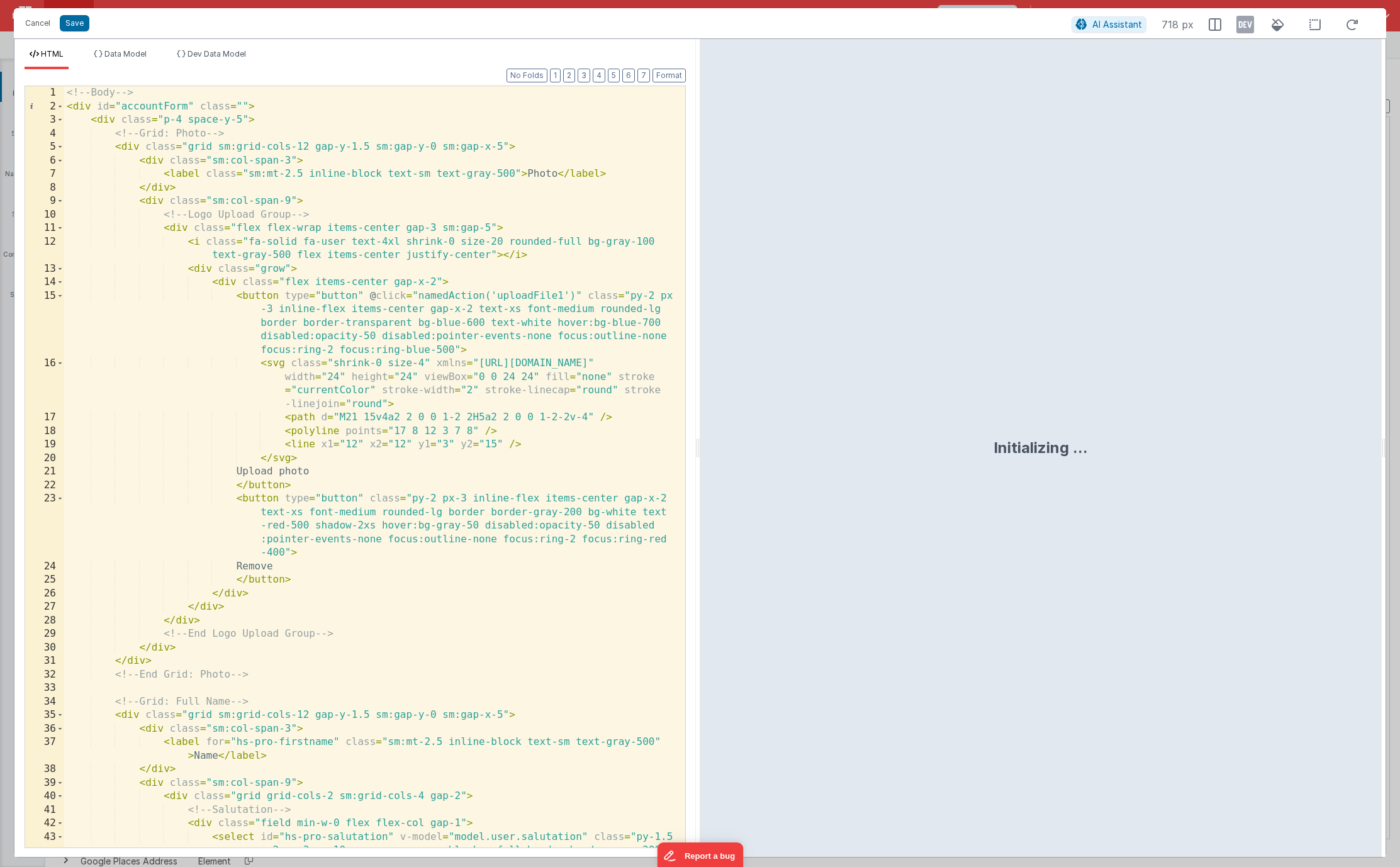
scroll to position [0, 0]
click at [579, 296] on div "<!-- Body --> < div id = "accountForm" class = "" > < div class = "p-4 space-y-…" at bounding box center [370, 528] width 612 height 883
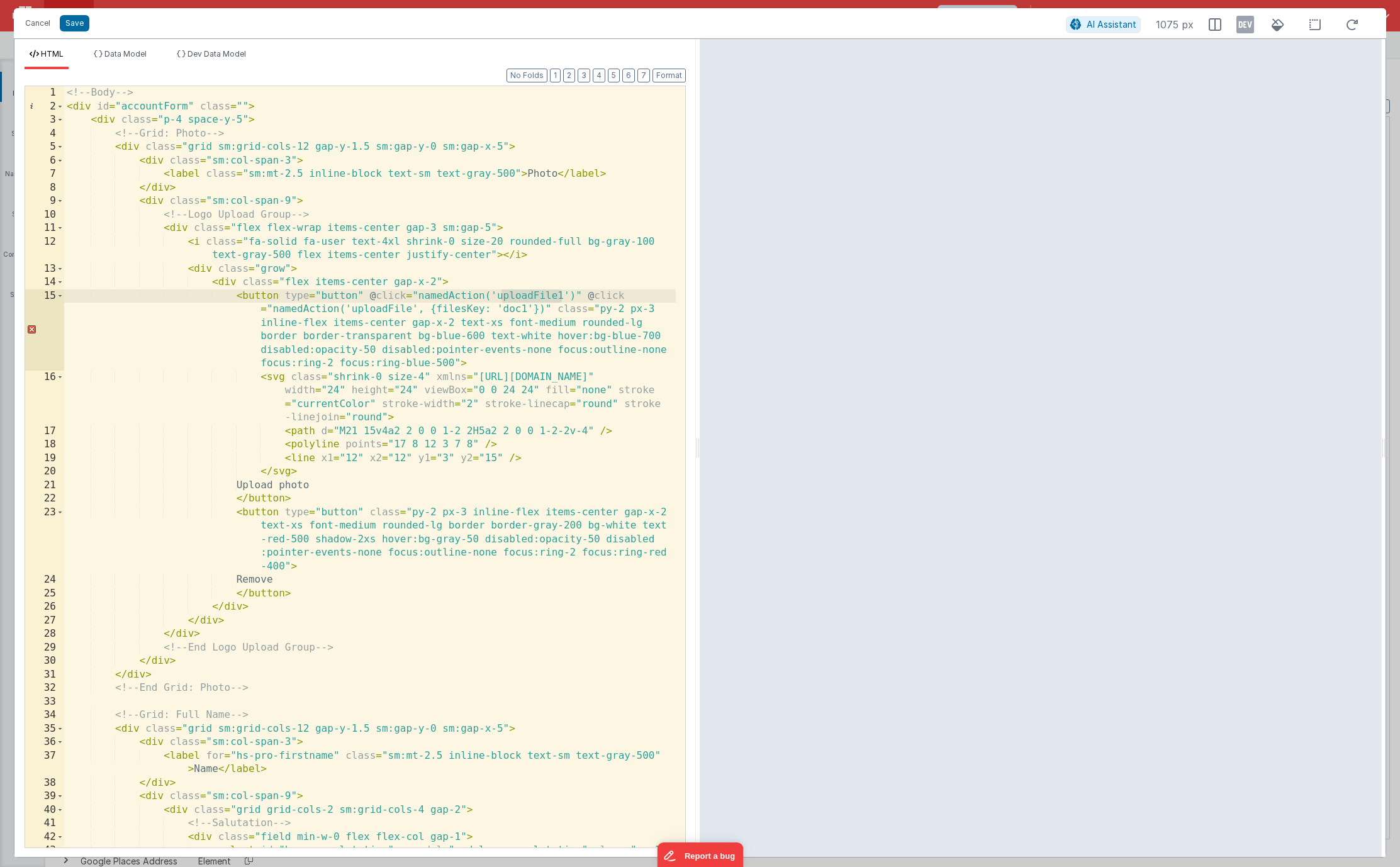
drag, startPoint x: 563, startPoint y: 294, endPoint x: 499, endPoint y: 294, distance: 64.0
click at [499, 294] on div "<!-- Body --> < div id = "accountForm" class = "" > < div class = "p-4 space-y-…" at bounding box center [370, 528] width 612 height 883
click at [534, 292] on div "<!-- Body --> < div id = "accountForm" class = "" > < div class = "p-4 space-y-…" at bounding box center [370, 528] width 612 height 883
drag, startPoint x: 562, startPoint y: 294, endPoint x: 494, endPoint y: 292, distance: 68.0
click at [494, 292] on div "<!-- Body --> < div id = "accountForm" class = "" > < div class = "p-4 space-y-…" at bounding box center [370, 528] width 612 height 883
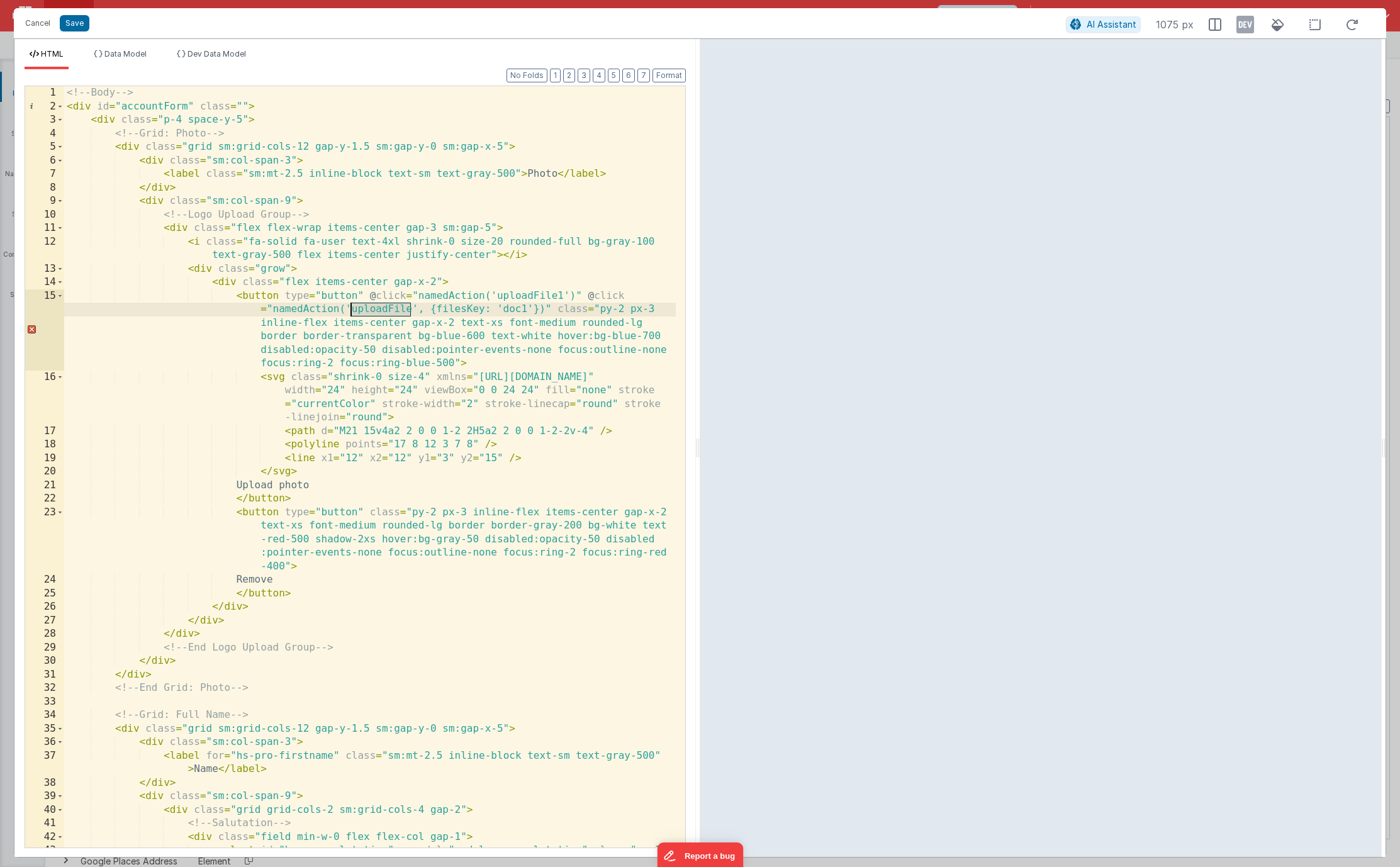
drag, startPoint x: 412, startPoint y: 309, endPoint x: 350, endPoint y: 308, distance: 62.0
click at [350, 308] on div "<!-- Body --> < div id = "accountForm" class = "" > < div class = "p-4 space-y-…" at bounding box center [370, 528] width 612 height 883
drag, startPoint x: 582, startPoint y: 293, endPoint x: 367, endPoint y: 291, distance: 215.0
click at [367, 291] on div "<!-- Body --> < div id = "accountForm" class = "" > < div class = "p-4 space-y-…" at bounding box center [370, 528] width 612 height 883
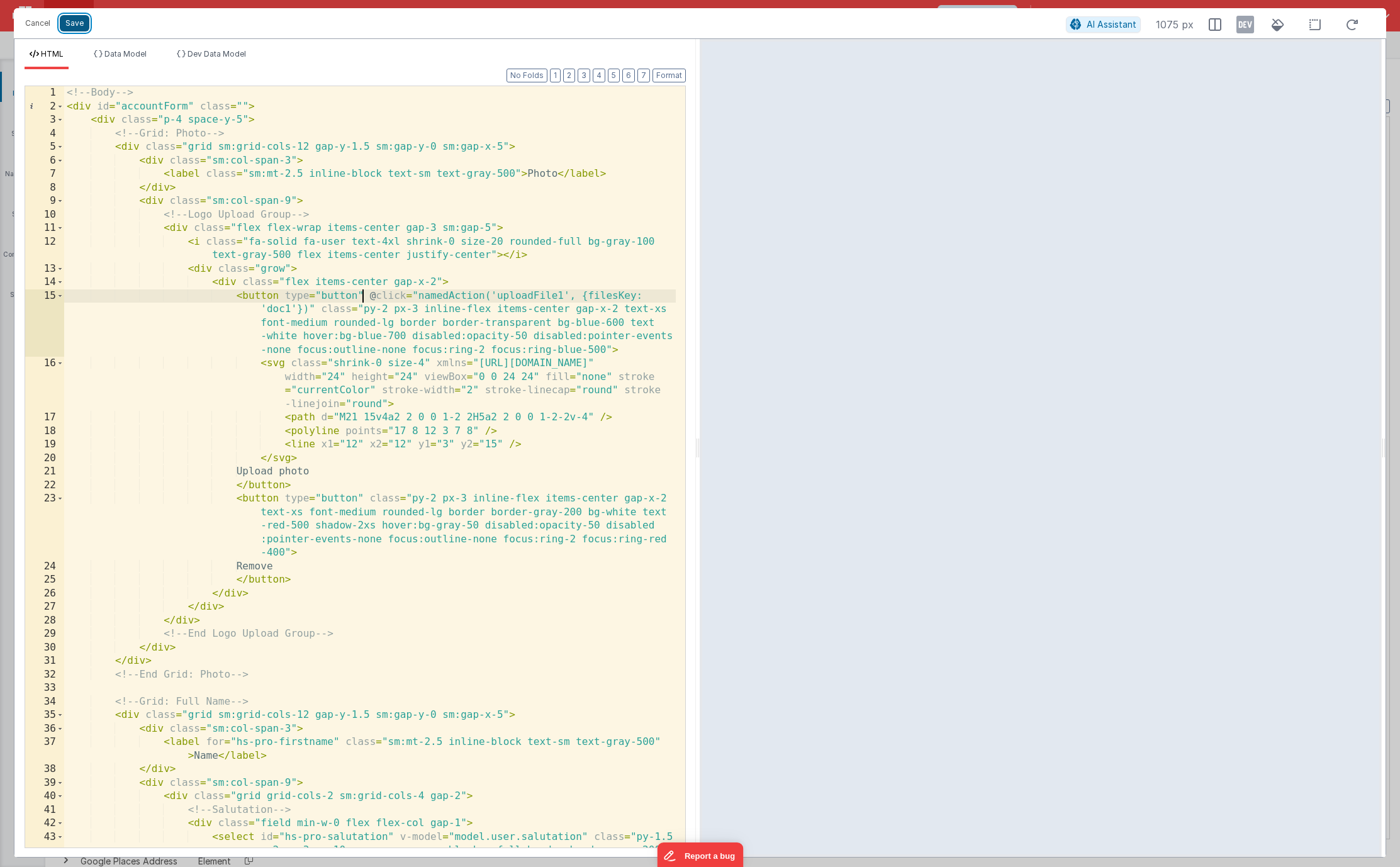
click at [67, 27] on button "Save" at bounding box center [74, 23] width 29 height 16
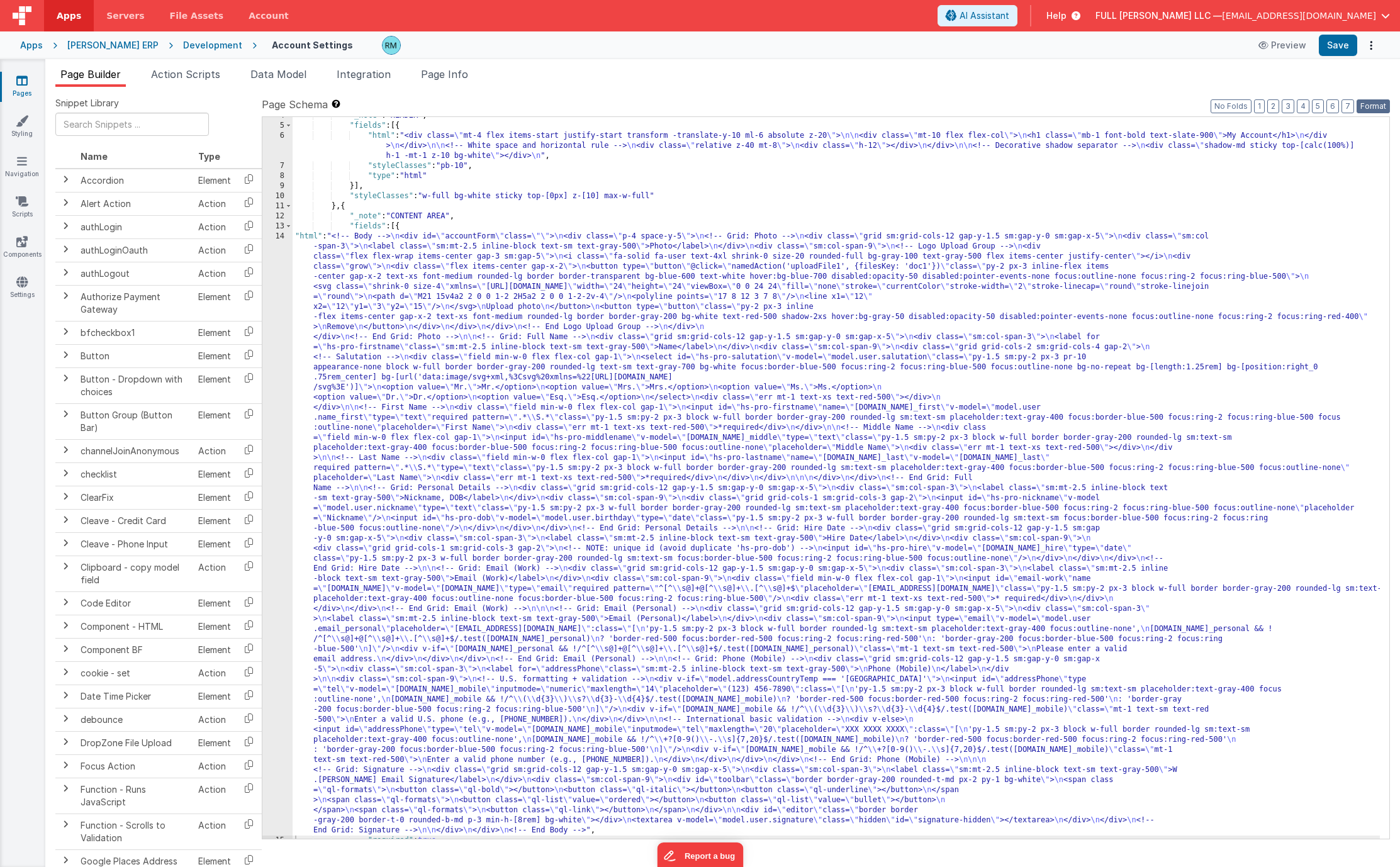
click at [1373, 108] on button "Format" at bounding box center [1373, 106] width 33 height 14
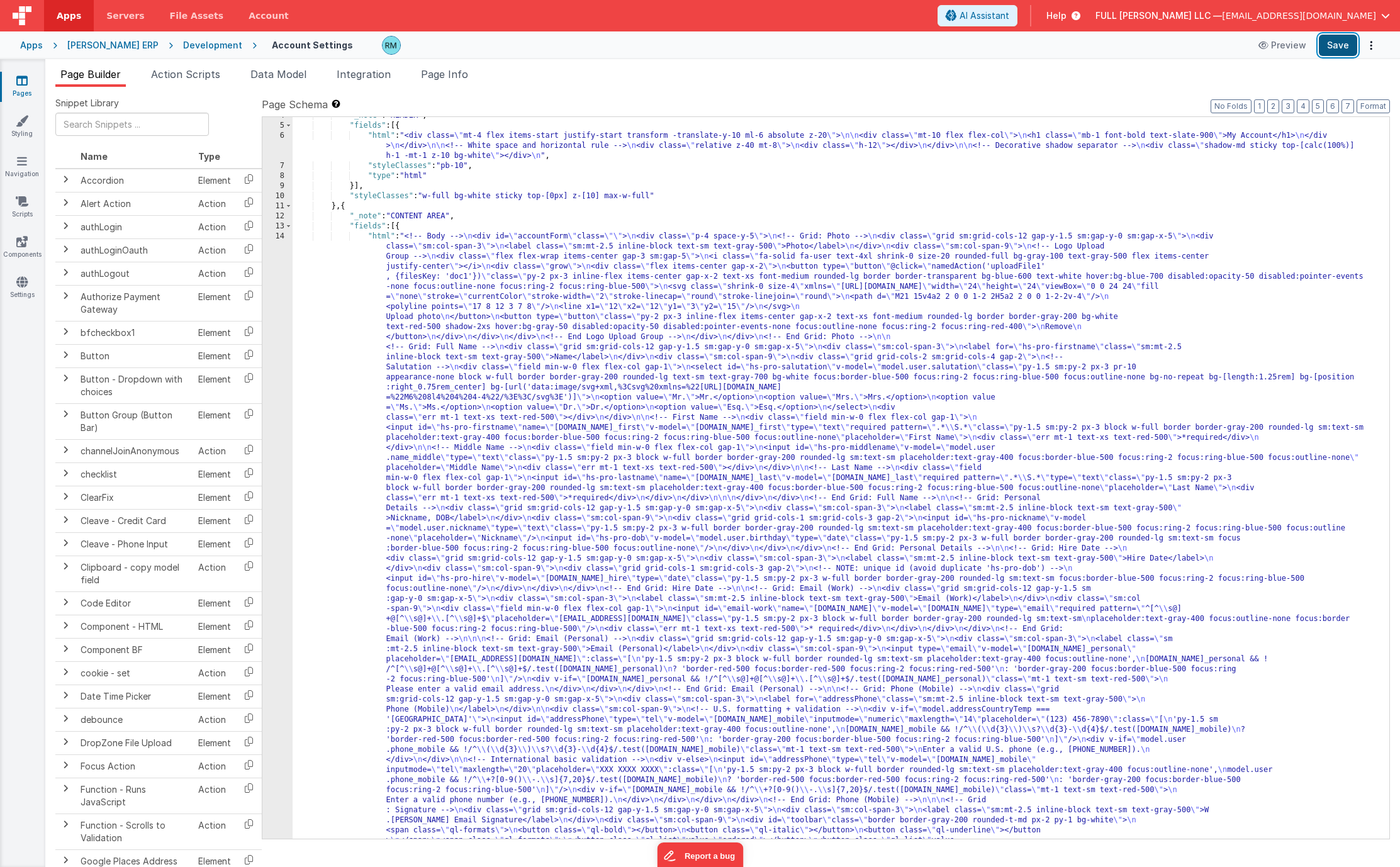
click at [1326, 39] on button "Save" at bounding box center [1337, 45] width 38 height 21
click at [458, 79] on span "Page Info" at bounding box center [444, 74] width 47 height 12
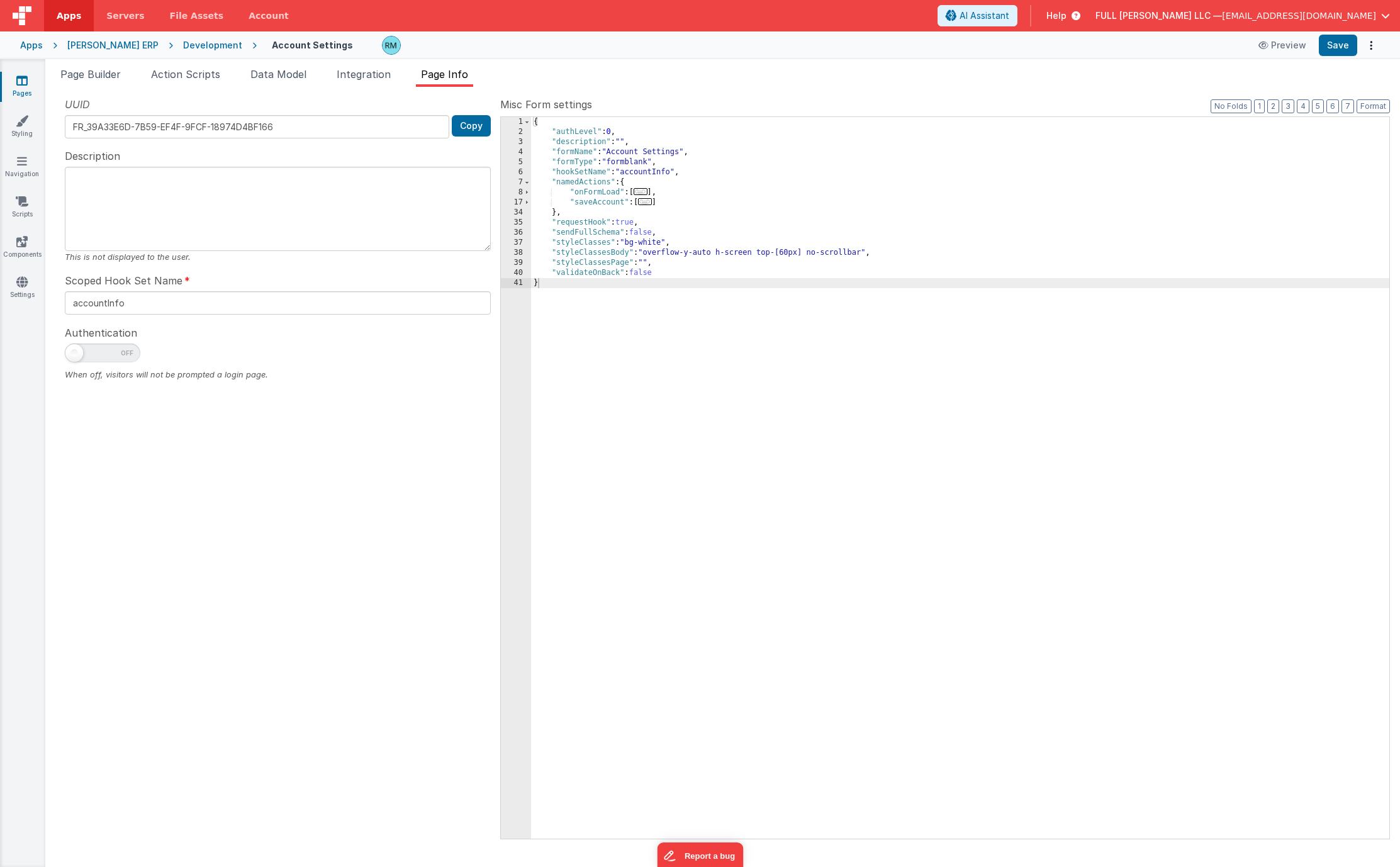
click at [661, 206] on div "{ "authLevel" : 0 , "description" : "" , "formName" : "Account Settings" , "for…" at bounding box center [960, 488] width 858 height 742
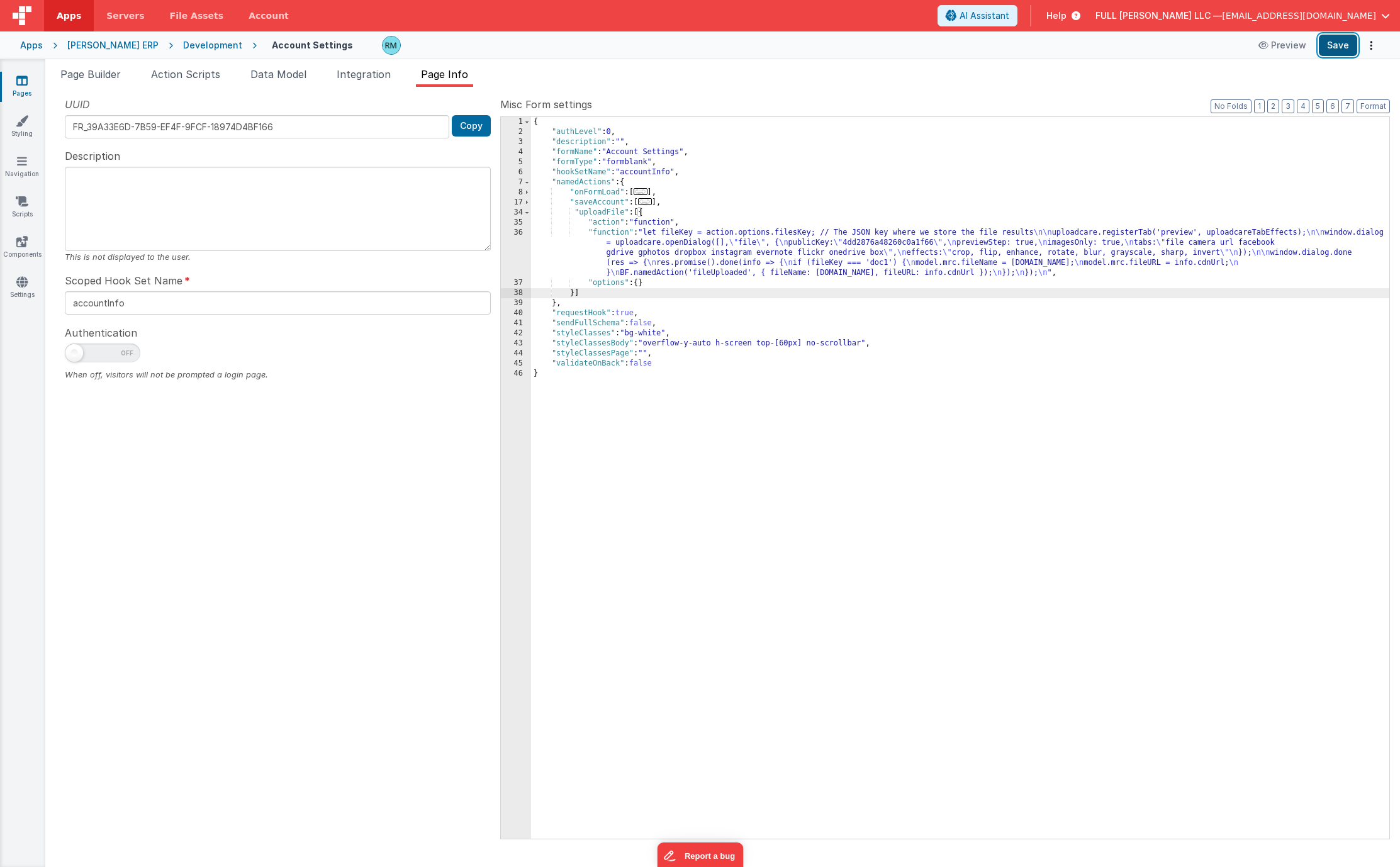
click at [1337, 50] on button "Save" at bounding box center [1337, 45] width 38 height 21
click at [609, 233] on div "{ "authLevel" : 0 , "description" : "" , "formName" : "Account Settings" , "for…" at bounding box center [960, 488] width 858 height 742
click at [517, 233] on div "36" at bounding box center [516, 253] width 30 height 50
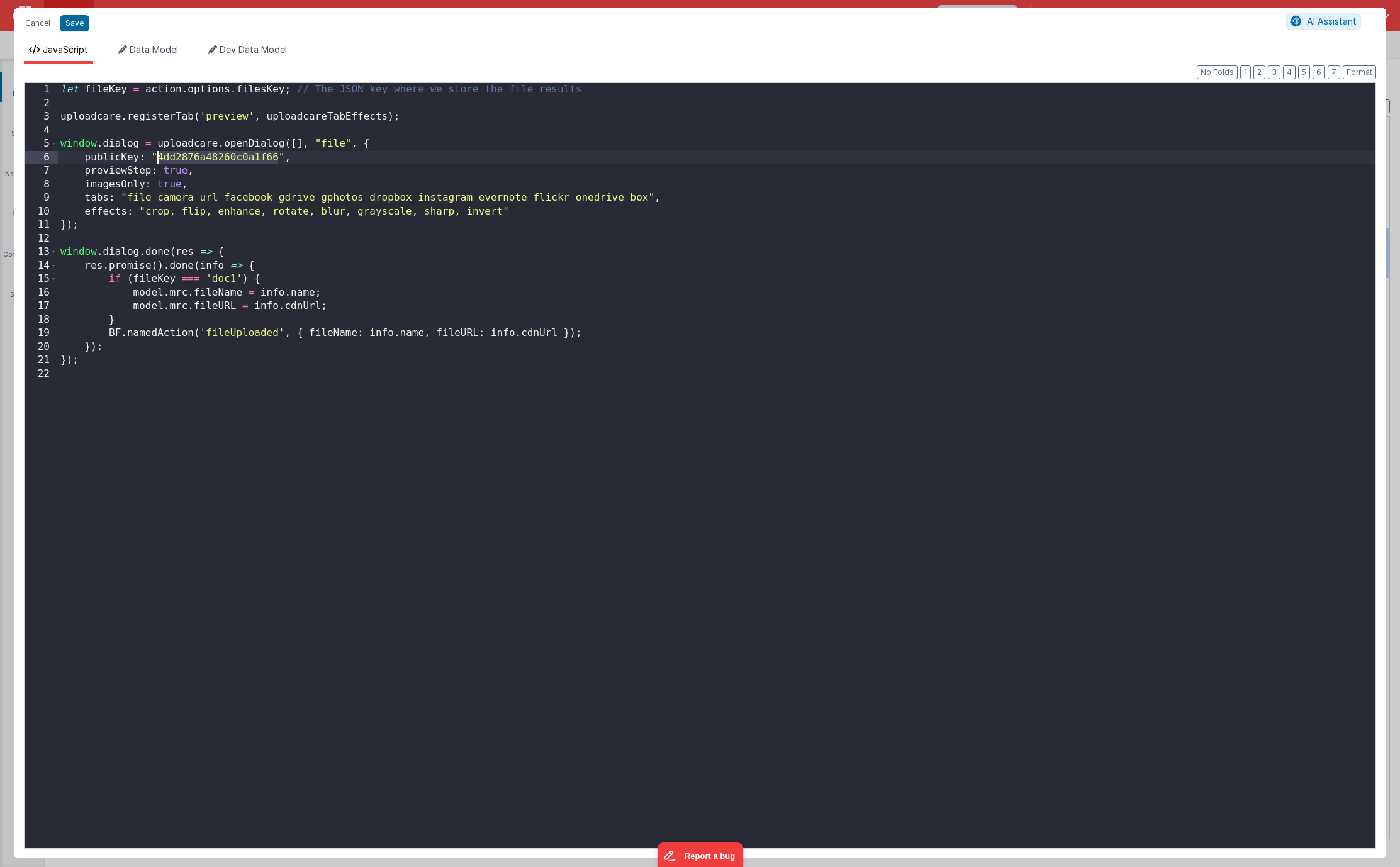
drag, startPoint x: 279, startPoint y: 158, endPoint x: 158, endPoint y: 152, distance: 121.1
click at [158, 152] on div "let fileKey = action . options . filesKey ; // The JSON key where we store the …" at bounding box center [717, 479] width 1317 height 792
click at [157, 157] on div "let fileKey = action . options . filesKey ; // The JSON key where we store the …" at bounding box center [717, 479] width 1317 height 792
click at [74, 24] on button "Save" at bounding box center [74, 23] width 29 height 16
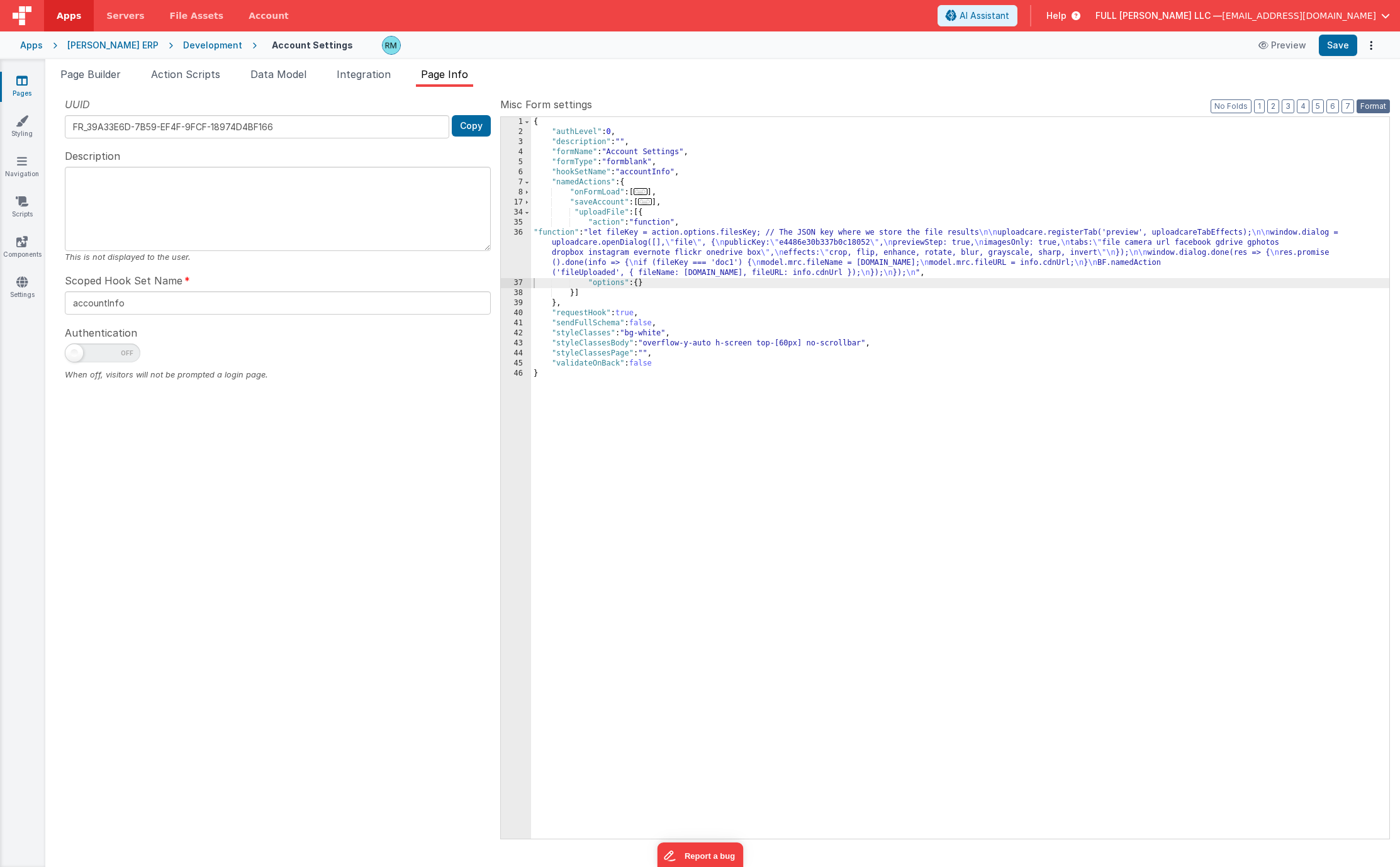
drag, startPoint x: 1366, startPoint y: 107, endPoint x: 1354, endPoint y: 72, distance: 37.0
click at [1367, 107] on button "Format" at bounding box center [1373, 106] width 33 height 14
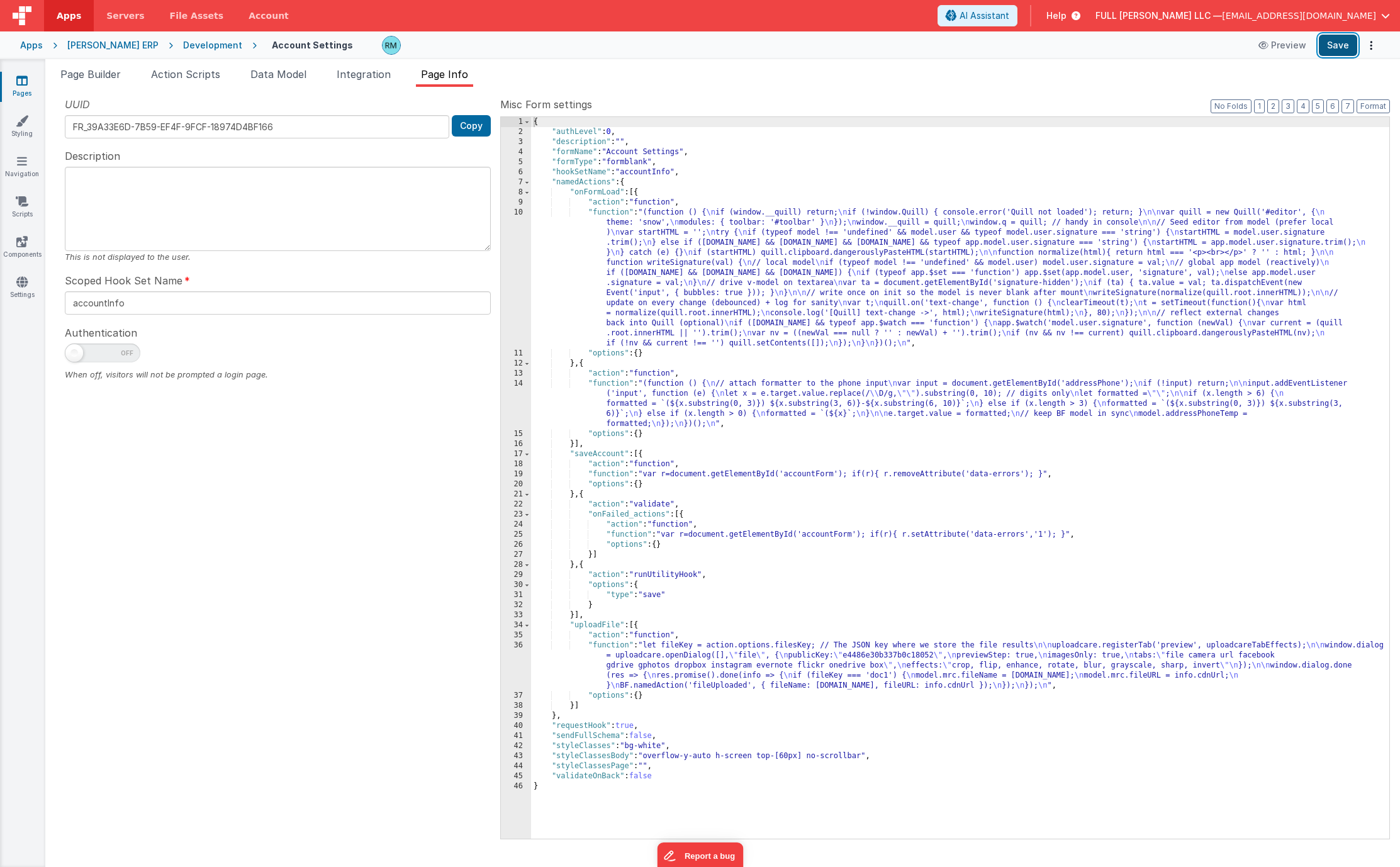
click at [1344, 50] on button "Save" at bounding box center [1337, 45] width 38 height 21
click at [1291, 110] on button "3" at bounding box center [1287, 106] width 12 height 14
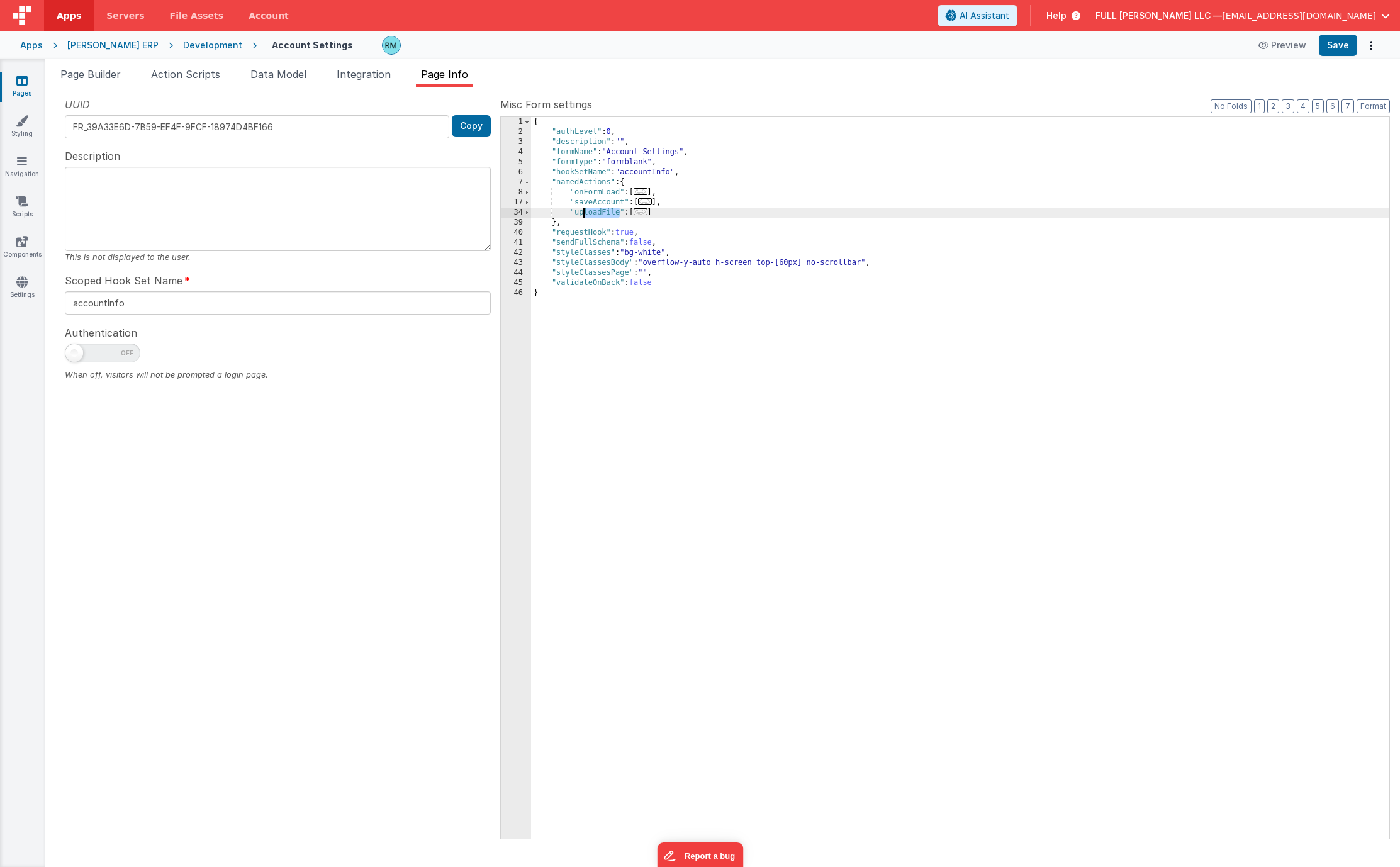
drag, startPoint x: 619, startPoint y: 212, endPoint x: 584, endPoint y: 212, distance: 35.0
click at [584, 212] on div "{ "authLevel" : 0 , "description" : "" , "formName" : "Account Settings" , "for…" at bounding box center [960, 488] width 858 height 742
click at [618, 212] on div "{ "authLevel" : 0 , "description" : "" , "formName" : "Account Settings" , "for…" at bounding box center [960, 488] width 858 height 742
click at [1330, 47] on button "Save" at bounding box center [1337, 45] width 38 height 21
click at [669, 180] on div "{ "authLevel" : 0 , "description" : "" , "formName" : "Account Settings" , "for…" at bounding box center [960, 488] width 858 height 742
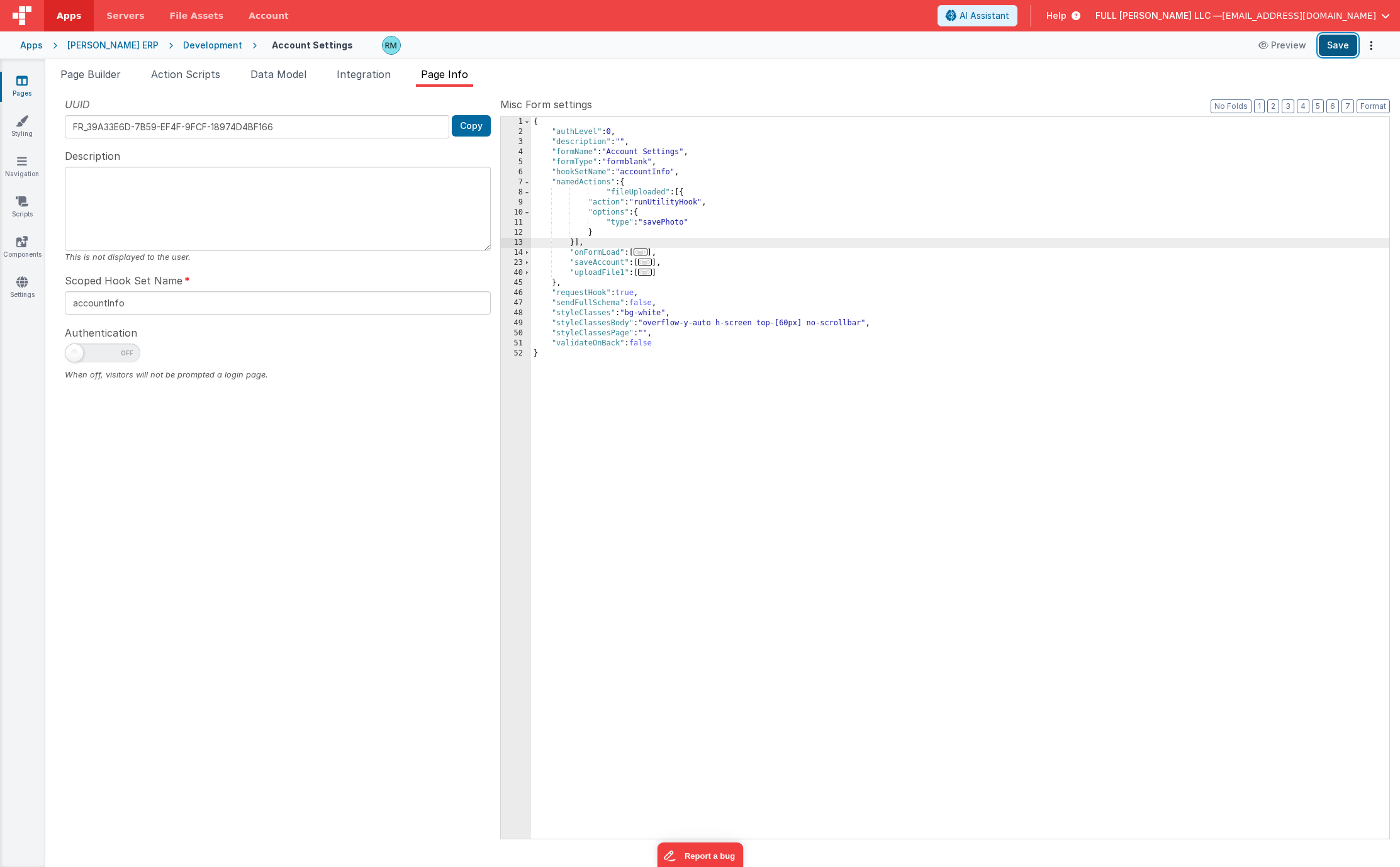
click at [1330, 51] on button "Save" at bounding box center [1337, 45] width 38 height 21
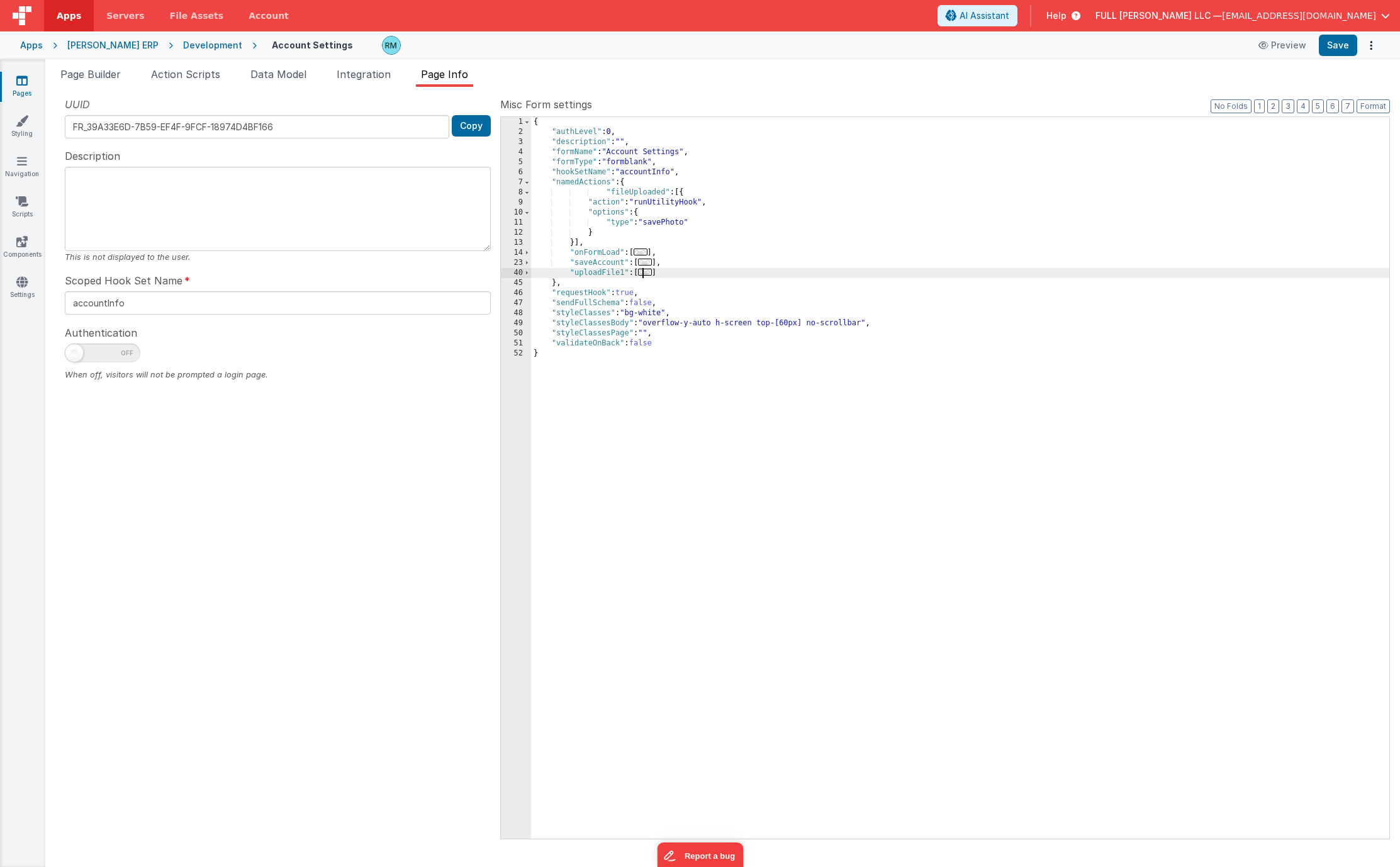
click at [647, 273] on span "..." at bounding box center [644, 272] width 14 height 7
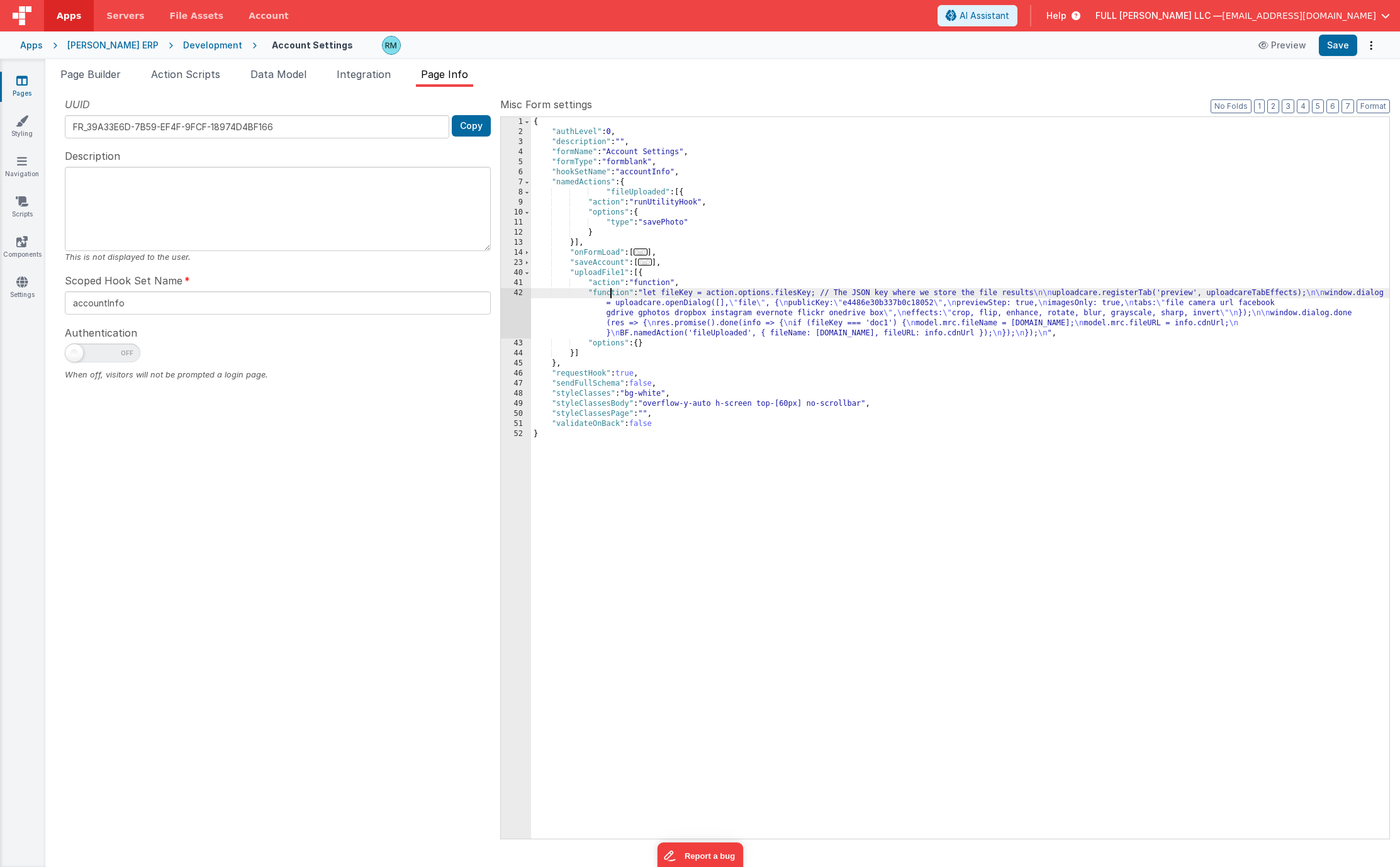
click at [612, 291] on div "{ "authLevel" : 0 , "description" : "" , "formName" : "Account Settings" , "for…" at bounding box center [960, 488] width 858 height 742
click at [522, 292] on div "42" at bounding box center [516, 313] width 30 height 50
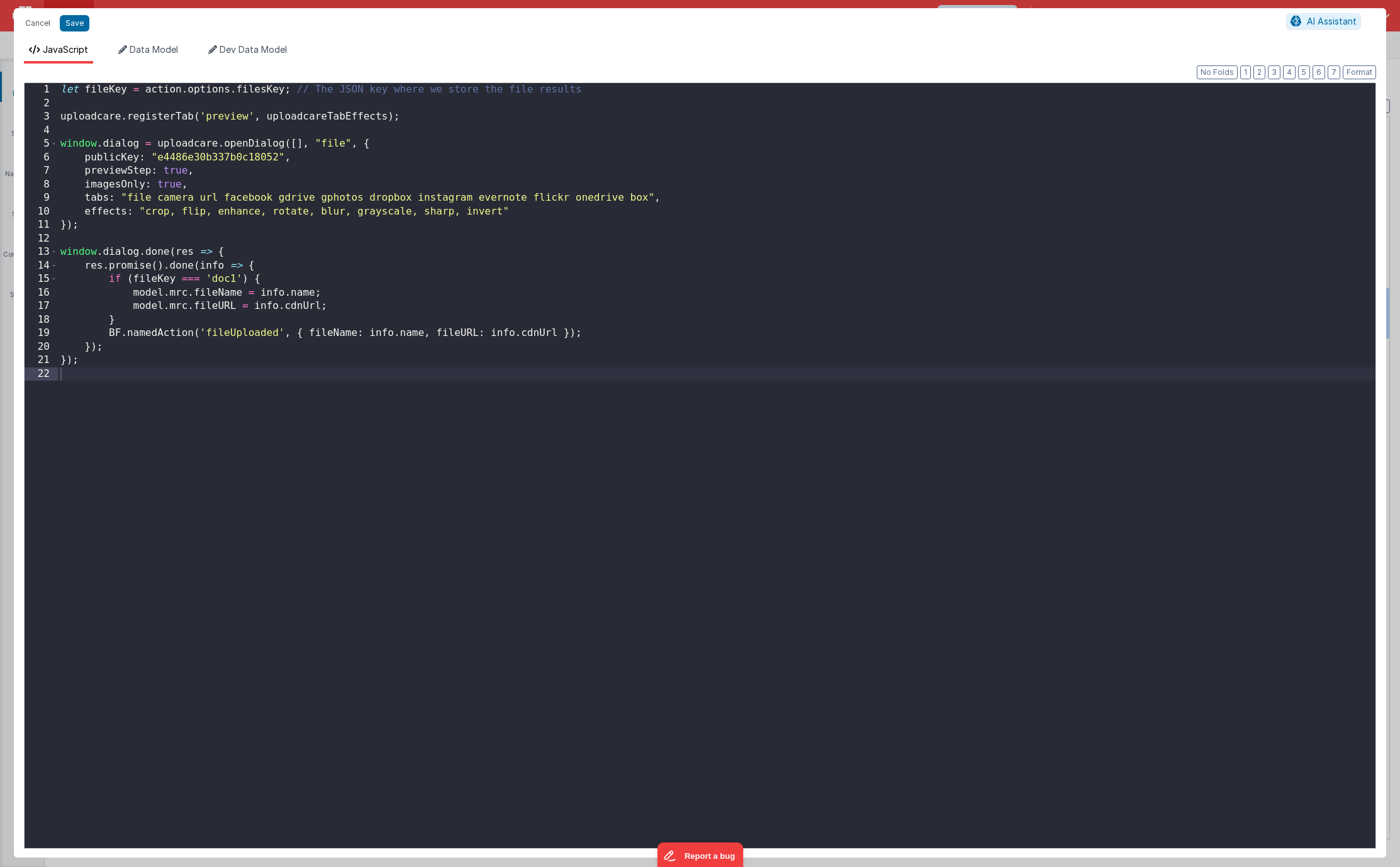
click at [190, 293] on div "let fileKey = action . options . filesKey ; // The JSON key where we store the …" at bounding box center [717, 479] width 1317 height 792
click at [189, 307] on div "let fileKey = action . options . filesKey ; // The JSON key where we store the …" at bounding box center [717, 479] width 1317 height 792
click at [189, 295] on div "let fileKey = action . options . filesKey ; // The JSON key where we store the …" at bounding box center [717, 479] width 1317 height 792
click at [177, 307] on div "let fileKey = action . options . filesKey ; // The JSON key where we store the …" at bounding box center [717, 479] width 1317 height 792
click at [68, 26] on button "Save" at bounding box center [74, 23] width 29 height 16
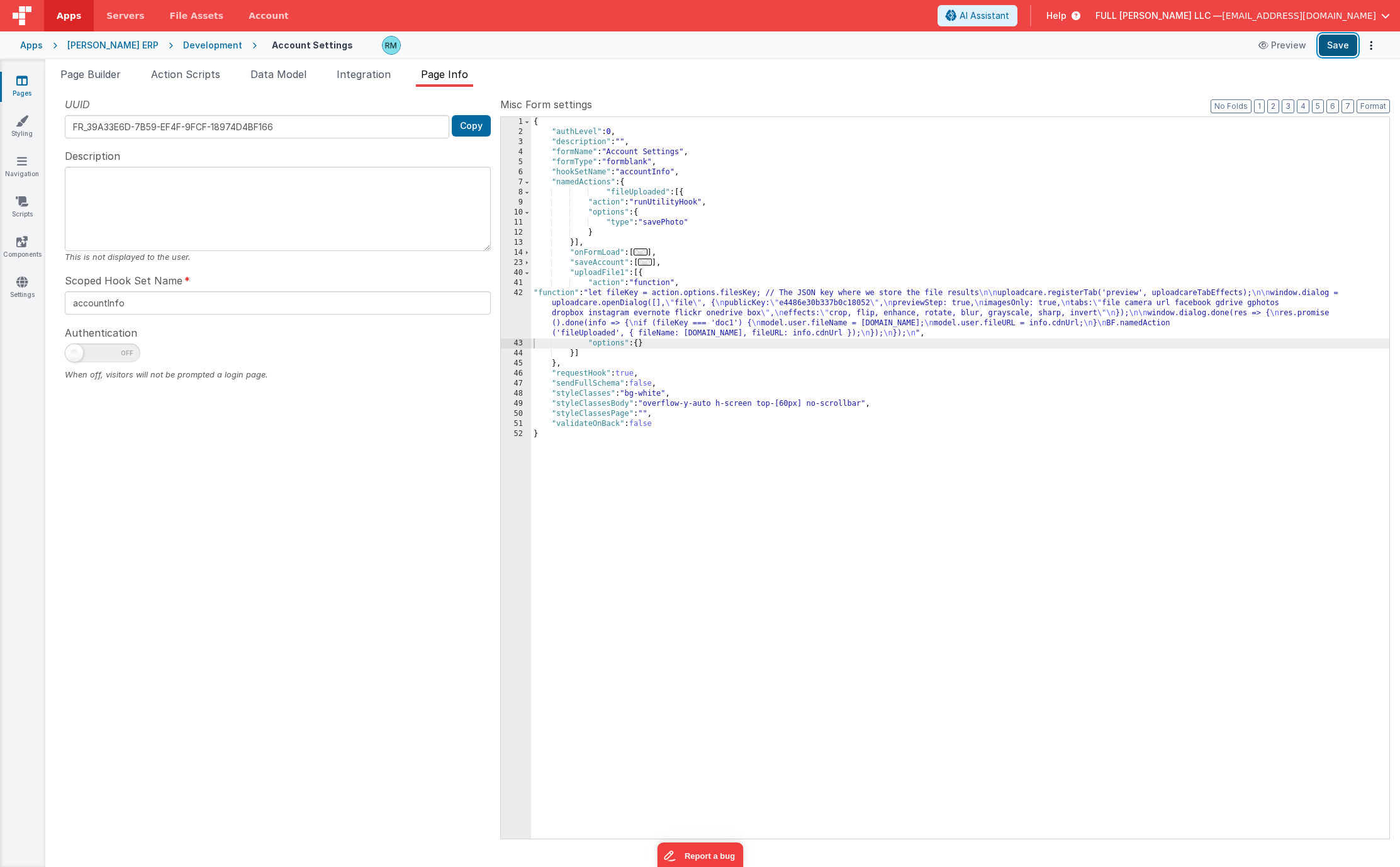
click at [1338, 51] on button "Save" at bounding box center [1337, 45] width 38 height 21
click at [558, 291] on div "{ "authLevel" : 0 , "description" : "" , "formName" : "Account Settings" , "for…" at bounding box center [960, 488] width 858 height 742
click at [521, 292] on div "42" at bounding box center [516, 313] width 30 height 50
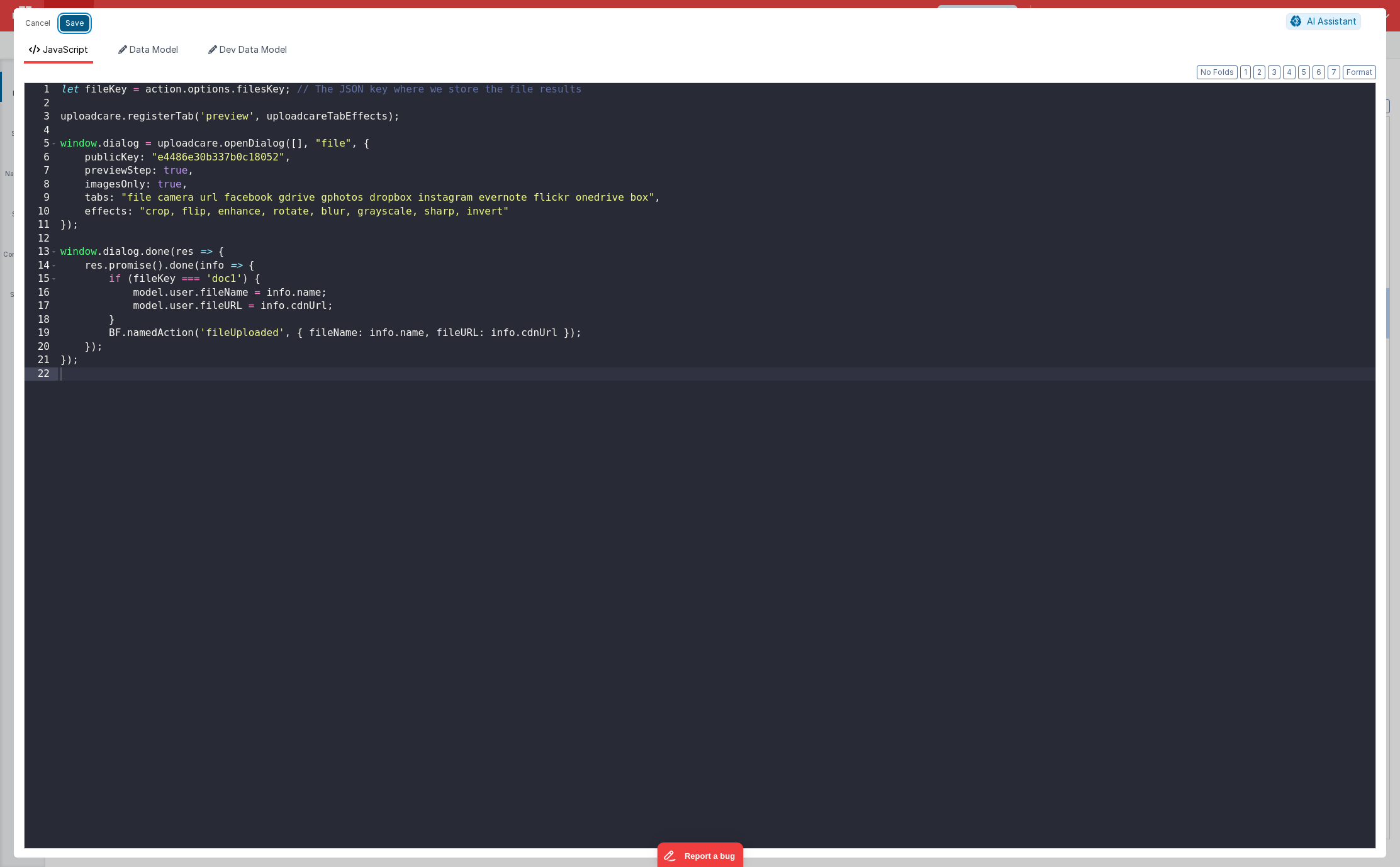
click at [79, 26] on button "Save" at bounding box center [74, 23] width 29 height 16
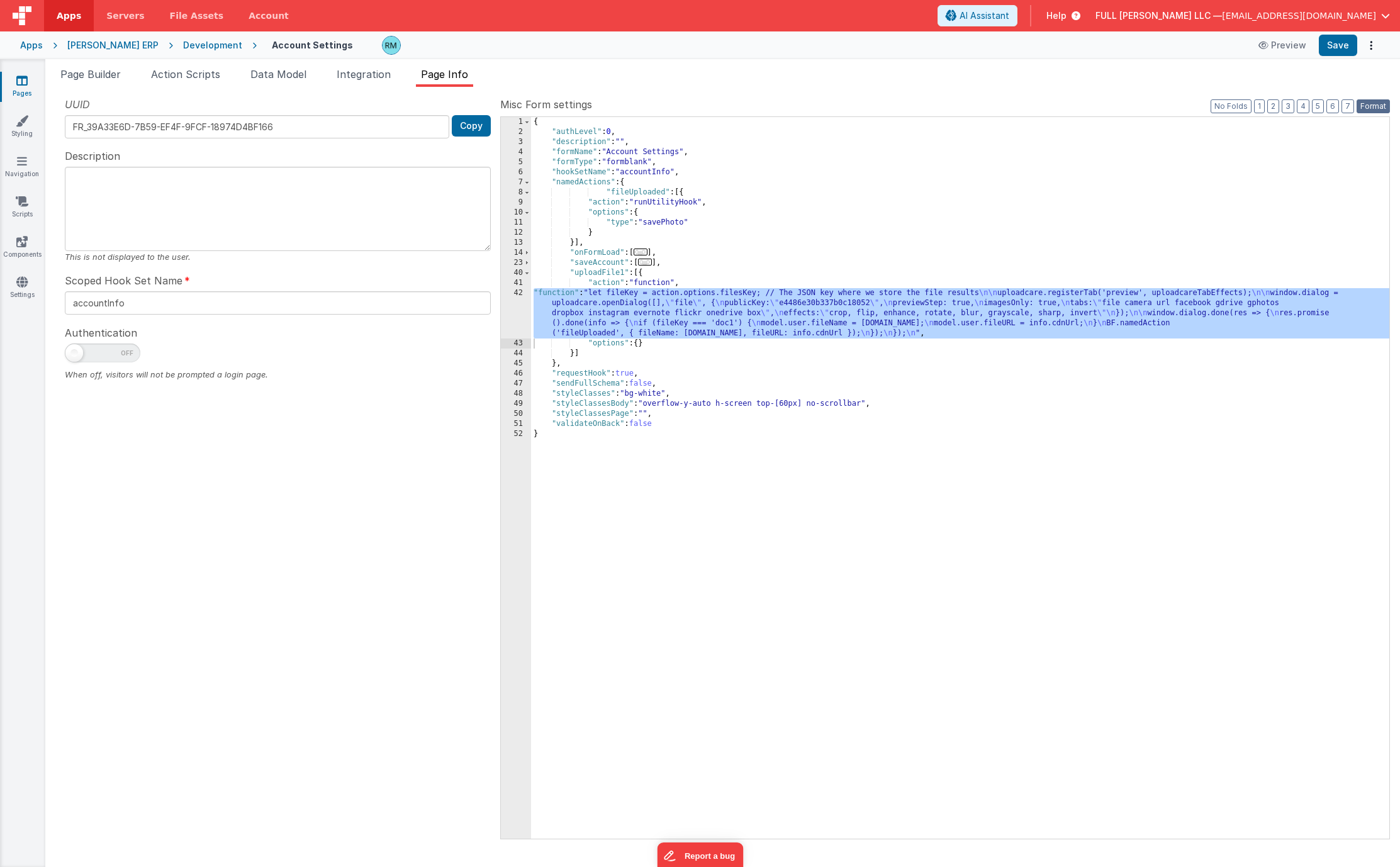
drag, startPoint x: 1362, startPoint y: 104, endPoint x: 1352, endPoint y: 96, distance: 12.8
click at [1362, 104] on button "Format" at bounding box center [1373, 106] width 33 height 14
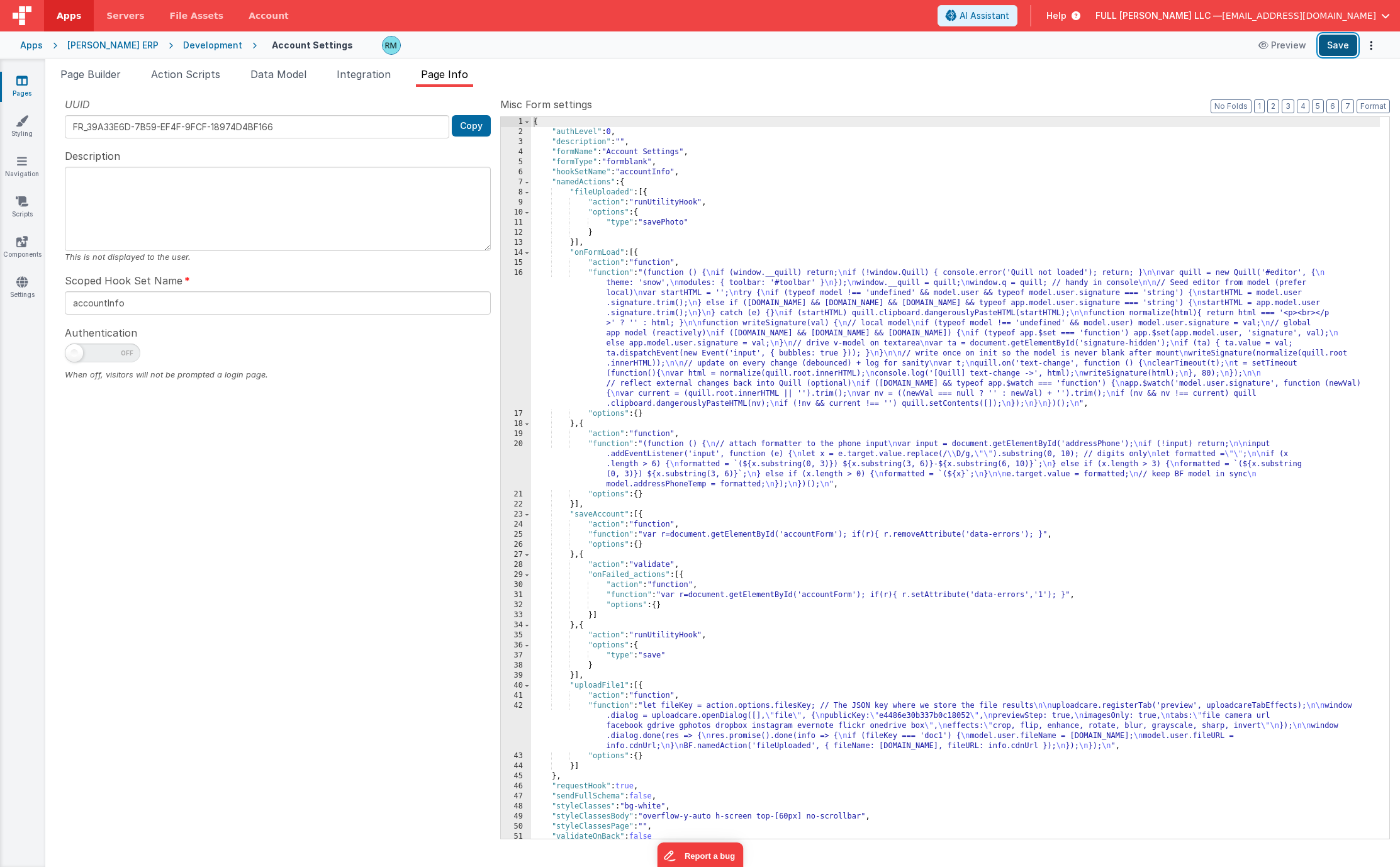
click at [1322, 48] on button "Save" at bounding box center [1337, 45] width 38 height 21
click at [94, 70] on span "Page Builder" at bounding box center [91, 74] width 61 height 12
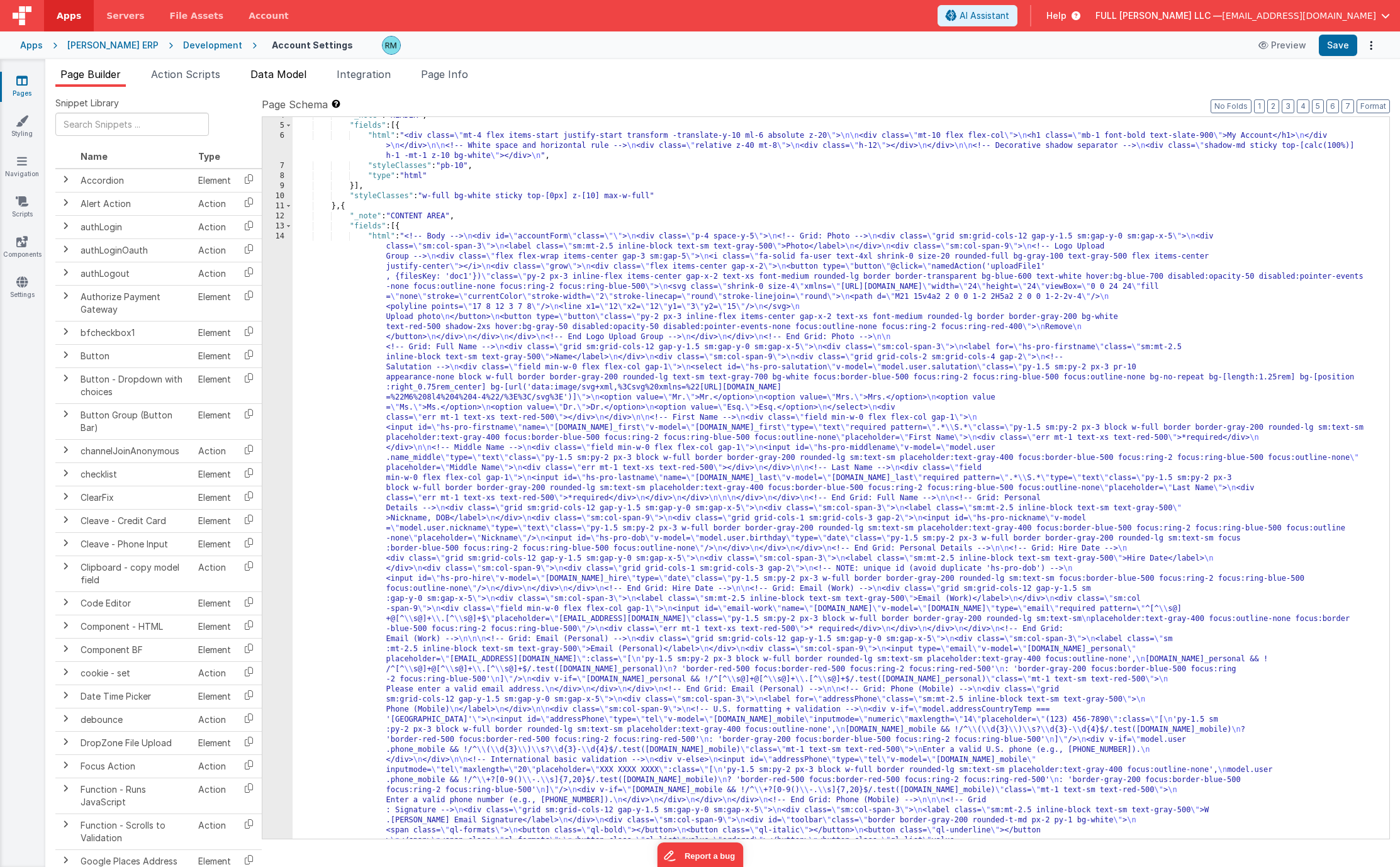
click at [294, 83] on li "Data Model" at bounding box center [278, 76] width 66 height 20
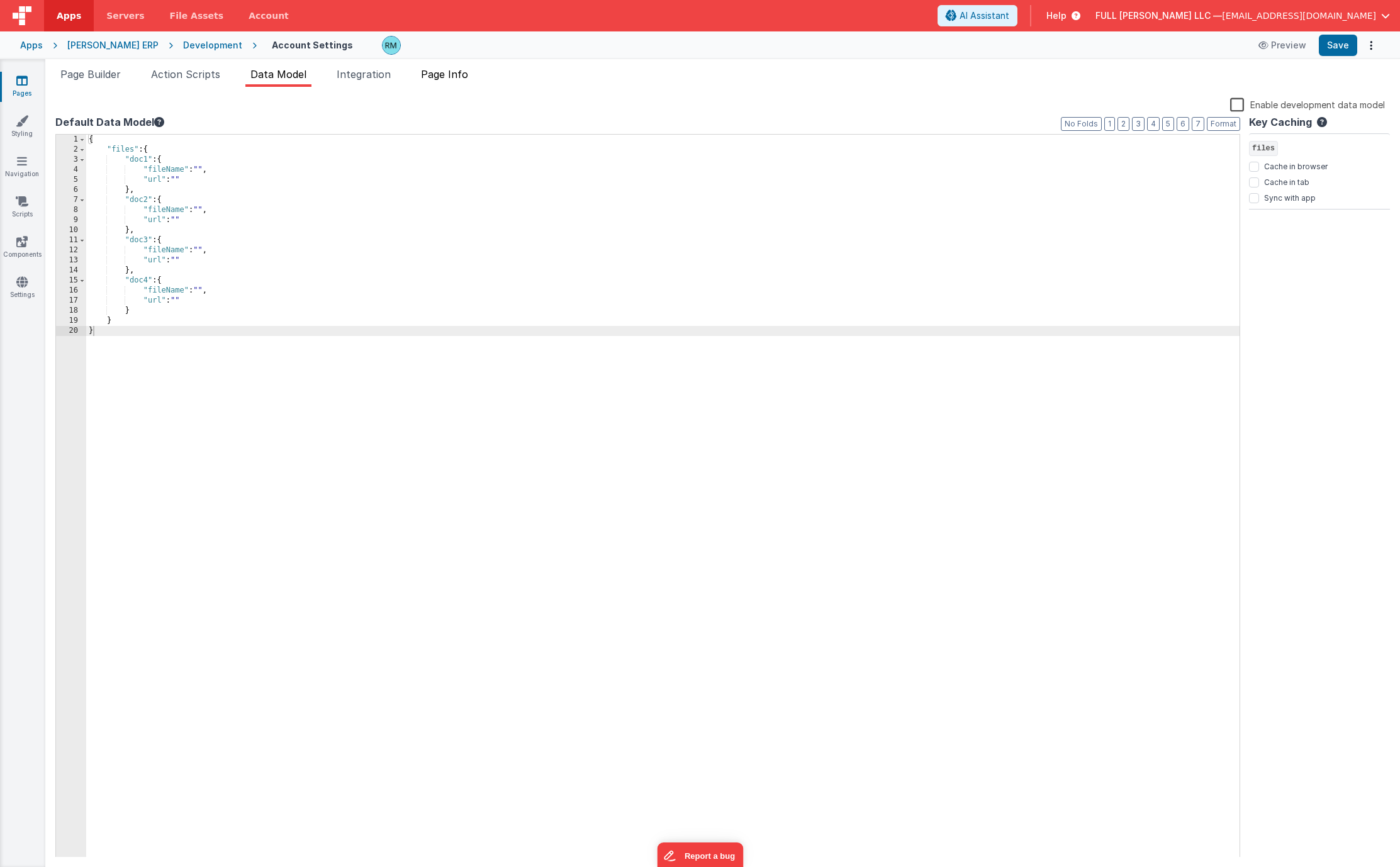
click at [442, 76] on span "Page Info" at bounding box center [444, 74] width 47 height 12
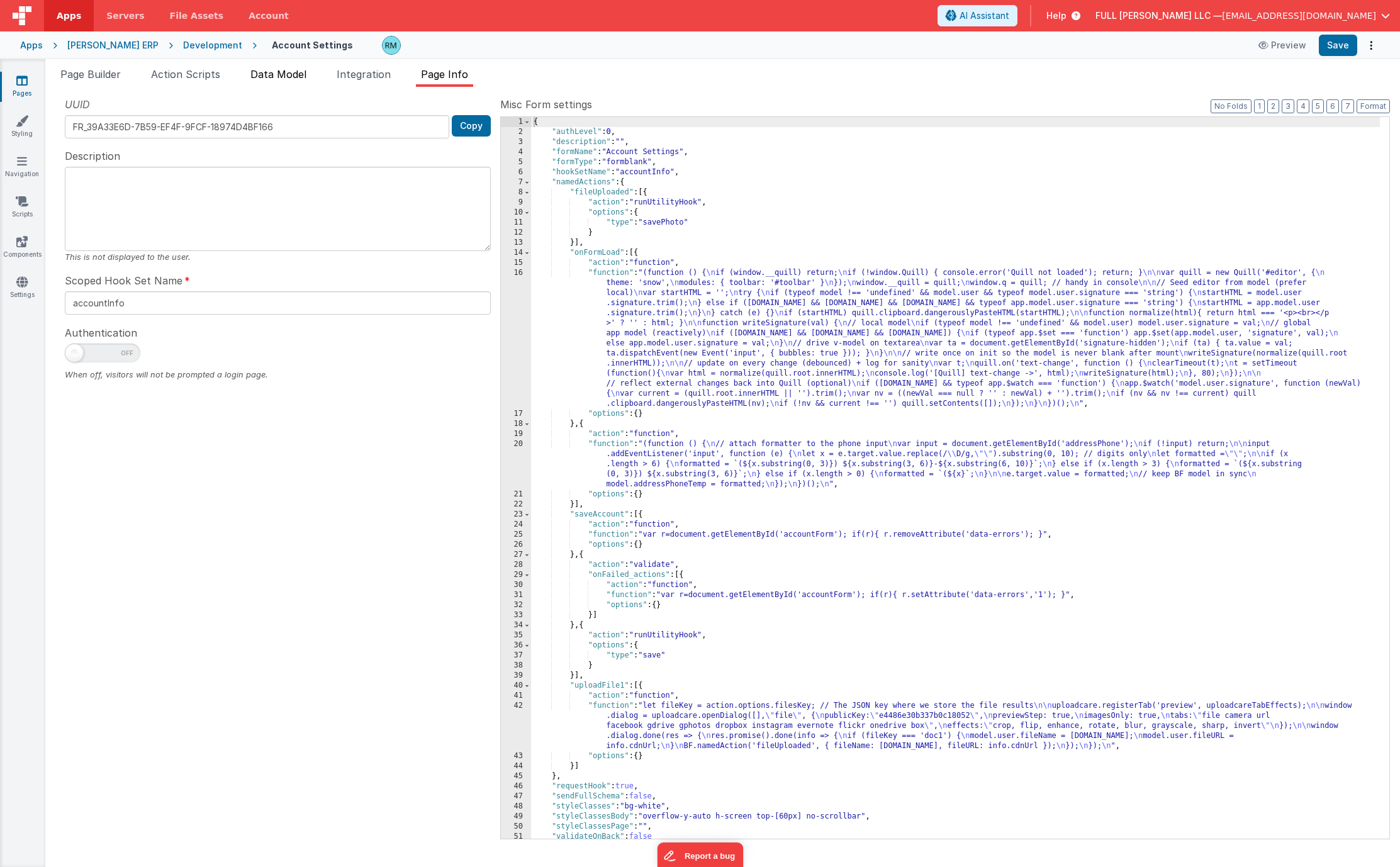
click at [264, 77] on span "Data Model" at bounding box center [278, 74] width 56 height 12
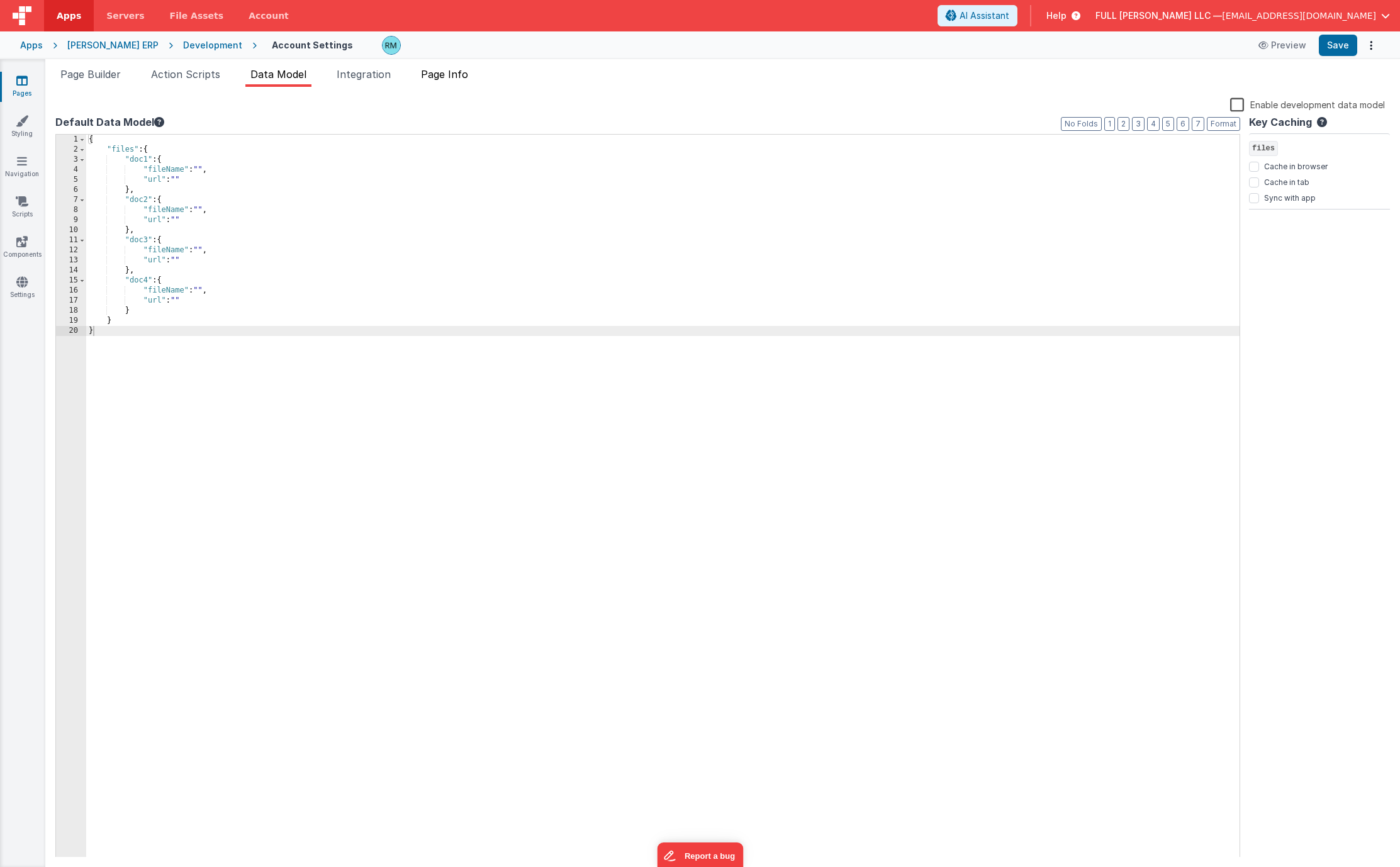
click at [441, 77] on span "Page Info" at bounding box center [444, 74] width 47 height 12
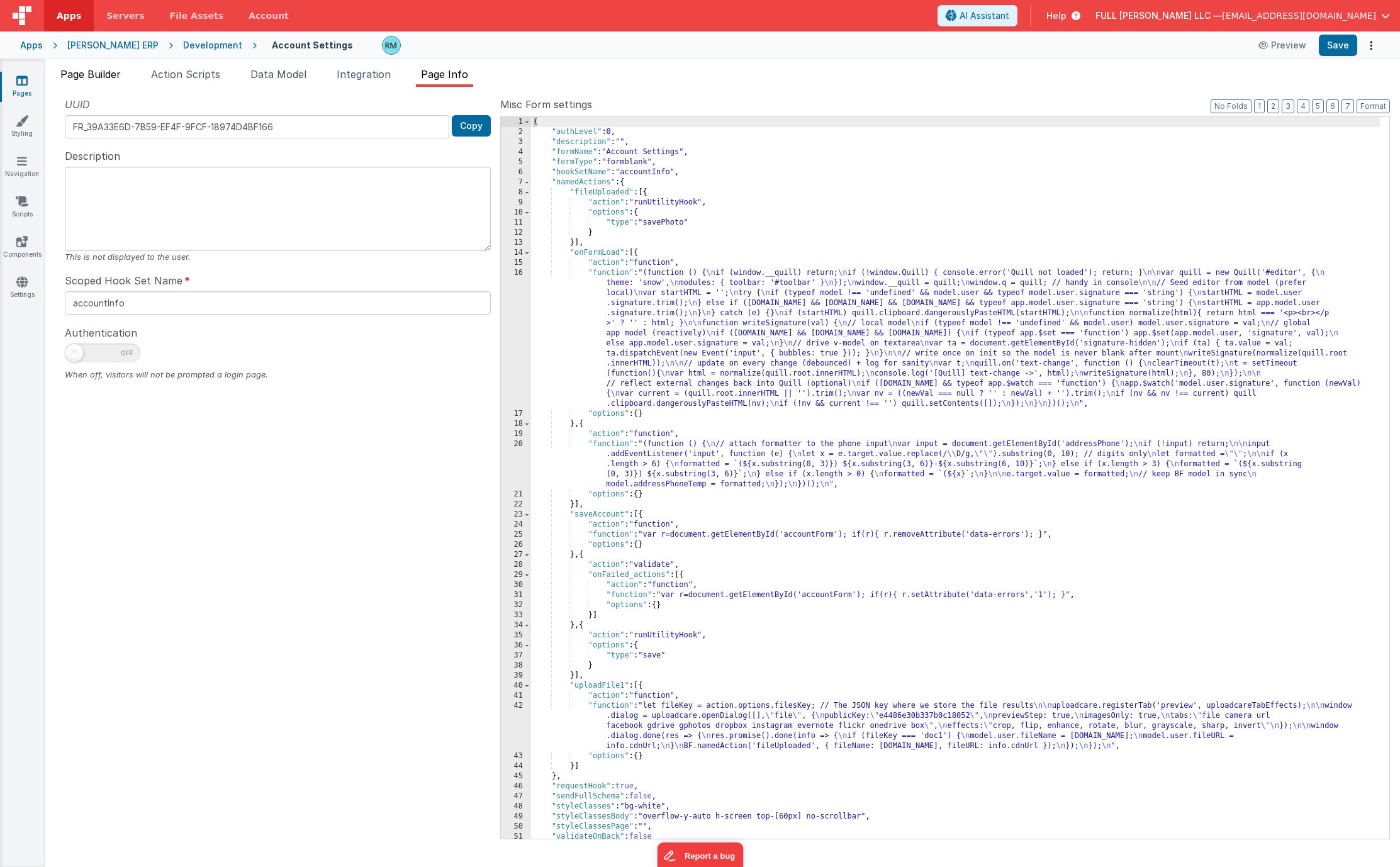
click at [116, 76] on span "Page Builder" at bounding box center [91, 74] width 61 height 12
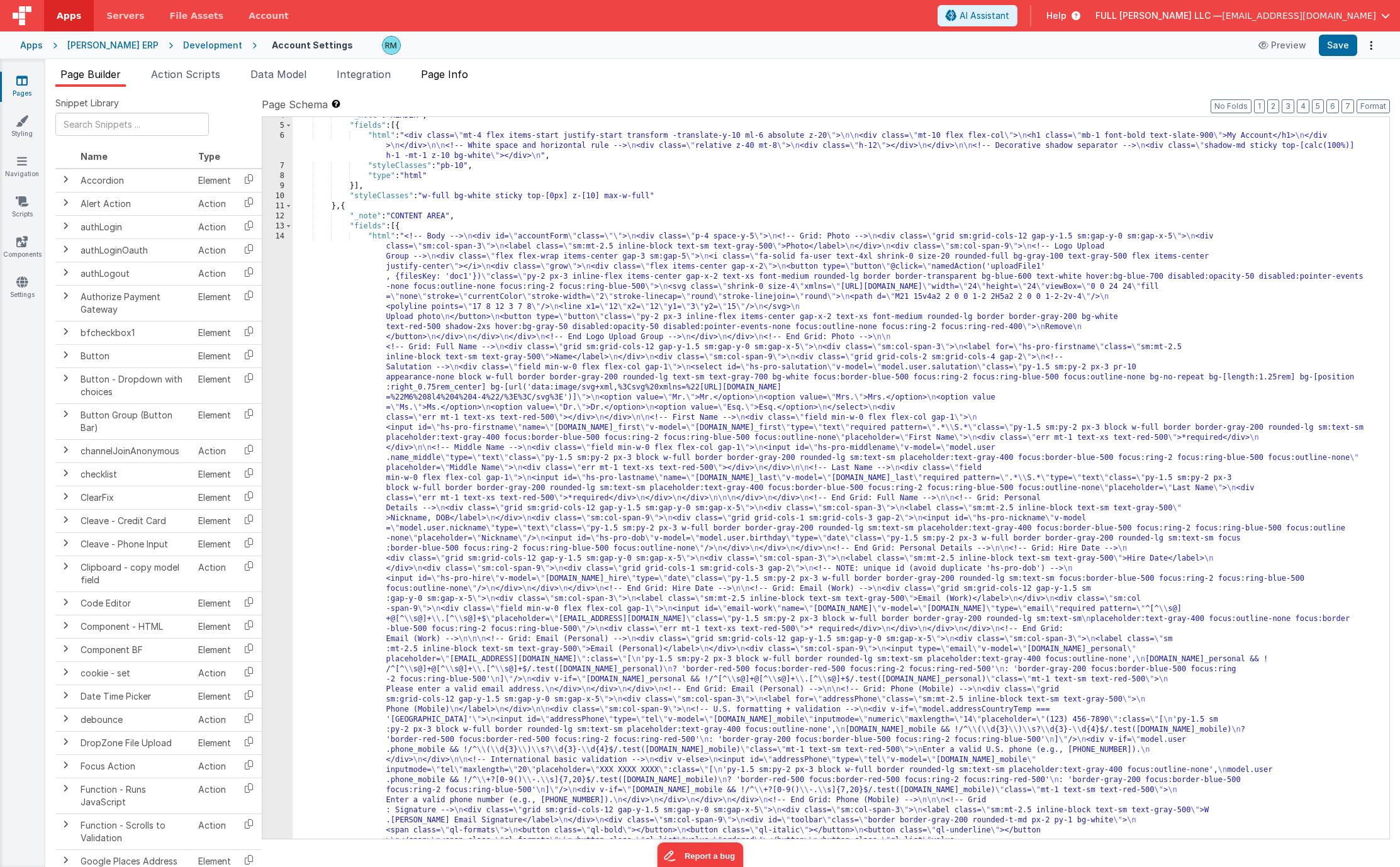
click at [436, 76] on span "Page Info" at bounding box center [444, 74] width 47 height 12
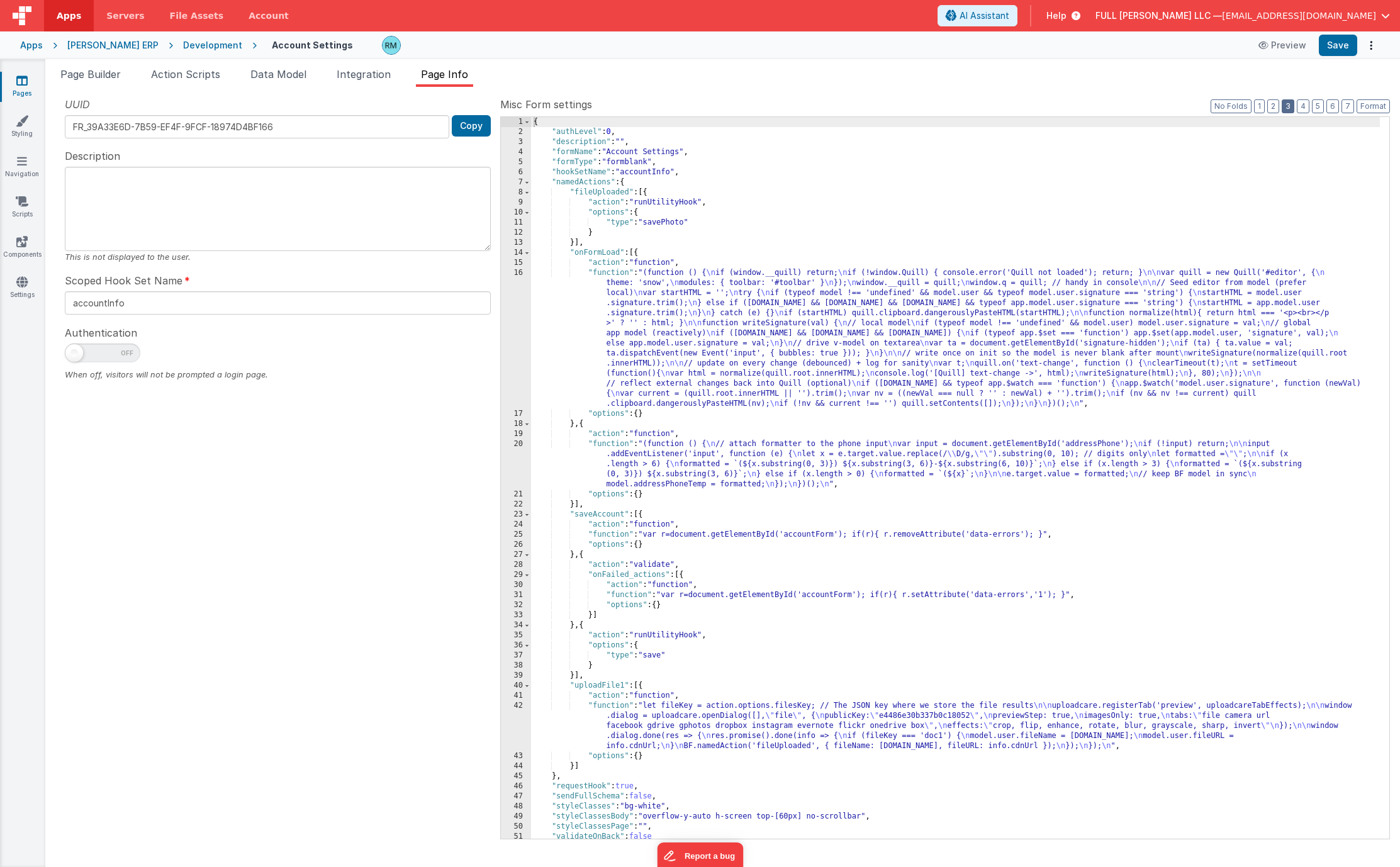
click at [1286, 108] on button "3" at bounding box center [1287, 106] width 12 height 14
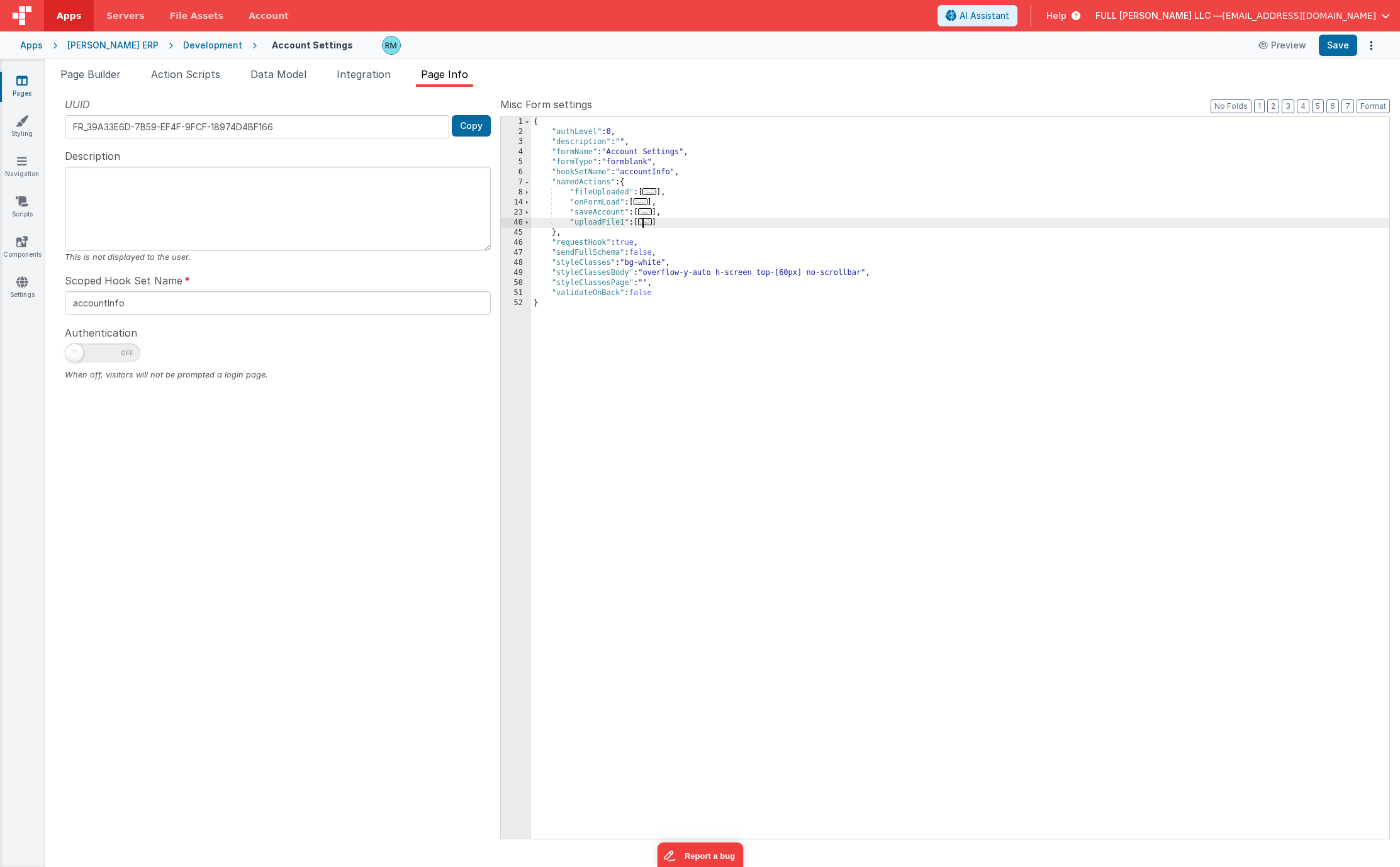
click at [646, 224] on span "..." at bounding box center [644, 221] width 14 height 7
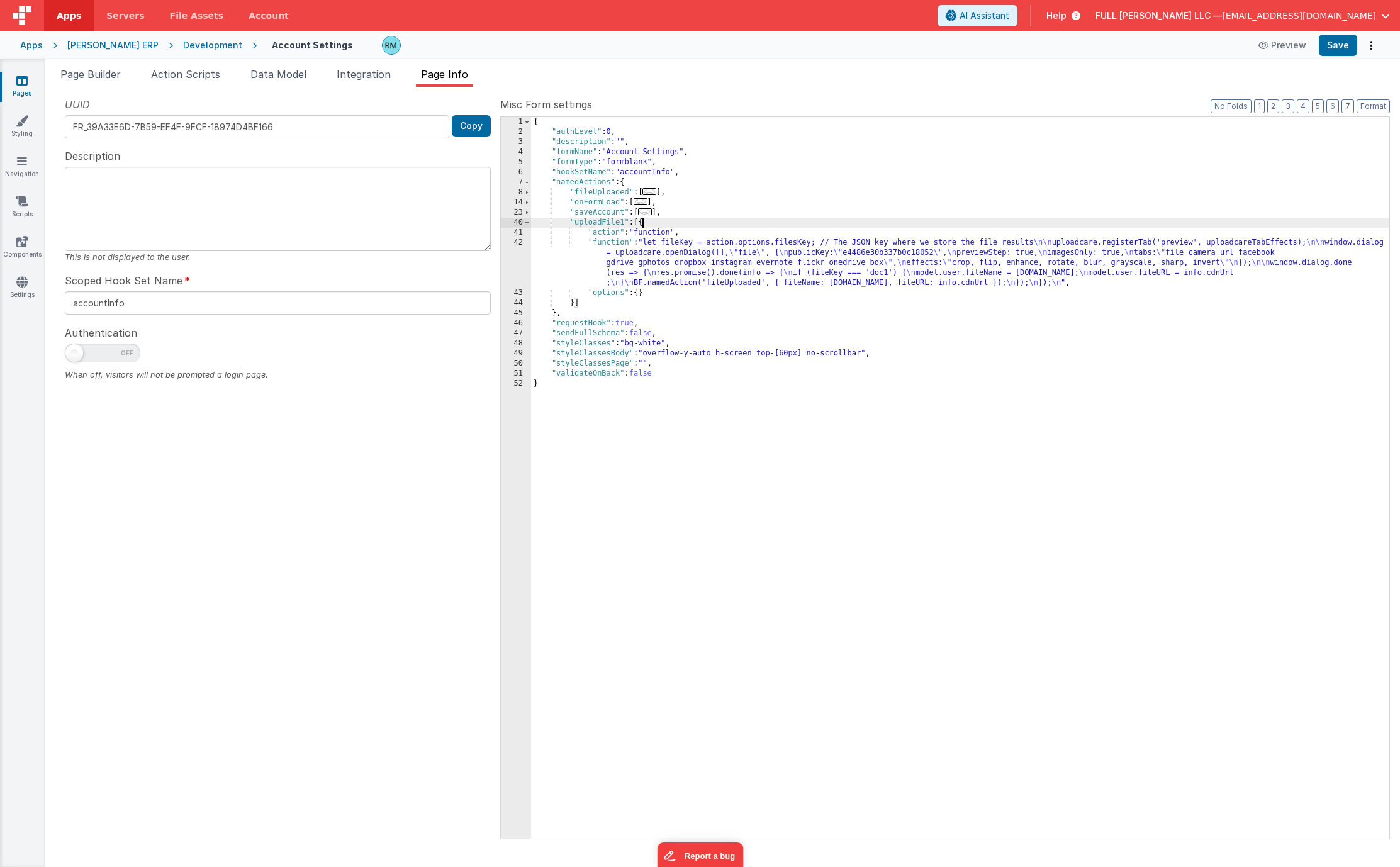
click at [615, 243] on div "{ "authLevel" : 0 , "description" : "" , "formName" : "Account Settings" , "for…" at bounding box center [960, 488] width 858 height 742
click at [521, 240] on div "42" at bounding box center [516, 263] width 30 height 50
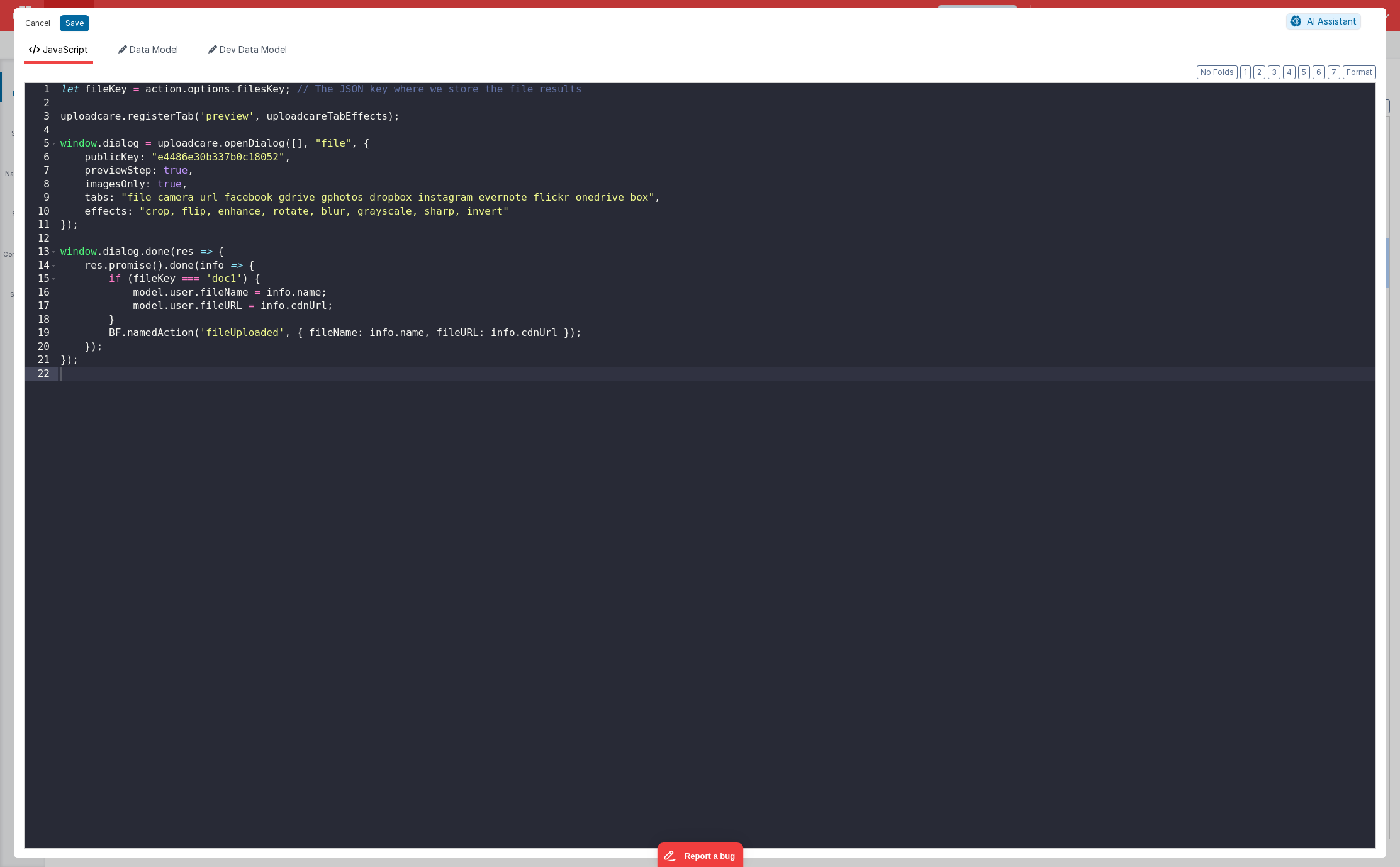
click at [35, 27] on button "Cancel" at bounding box center [38, 23] width 38 height 18
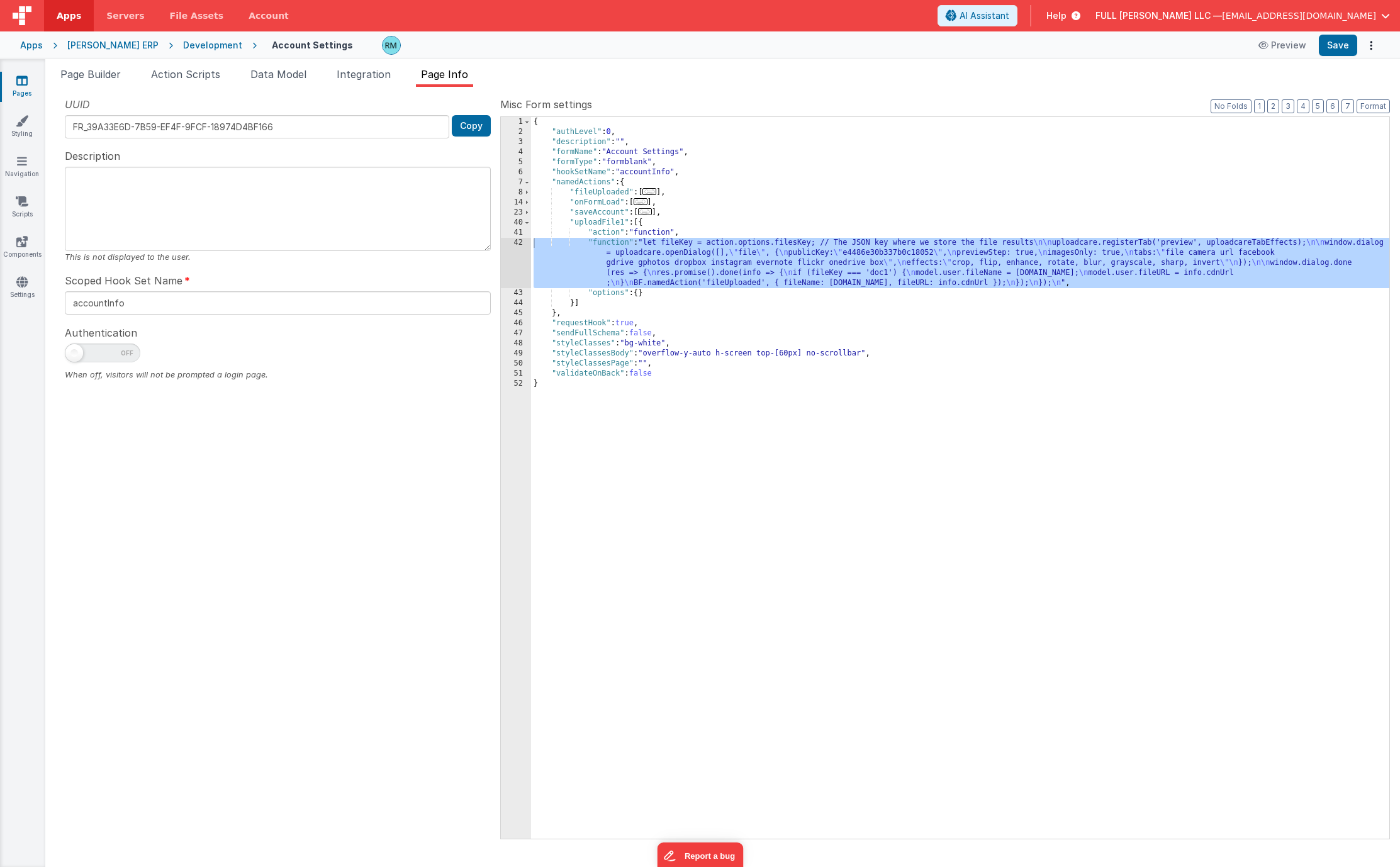
click at [656, 193] on span "..." at bounding box center [649, 192] width 14 height 7
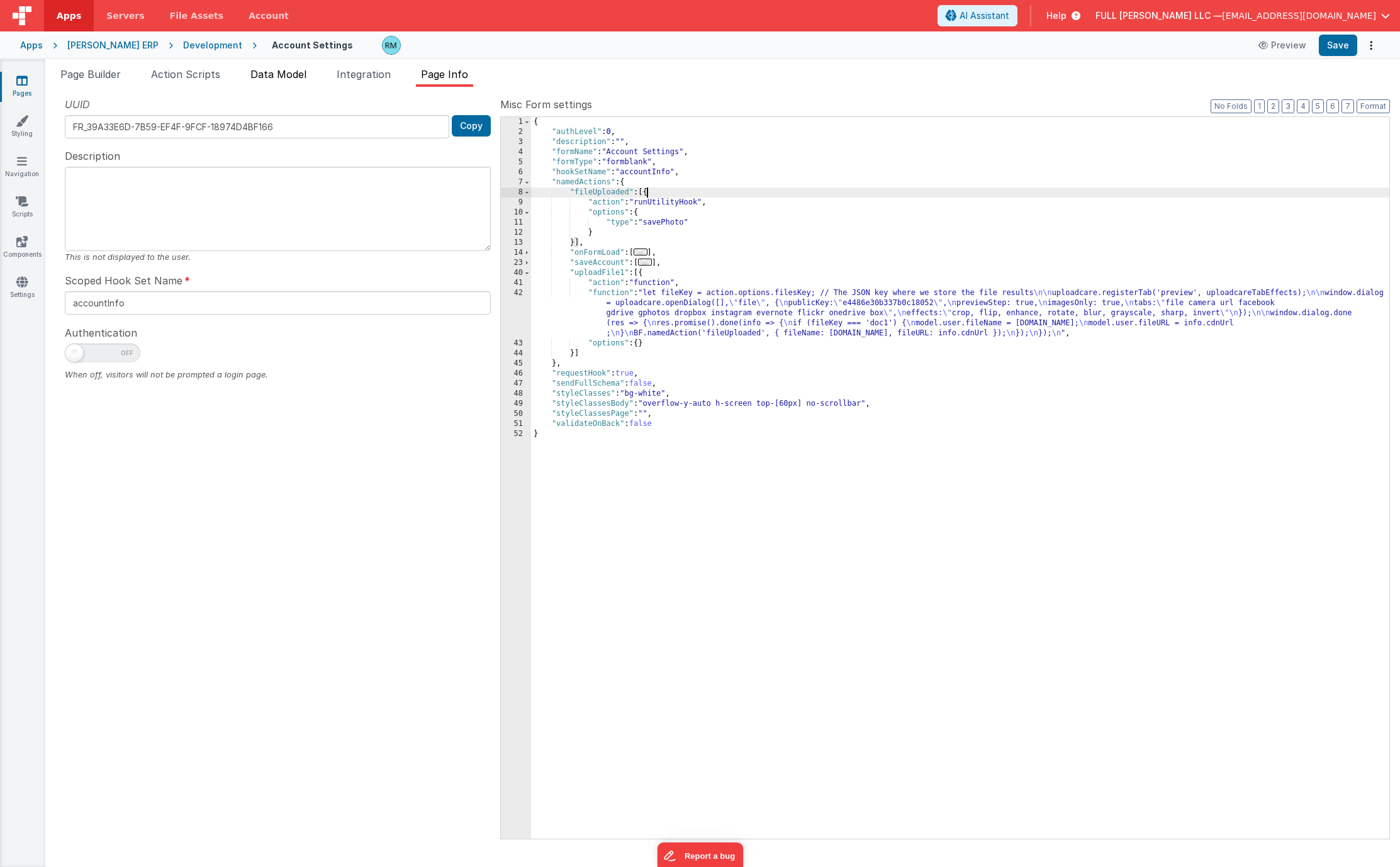
click at [301, 78] on span "Data Model" at bounding box center [278, 74] width 56 height 12
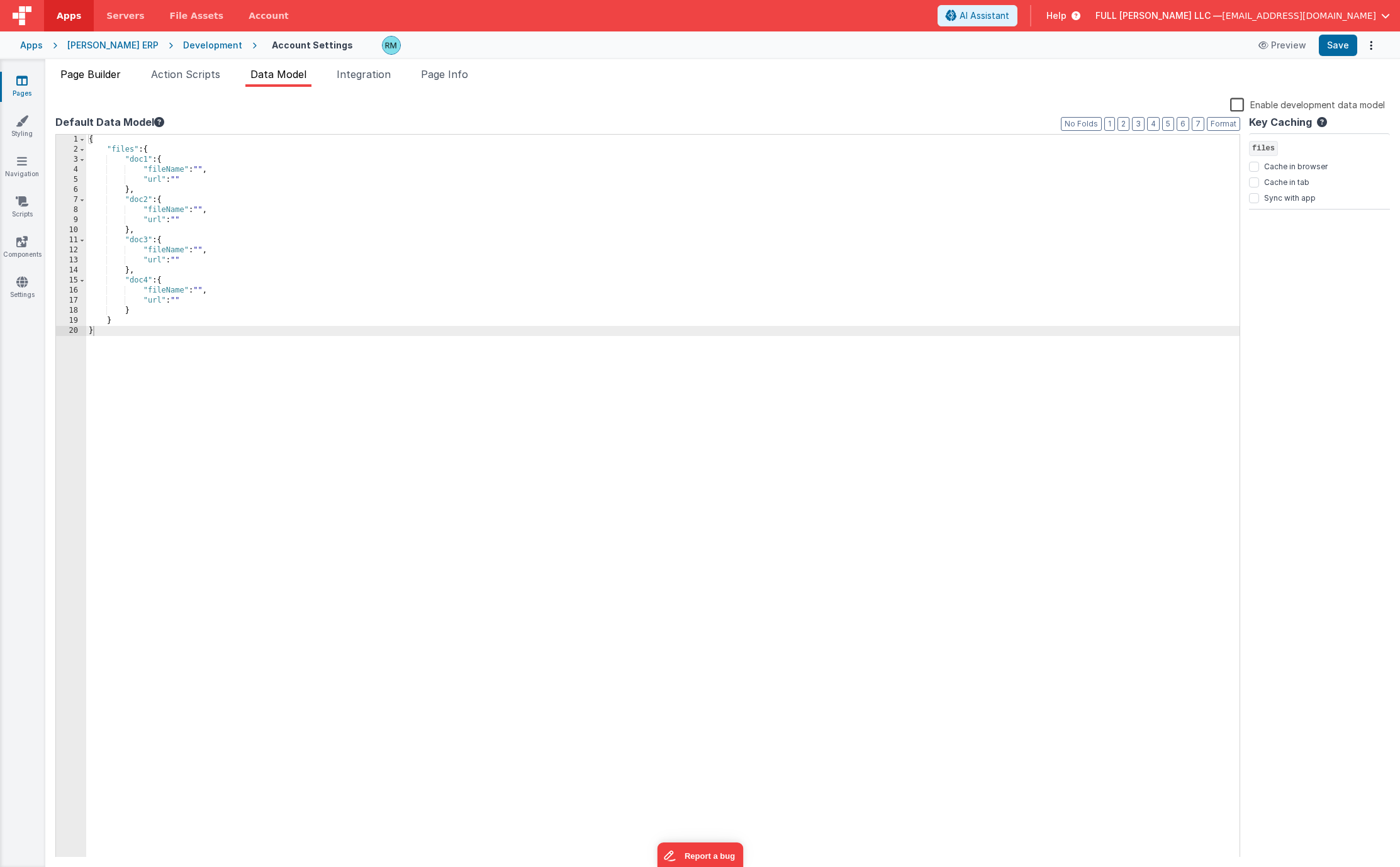
click at [106, 75] on span "Page Builder" at bounding box center [91, 74] width 61 height 12
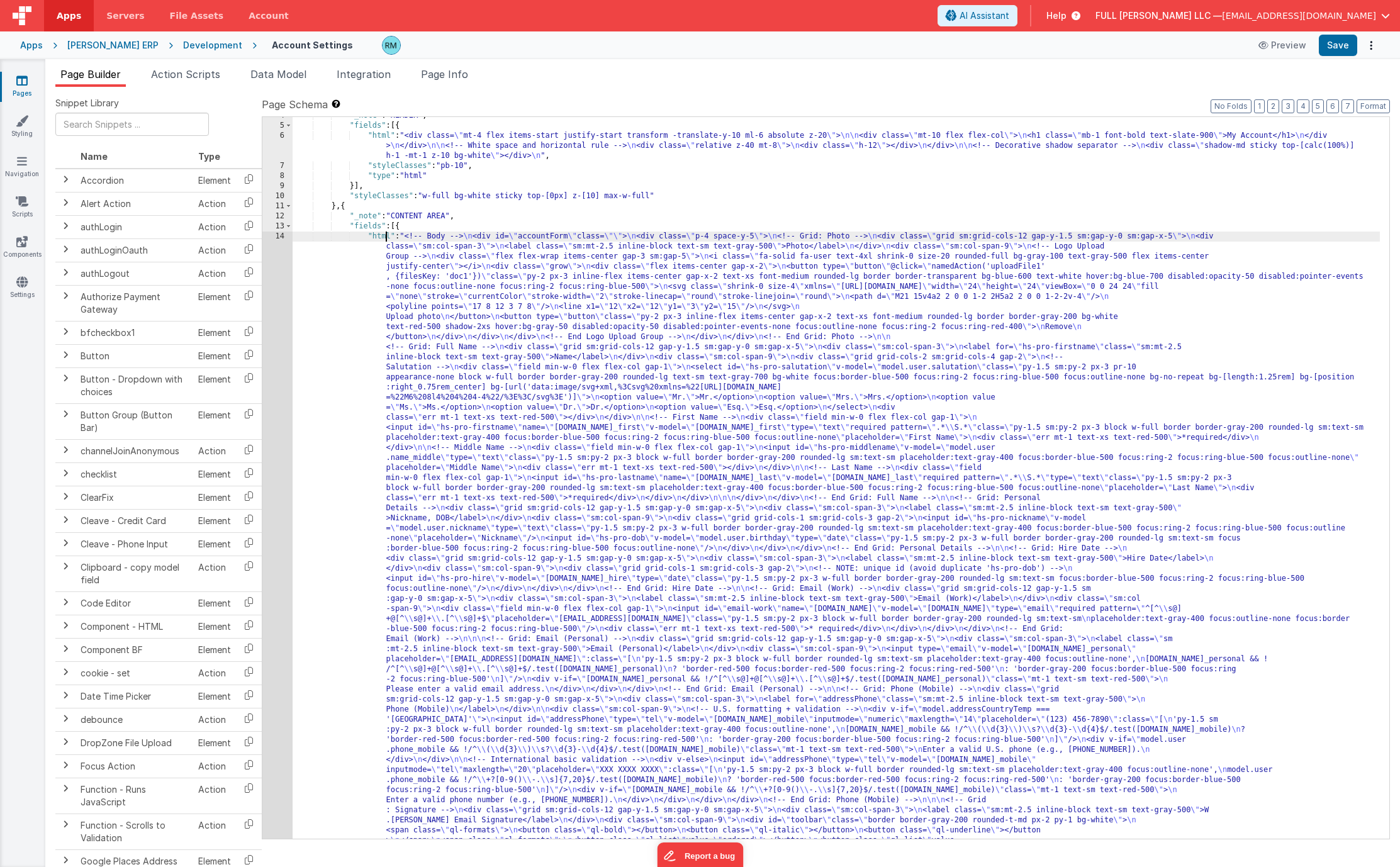
click at [386, 237] on div ""_note" : "HEADER" , "fields" : [{ "html" : "<div class= \" mt-4 flex items-sta…" at bounding box center [836, 799] width 1087 height 1376
click at [375, 236] on div ""_note" : "HEADER" , "fields" : [{ "html" : "<div class= \" mt-4 flex items-sta…" at bounding box center [836, 799] width 1087 height 1376
click at [380, 234] on div ""_note" : "HEADER" , "fields" : [{ "html" : "<div class= \" mt-4 flex items-sta…" at bounding box center [836, 799] width 1087 height 1376
click at [281, 235] on div "14" at bounding box center [278, 553] width 30 height 644
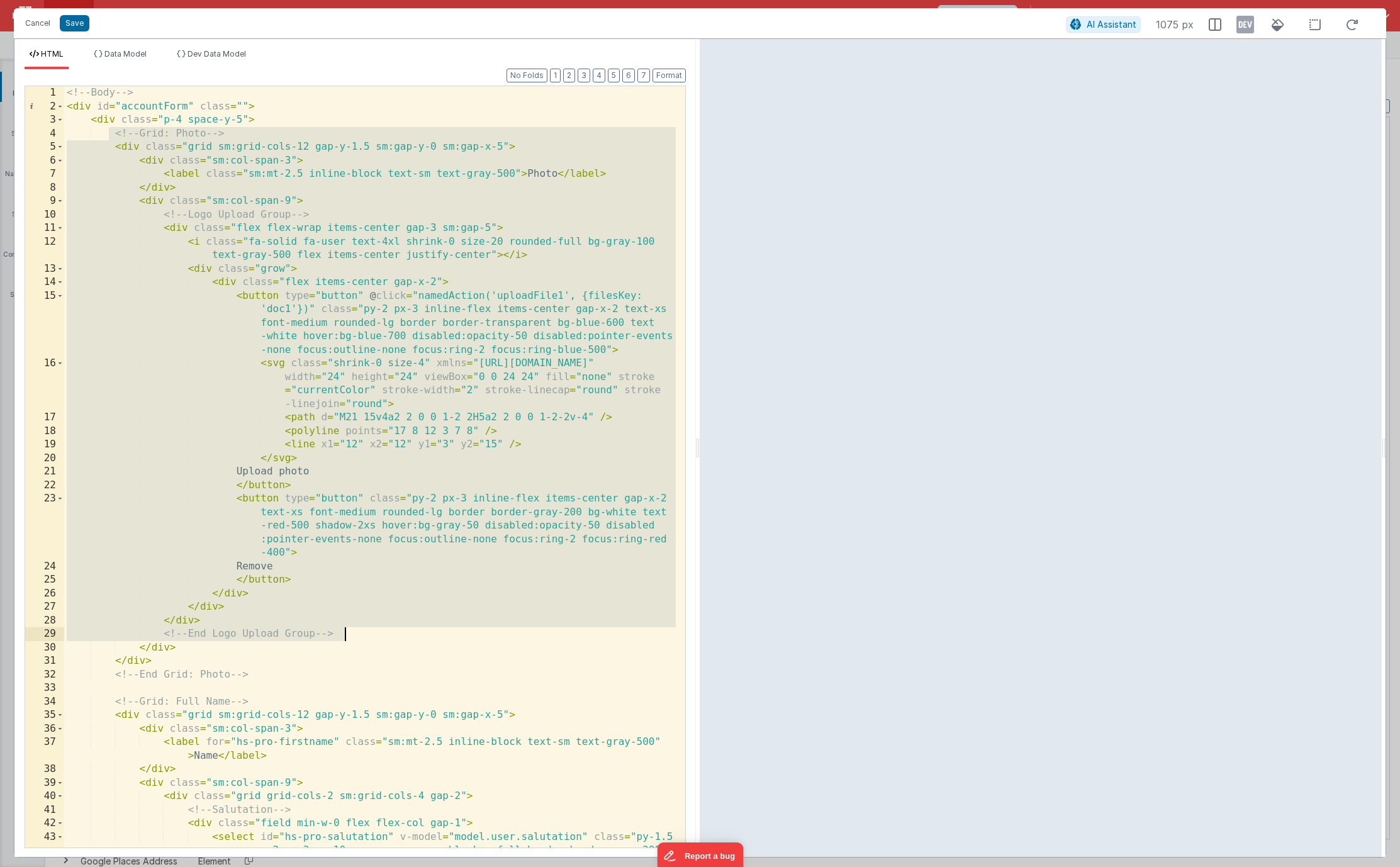
drag, startPoint x: 111, startPoint y: 133, endPoint x: 425, endPoint y: 636, distance: 593.0
click at [425, 636] on div "<!-- Body --> < div id = "accountForm" class = "" > < div class = "p-4 space-y-…" at bounding box center [370, 528] width 612 height 883
click at [376, 640] on div "<!-- Body --> < div id = "accountForm" class = "" > < div class = "p-4 space-y-…" at bounding box center [370, 528] width 612 height 883
drag, startPoint x: 383, startPoint y: 623, endPoint x: -40, endPoint y: 135, distance: 645.8
click at [0, 135] on html "Cancel Save AI Assistant 1075 px HTML Data Model Dev Data Model Format 7 6 5 4 …" at bounding box center [700, 433] width 1400 height 867
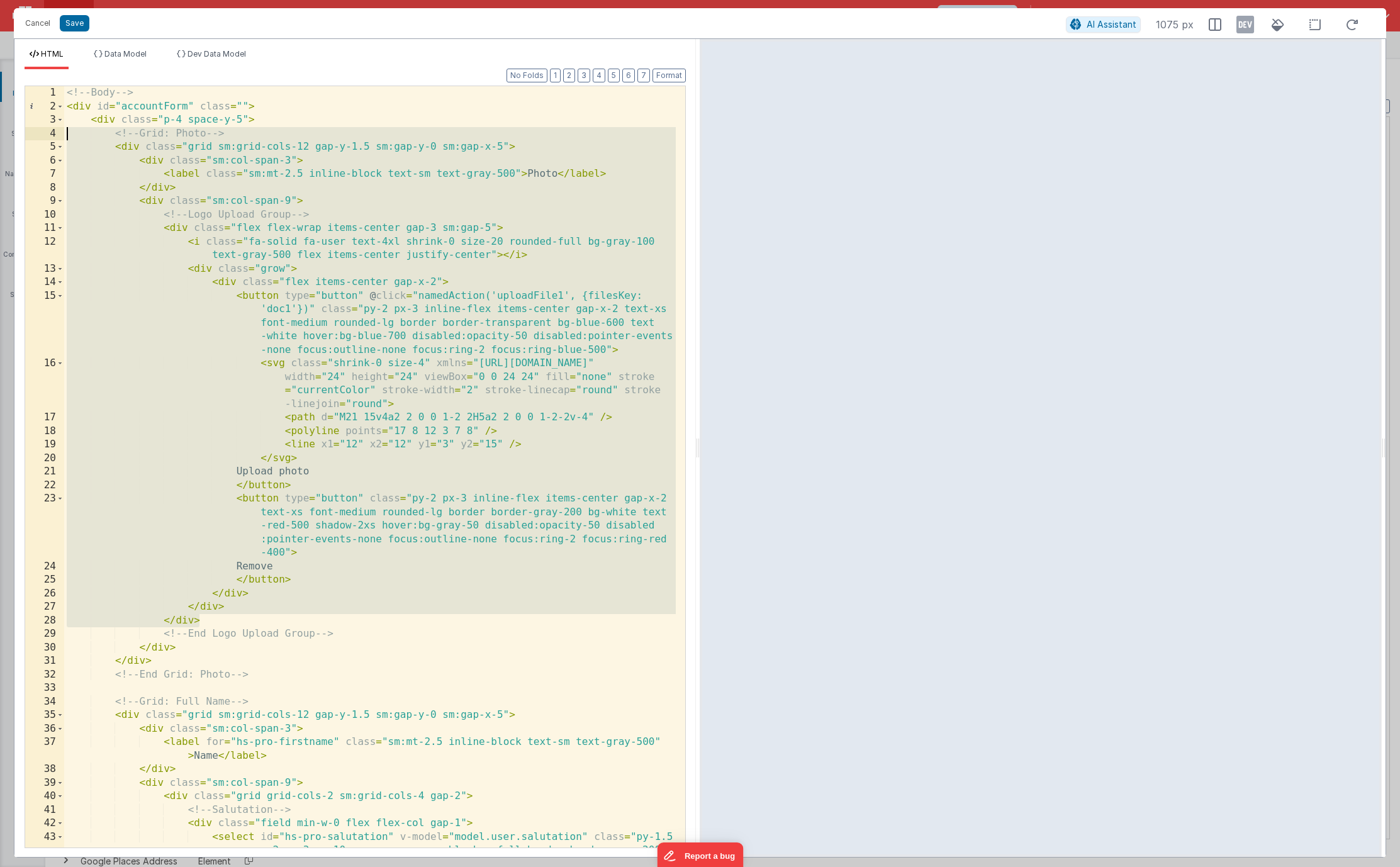
scroll to position [50, 0]
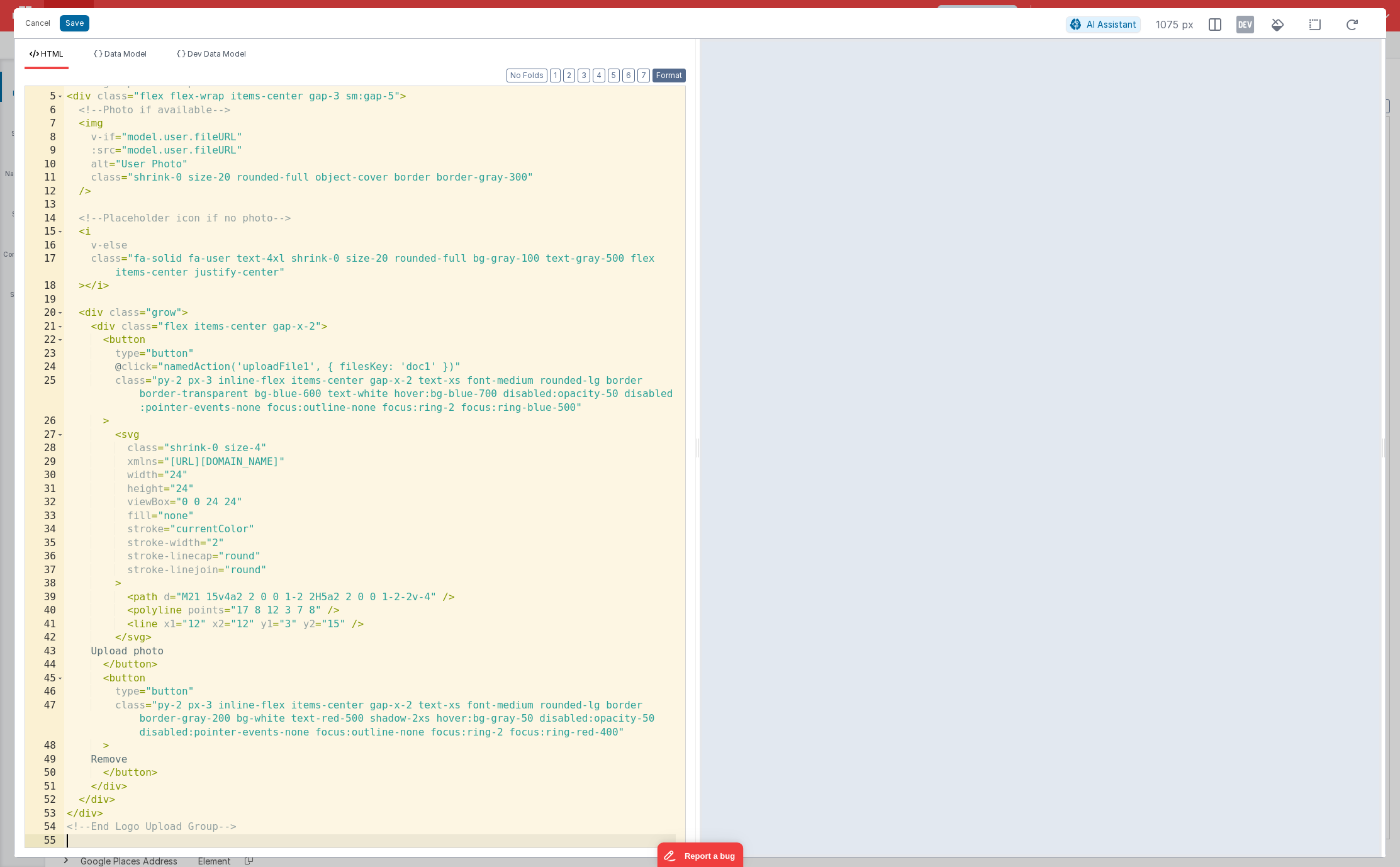
click at [665, 79] on button "Format" at bounding box center [668, 75] width 33 height 14
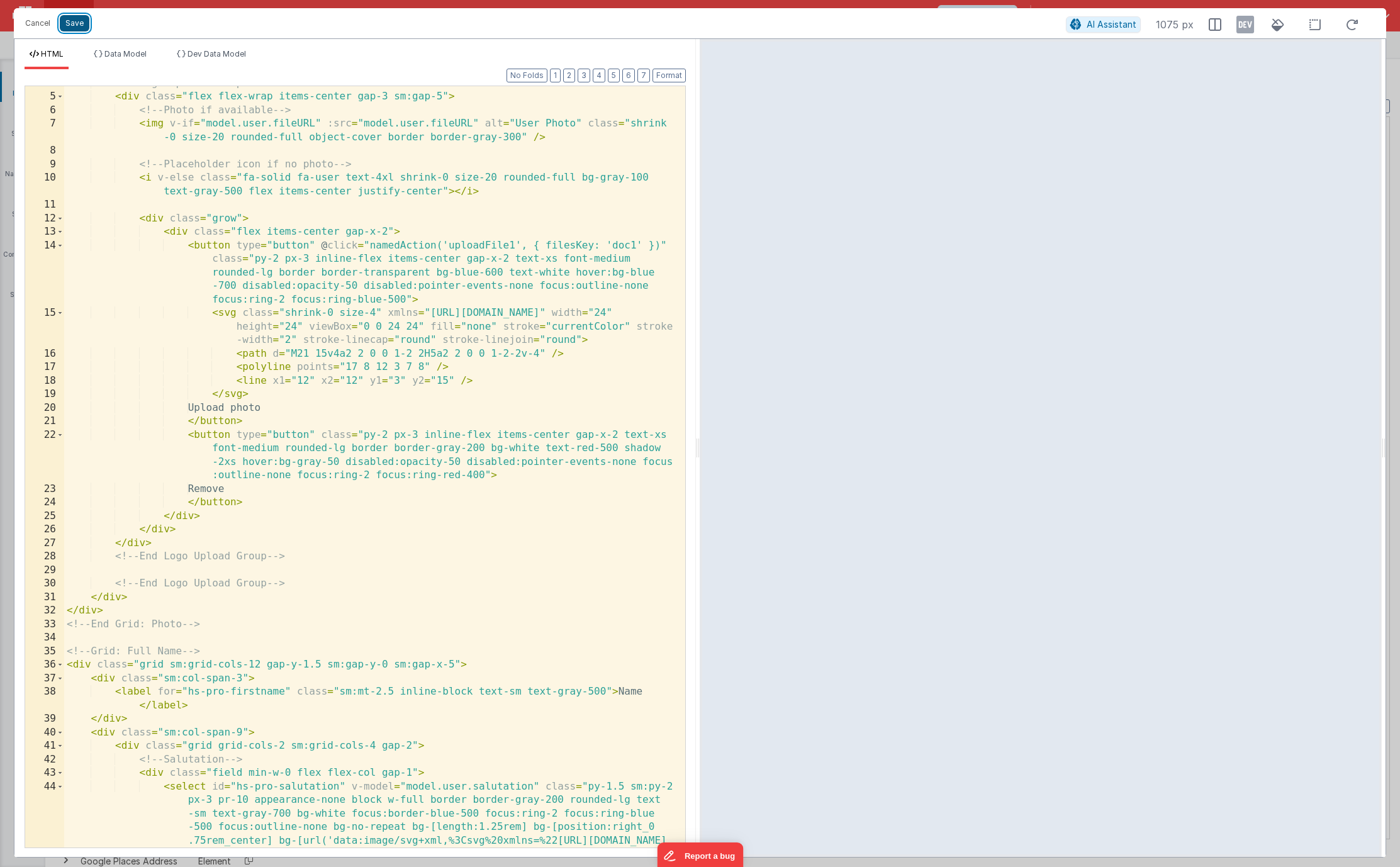
click at [84, 27] on button "Save" at bounding box center [74, 23] width 29 height 16
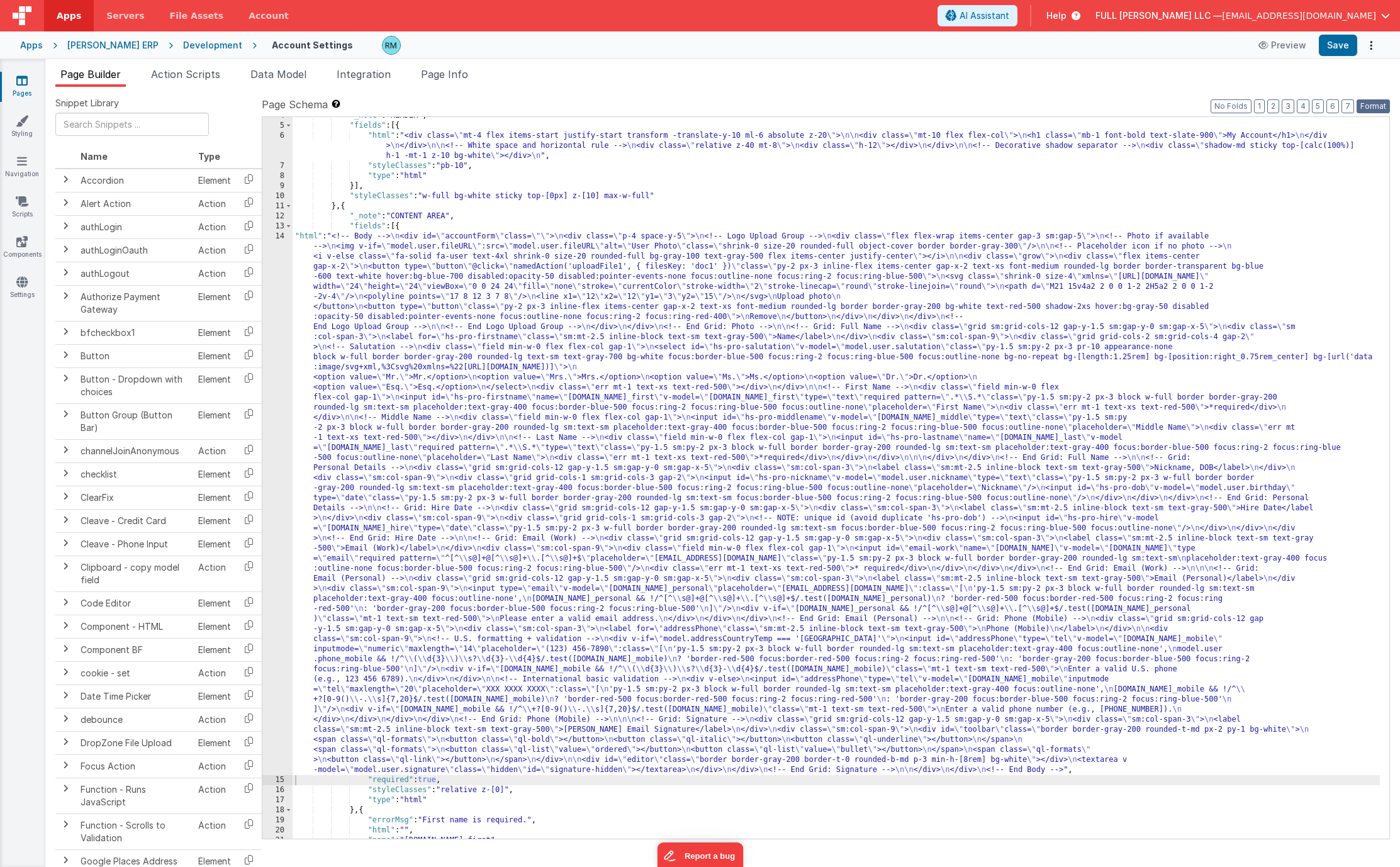
click at [1364, 103] on button "Format" at bounding box center [1373, 106] width 33 height 14
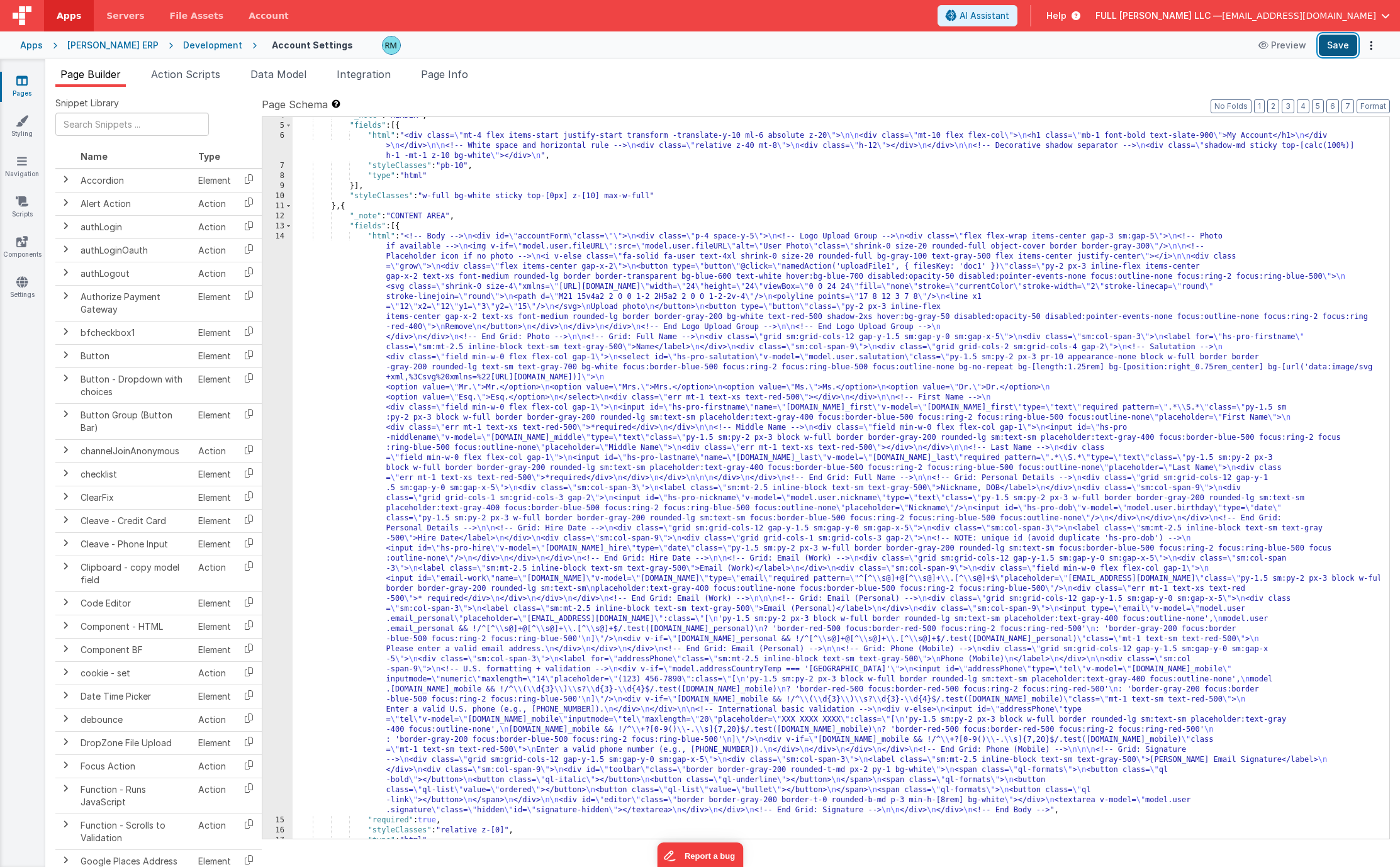
click at [1330, 43] on button "Save" at bounding box center [1337, 45] width 38 height 21
click at [1367, 49] on button "Options" at bounding box center [1371, 45] width 18 height 18
click at [1334, 98] on link "Rollback" at bounding box center [1324, 94] width 111 height 24
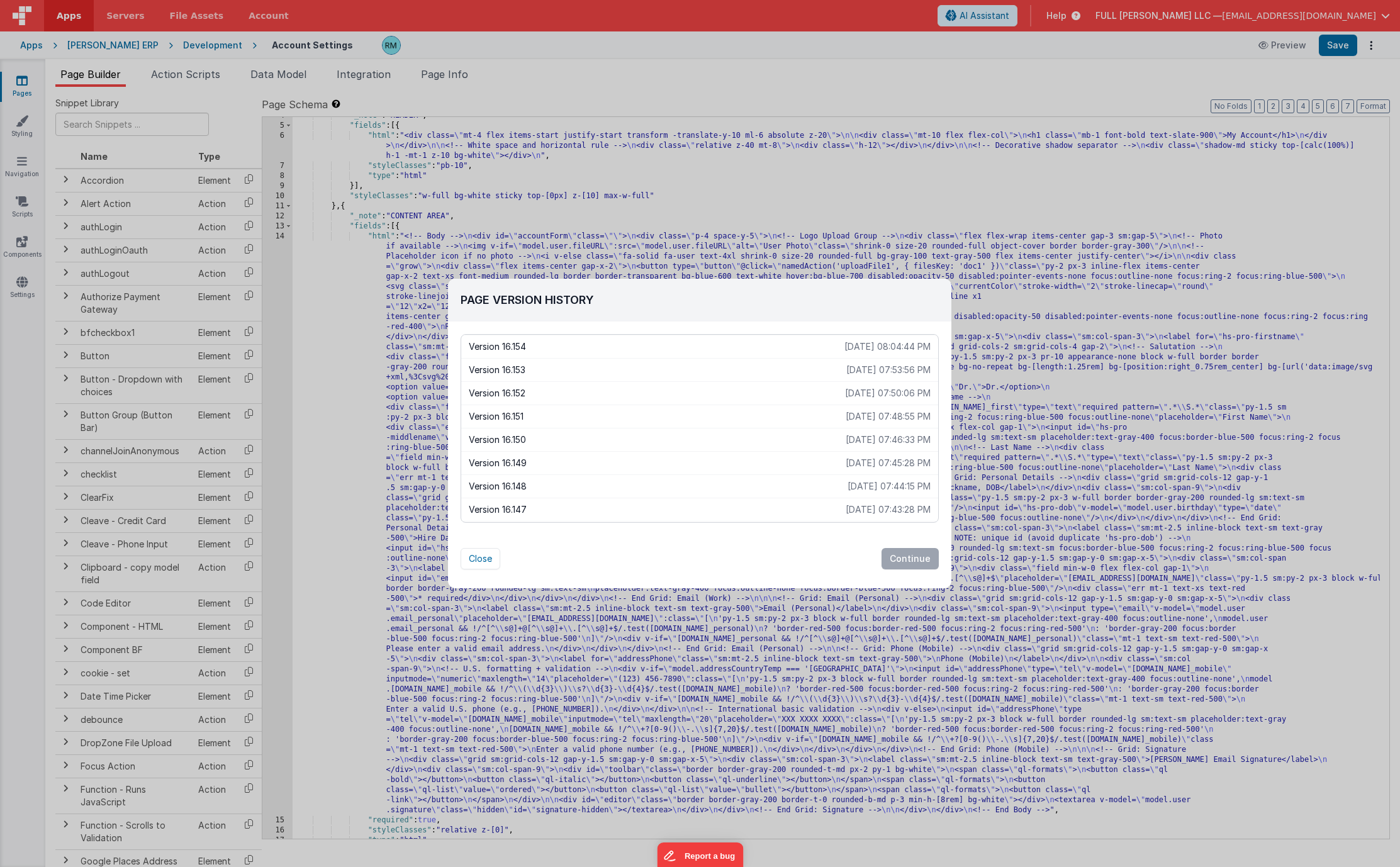
click at [870, 371] on p "2025-08-21 07:53:56 PM" at bounding box center [888, 369] width 84 height 12
click at [922, 557] on button "Continue" at bounding box center [910, 558] width 57 height 21
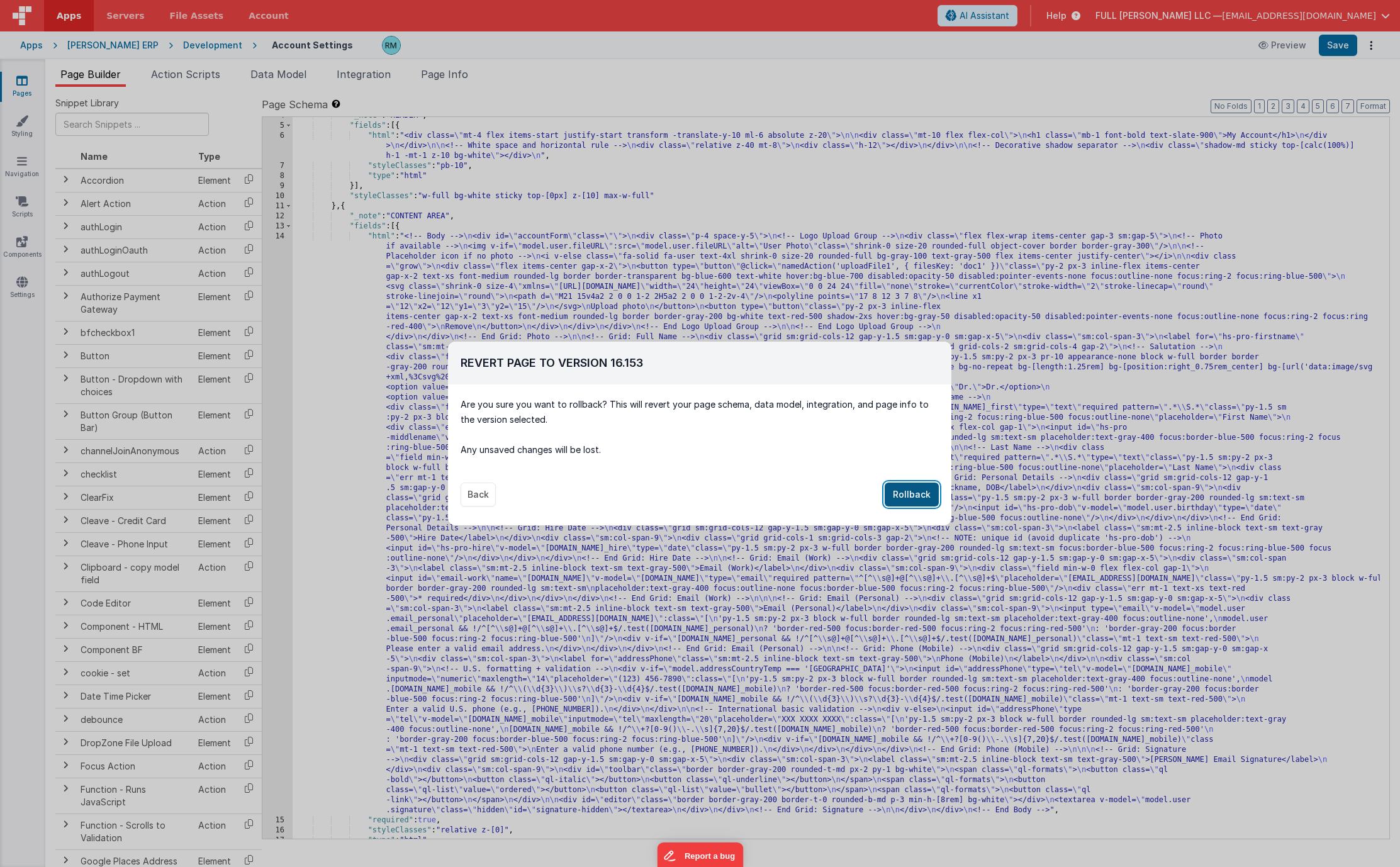
click at [913, 496] on button "Rollback" at bounding box center [911, 494] width 54 height 24
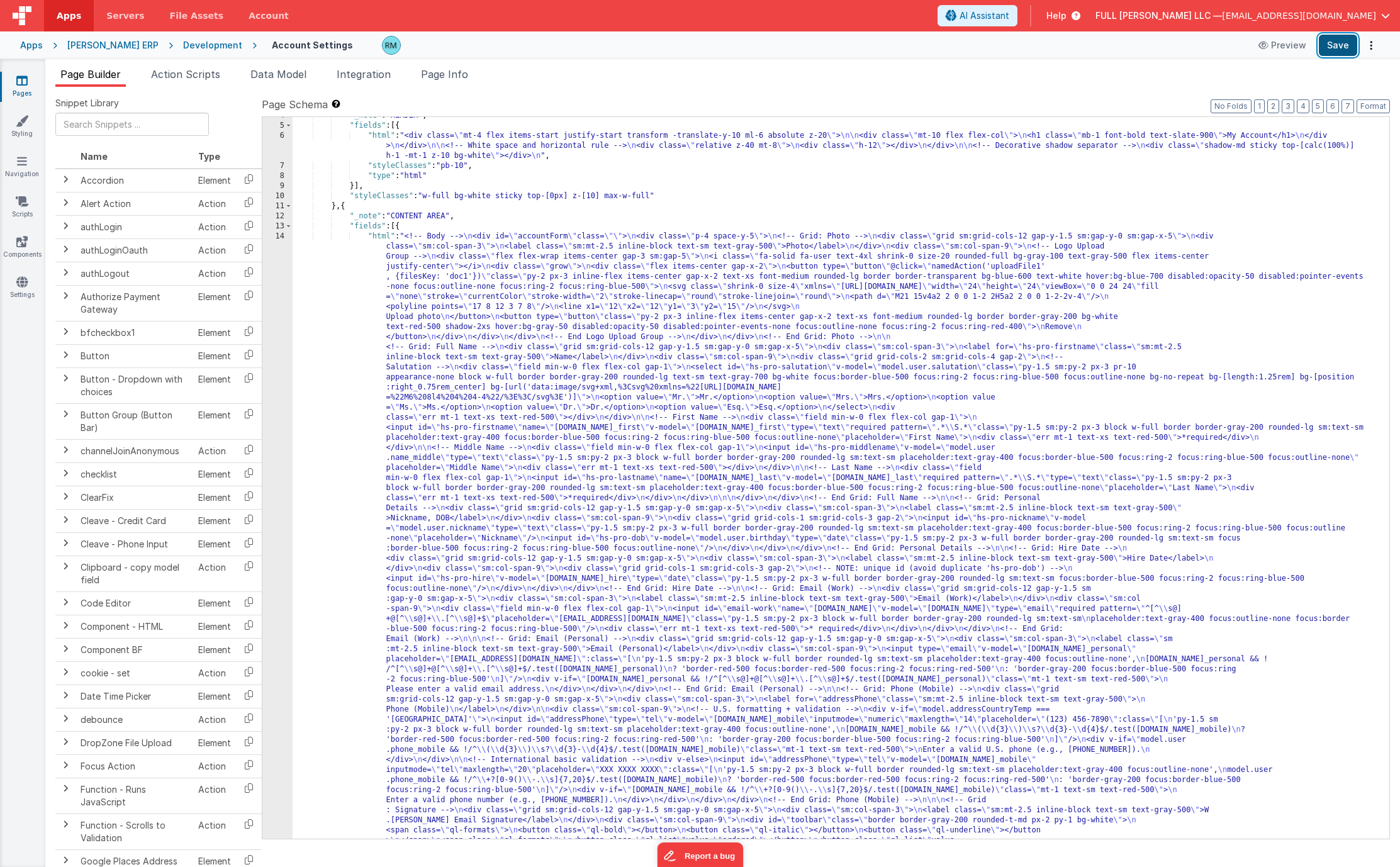
click at [1330, 50] on button "Save" at bounding box center [1337, 45] width 38 height 21
click at [377, 235] on div ""_note" : "HEADER" , "fields" : [{ "html" : "<div class= \" mt-4 flex items-sta…" at bounding box center [836, 799] width 1087 height 1376
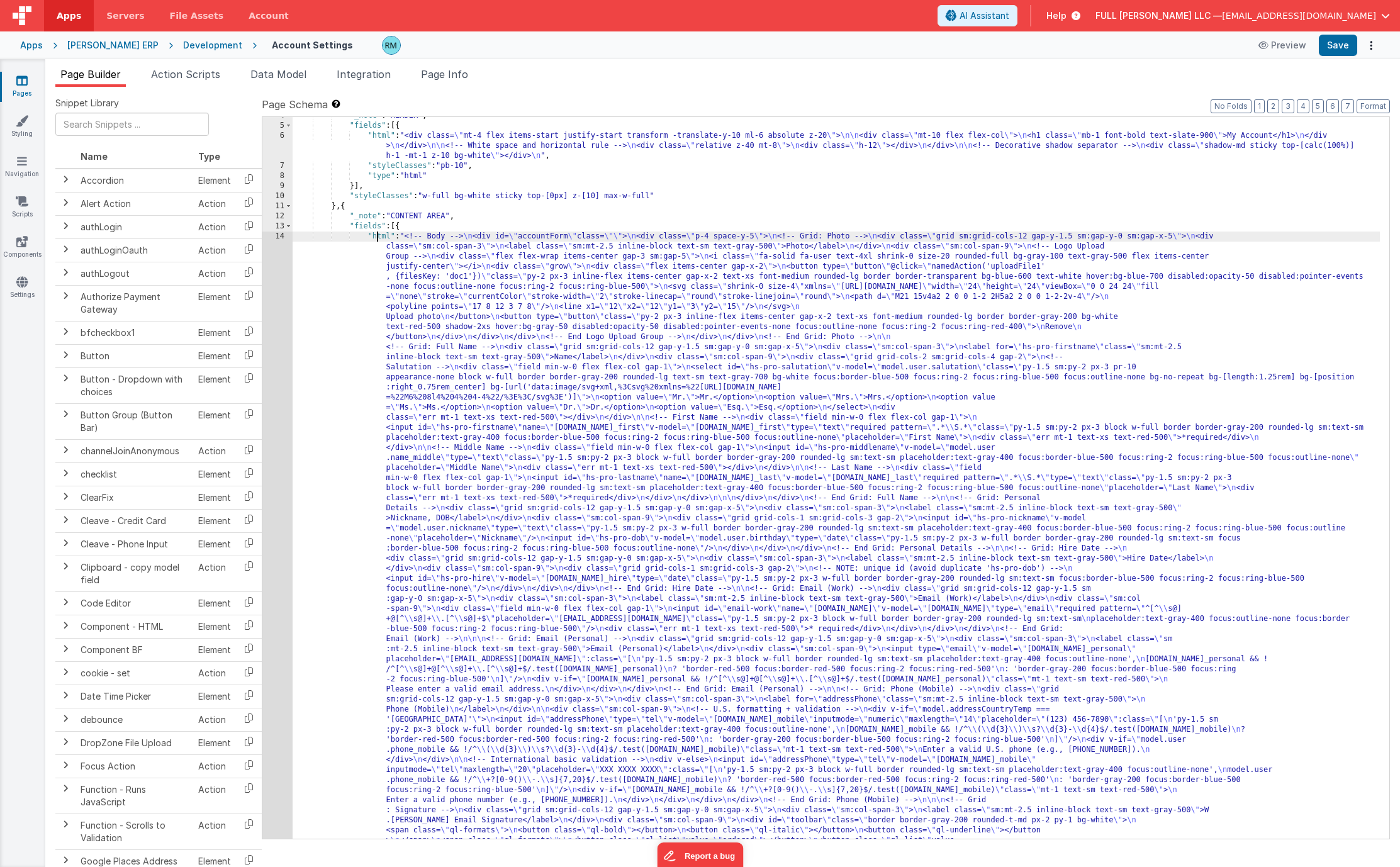
click at [379, 236] on div ""_note" : "HEADER" , "fields" : [{ "html" : "<div class= \" mt-4 flex items-sta…" at bounding box center [836, 799] width 1087 height 1376
click at [278, 235] on div "14" at bounding box center [278, 553] width 30 height 644
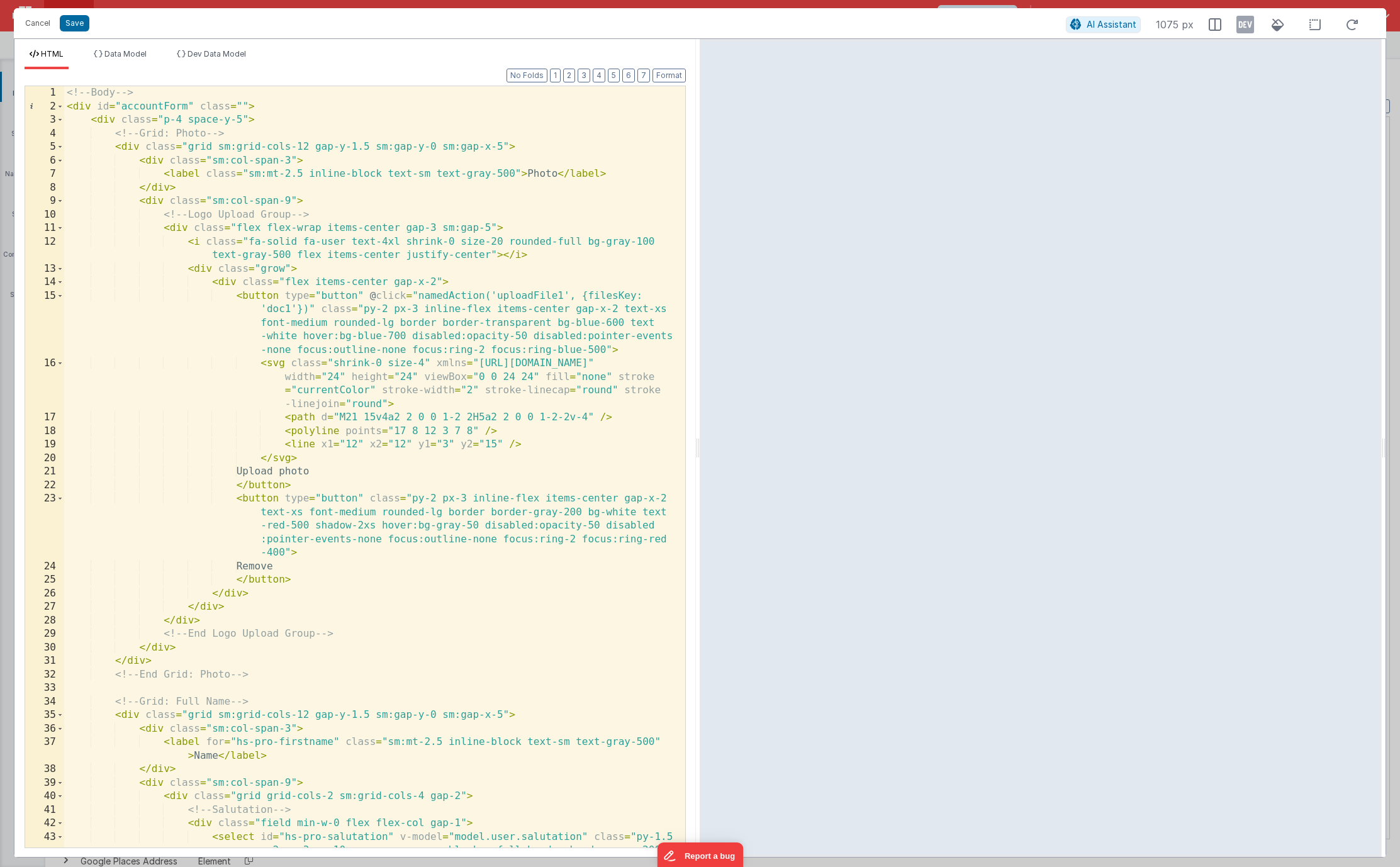
click at [161, 220] on div "<!-- Body --> < div id = "accountForm" class = "" > < div class = "p-4 space-y-…" at bounding box center [370, 528] width 612 height 883
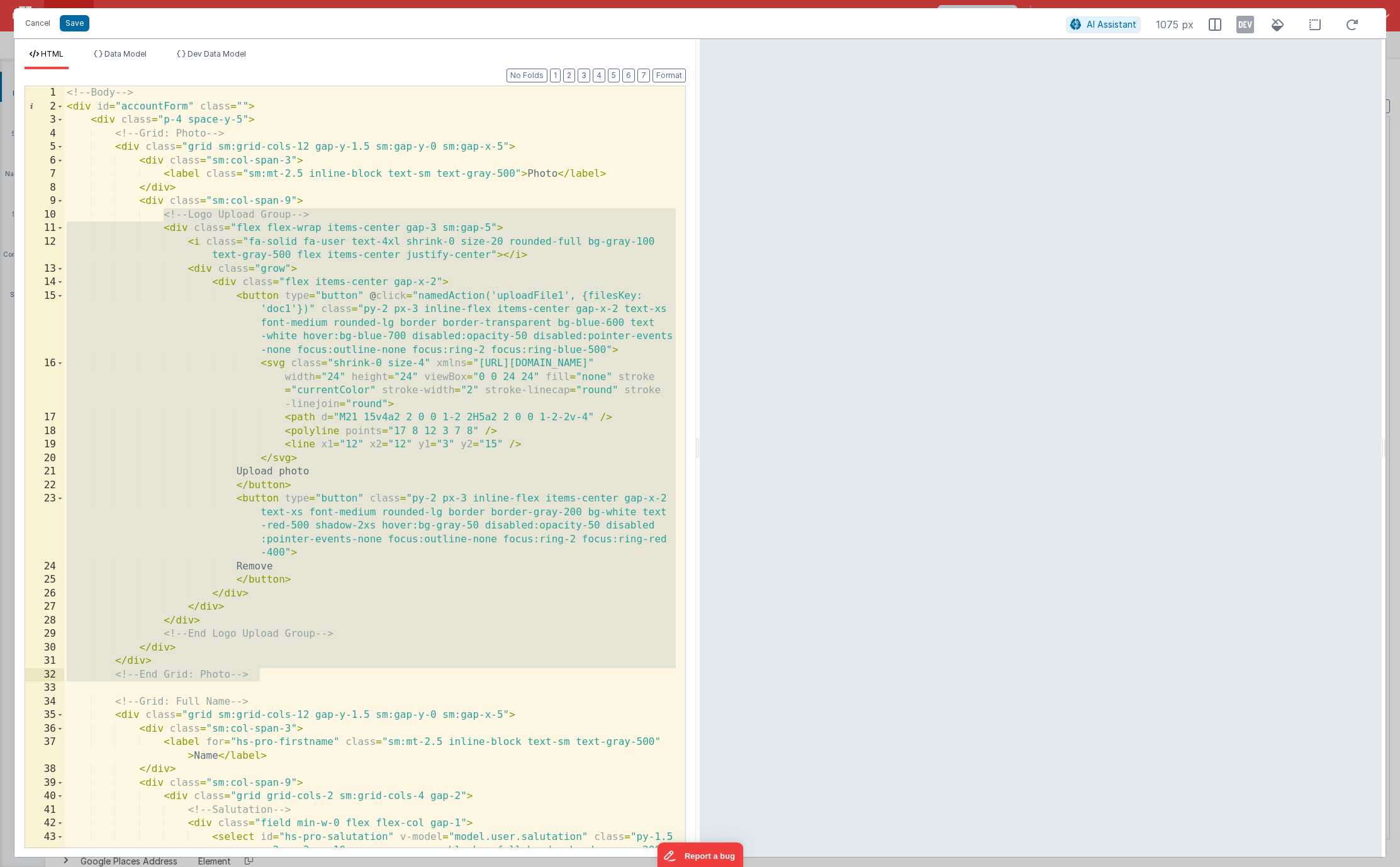
drag, startPoint x: 161, startPoint y: 214, endPoint x: 337, endPoint y: 677, distance: 495.3
click at [338, 678] on div "<!-- Body --> < div id = "accountForm" class = "" > < div class = "p-4 space-y-…" at bounding box center [370, 528] width 612 height 883
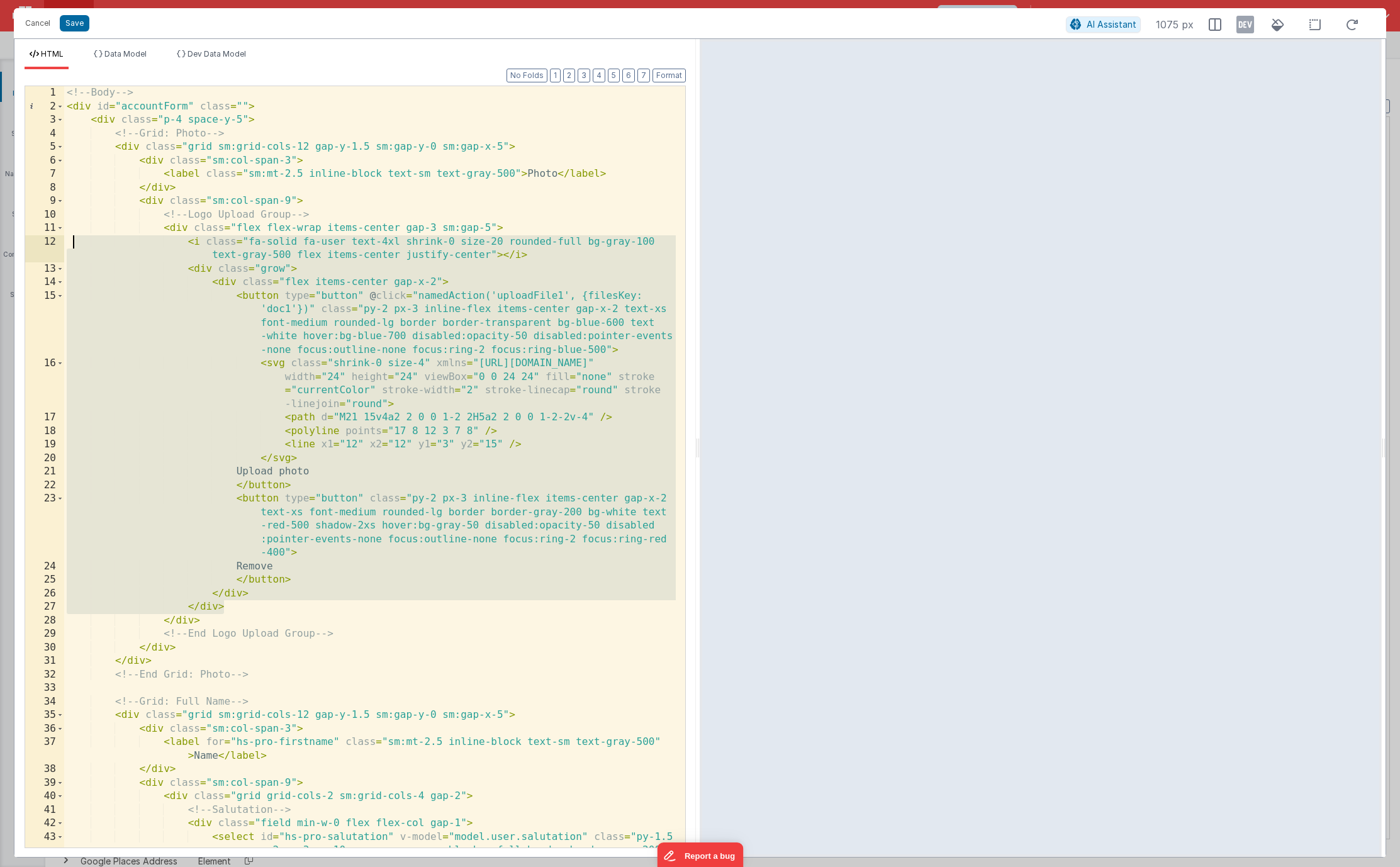
drag, startPoint x: 252, startPoint y: 610, endPoint x: 74, endPoint y: 240, distance: 410.6
click at [75, 242] on div "<!-- Body --> < div id = "accountForm" class = "" > < div class = "p-4 space-y-…" at bounding box center [370, 528] width 612 height 883
click at [72, 228] on div "<!-- Body --> < div id = "accountForm" class = "" > < div class = "p-4 space-y-…" at bounding box center [370, 528] width 612 height 883
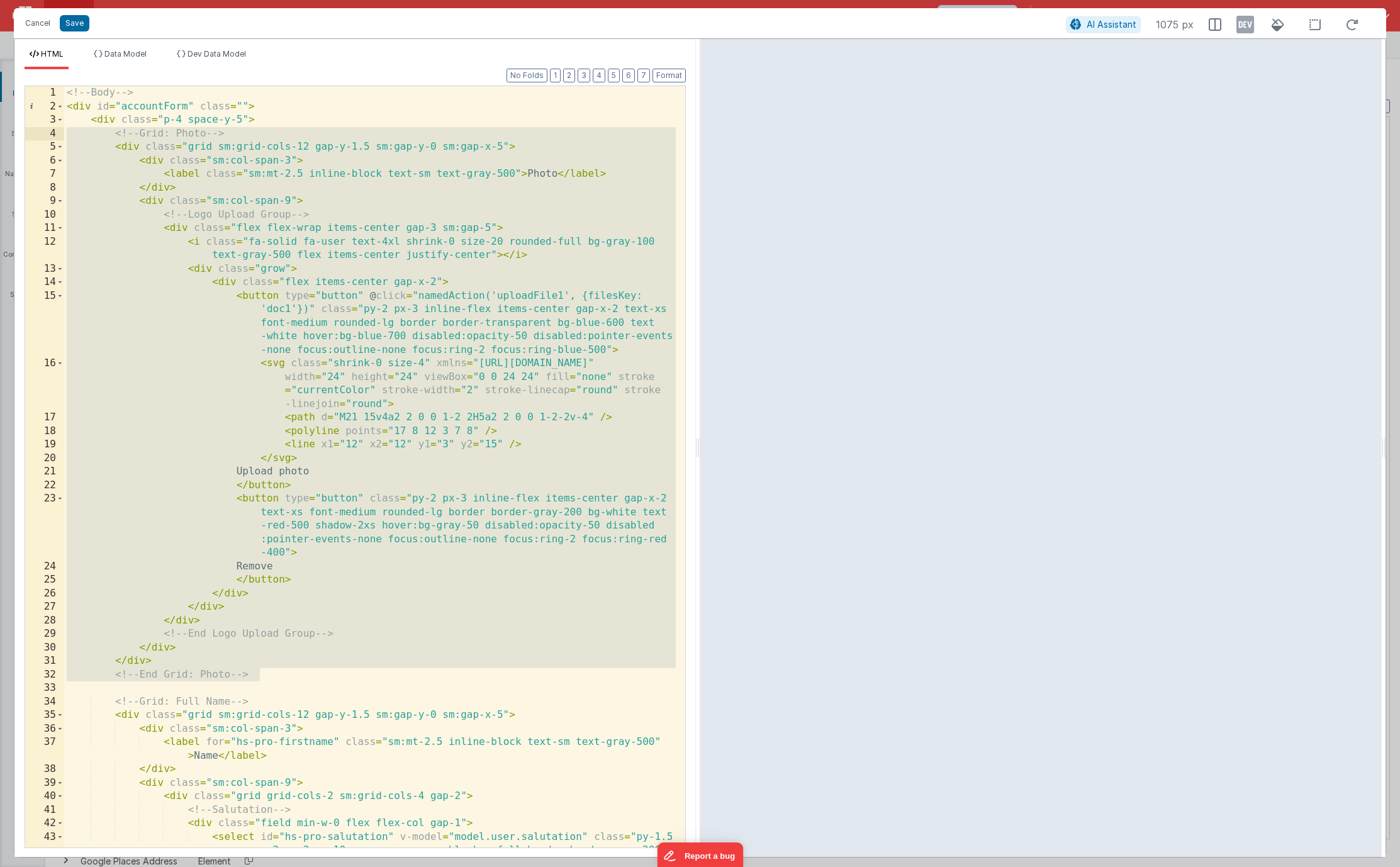
drag, startPoint x: 266, startPoint y: 672, endPoint x: -2, endPoint y: 131, distance: 603.7
click at [0, 131] on html "Cancel Save AI Assistant 1075 px HTML Data Model Dev Data Model Format 7 6 5 4 …" at bounding box center [700, 433] width 1400 height 867
click at [279, 664] on div "<!-- Body --> < div id = "accountForm" class = "" > < div class = "p-4 space-y-…" at bounding box center [370, 528] width 612 height 883
drag, startPoint x: 250, startPoint y: 664, endPoint x: -6, endPoint y: 124, distance: 597.6
click at [0, 124] on html "Cancel Save AI Assistant 1075 px HTML Data Model Dev Data Model Format 7 6 5 4 …" at bounding box center [700, 433] width 1400 height 867
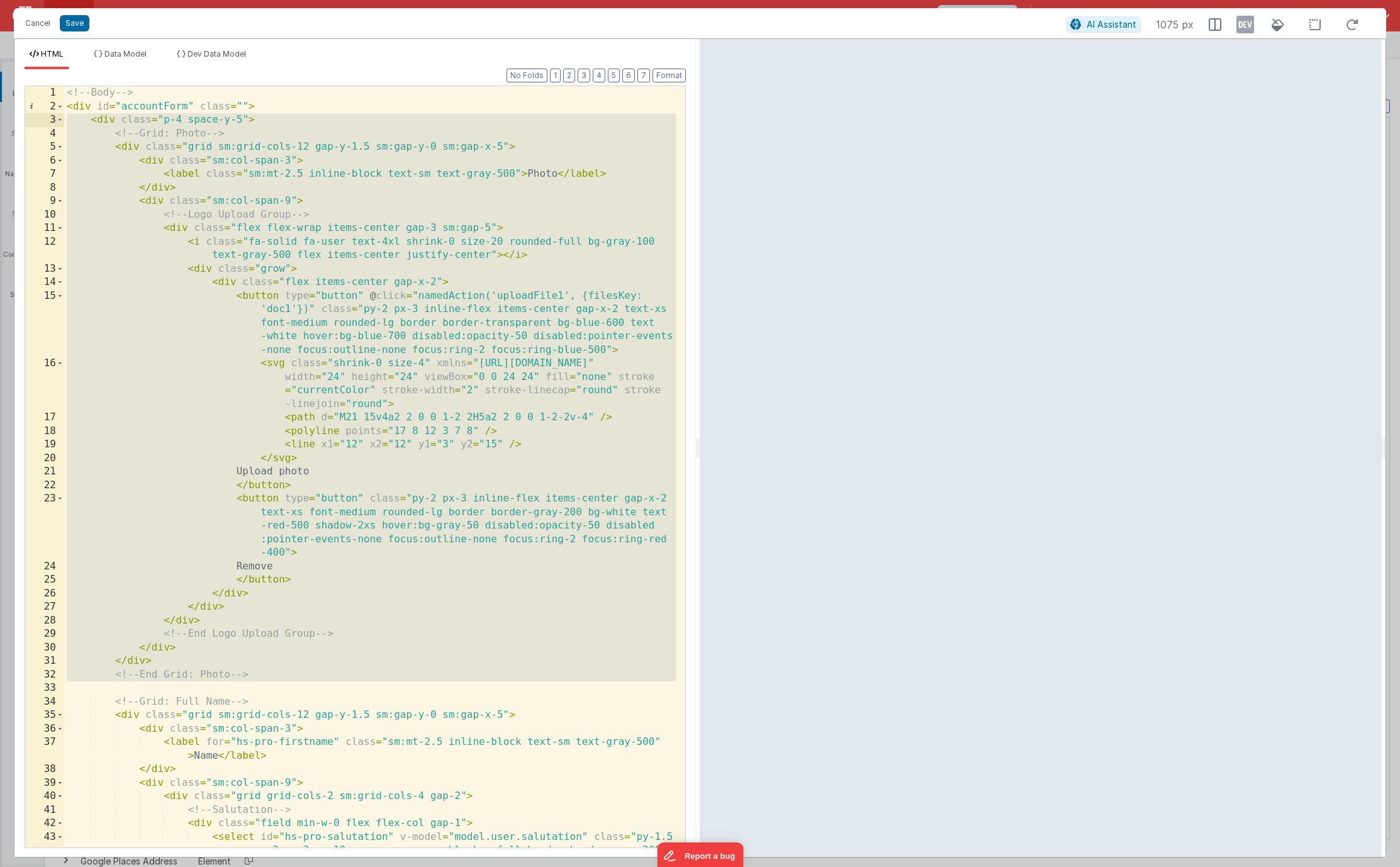
drag, startPoint x: 290, startPoint y: 676, endPoint x: -11, endPoint y: 121, distance: 631.4
click at [0, 121] on html "Cancel Save AI Assistant 1075 px HTML Data Model Dev Data Model Format 7 6 5 4 …" at bounding box center [700, 433] width 1400 height 867
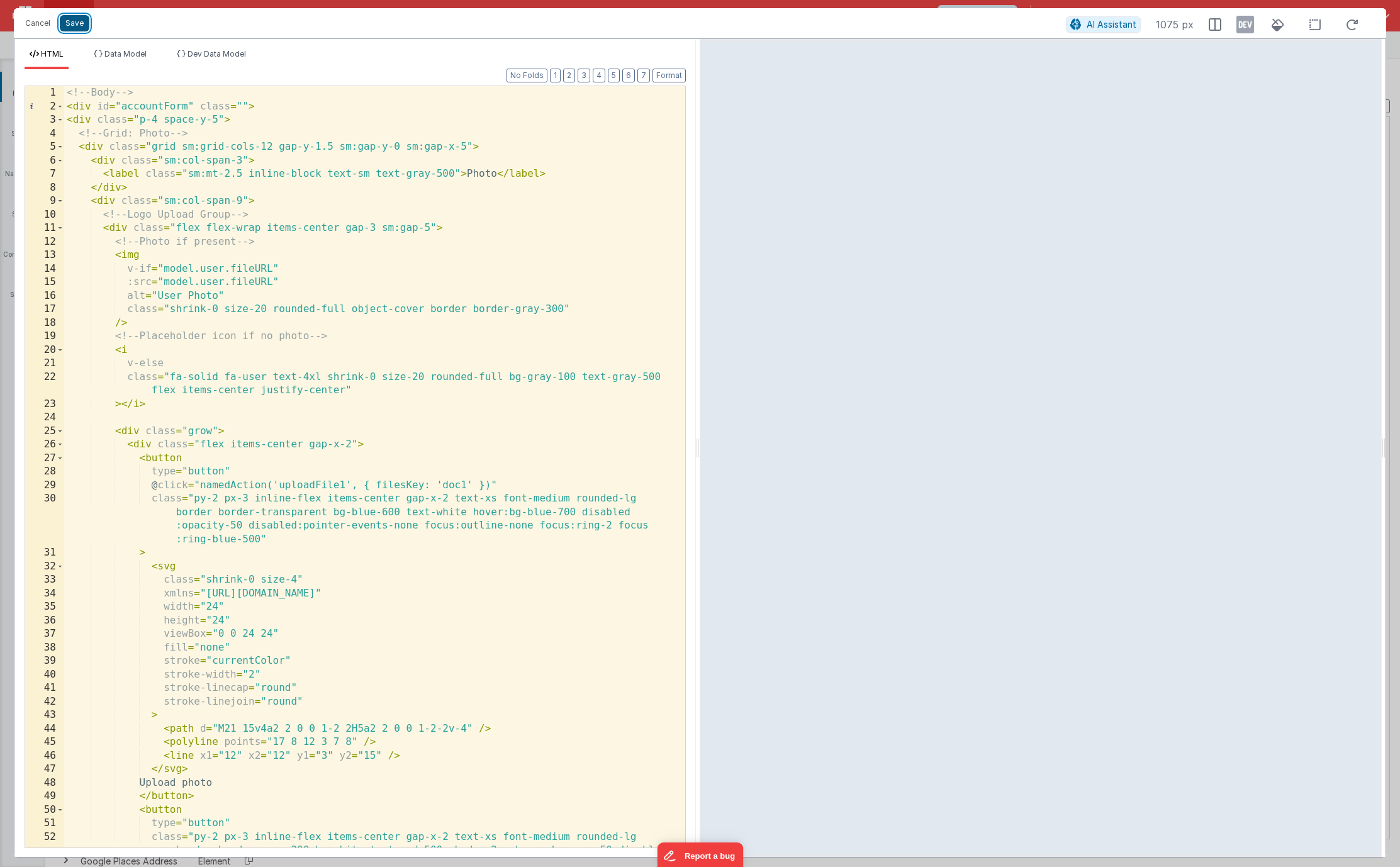
click at [76, 29] on button "Save" at bounding box center [74, 23] width 29 height 16
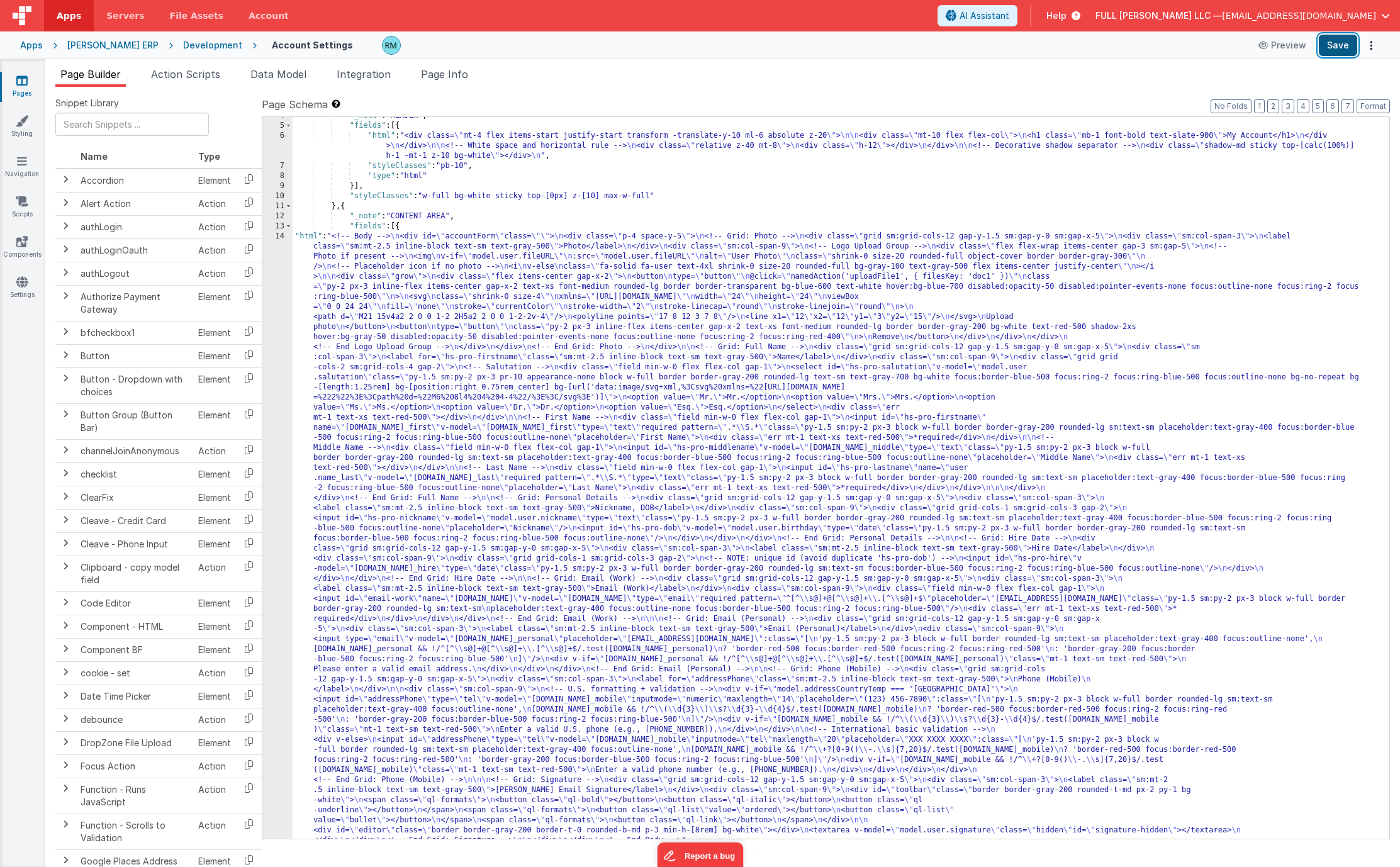
click at [1337, 46] on button "Save" at bounding box center [1337, 45] width 38 height 21
click at [1378, 105] on button "Format" at bounding box center [1373, 106] width 33 height 14
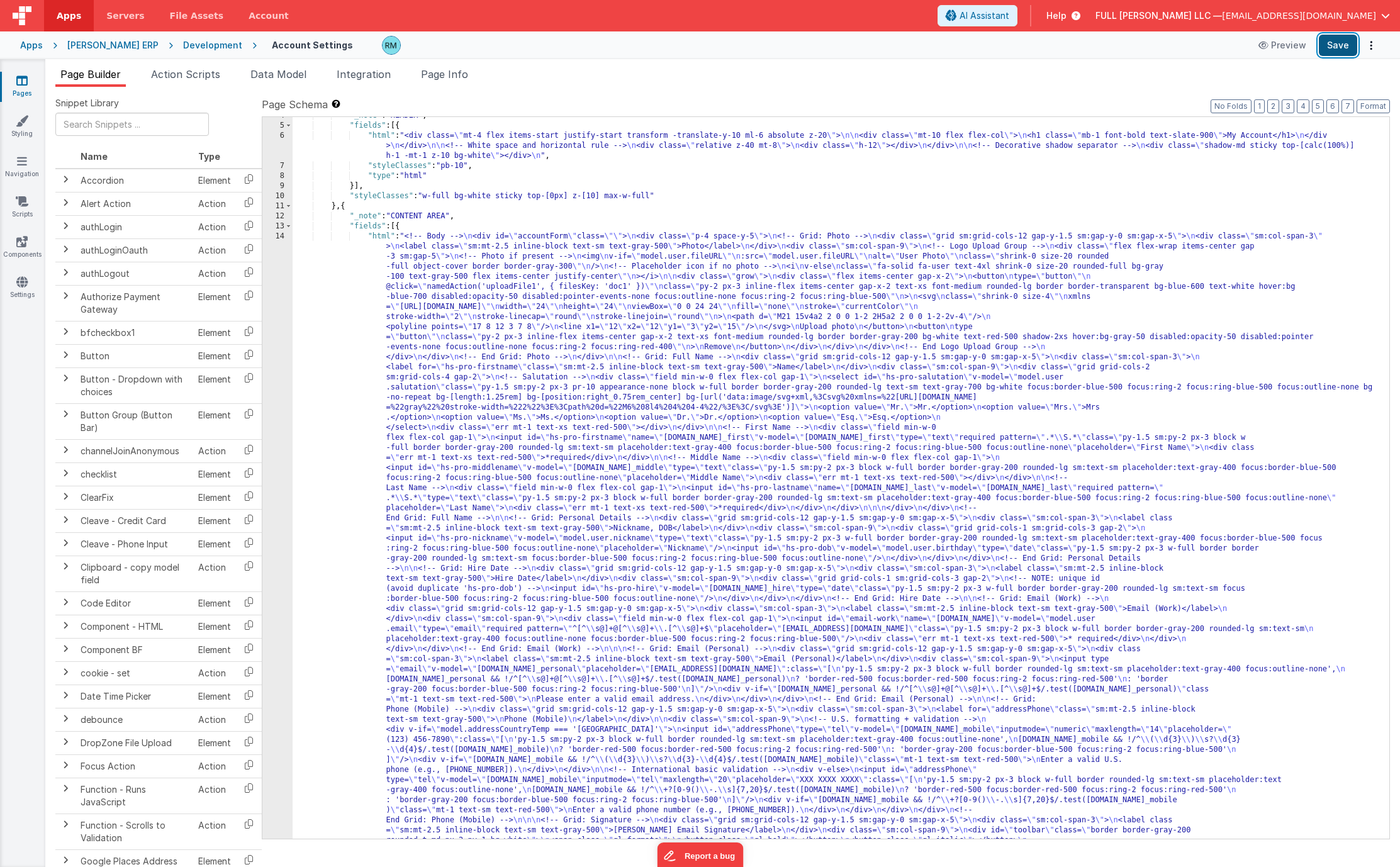
click at [1341, 52] on button "Save" at bounding box center [1337, 45] width 38 height 21
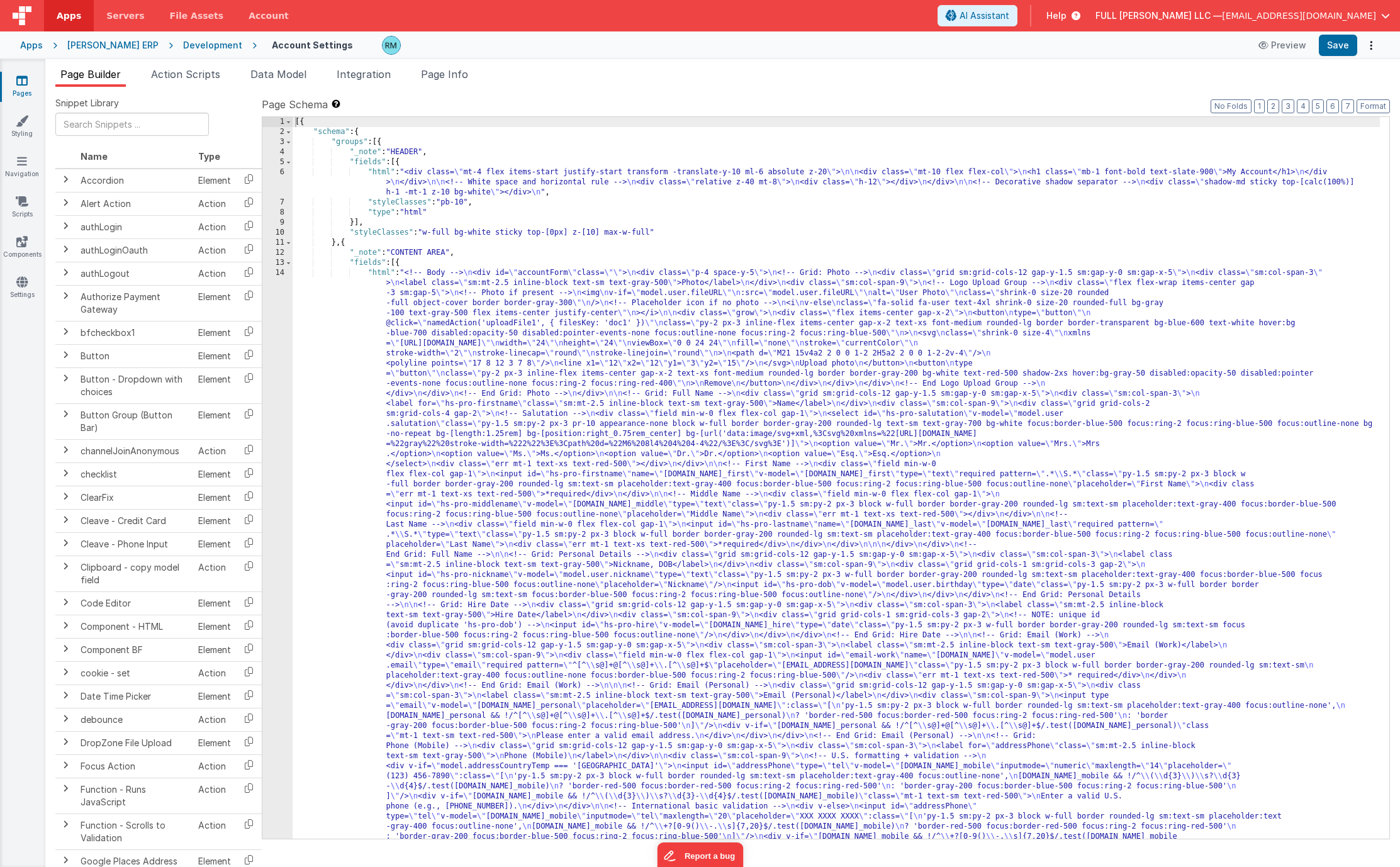
click at [384, 270] on div "[{ "schema" : { "groups" : [{ "_note" : "HEADER" , "fields" : [{ "html" : "<div…" at bounding box center [836, 810] width 1087 height 1386
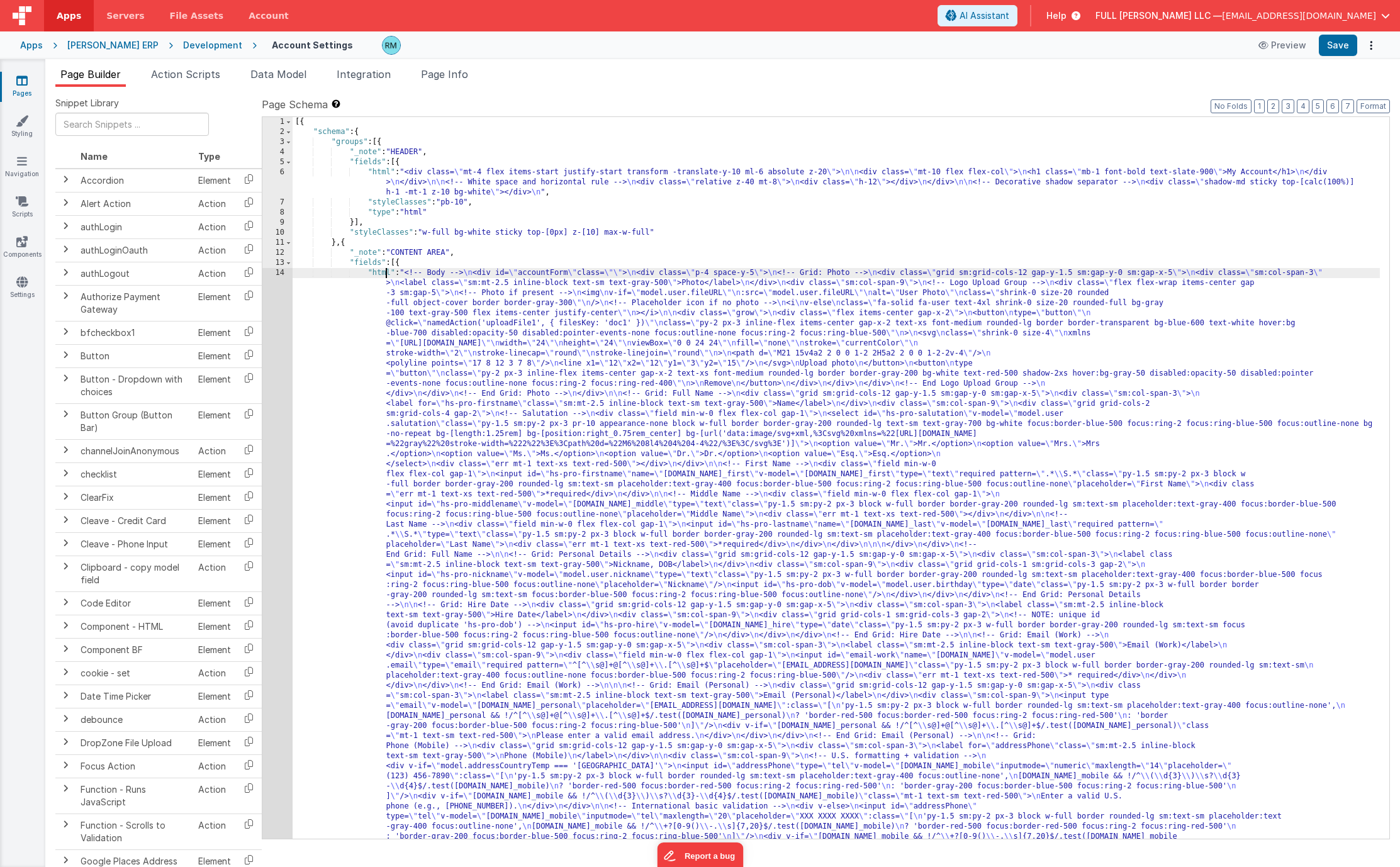
click at [380, 272] on div "[{ "schema" : { "groups" : [{ "_note" : "HEADER" , "fields" : [{ "html" : "<div…" at bounding box center [836, 810] width 1087 height 1386
click at [279, 275] on div "14" at bounding box center [278, 595] width 30 height 654
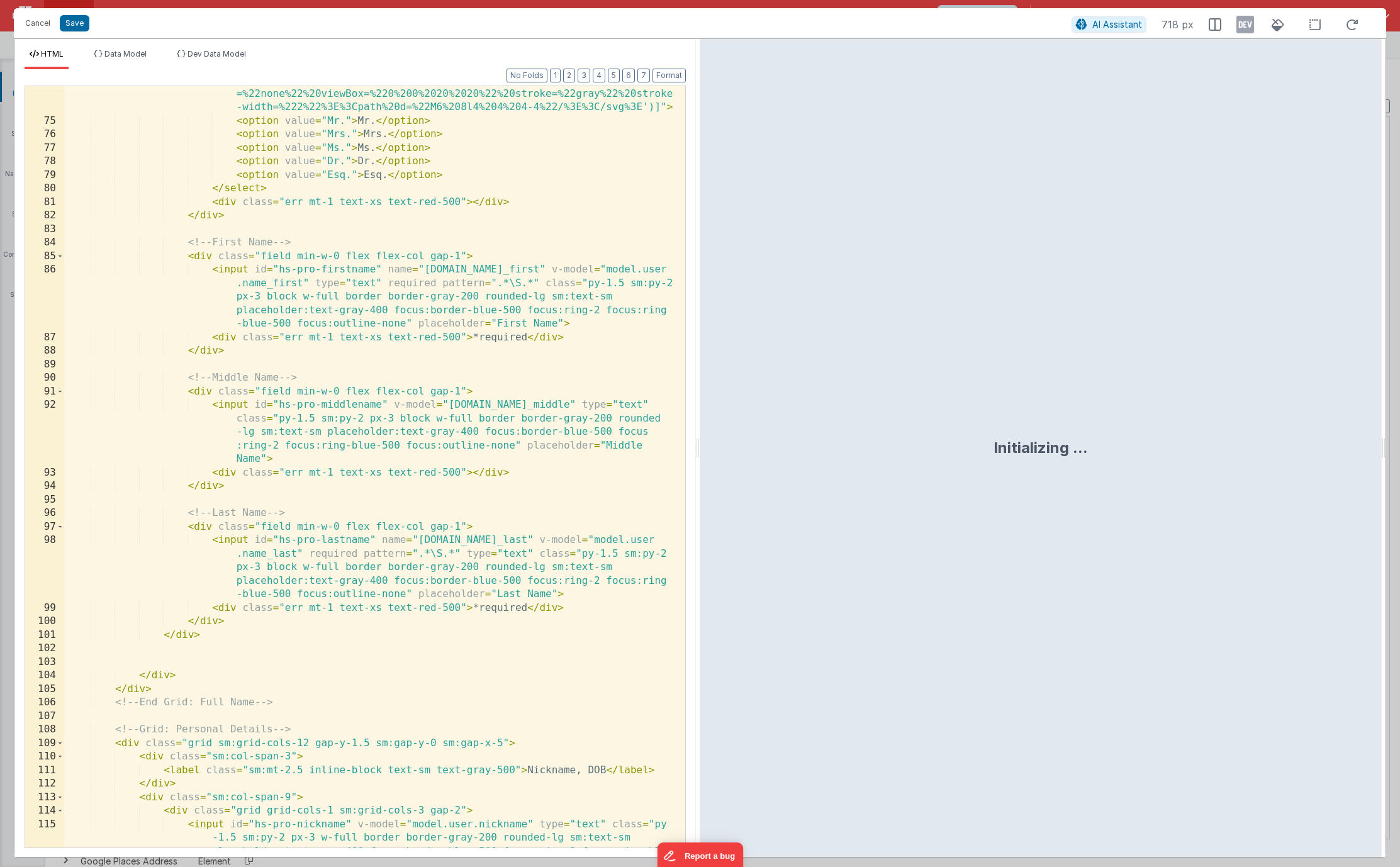
scroll to position [3161, 0]
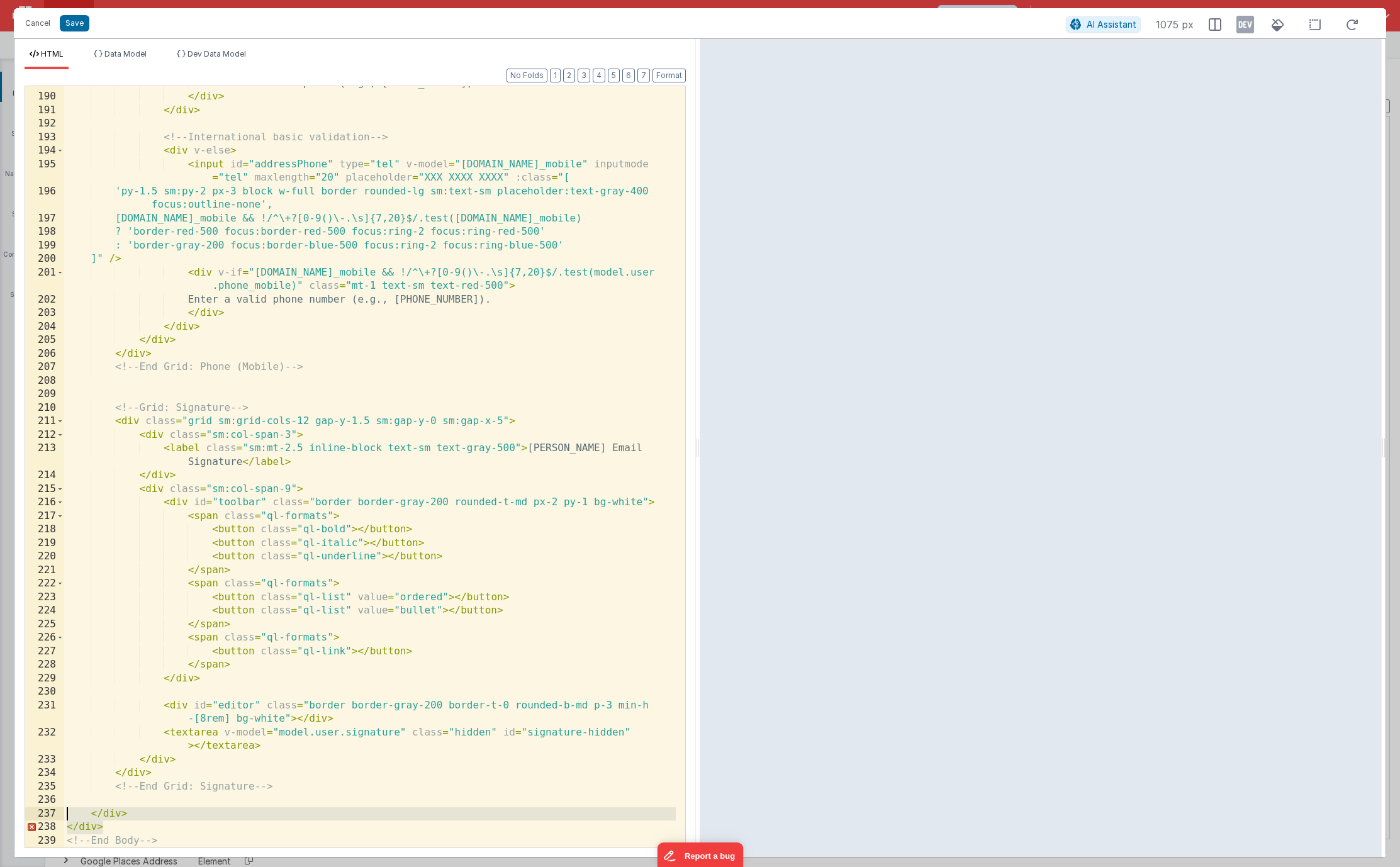
drag, startPoint x: 115, startPoint y: 827, endPoint x: 45, endPoint y: 816, distance: 70.9
click at [53, 817] on div "189 190 191 192 193 194 195 196 197 198 199 200 201 202 203 204 205 206 207 208…" at bounding box center [355, 466] width 661 height 762
click at [95, 830] on div "Enter a valid U.S. phone (e.g., 123 456 6789). </ div > </ div > <!-- Internati…" at bounding box center [370, 471] width 612 height 788
drag, startPoint x: 115, startPoint y: 829, endPoint x: 70, endPoint y: 828, distance: 45.0
click at [70, 828] on div "Enter a valid U.S. phone (e.g., 123 456 6789). </ div > </ div > <!-- Internati…" at bounding box center [370, 471] width 612 height 788
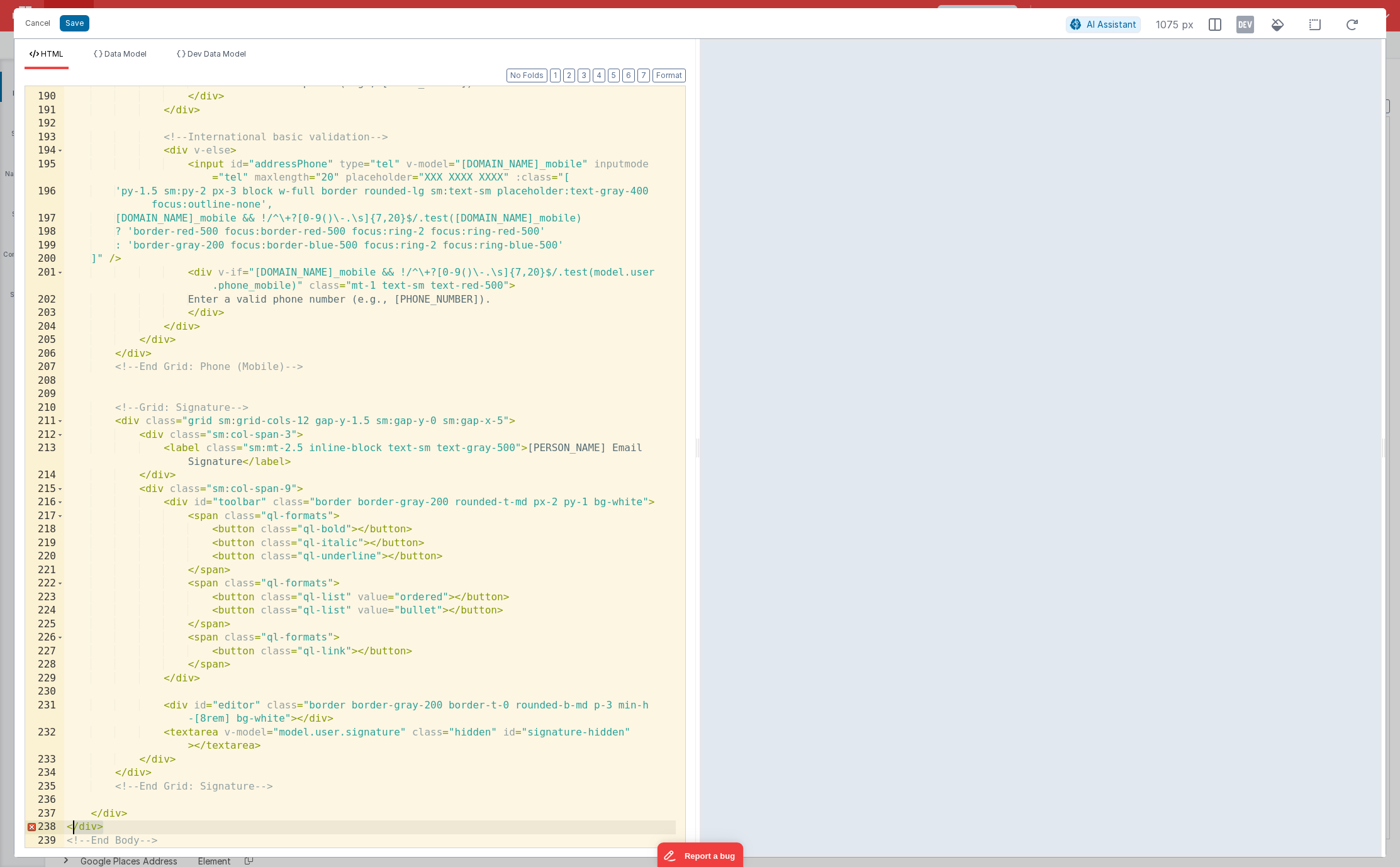
click at [67, 827] on div "Enter a valid U.S. phone (e.g., 123 456 6789). </ div > </ div > <!-- Internati…" at bounding box center [370, 471] width 612 height 788
click at [102, 823] on div "Enter a valid U.S. phone (e.g., 123 456 6789). </ div > </ div > <!-- Internati…" at bounding box center [370, 471] width 612 height 788
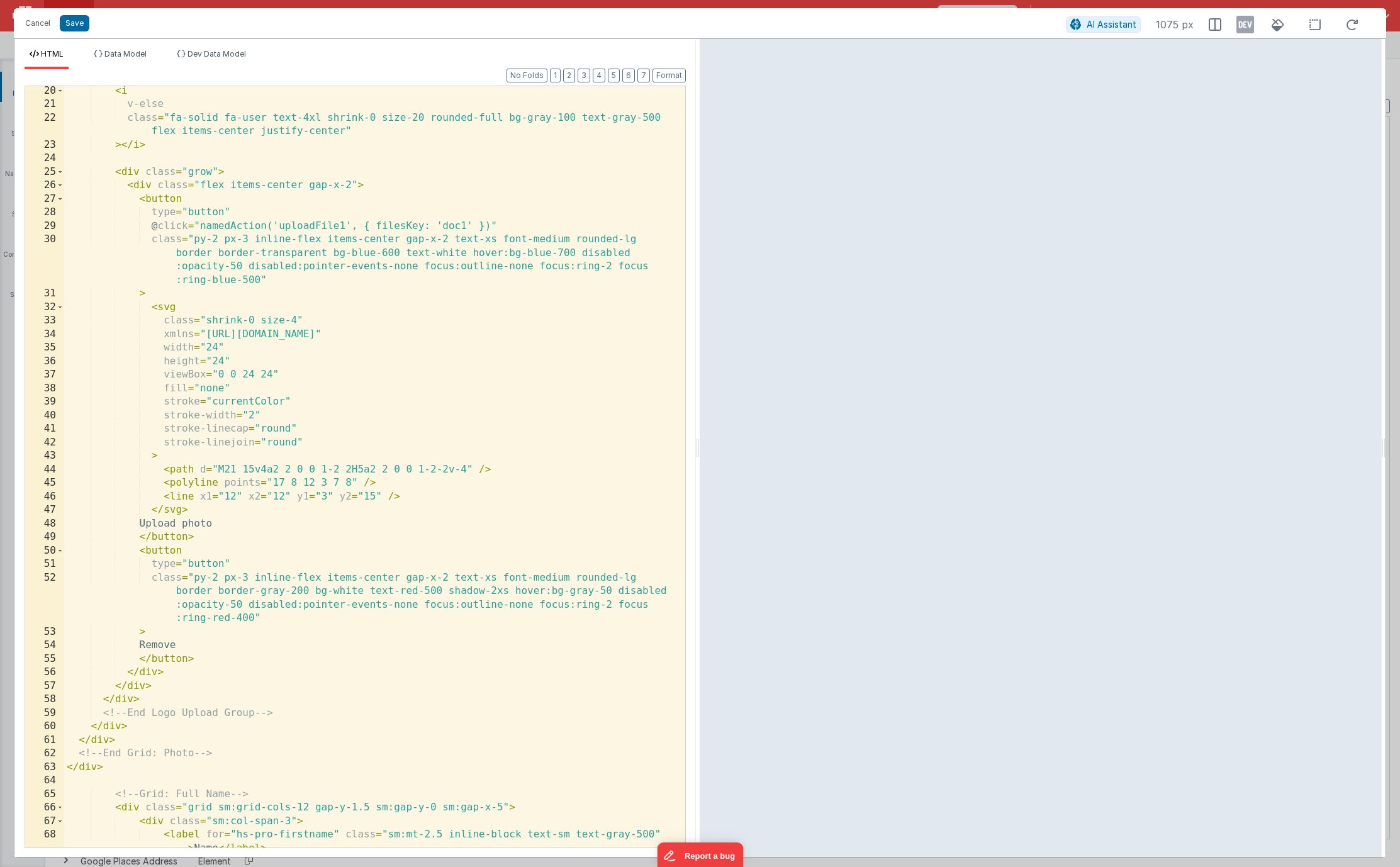
scroll to position [0, 0]
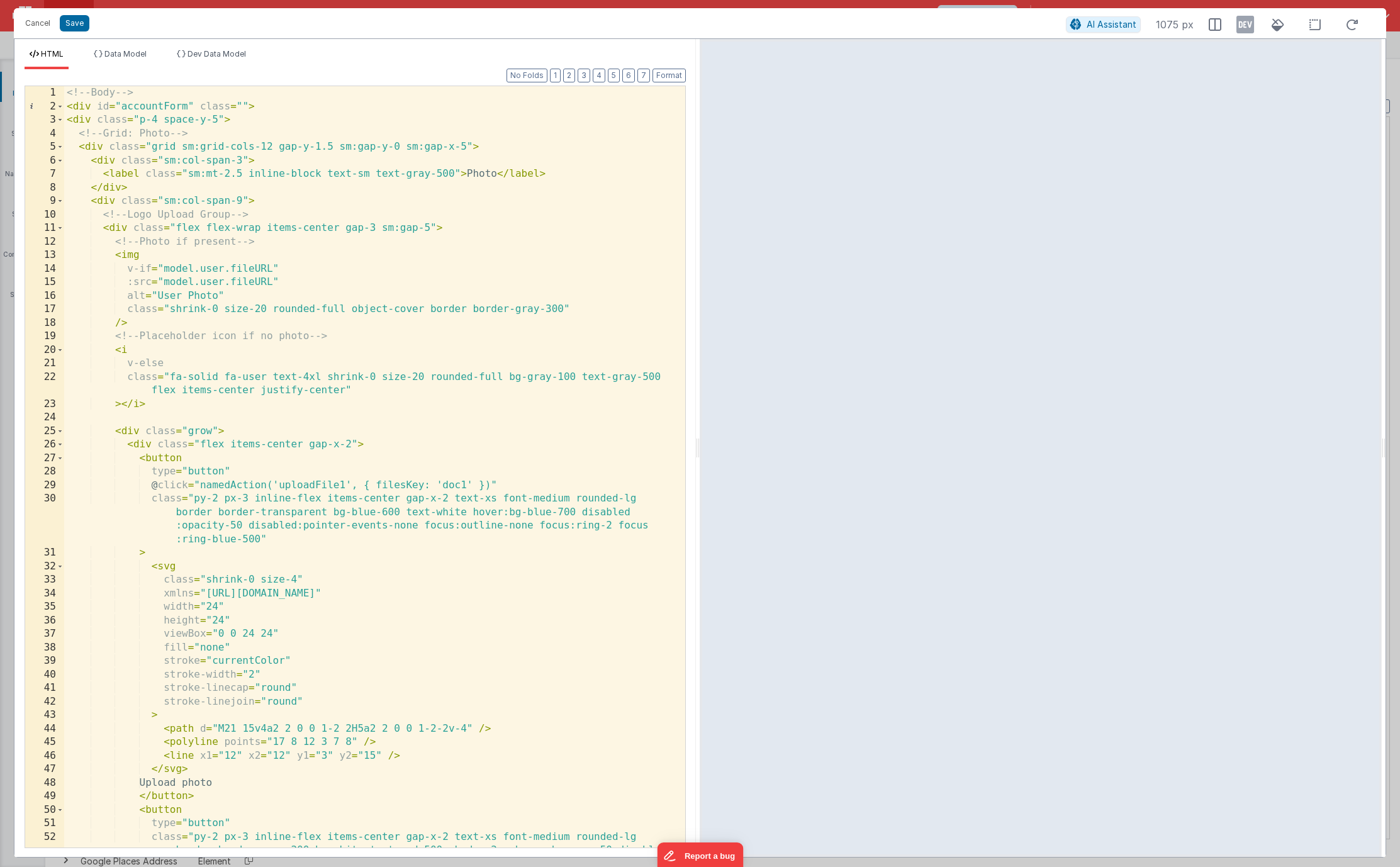
click at [74, 14] on div "Cancel Save AI Assistant 1075 px" at bounding box center [700, 23] width 1372 height 30
click at [76, 24] on button "Save" at bounding box center [74, 23] width 29 height 16
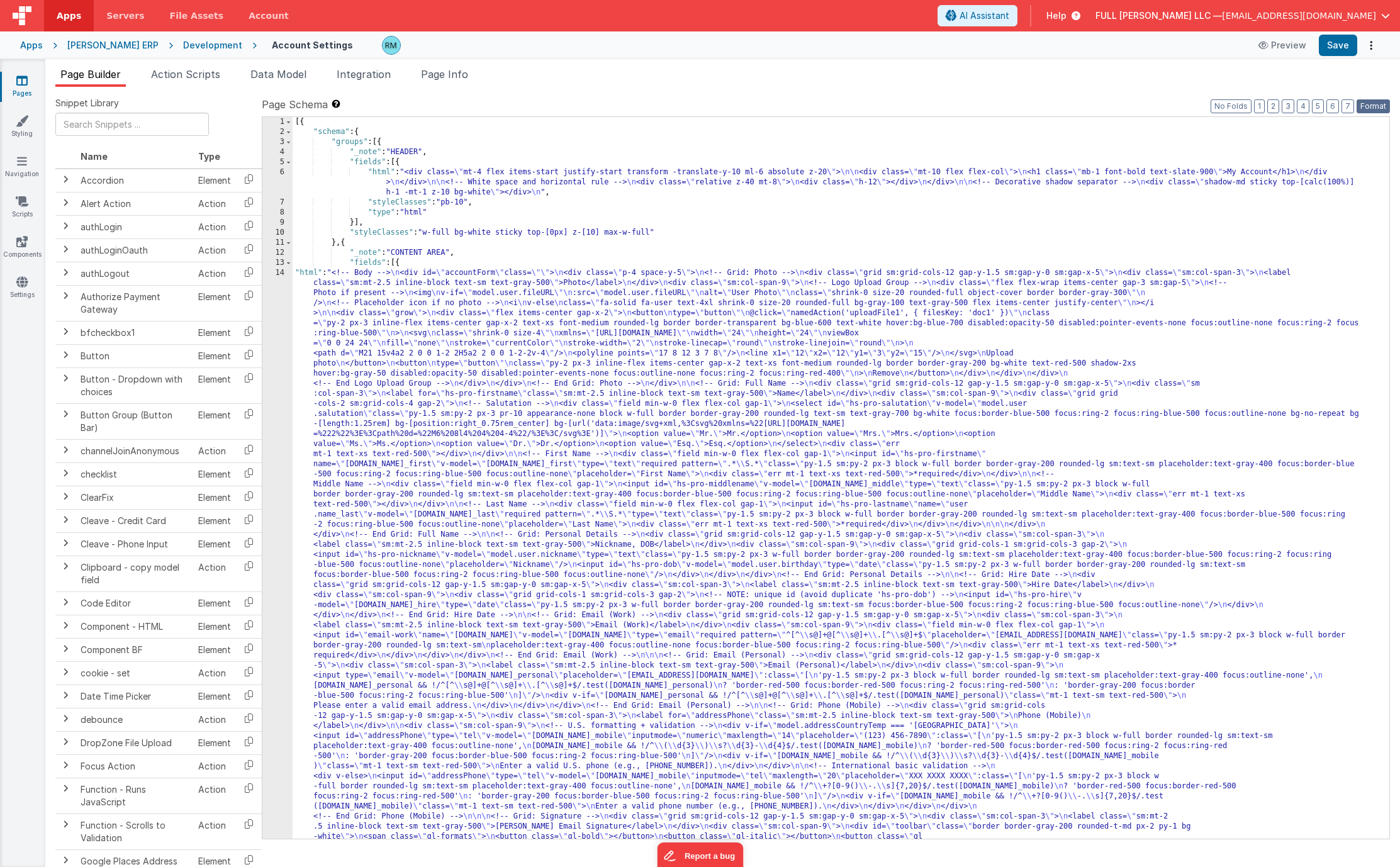
click at [1377, 100] on button "Format" at bounding box center [1373, 106] width 33 height 14
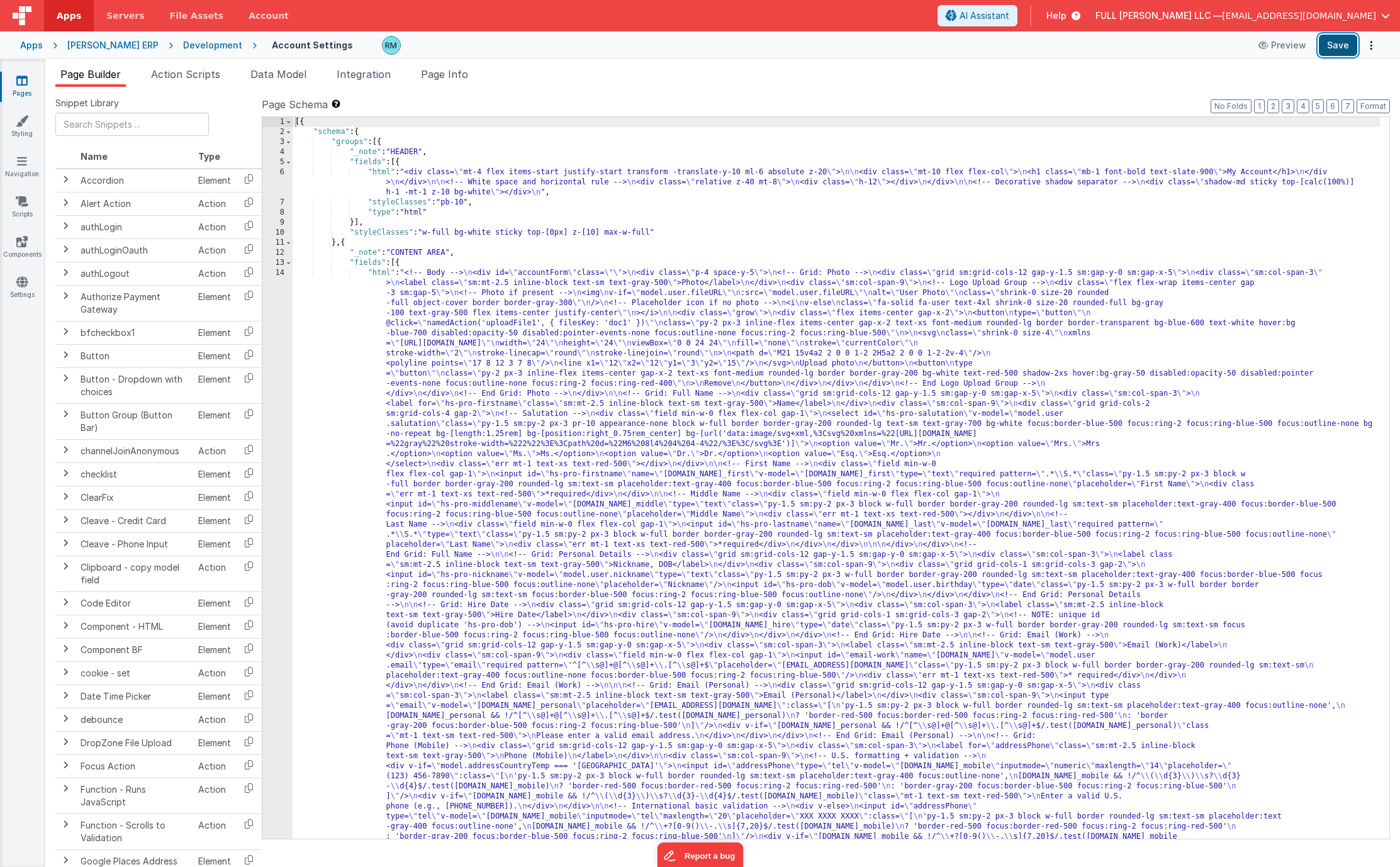
click at [1339, 50] on button "Save" at bounding box center [1337, 45] width 38 height 21
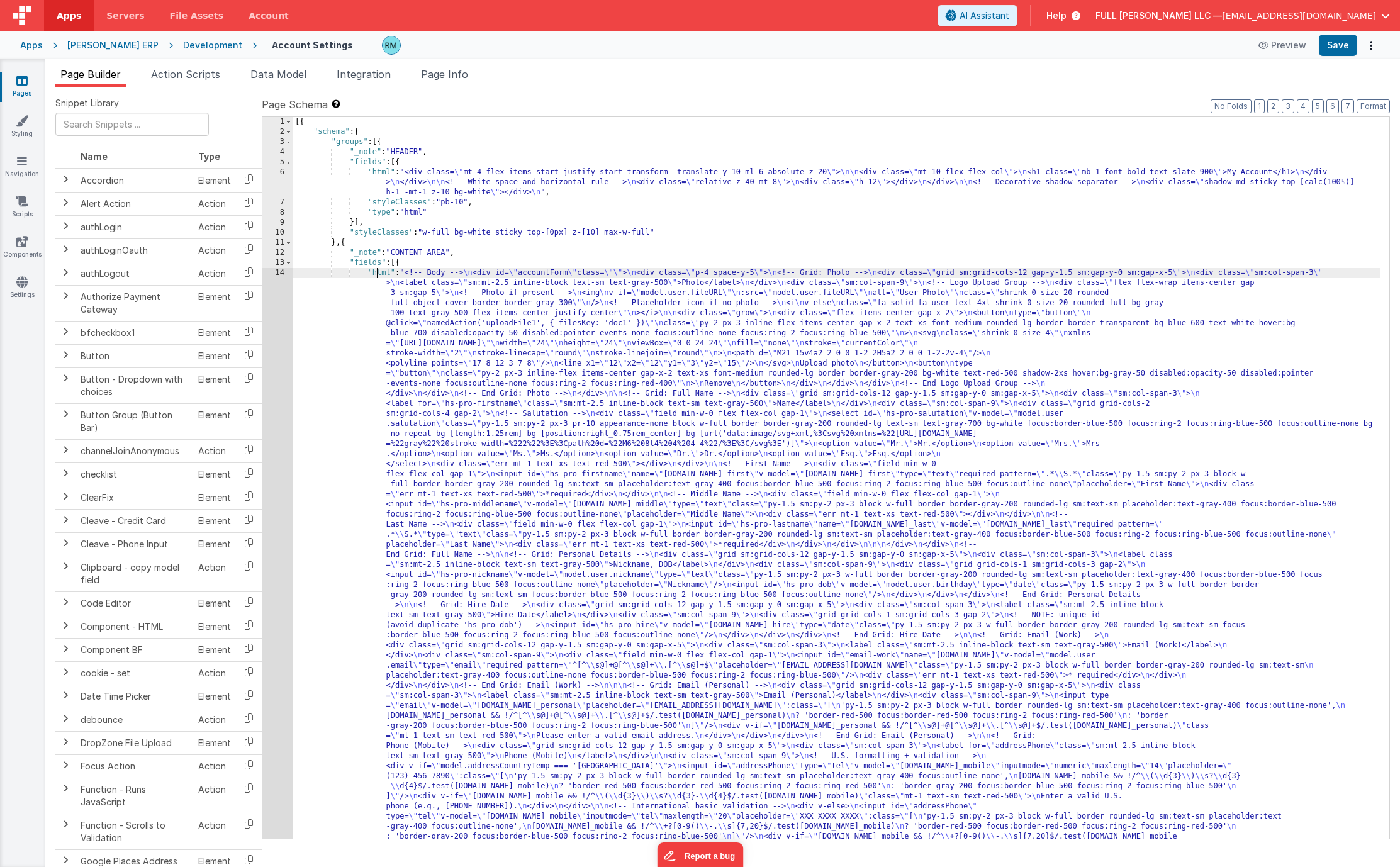
click at [376, 272] on div "[{ "schema" : { "groups" : [{ "_note" : "HEADER" , "fields" : [{ "html" : "<div…" at bounding box center [836, 810] width 1087 height 1386
click at [382, 275] on div "[{ "schema" : { "groups" : [{ "_note" : "HEADER" , "fields" : [{ "html" : "<div…" at bounding box center [836, 810] width 1087 height 1386
click at [281, 272] on div "14" at bounding box center [278, 595] width 30 height 654
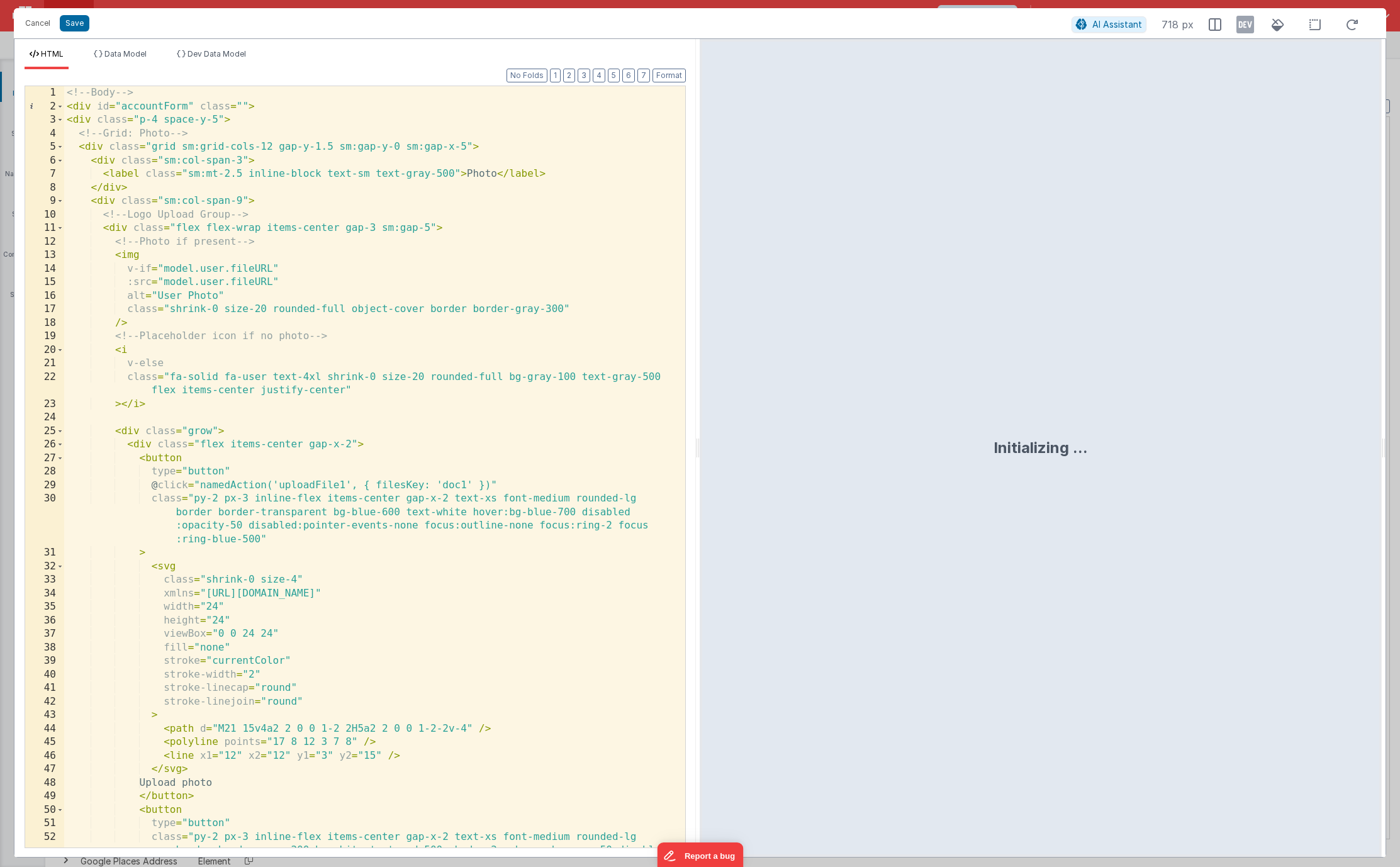
click at [448, 361] on div "<!-- Body --> < div id = "accountForm" class = "" > < div class = "p-4 space-y-…" at bounding box center [370, 500] width 612 height 829
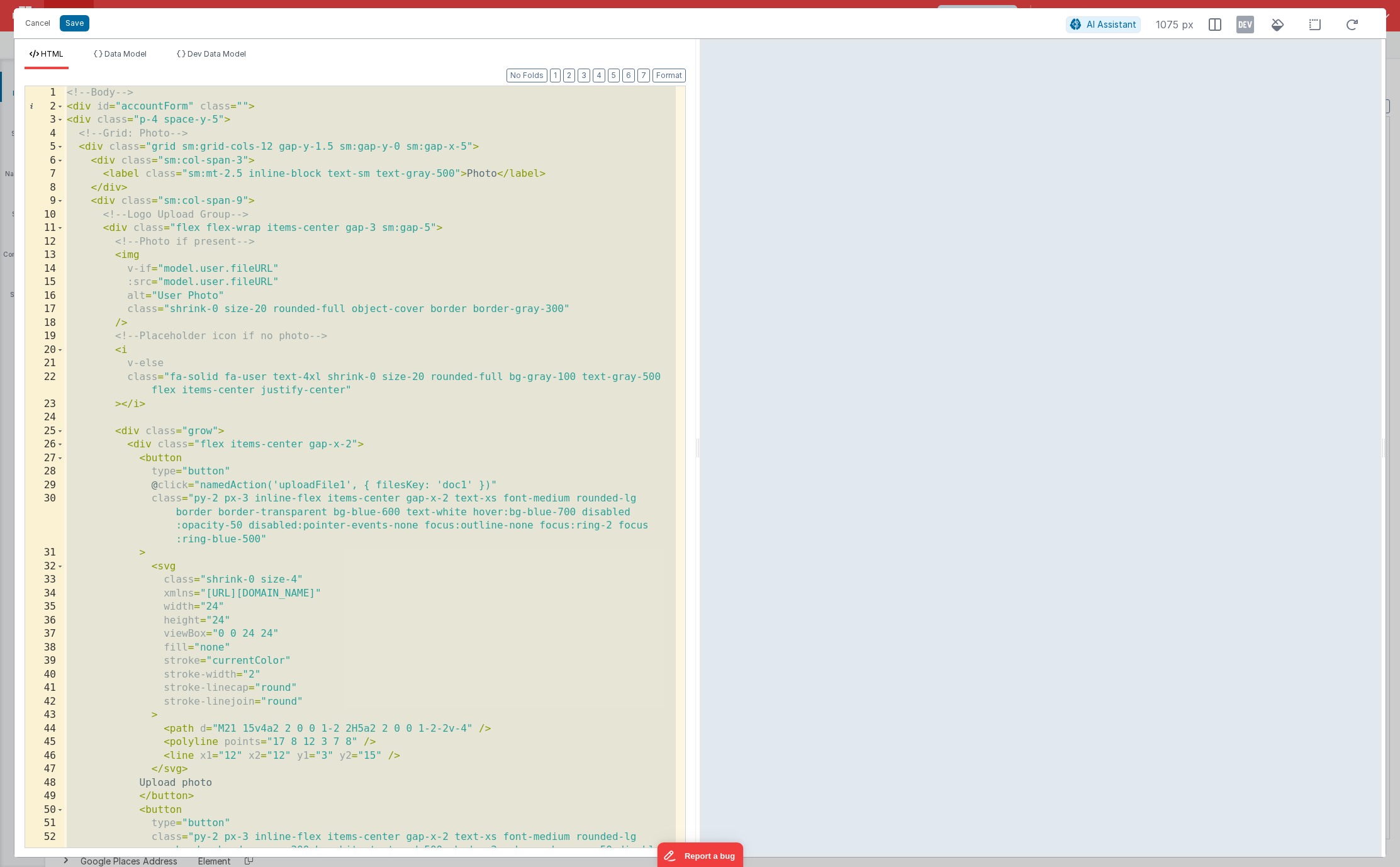
click at [101, 149] on div "<!-- Body --> < div id = "accountForm" class = "" > < div class = "p-4 space-y-…" at bounding box center [370, 500] width 612 height 829
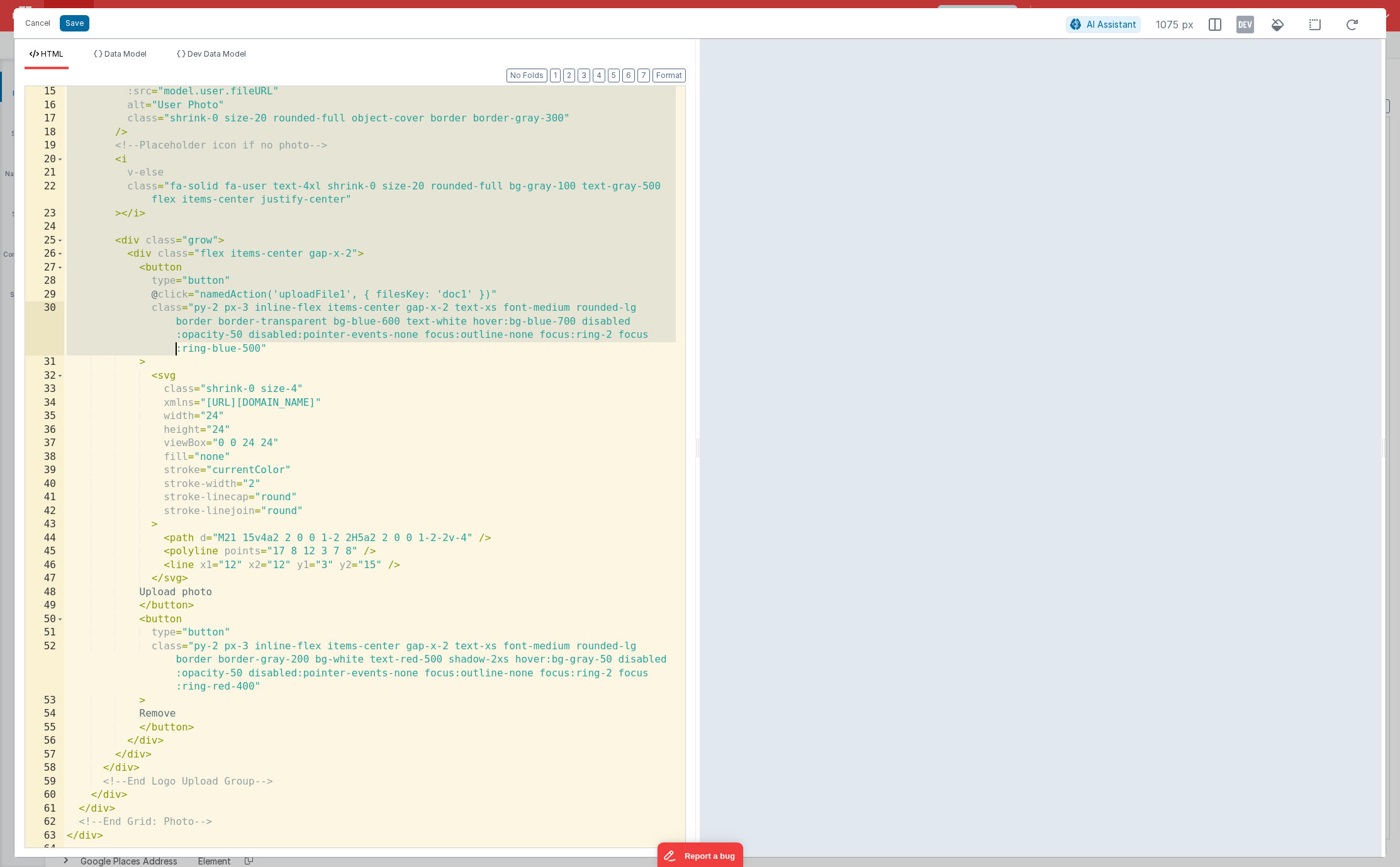
scroll to position [191, 0]
drag, startPoint x: 74, startPoint y: 134, endPoint x: 165, endPoint y: 352, distance: 236.2
click at [165, 352] on div ":src = "model.user.fileURL" alt = "User Photo" class = "shrink-0 size-20 rounde…" at bounding box center [370, 479] width 612 height 788
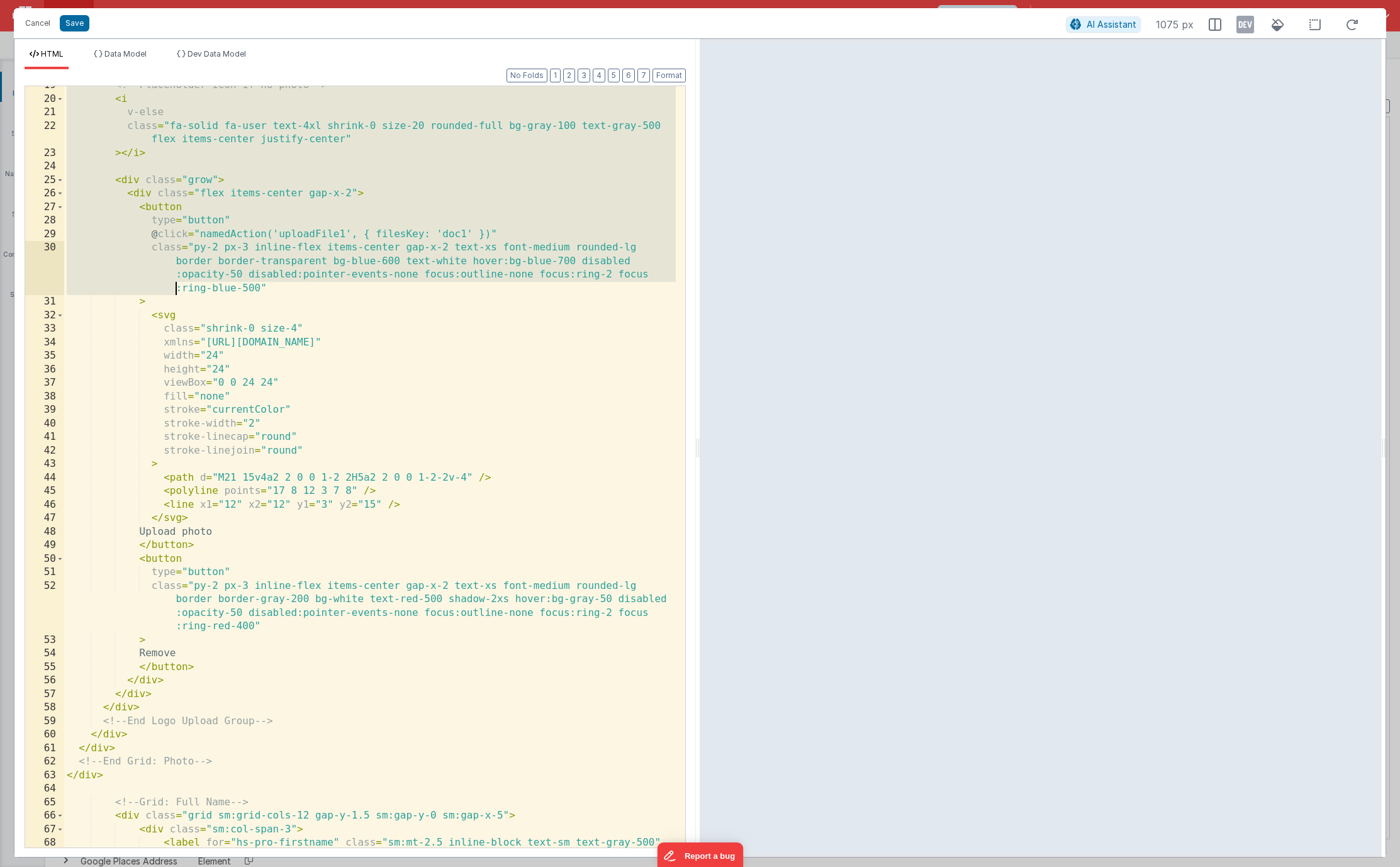
scroll to position [298, 0]
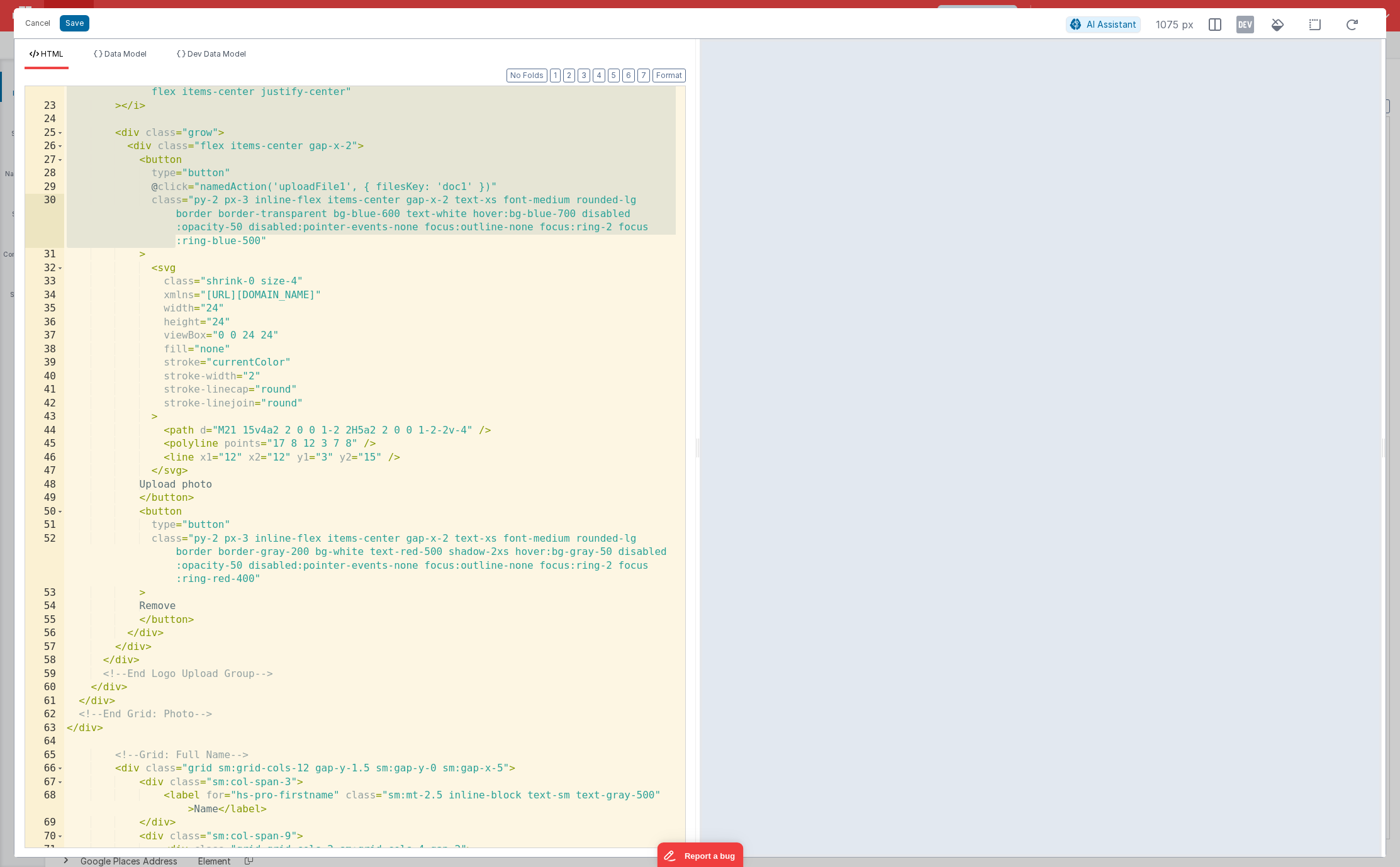
click at [214, 702] on div "class = "fa-solid fa-user text-4xl shrink-0 size-20 rounded-full bg-gray-100 te…" at bounding box center [370, 473] width 612 height 802
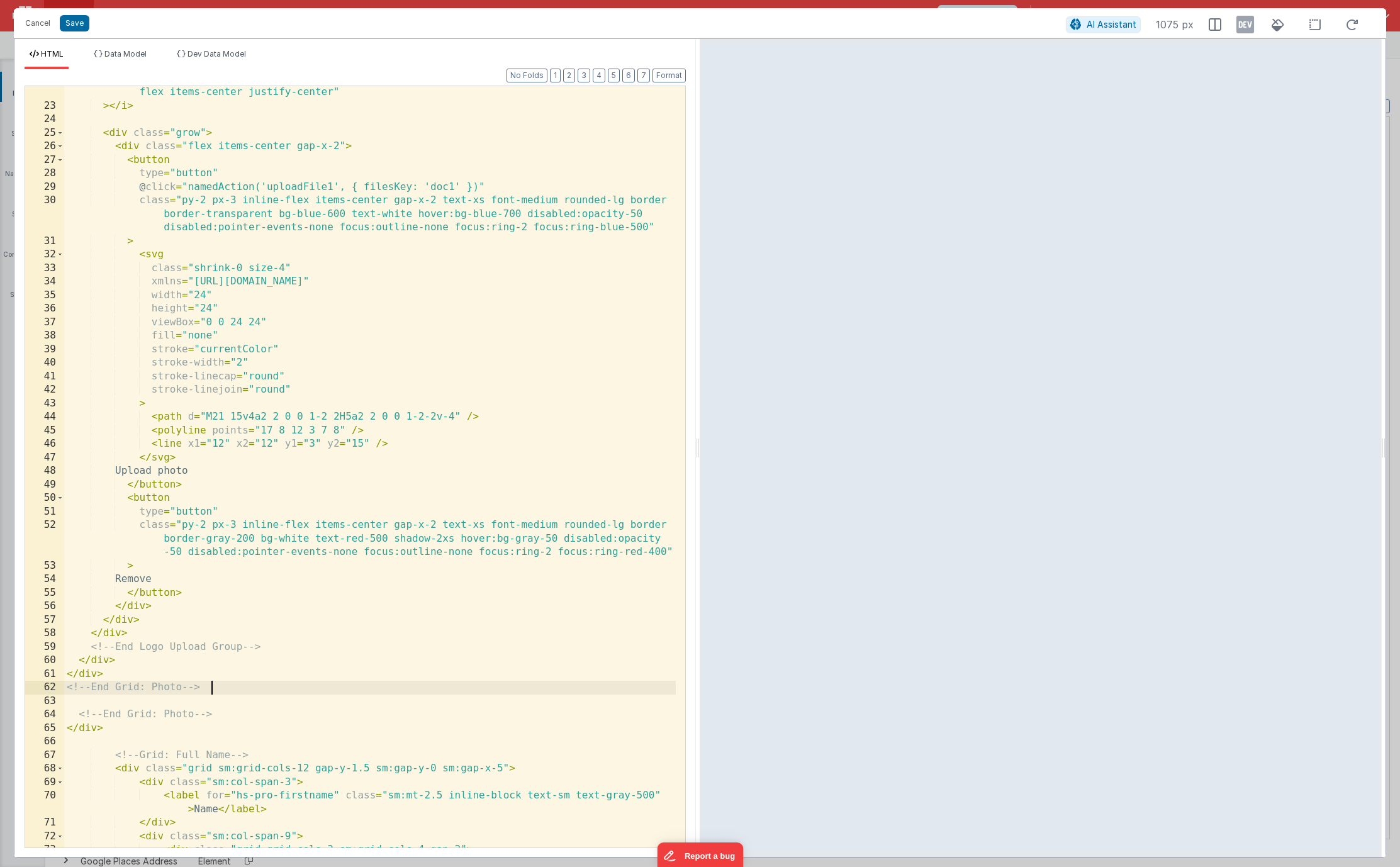
click at [225, 690] on div "class = "fa-solid fa-user text-4xl shrink-0 size-20 rounded-full bg-gray-100 te…" at bounding box center [370, 473] width 612 height 802
drag, startPoint x: 248, startPoint y: 716, endPoint x: 68, endPoint y: 701, distance: 180.6
click at [68, 701] on div "class = "fa-solid fa-user text-4xl shrink-0 size-20 rounded-full bg-gray-100 te…" at bounding box center [370, 473] width 612 height 802
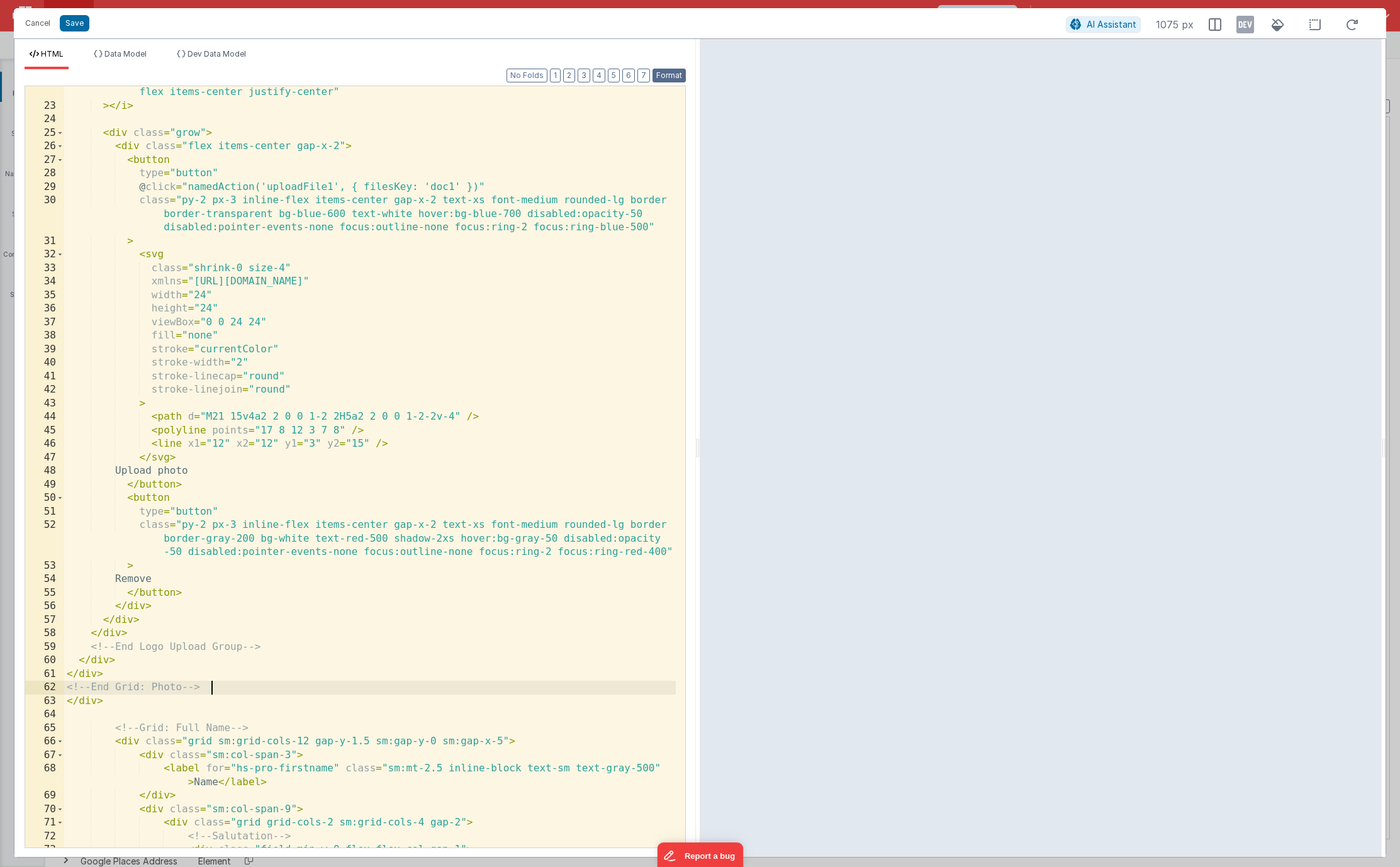
click at [672, 79] on button "Format" at bounding box center [668, 75] width 33 height 14
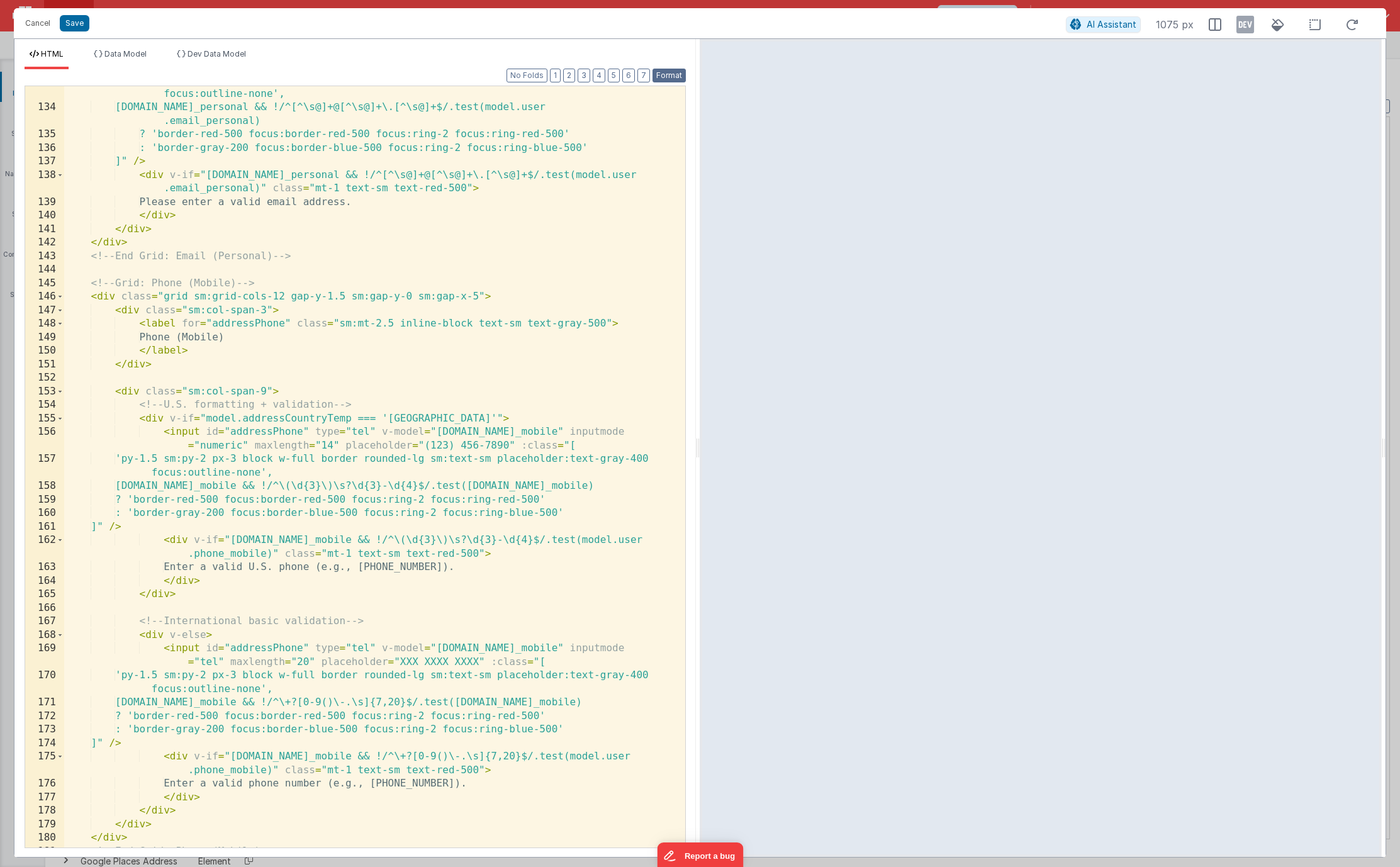
scroll to position [0, 0]
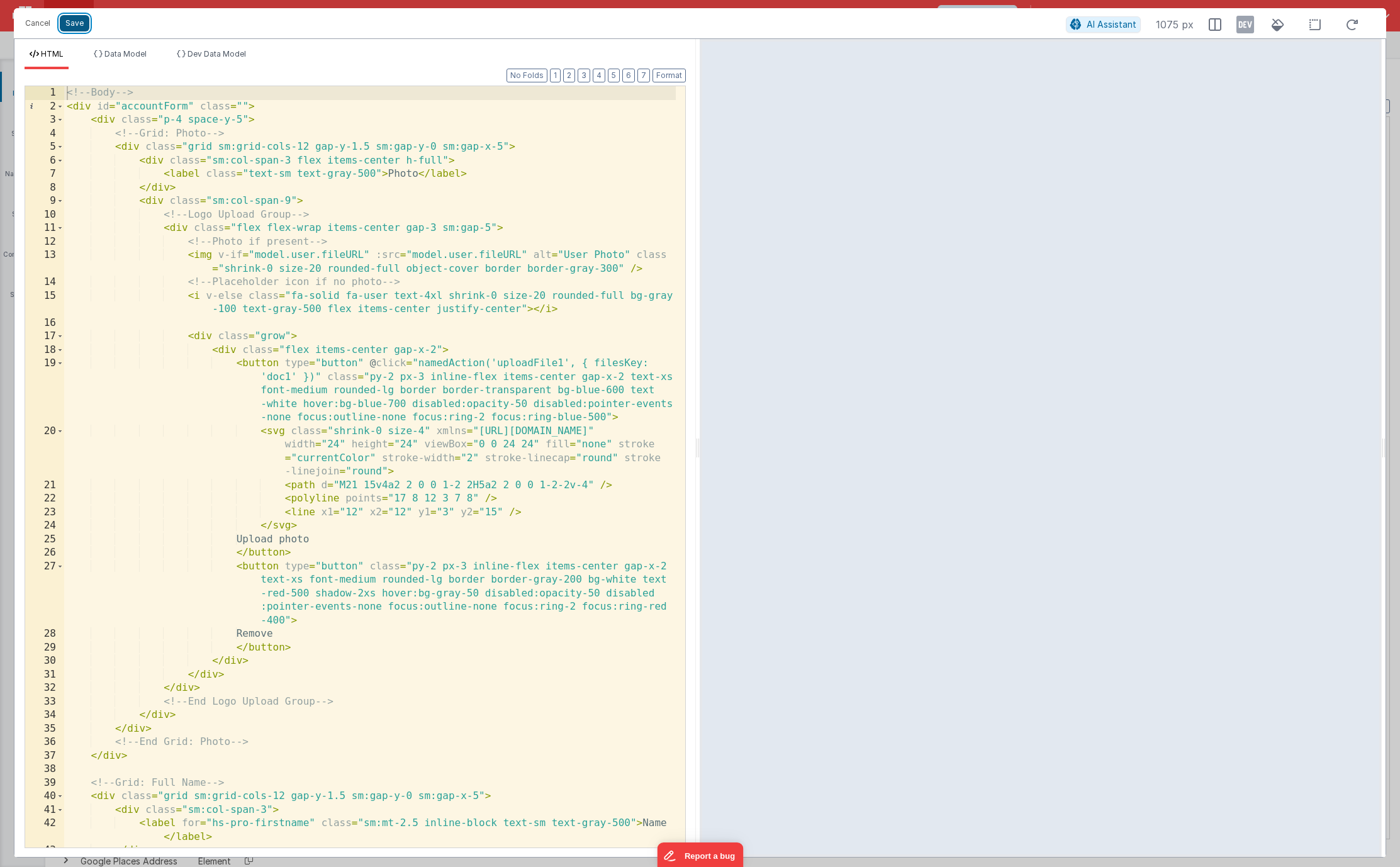
click at [79, 29] on button "Save" at bounding box center [74, 23] width 29 height 16
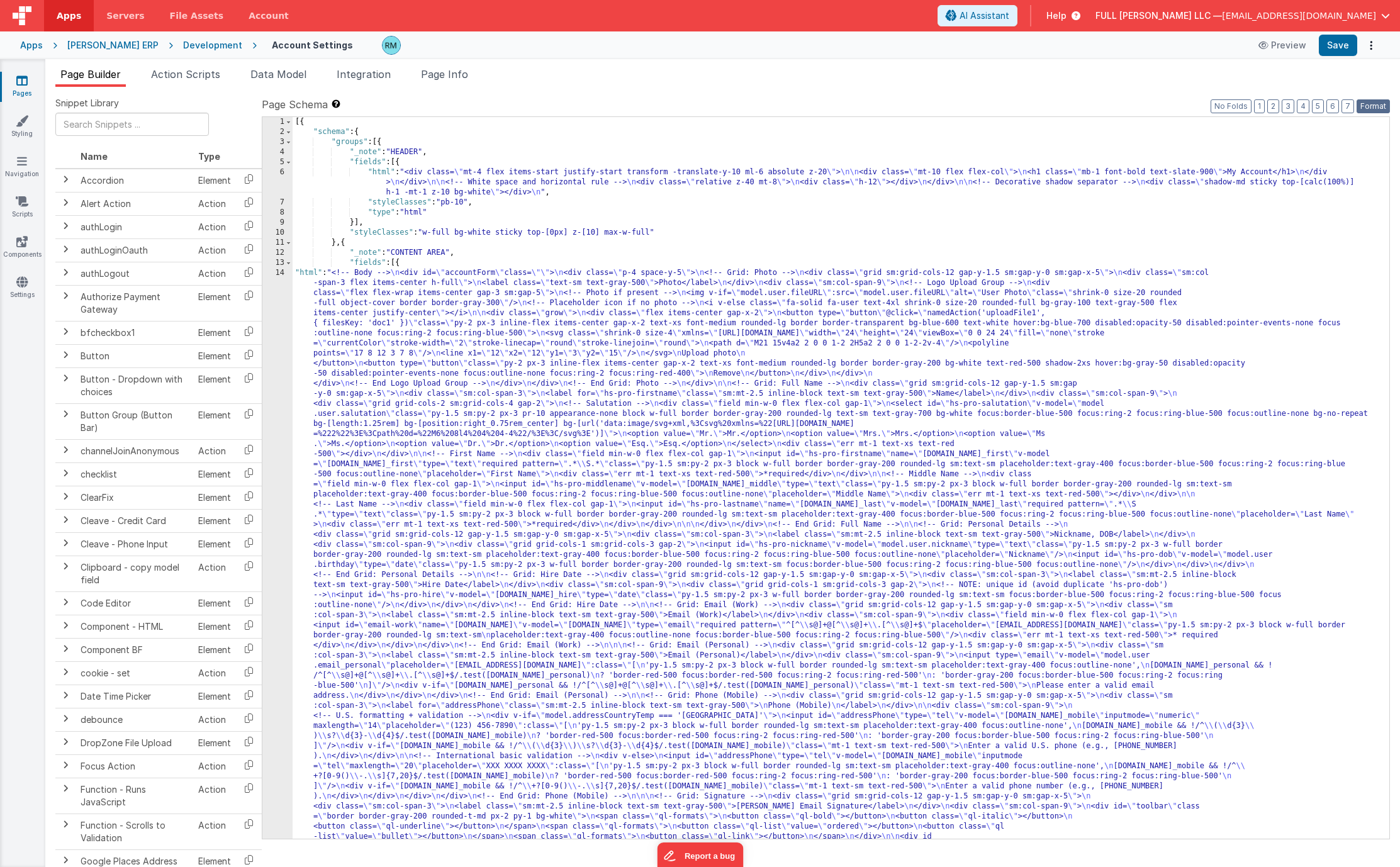
click at [1364, 106] on button "Format" at bounding box center [1373, 106] width 33 height 14
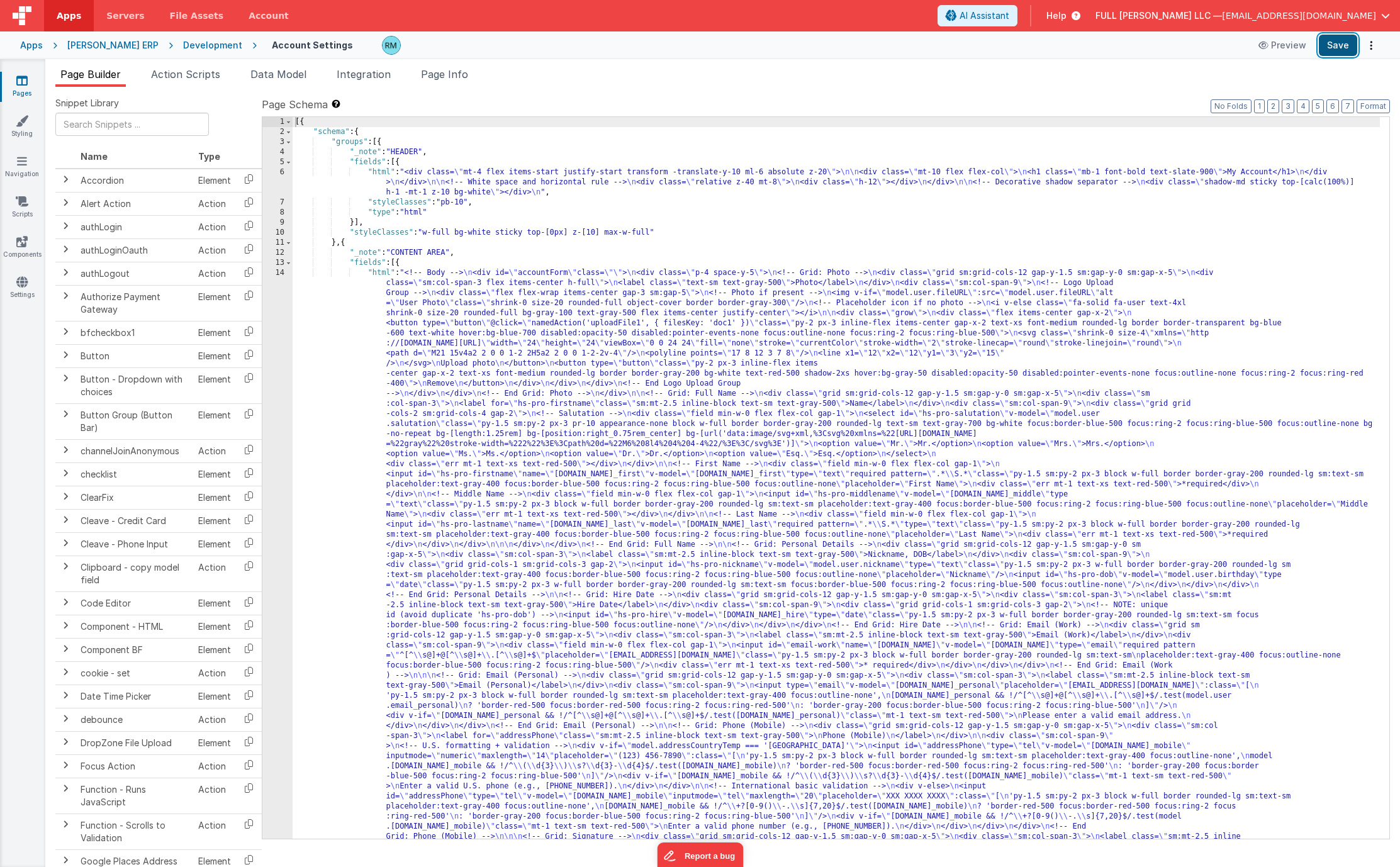
click at [1337, 47] on button "Save" at bounding box center [1337, 45] width 38 height 21
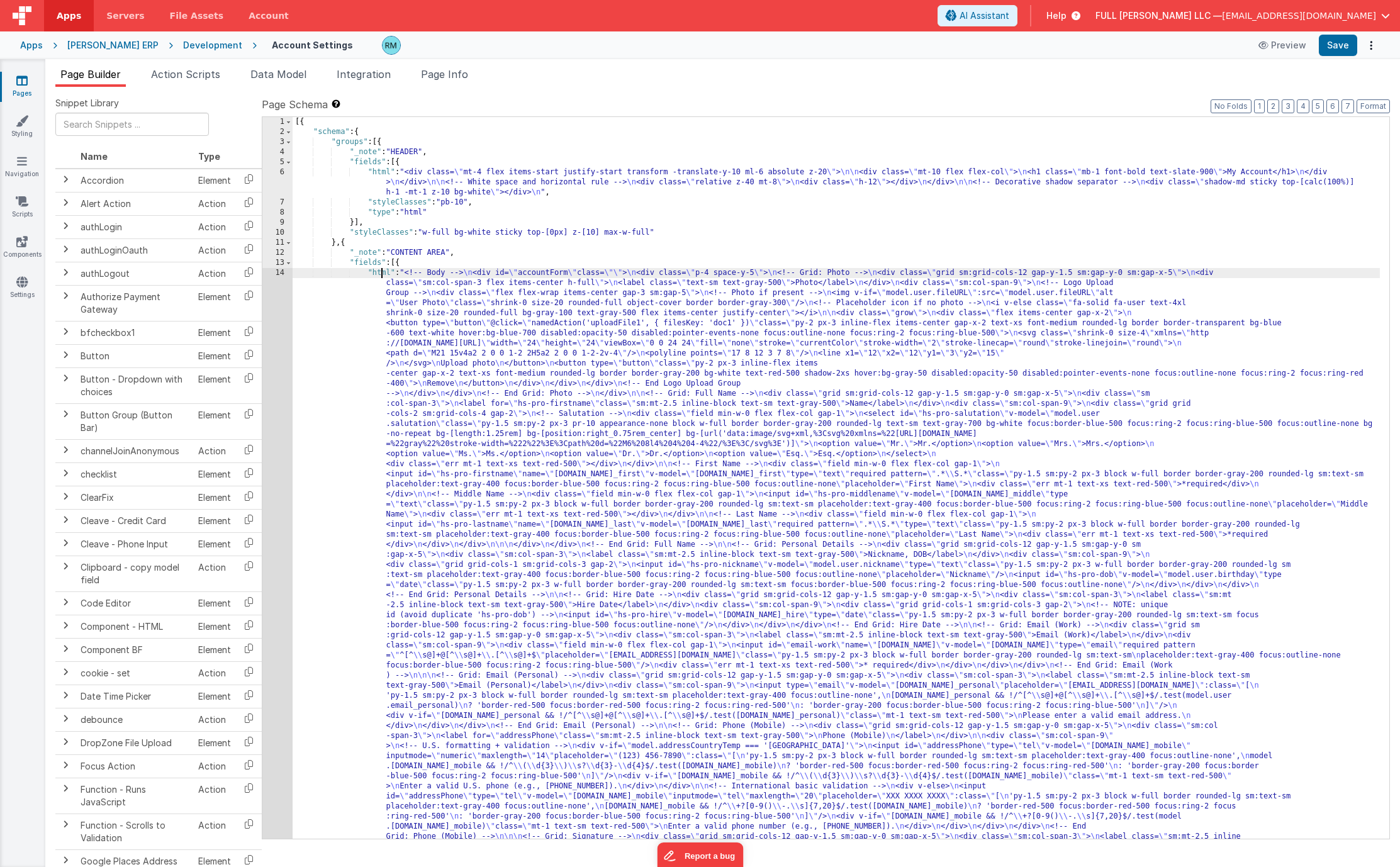
click at [381, 273] on div "[{ "schema" : { "groups" : [{ "_note" : "HEADER" , "fields" : [{ "html" : "<div…" at bounding box center [836, 800] width 1087 height 1366
click at [380, 274] on div "[{ "schema" : { "groups" : [{ "_note" : "HEADER" , "fields" : [{ "html" : "<div…" at bounding box center [836, 800] width 1087 height 1366
click at [281, 274] on div "14" at bounding box center [278, 584] width 30 height 634
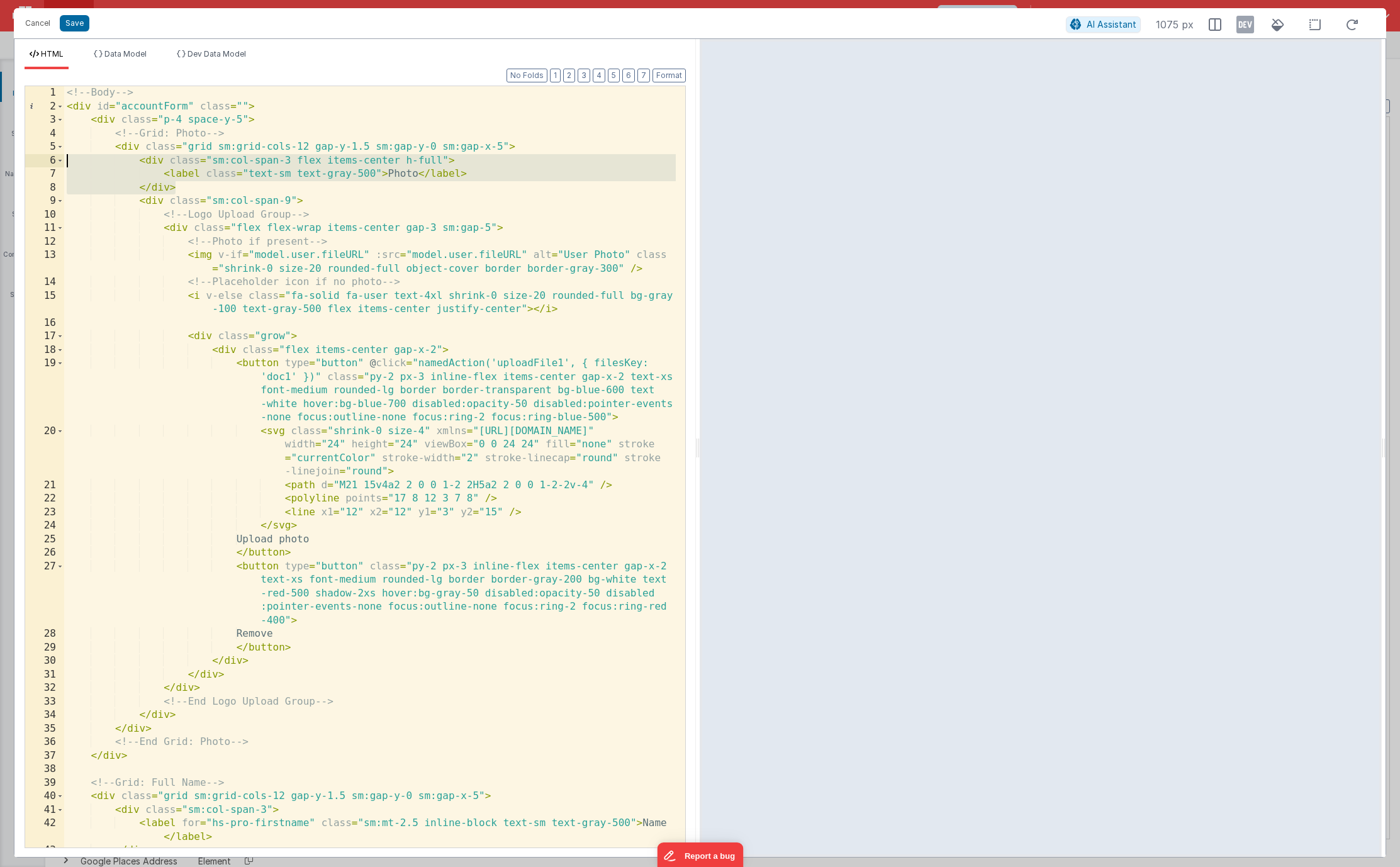
drag, startPoint x: 207, startPoint y: 189, endPoint x: -10, endPoint y: 167, distance: 218.1
click at [0, 167] on html "Cancel Save AI Assistant 1075 px HTML Data Model Dev Data Model Format 7 6 5 4 …" at bounding box center [700, 433] width 1400 height 867
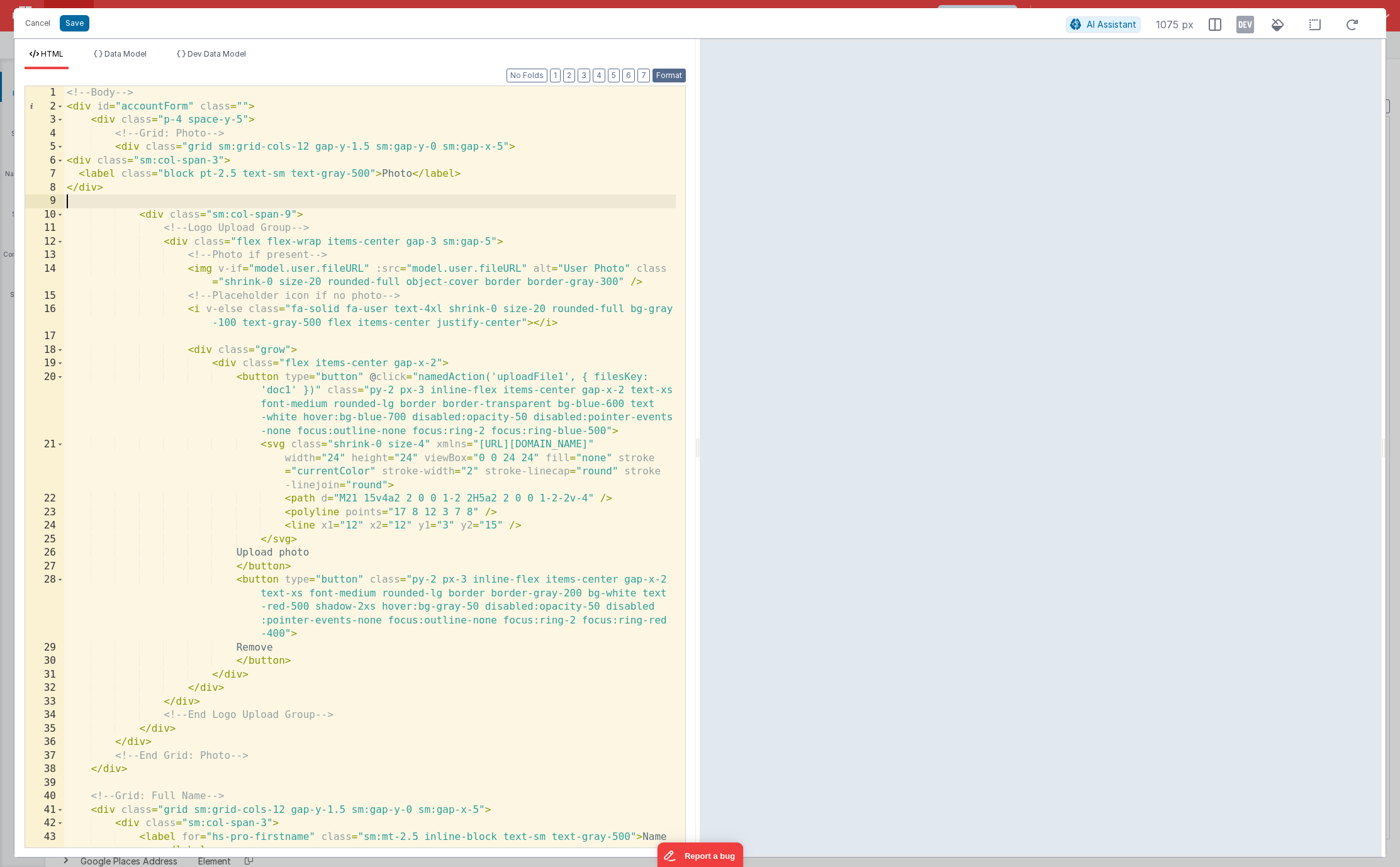
click at [670, 75] on button "Format" at bounding box center [668, 75] width 33 height 14
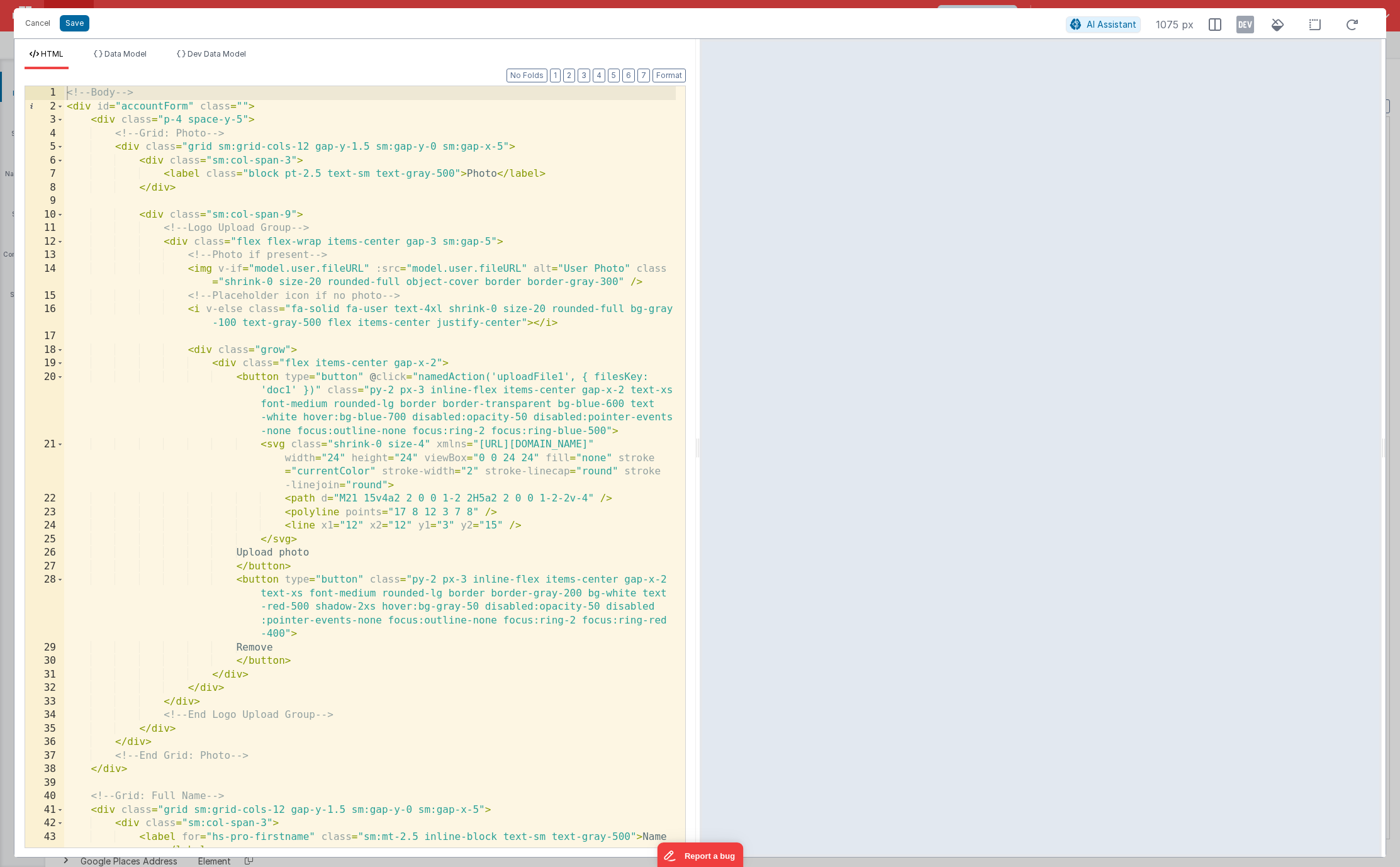
click at [255, 203] on div "<!-- Body --> < div id = "accountForm" class = "" > < div class = "p-4 space-y-…" at bounding box center [370, 480] width 612 height 788
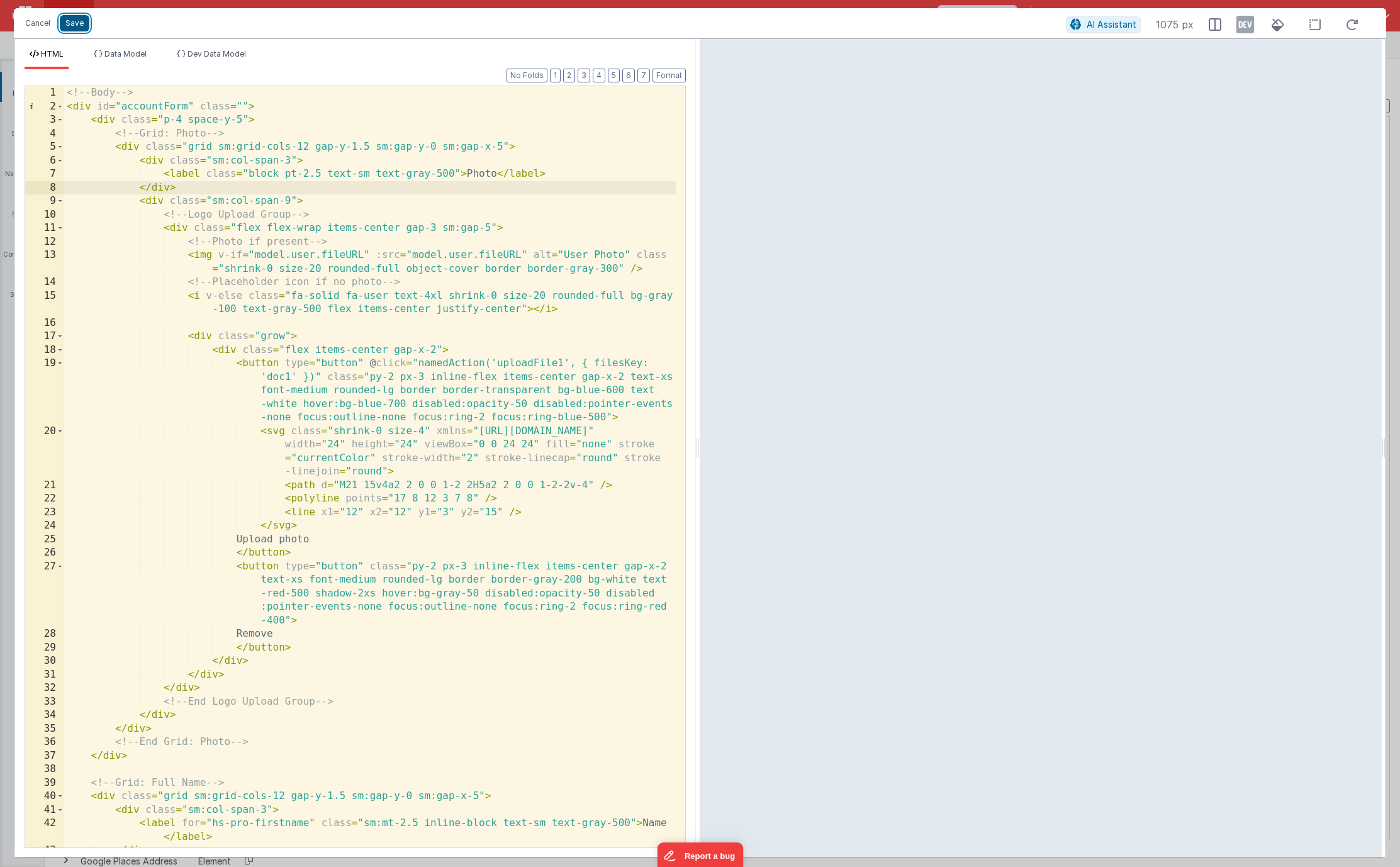
click at [83, 29] on button "Save" at bounding box center [74, 23] width 29 height 16
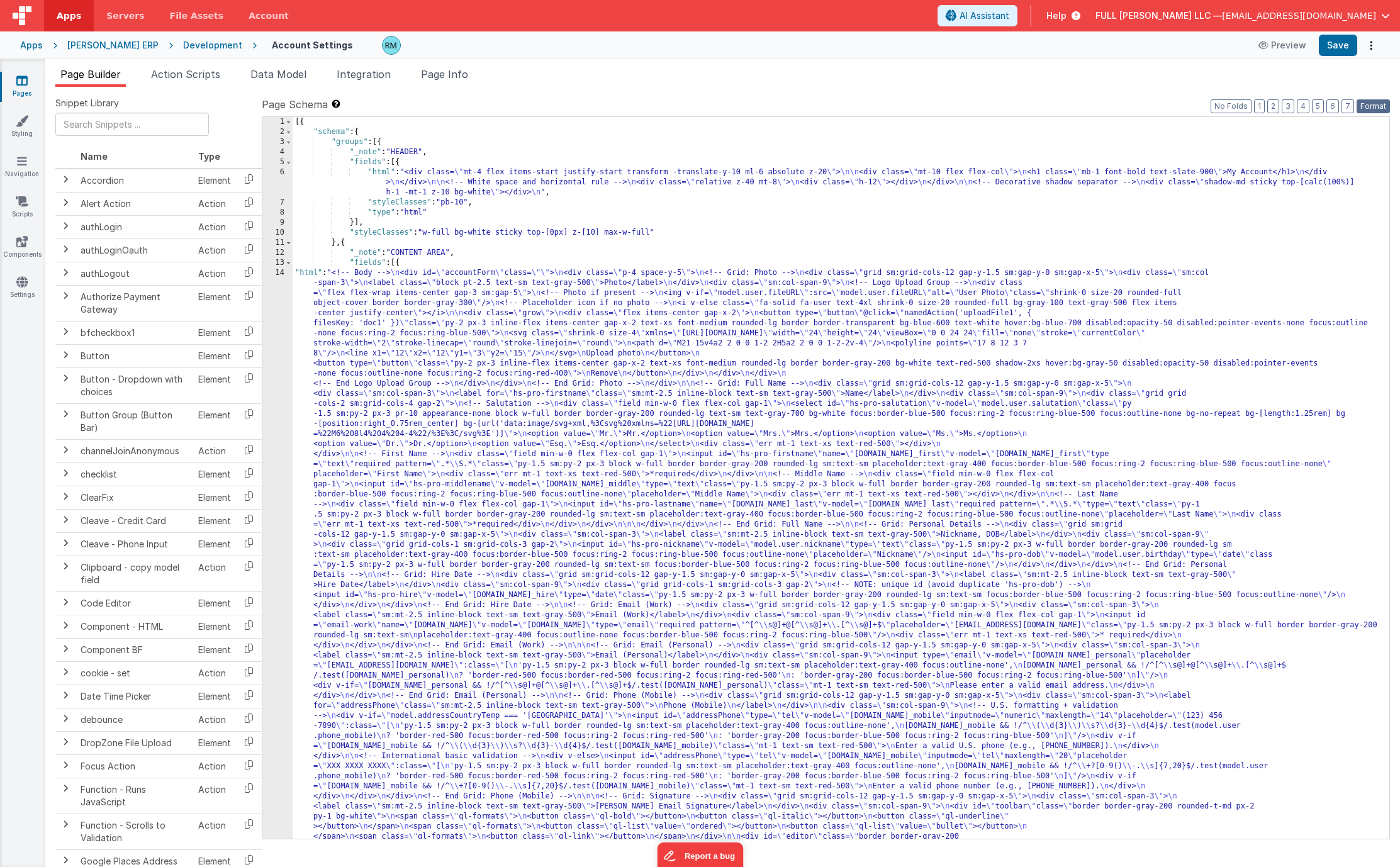
click at [1371, 109] on button "Format" at bounding box center [1373, 106] width 33 height 14
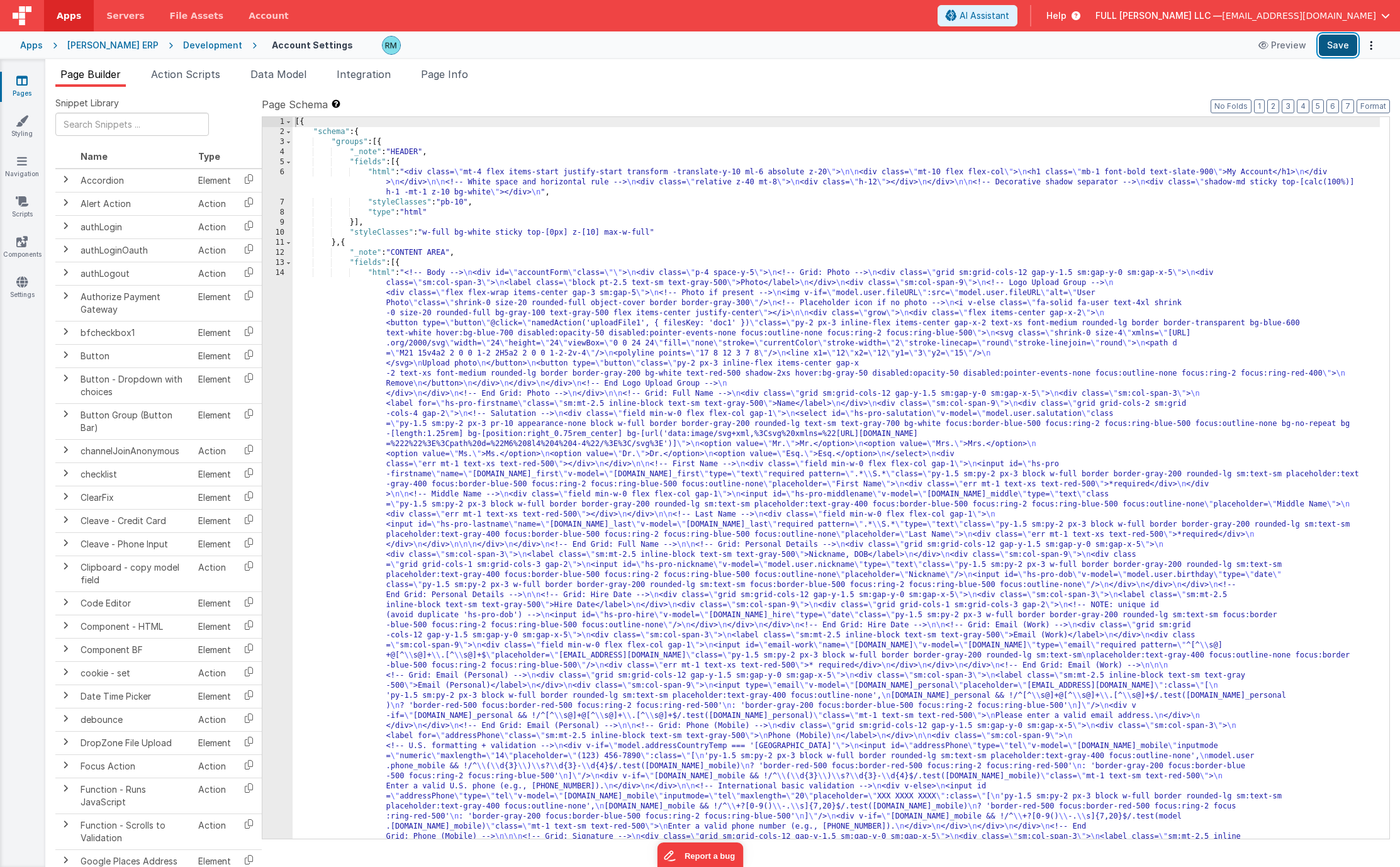
click at [1337, 45] on button "Save" at bounding box center [1337, 45] width 38 height 21
click at [381, 275] on div "[{ "schema" : { "groups" : [{ "_note" : "HEADER" , "fields" : [{ "html" : "<div…" at bounding box center [836, 800] width 1087 height 1366
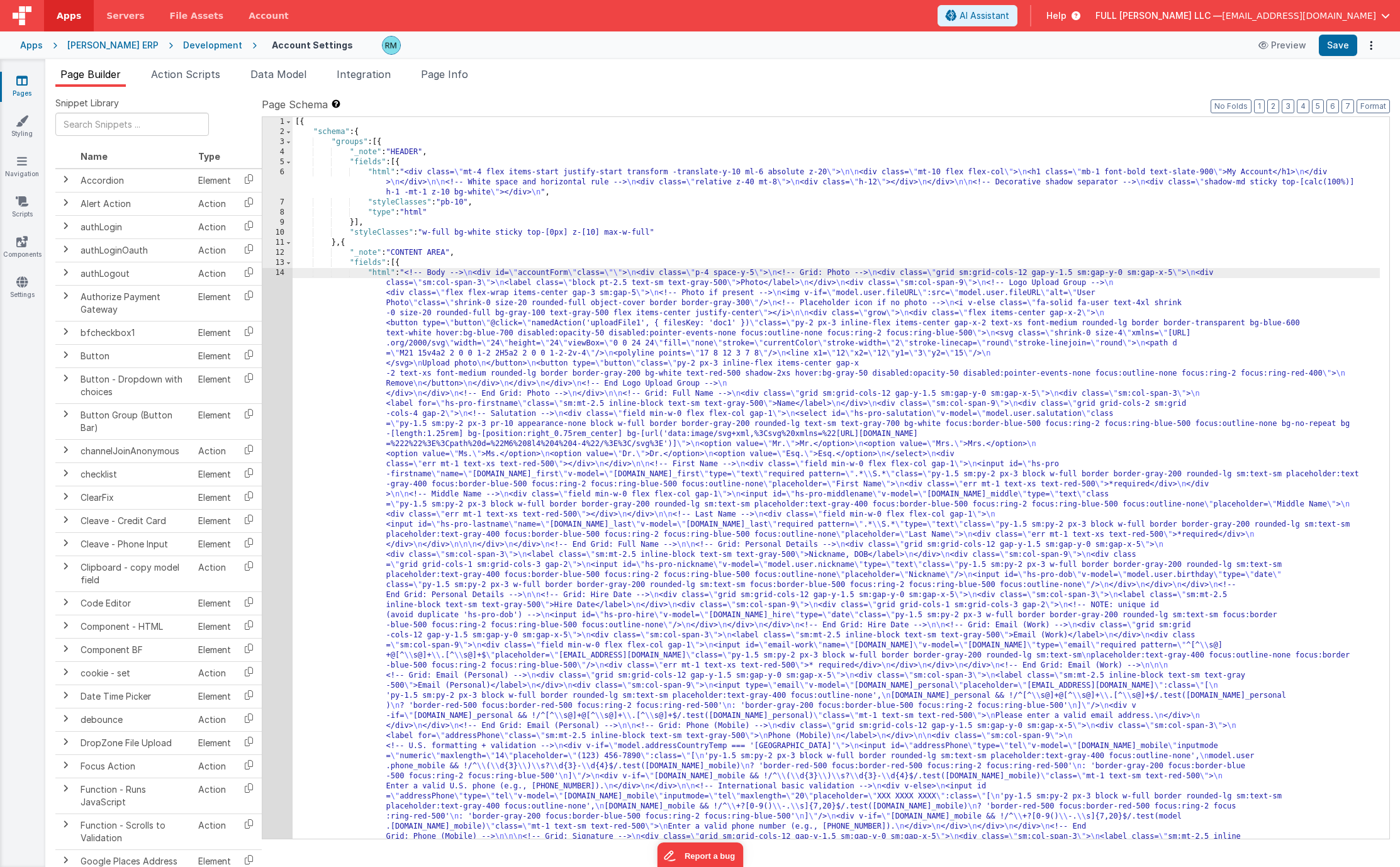
click at [283, 270] on div "14" at bounding box center [278, 584] width 30 height 634
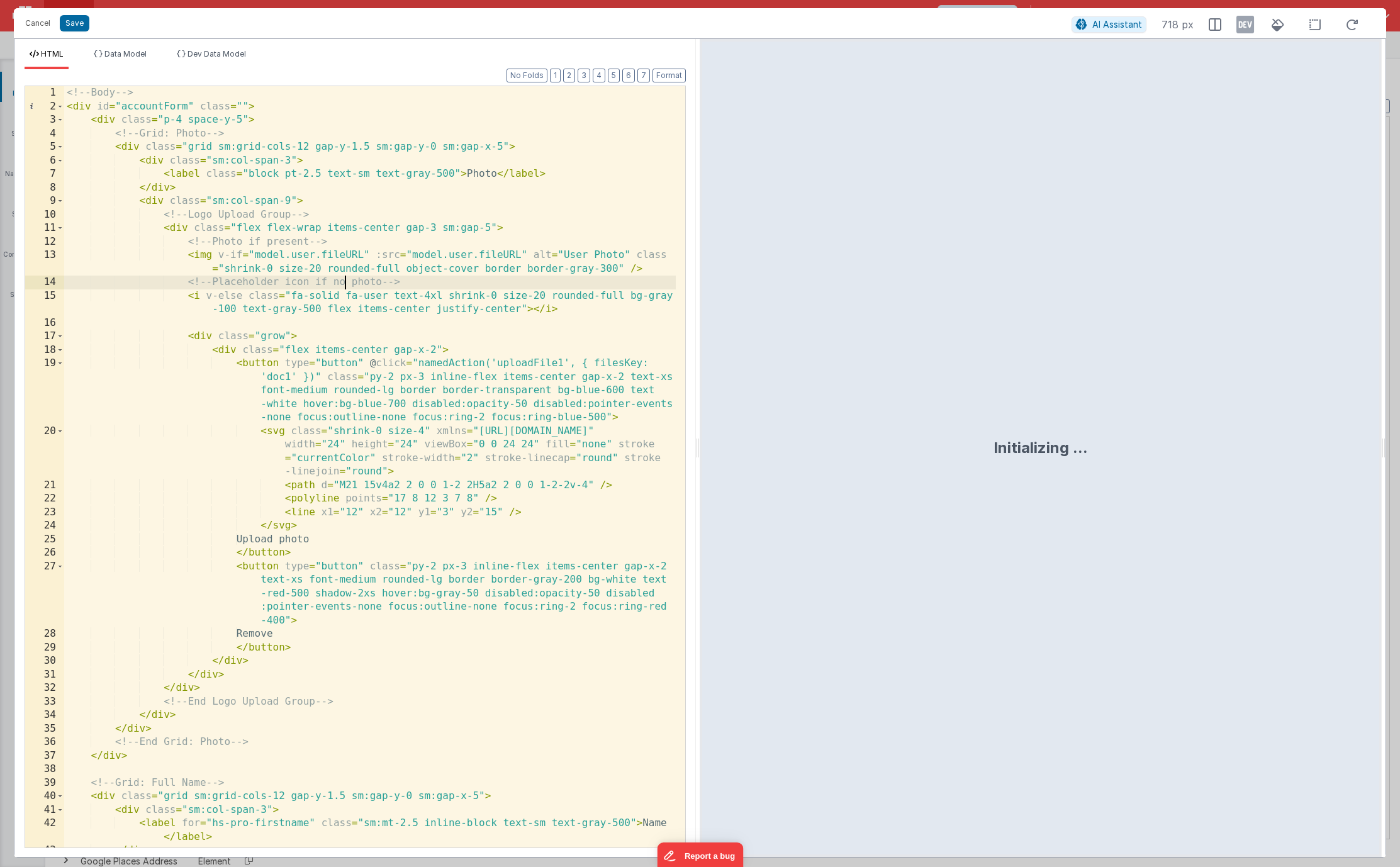
click at [345, 276] on div "<!-- Body --> < div id = "accountForm" class = "" > < div class = "p-4 space-y-…" at bounding box center [370, 480] width 612 height 788
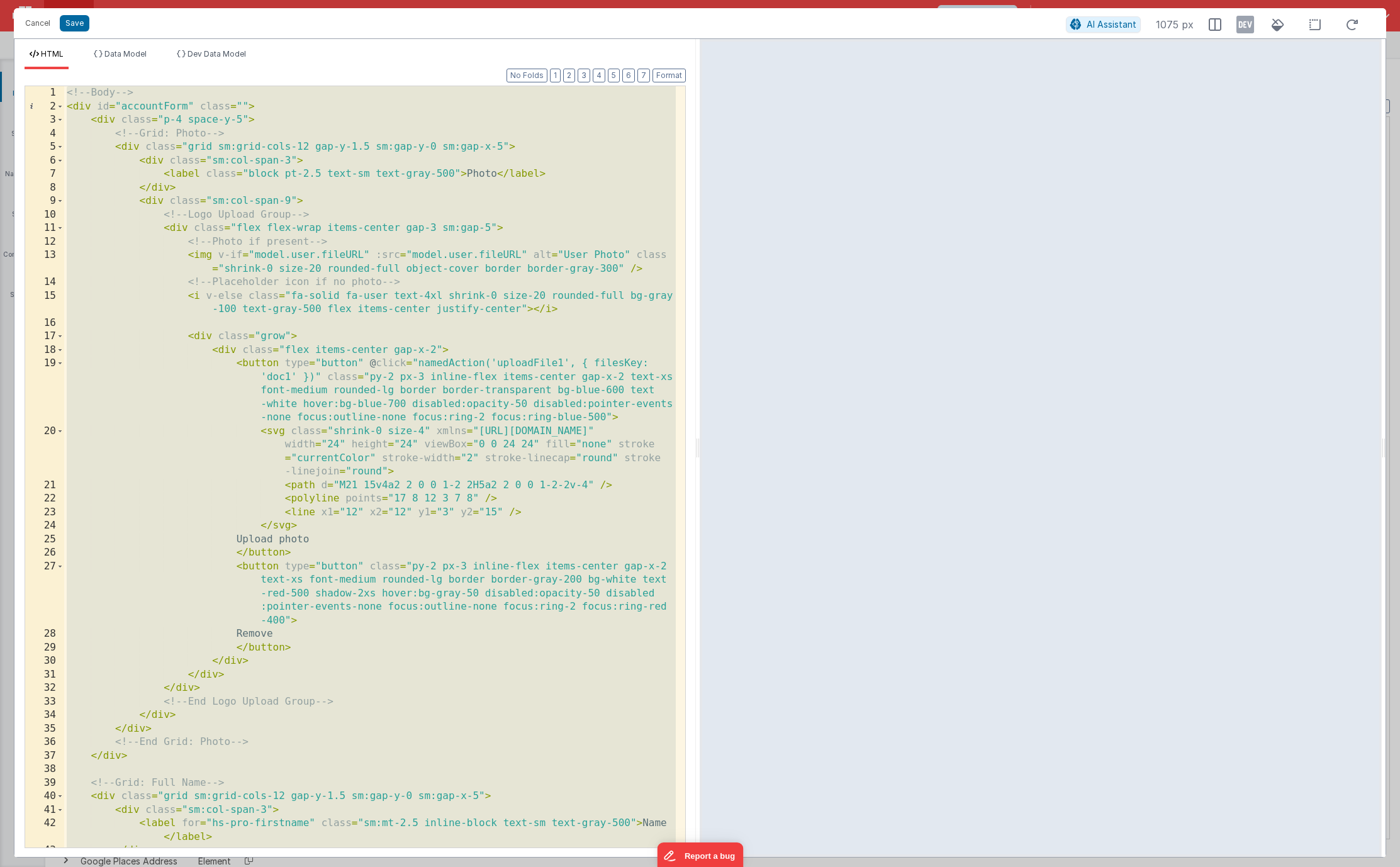
click at [215, 189] on div "<!-- Body --> < div id = "accountForm" class = "" > < div class = "p-4 space-y-…" at bounding box center [370, 480] width 612 height 788
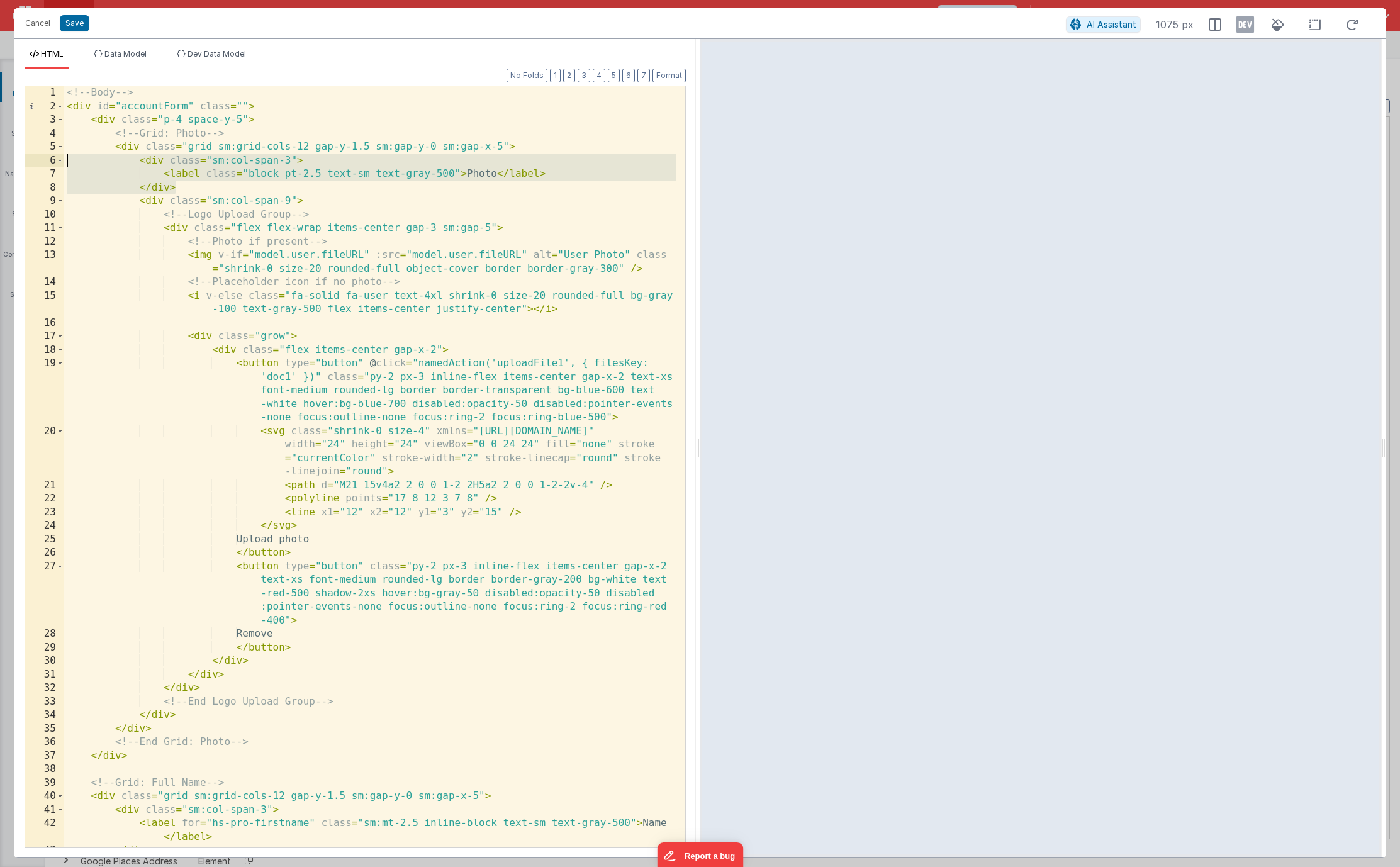
drag, startPoint x: 243, startPoint y: 187, endPoint x: 30, endPoint y: 164, distance: 214.2
click at [30, 164] on div "1 2 3 4 5 6 7 8 9 10 11 12 13 14 15 16 17 18 19 20 21 22 23 24 25 26 27 28 29 3…" at bounding box center [355, 466] width 661 height 762
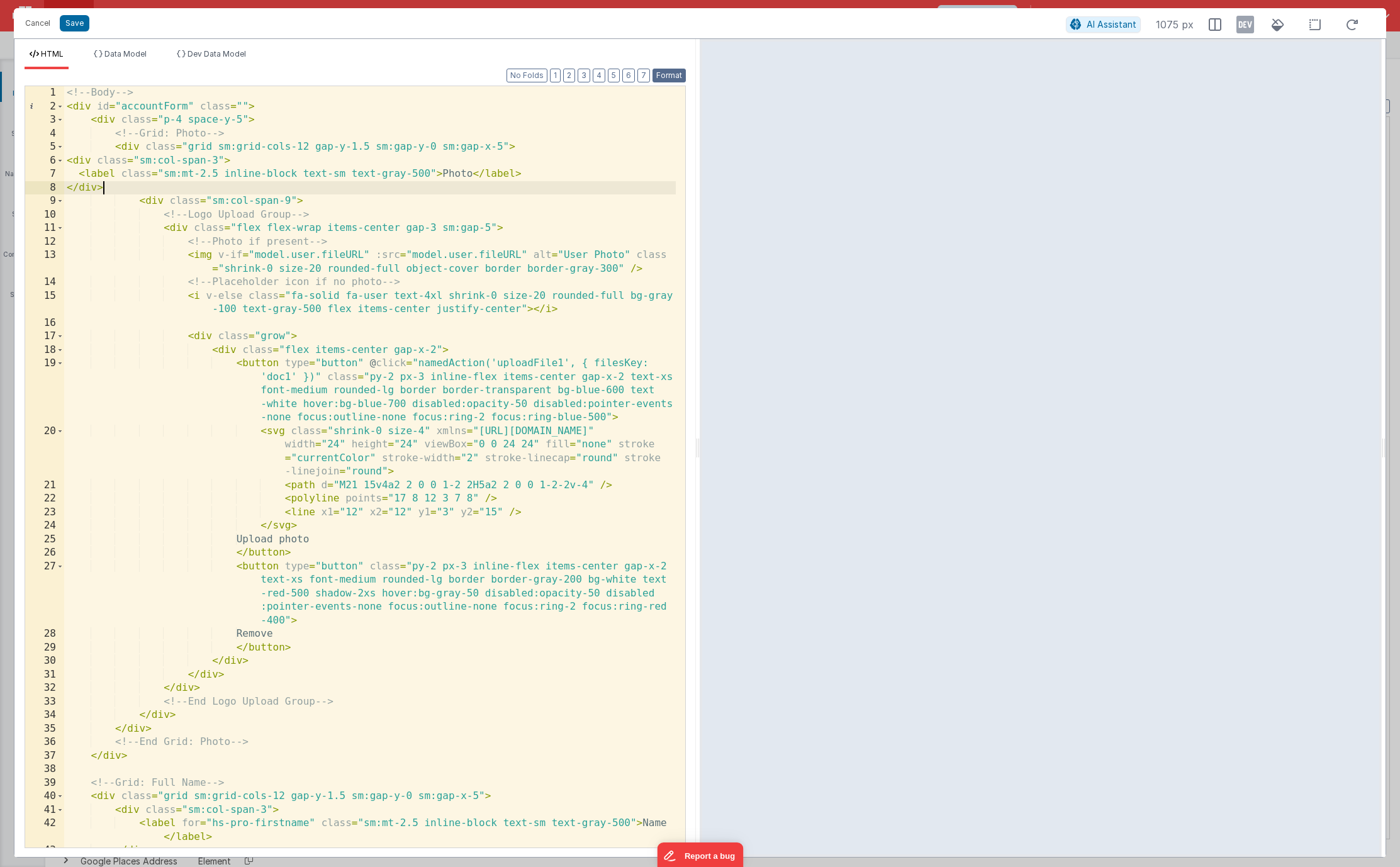
click at [663, 79] on button "Format" at bounding box center [668, 75] width 33 height 14
click at [479, 330] on div "<!-- Body --> < div id = "accountForm" class = "" > < div class = "p-4 space-y-…" at bounding box center [370, 480] width 612 height 788
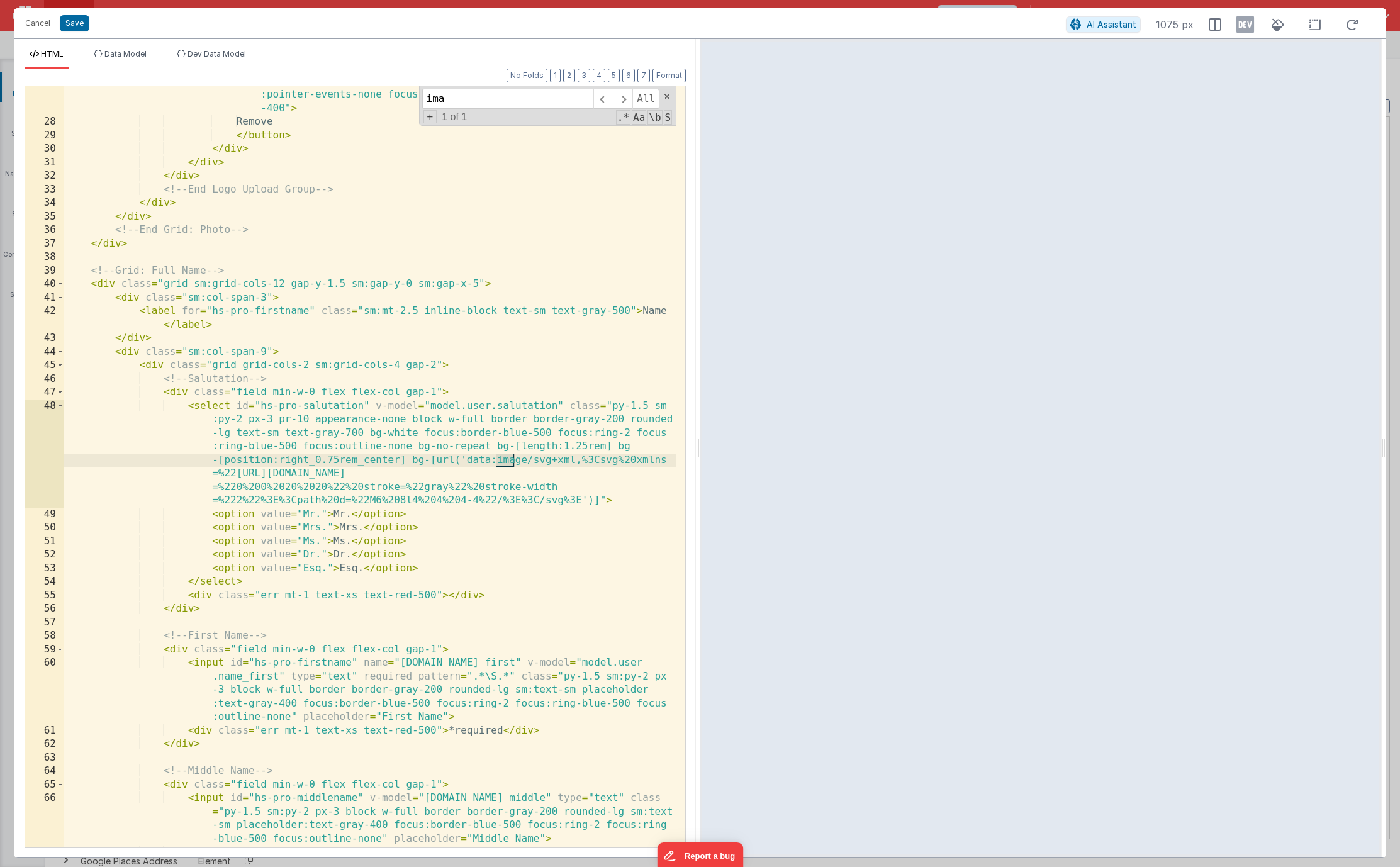
scroll to position [512, 0]
type input "image"
click at [347, 384] on div "< button type = "button" class = "py-2 px-3 inline-flex items-center gap-x-2 te…" at bounding box center [370, 468] width 612 height 842
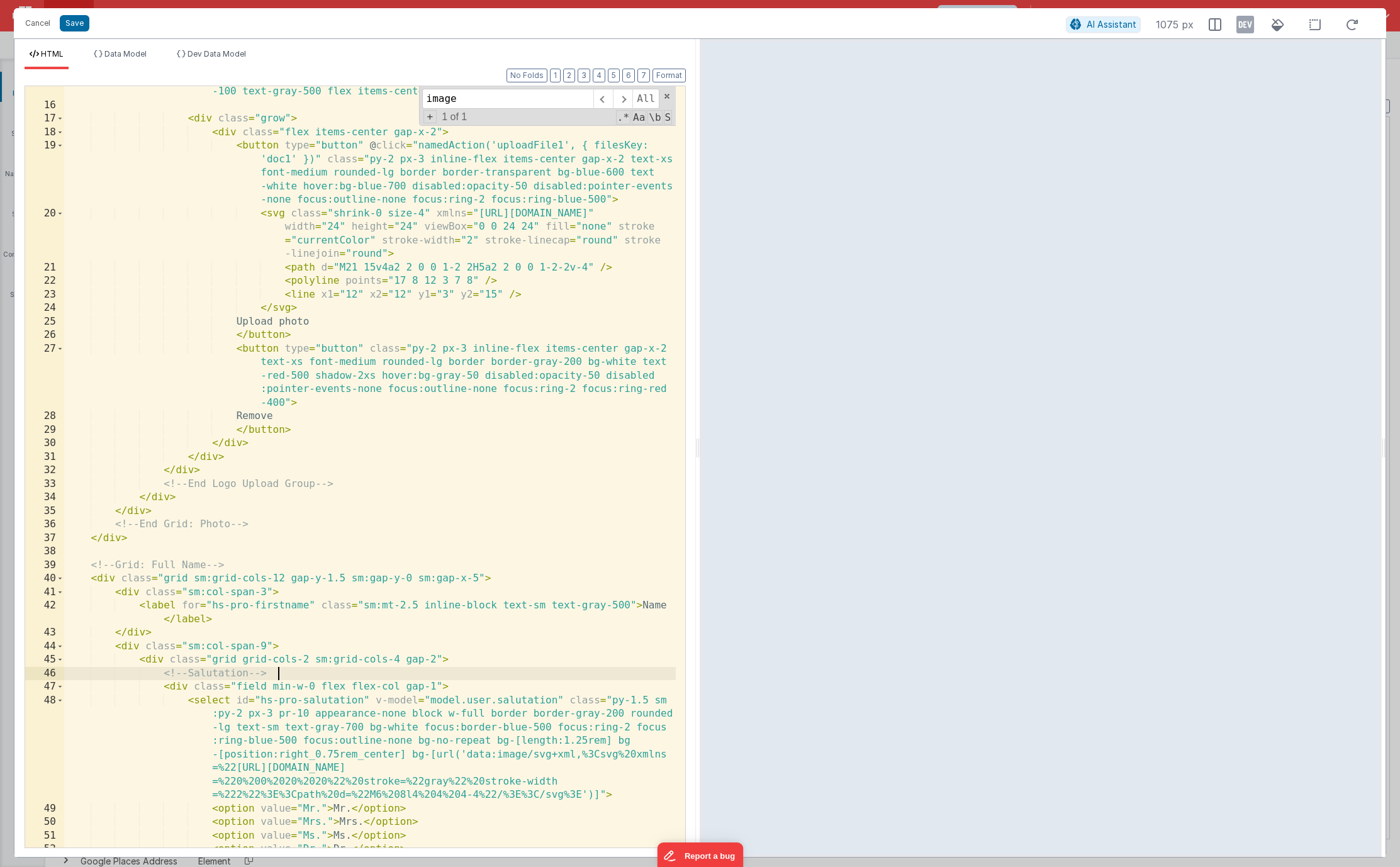
scroll to position [0, 0]
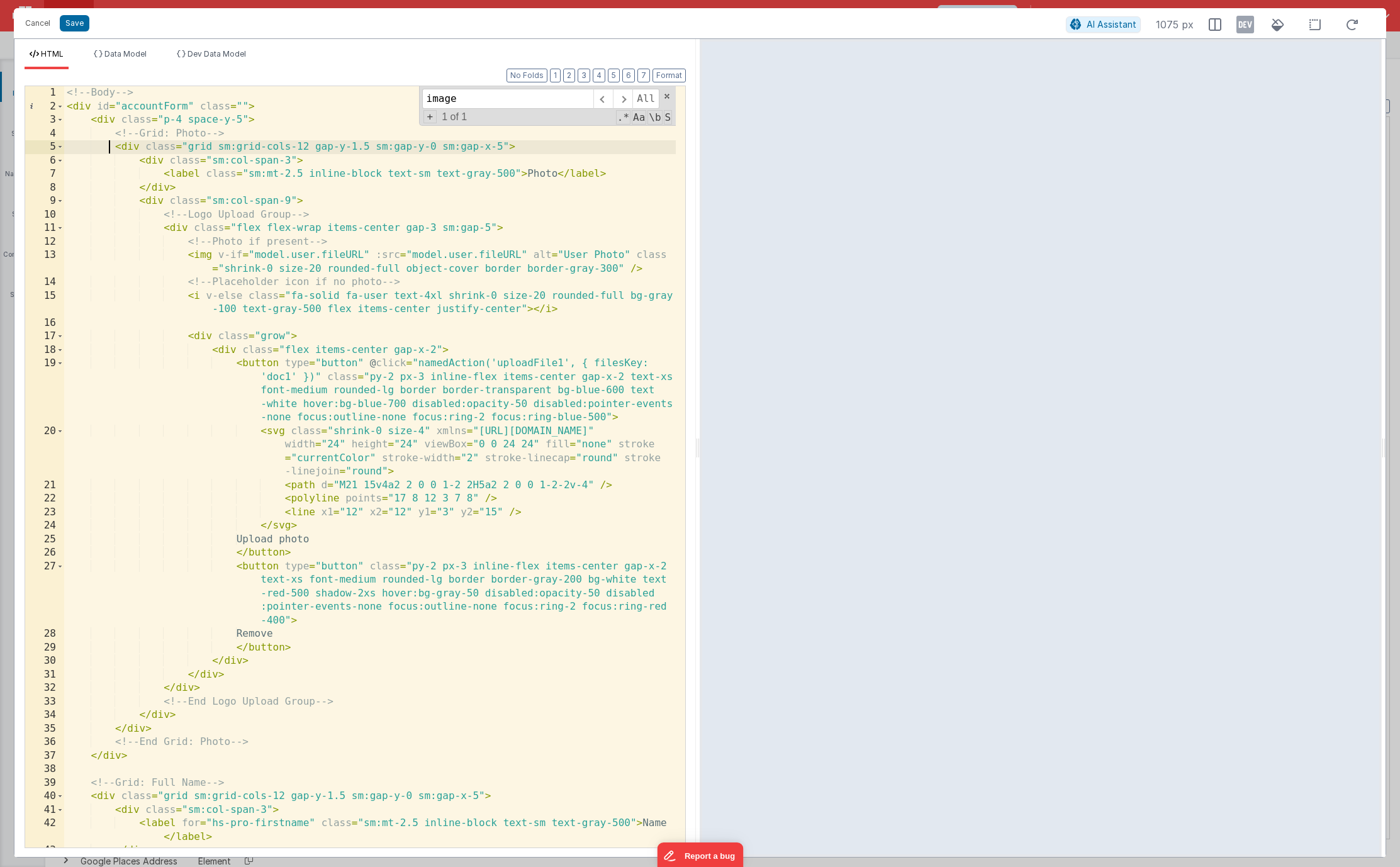
click at [106, 142] on div "<!-- Body --> < div id = "accountForm" class = "" > < div class = "p-4 space-y-…" at bounding box center [370, 480] width 612 height 788
drag, startPoint x: 331, startPoint y: 745, endPoint x: 306, endPoint y: 742, distance: 25.2
click at [330, 745] on div "<!-- Body --> < div id = "accountForm" class = "" > < div class = "p-4 space-y-…" at bounding box center [370, 480] width 612 height 788
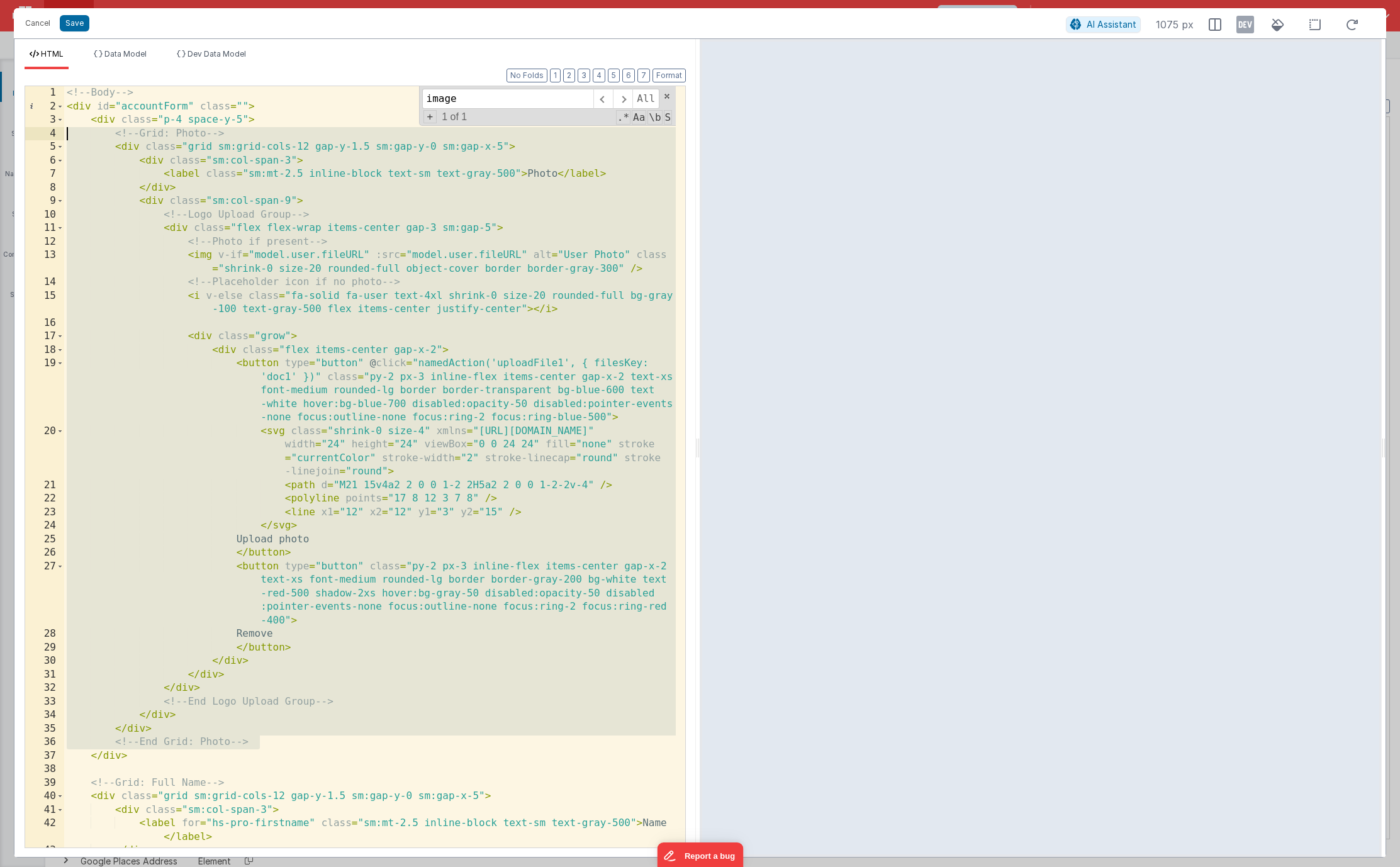
drag, startPoint x: 306, startPoint y: 739, endPoint x: 57, endPoint y: 137, distance: 651.5
click at [57, 137] on div "1 2 3 4 5 6 7 8 9 10 11 12 13 14 15 16 17 18 19 20 21 22 23 24 25 26 27 28 29 3…" at bounding box center [355, 466] width 661 height 762
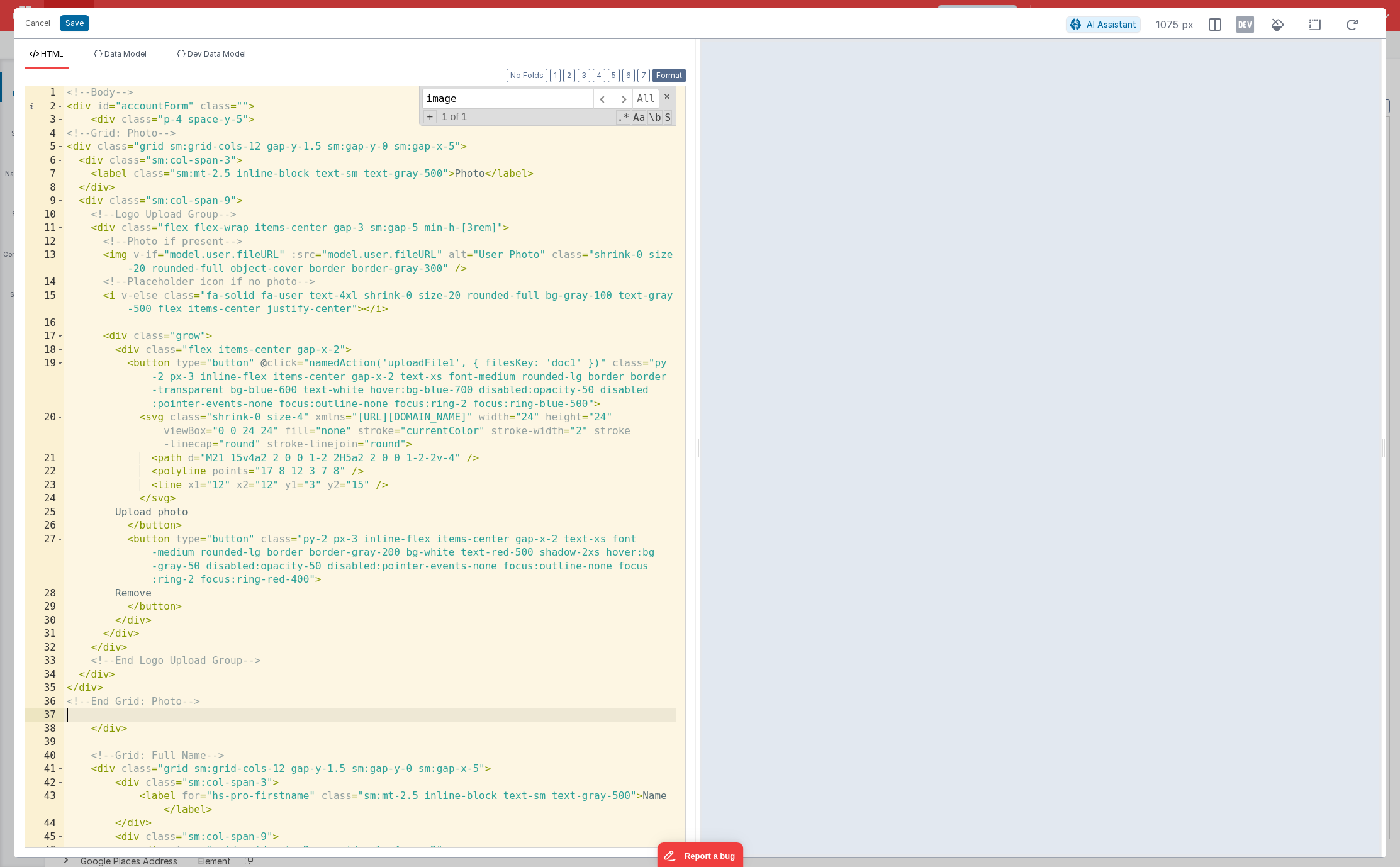
click at [659, 76] on button "Format" at bounding box center [668, 75] width 33 height 14
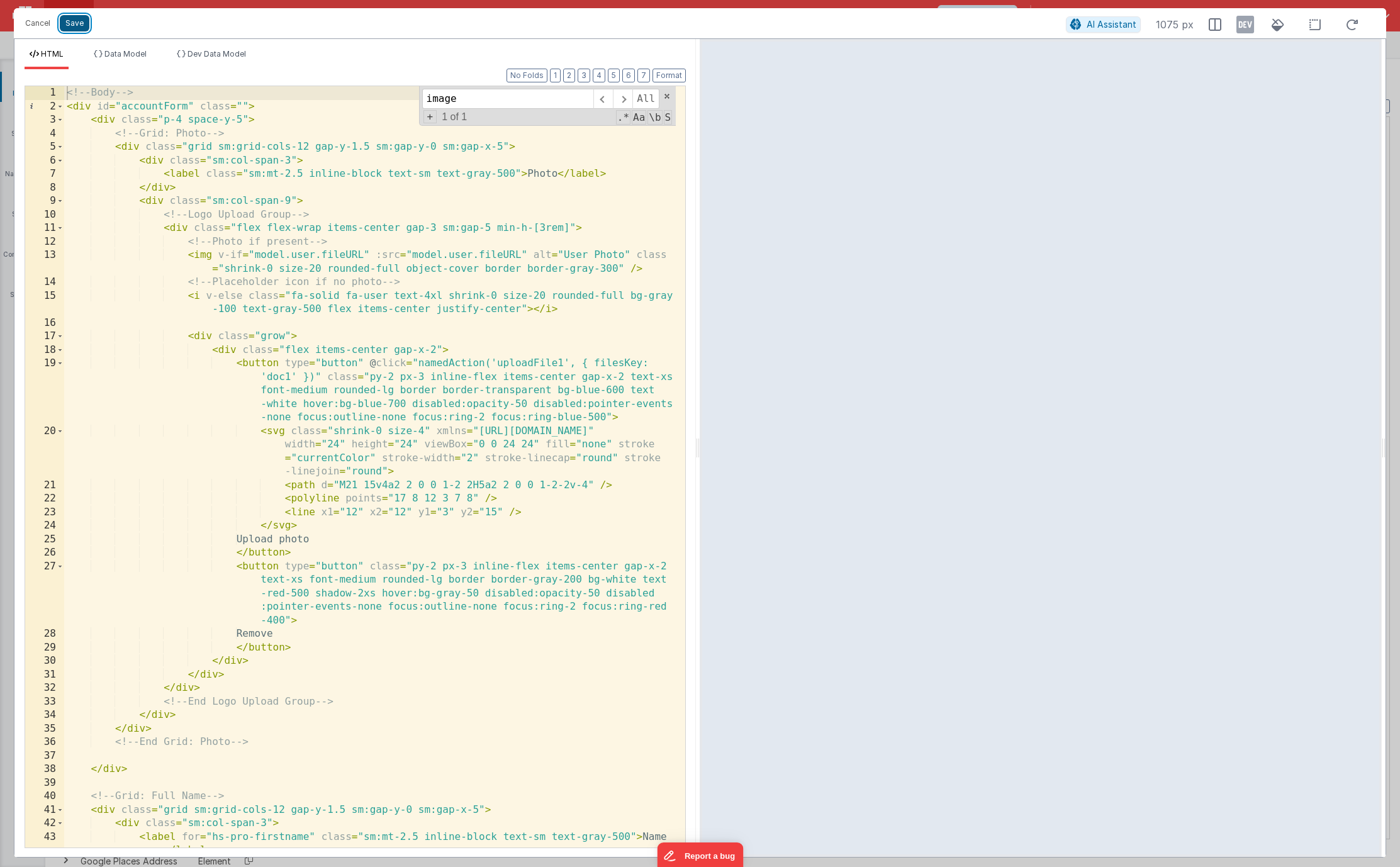
click at [74, 28] on button "Save" at bounding box center [74, 23] width 29 height 16
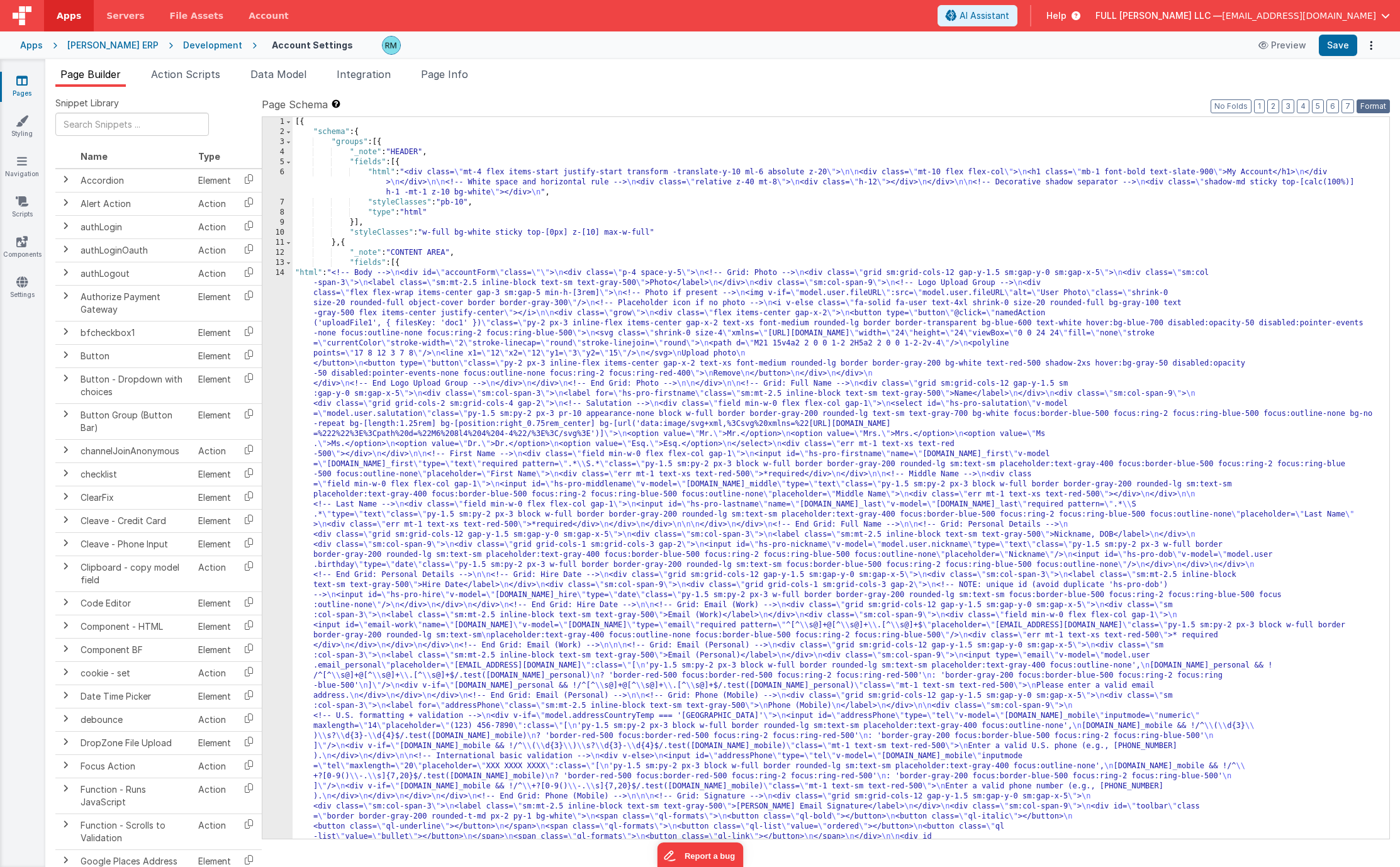
click at [1370, 107] on button "Format" at bounding box center [1373, 106] width 33 height 14
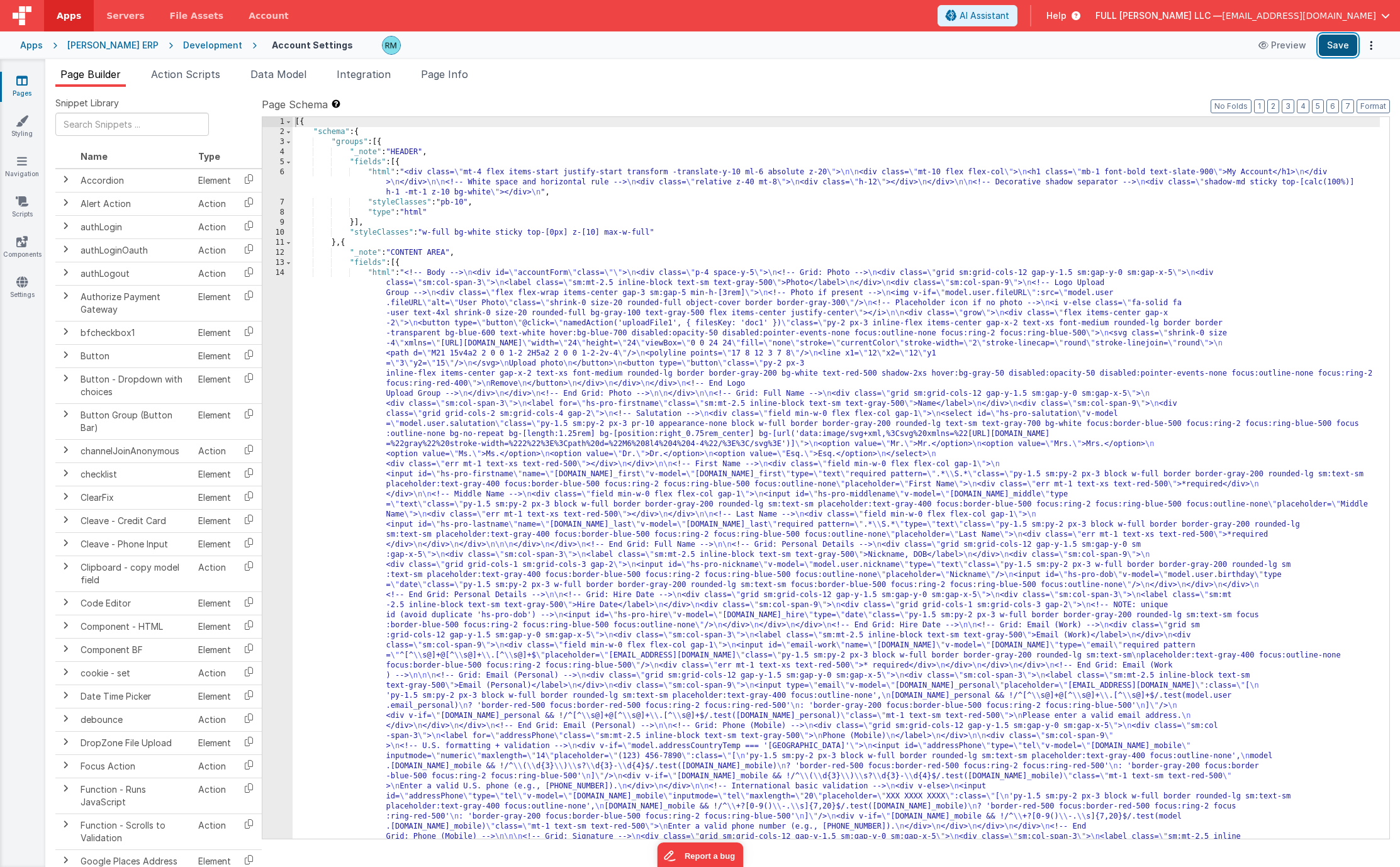
click at [1330, 48] on button "Save" at bounding box center [1337, 45] width 38 height 21
click at [365, 273] on div "[{ "schema" : { "groups" : [{ "_note" : "HEADER" , "fields" : [{ "html" : "<div…" at bounding box center [836, 800] width 1087 height 1366
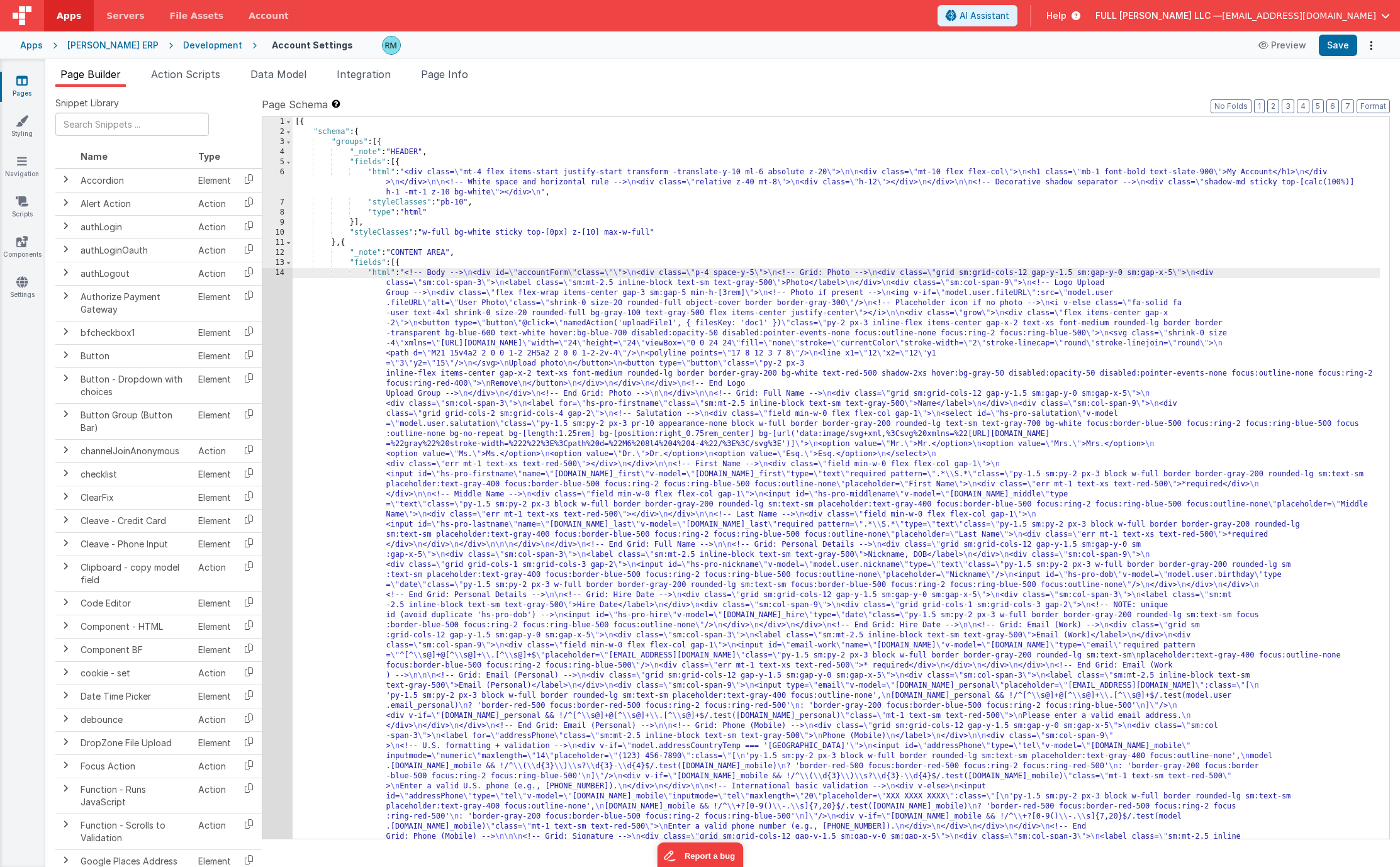
click at [380, 274] on div "[{ "schema" : { "groups" : [{ "_note" : "HEADER" , "fields" : [{ "html" : "<div…" at bounding box center [836, 800] width 1087 height 1366
click at [279, 272] on div "14" at bounding box center [278, 584] width 30 height 634
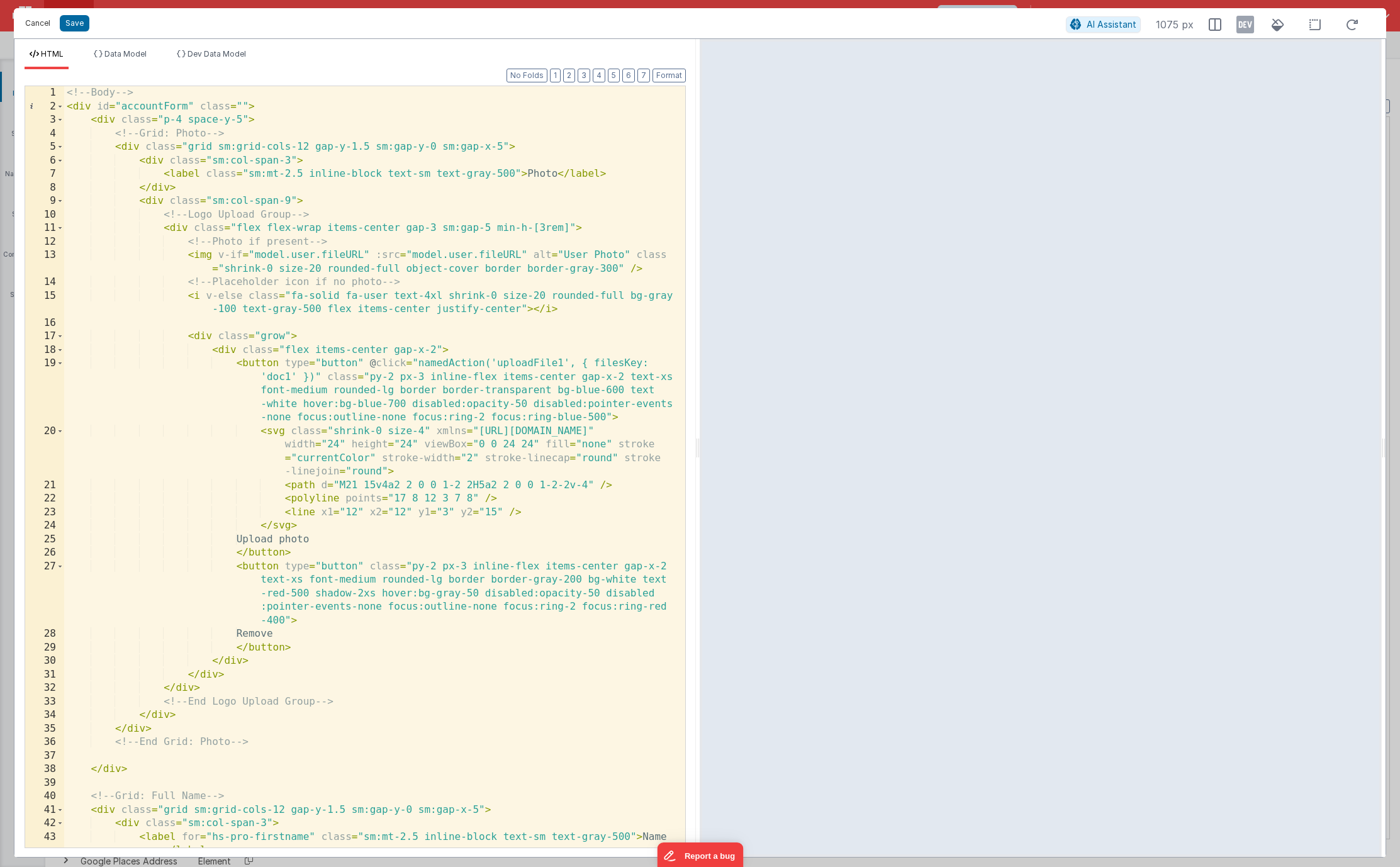
click at [45, 29] on button "Cancel" at bounding box center [38, 23] width 38 height 18
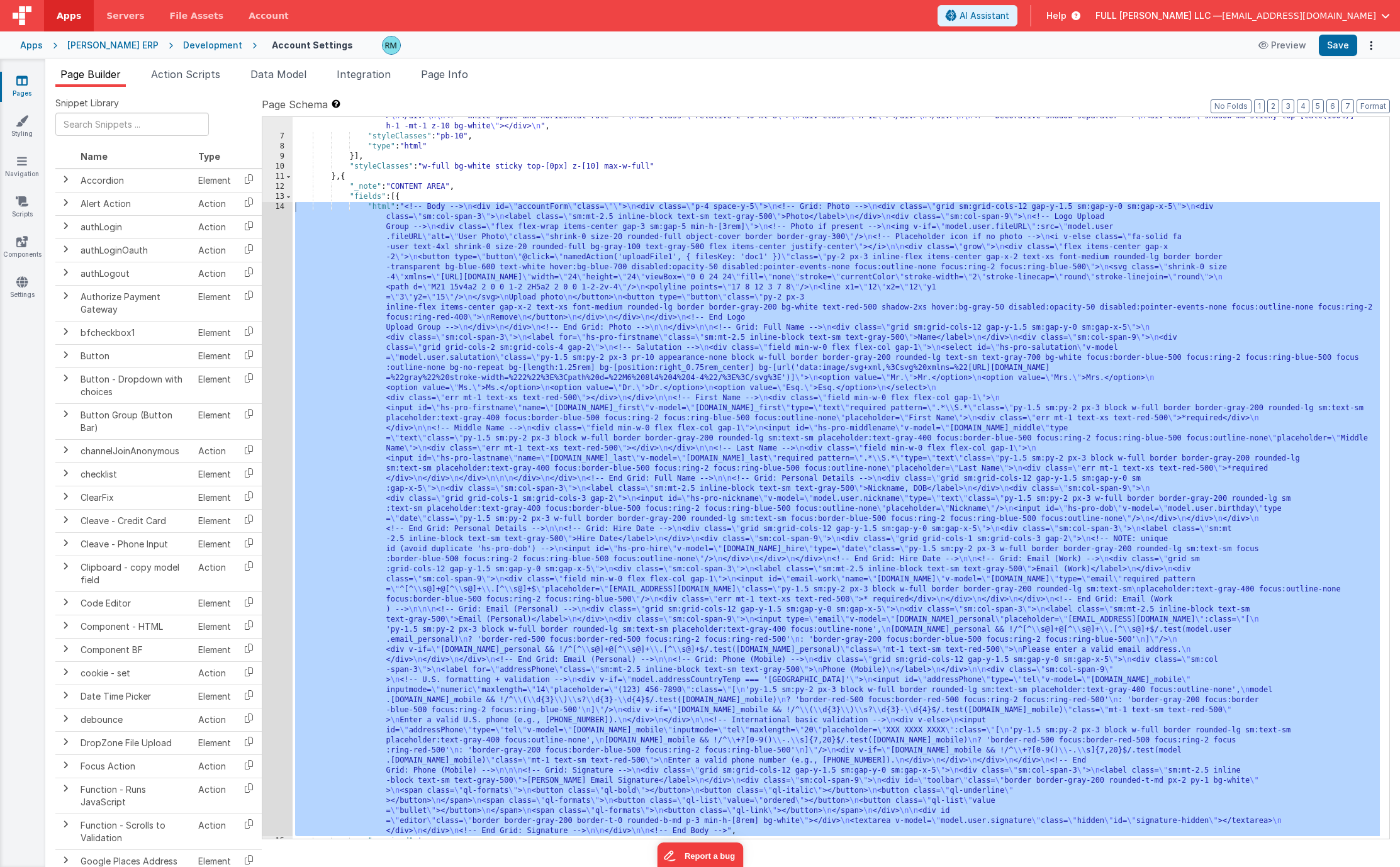
scroll to position [66, 0]
click at [386, 211] on div ""html" : "<div class= \" mt-4 flex items-start justify-start transform -transla…" at bounding box center [836, 481] width 1087 height 761
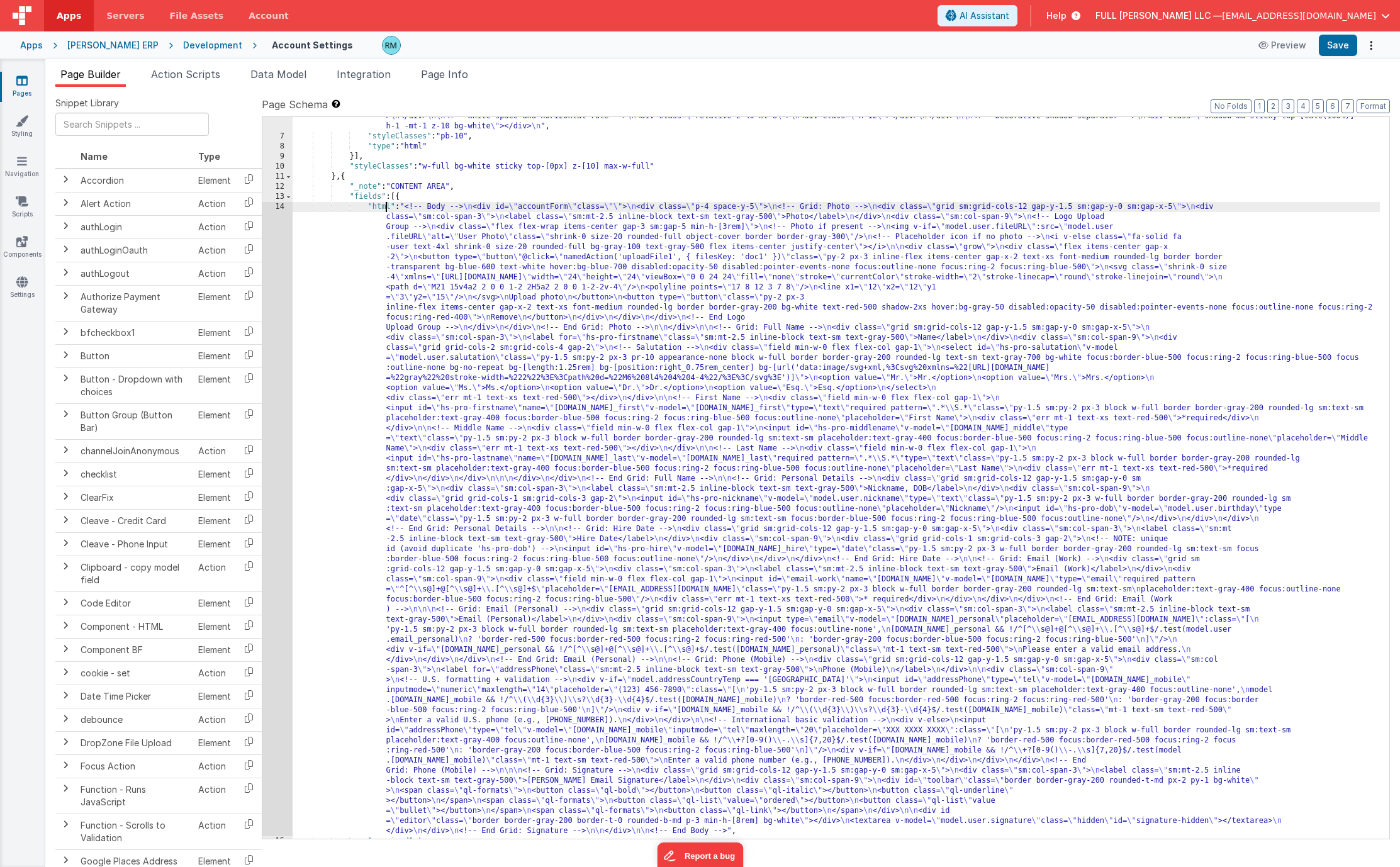
click at [382, 208] on div ""html" : "<div class= \" mt-4 flex items-start justify-start transform -transla…" at bounding box center [836, 481] width 1087 height 761
click at [283, 208] on div "14" at bounding box center [278, 519] width 30 height 634
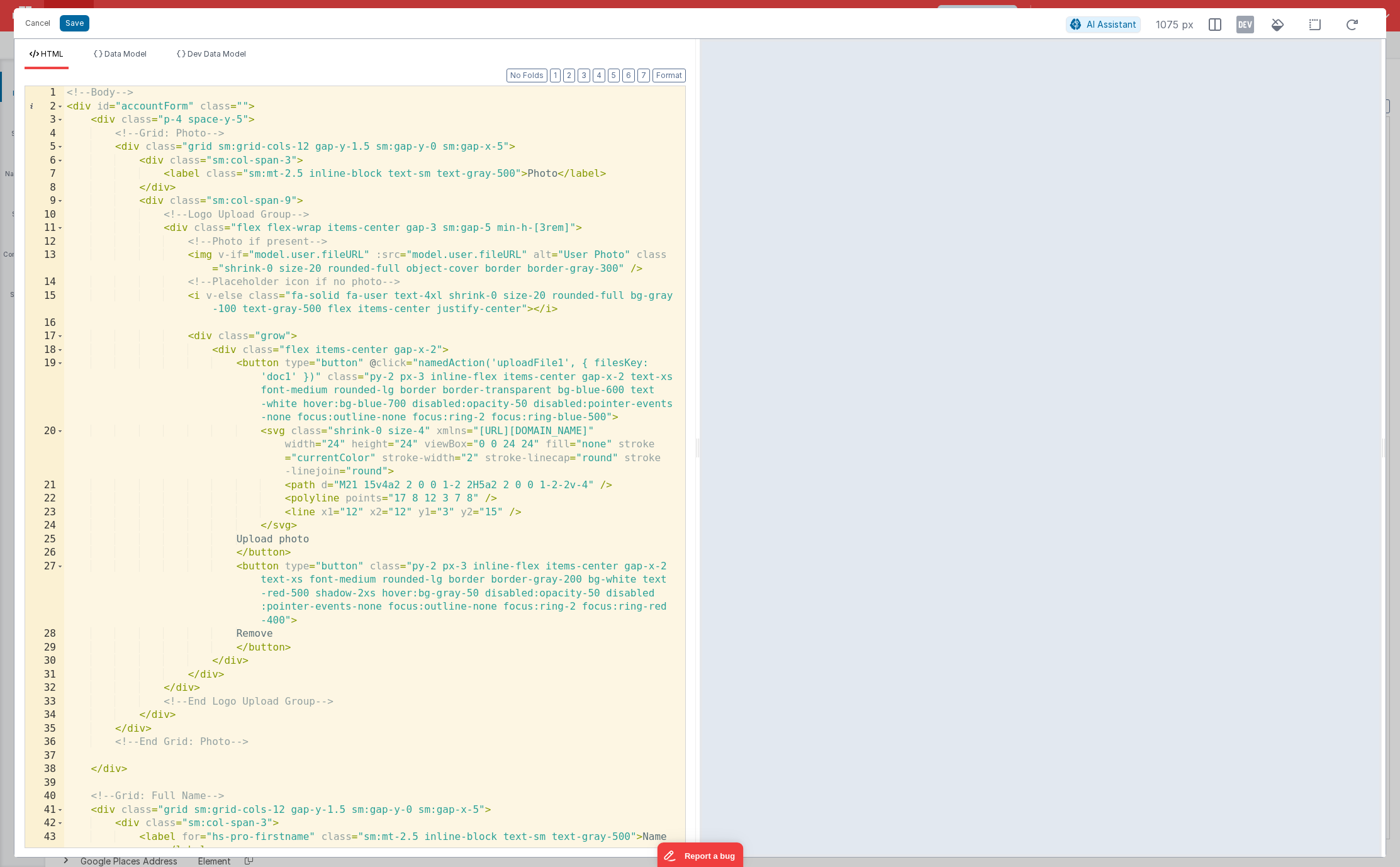
click at [529, 233] on div "<!-- Body --> < div id = "accountForm" class = "" > < div class = "p-4 space-y-…" at bounding box center [370, 480] width 612 height 788
click at [567, 230] on div "<!-- Body --> < div id = "accountForm" class = "" > < div class = "p-4 space-y-…" at bounding box center [370, 480] width 612 height 788
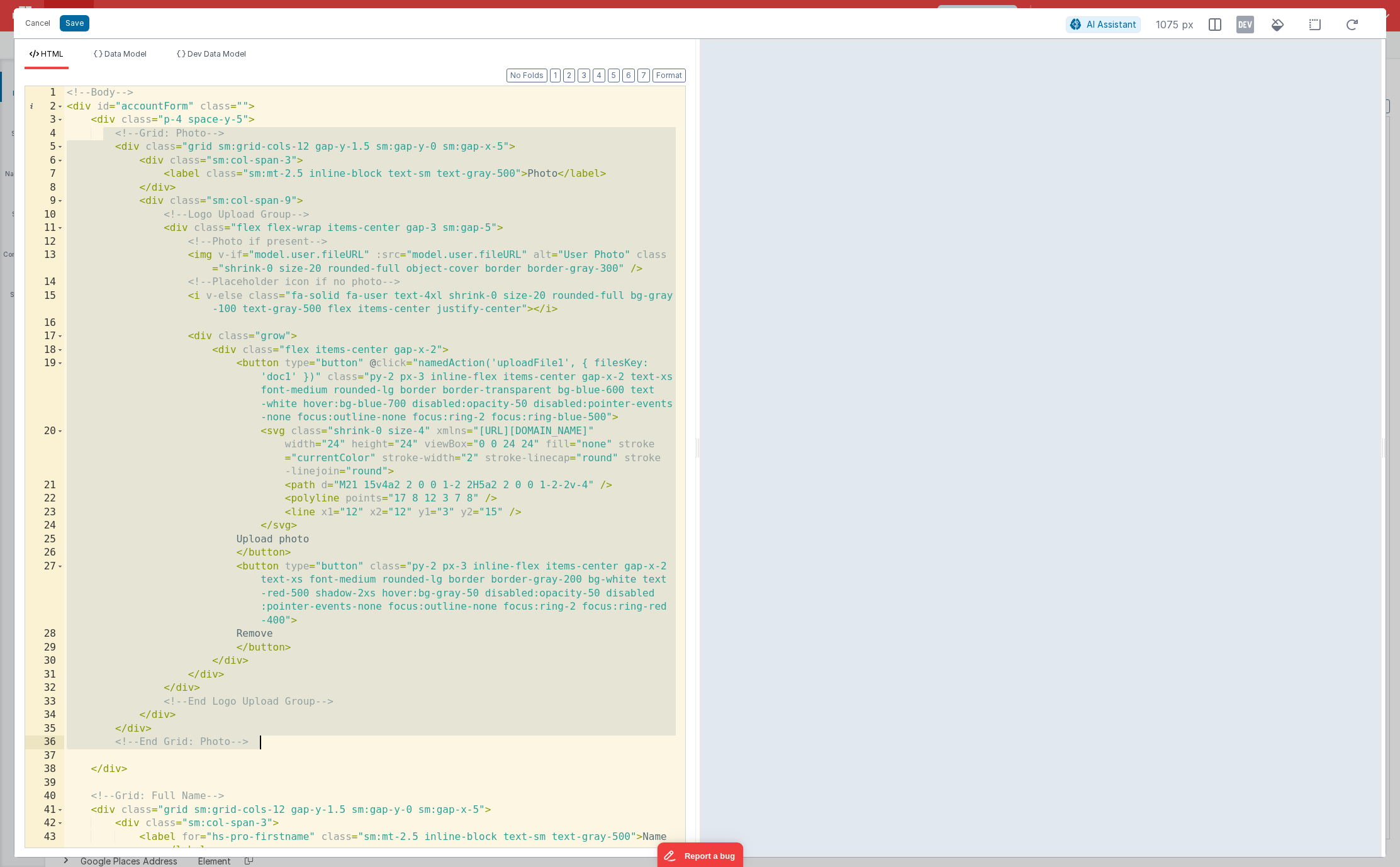
drag, startPoint x: 102, startPoint y: 134, endPoint x: 287, endPoint y: 742, distance: 635.5
click at [291, 743] on div "<!-- Body --> < div id = "accountForm" class = "" > < div class = "p-4 space-y-…" at bounding box center [370, 480] width 612 height 788
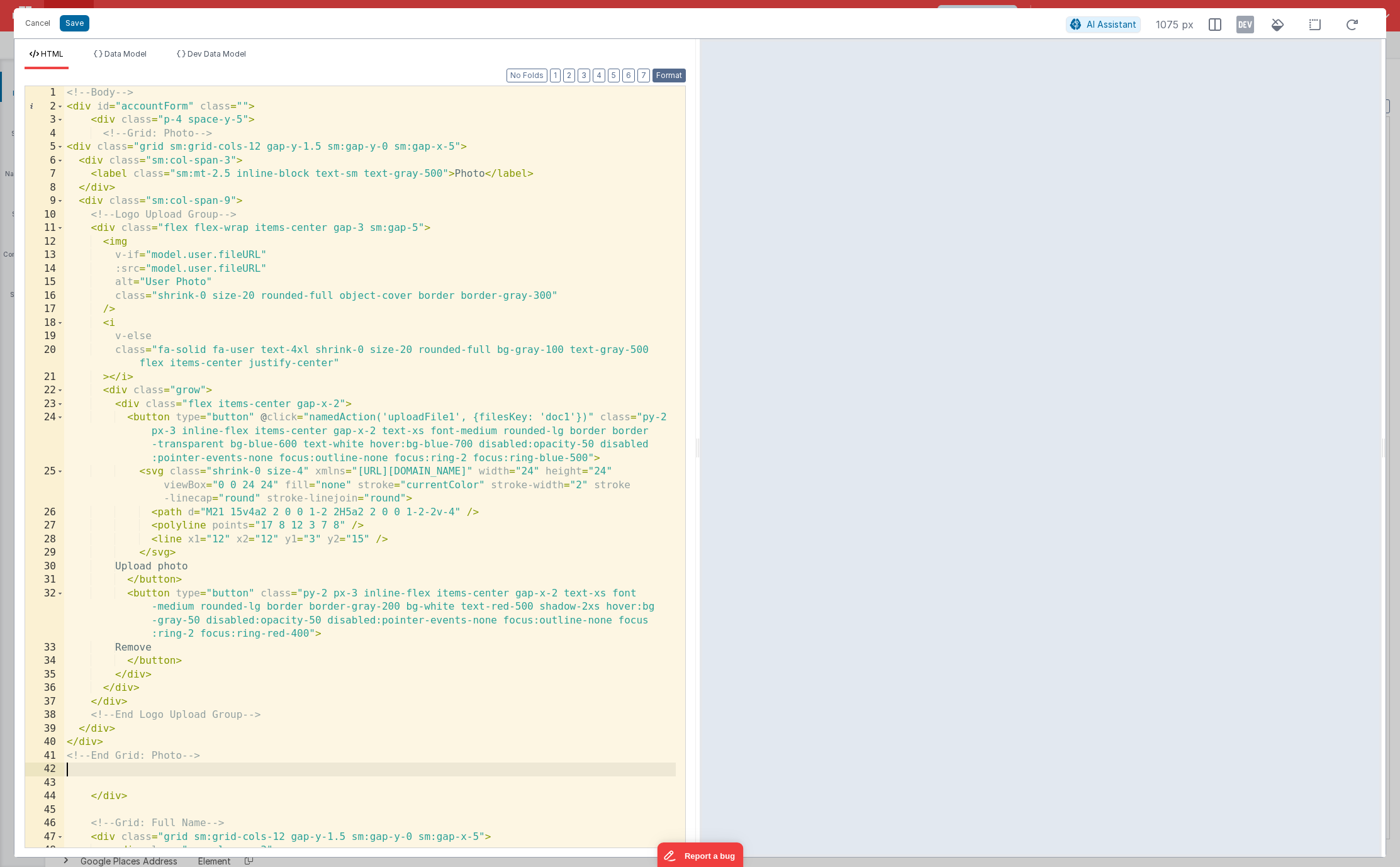
click at [668, 76] on button "Format" at bounding box center [668, 75] width 33 height 14
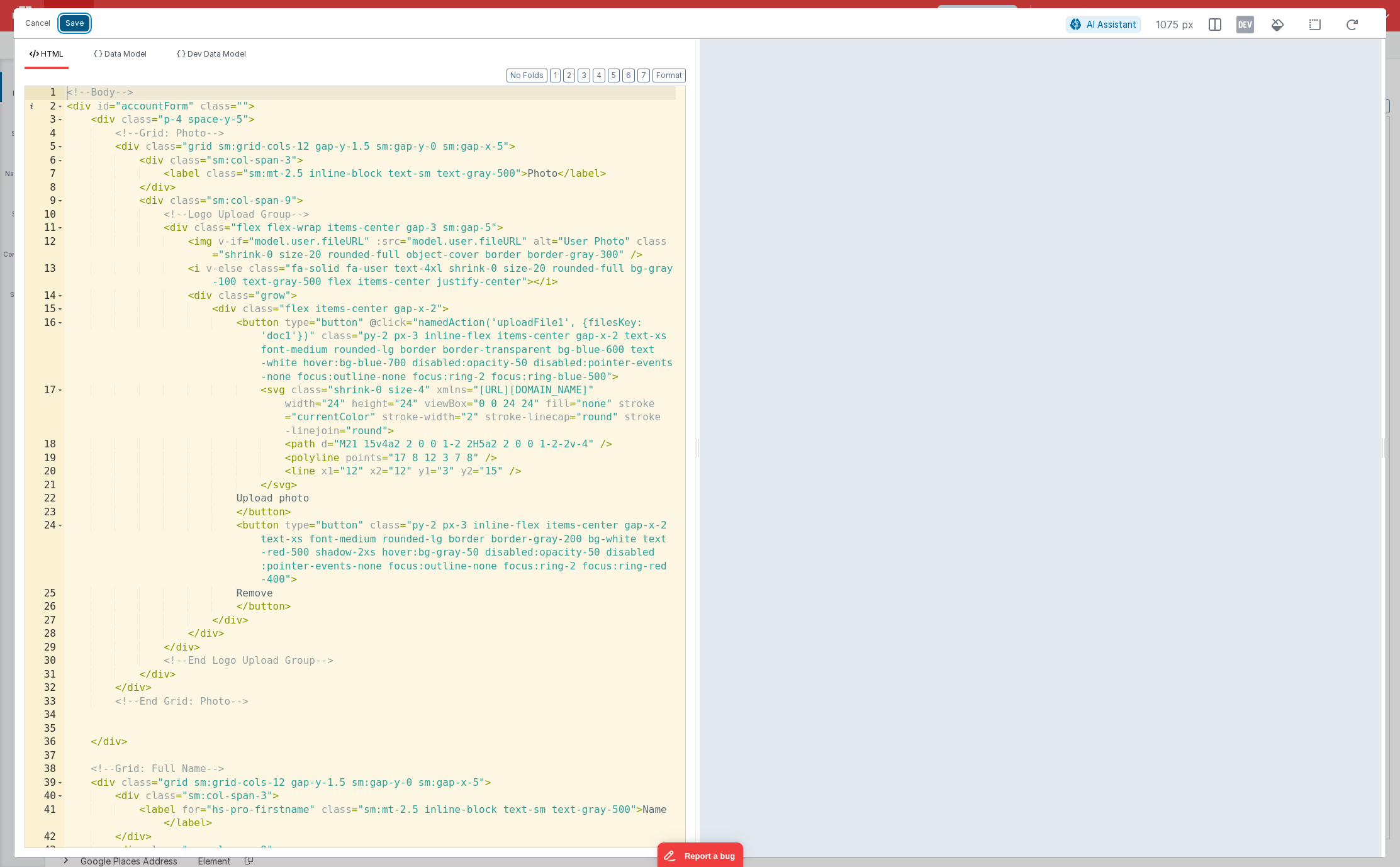
click at [78, 24] on button "Save" at bounding box center [74, 23] width 29 height 16
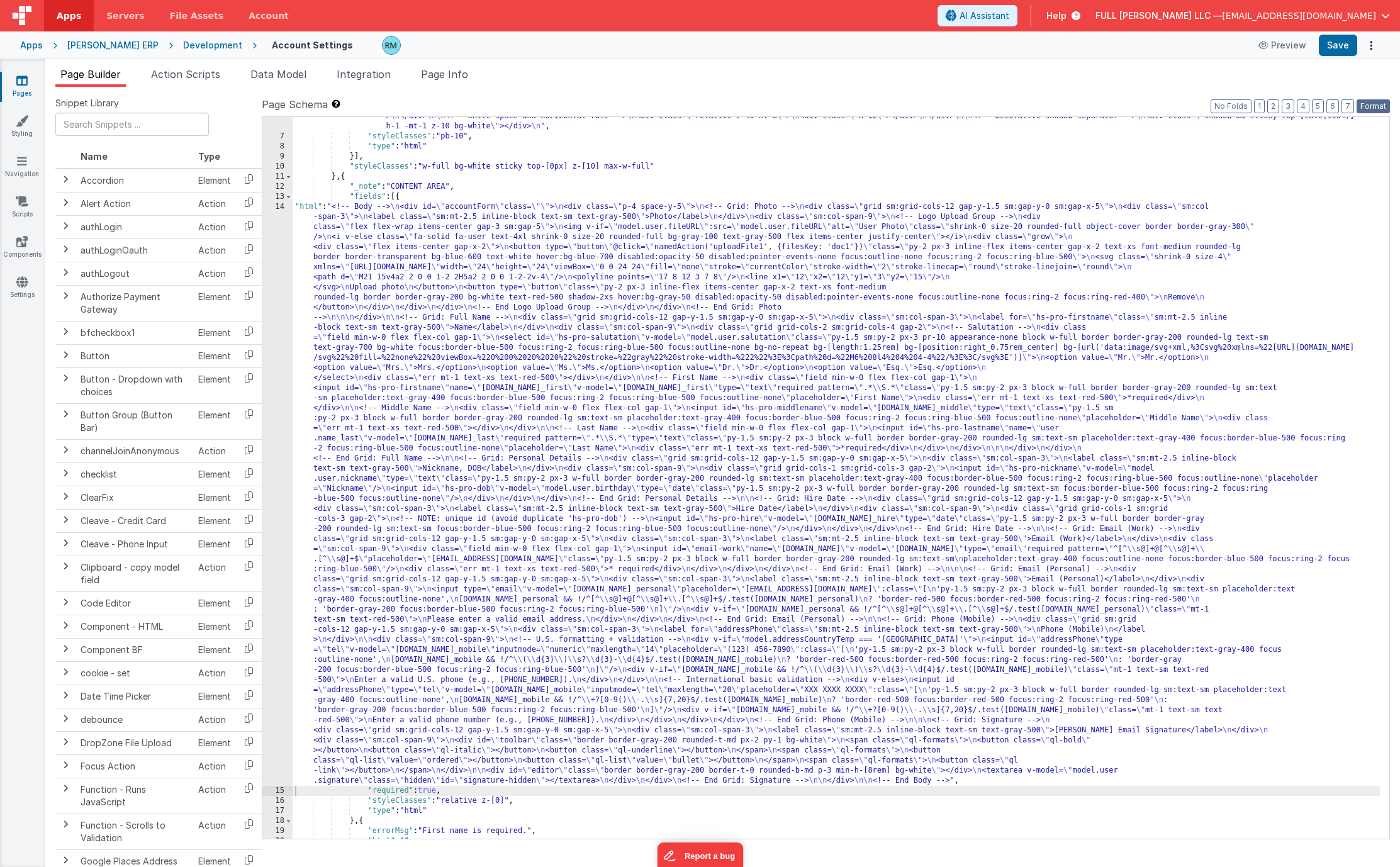
click at [1375, 109] on button "Format" at bounding box center [1373, 106] width 33 height 14
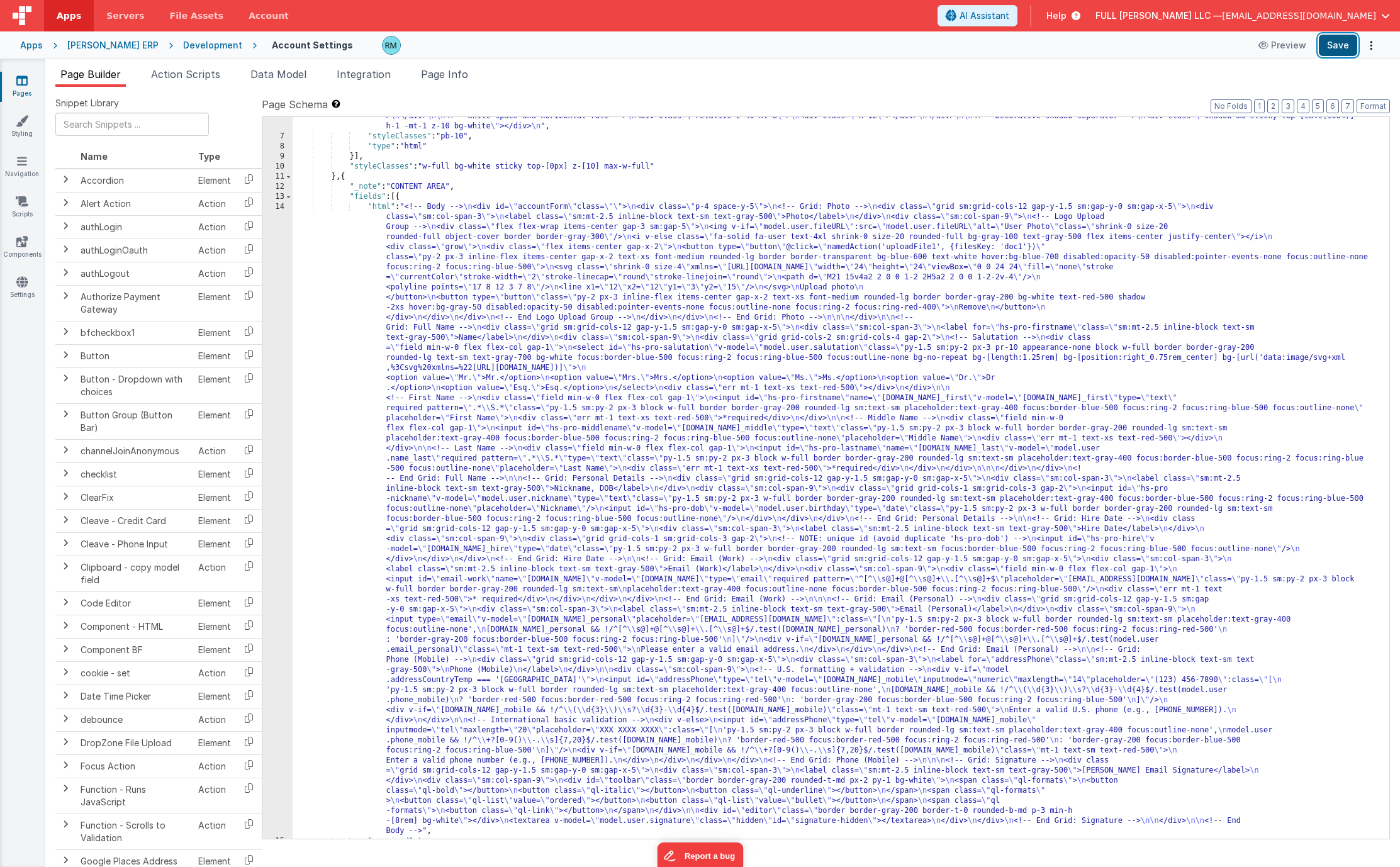
click at [1337, 42] on button "Save" at bounding box center [1337, 45] width 38 height 21
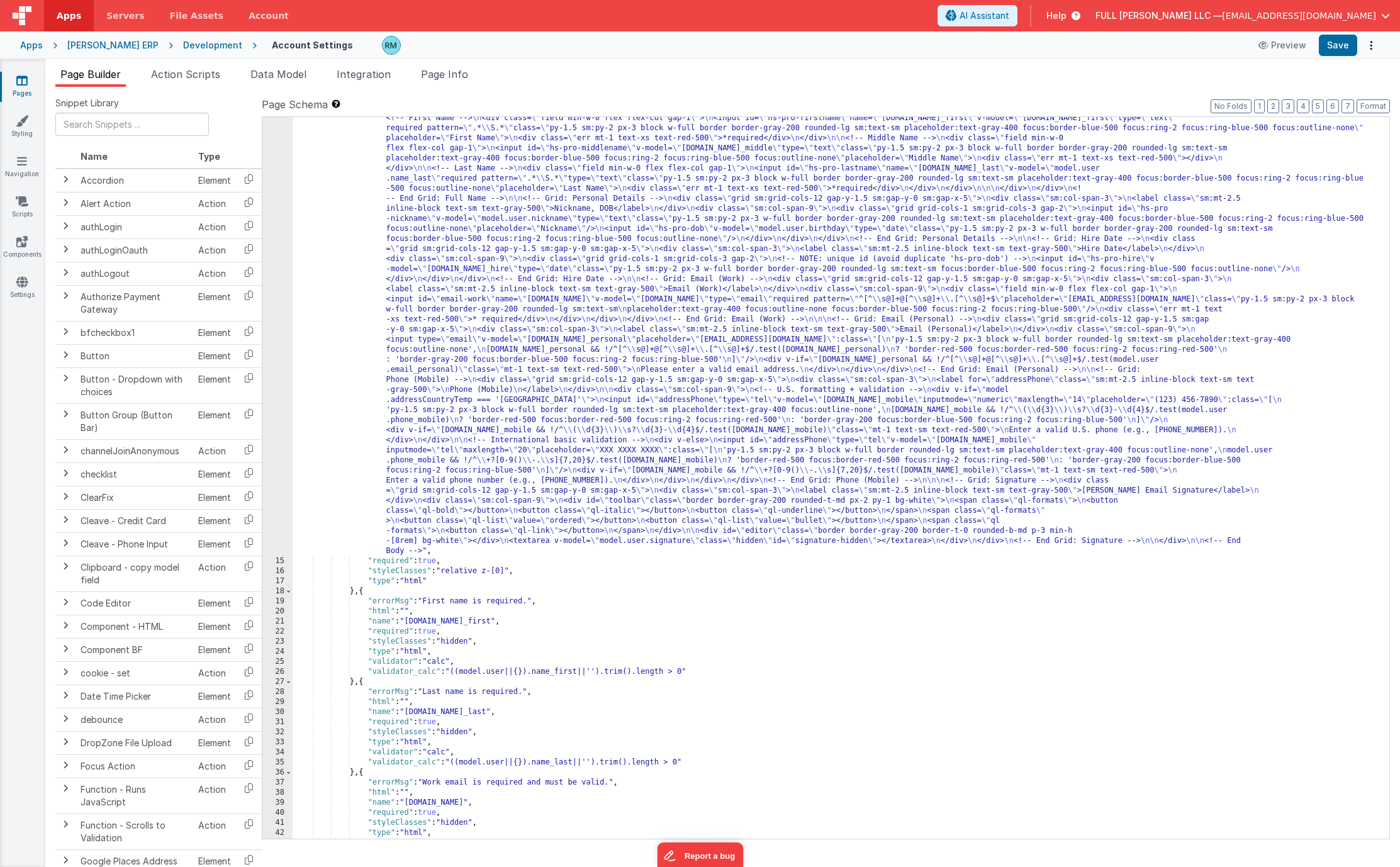
scroll to position [55, 0]
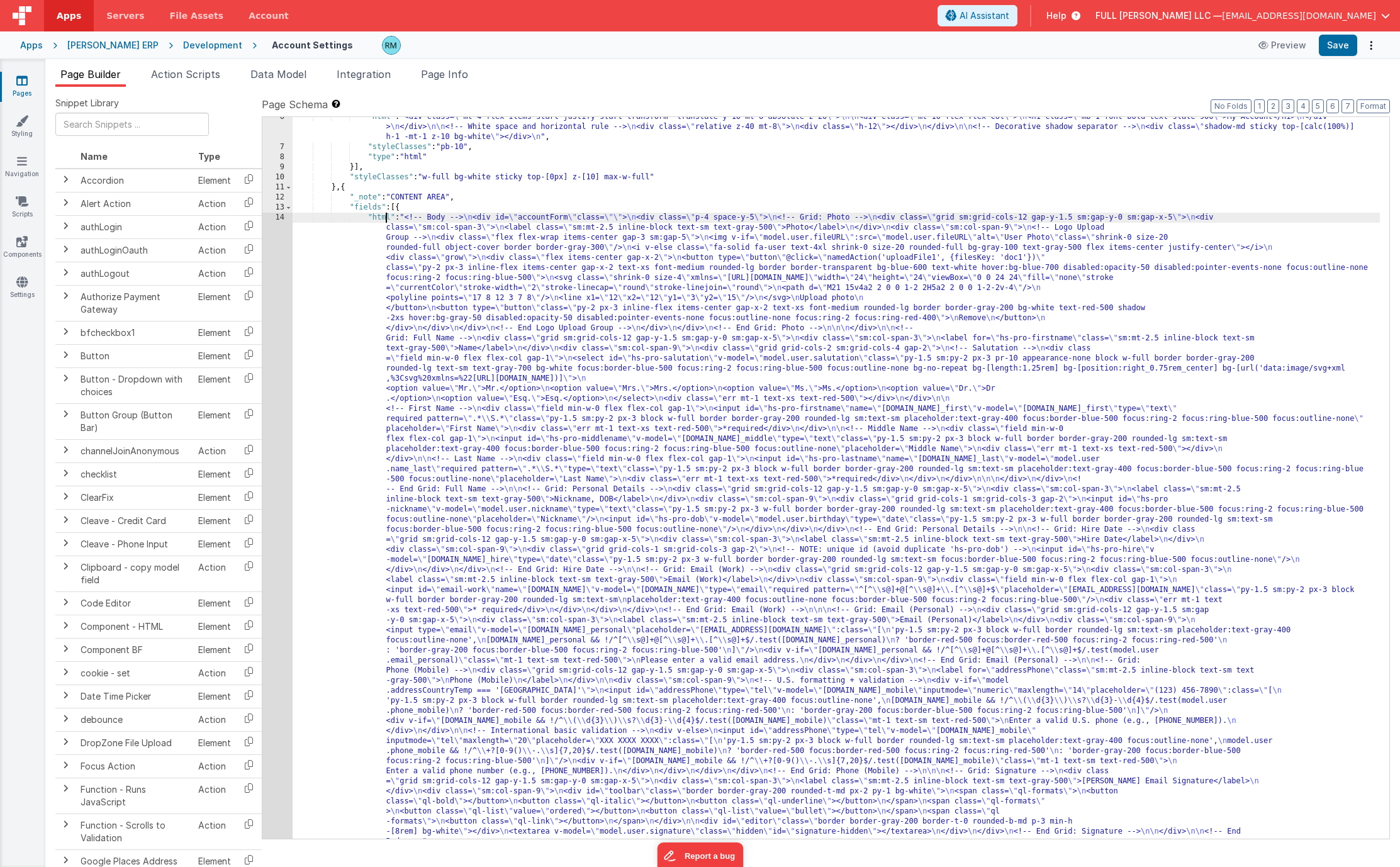
click at [384, 221] on div ""html" : "<div class= \" mt-4 flex items-start justify-start transform -transla…" at bounding box center [836, 804] width 1087 height 1386
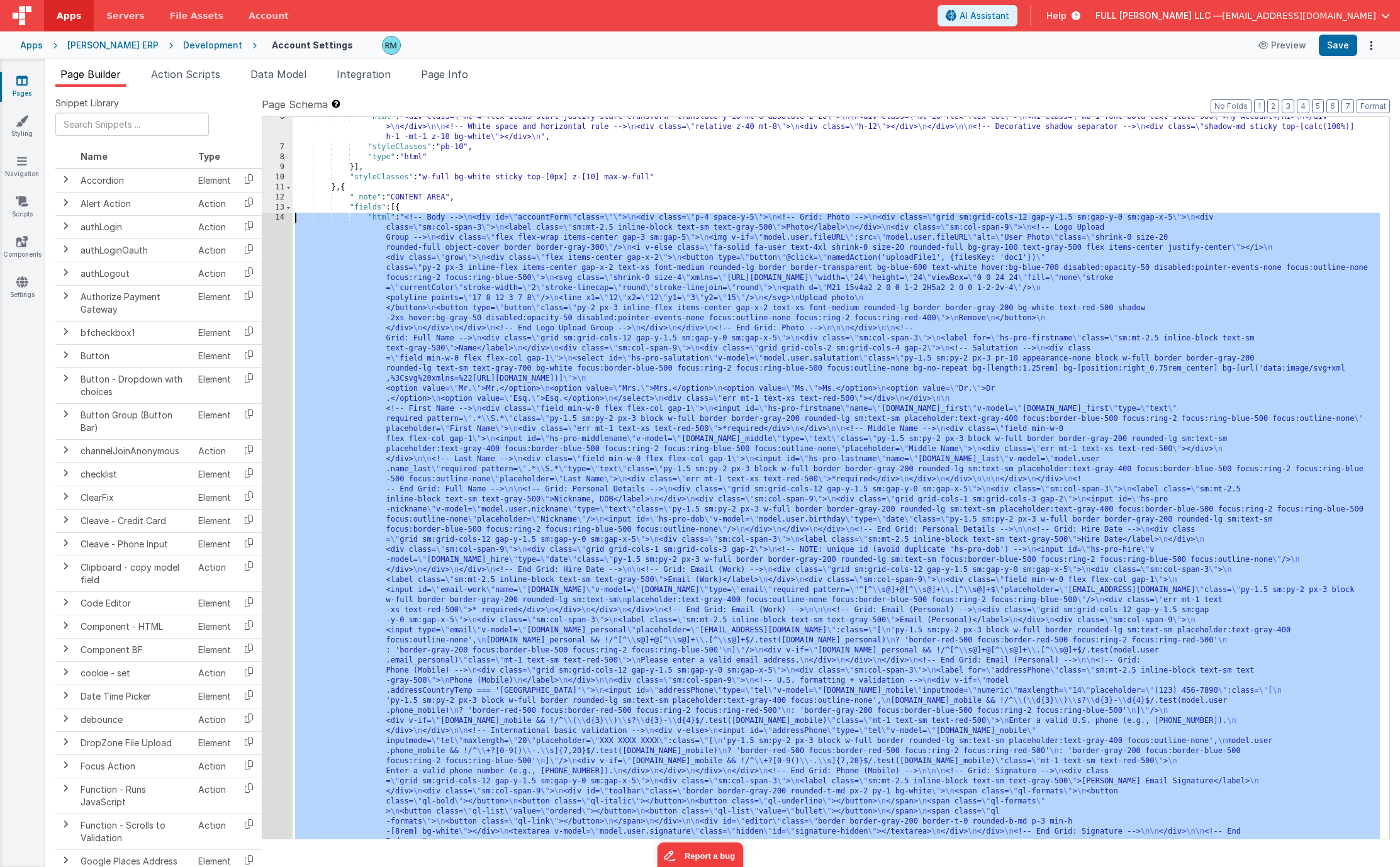
click at [281, 216] on div "14" at bounding box center [278, 529] width 30 height 634
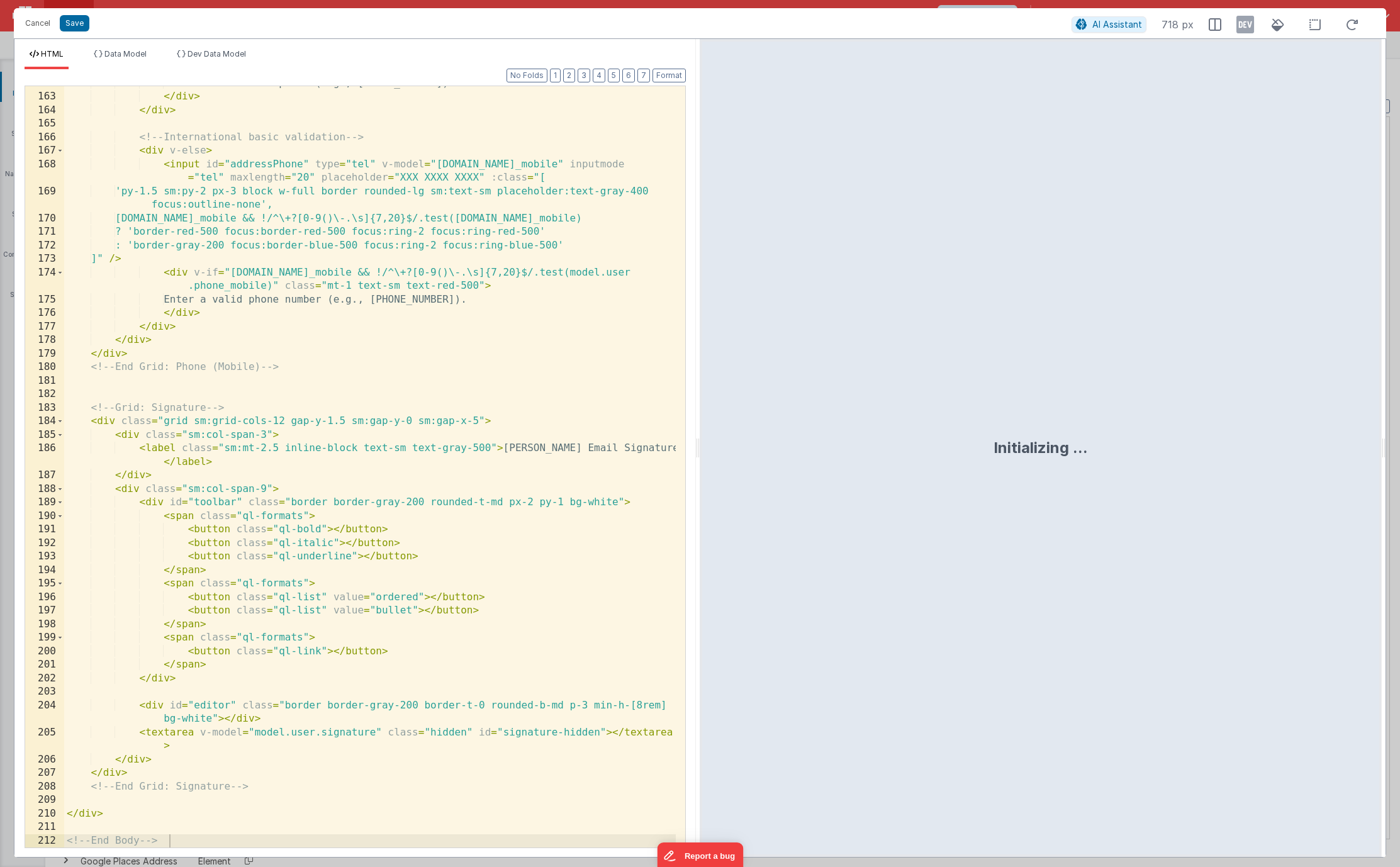
scroll to position [2863, 0]
click at [134, 827] on div "Enter a valid U.S. phone (e.g., 123 456 6789). </ div > </ div > <!-- Internati…" at bounding box center [370, 471] width 612 height 788
click at [68, 28] on button "Save" at bounding box center [74, 23] width 29 height 16
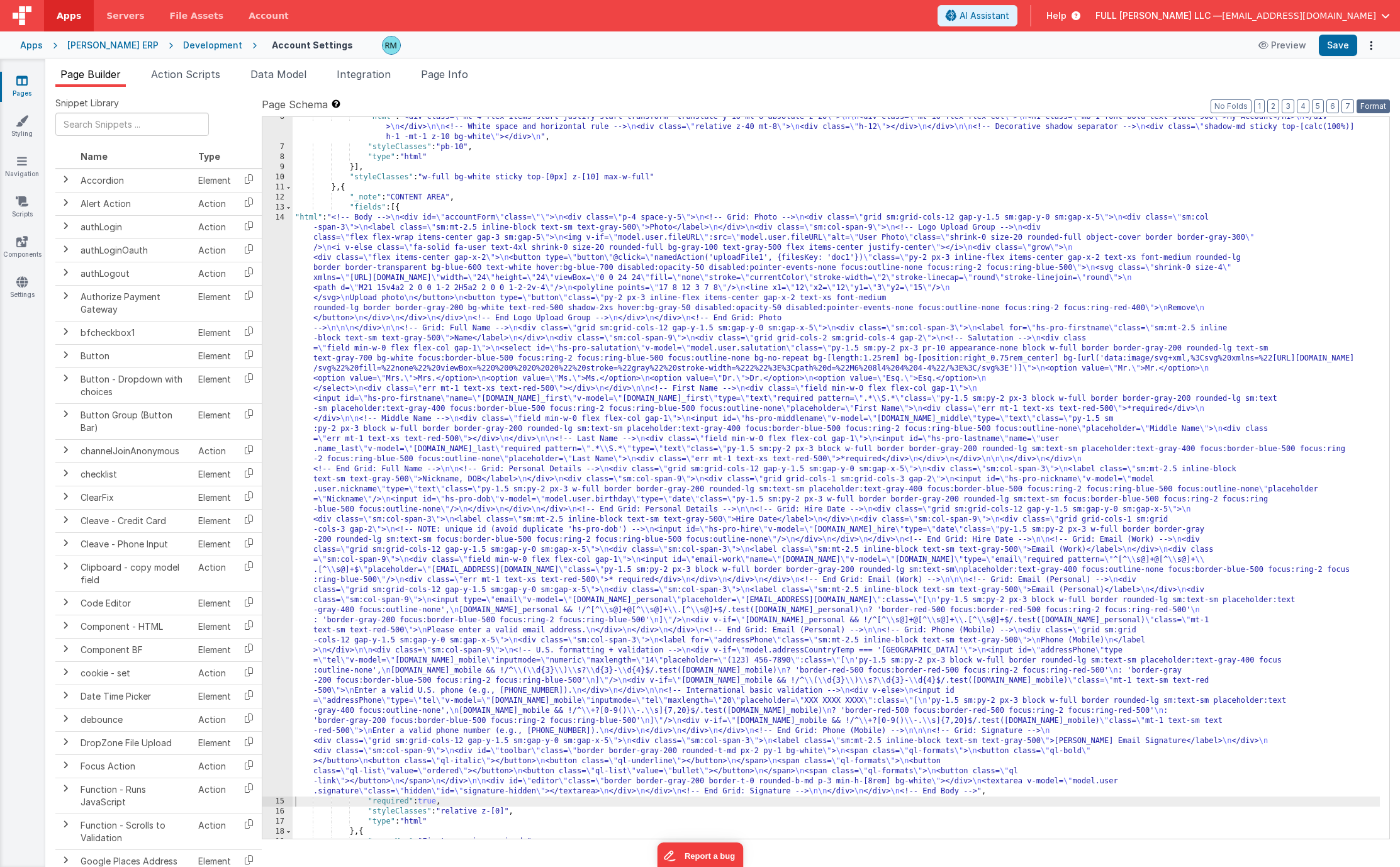
click at [1384, 104] on button "Format" at bounding box center [1373, 106] width 33 height 14
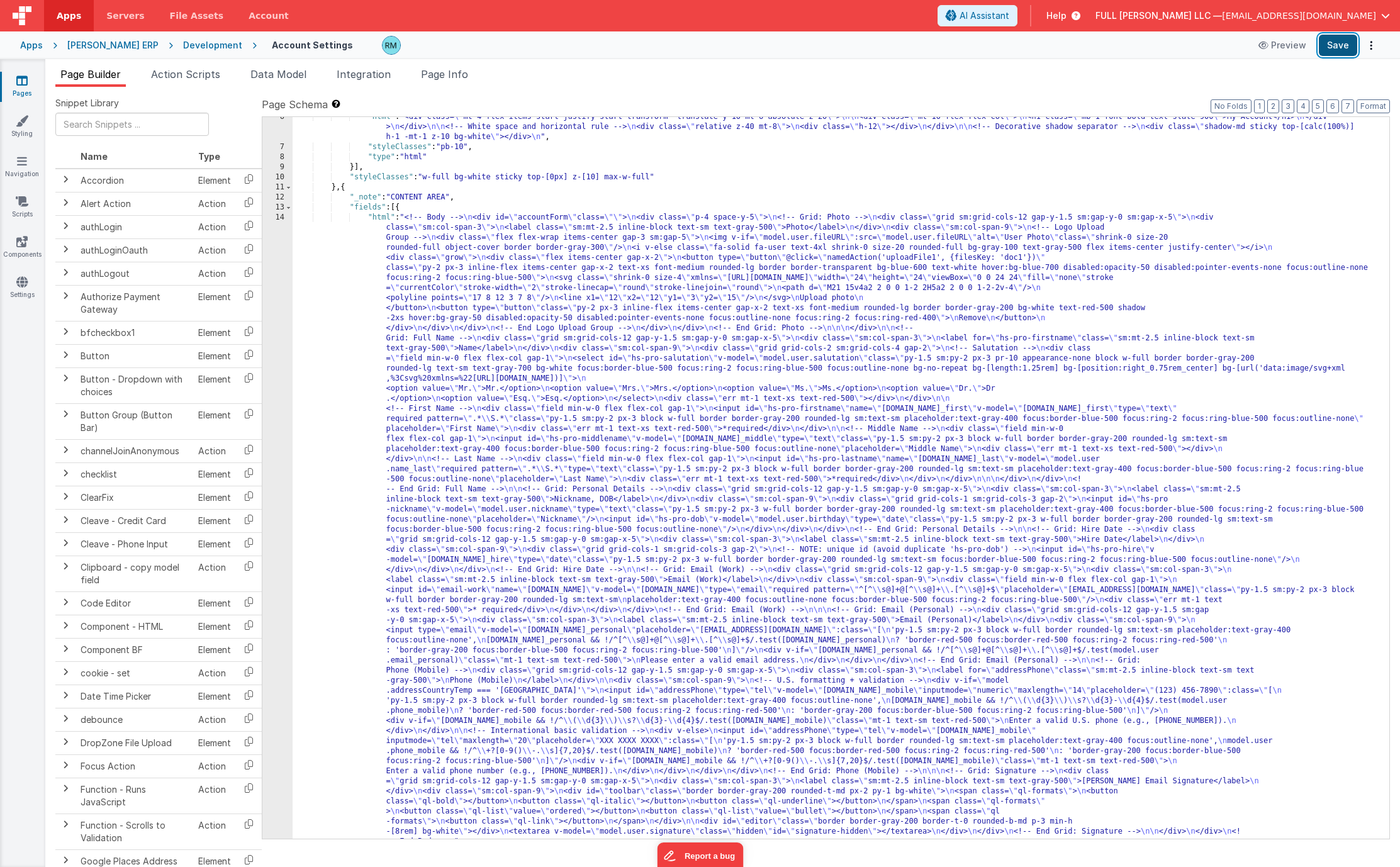
click at [1331, 41] on button "Save" at bounding box center [1337, 45] width 38 height 21
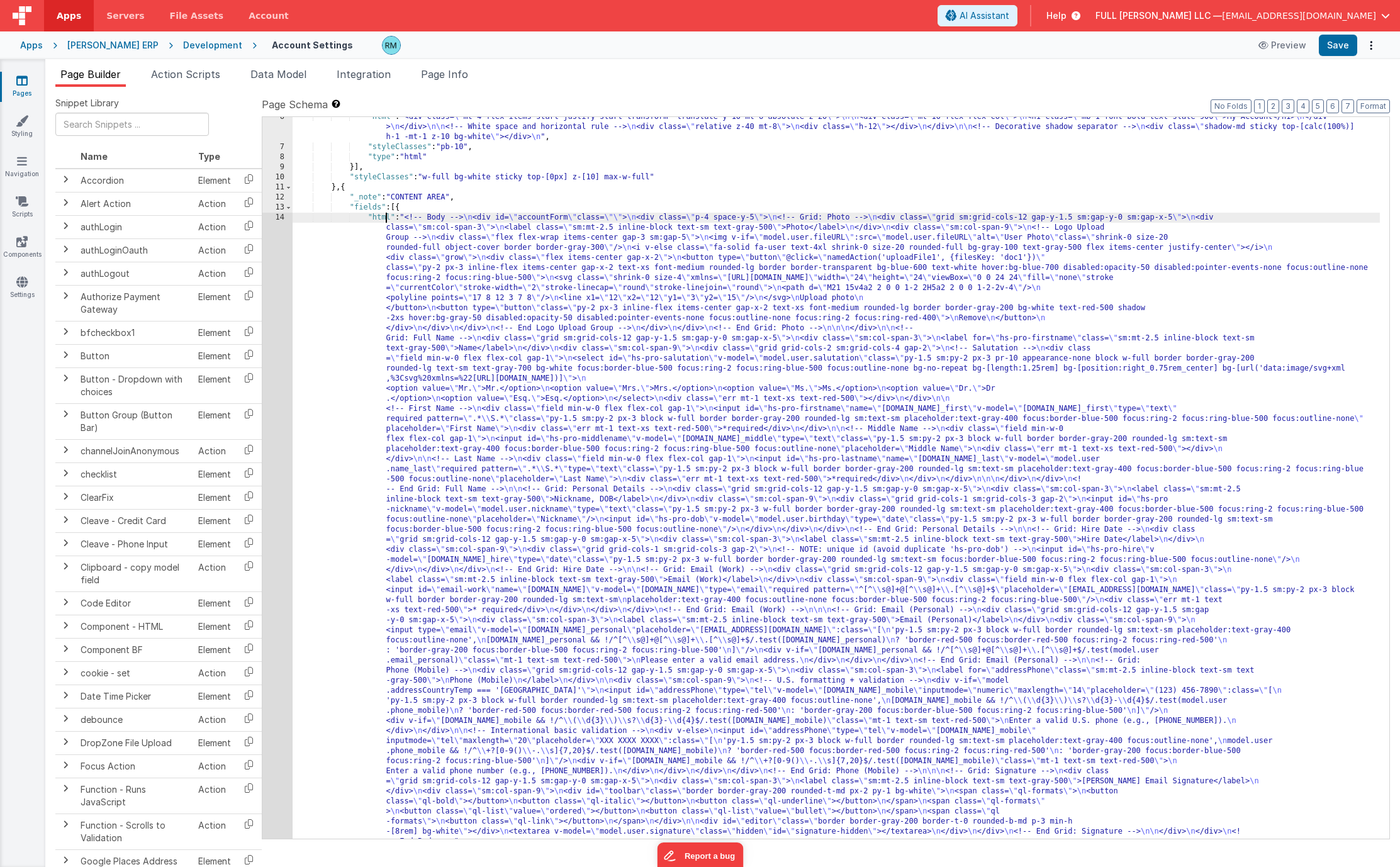
click at [384, 213] on div ""html" : "<div class= \" mt-4 flex items-start justify-start transform -transla…" at bounding box center [836, 804] width 1087 height 1386
click at [380, 220] on div ""html" : "<div class= \" mt-4 flex items-start justify-start transform -transla…" at bounding box center [836, 804] width 1087 height 1386
click at [281, 220] on div "14" at bounding box center [278, 529] width 30 height 634
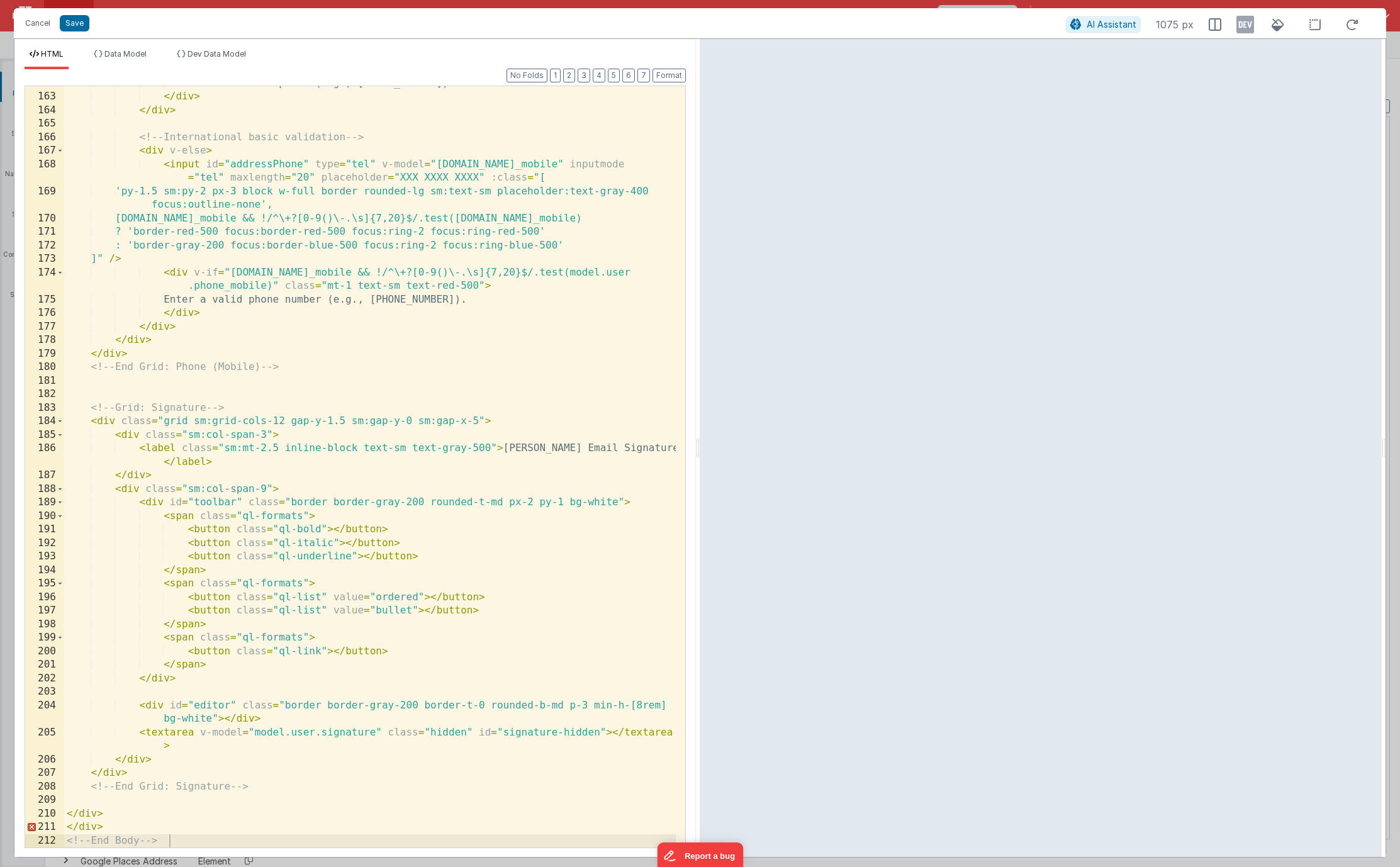
click at [122, 828] on div "Enter a valid U.S. phone (e.g., 123 456 6789). </ div > </ div > <!-- Internati…" at bounding box center [370, 471] width 612 height 788
drag, startPoint x: 125, startPoint y: 825, endPoint x: 44, endPoint y: 827, distance: 81.0
click at [45, 830] on div "162 163 164 165 166 167 168 169 170 171 172 173 174 175 176 177 178 179 180 181…" at bounding box center [355, 466] width 661 height 762
click at [248, 454] on div "Enter a valid U.S. phone (e.g., 123 456 6789). </ div > </ div > <!-- Internati…" at bounding box center [370, 471] width 612 height 788
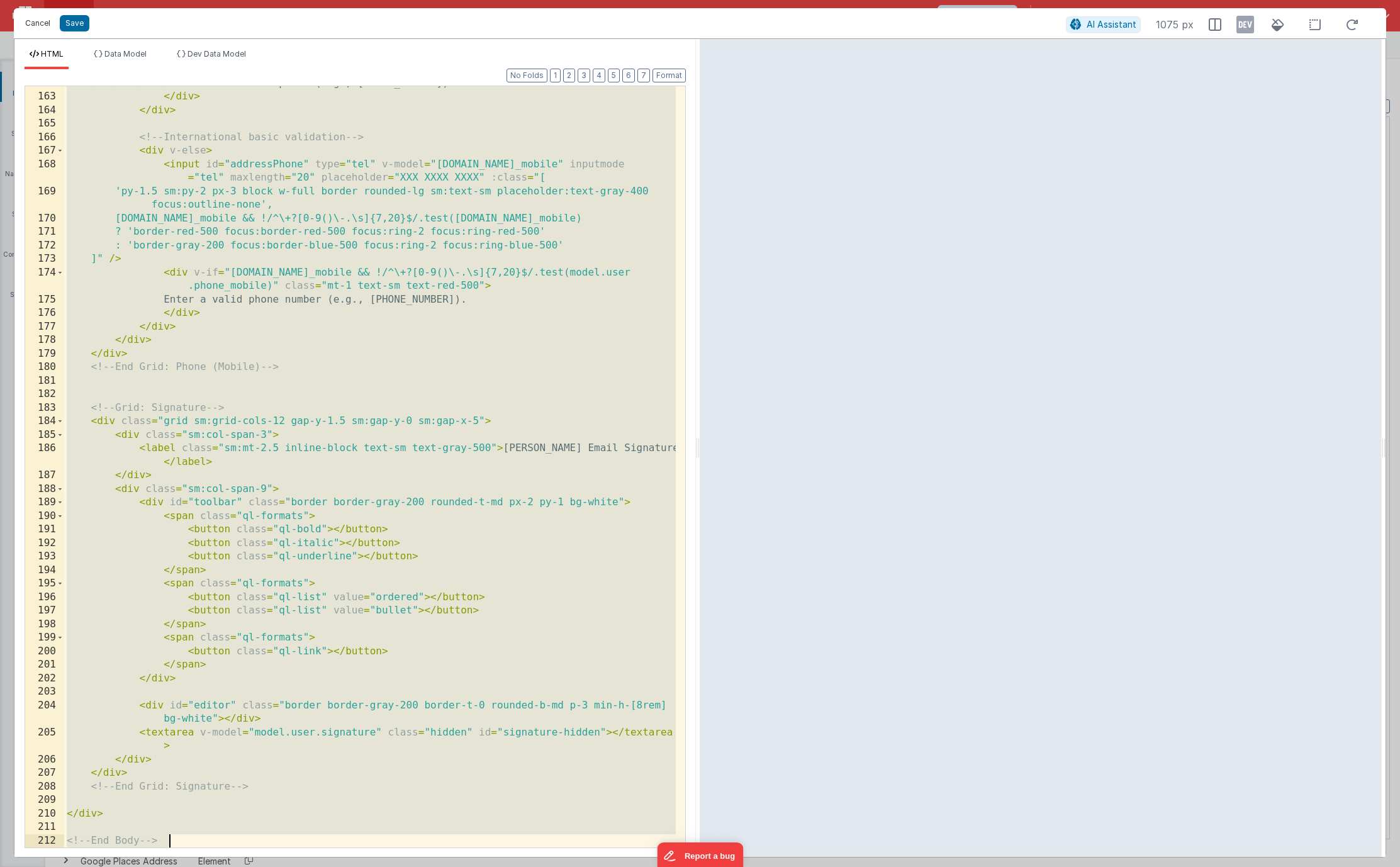
click at [44, 22] on button "Cancel" at bounding box center [38, 23] width 38 height 18
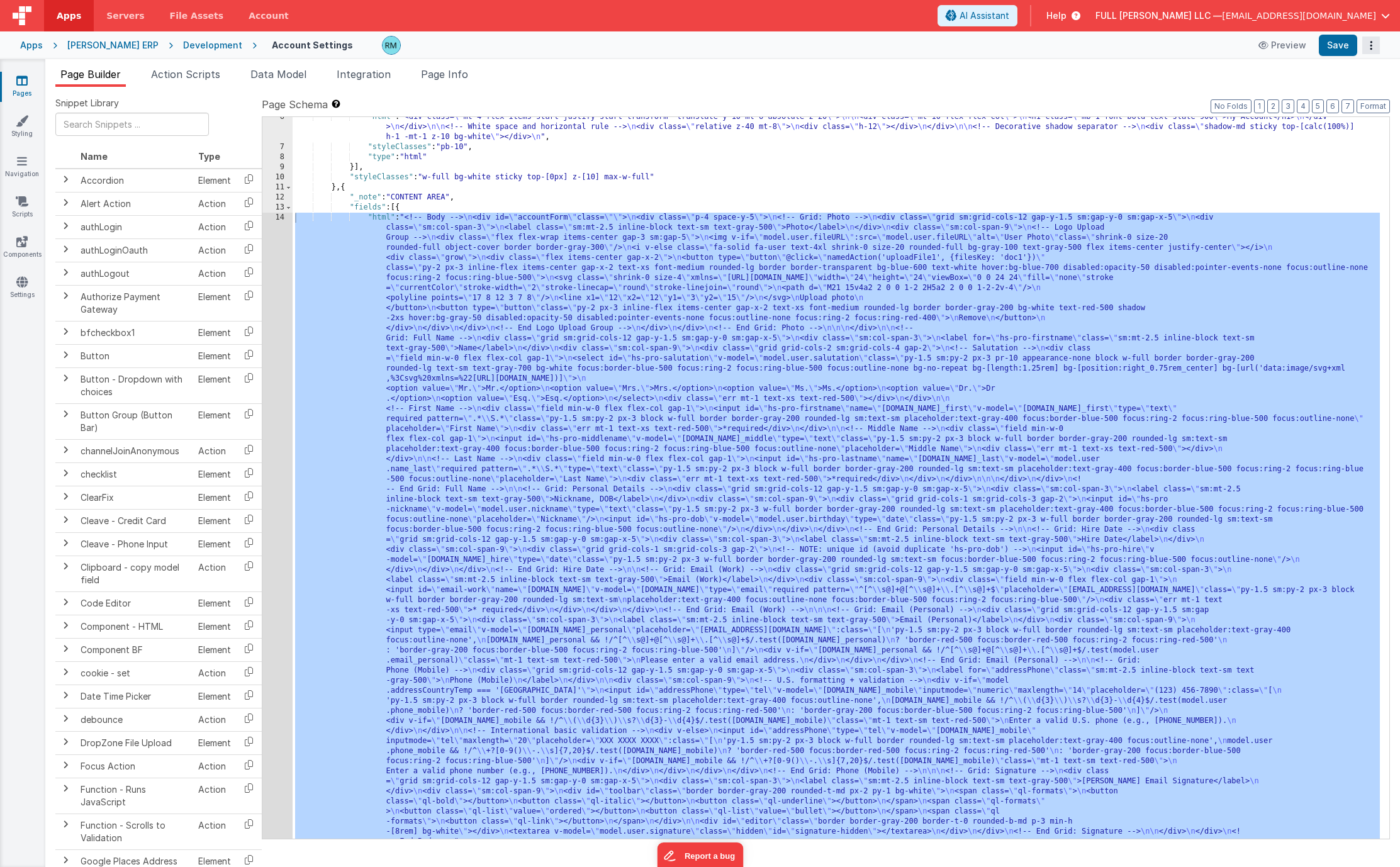
click at [1367, 46] on icon "Options" at bounding box center [1371, 46] width 18 height 1
click at [1319, 96] on link "Rollback" at bounding box center [1324, 94] width 111 height 24
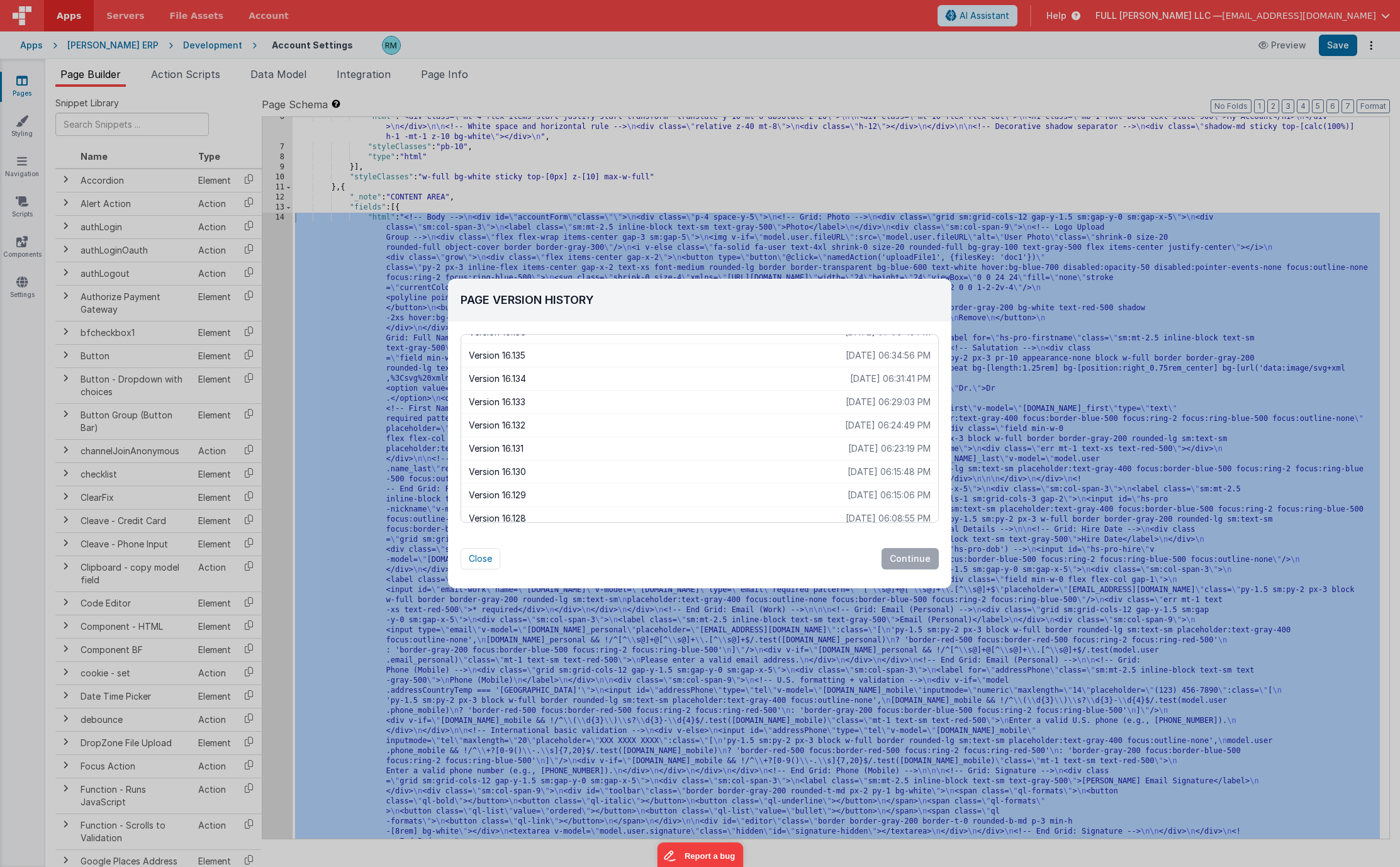
scroll to position [634, 0]
click at [606, 370] on div "Version 16.135 2025-08-21 06:34:56 PM" at bounding box center [700, 363] width 477 height 23
click at [907, 556] on button "Continue" at bounding box center [910, 558] width 57 height 21
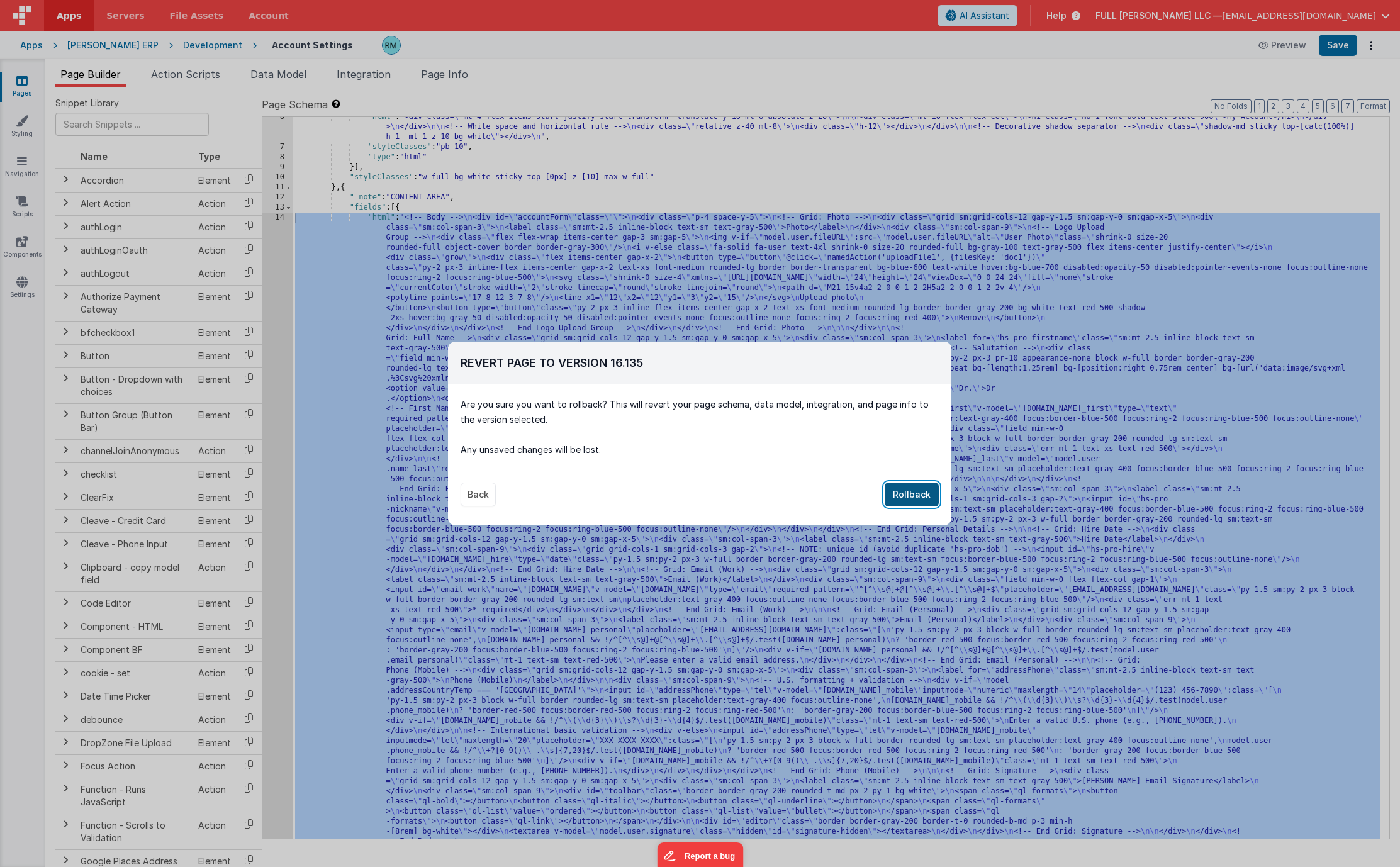
click at [909, 500] on button "Rollback" at bounding box center [911, 494] width 54 height 24
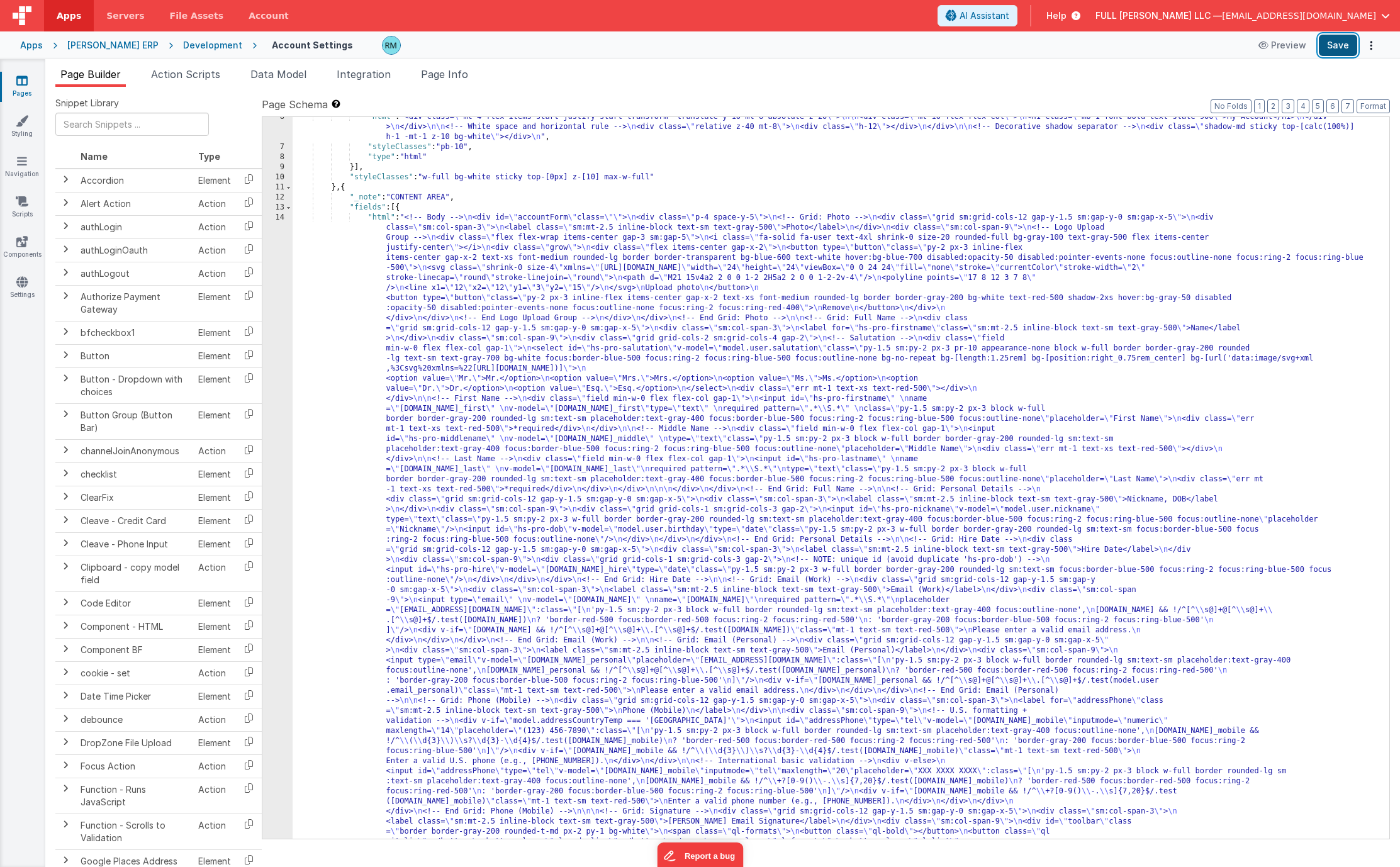
click at [1340, 46] on button "Save" at bounding box center [1337, 45] width 38 height 21
click at [1365, 50] on button "Options" at bounding box center [1371, 45] width 18 height 18
click at [1316, 92] on link "Rollback" at bounding box center [1324, 94] width 111 height 24
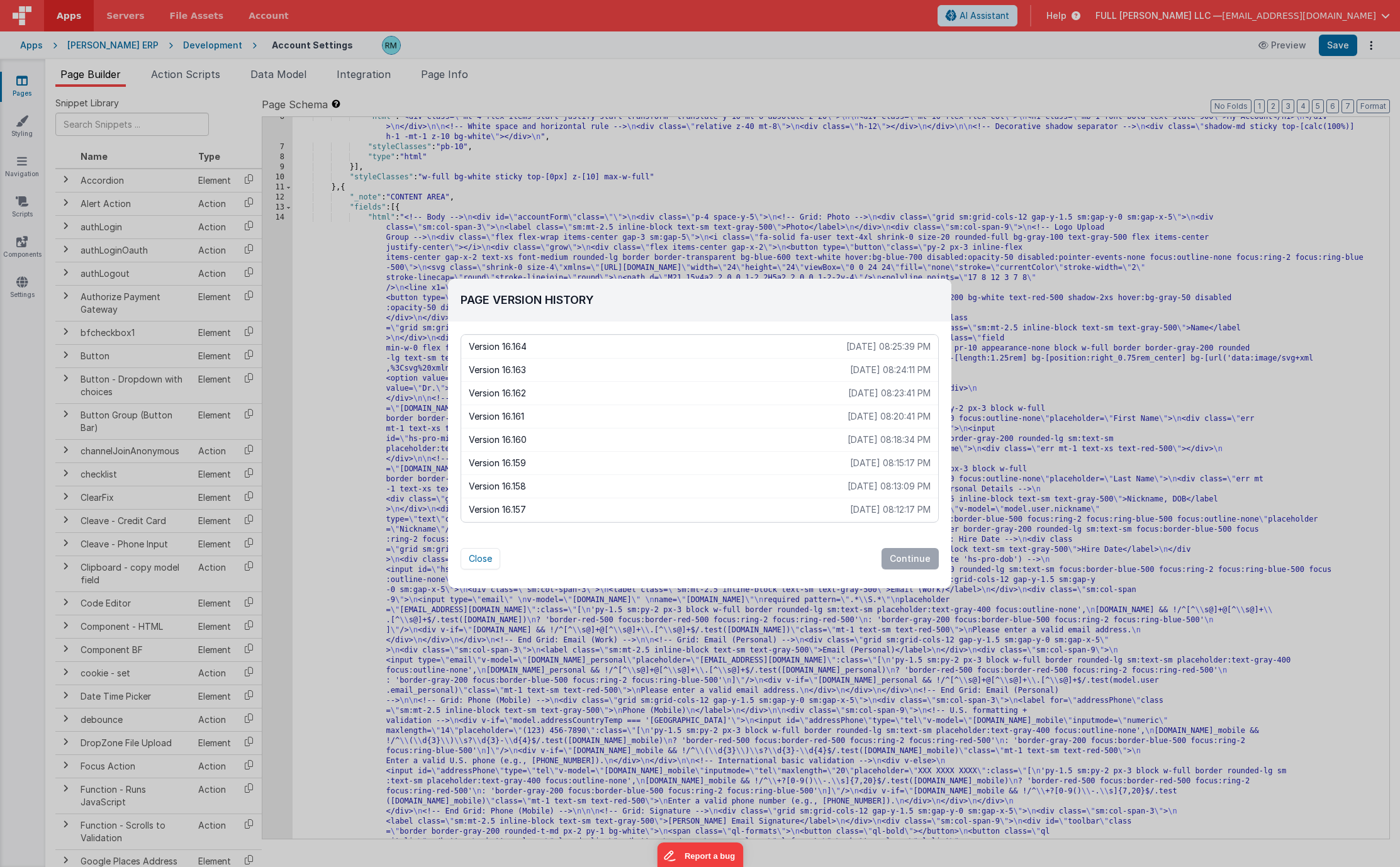
click at [691, 369] on p "Version 16.163" at bounding box center [659, 369] width 381 height 12
click at [906, 565] on button "Continue" at bounding box center [910, 558] width 57 height 21
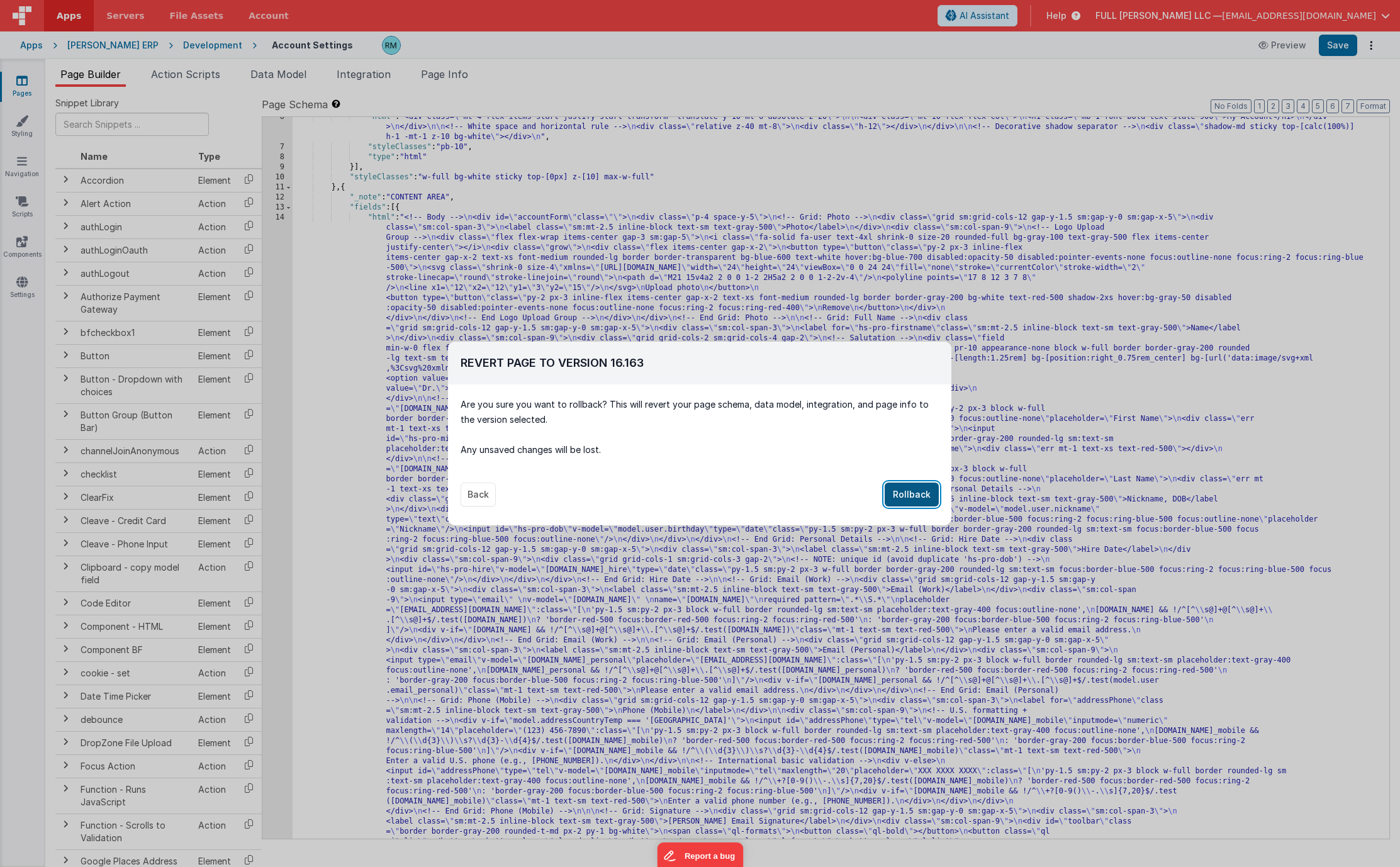
click at [904, 498] on button "Rollback" at bounding box center [911, 494] width 54 height 24
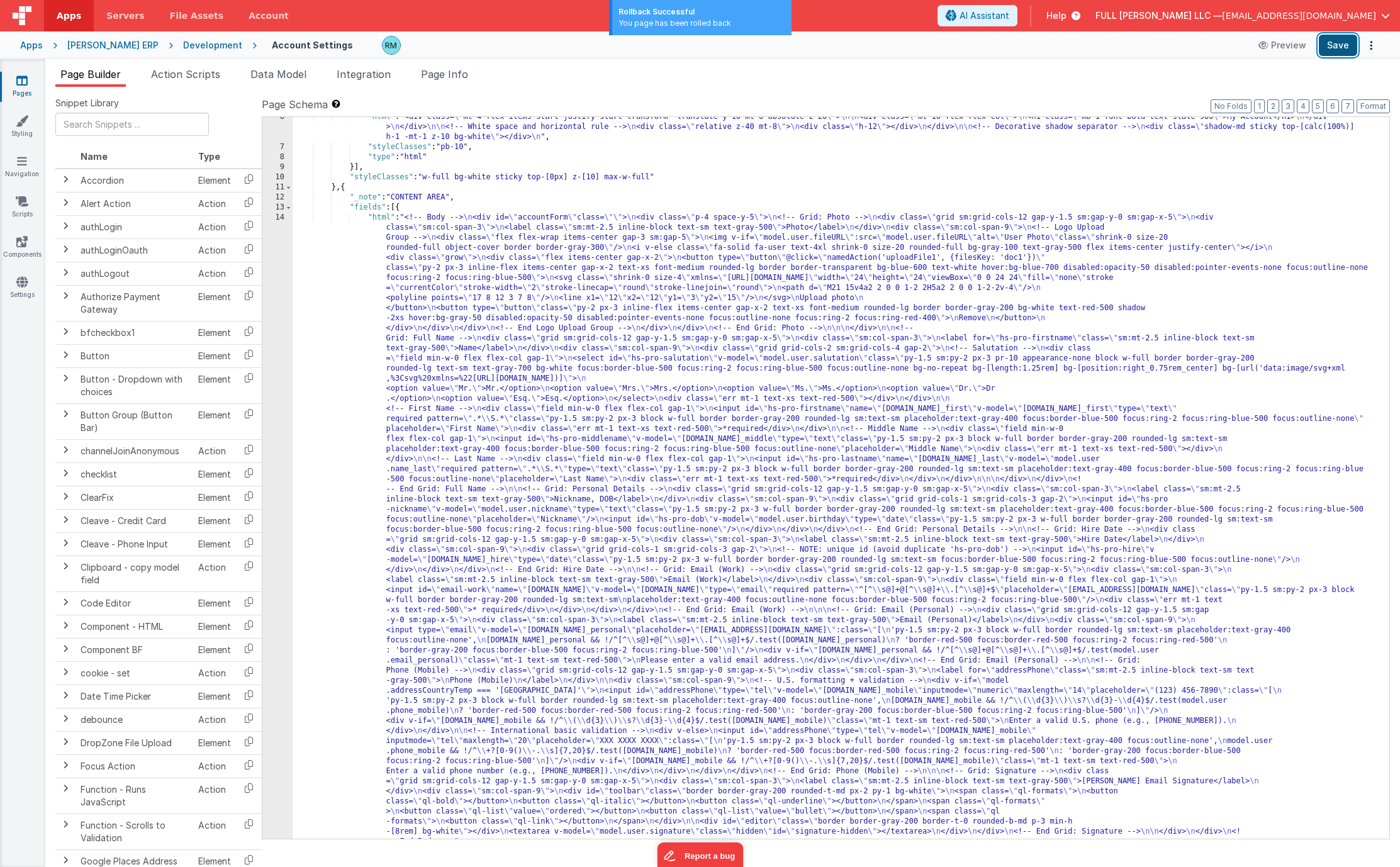
click at [1340, 49] on button "Save" at bounding box center [1337, 45] width 38 height 21
click at [380, 217] on div ""html" : "<div class= \" mt-4 flex items-start justify-start transform -transla…" at bounding box center [836, 804] width 1087 height 1386
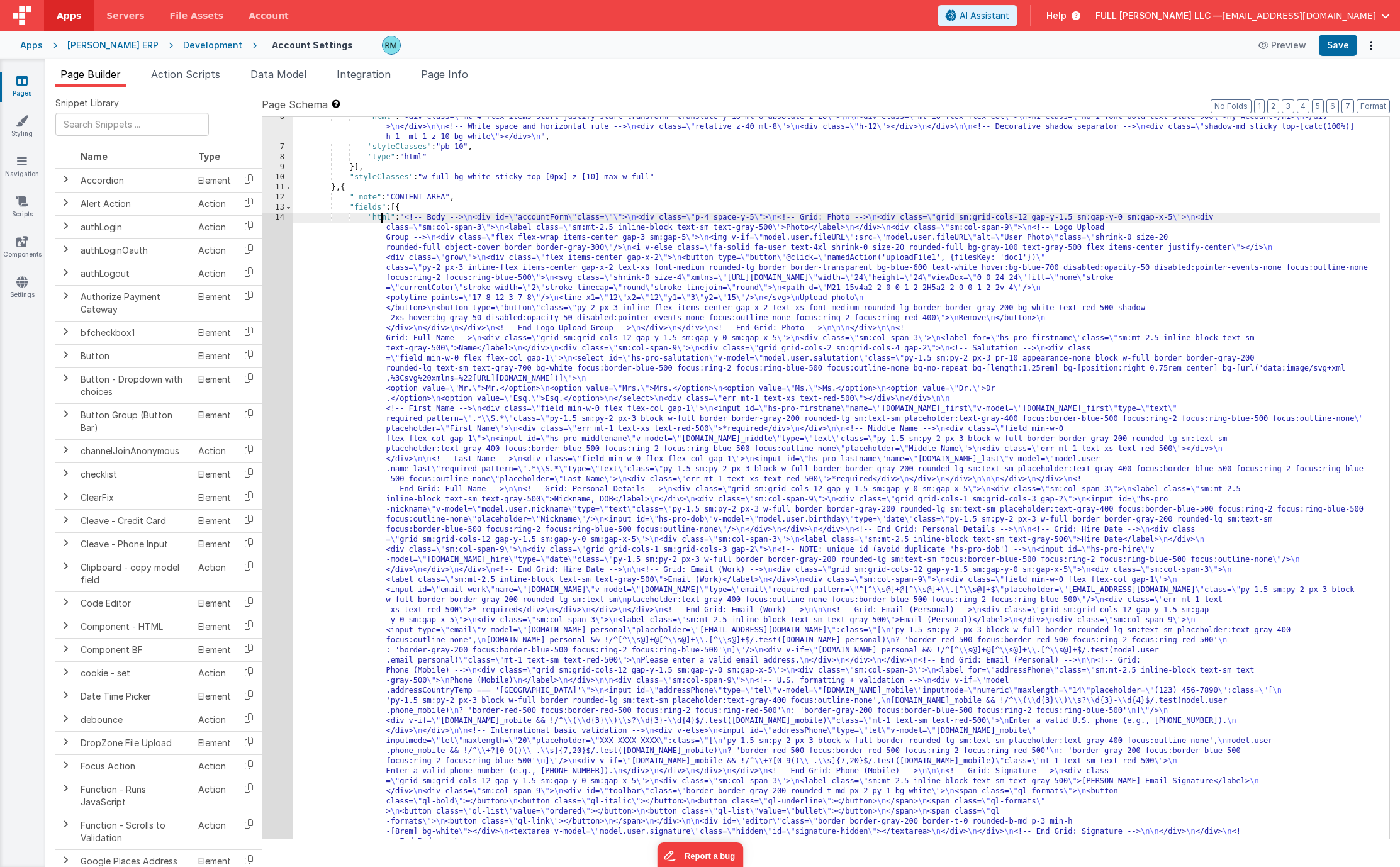
click at [277, 218] on div "14" at bounding box center [278, 529] width 30 height 634
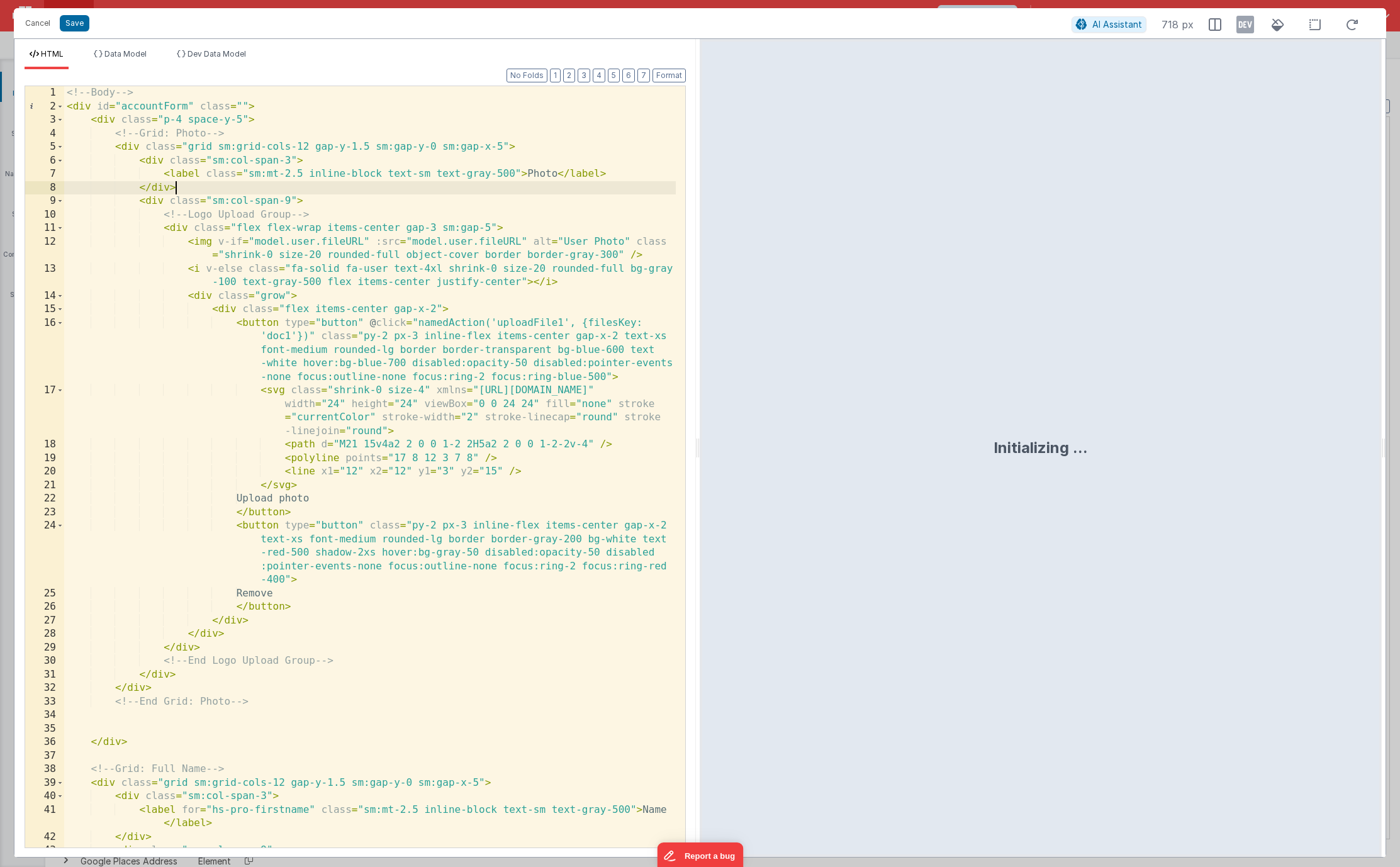
scroll to position [0, 0]
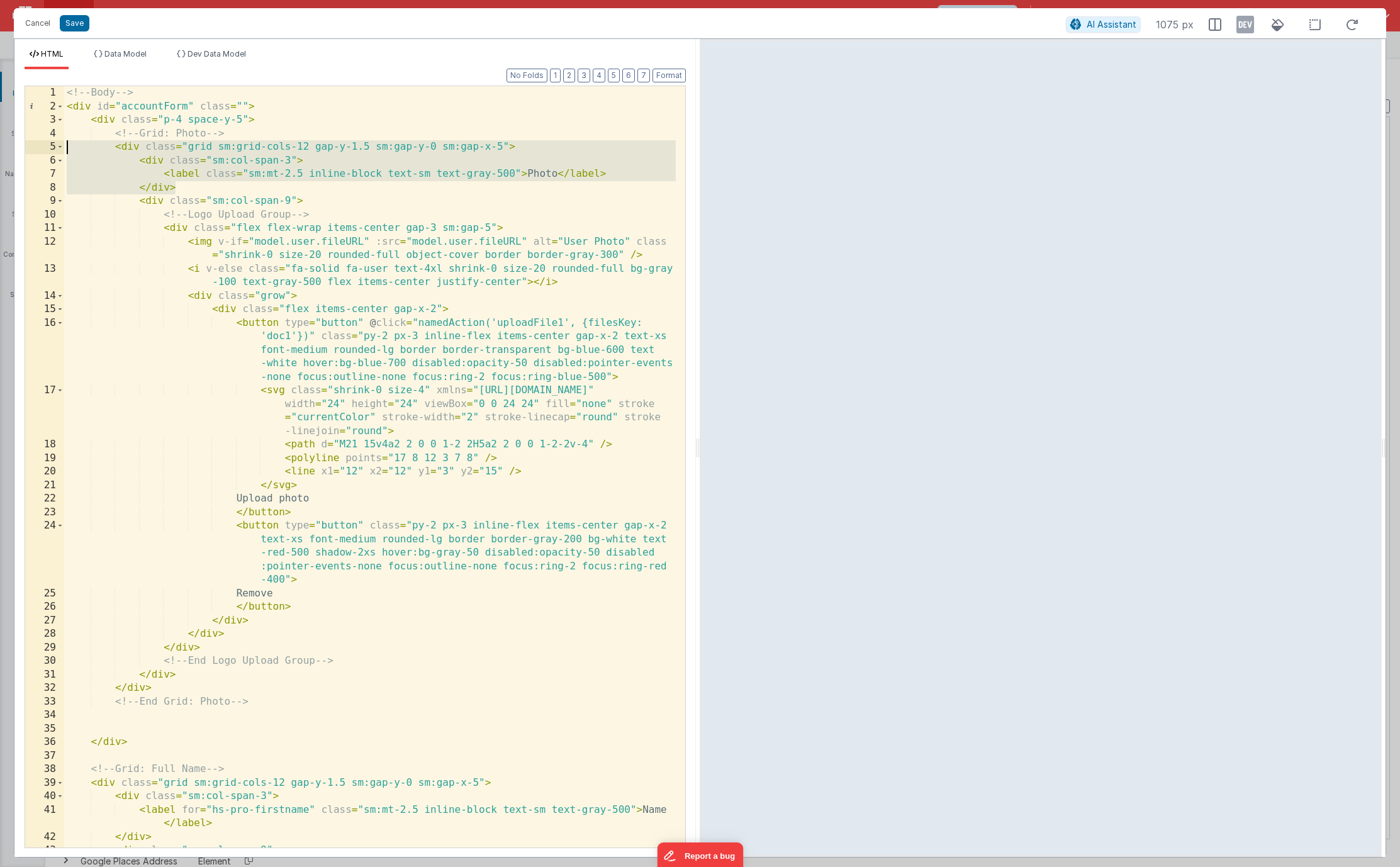
drag, startPoint x: 211, startPoint y: 187, endPoint x: 23, endPoint y: 153, distance: 191.0
click at [23, 153] on div "Format 7 6 5 4 3 2 1 No Folds 1 2 3 4 5 6 7 8 9 10 11 12 13 14 15 16 17 18 19 2…" at bounding box center [355, 462] width 681 height 788
click at [195, 175] on div "<!-- Body --> < div id = "accountForm" class = "" > < div class = "p-4 space-y-…" at bounding box center [370, 480] width 612 height 788
drag, startPoint x: 199, startPoint y: 189, endPoint x: 46, endPoint y: 164, distance: 155.0
click at [46, 164] on div "1 2 3 4 5 6 7 8 9 10 11 12 13 14 15 16 17 18 19 20 21 22 23 24 25 26 27 28 29 3…" at bounding box center [355, 466] width 661 height 762
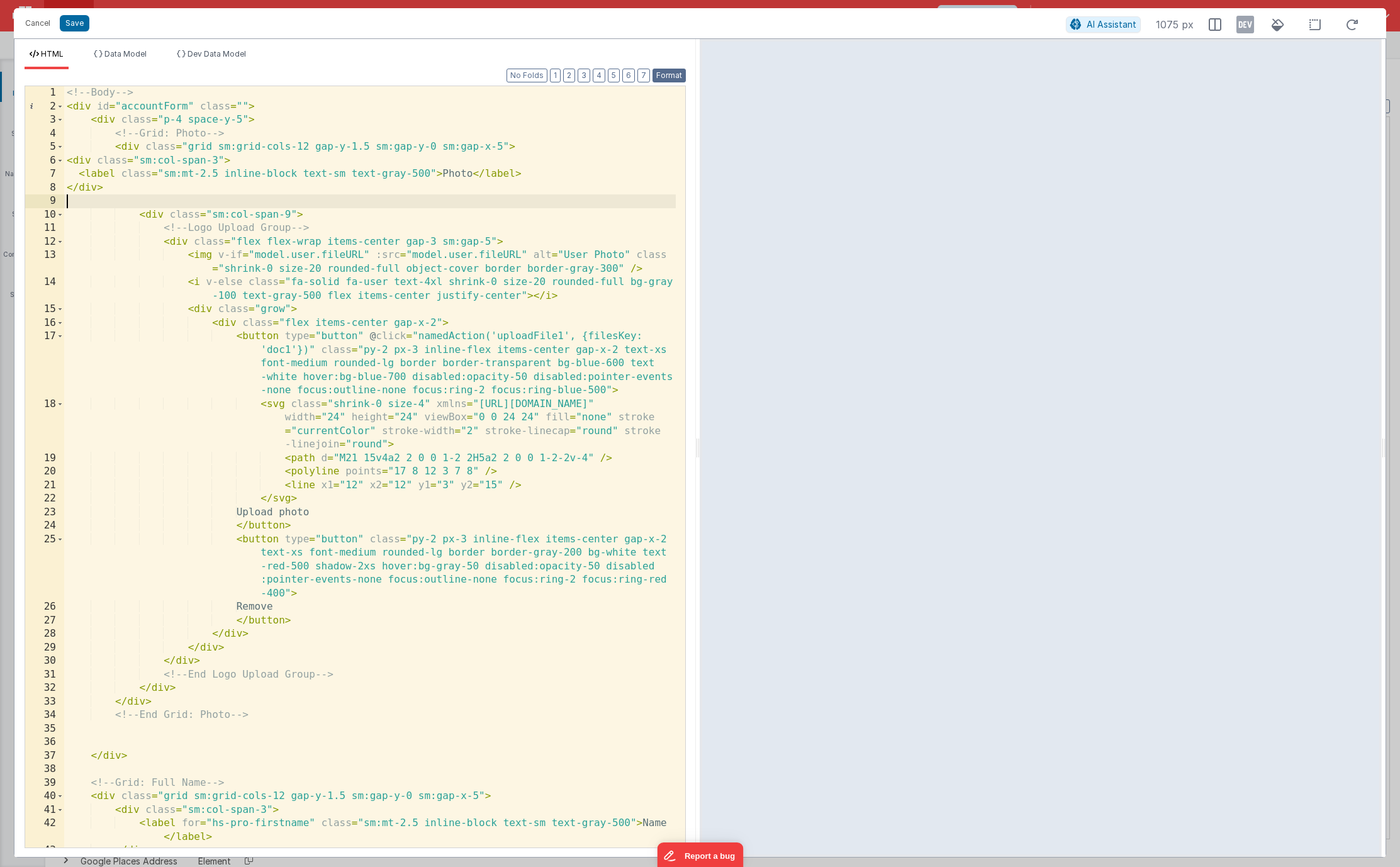
click at [660, 74] on button "Format" at bounding box center [668, 75] width 33 height 14
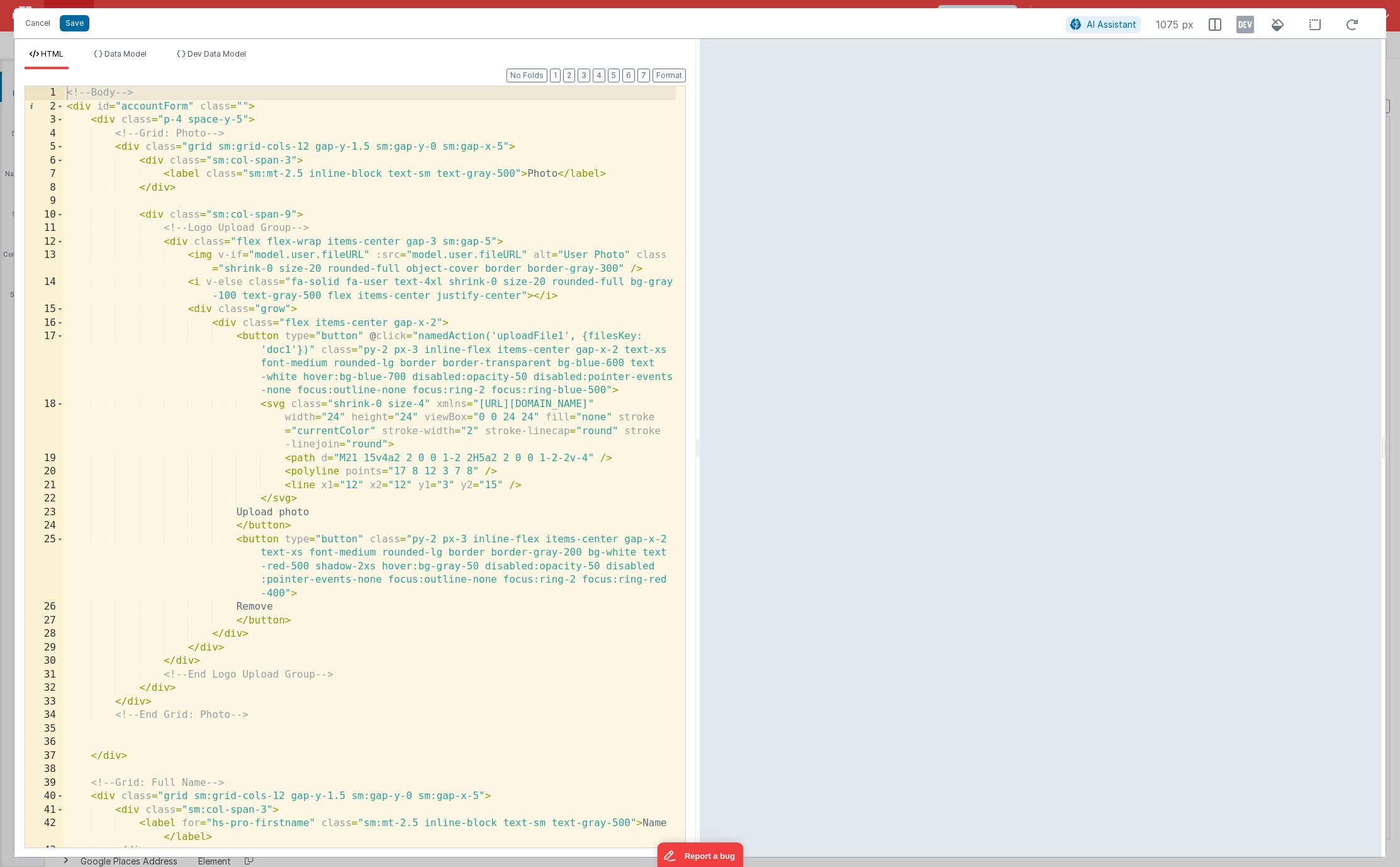
click at [233, 202] on div "<!-- Body --> < div id = "accountForm" class = "" > < div class = "p-4 space-y-…" at bounding box center [370, 480] width 612 height 788
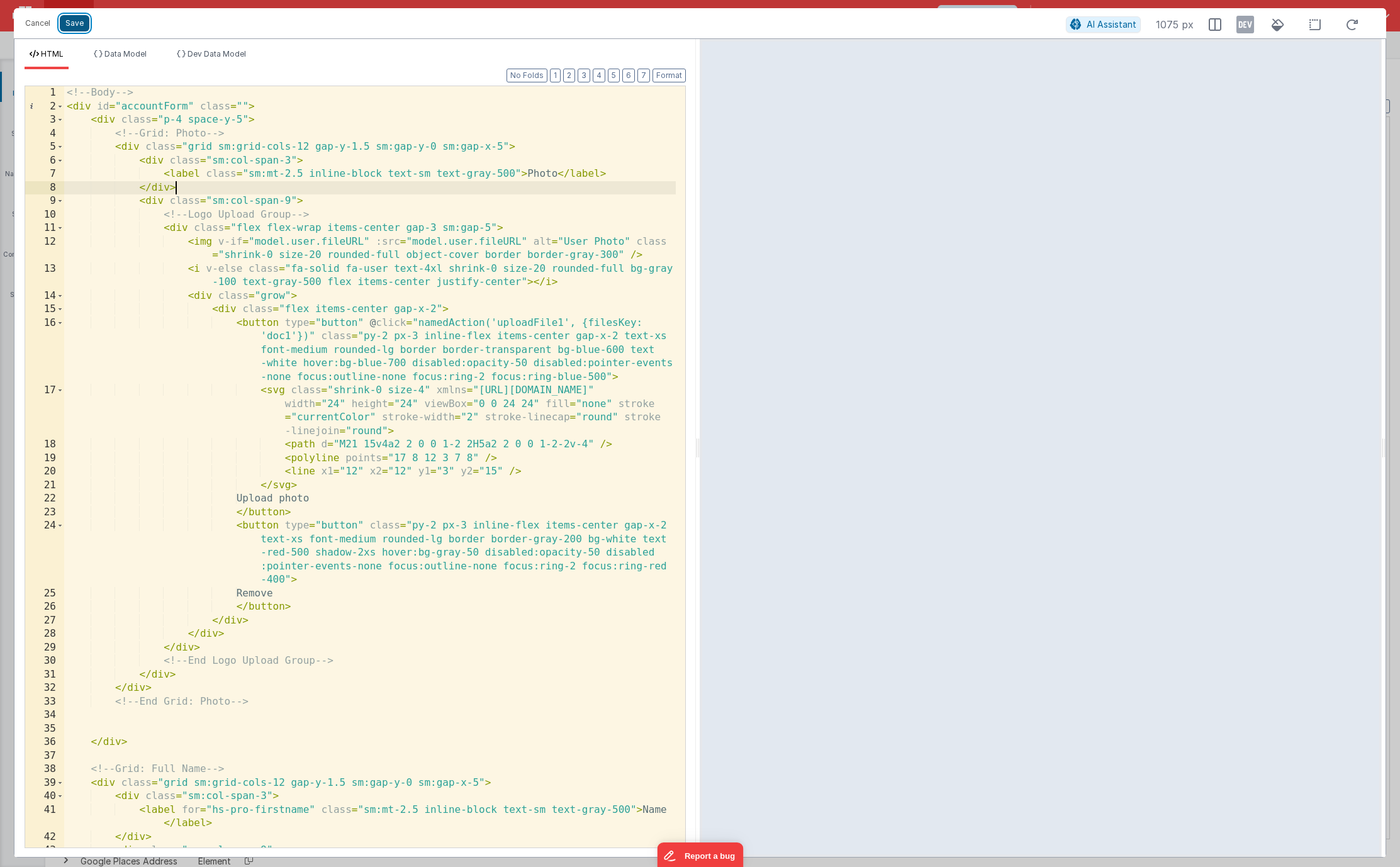
click at [80, 27] on button "Save" at bounding box center [74, 23] width 29 height 16
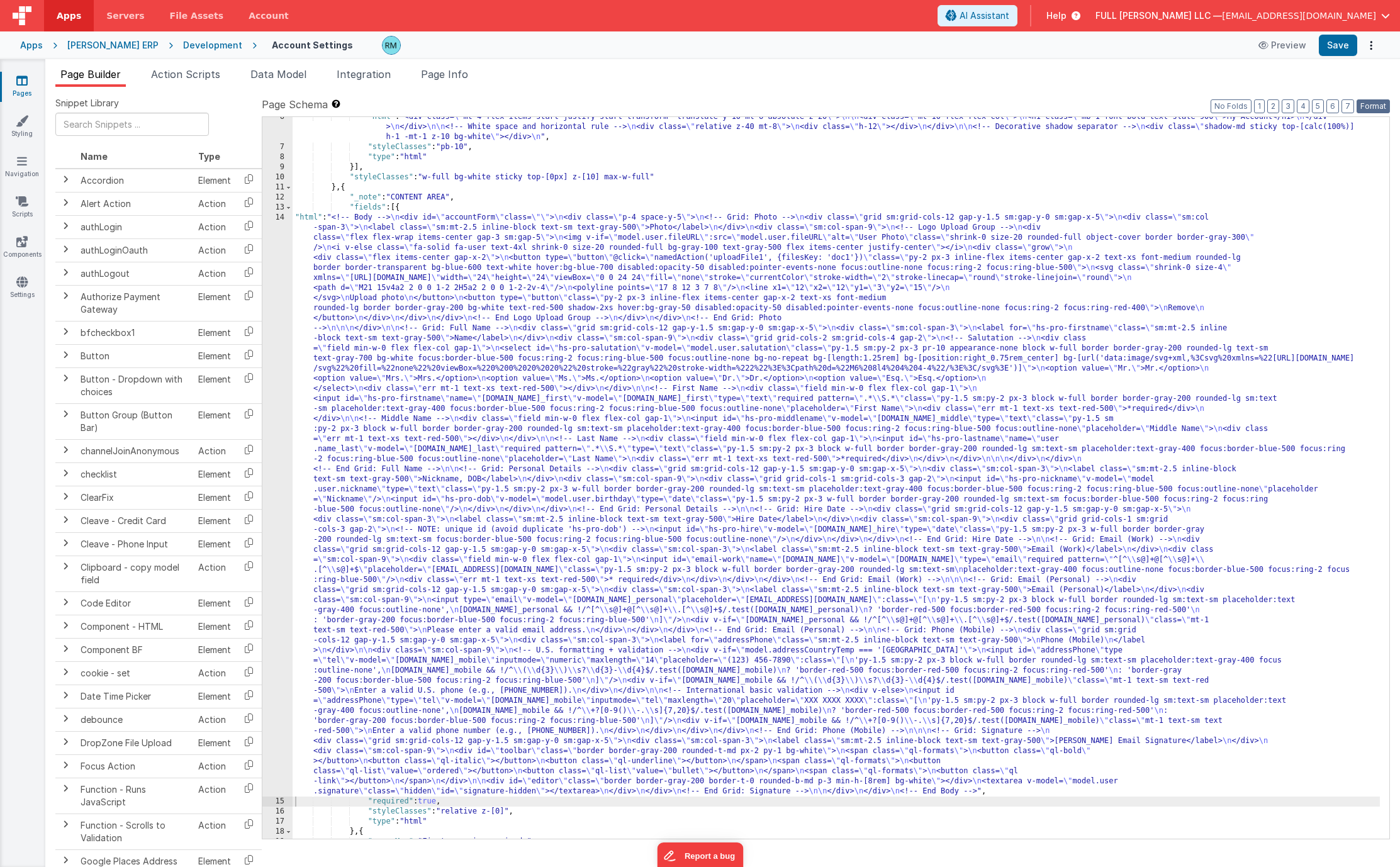
click at [1377, 105] on button "Format" at bounding box center [1373, 106] width 33 height 14
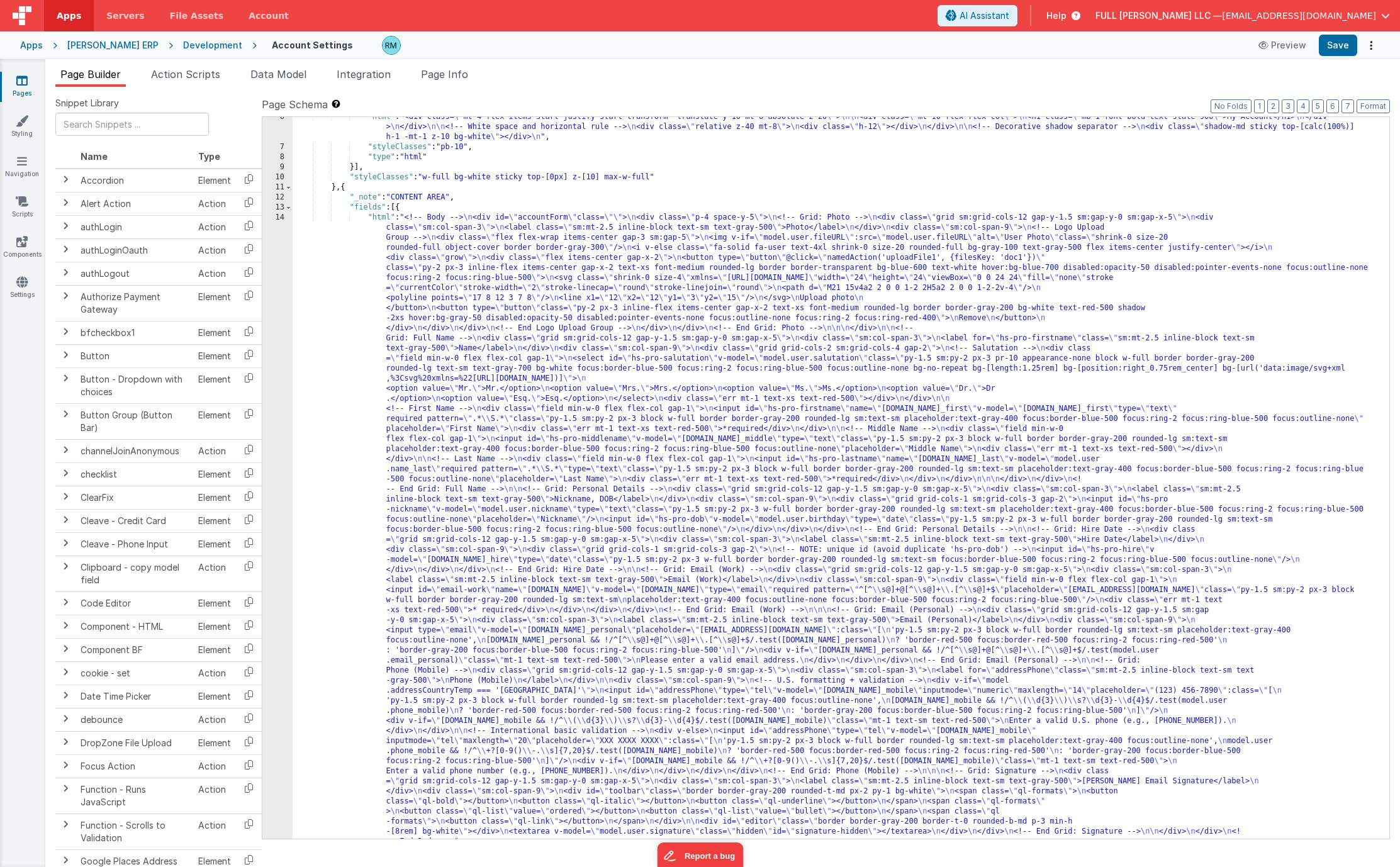
click at [1343, 56] on div "Apps WH Cooke ERP Development Account Settings Preview Save" at bounding box center [700, 45] width 1400 height 27
click at [1338, 49] on button "Save" at bounding box center [1337, 45] width 38 height 21
click at [381, 220] on div ""html" : "<div class= \" mt-4 flex items-start justify-start transform -transla…" at bounding box center [836, 804] width 1087 height 1386
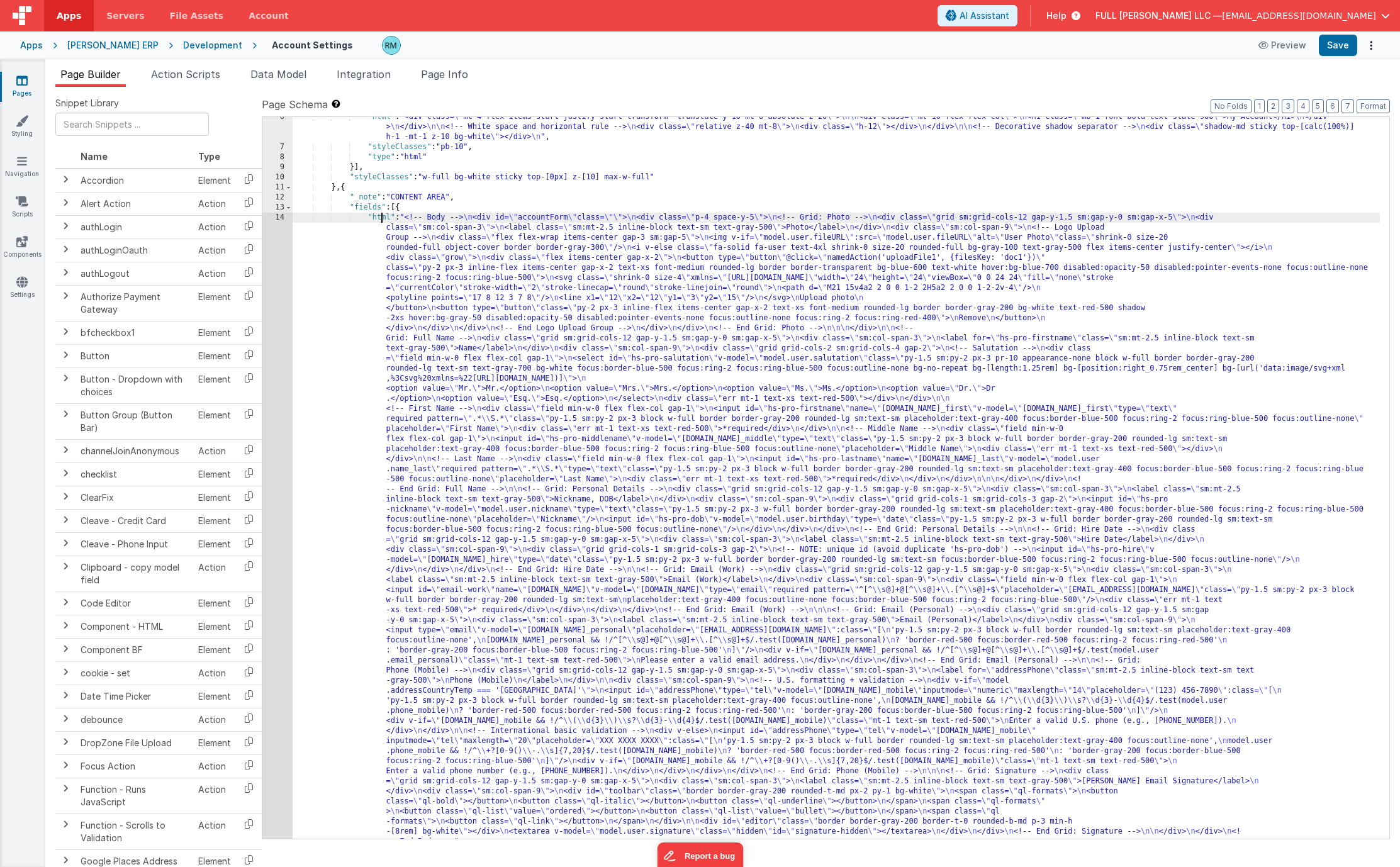
click at [282, 217] on div "14" at bounding box center [278, 529] width 30 height 634
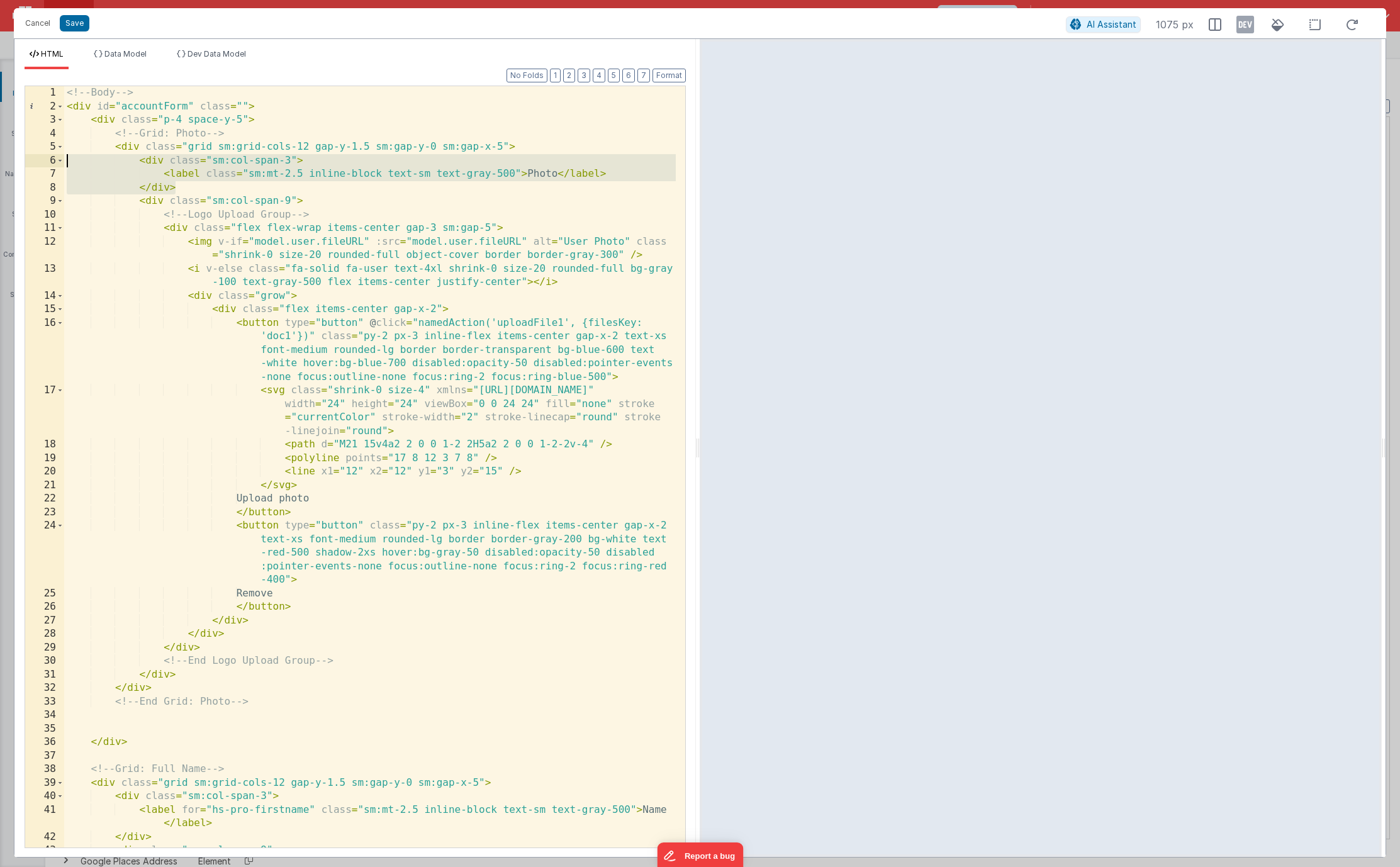
drag, startPoint x: 266, startPoint y: 191, endPoint x: 23, endPoint y: 162, distance: 244.7
click at [23, 162] on div "Format 7 6 5 4 3 2 1 No Folds 1 2 3 4 5 6 7 8 9 10 11 12 13 14 15 16 17 18 19 2…" at bounding box center [355, 462] width 681 height 788
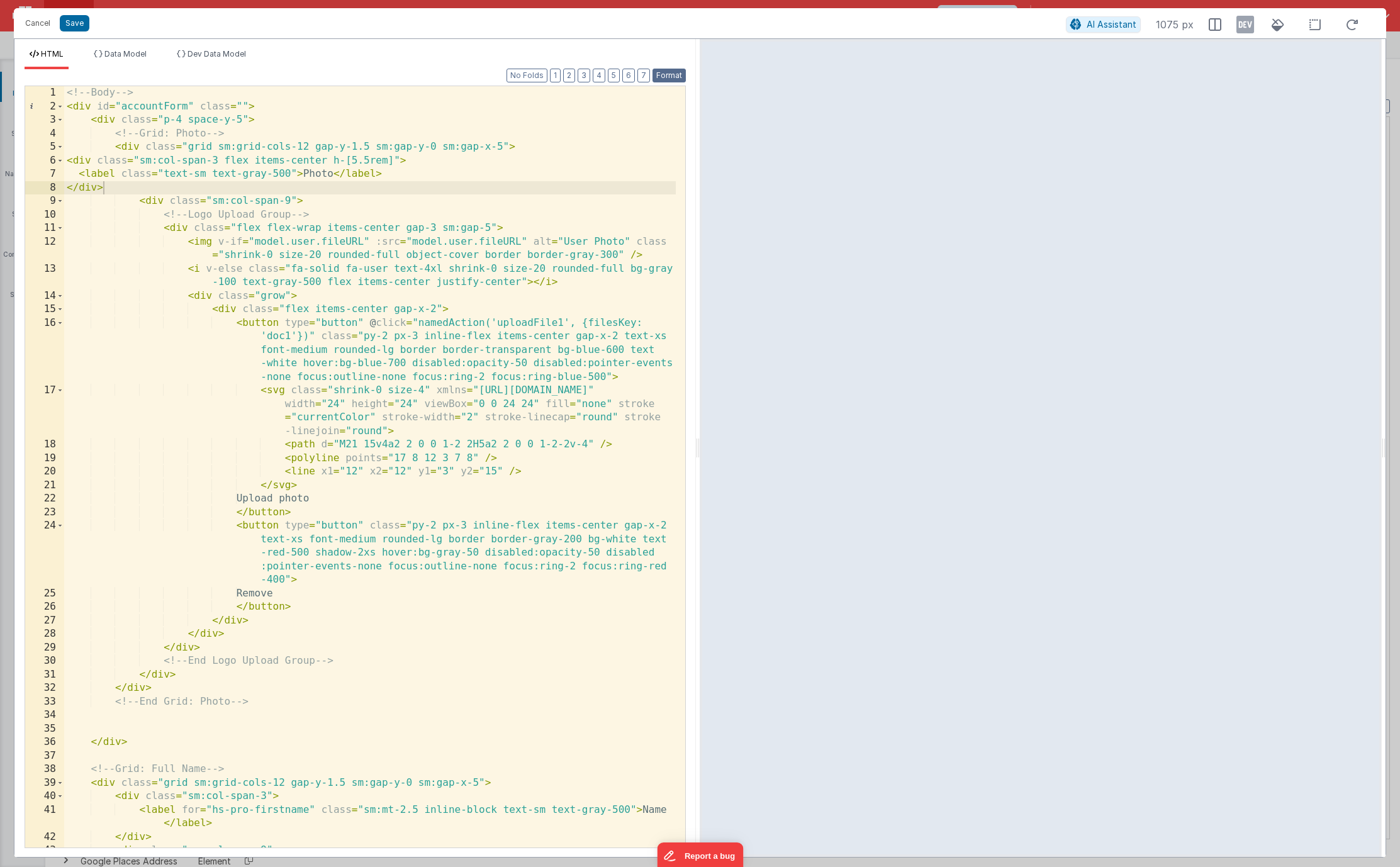
click at [674, 76] on button "Format" at bounding box center [668, 75] width 33 height 14
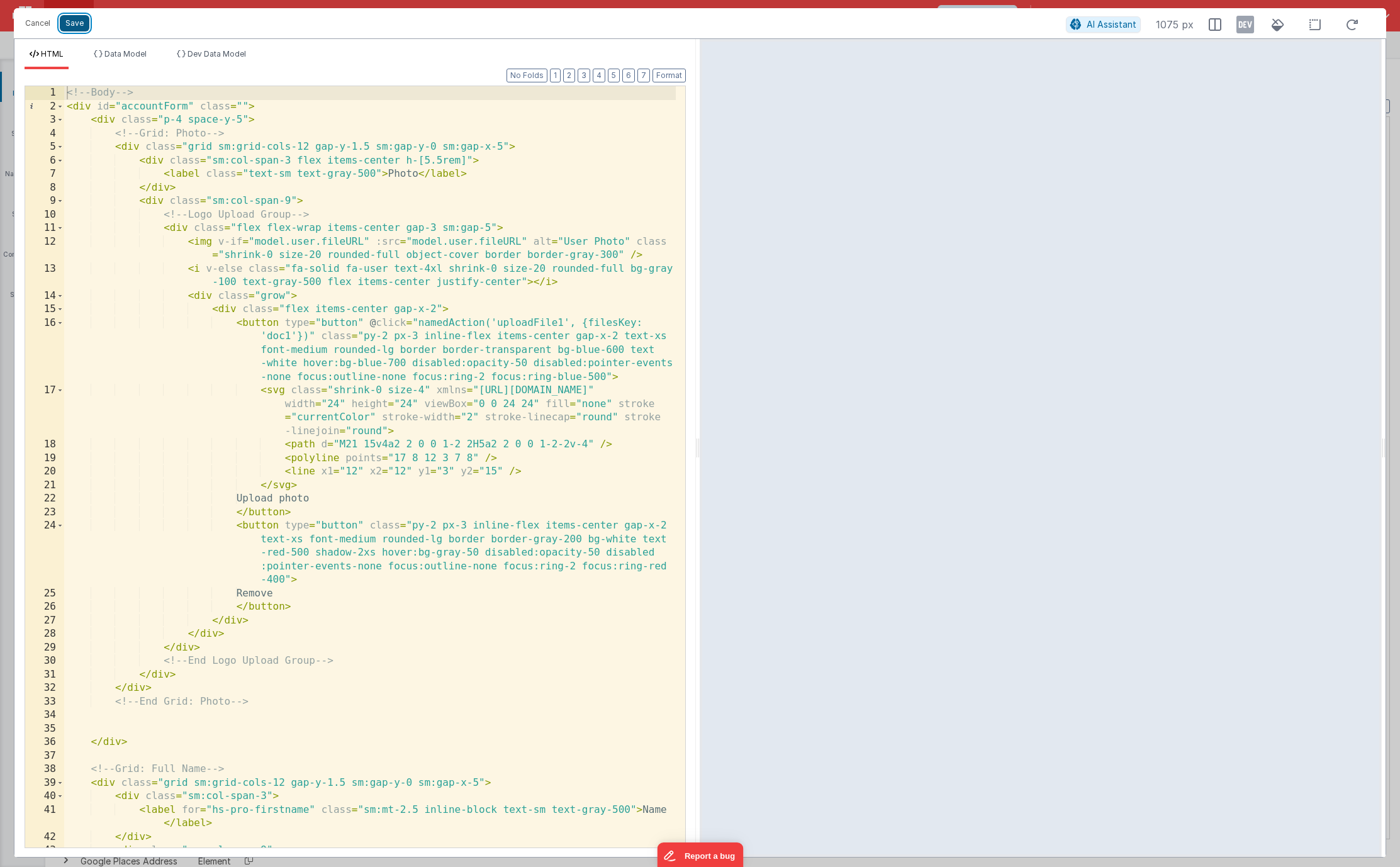
click at [74, 26] on button "Save" at bounding box center [74, 23] width 29 height 16
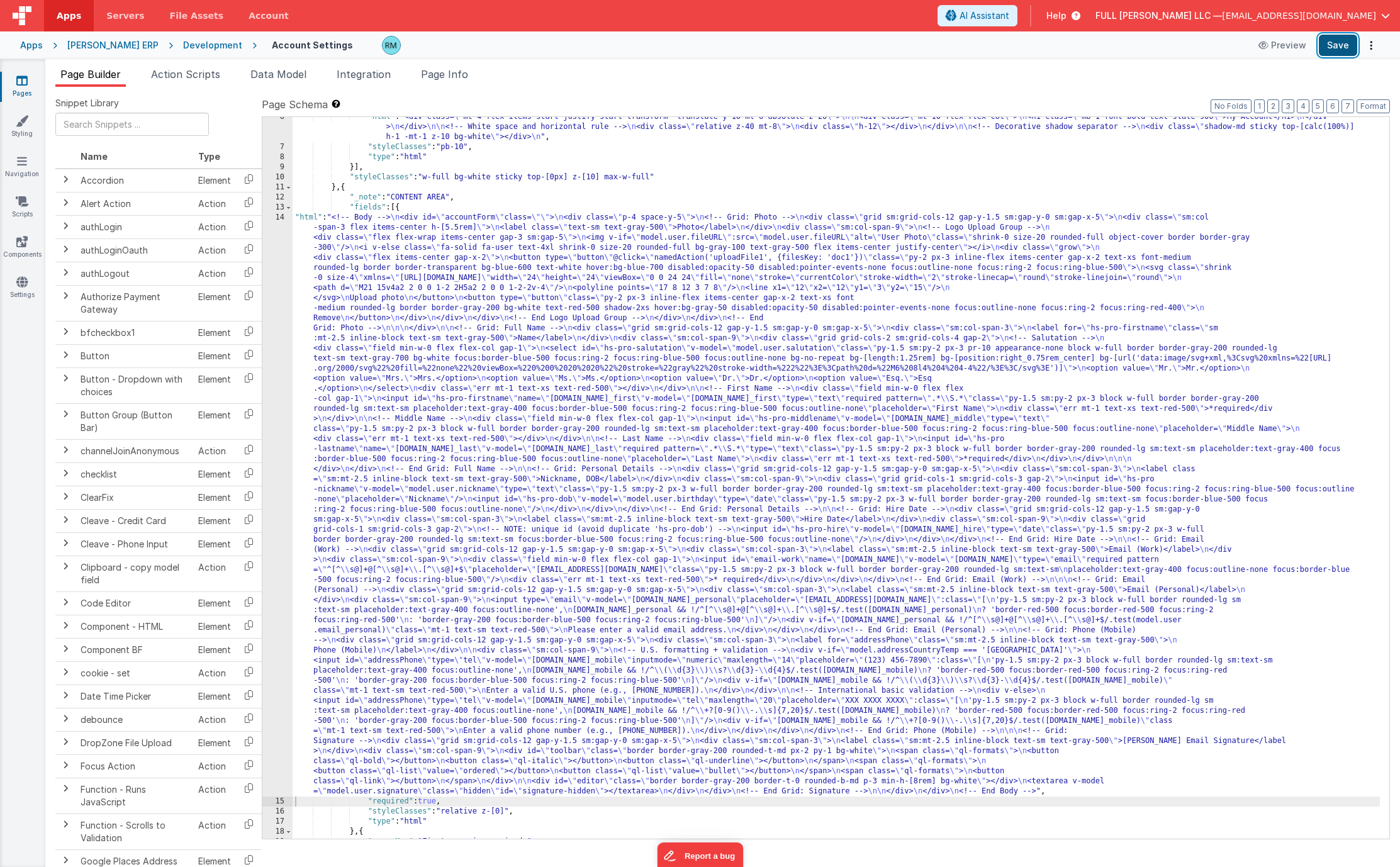
click at [1349, 37] on button "Save" at bounding box center [1337, 45] width 38 height 21
click at [1369, 50] on button "Options" at bounding box center [1371, 45] width 18 height 18
click at [1328, 91] on link "Rollback" at bounding box center [1324, 94] width 111 height 24
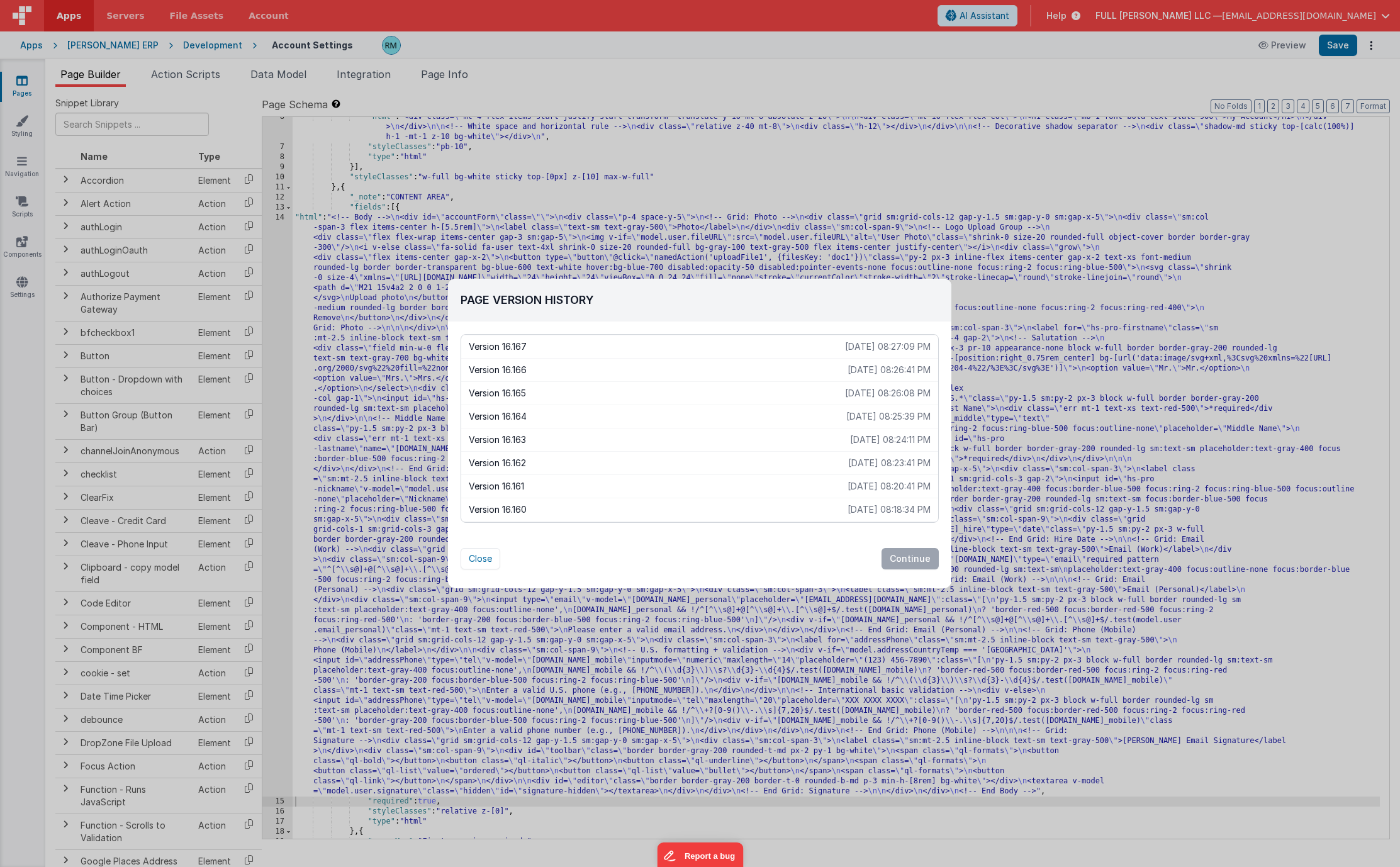
scroll to position [167, 0]
click at [645, 413] on p "Version 16.157" at bounding box center [659, 412] width 381 height 12
click at [915, 552] on button "Continue" at bounding box center [910, 558] width 57 height 21
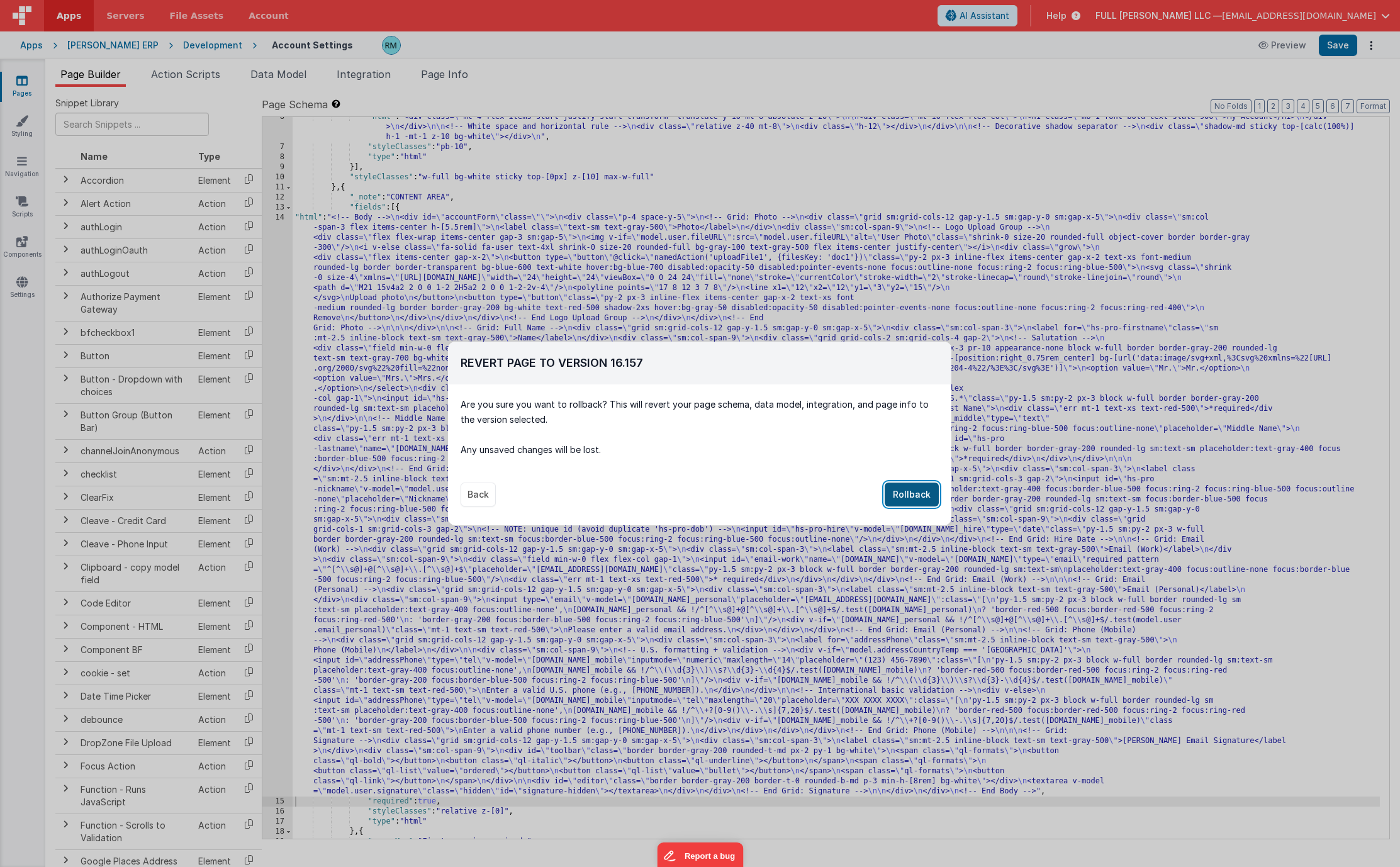
click at [922, 495] on button "Rollback" at bounding box center [911, 494] width 54 height 24
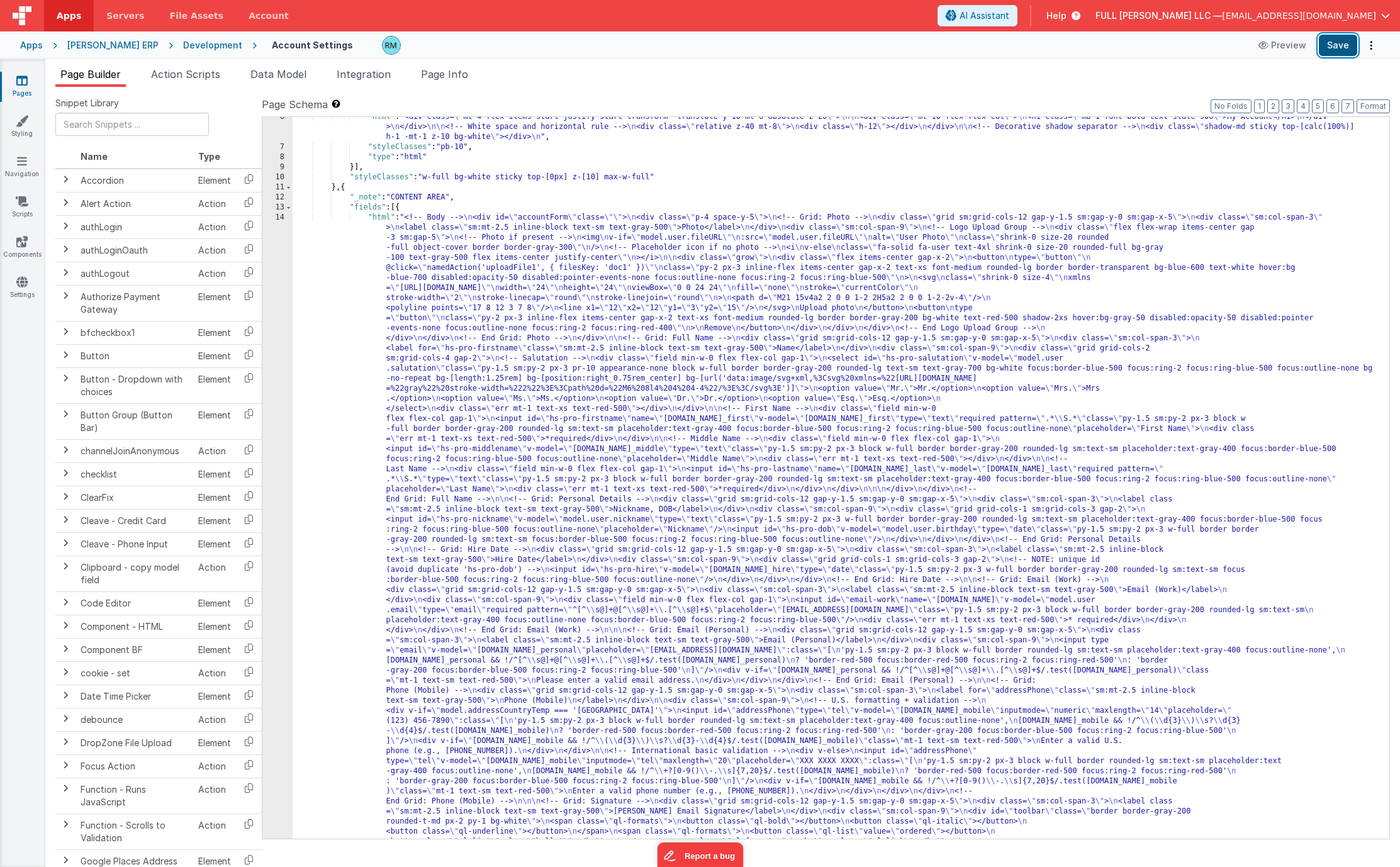
click at [1344, 48] on button "Save" at bounding box center [1337, 45] width 38 height 21
click at [1365, 50] on button "Options" at bounding box center [1371, 45] width 18 height 18
click at [1319, 90] on link "Rollback" at bounding box center [1324, 94] width 111 height 24
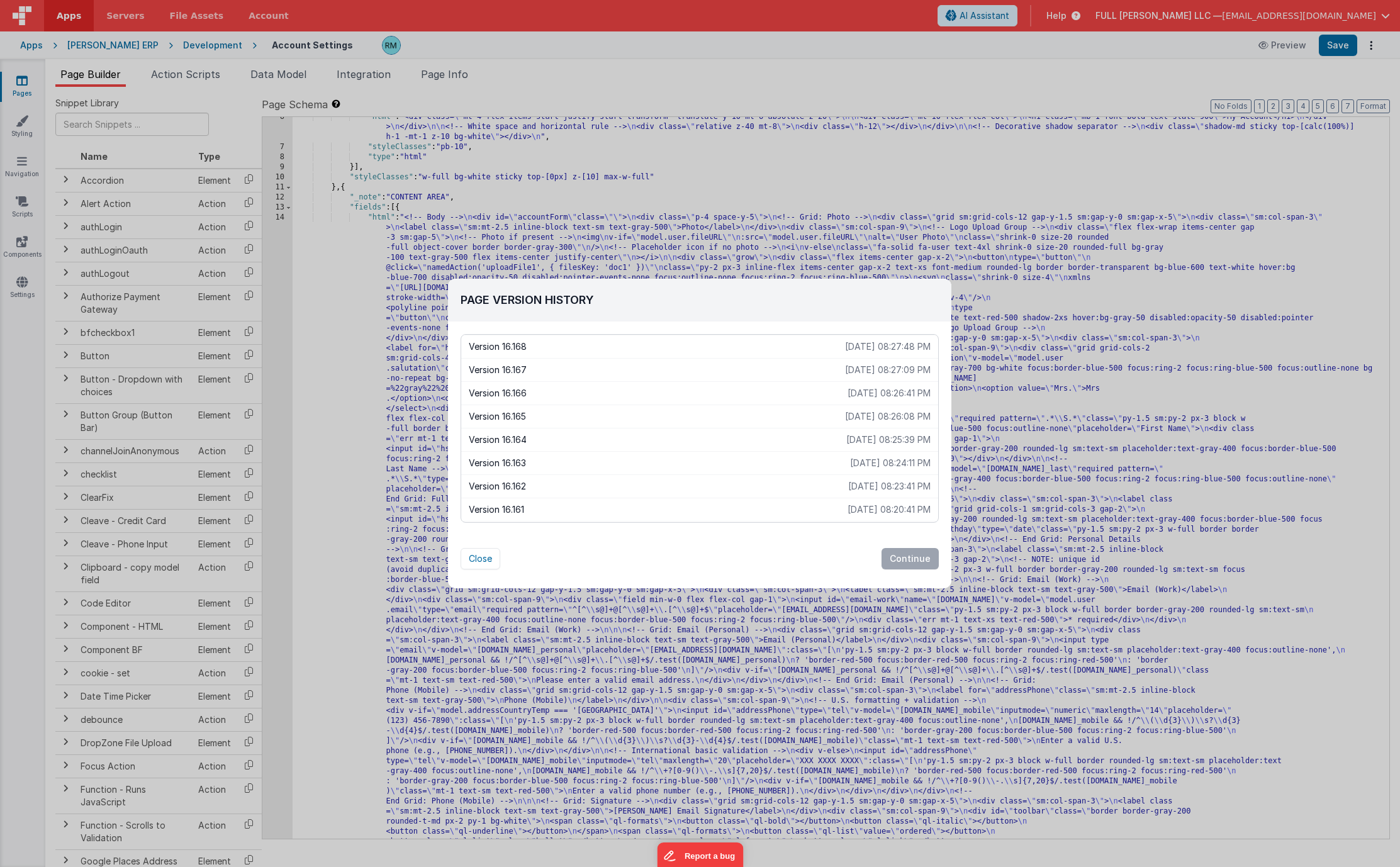
click at [845, 373] on p "2025-08-21 08:27:09 PM" at bounding box center [887, 369] width 85 height 12
click at [896, 560] on button "Continue" at bounding box center [910, 558] width 57 height 21
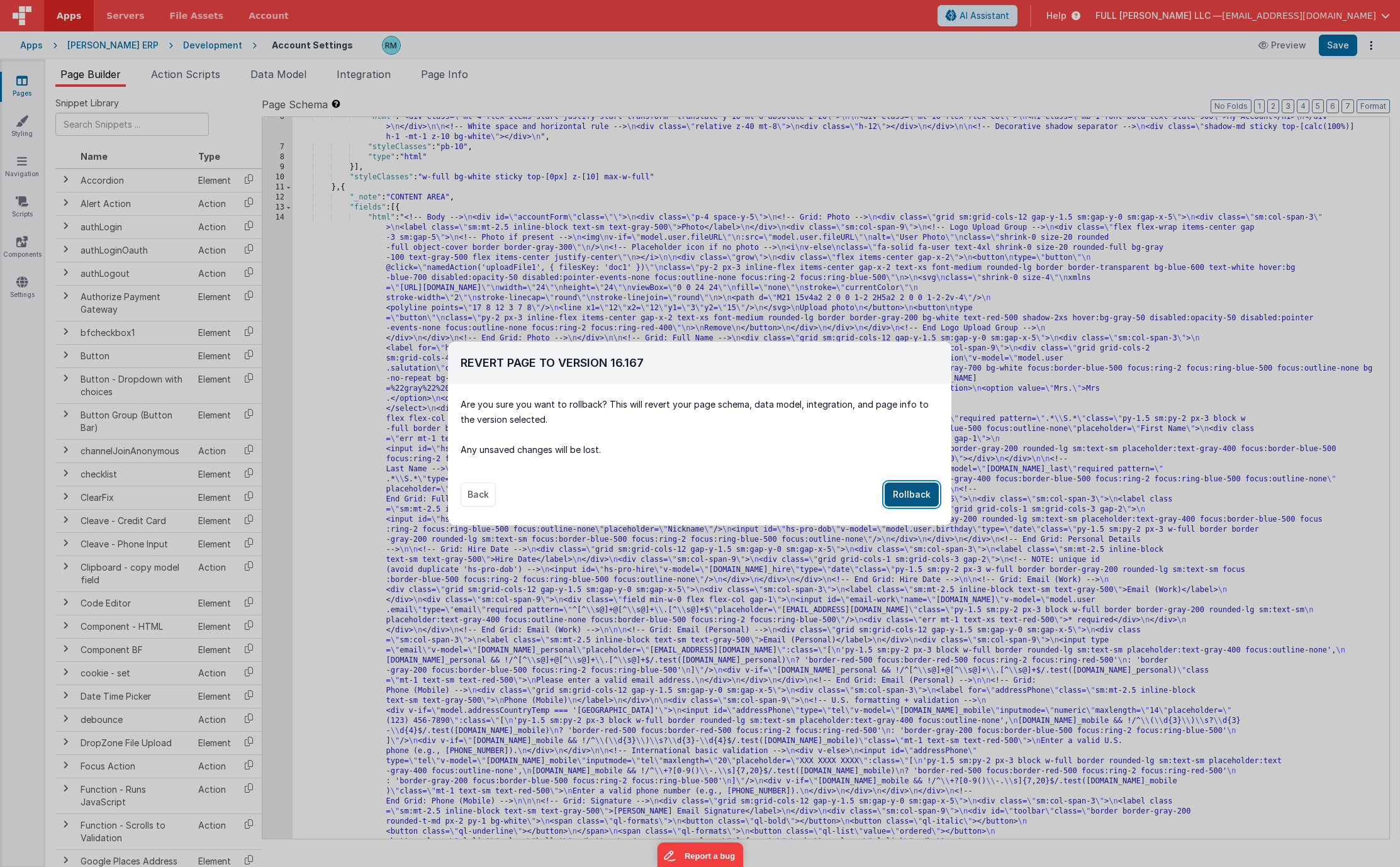
click at [911, 489] on button "Rollback" at bounding box center [911, 494] width 54 height 24
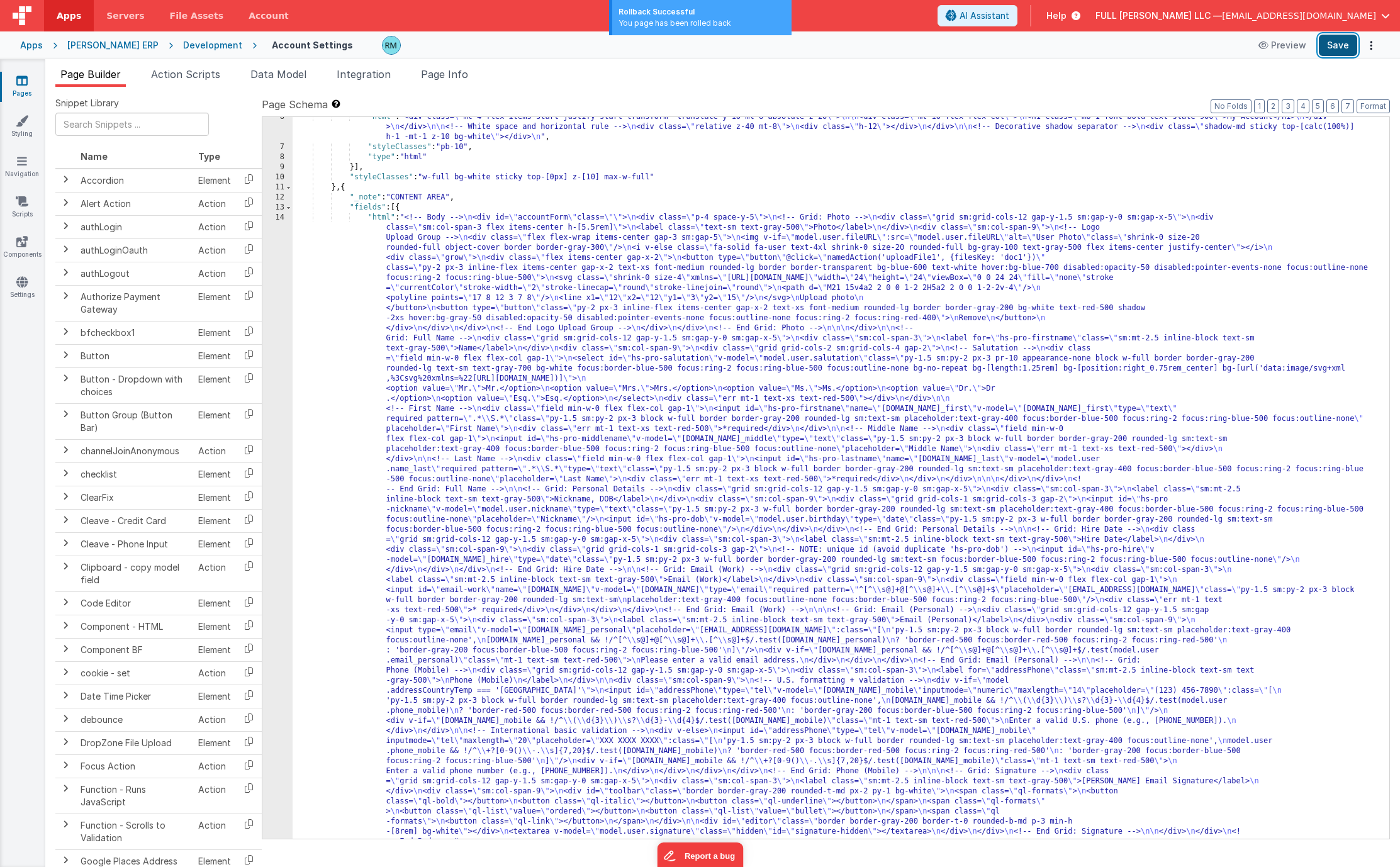
click at [1341, 46] on button "Save" at bounding box center [1337, 45] width 38 height 21
click at [399, 217] on div ""html" : "<div class= \" mt-4 flex items-start justify-start transform -transla…" at bounding box center [836, 804] width 1087 height 1386
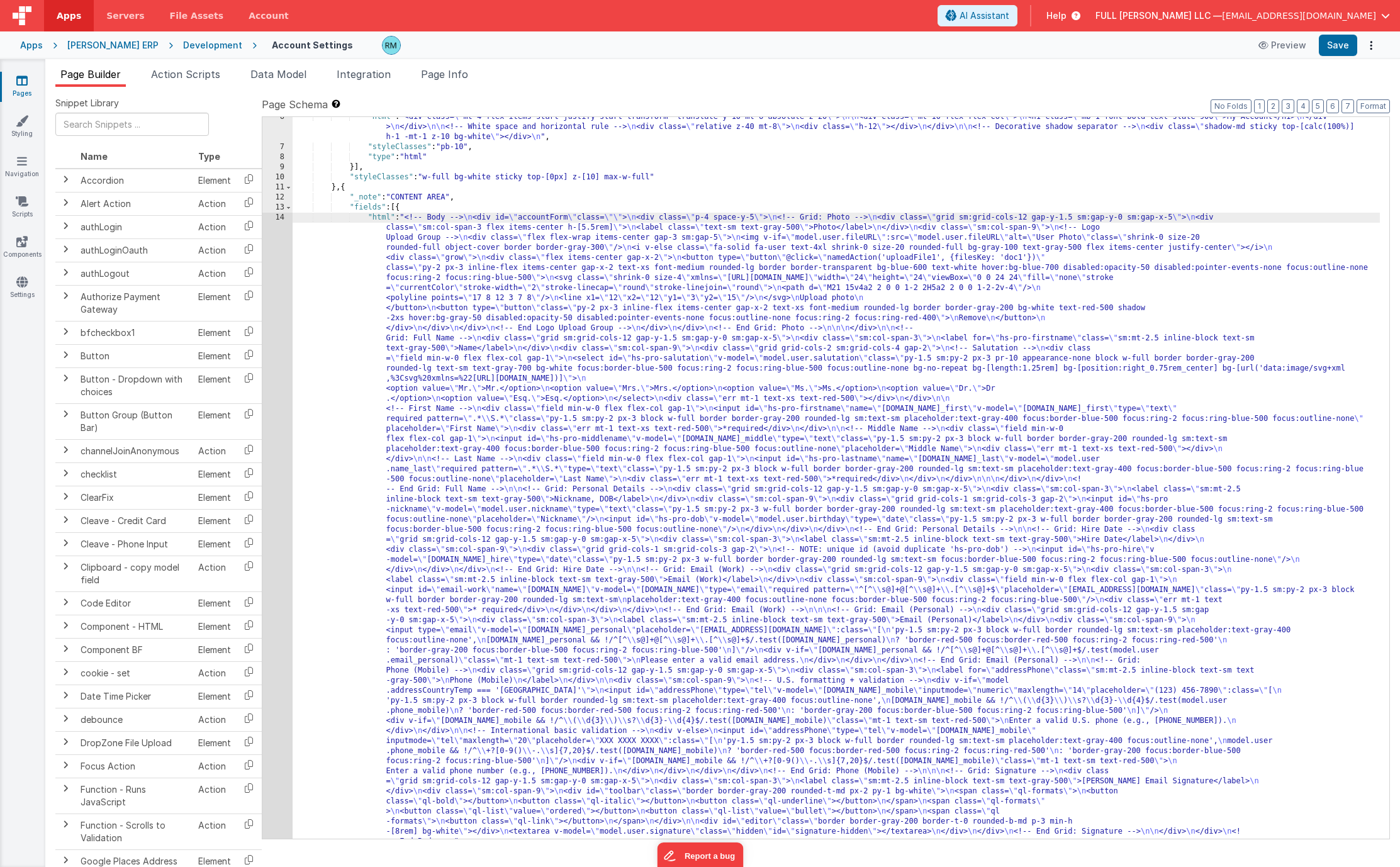
click at [383, 218] on div ""html" : "<div class= \" mt-4 flex items-start justify-start transform -transla…" at bounding box center [836, 804] width 1087 height 1386
click at [281, 218] on div "14" at bounding box center [278, 529] width 30 height 634
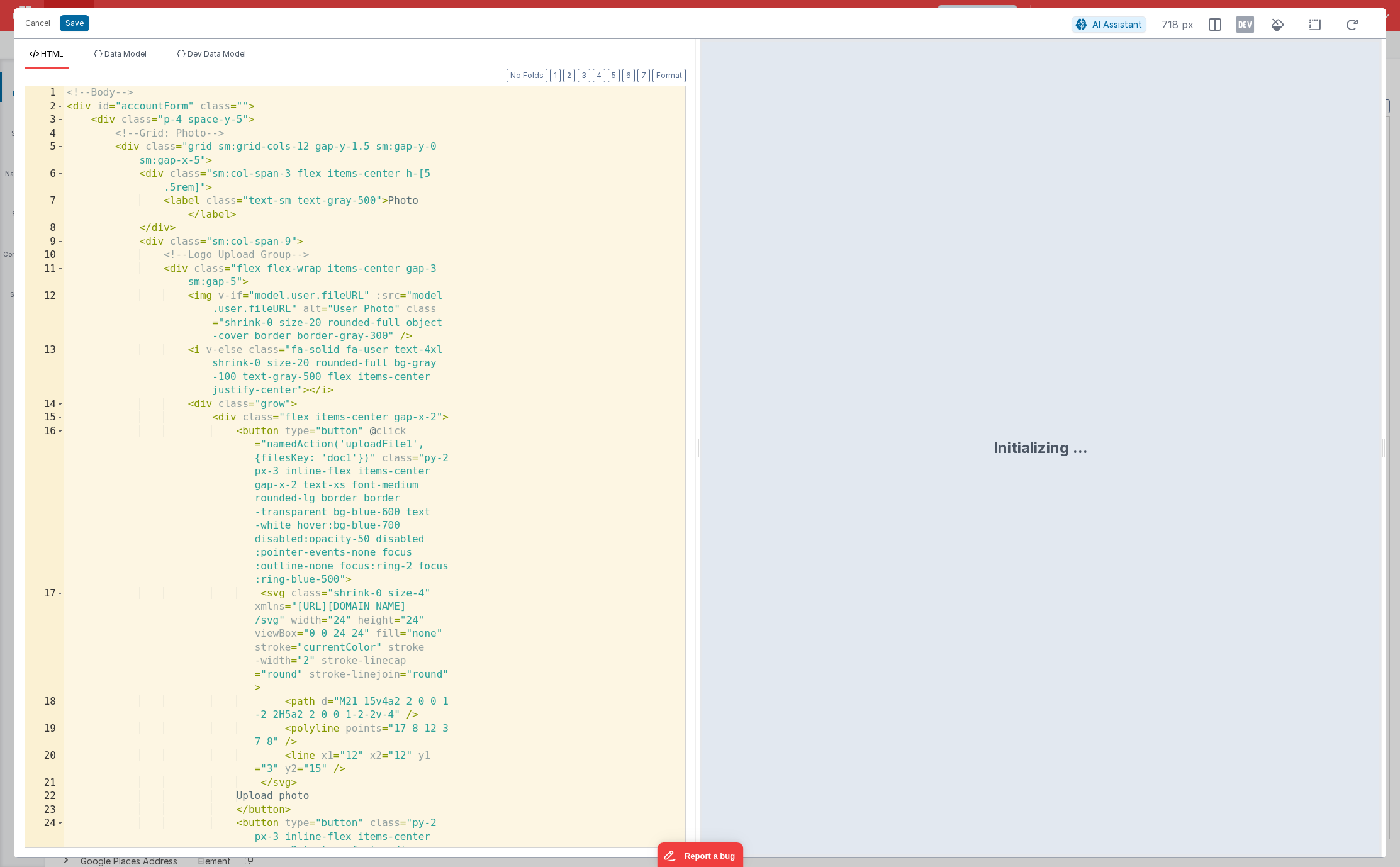
click at [349, 321] on div "<!-- Body --> < div id = "accountForm" class = "" > < div class = "p-4 space-y-…" at bounding box center [370, 541] width 612 height 910
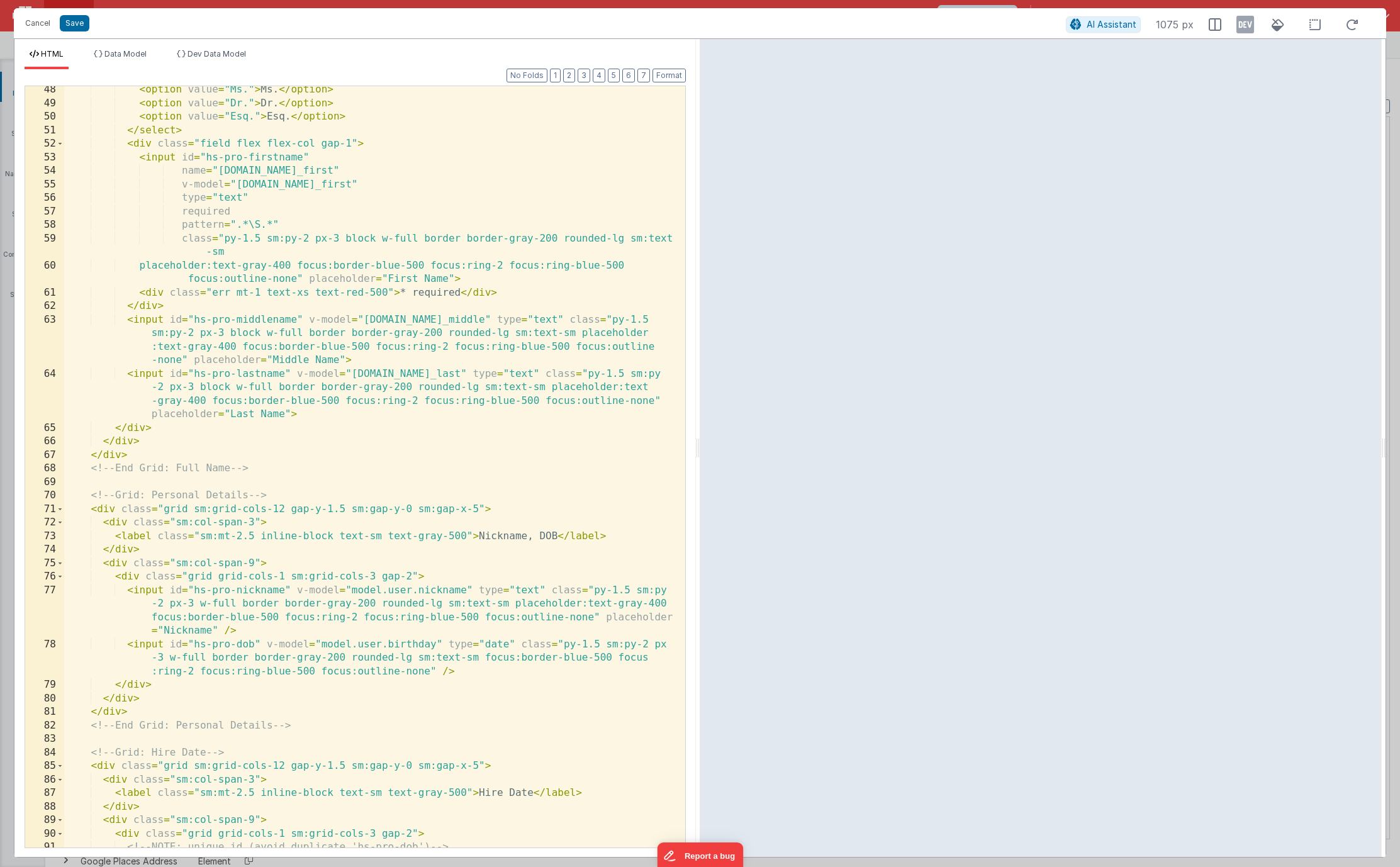
scroll to position [0, 0]
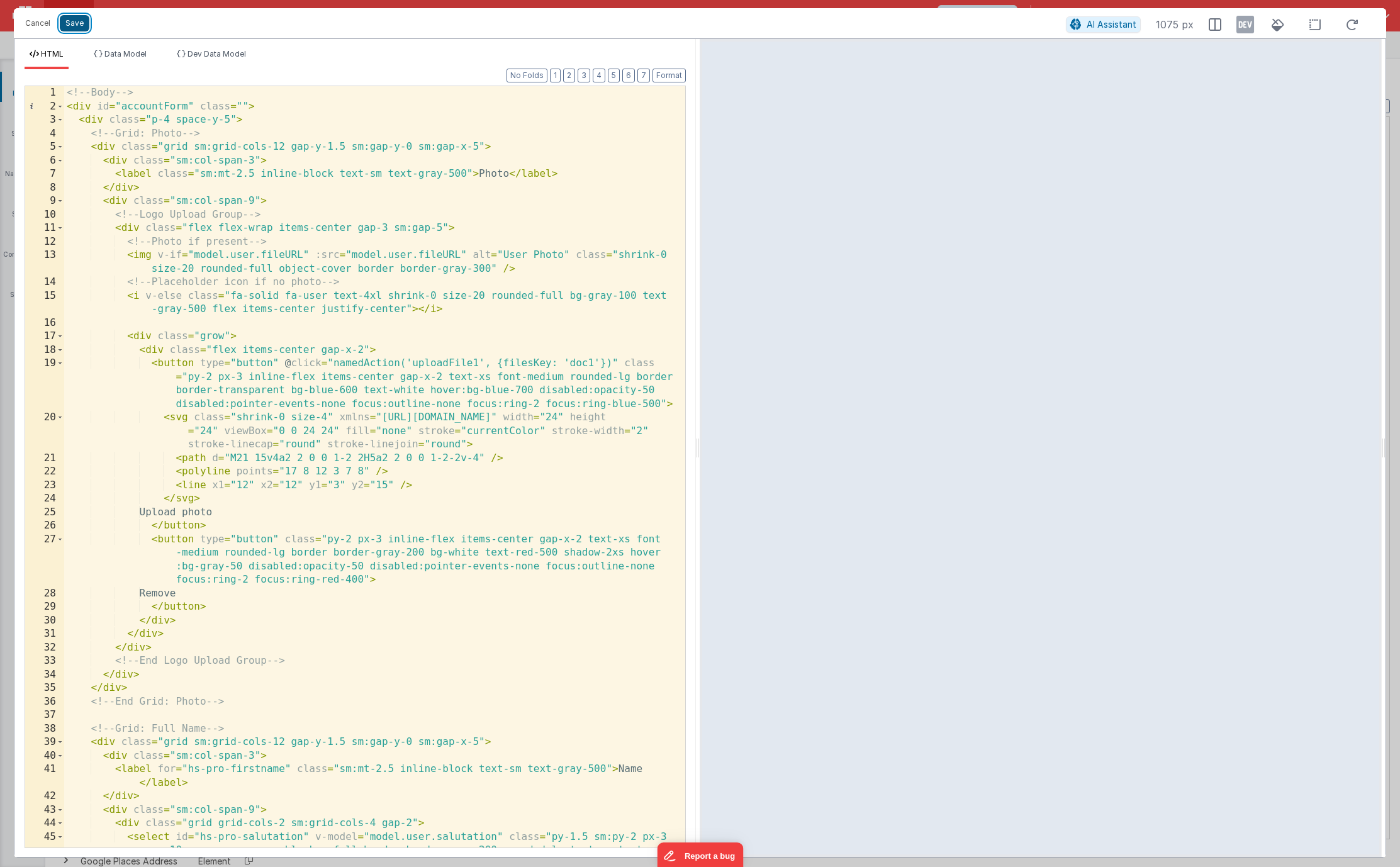
click at [83, 26] on button "Save" at bounding box center [74, 23] width 29 height 16
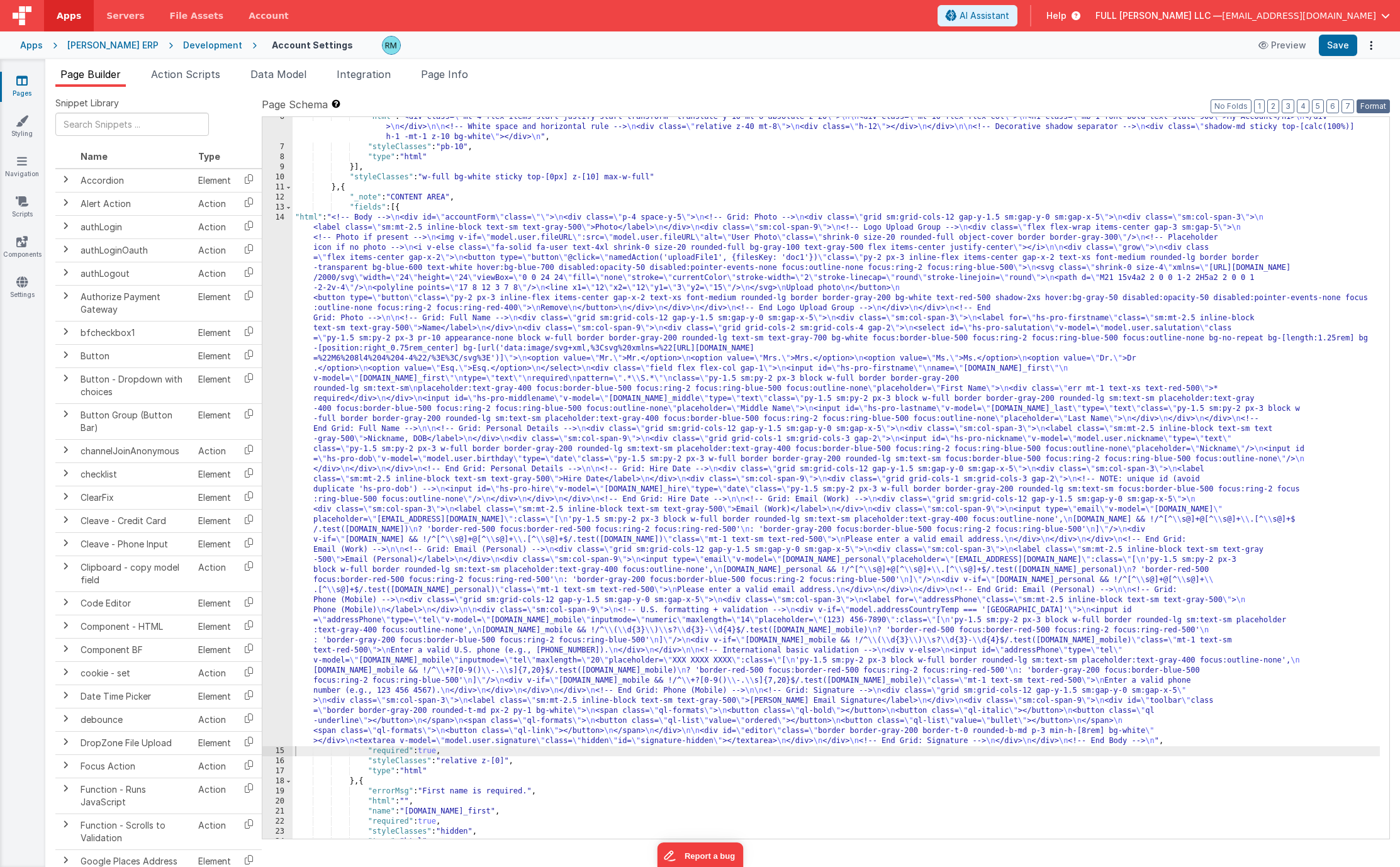
click at [1380, 102] on button "Format" at bounding box center [1373, 106] width 33 height 14
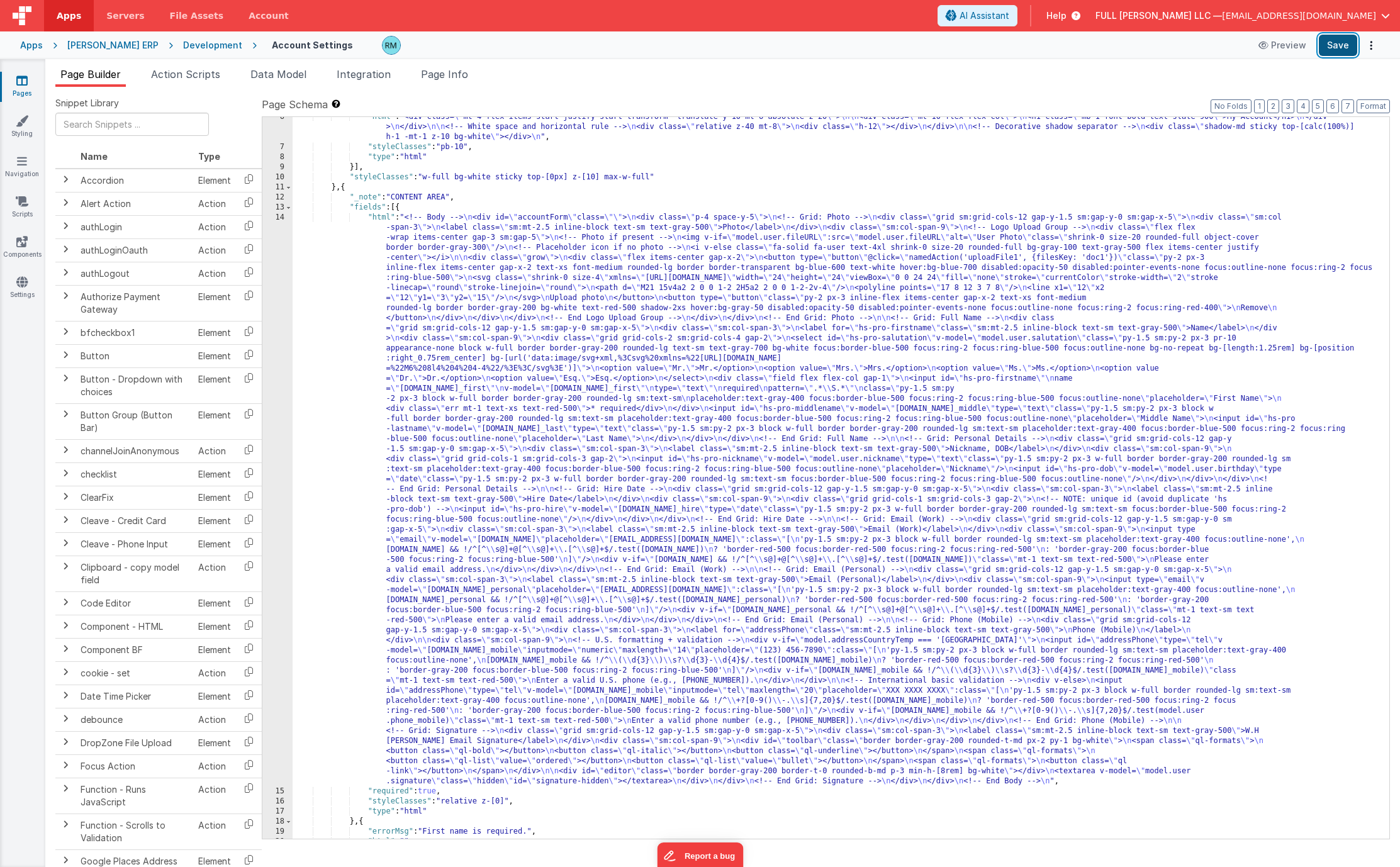
click at [1339, 42] on button "Save" at bounding box center [1337, 45] width 38 height 21
click at [1369, 46] on button "Options" at bounding box center [1371, 45] width 18 height 18
click at [1333, 92] on link "Rollback" at bounding box center [1324, 94] width 111 height 24
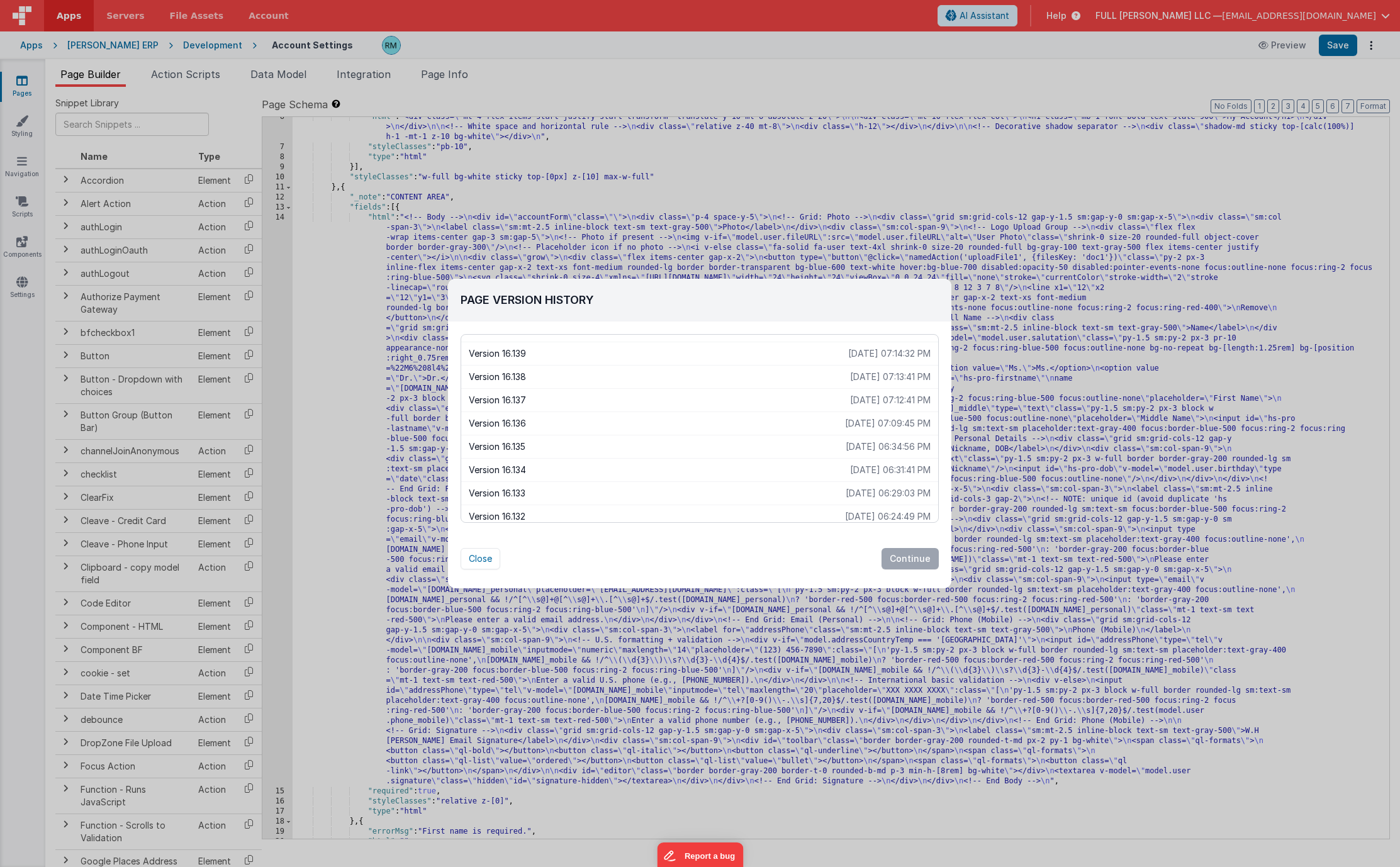
scroll to position [723, 0]
click at [765, 440] on p "Version 16.135" at bounding box center [657, 438] width 377 height 12
click at [903, 557] on button "Continue" at bounding box center [910, 558] width 57 height 21
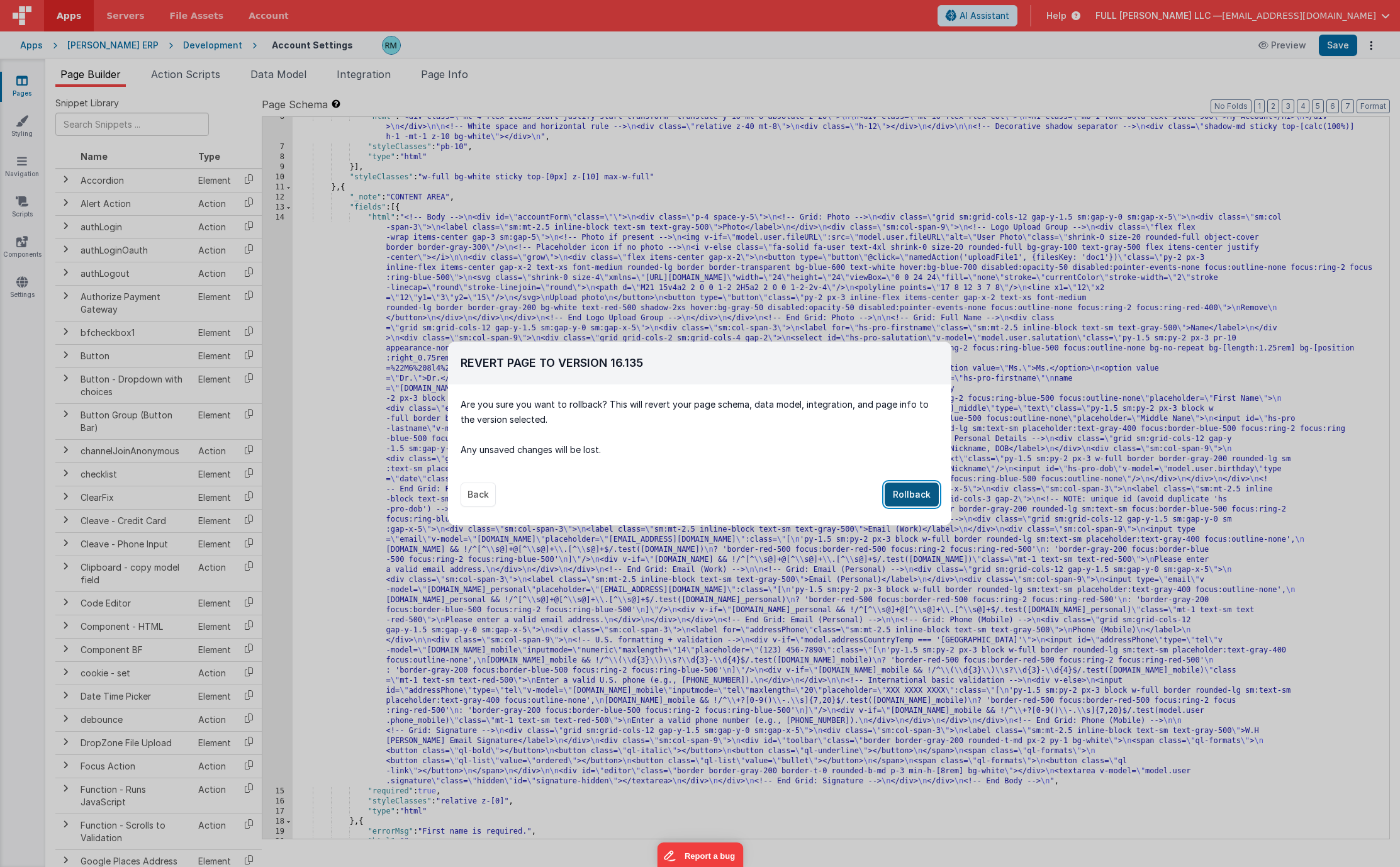
click at [916, 489] on button "Rollback" at bounding box center [911, 494] width 54 height 24
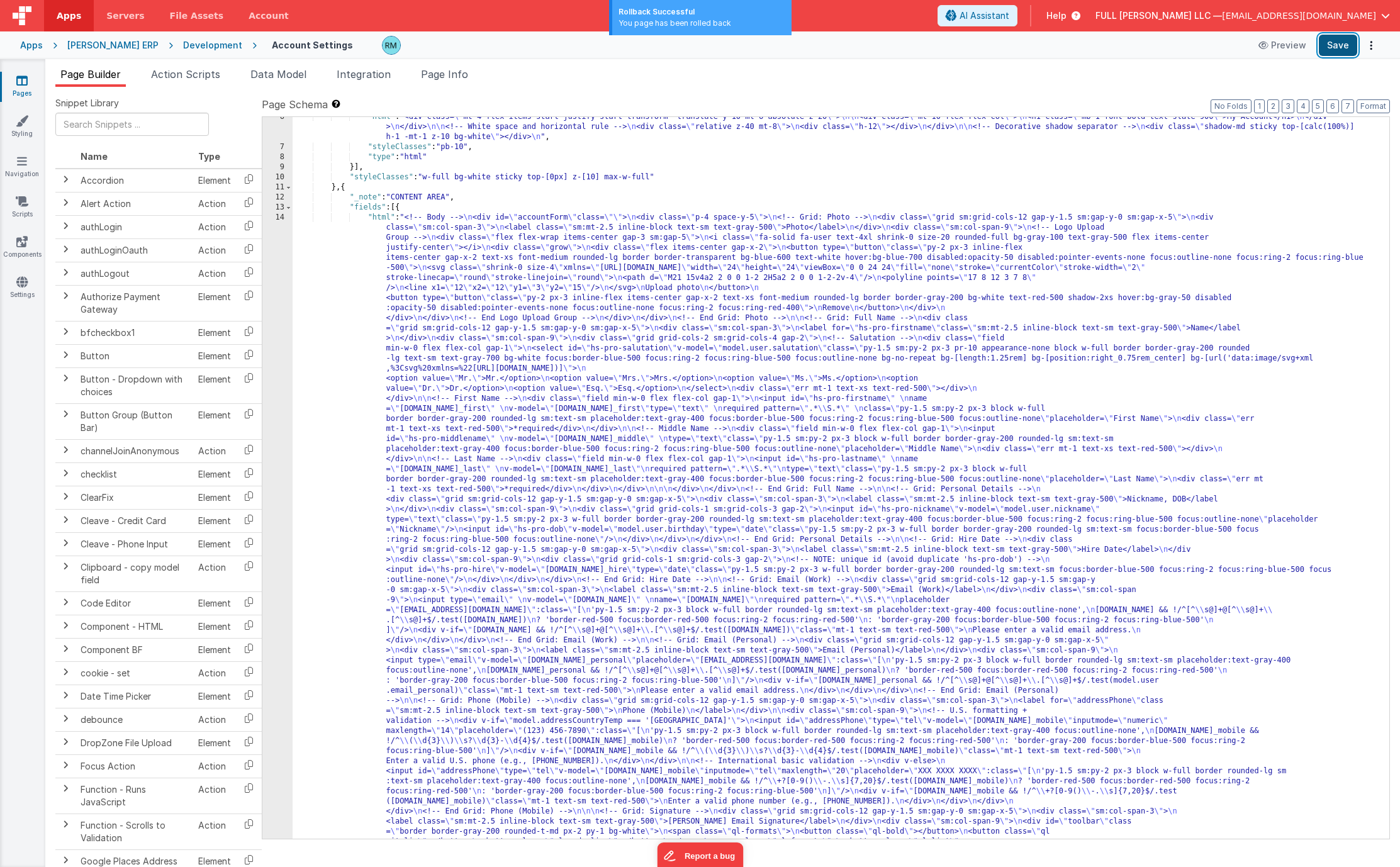
click at [1334, 51] on button "Save" at bounding box center [1337, 45] width 38 height 21
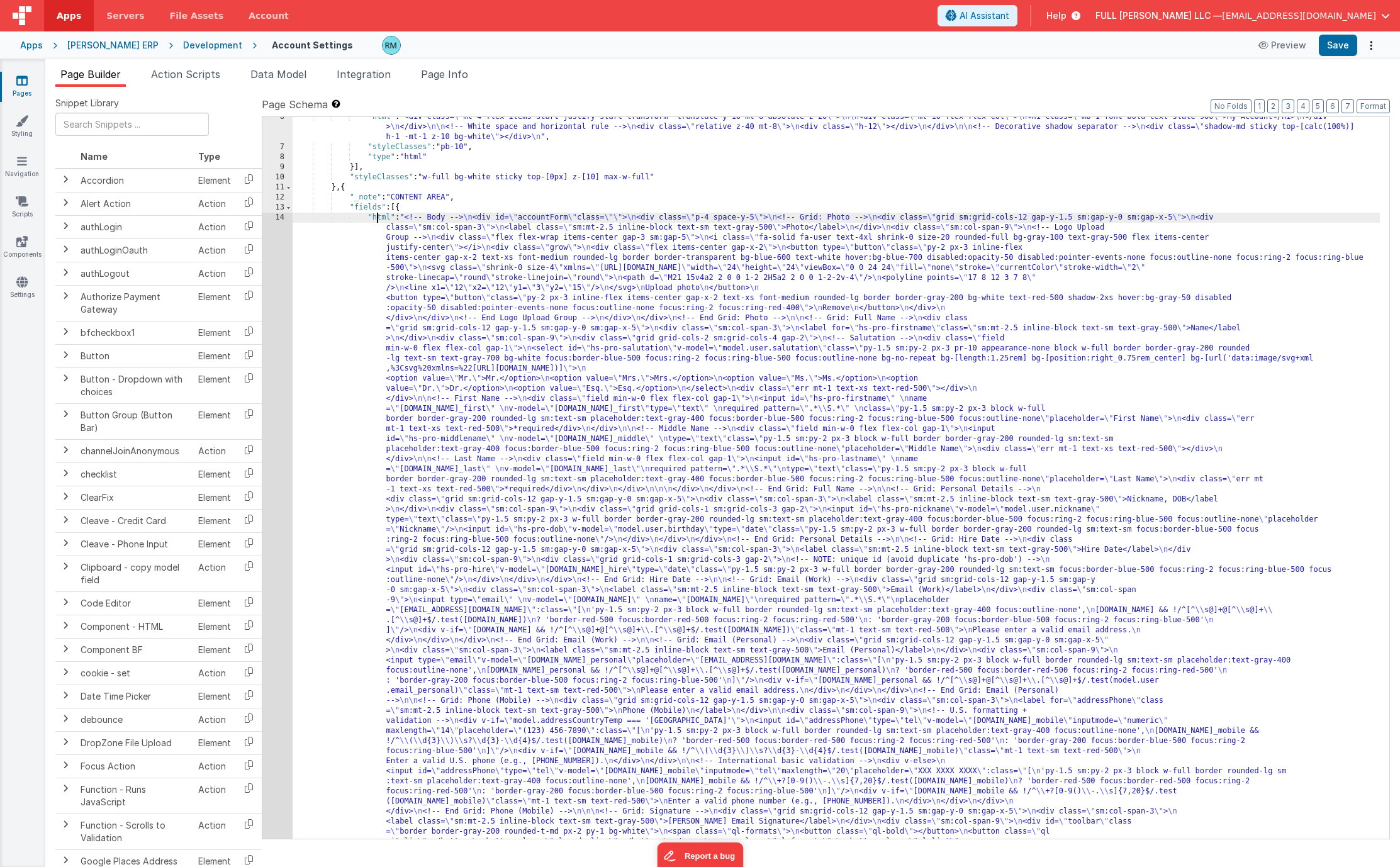
click at [376, 217] on div ""html" : "<div class= \" mt-4 flex items-start justify-start transform -transla…" at bounding box center [836, 825] width 1087 height 1426
click at [284, 216] on div "14" at bounding box center [278, 549] width 30 height 674
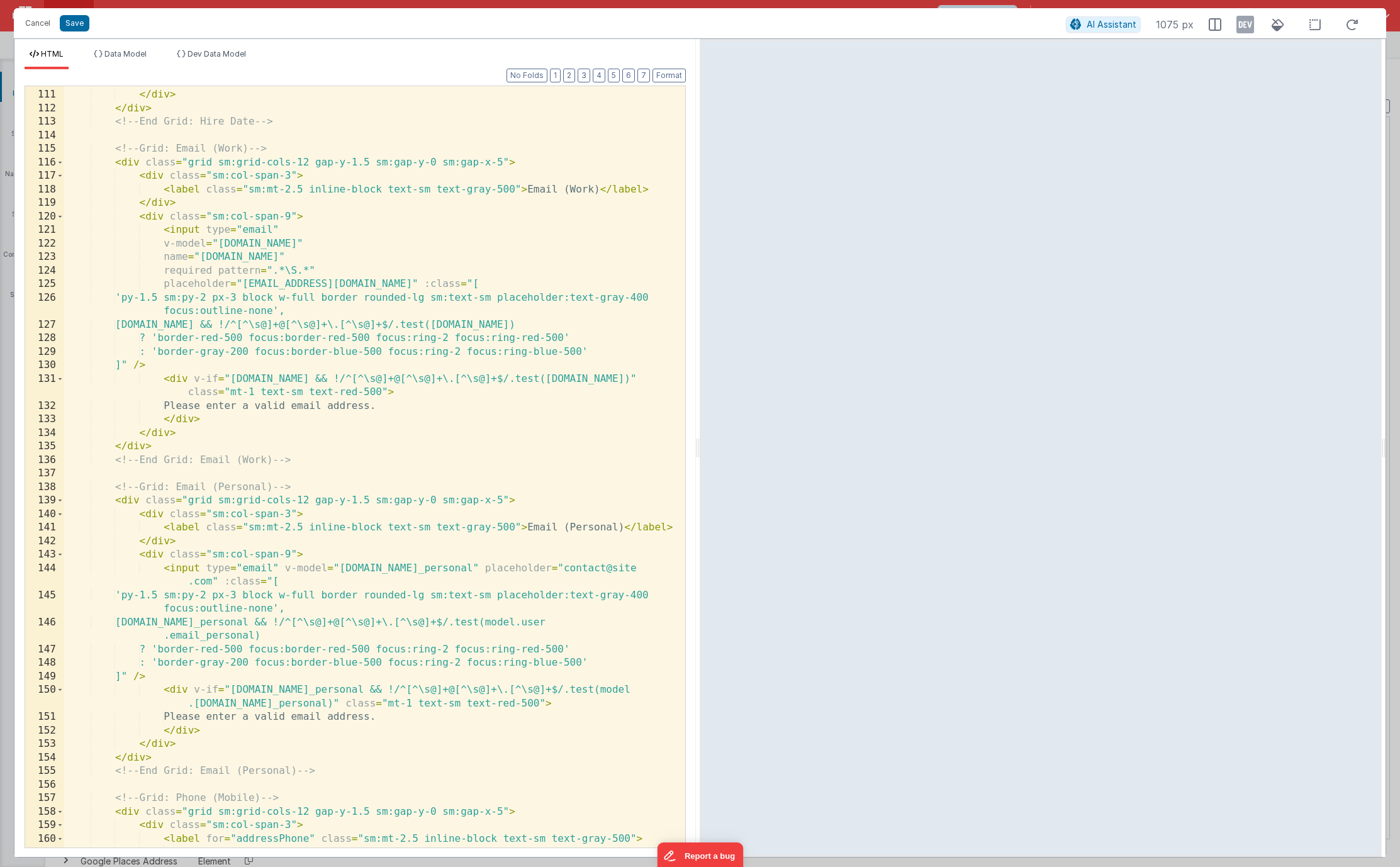
scroll to position [1931, 0]
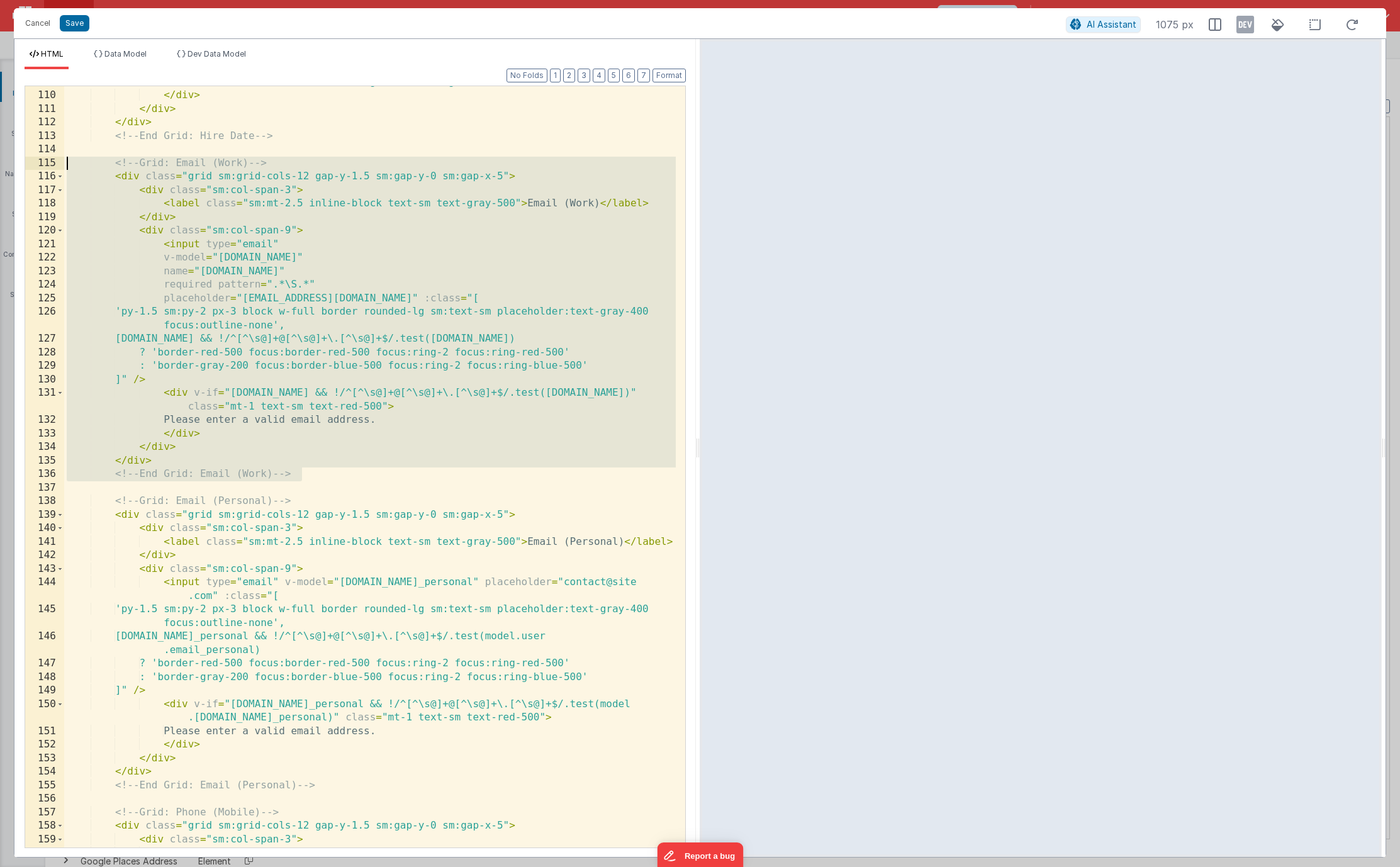
drag, startPoint x: 327, startPoint y: 477, endPoint x: 51, endPoint y: 163, distance: 418.1
click at [51, 163] on div "109 110 111 112 113 114 115 116 117 118 119 120 121 122 123 124 125 126 127 128…" at bounding box center [355, 466] width 661 height 762
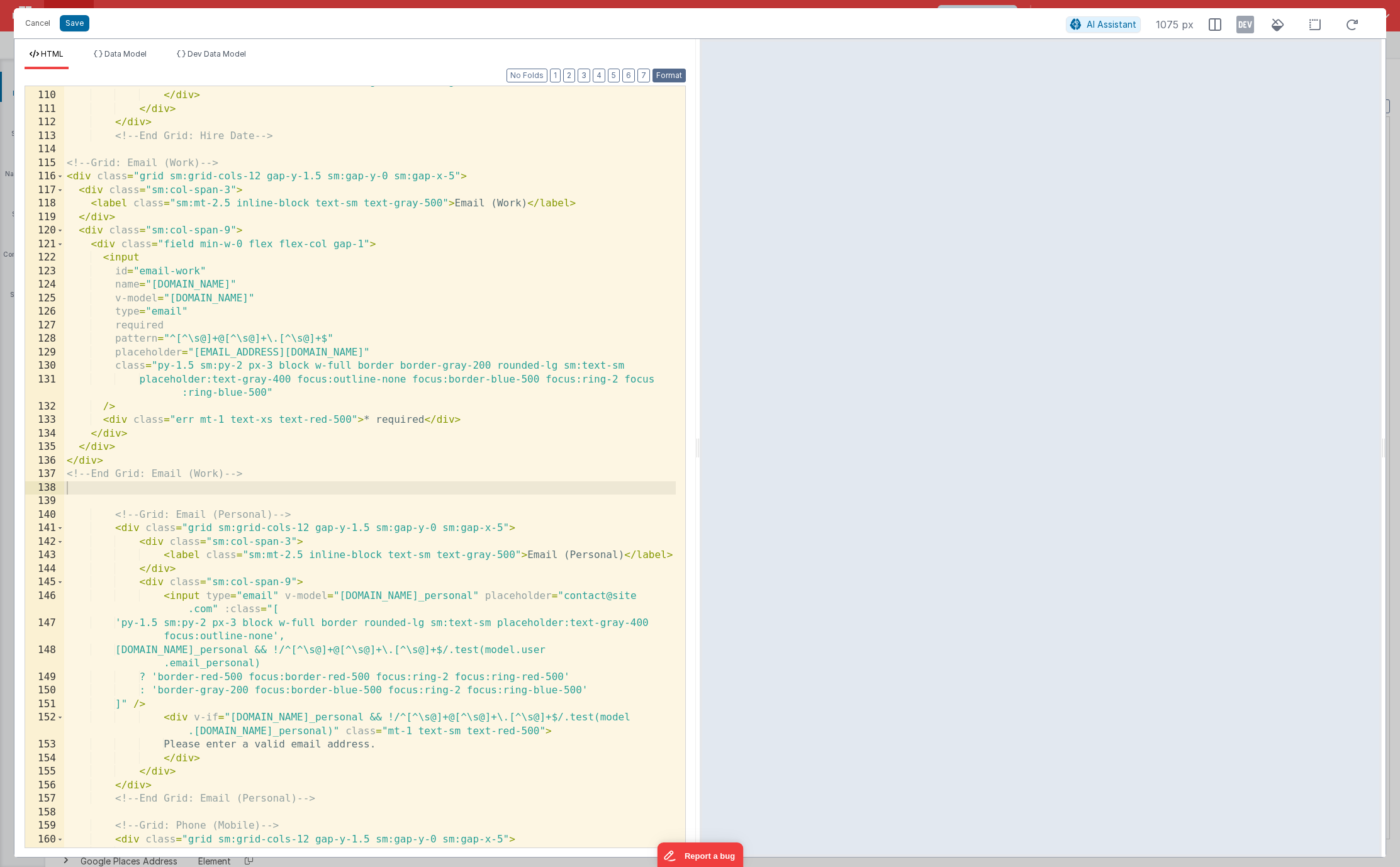
click at [671, 79] on button "Format" at bounding box center [668, 75] width 33 height 14
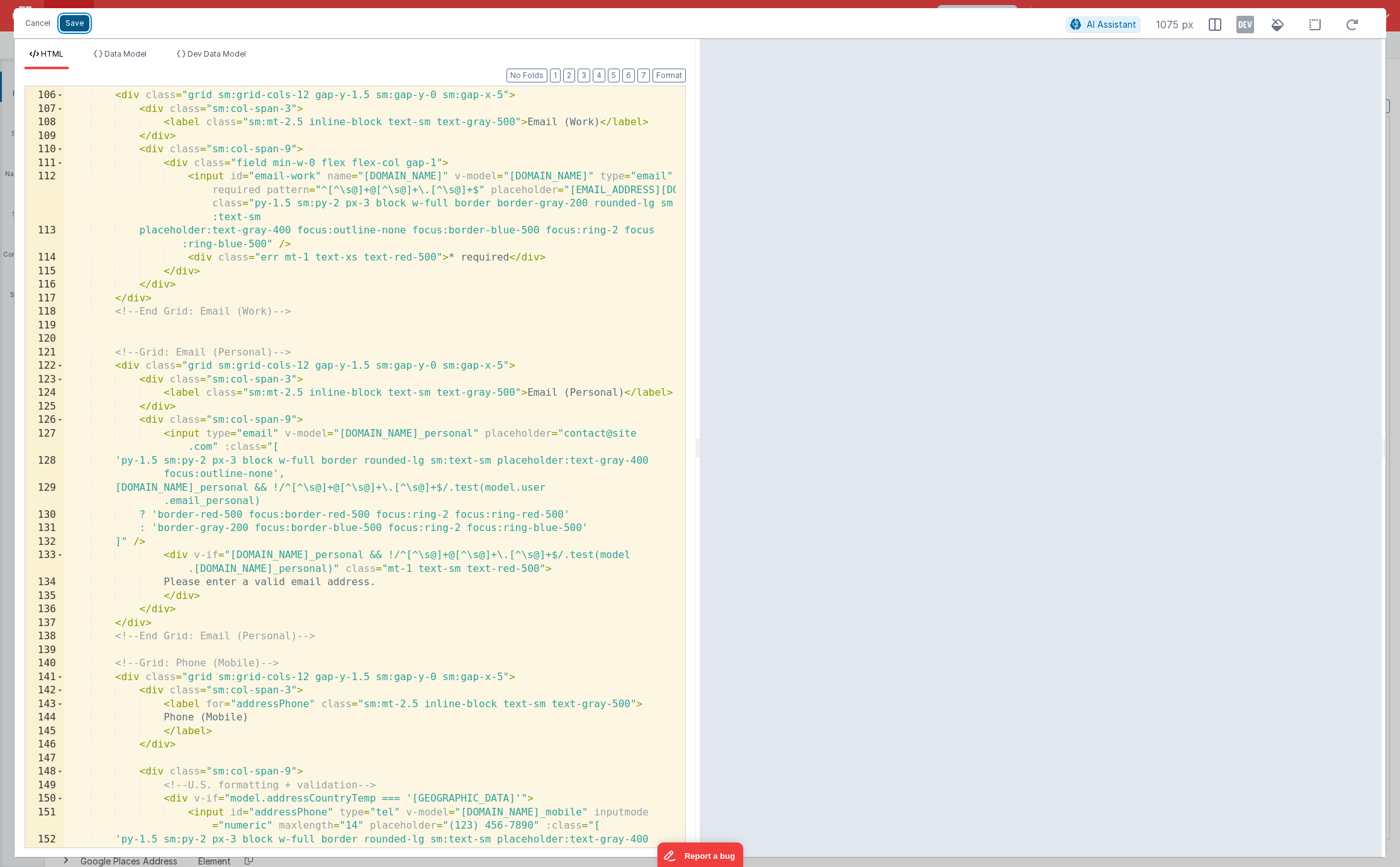
click at [74, 29] on button "Save" at bounding box center [74, 23] width 29 height 16
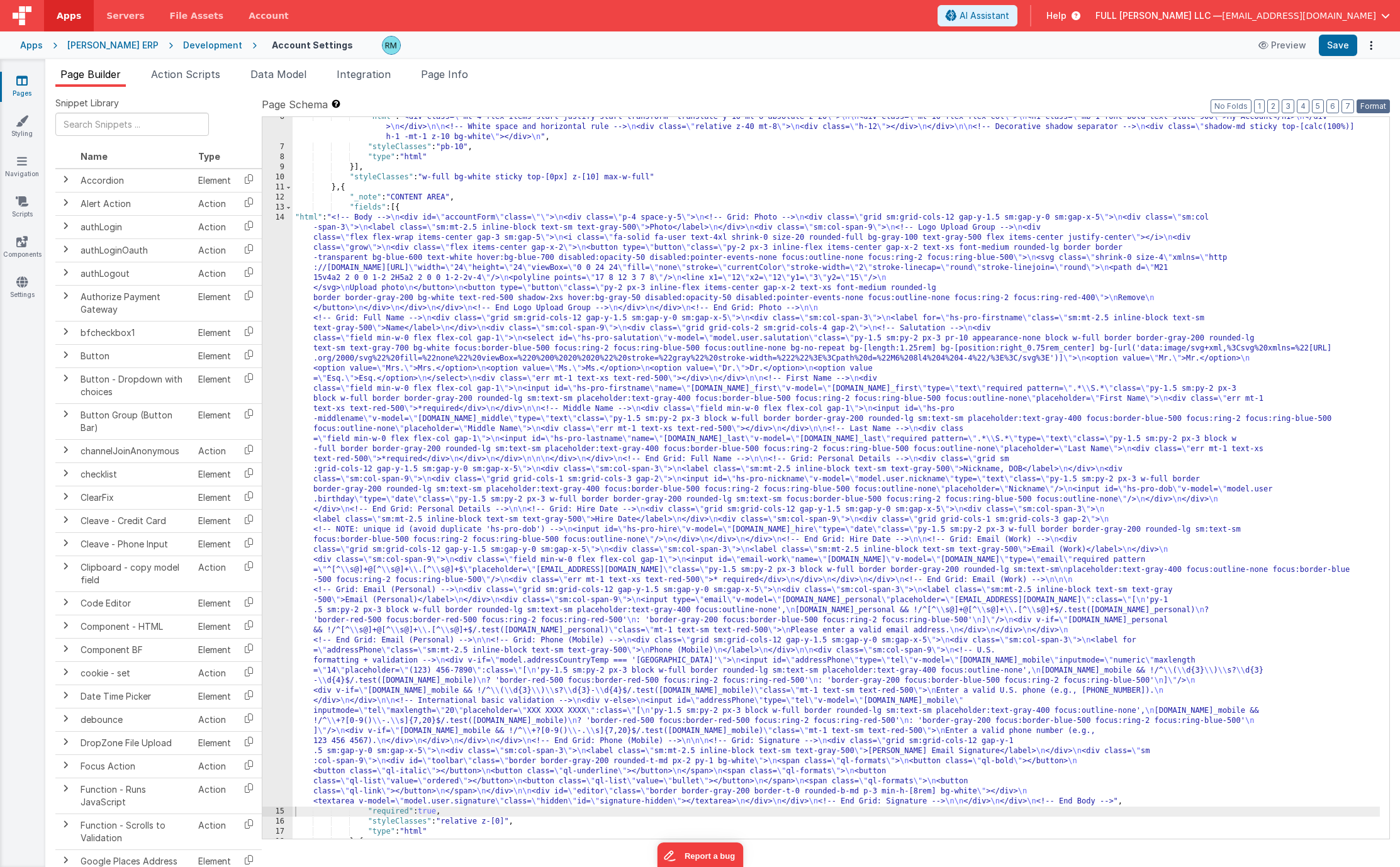
drag, startPoint x: 1375, startPoint y: 104, endPoint x: 1363, endPoint y: 89, distance: 19.2
click at [1375, 104] on button "Format" at bounding box center [1373, 106] width 33 height 14
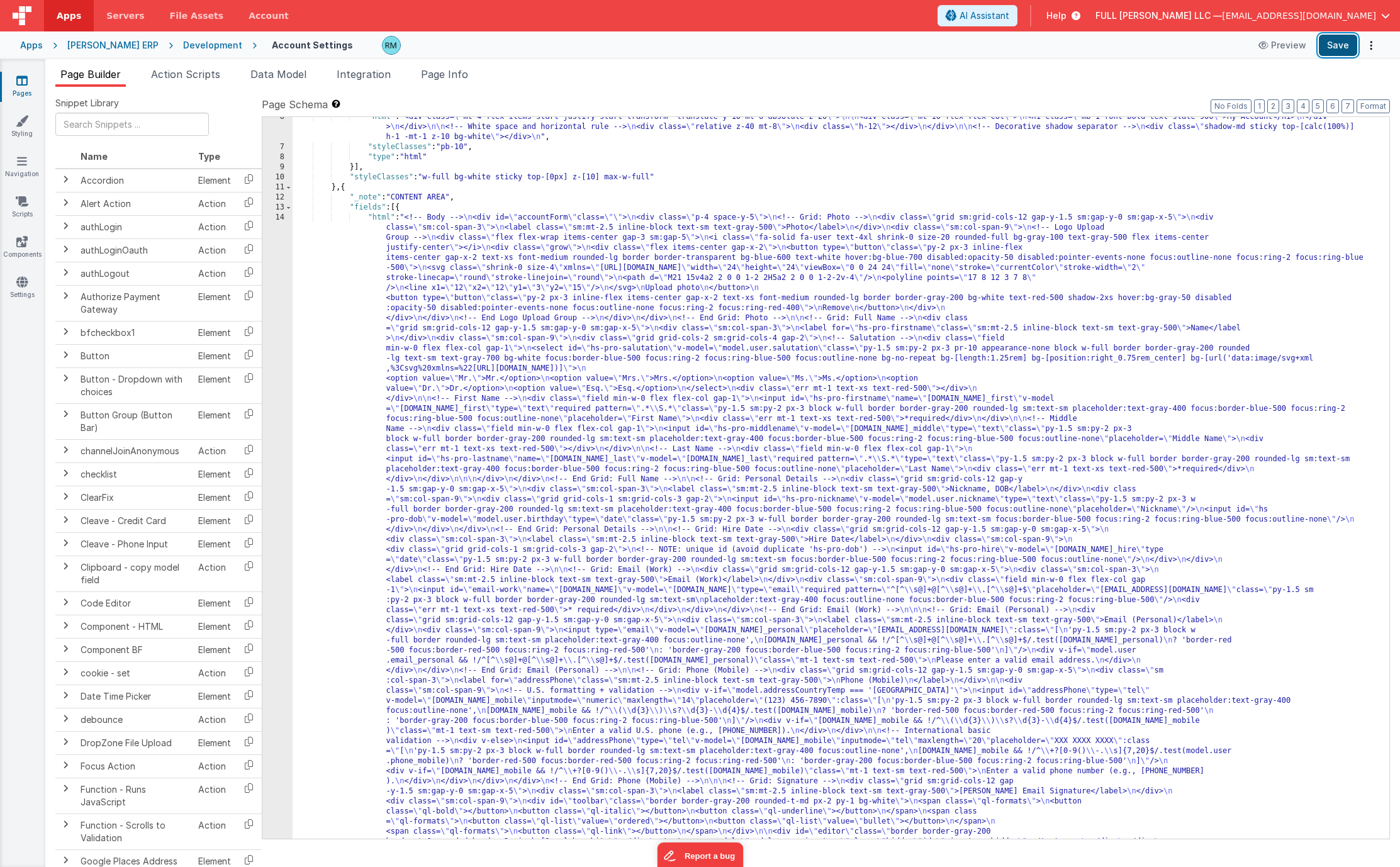
click at [1335, 43] on button "Save" at bounding box center [1337, 45] width 38 height 21
click at [380, 217] on div ""html" : "<div class= \" mt-4 flex items-start justify-start transform -transla…" at bounding box center [836, 810] width 1087 height 1396
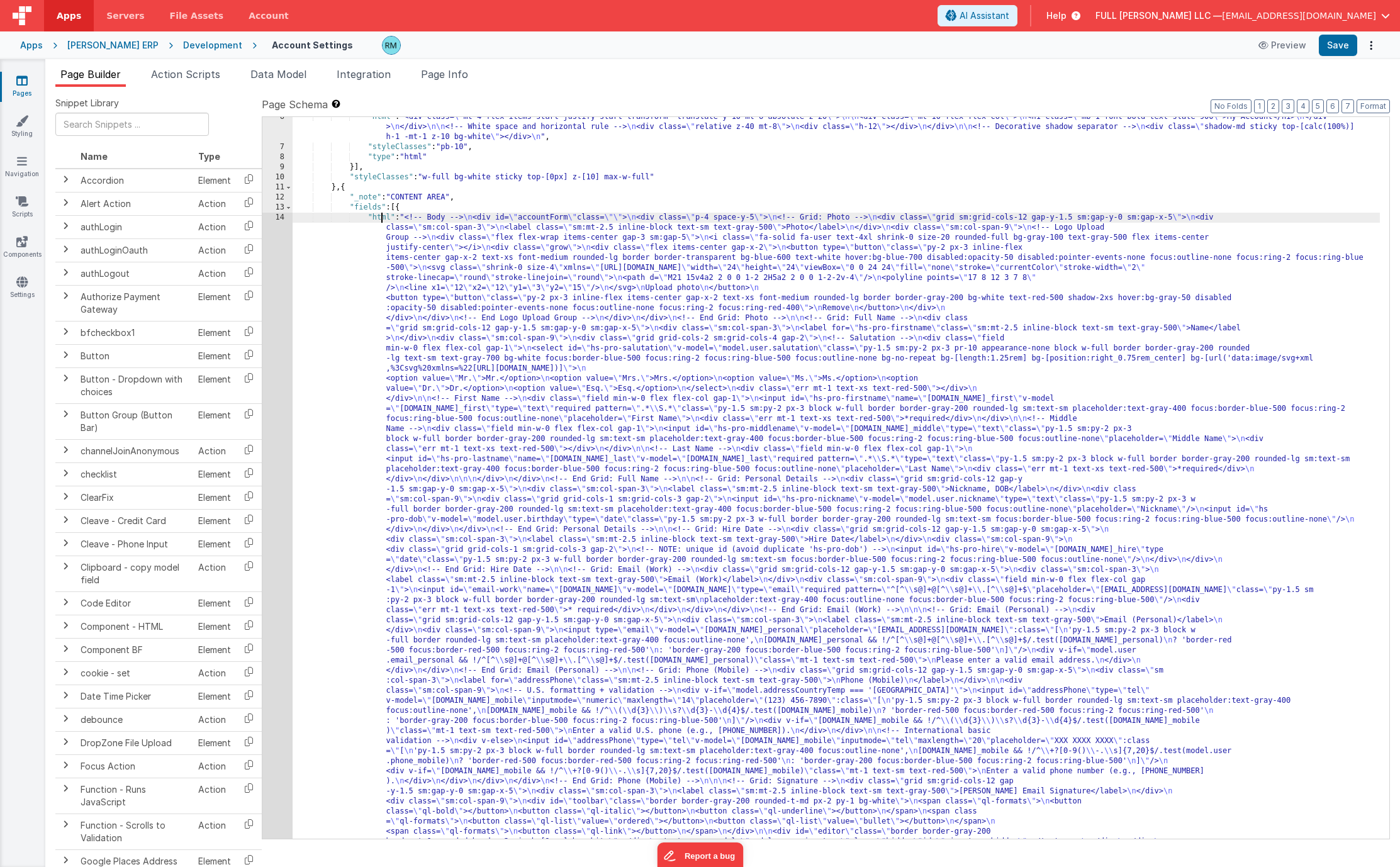
click at [281, 216] on div "14" at bounding box center [278, 534] width 30 height 644
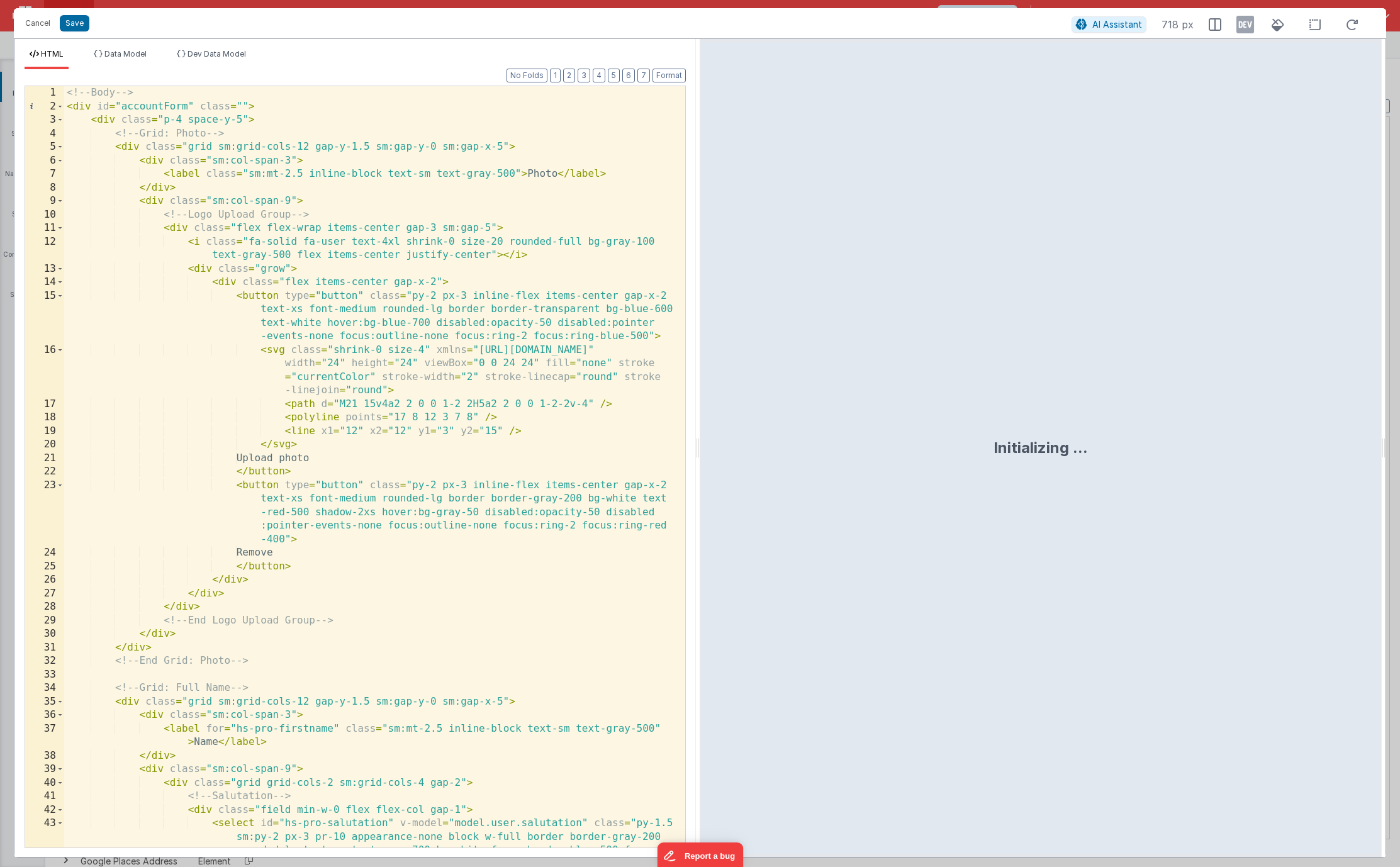
click at [386, 311] on div "<!-- Body --> < div id = "accountForm" class = "" > < div class = "p-4 space-y-…" at bounding box center [370, 528] width 612 height 883
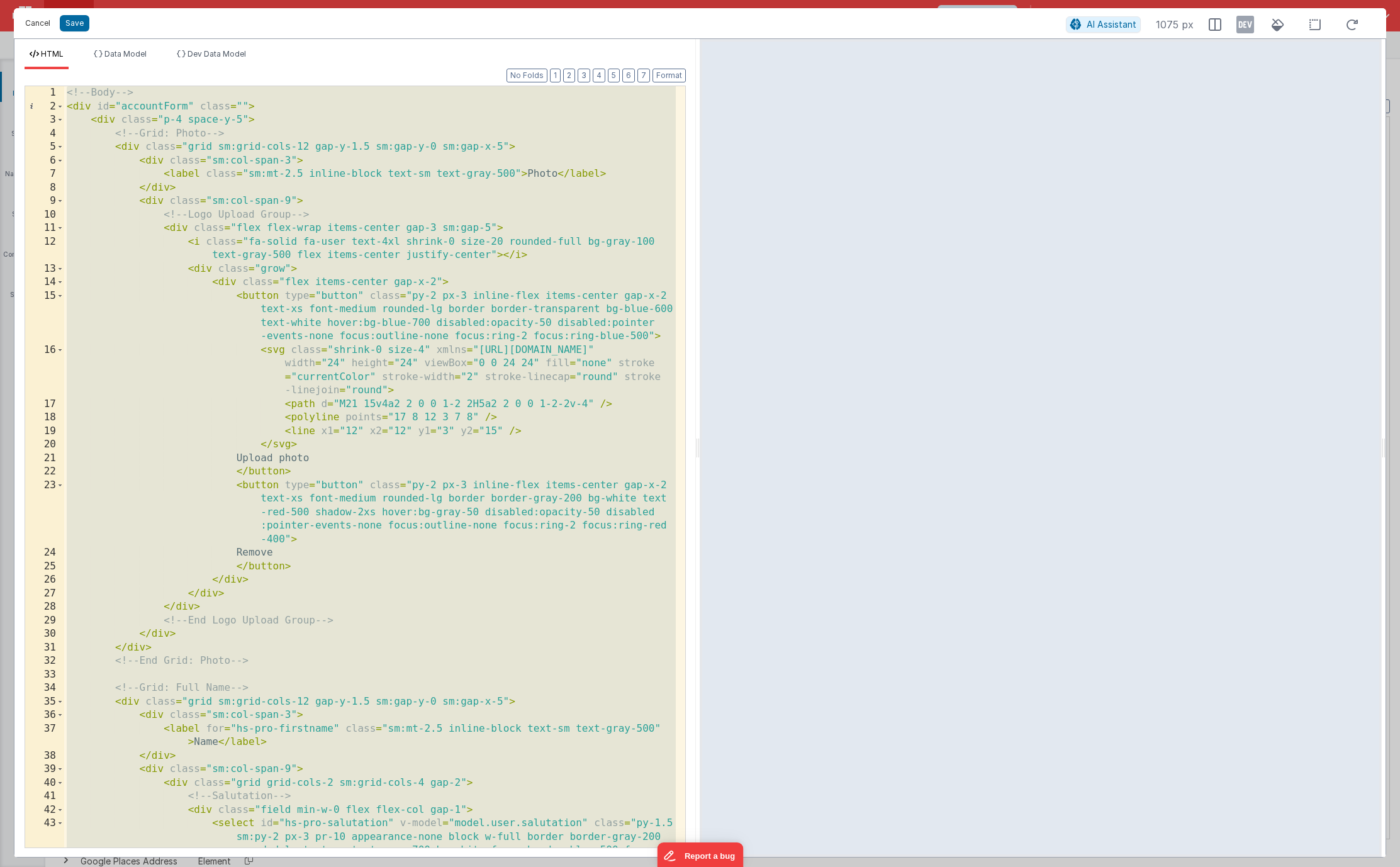
click at [43, 26] on button "Cancel" at bounding box center [38, 23] width 38 height 18
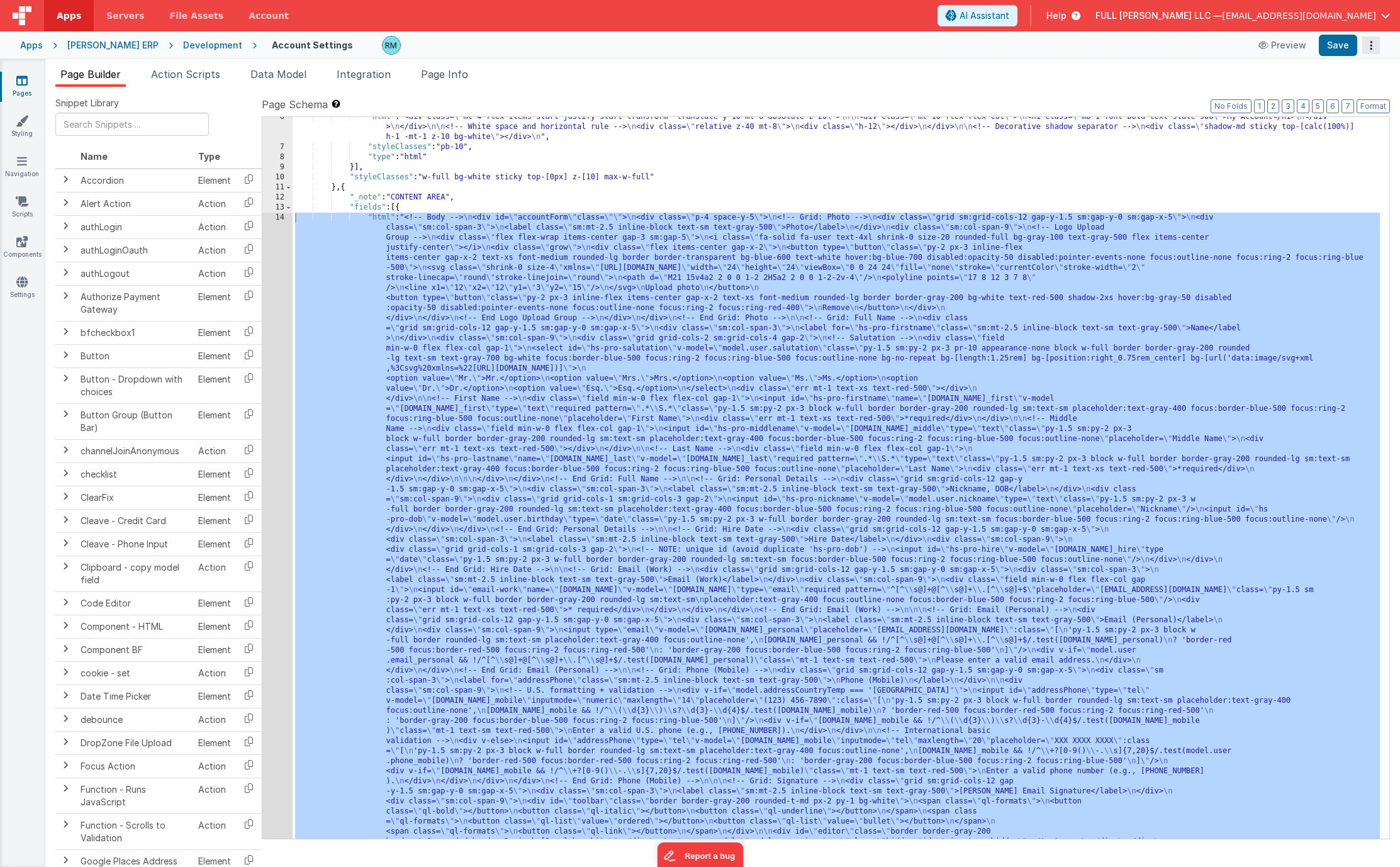
click at [1372, 46] on button "Options" at bounding box center [1371, 45] width 18 height 18
click at [1347, 92] on link "Rollback" at bounding box center [1324, 94] width 111 height 24
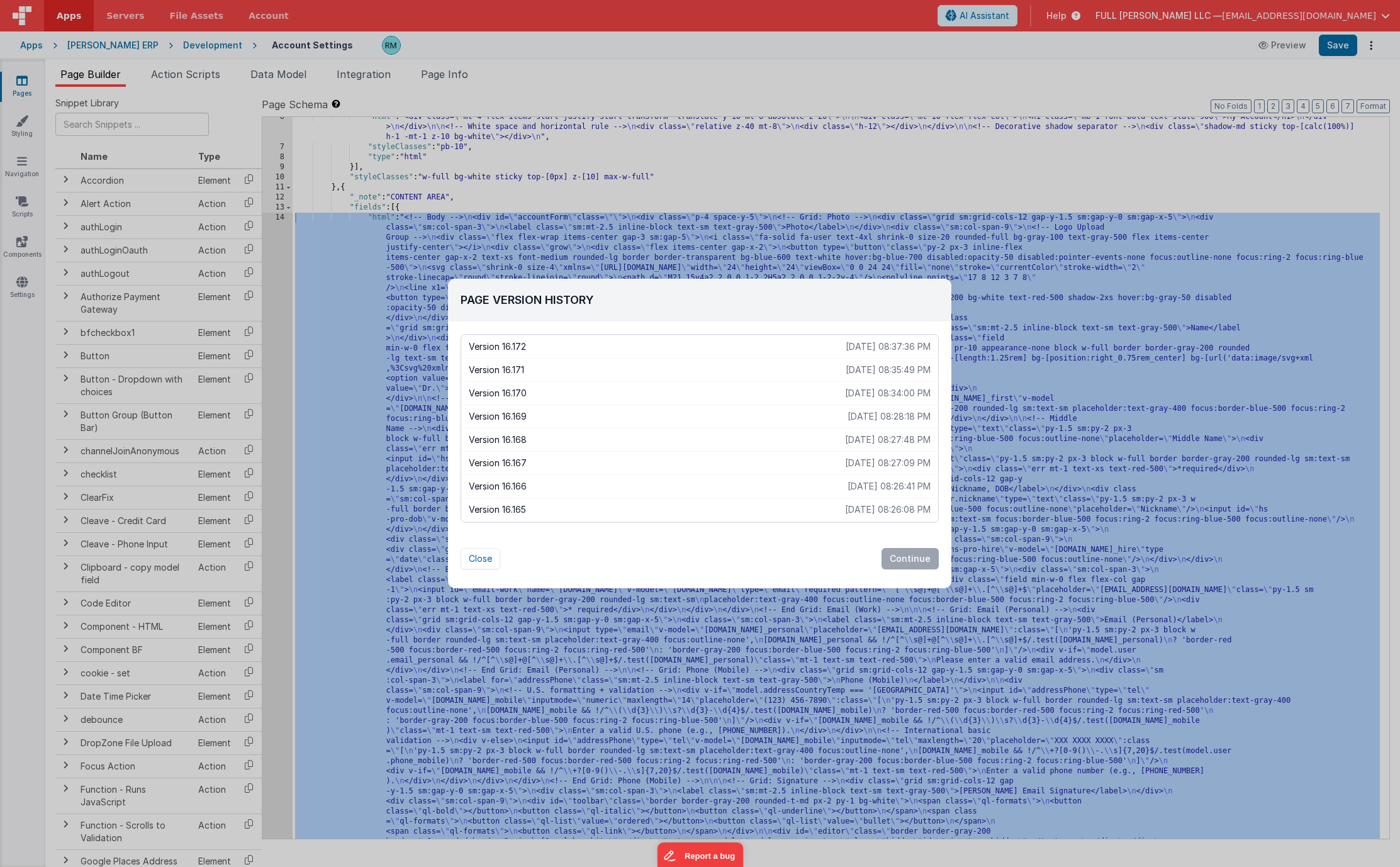
click at [661, 414] on p "Version 16.169" at bounding box center [657, 416] width 379 height 12
click at [904, 554] on button "Continue" at bounding box center [910, 558] width 57 height 21
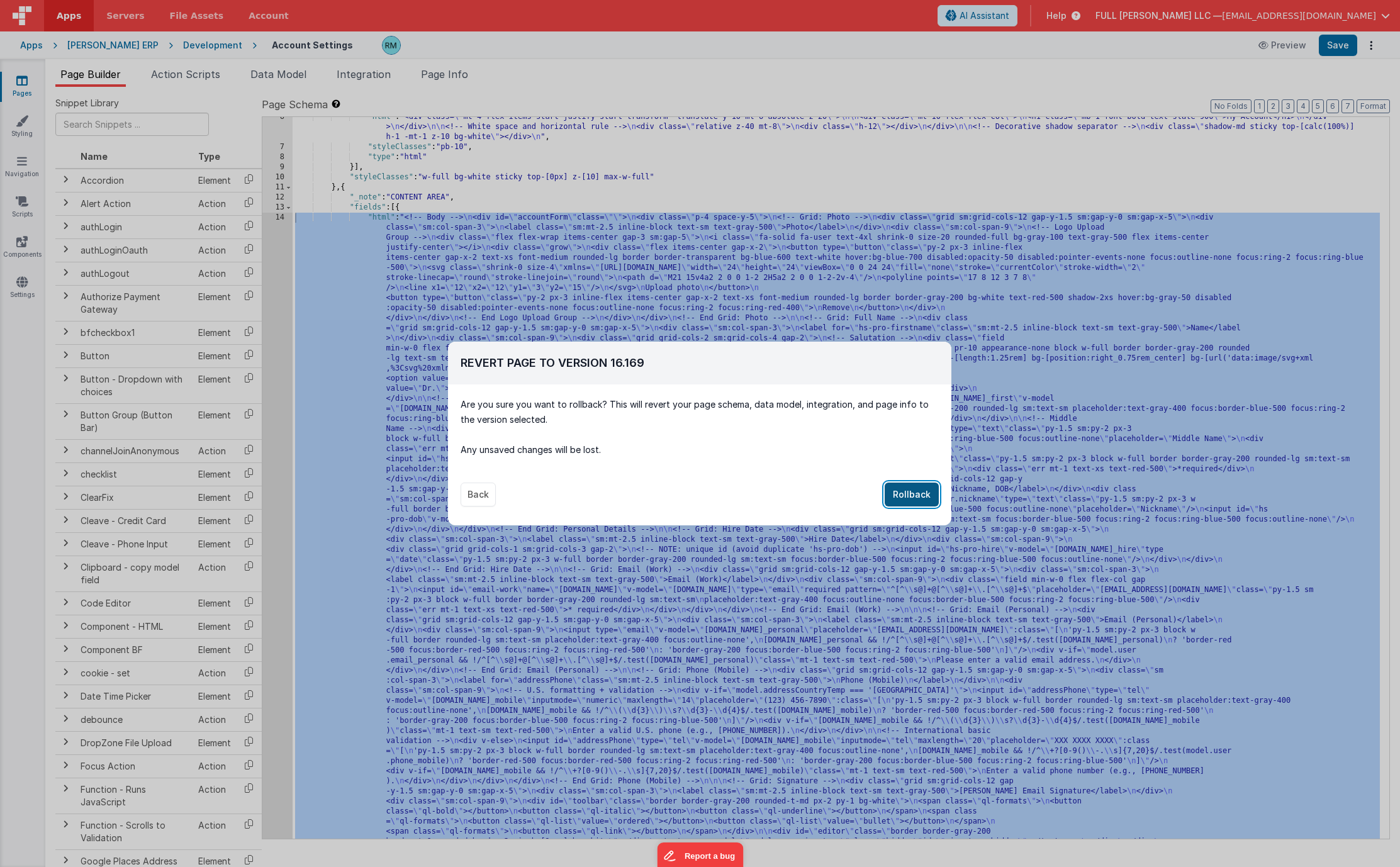
click at [915, 492] on button "Rollback" at bounding box center [911, 494] width 54 height 24
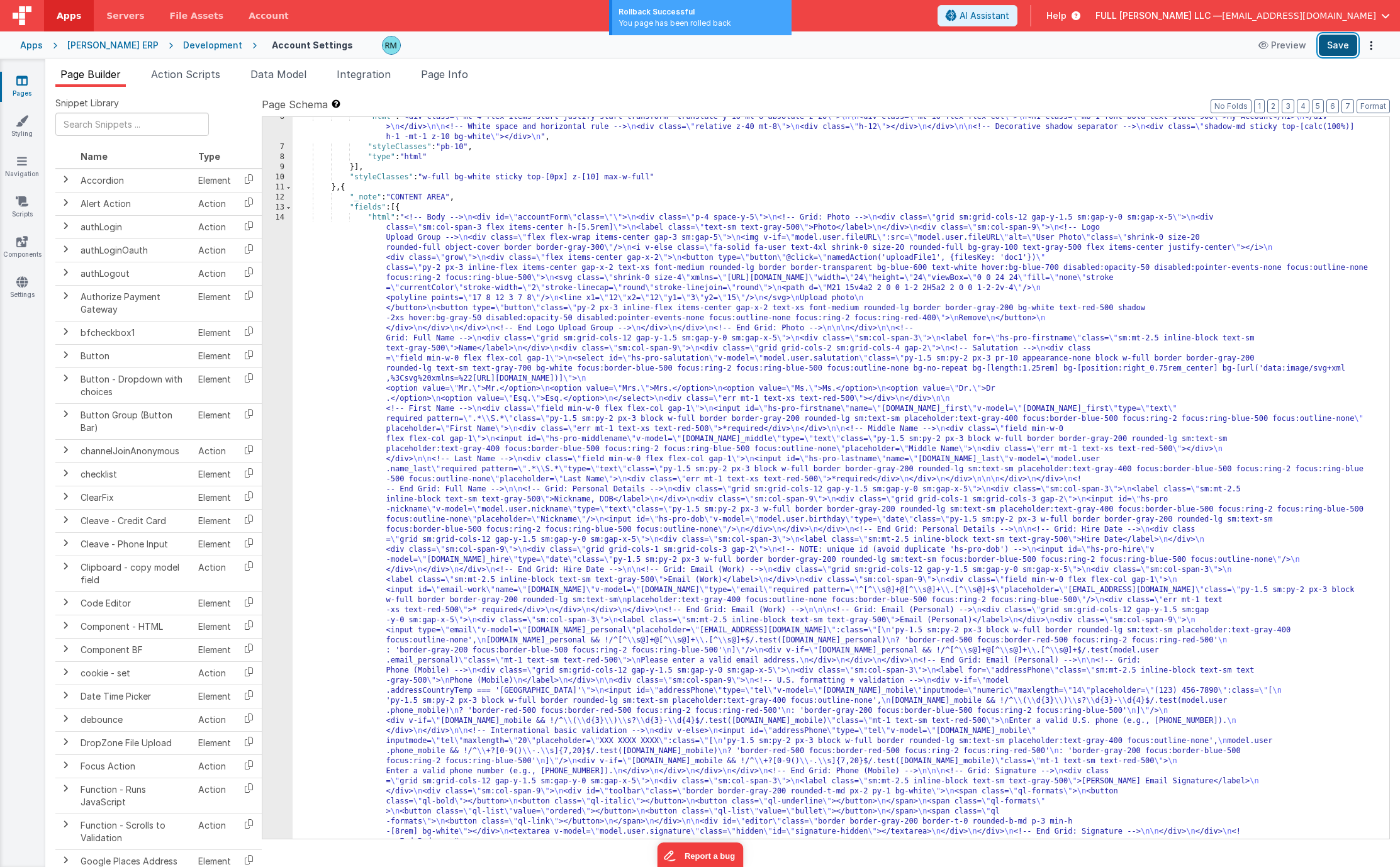
click at [1329, 52] on button "Save" at bounding box center [1337, 45] width 38 height 21
click at [383, 216] on div ""html" : "<div class= \" mt-4 flex items-start justify-start transform -transla…" at bounding box center [836, 804] width 1087 height 1386
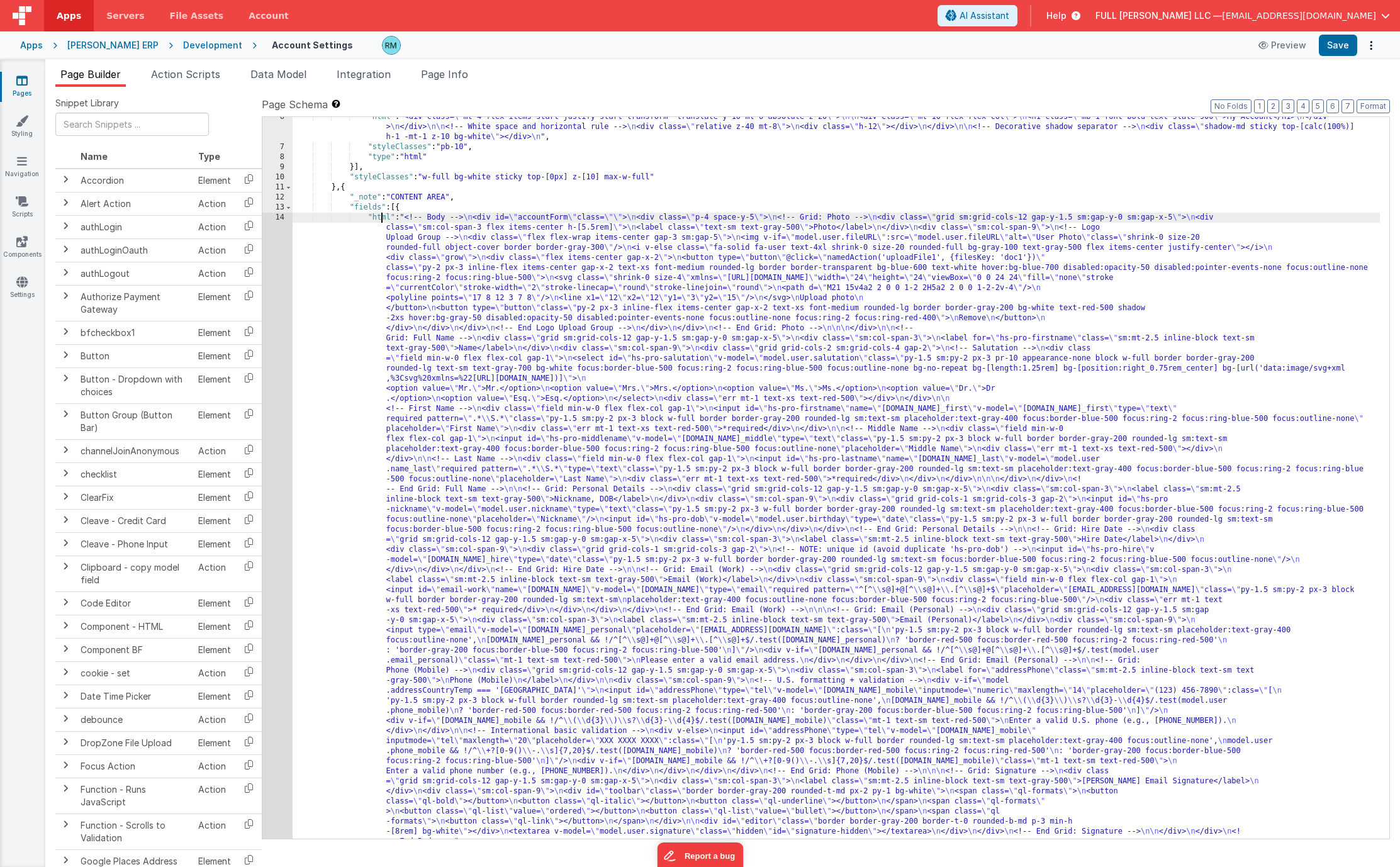
click at [278, 219] on div "14" at bounding box center [278, 529] width 30 height 634
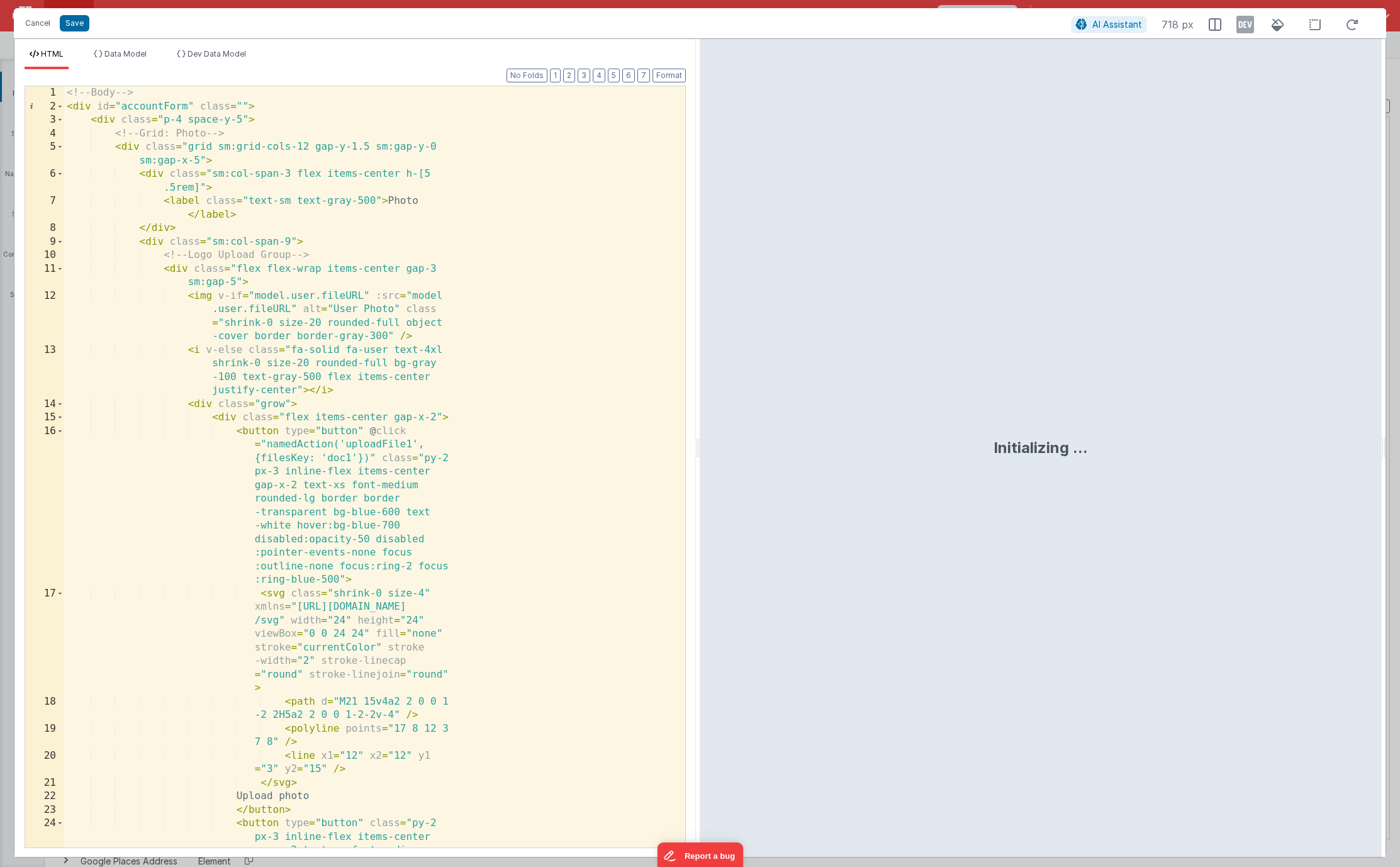
click at [434, 294] on div "<!-- Body --> < div id = "accountForm" class = "" > < div class = "p-4 space-y-…" at bounding box center [370, 541] width 612 height 910
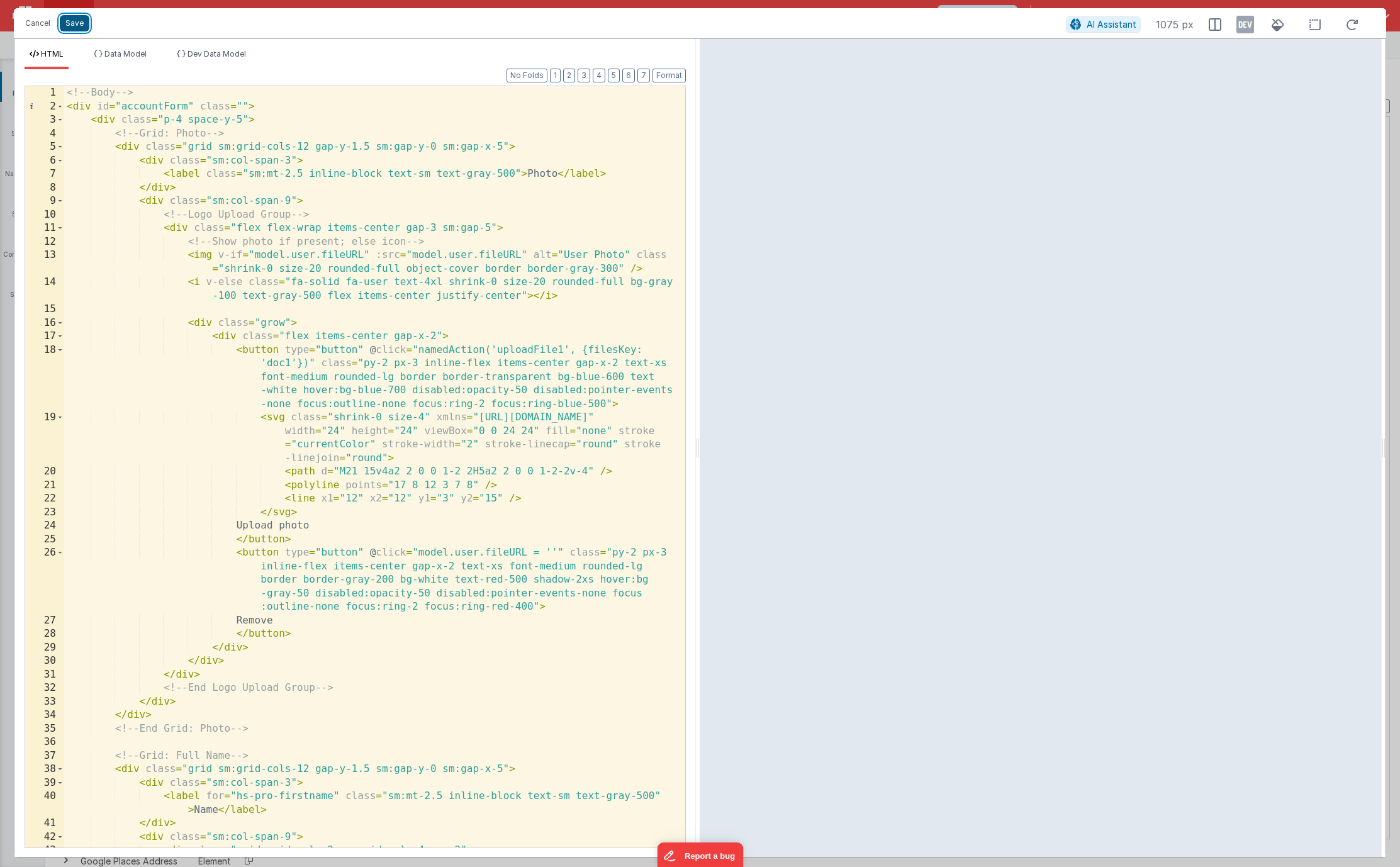
click at [73, 23] on button "Save" at bounding box center [74, 23] width 29 height 16
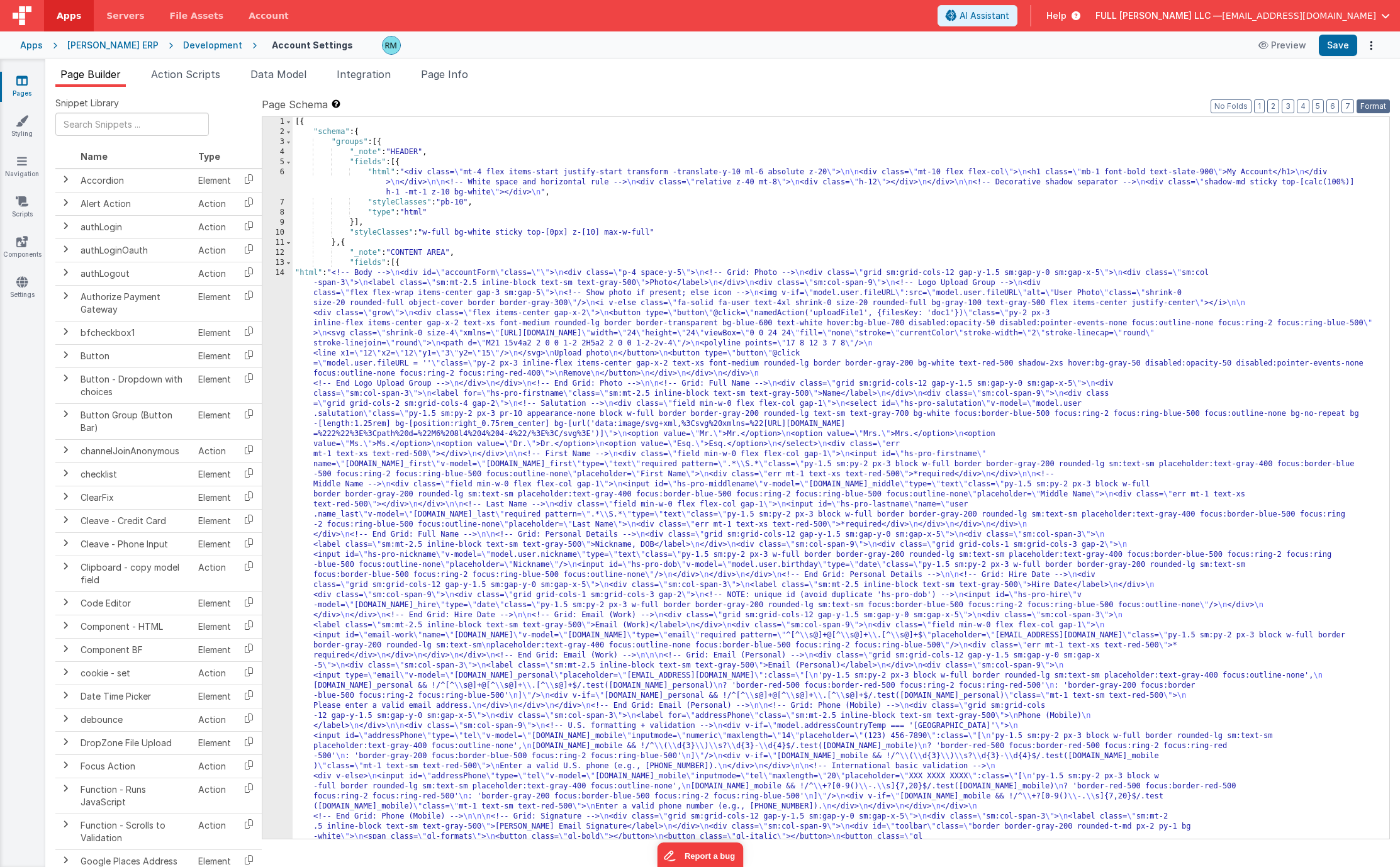
click at [1380, 104] on button "Format" at bounding box center [1373, 106] width 33 height 14
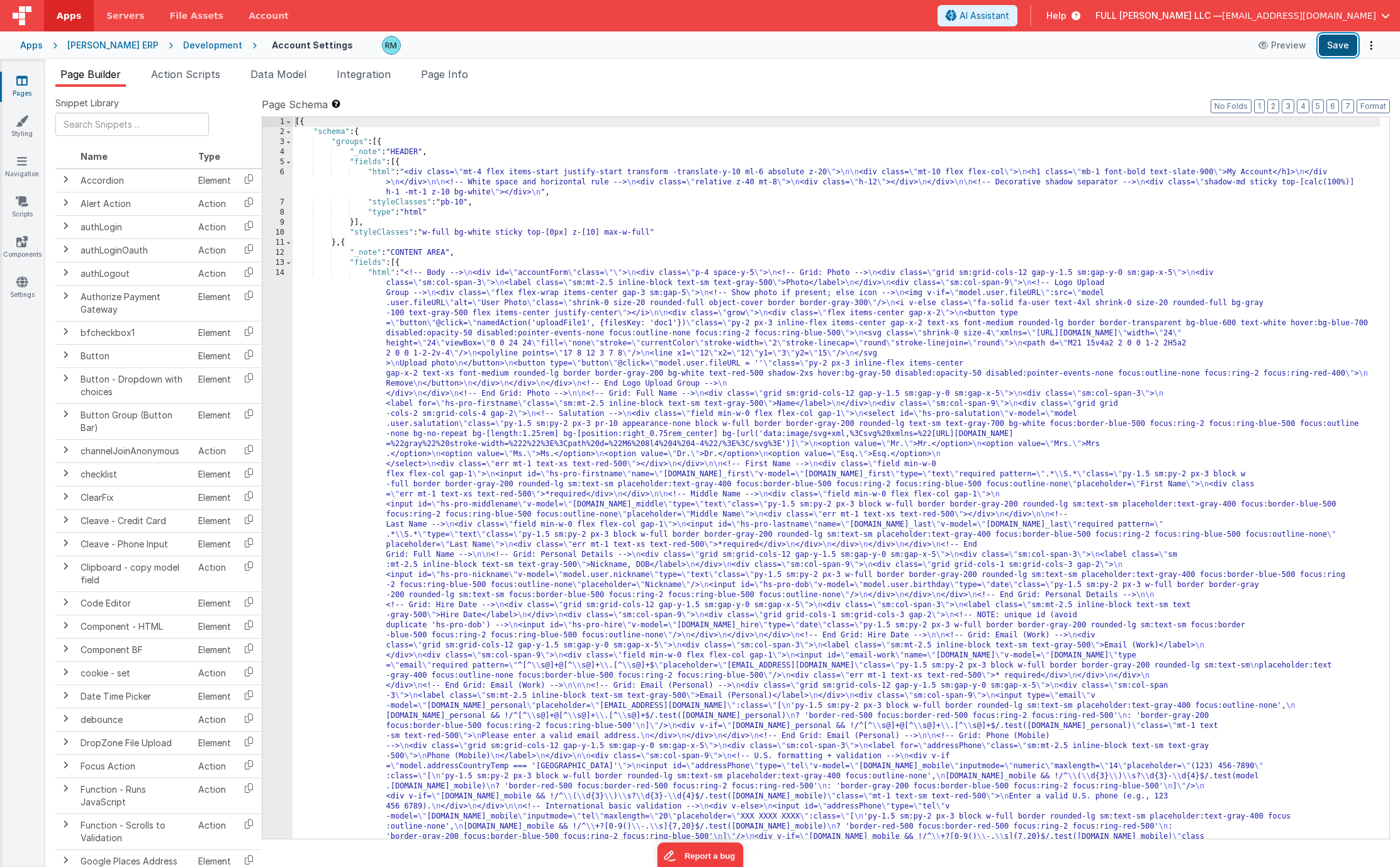
click at [1333, 46] on button "Save" at bounding box center [1337, 45] width 38 height 21
click at [17, 128] on link "Styling" at bounding box center [22, 127] width 46 height 25
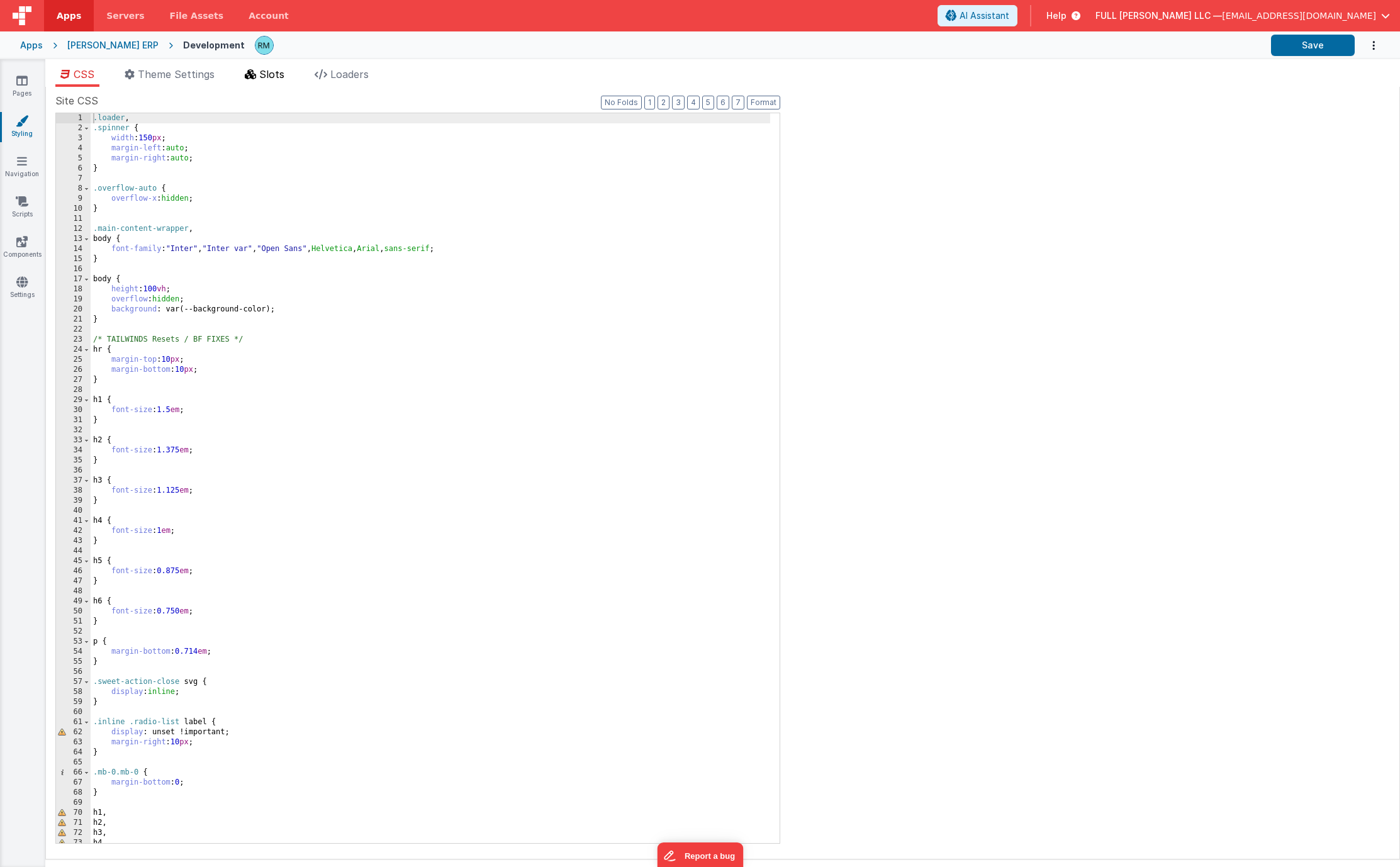
click at [270, 82] on li "Slots" at bounding box center [264, 76] width 50 height 20
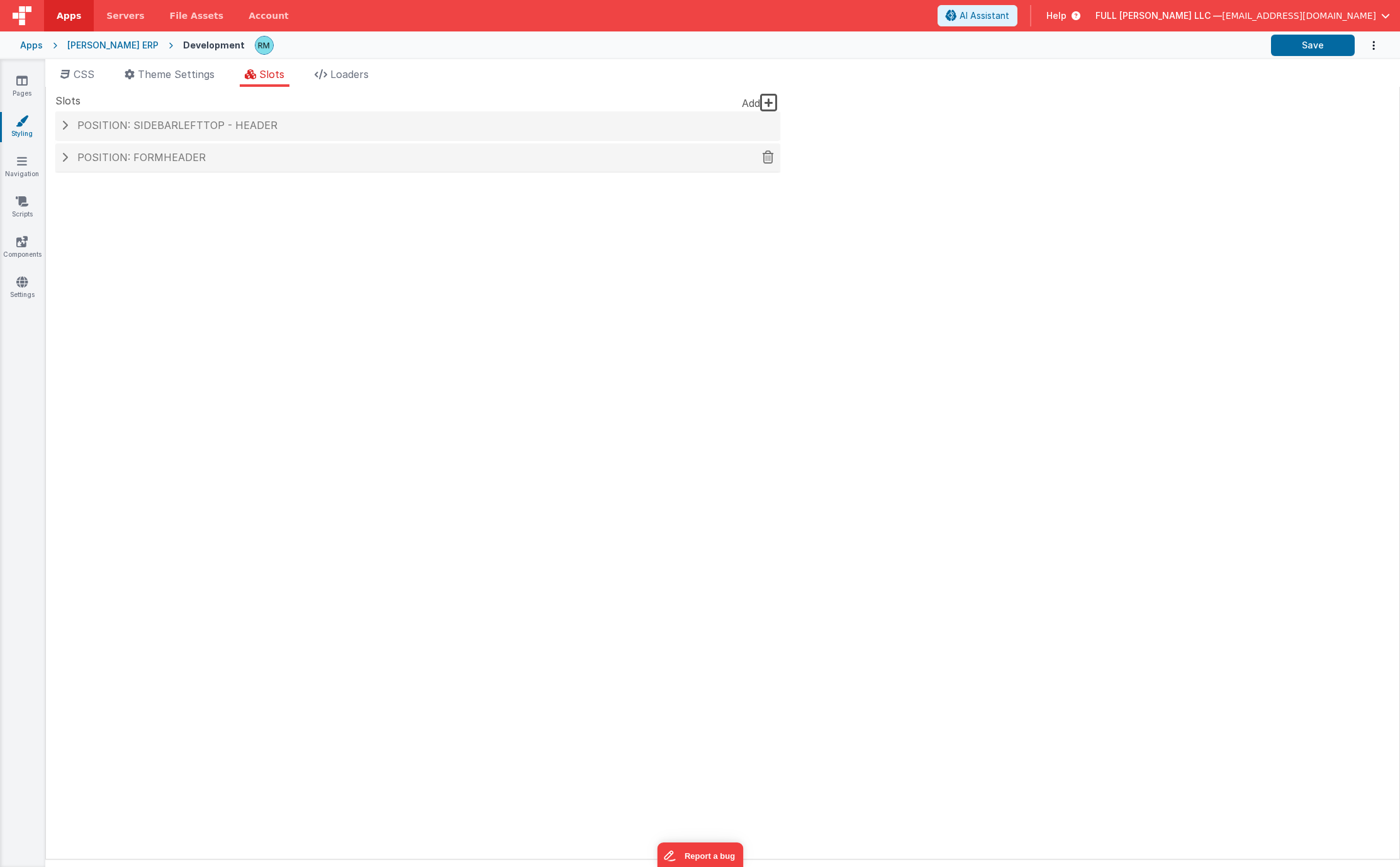
click at [193, 161] on span "Position: formHeader" at bounding box center [141, 157] width 128 height 12
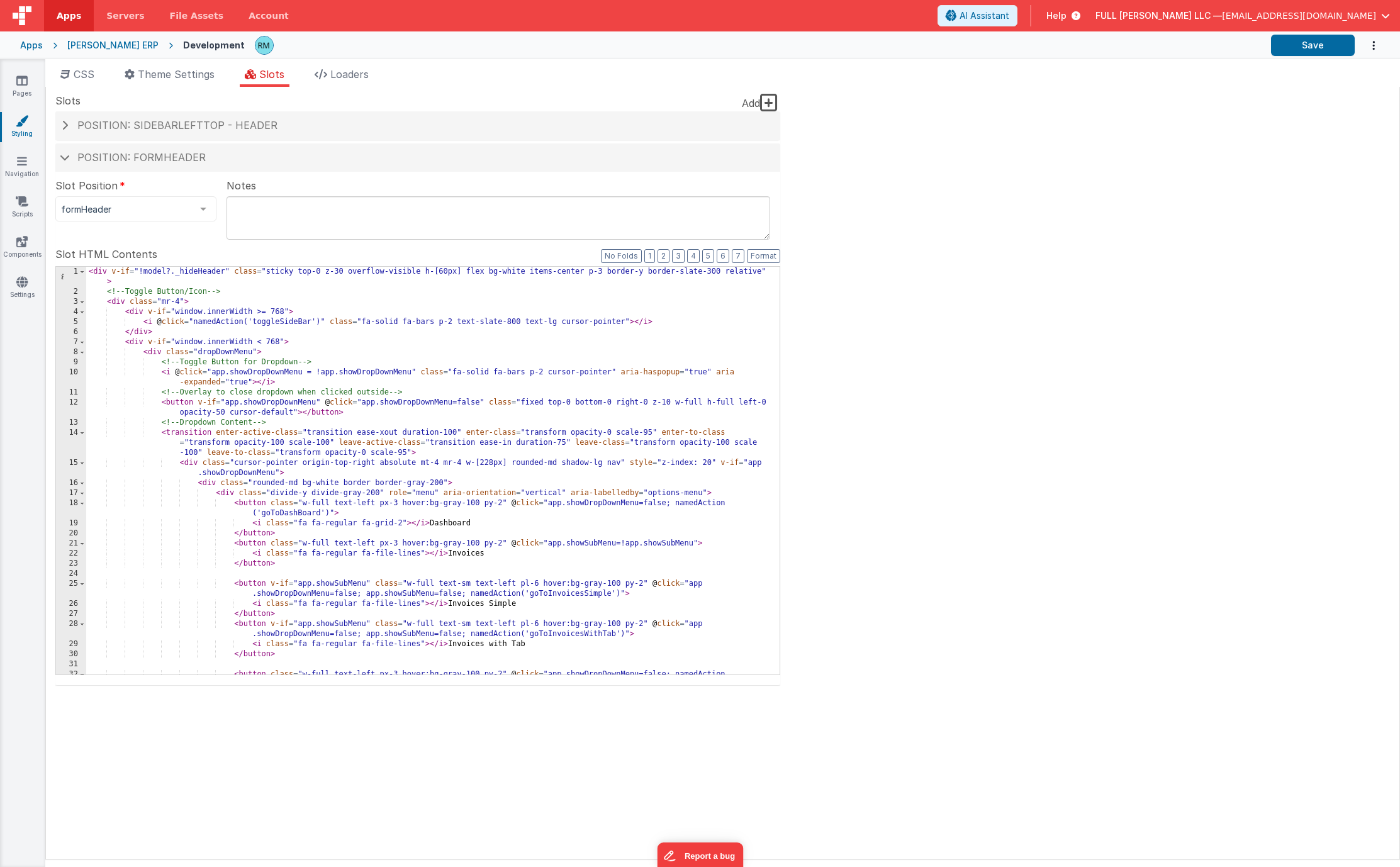
click at [358, 348] on div "< div v-if = "!model?._hideHeader" class = "sticky top-0 z-30 overflow-visible …" at bounding box center [428, 490] width 684 height 448
click at [261, 126] on span "Position: sidebarLeftTop - header" at bounding box center [177, 125] width 200 height 12
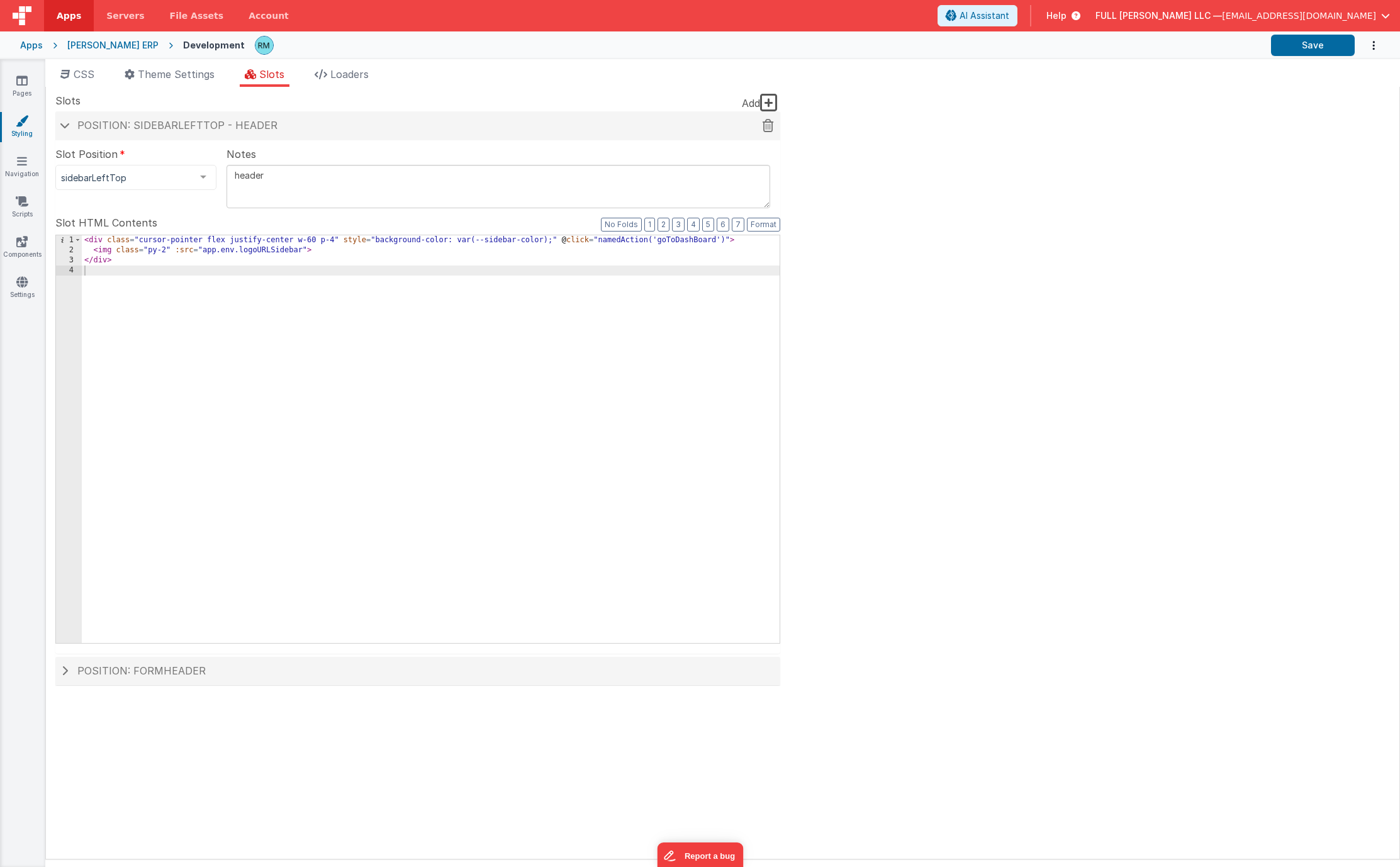
click at [65, 128] on h4 "Position: sidebarLeftTop - header" at bounding box center [418, 125] width 712 height 11
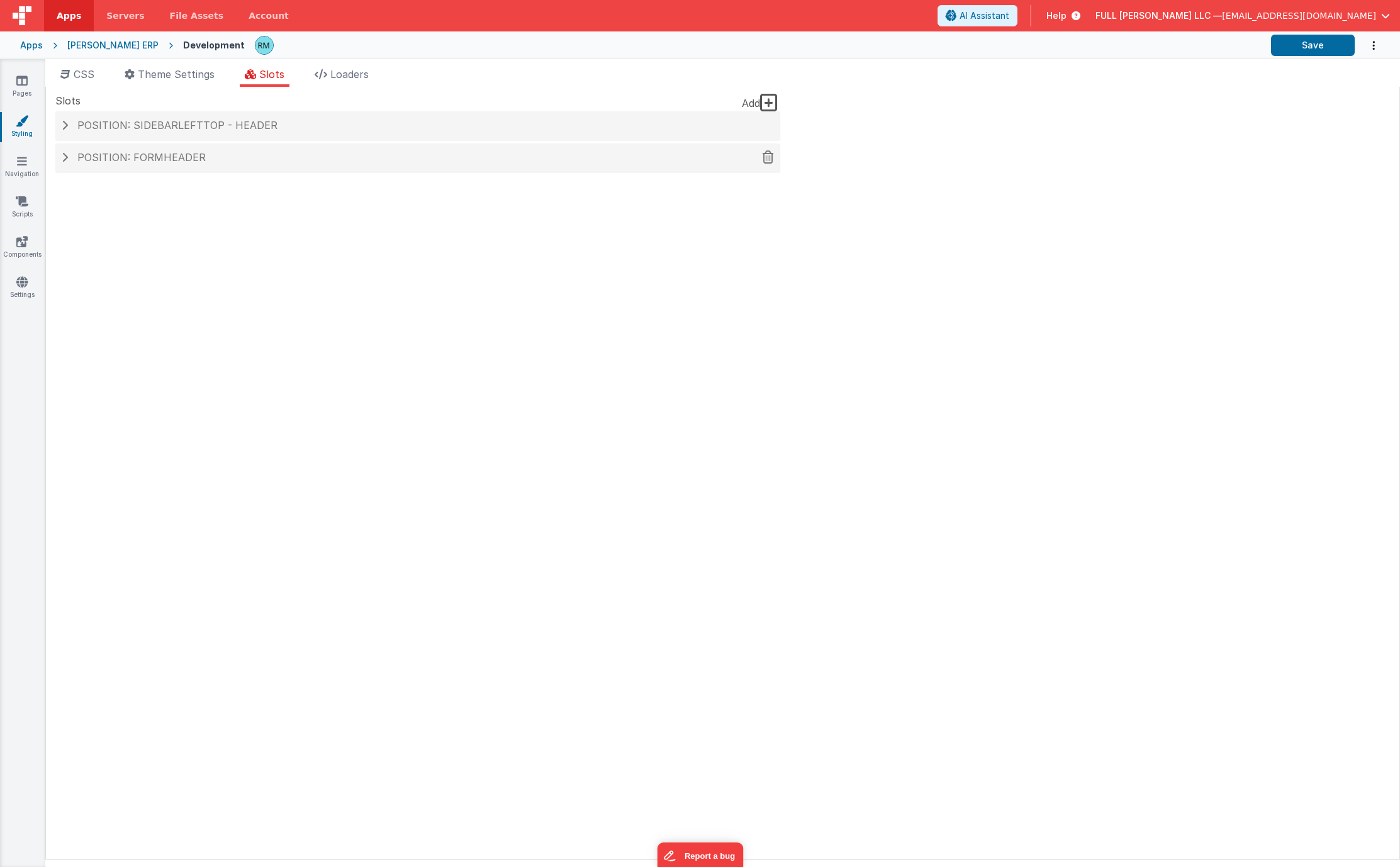
click at [64, 161] on span at bounding box center [65, 157] width 7 height 10
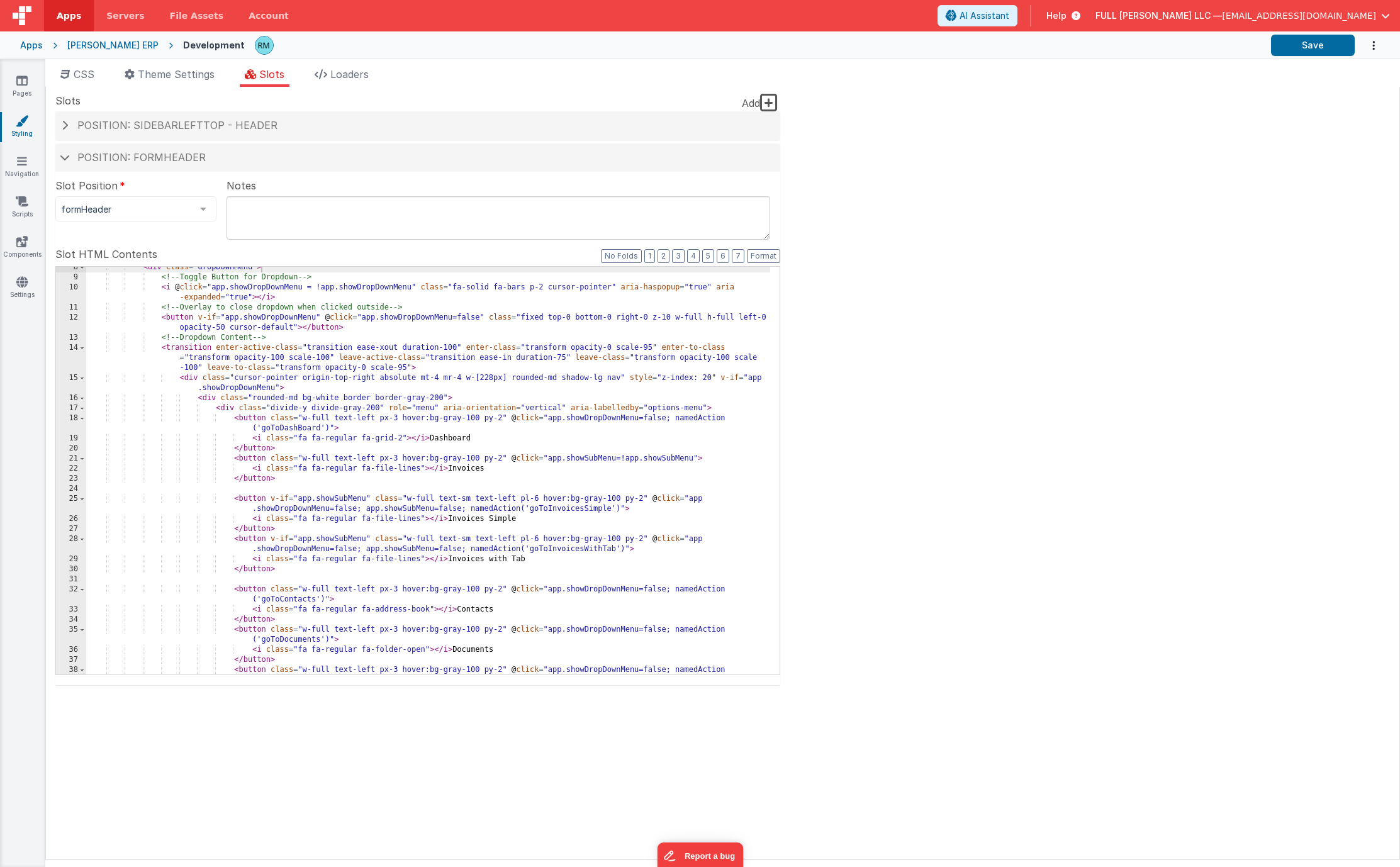
scroll to position [85, 0]
click at [375, 323] on div "< div class = "dropDownMenu" > <!-- Toggle Button for Dropdown --> < i @ click …" at bounding box center [428, 481] width 684 height 438
type input "name"
click at [724, 282] on span at bounding box center [724, 277] width 15 height 16
click at [724, 281] on span at bounding box center [724, 277] width 15 height 16
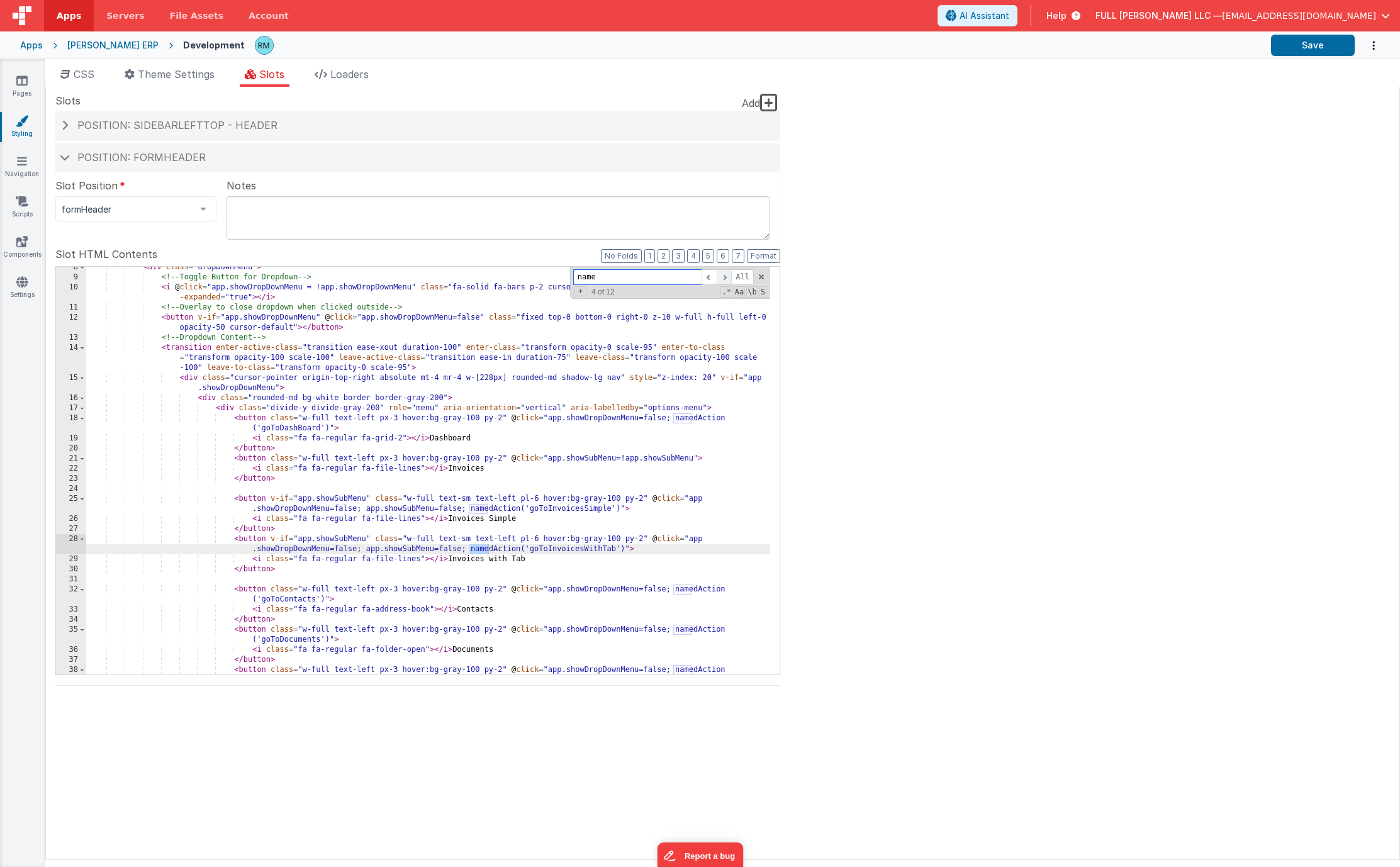
click at [724, 281] on span at bounding box center [724, 277] width 15 height 16
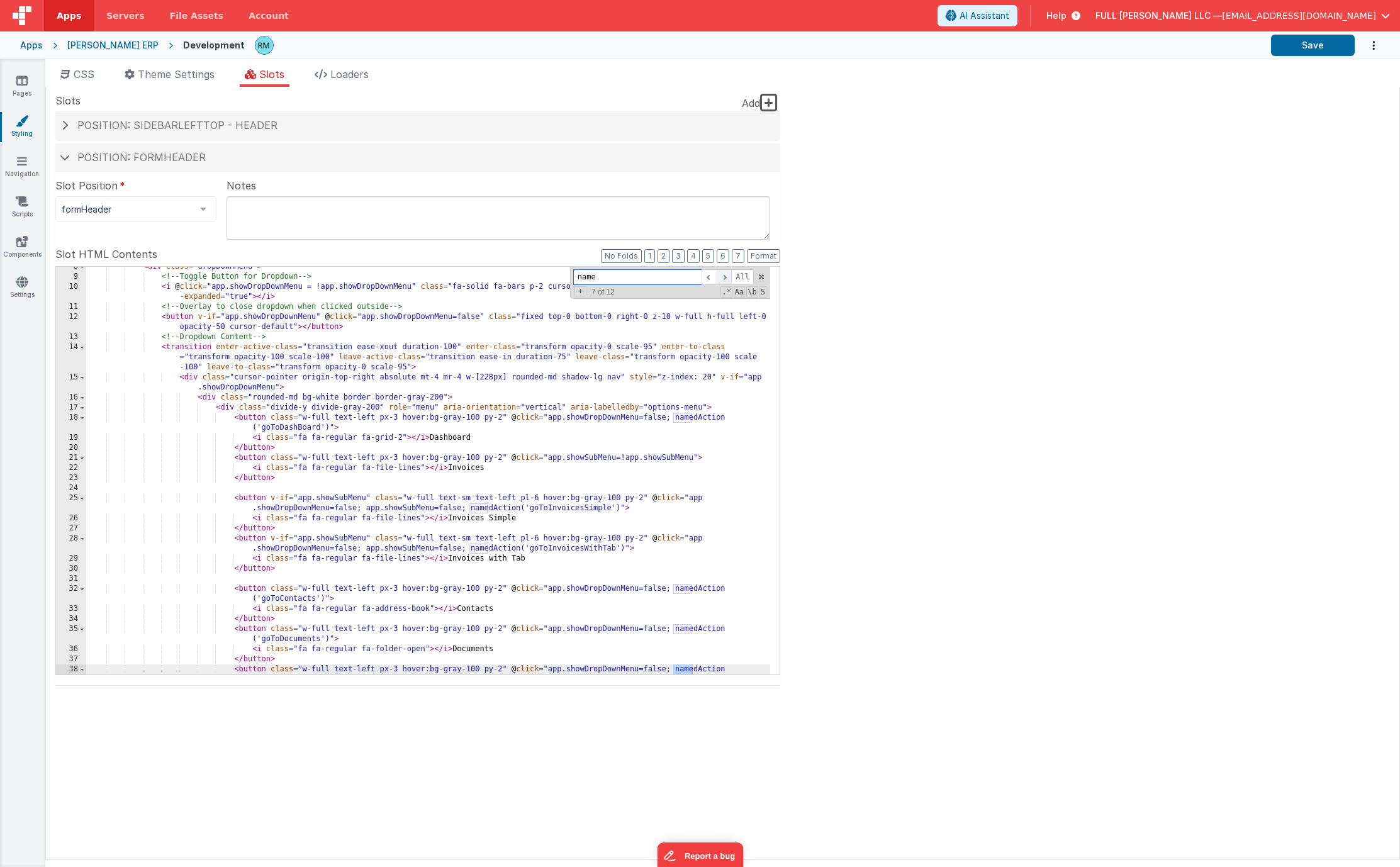
click at [724, 281] on span at bounding box center [724, 277] width 15 height 16
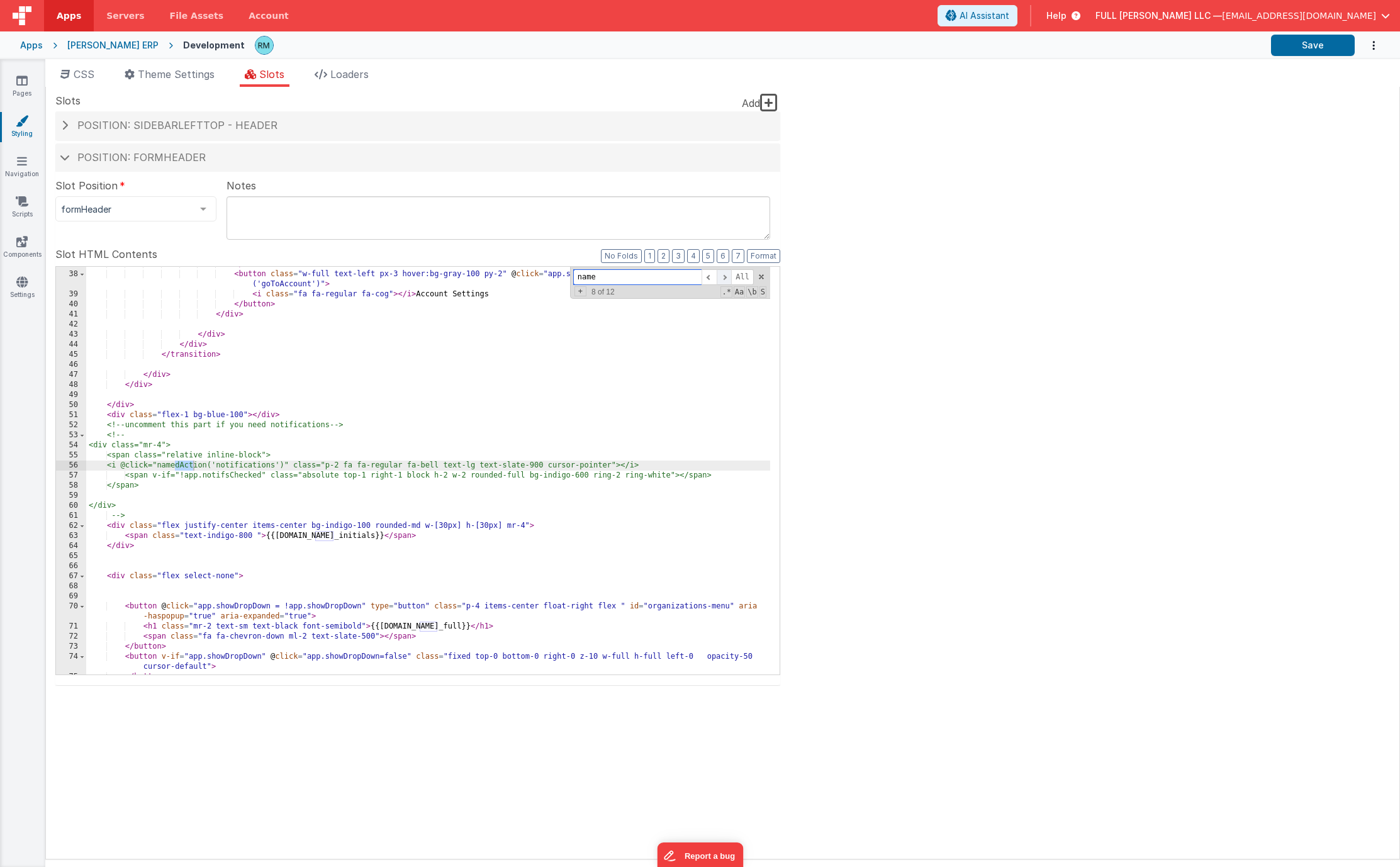
scroll to position [481, 0]
click at [724, 281] on span at bounding box center [724, 277] width 15 height 16
click at [172, 550] on div "</ button > < button class = "w-full text-left px-3 hover:bg-gray-100 py-2" @ c…" at bounding box center [428, 473] width 684 height 428
click at [187, 545] on div "</ button > < button class = "w-full text-left px-3 hover:bg-gray-100 py-2" @ c…" at bounding box center [428, 473] width 684 height 428
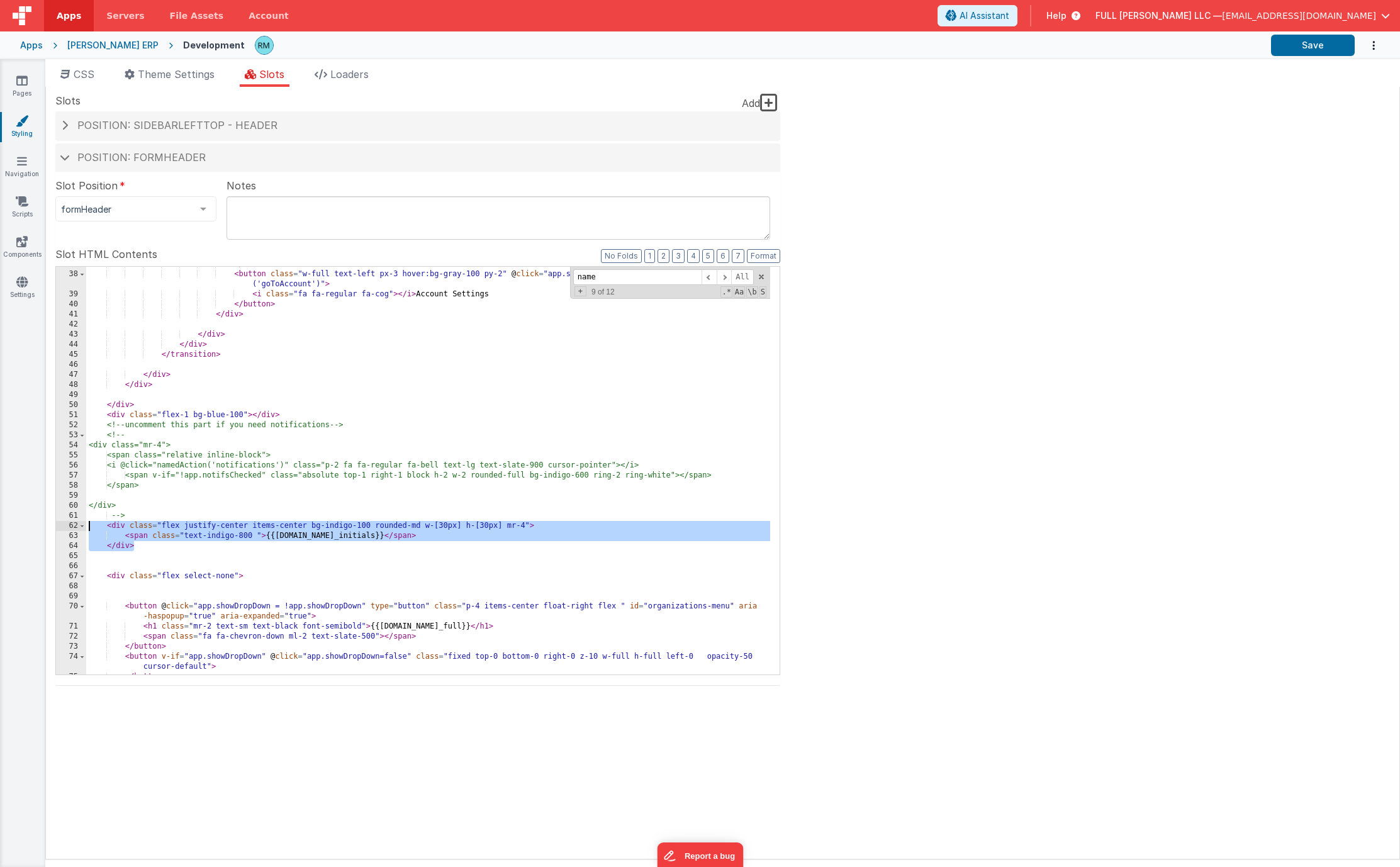
drag, startPoint x: 206, startPoint y: 544, endPoint x: 87, endPoint y: 528, distance: 120.1
click at [87, 528] on div "</ button > < button class = "w-full text-left px-3 hover:bg-gray-100 py-2" @ c…" at bounding box center [428, 473] width 684 height 428
click at [180, 557] on div "</ button > < button class = "w-full text-left px-3 hover:bg-gray-100 py-2" @ c…" at bounding box center [428, 473] width 684 height 428
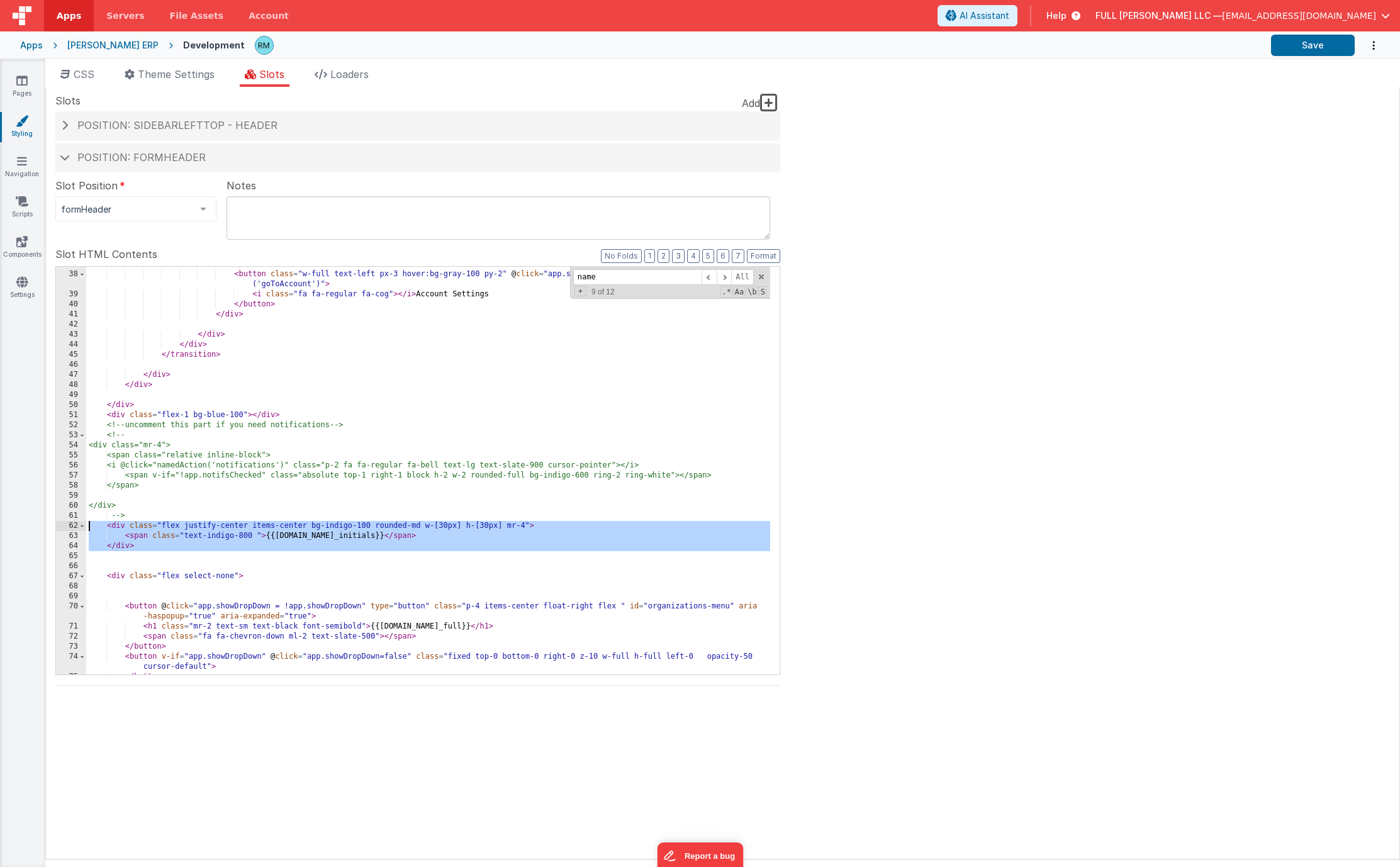
drag, startPoint x: 202, startPoint y: 551, endPoint x: 70, endPoint y: 529, distance: 133.8
click at [70, 529] on div "37 38 39 40 41 42 43 44 45 46 47 48 49 50 51 52 53 54 55 56 57 58 59 60 61 62 6…" at bounding box center [418, 470] width 724 height 409
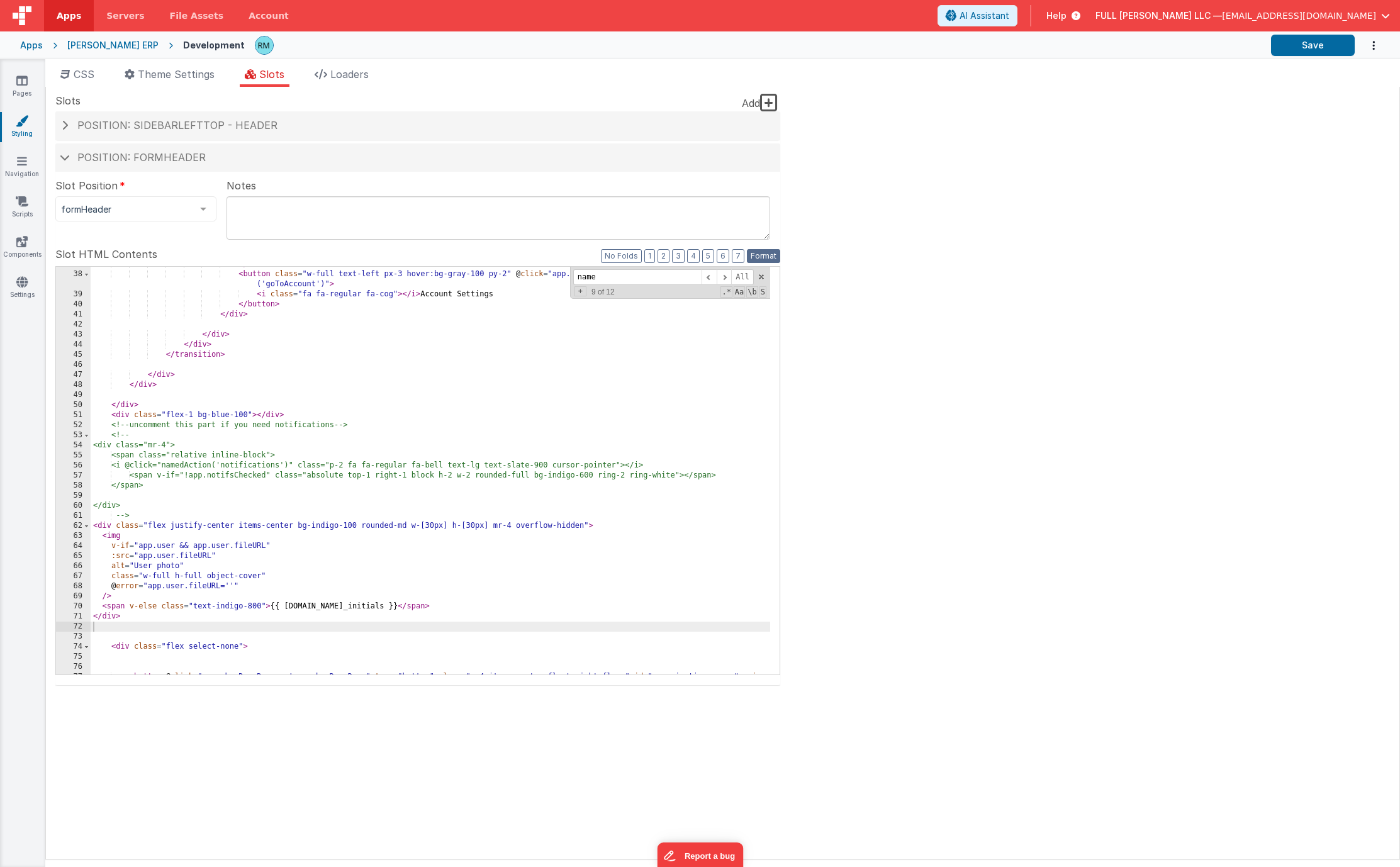
click at [775, 256] on button "Format" at bounding box center [763, 255] width 33 height 14
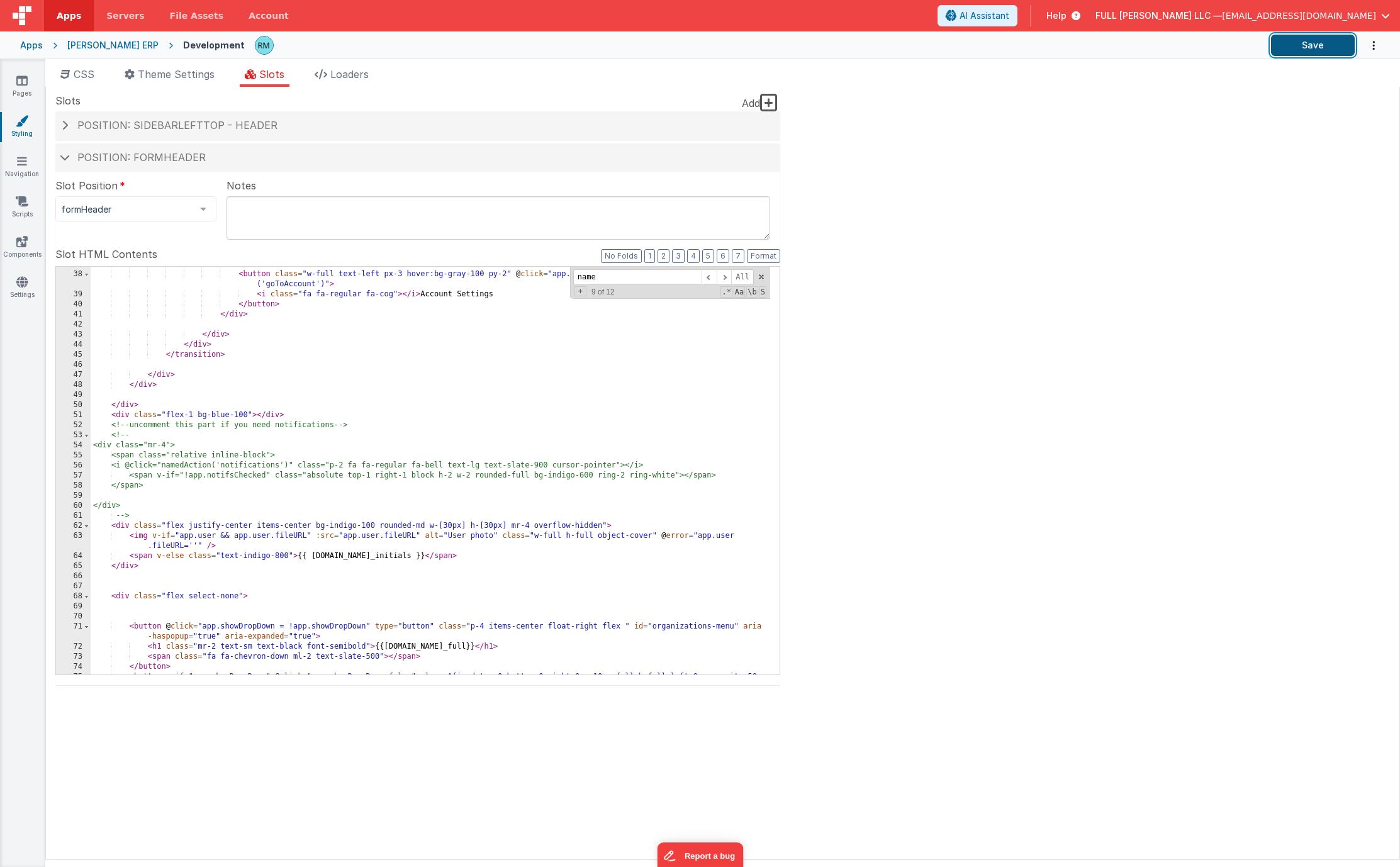
click at [1312, 46] on button "Save" at bounding box center [1313, 45] width 83 height 21
click at [25, 290] on link "Settings" at bounding box center [22, 288] width 46 height 25
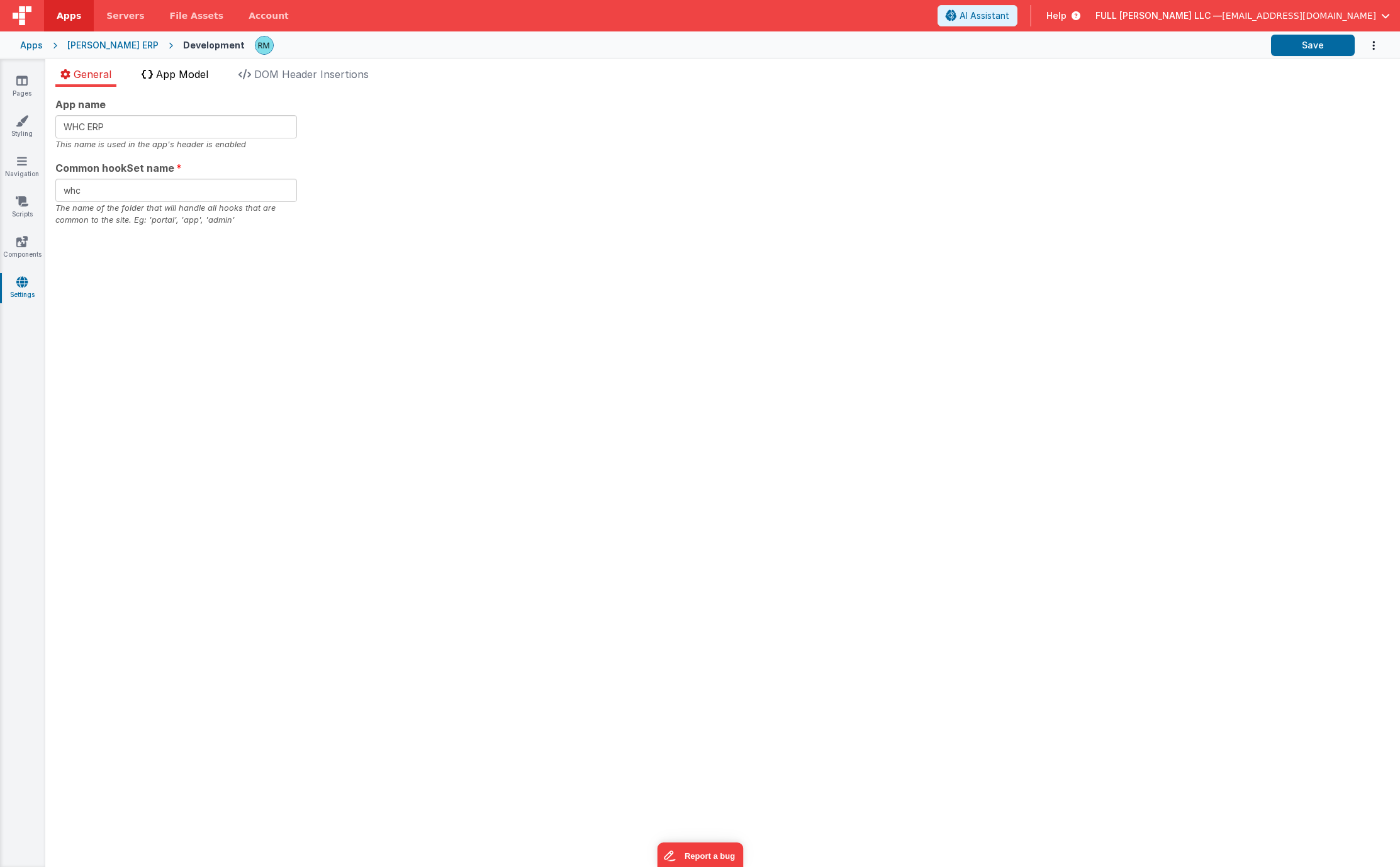
click at [208, 79] on span "App Model" at bounding box center [182, 74] width 52 height 12
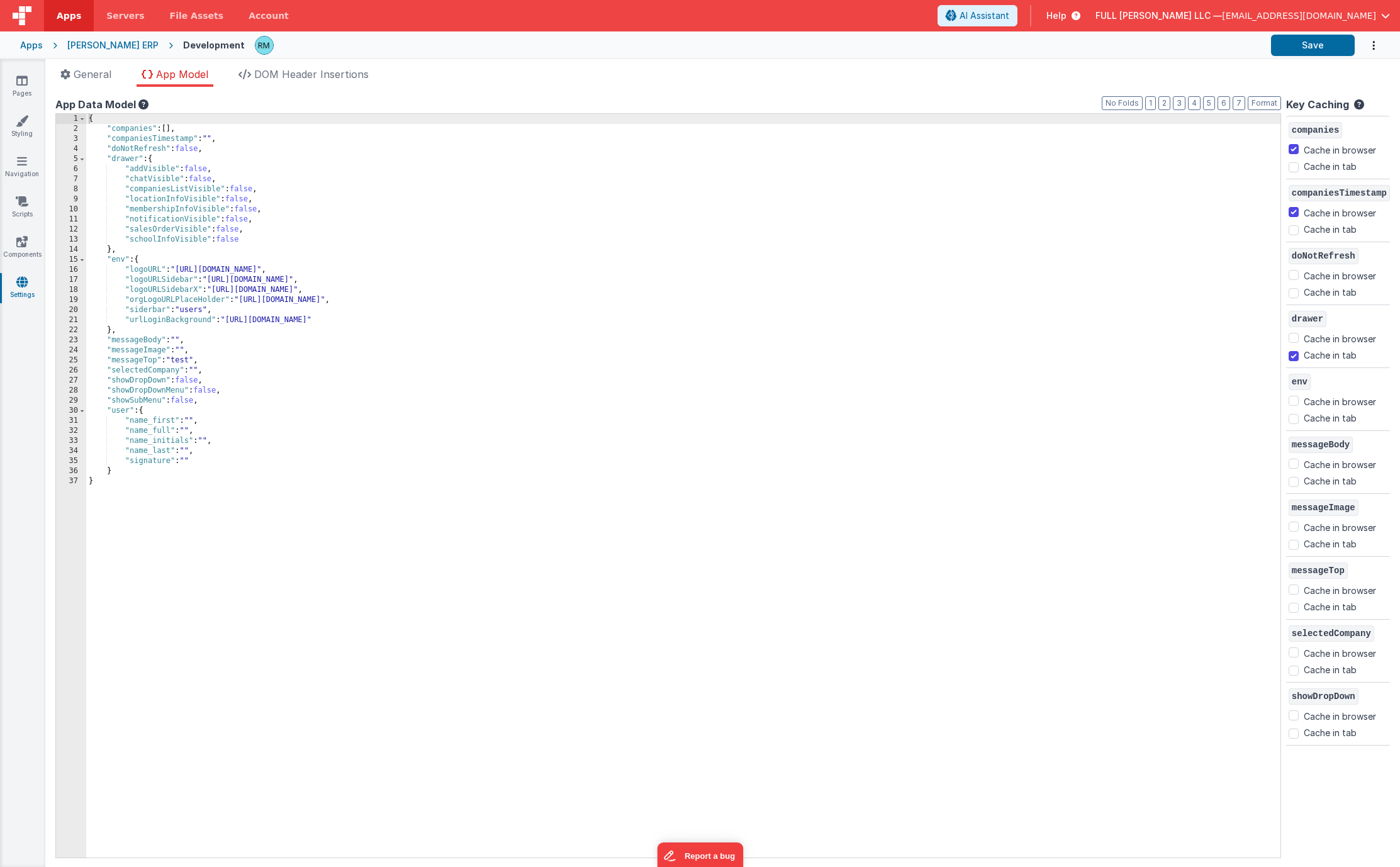
click at [195, 460] on div "{ "companies" : [ ] , "companiesTimestamp" : "" , "doNotRefresh" : false , "dra…" at bounding box center [683, 496] width 1194 height 763
click at [201, 462] on div "{ "companies" : [ ] , "companiesTimestamp" : "" , "doNotRefresh" : false , "dra…" at bounding box center [683, 496] width 1194 height 763
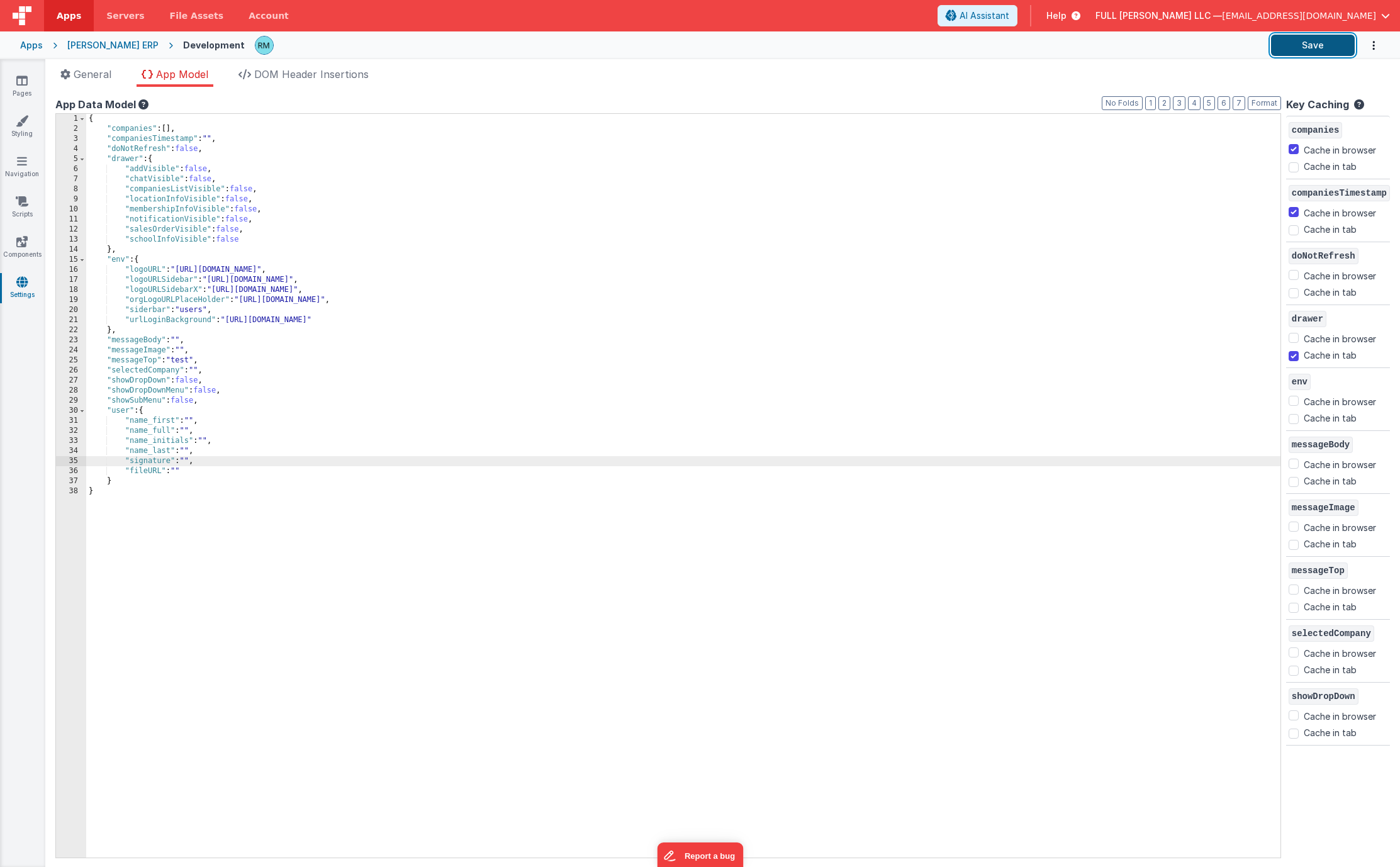
click at [1306, 52] on button "Save" at bounding box center [1313, 45] width 83 height 21
click at [91, 81] on li "General" at bounding box center [86, 76] width 61 height 20
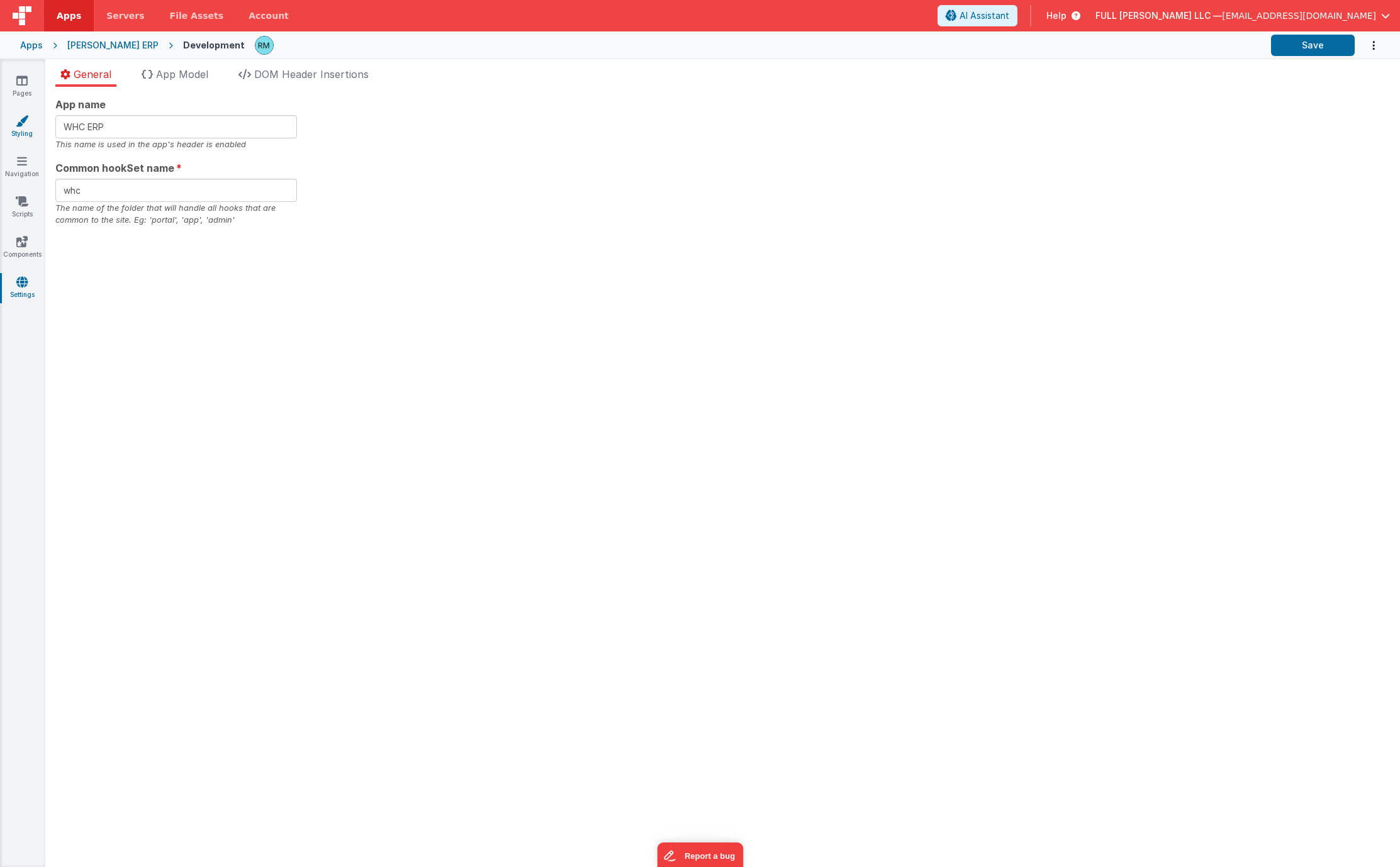
click at [21, 128] on link "Styling" at bounding box center [22, 127] width 46 height 25
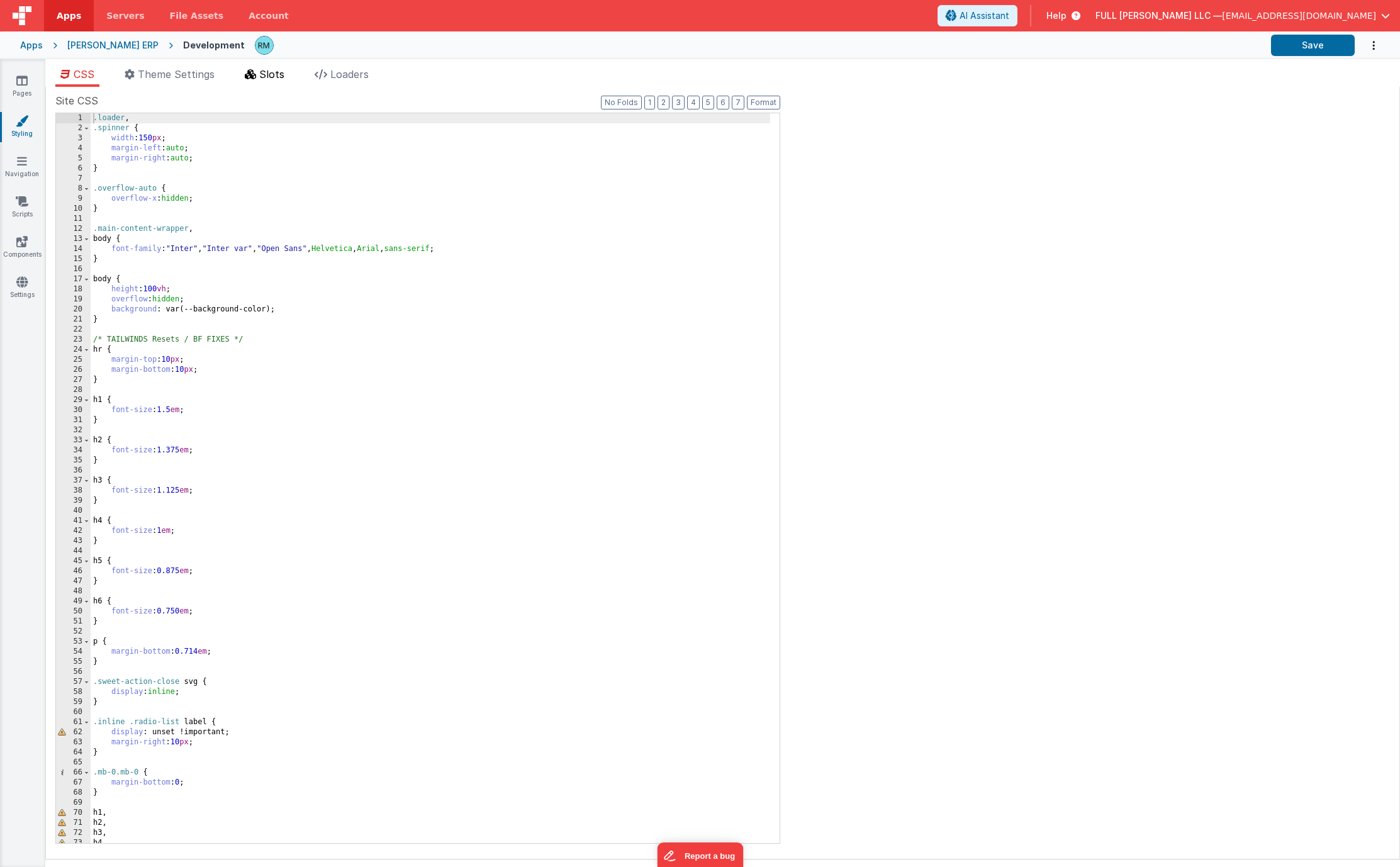
click at [264, 80] on span "Slots" at bounding box center [272, 74] width 25 height 12
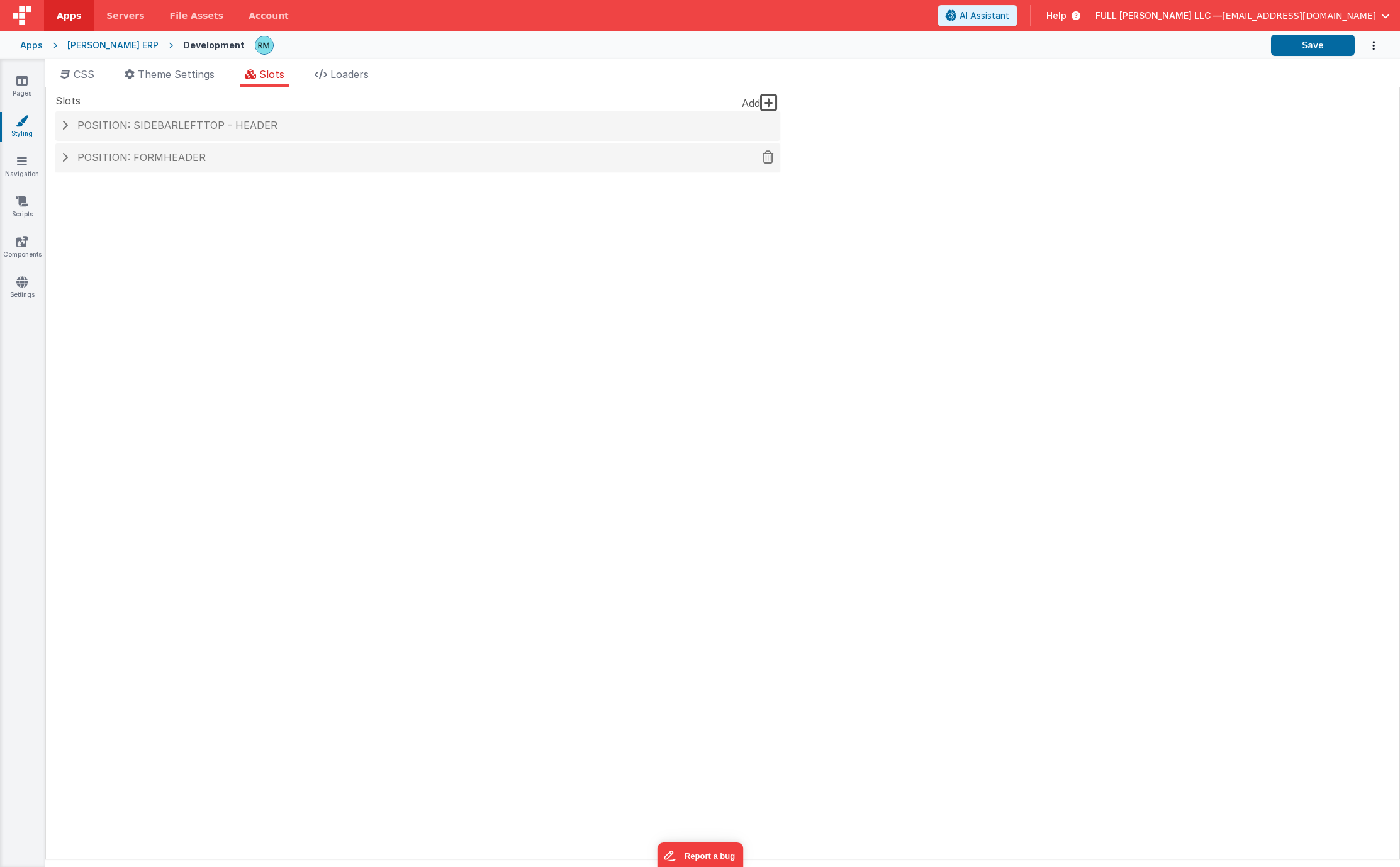
click at [207, 154] on h4 "Position: formHeader" at bounding box center [418, 158] width 712 height 11
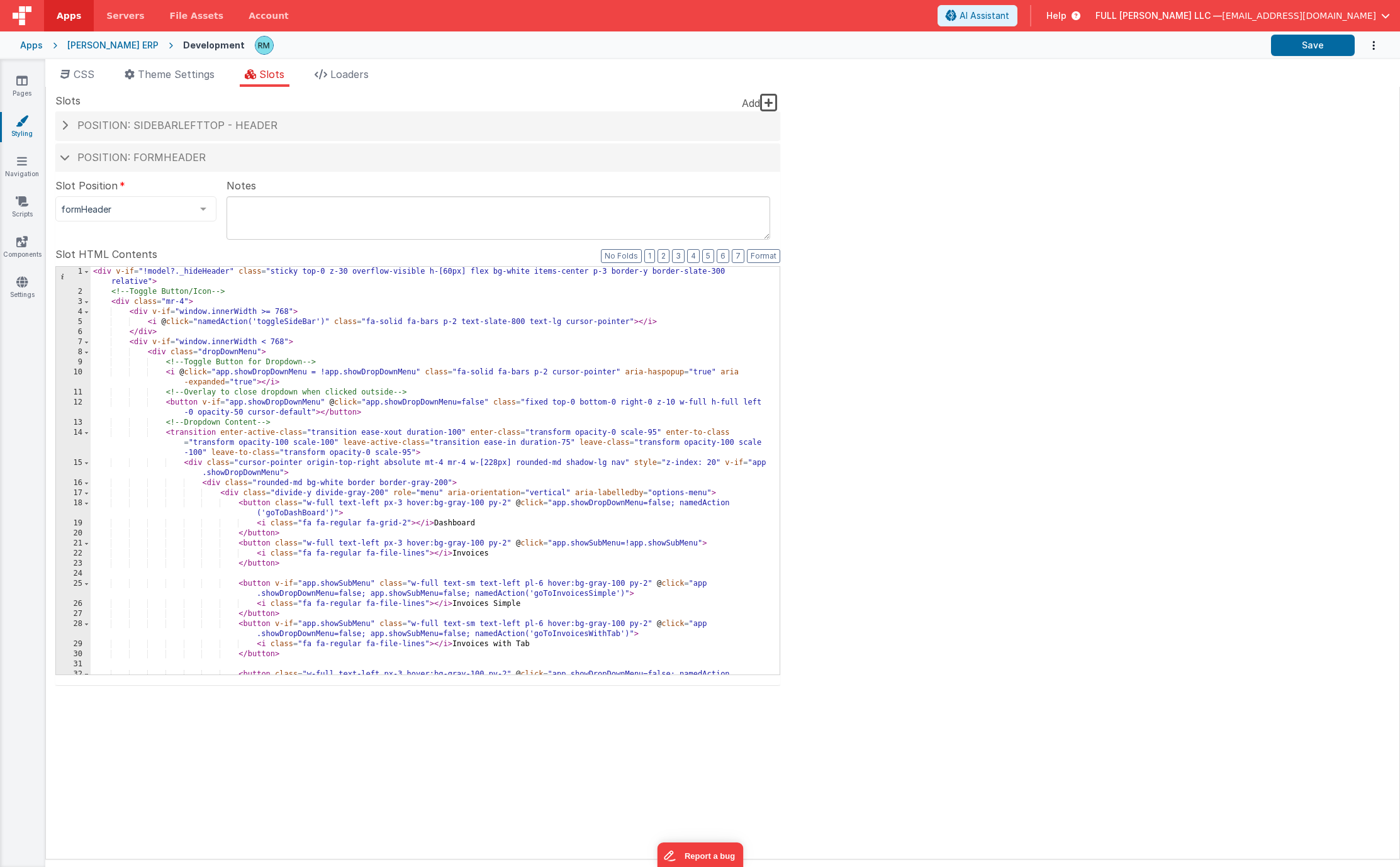
click at [488, 348] on div "< div v-if = "!model?._hideHeader" class = "sticky top-0 z-30 overflow-visible …" at bounding box center [430, 490] width 679 height 448
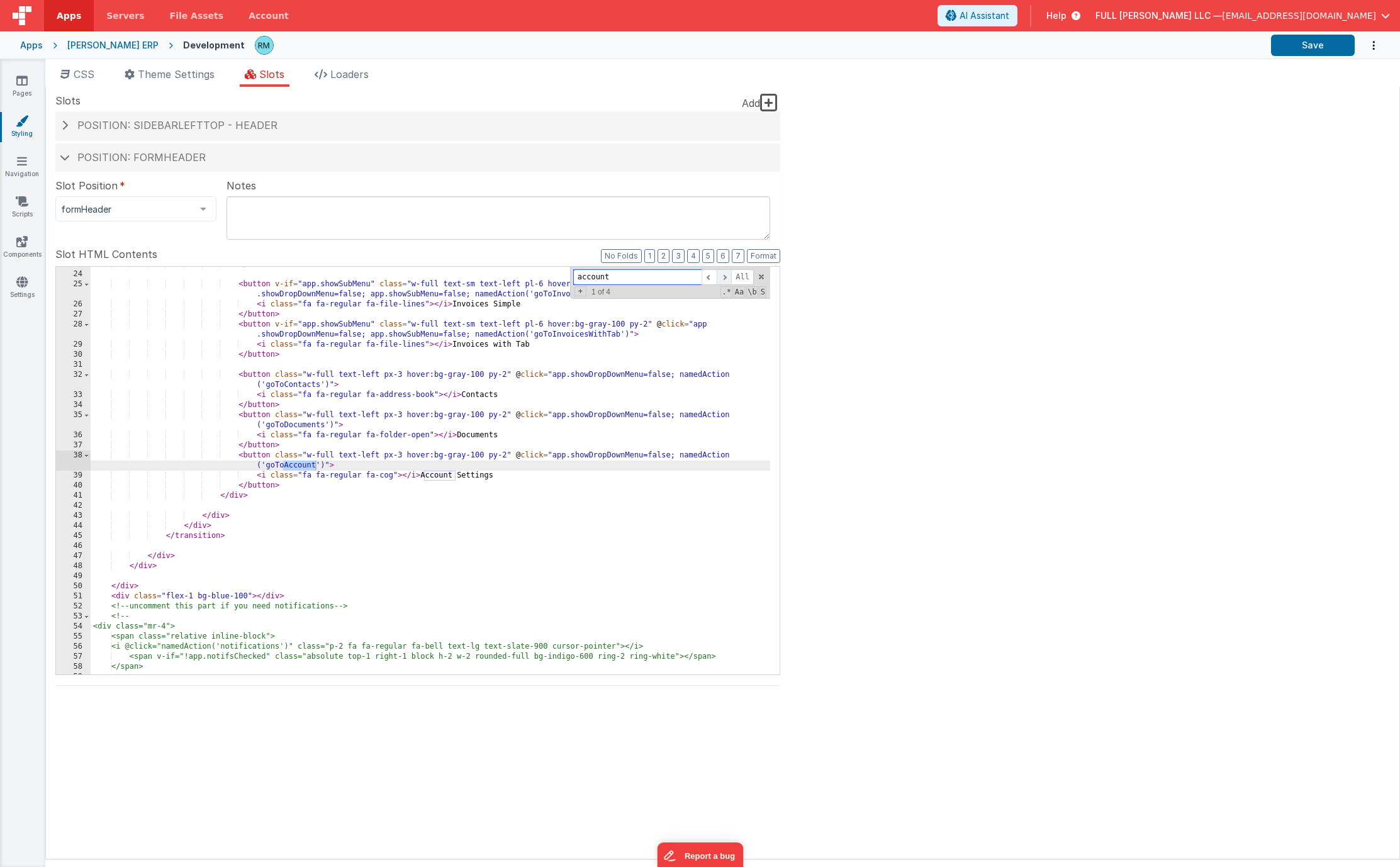
click at [728, 278] on span at bounding box center [724, 277] width 15 height 16
click at [727, 276] on span at bounding box center [724, 277] width 15 height 16
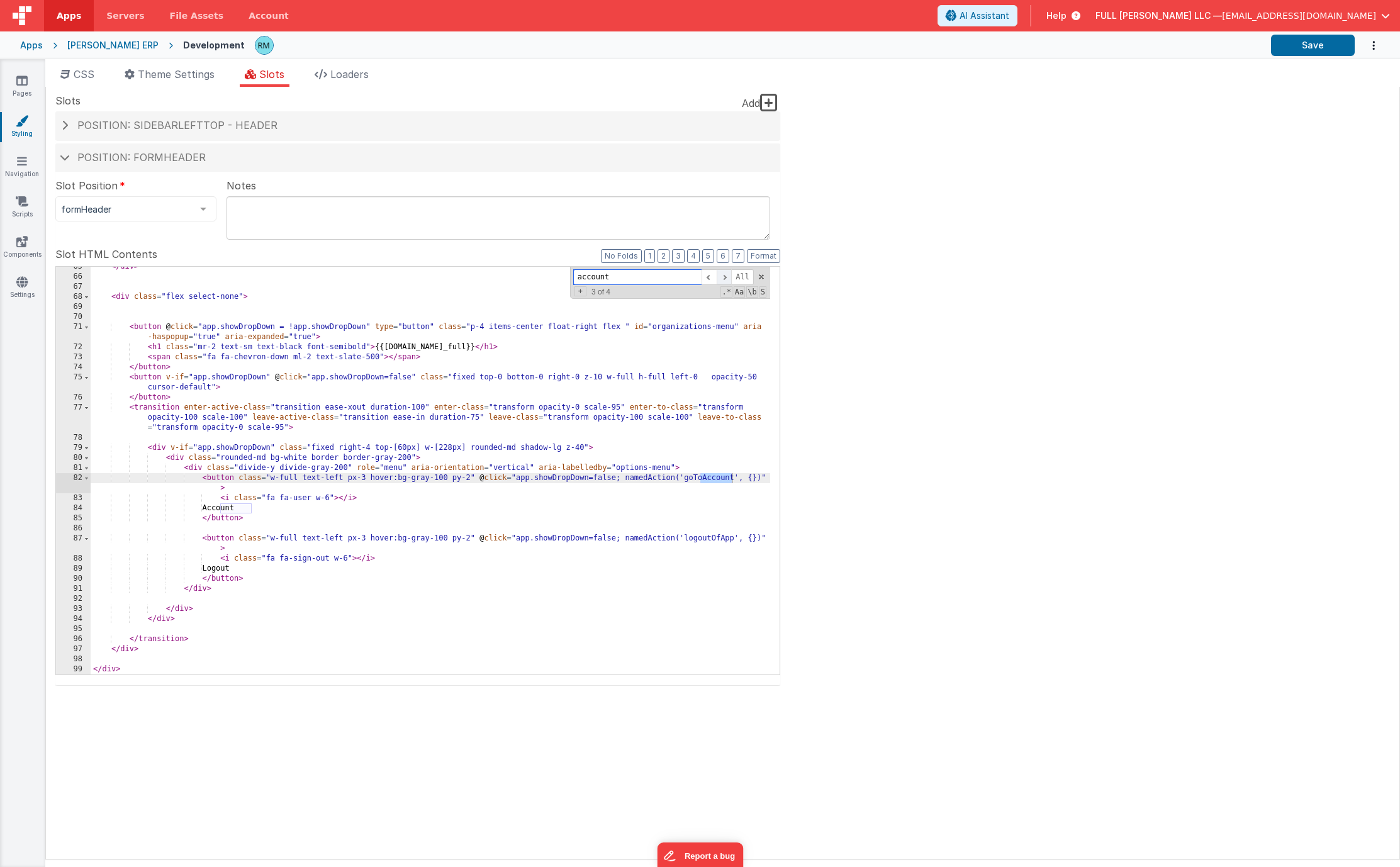
scroll to position [780, 0]
click at [727, 276] on span at bounding box center [724, 277] width 15 height 16
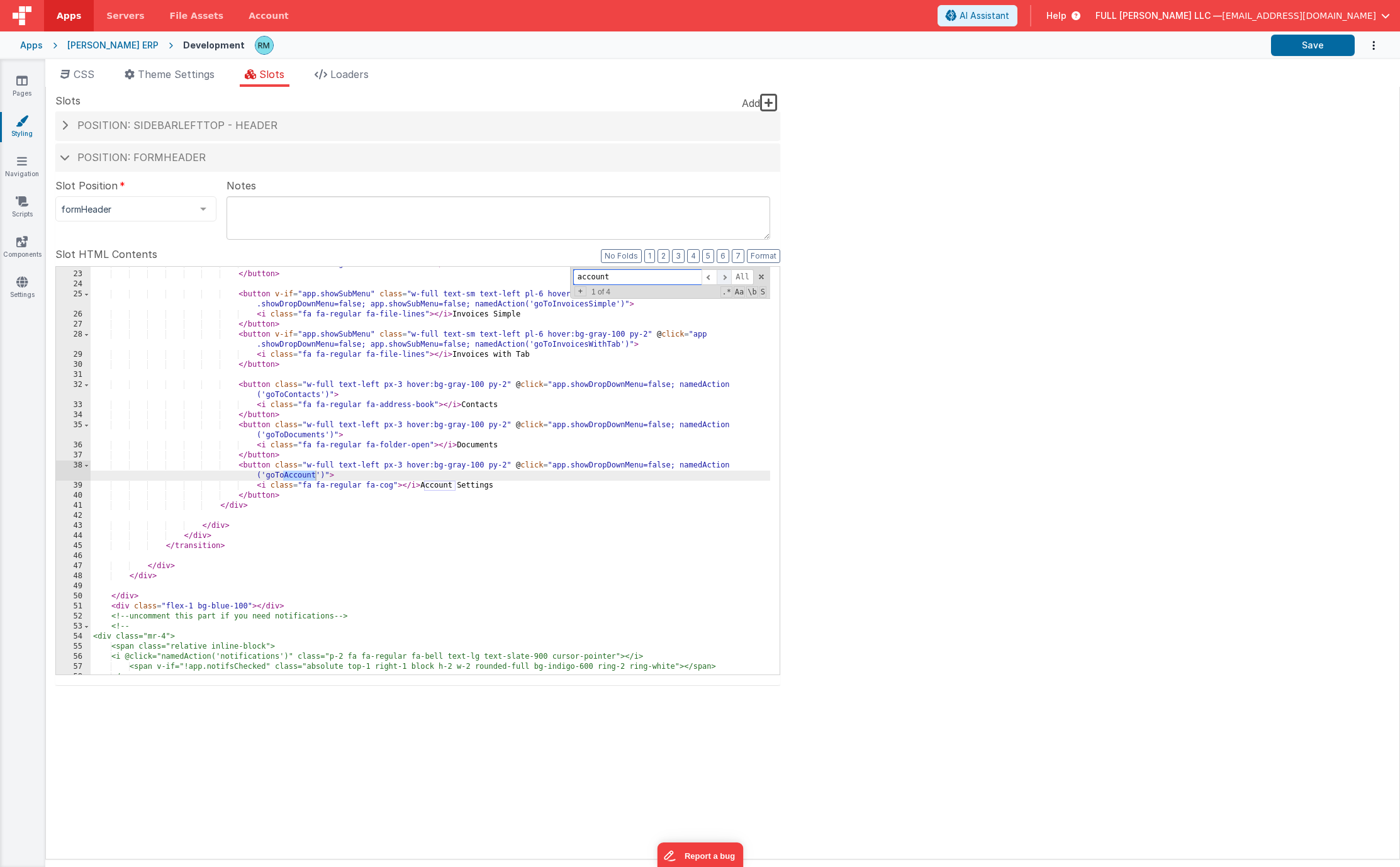
scroll to position [289, 0]
click at [709, 279] on span at bounding box center [709, 277] width 15 height 16
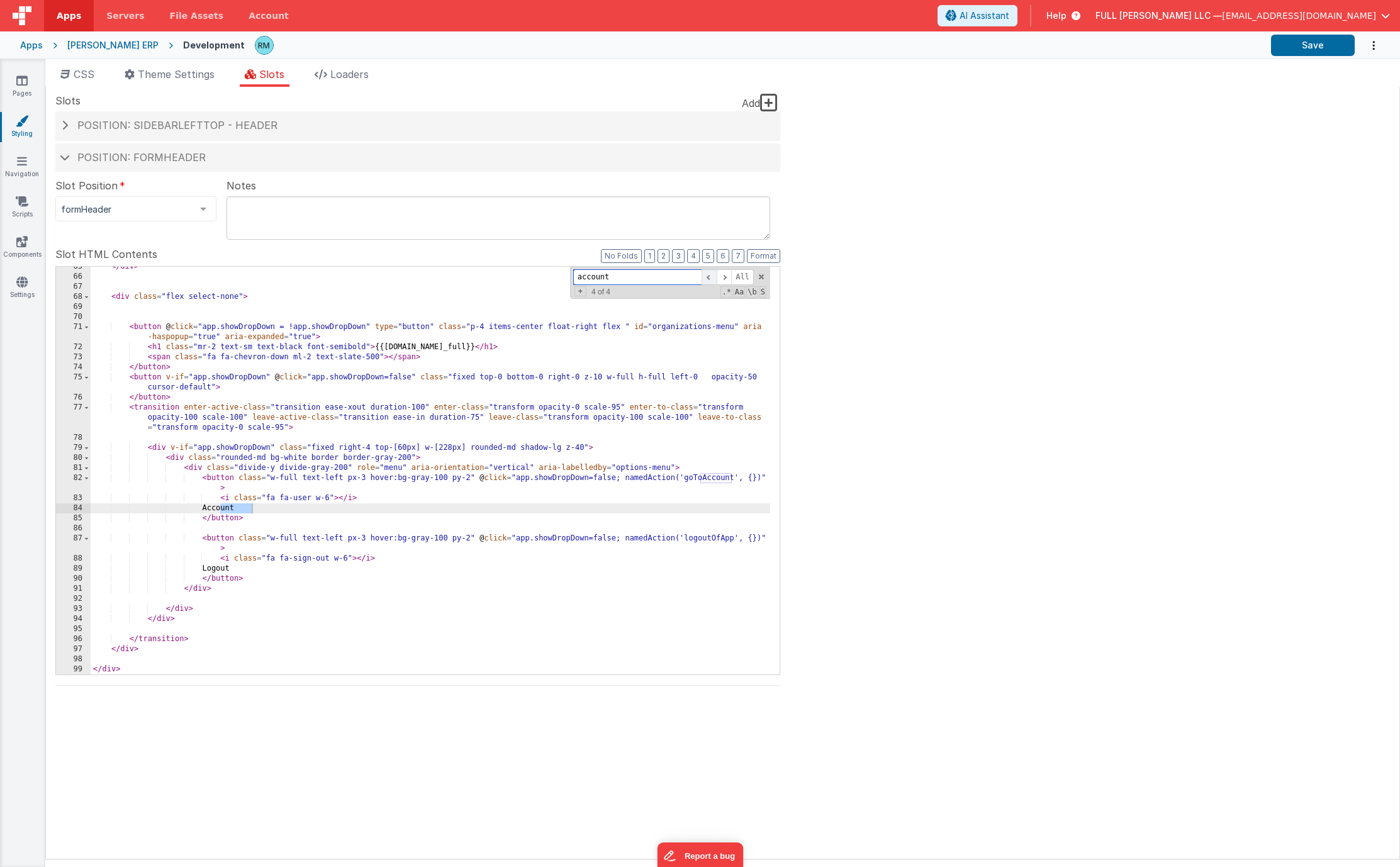
scroll to position [780, 0]
click at [146, 461] on div "</ div > < div class = "flex select-none" > < button @ click = "app.showDropDow…" at bounding box center [430, 476] width 679 height 428
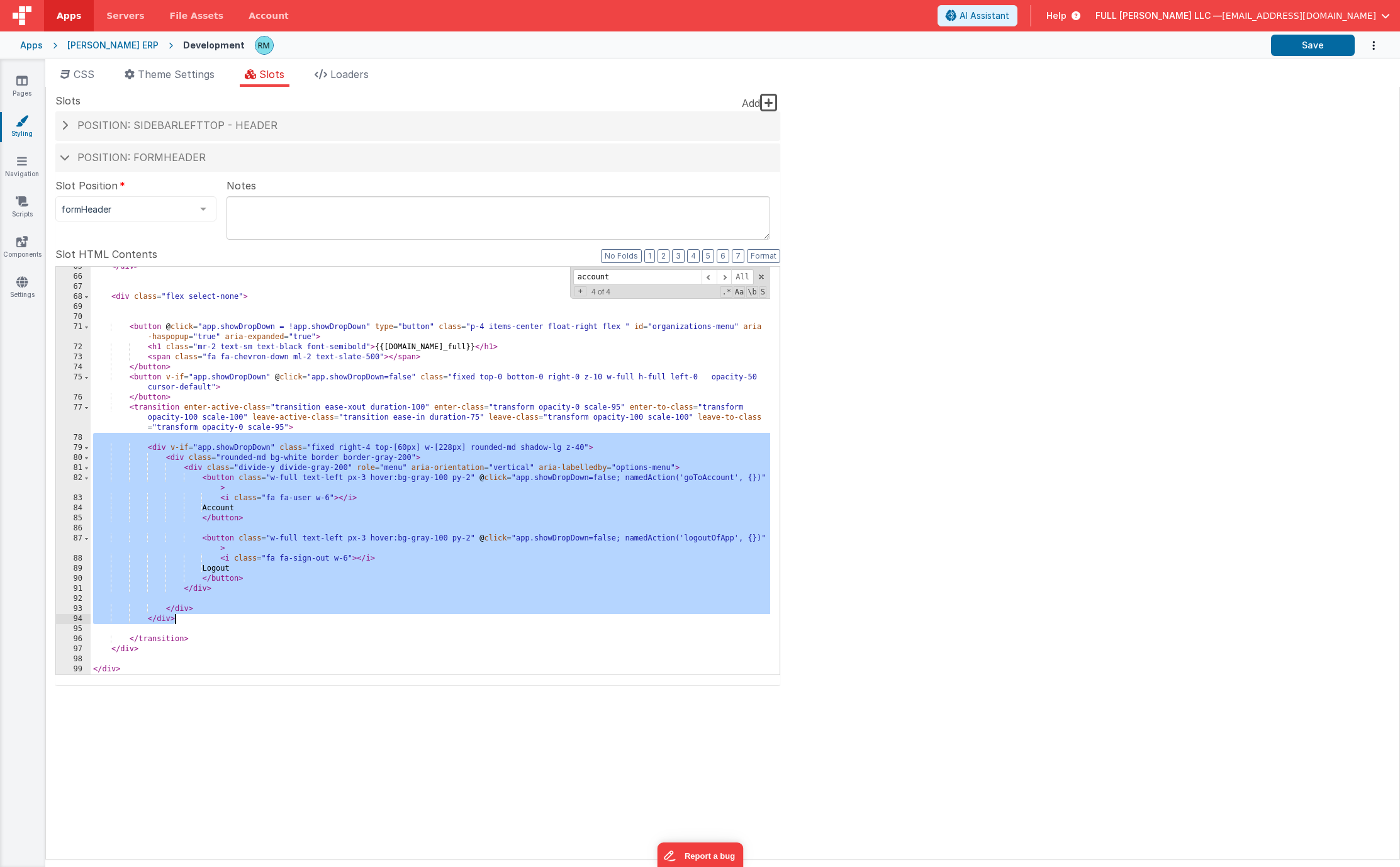
drag, startPoint x: 143, startPoint y: 440, endPoint x: 223, endPoint y: 620, distance: 197.0
click at [223, 620] on div "</ div > < div class = "flex select-none" > < button @ click = "app.showDropDow…" at bounding box center [430, 476] width 679 height 428
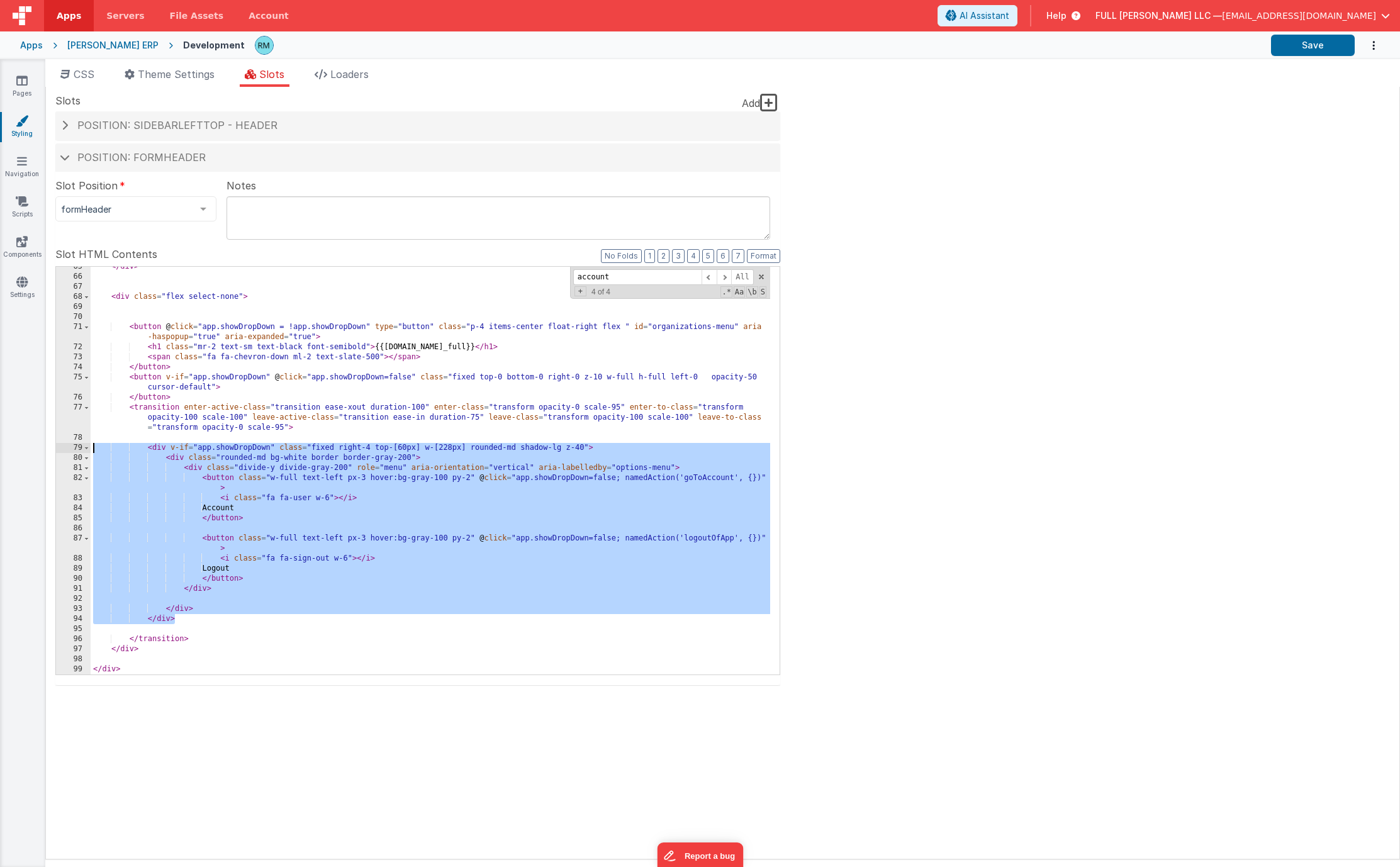
drag, startPoint x: 209, startPoint y: 619, endPoint x: 67, endPoint y: 448, distance: 222.3
click at [67, 448] on div "65 66 67 68 69 70 71 72 73 74 75 76 77 78 79 80 81 82 83 84 85 86 87 88 89 90 9…" at bounding box center [418, 470] width 724 height 409
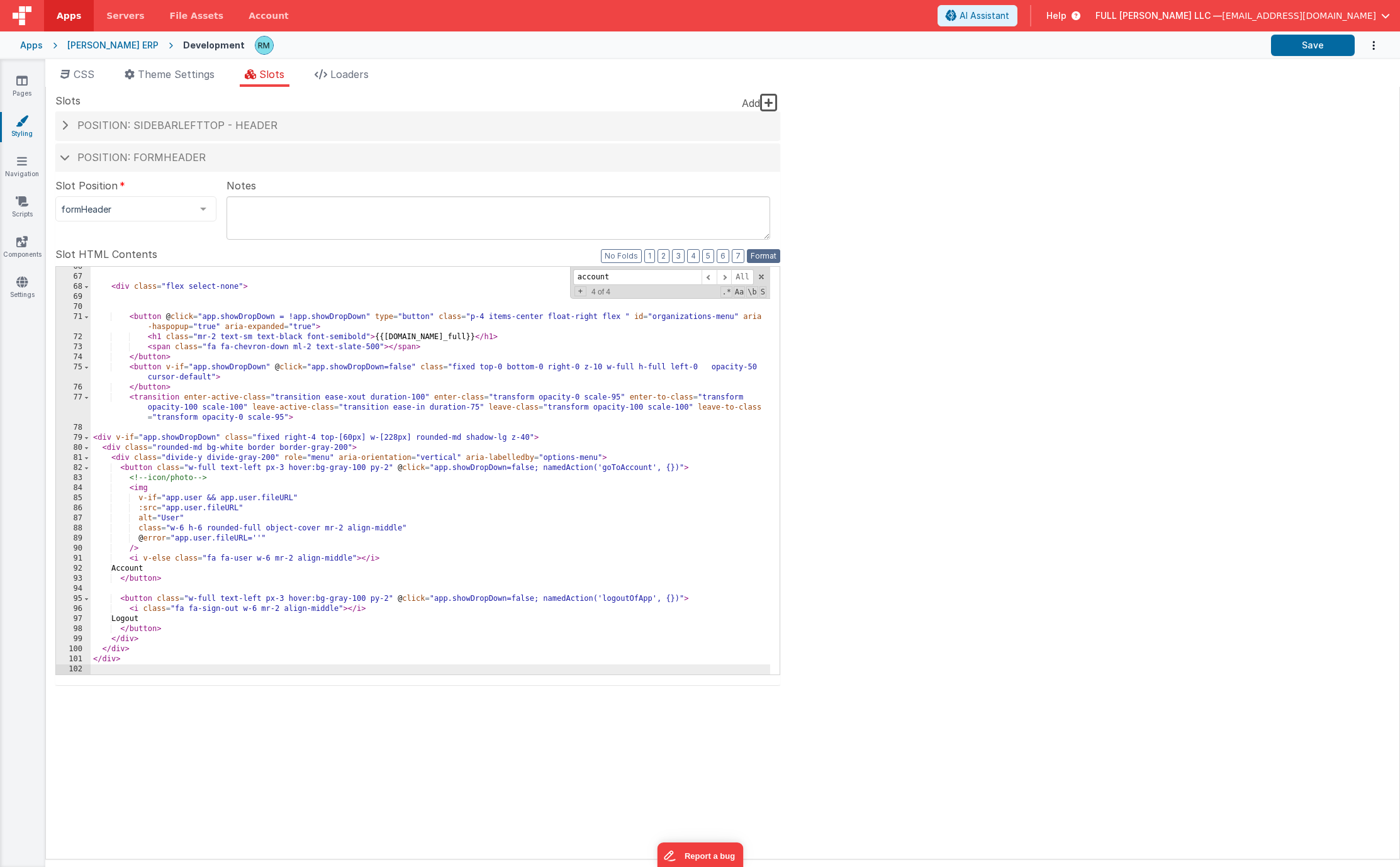
click at [760, 259] on button "Format" at bounding box center [763, 255] width 33 height 14
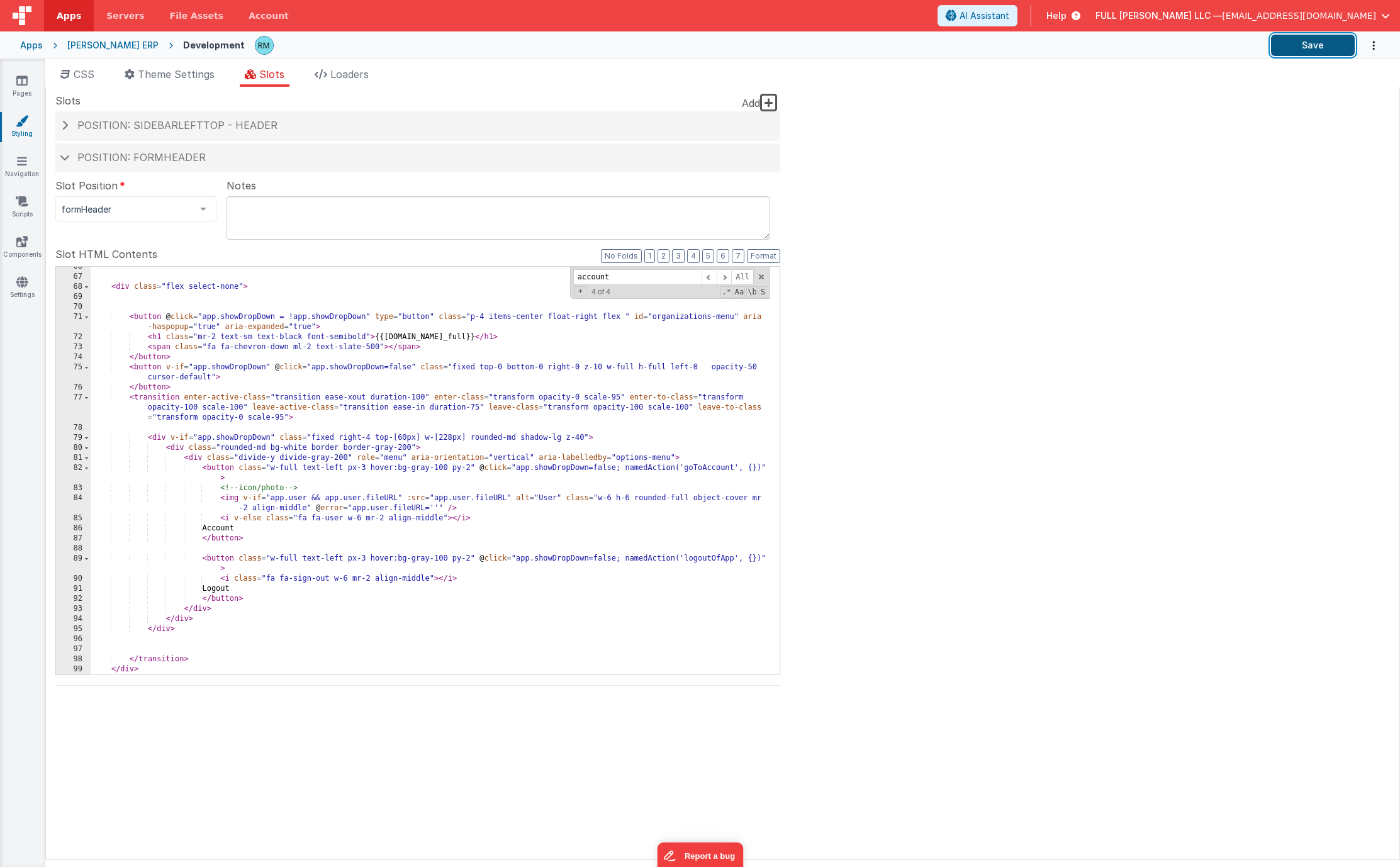
click at [1300, 44] on button "Save" at bounding box center [1313, 45] width 83 height 21
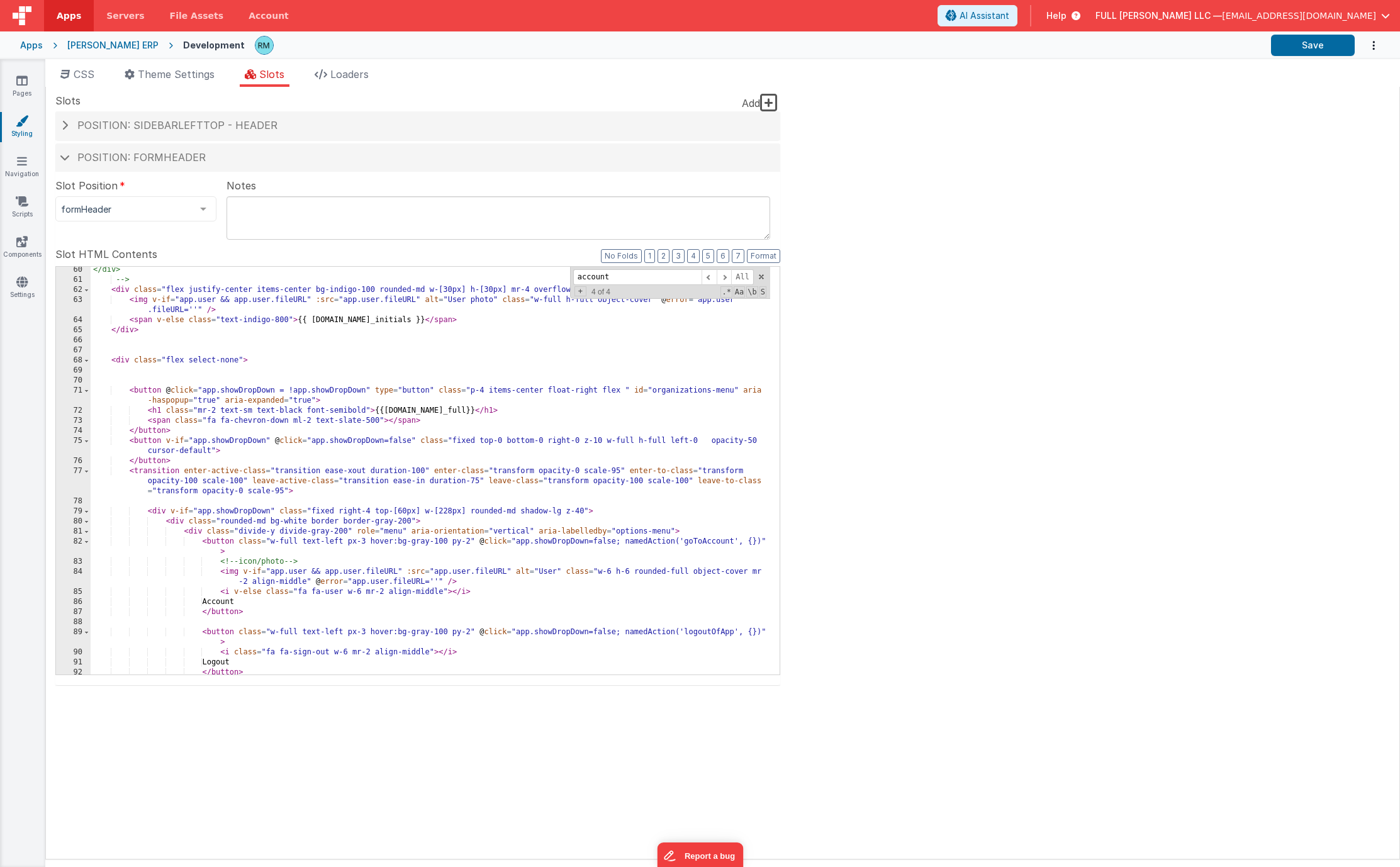
scroll to position [704, 0]
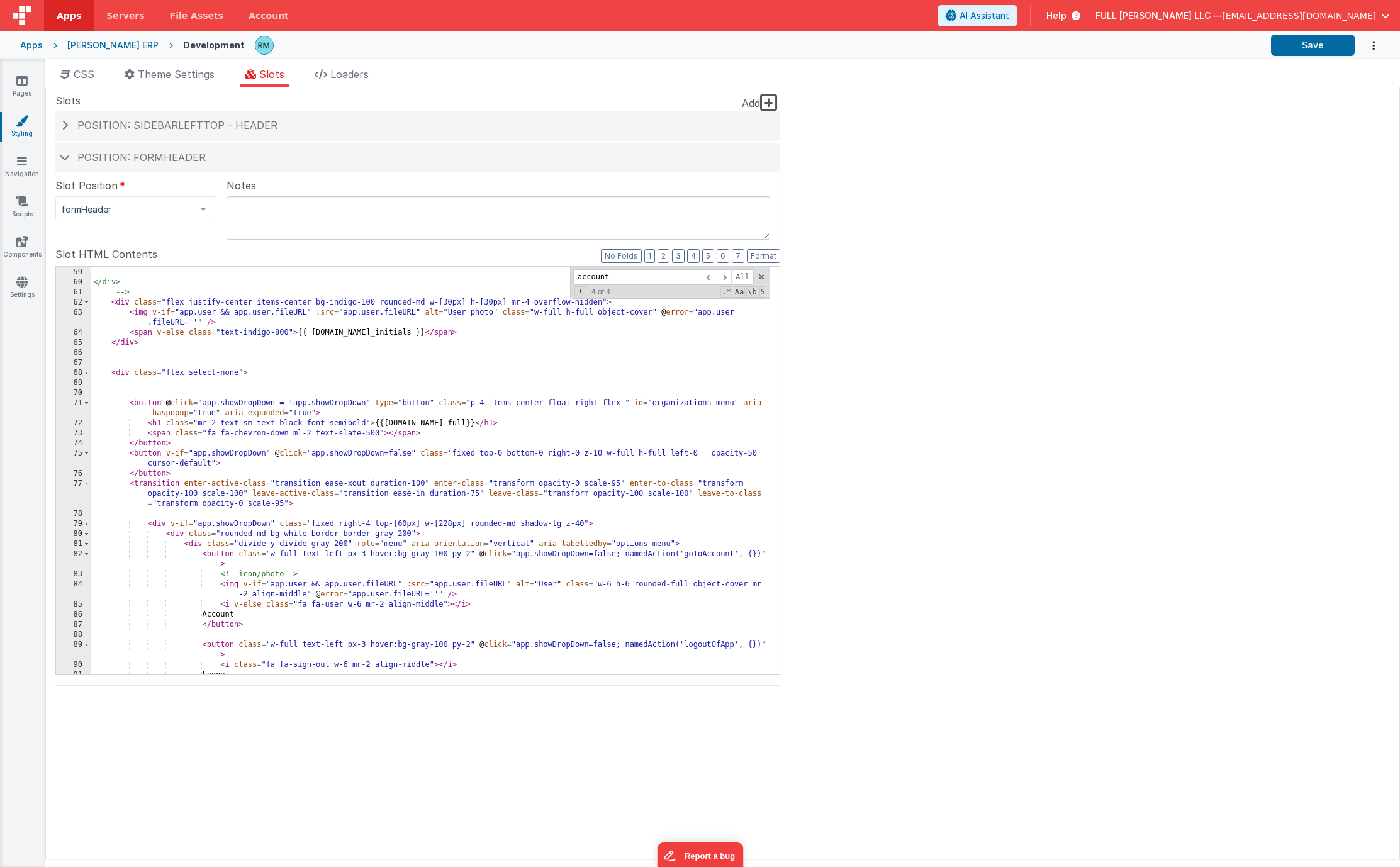
click at [179, 399] on div "</span> </div> --> < div class = "flex justify-center items-center bg-indigo-10…" at bounding box center [430, 471] width 679 height 428
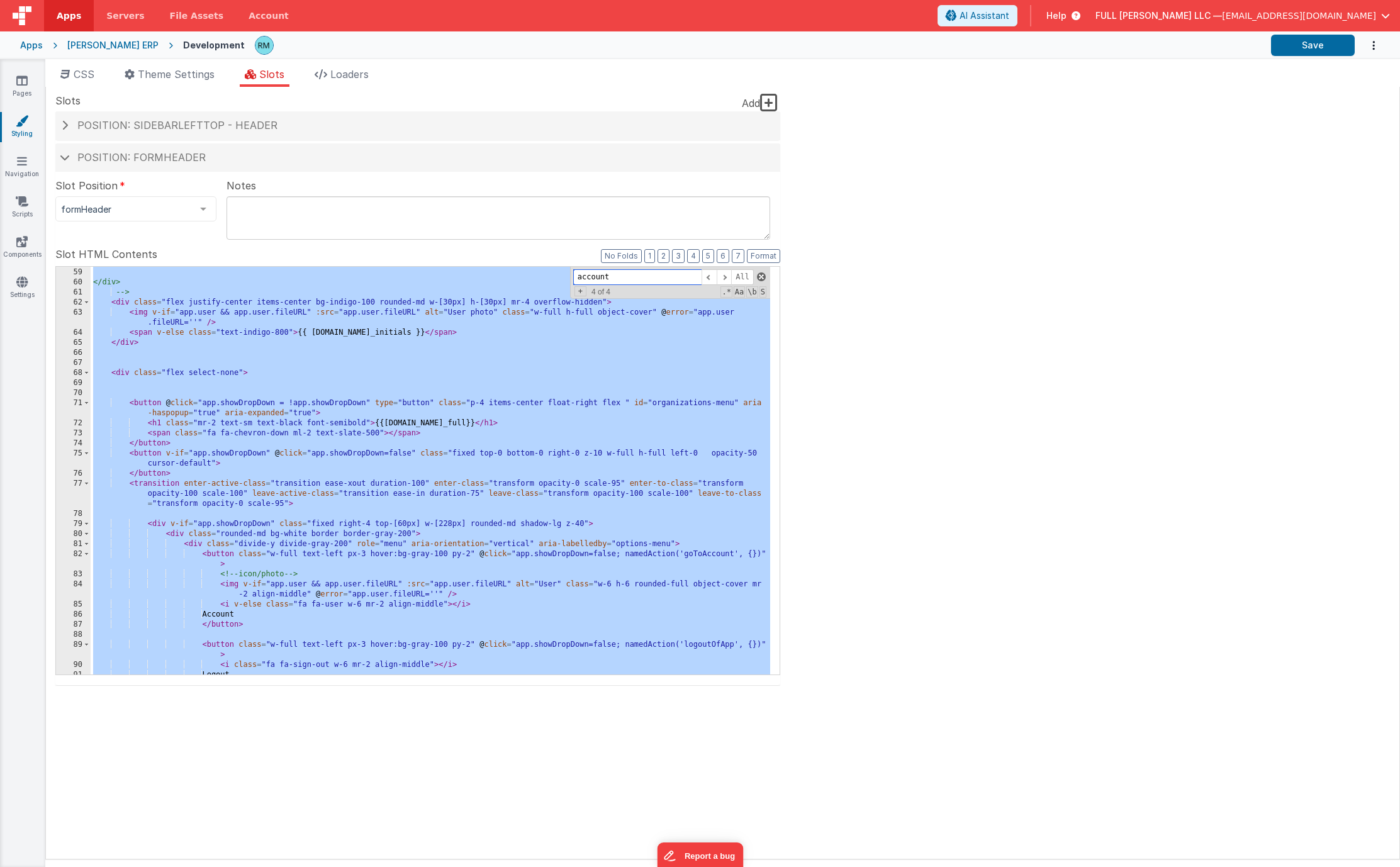
click at [760, 279] on span at bounding box center [762, 277] width 9 height 9
click at [246, 354] on div "</span> </div> --> < div class = "flex justify-center items-center bg-indigo-10…" at bounding box center [430, 471] width 679 height 428
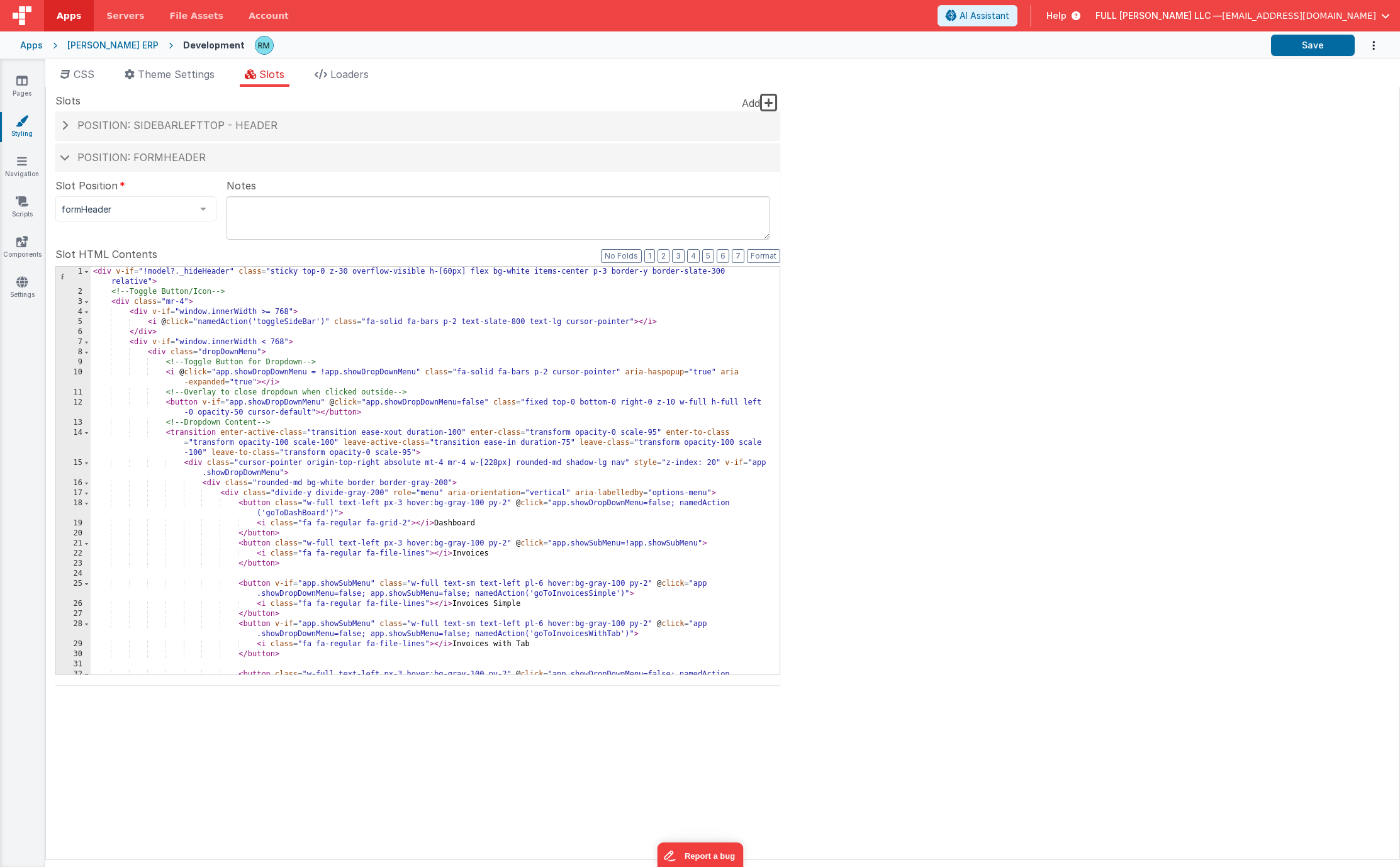
scroll to position [0, 0]
click at [763, 257] on button "Format" at bounding box center [763, 255] width 33 height 14
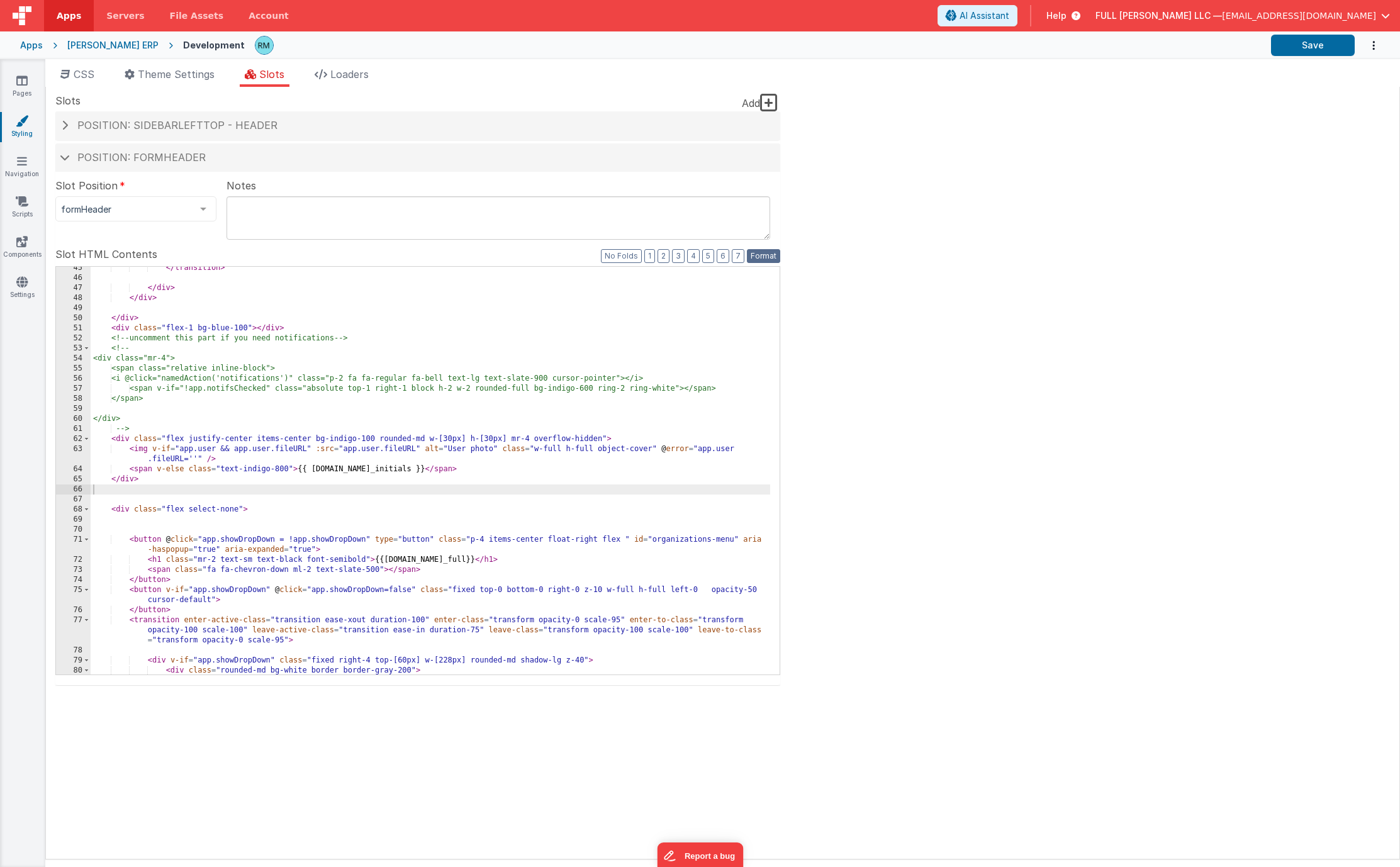
scroll to position [708, 0]
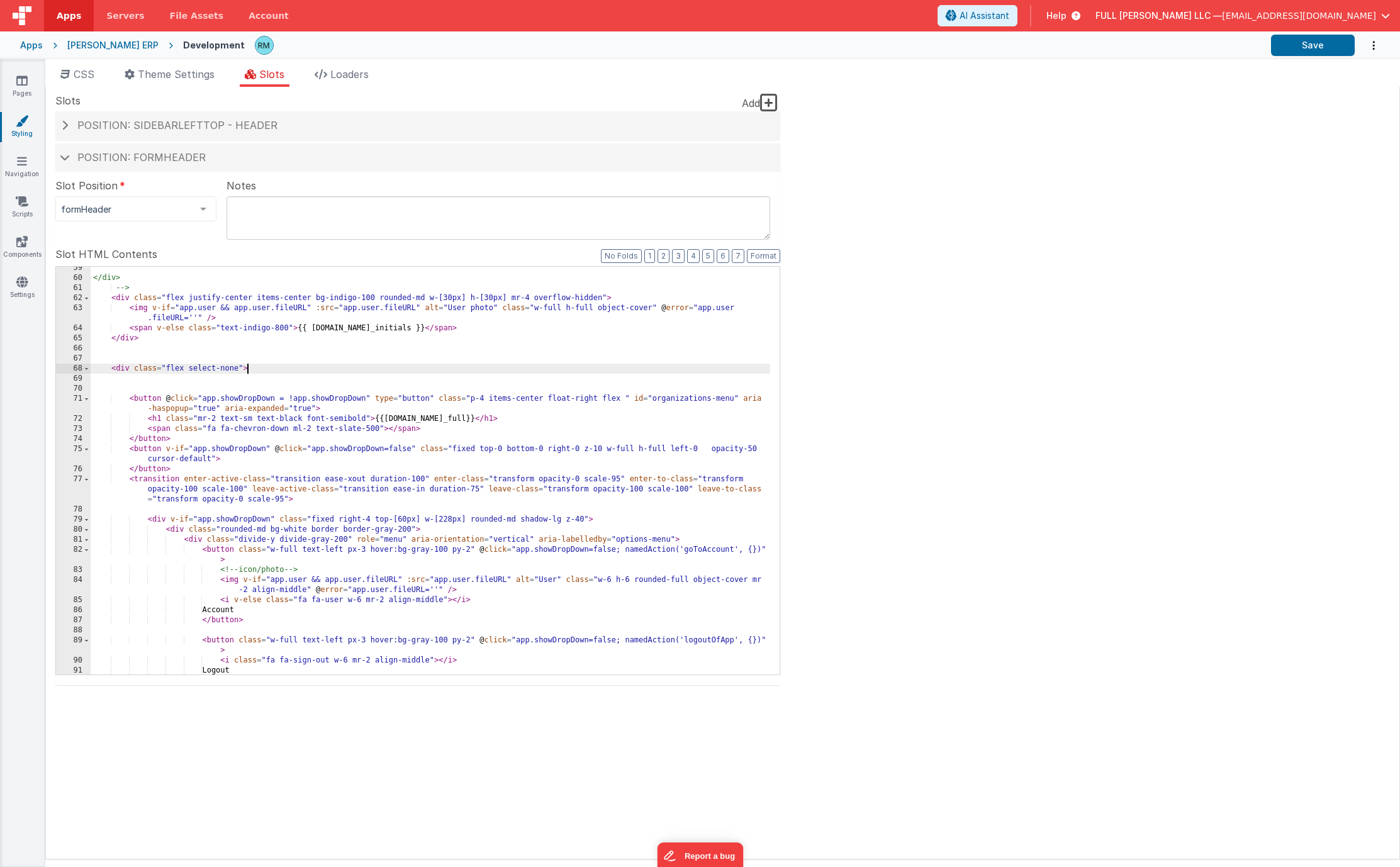
click at [594, 365] on div "</div> --> < div class = "flex justify-center items-center bg-indigo-100 rounde…" at bounding box center [430, 477] width 679 height 428
type input "logout"
click at [727, 279] on span at bounding box center [724, 277] width 15 height 16
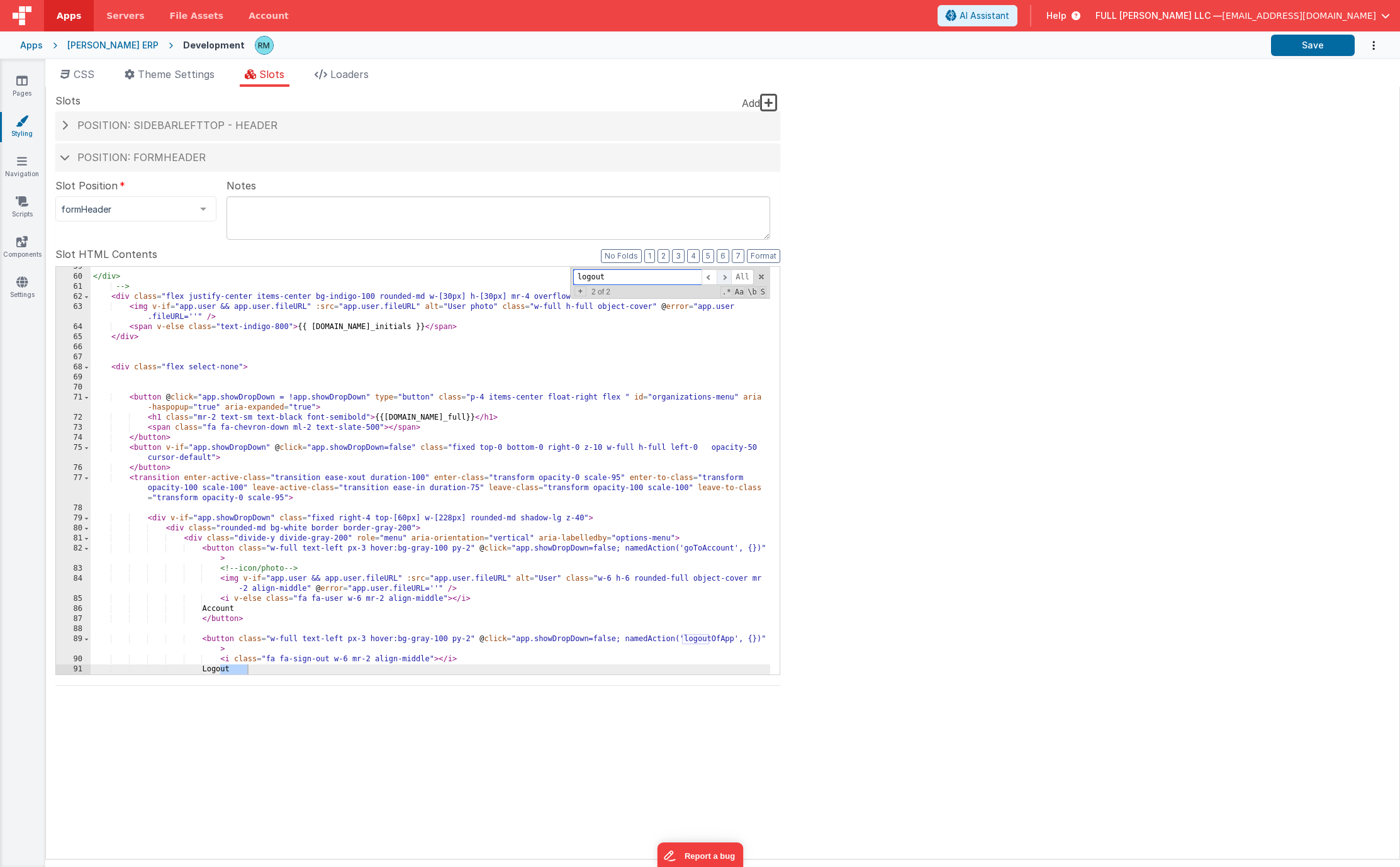
scroll to position [709, 0]
click at [709, 277] on span at bounding box center [709, 277] width 15 height 16
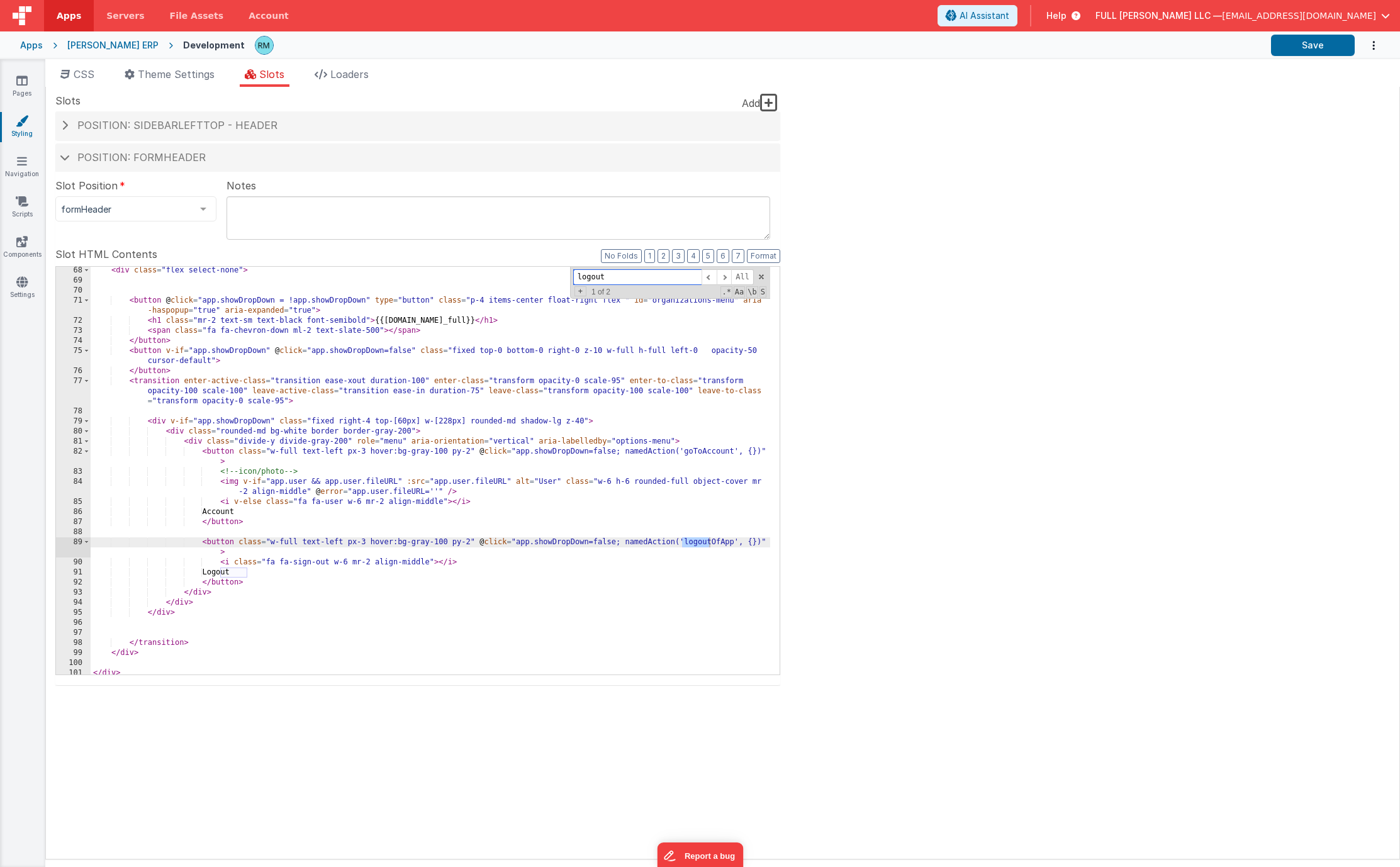
scroll to position [806, 0]
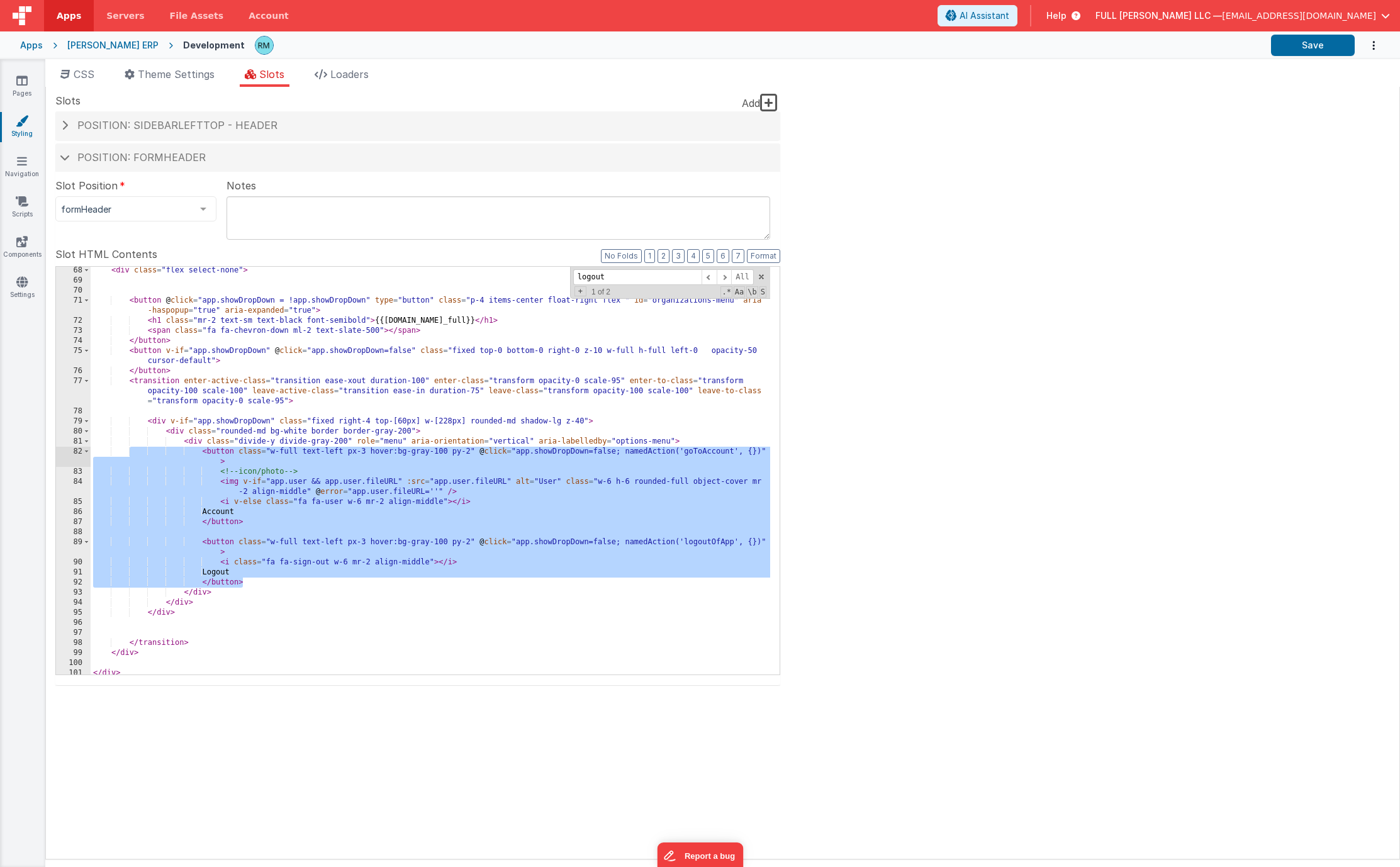
drag, startPoint x: 287, startPoint y: 582, endPoint x: 131, endPoint y: 452, distance: 203.1
click at [131, 452] on div "< div class = "flex select-none" > < button @ click = "app.showDropDown = !app.…" at bounding box center [430, 479] width 679 height 428
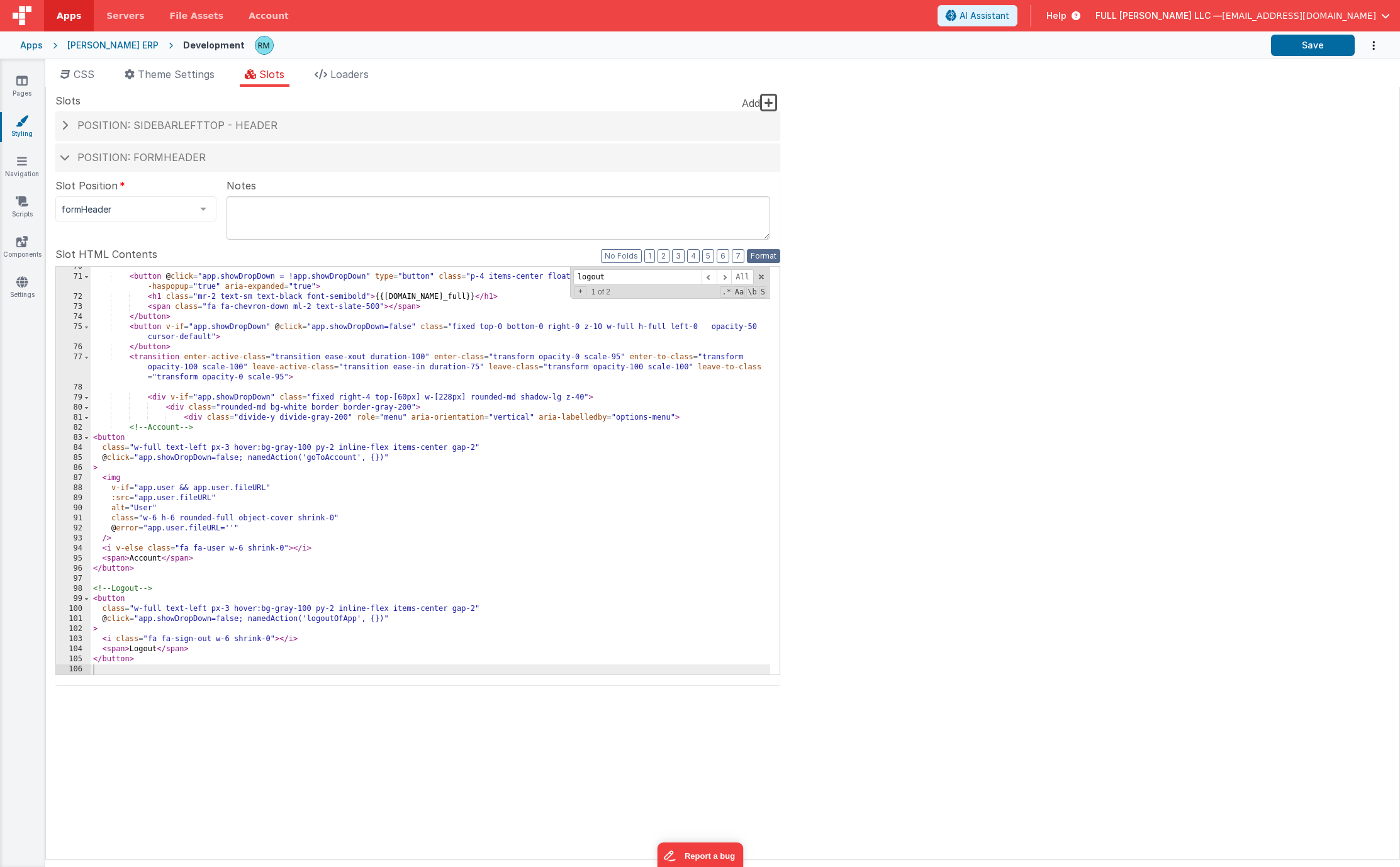
click at [758, 261] on button "Format" at bounding box center [763, 255] width 33 height 14
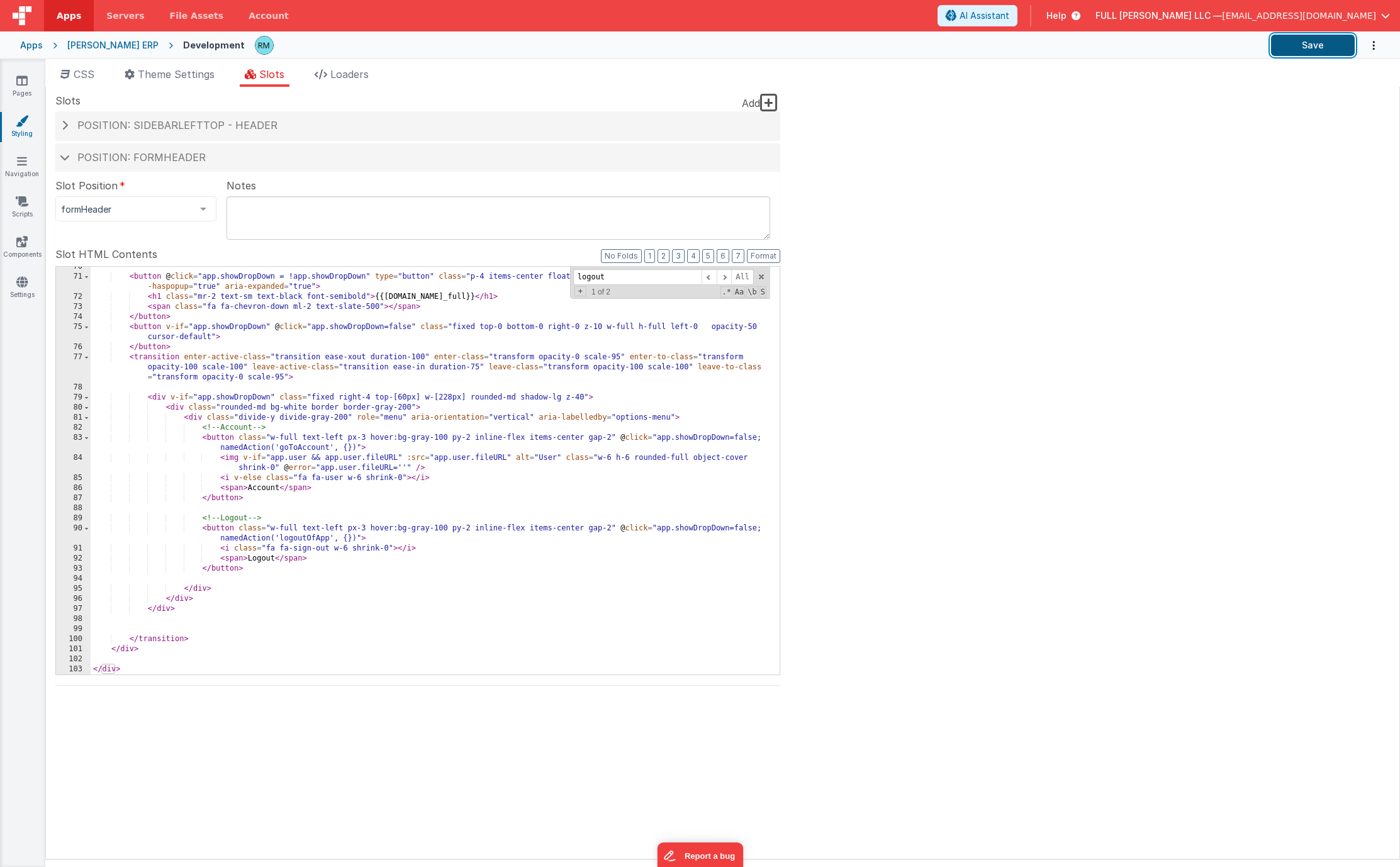
click at [1300, 50] on button "Save" at bounding box center [1313, 45] width 83 height 21
